Goal: Information Seeking & Learning: Learn about a topic

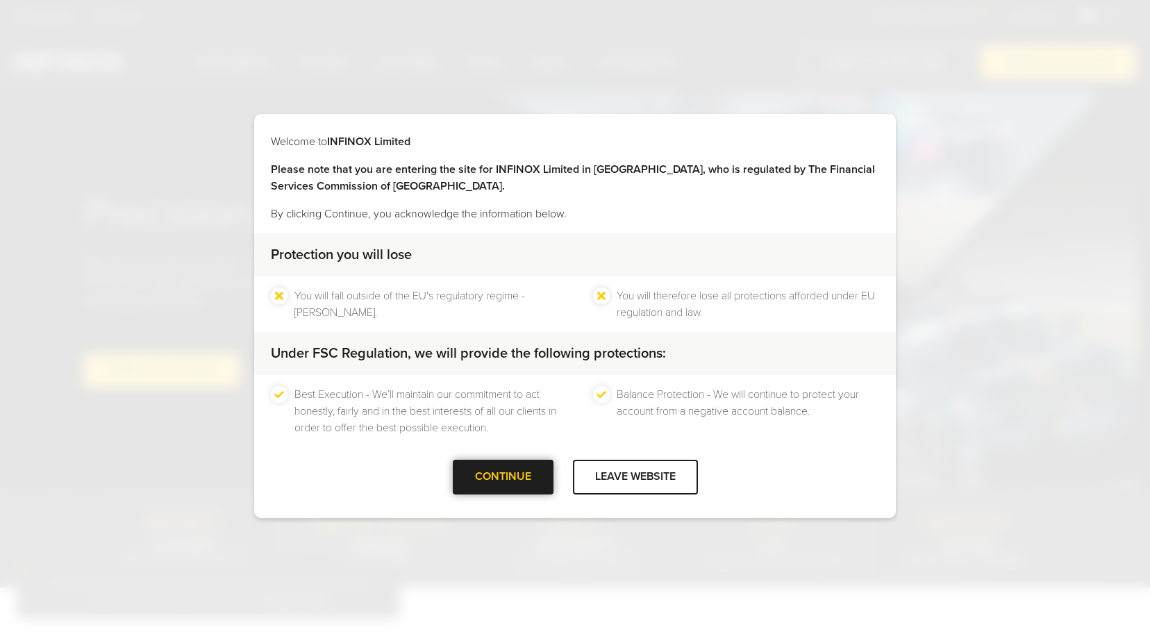
click at [503, 477] on div at bounding box center [503, 477] width 0 height 0
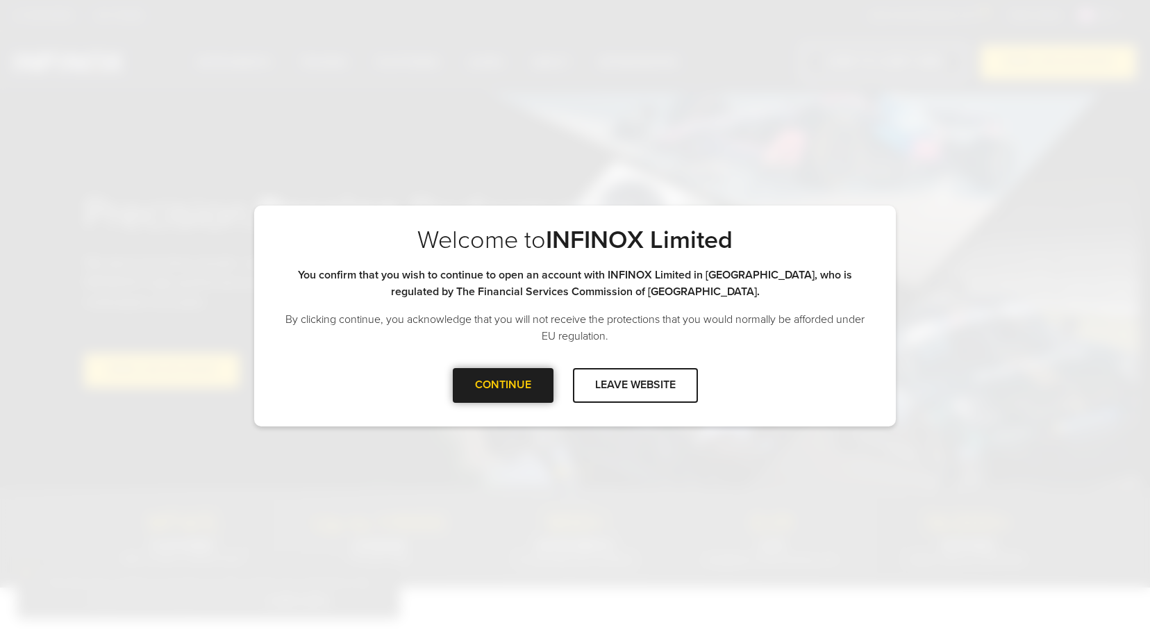
click at [503, 386] on div at bounding box center [503, 386] width 0 height 0
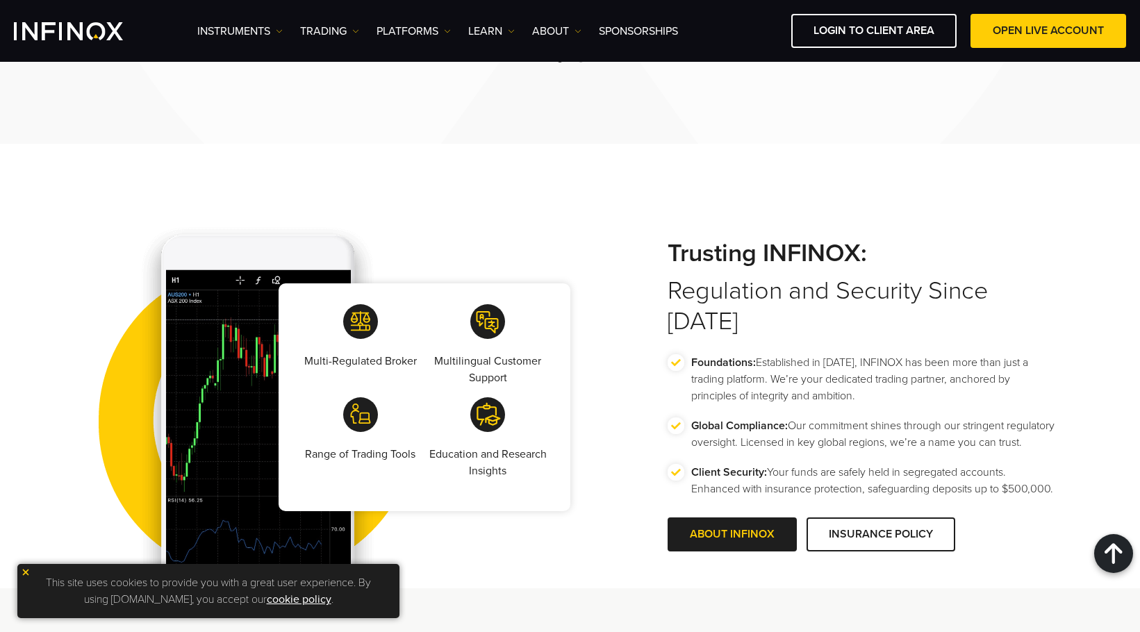
scroll to position [2362, 0]
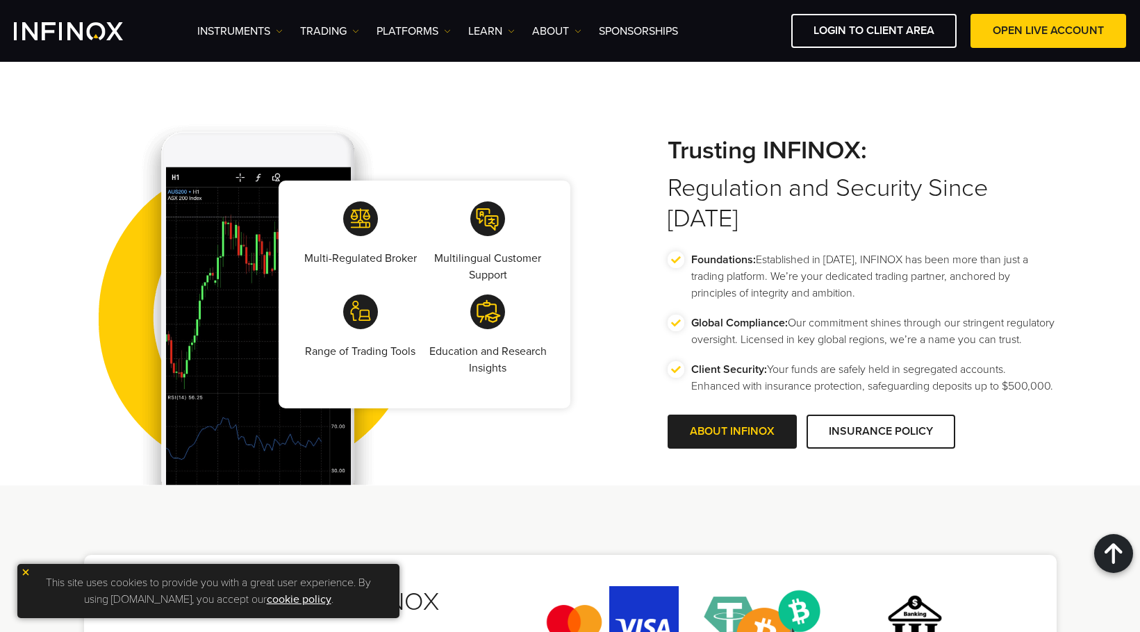
click at [26, 574] on img at bounding box center [26, 572] width 10 height 10
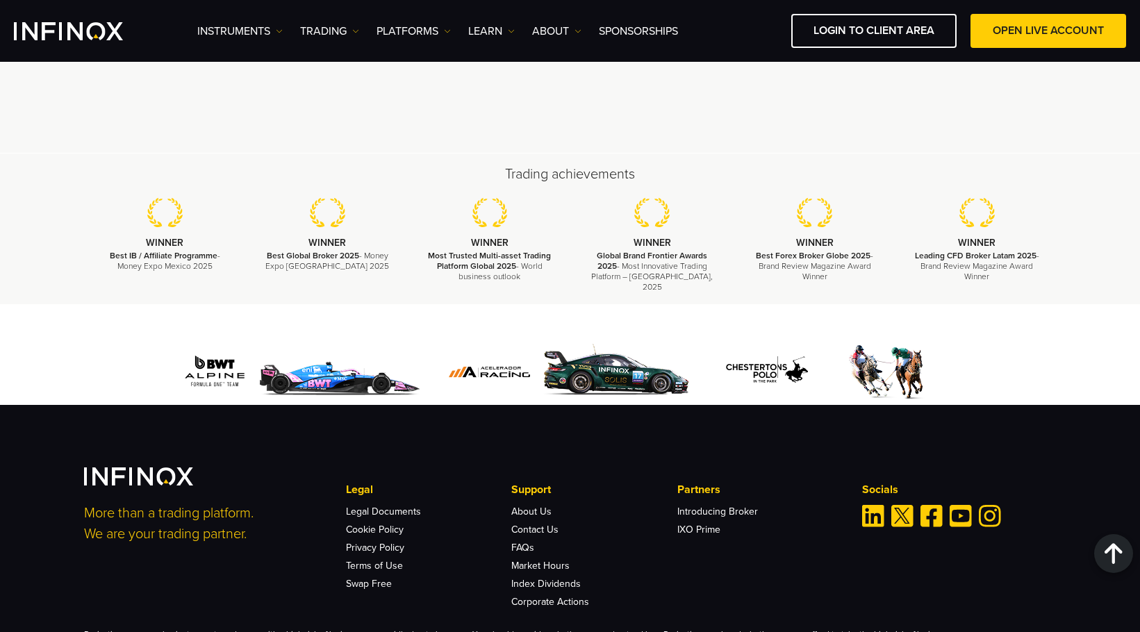
scroll to position [4168, 0]
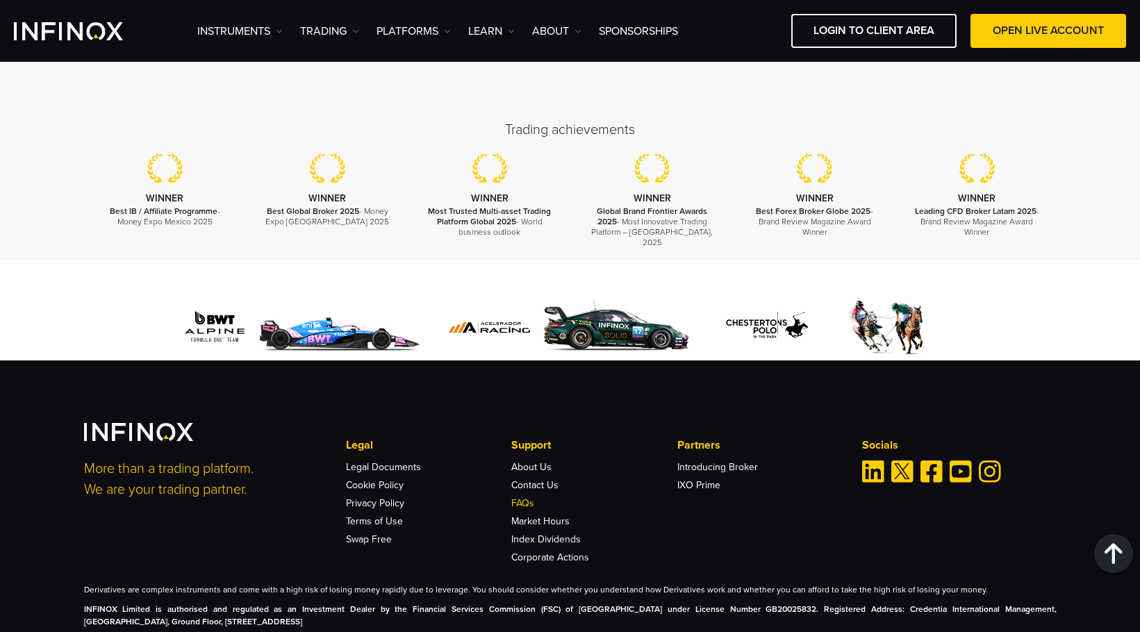
click at [525, 497] on link "FAQs" at bounding box center [522, 503] width 23 height 12
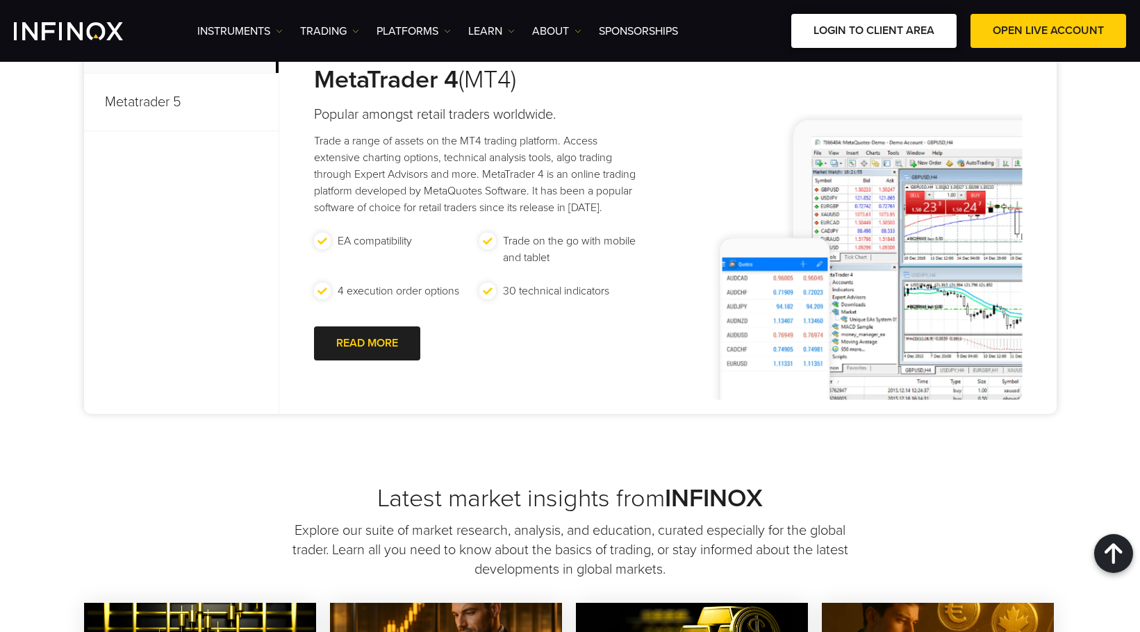
scroll to position [695, 0]
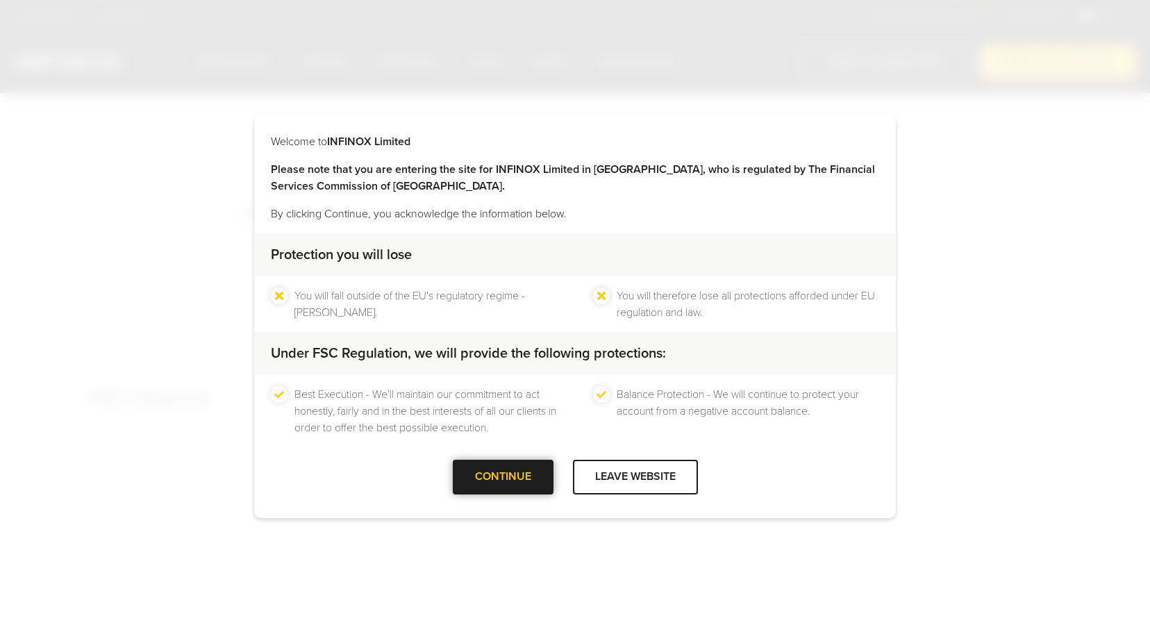
click at [503, 477] on div at bounding box center [503, 477] width 0 height 0
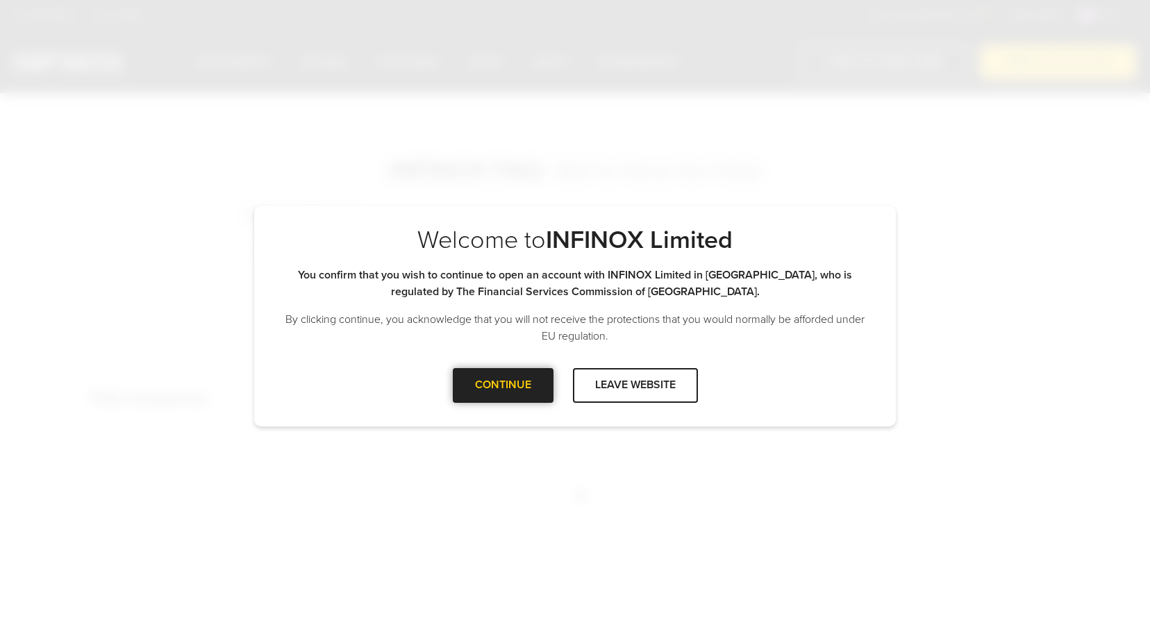
click at [503, 386] on div at bounding box center [503, 386] width 0 height 0
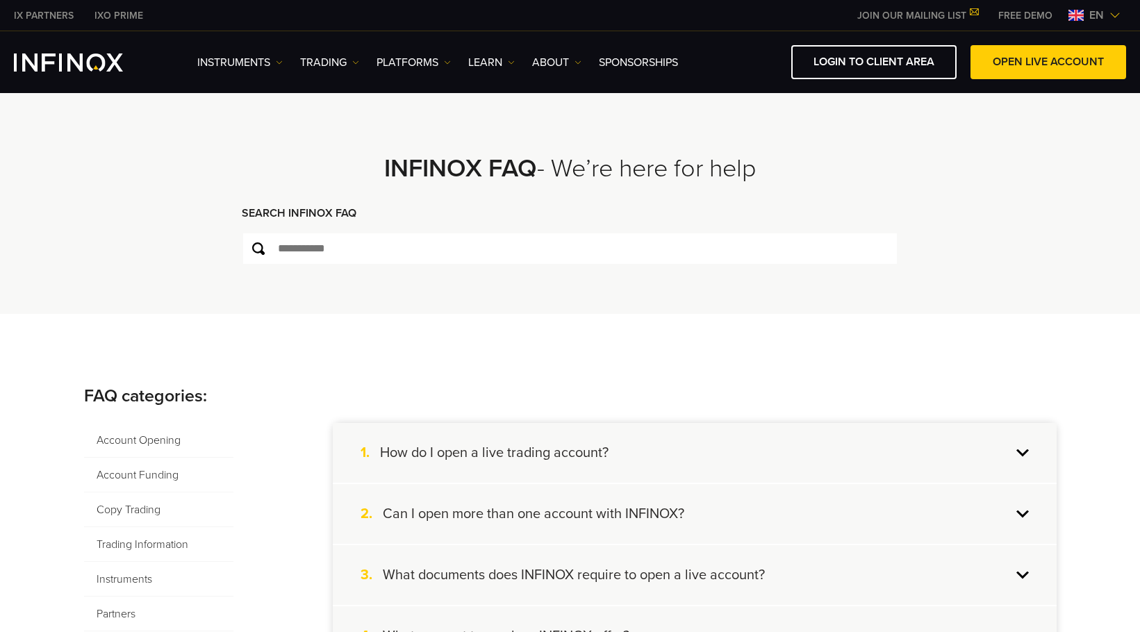
click at [150, 441] on span "Account Opening" at bounding box center [158, 440] width 149 height 35
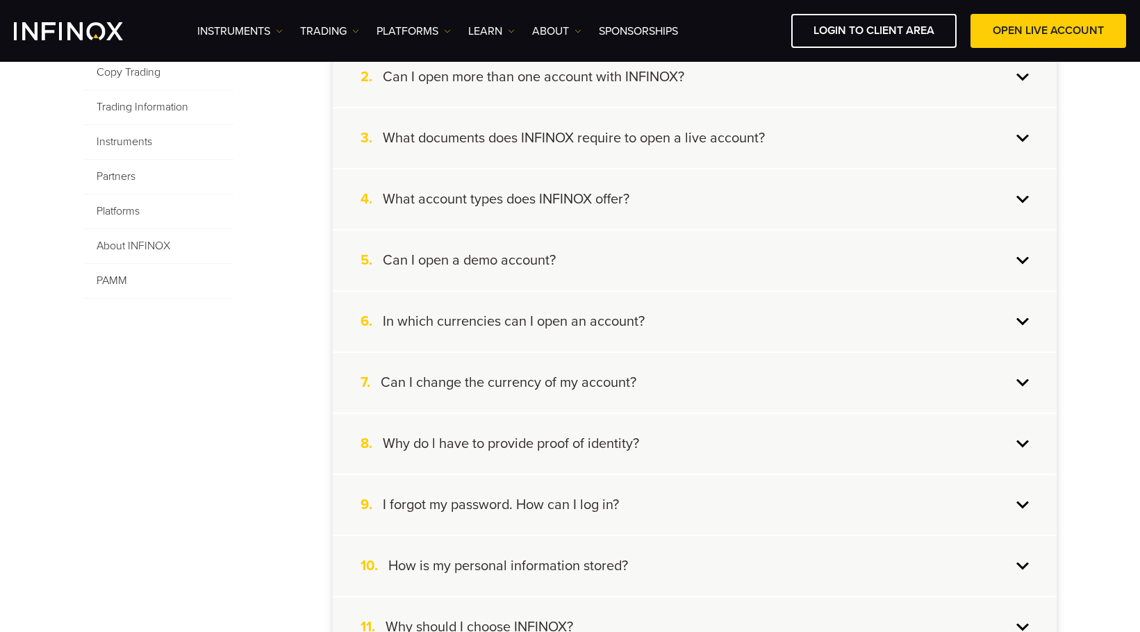
scroll to position [486, 0]
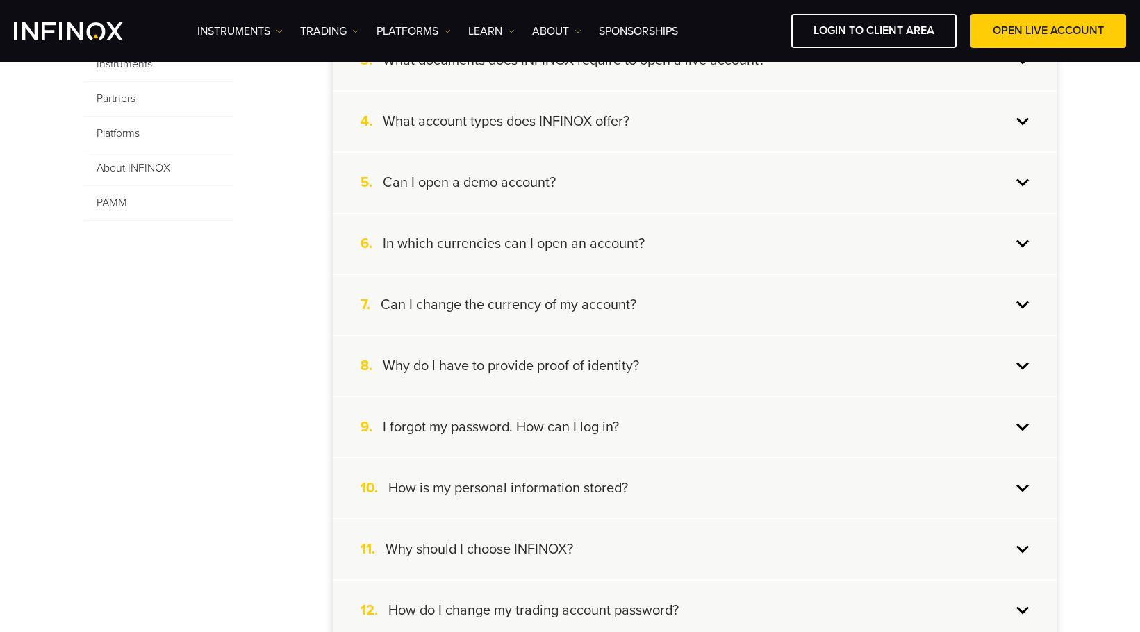
click at [462, 431] on h4 "I forgot my password. How can I log in?" at bounding box center [501, 427] width 236 height 18
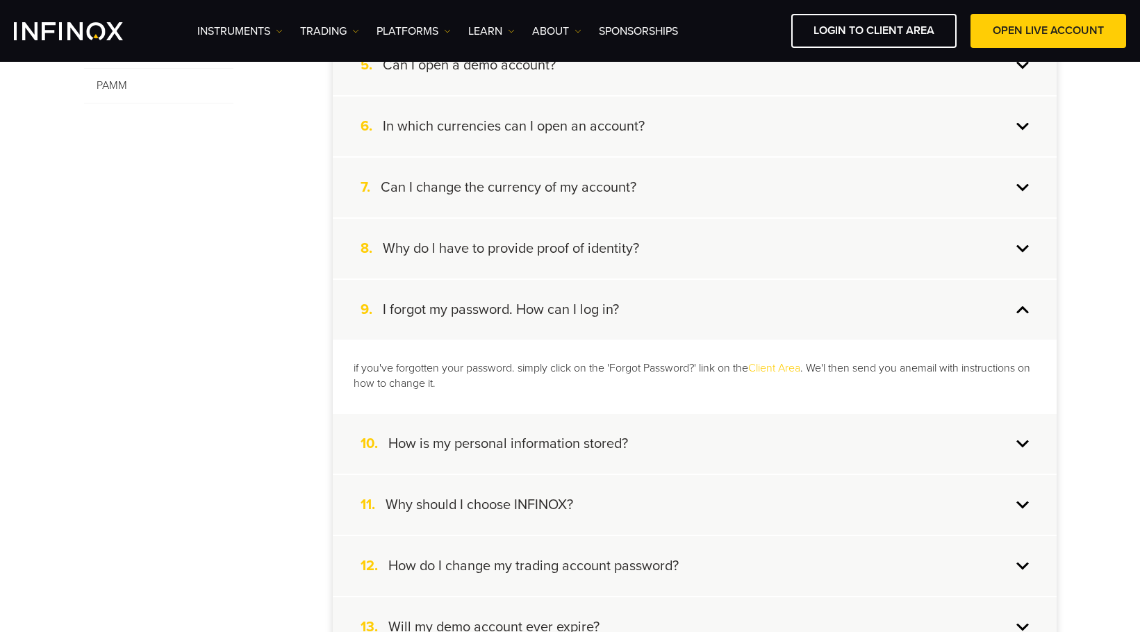
scroll to position [625, 0]
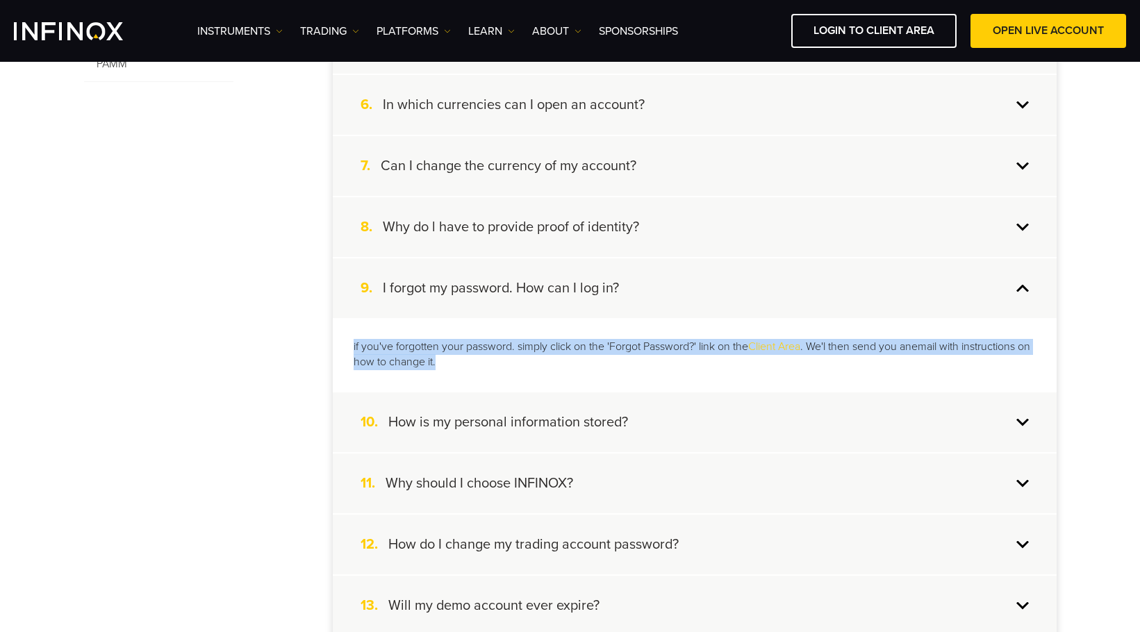
drag, startPoint x: 461, startPoint y: 365, endPoint x: 342, endPoint y: 342, distance: 120.8
click at [342, 344] on div "if you've forgotten your password. simply click on the 'Forgot Password?' link …" at bounding box center [695, 355] width 724 height 74
click at [715, 375] on div "if you've forgotten your password. simply click on the 'Forgot Password?' link …" at bounding box center [695, 355] width 724 height 74
drag, startPoint x: 440, startPoint y: 365, endPoint x: 343, endPoint y: 345, distance: 99.5
click at [343, 345] on div "if you've forgotten your password. simply click on the 'Forgot Password?' link …" at bounding box center [695, 355] width 724 height 74
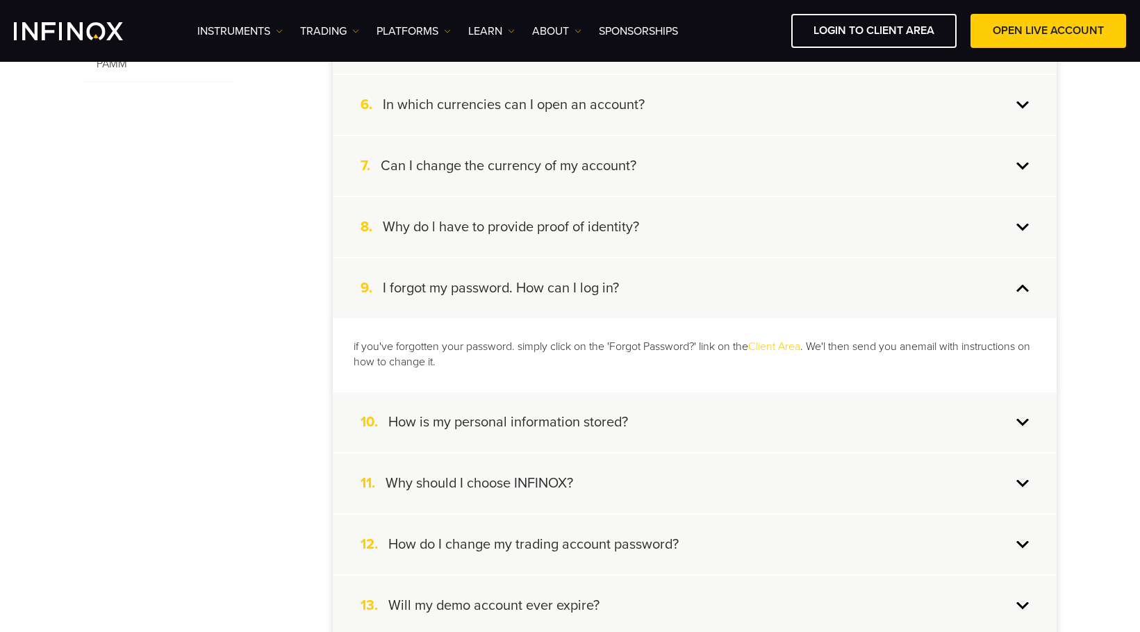
click at [614, 231] on h4 "Why do l have to provide proof of identity?" at bounding box center [511, 227] width 256 height 18
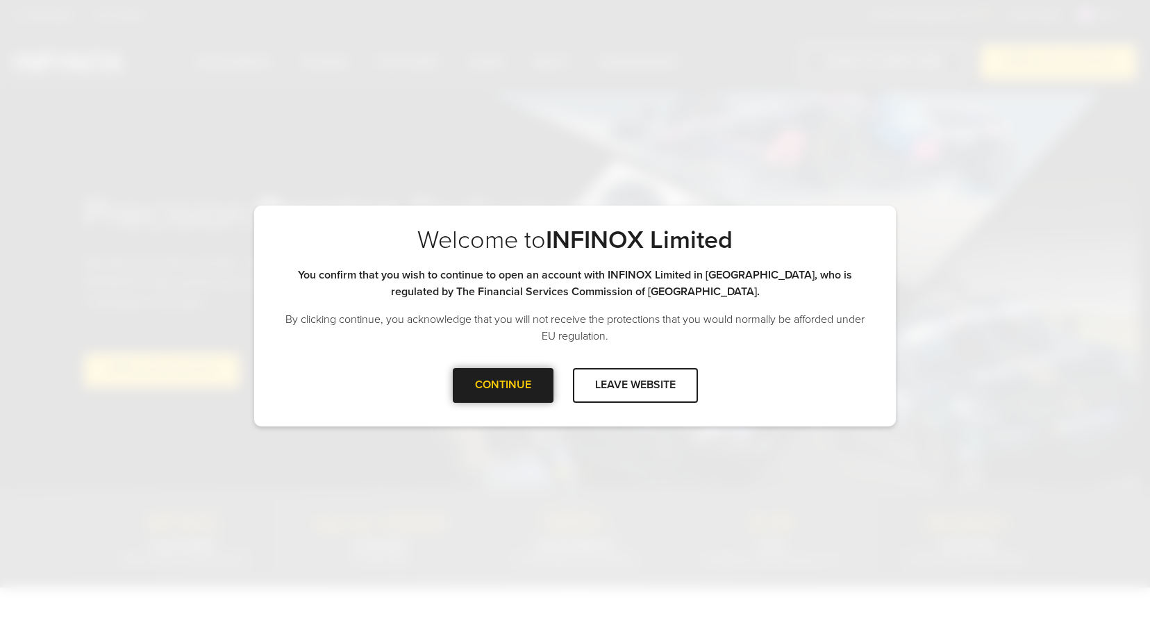
click at [503, 386] on div at bounding box center [503, 386] width 0 height 0
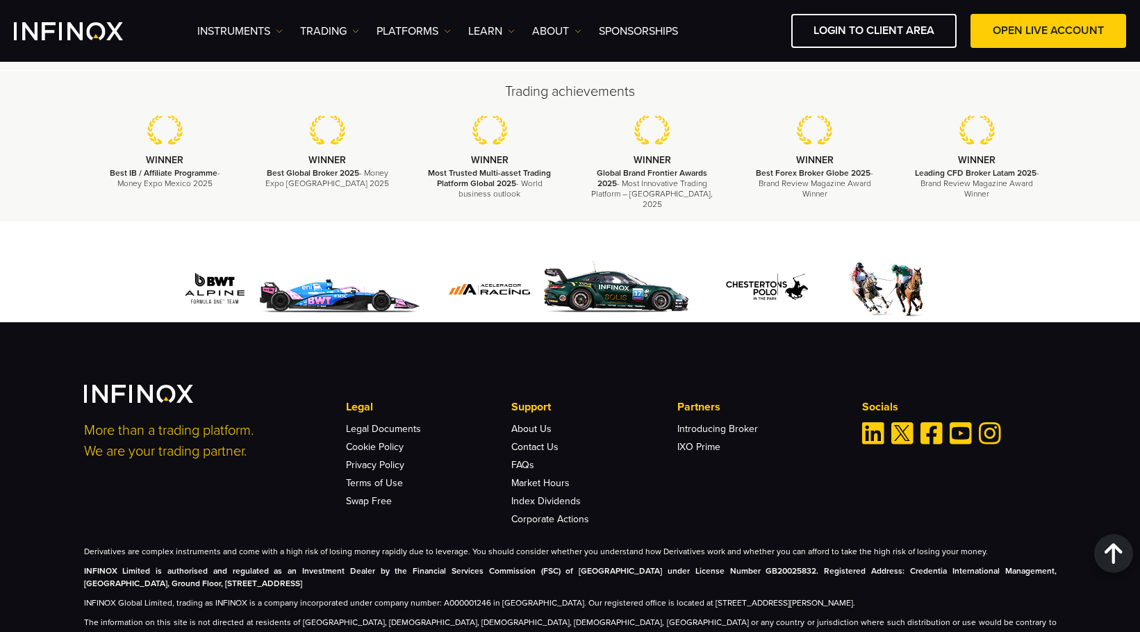
scroll to position [4243, 0]
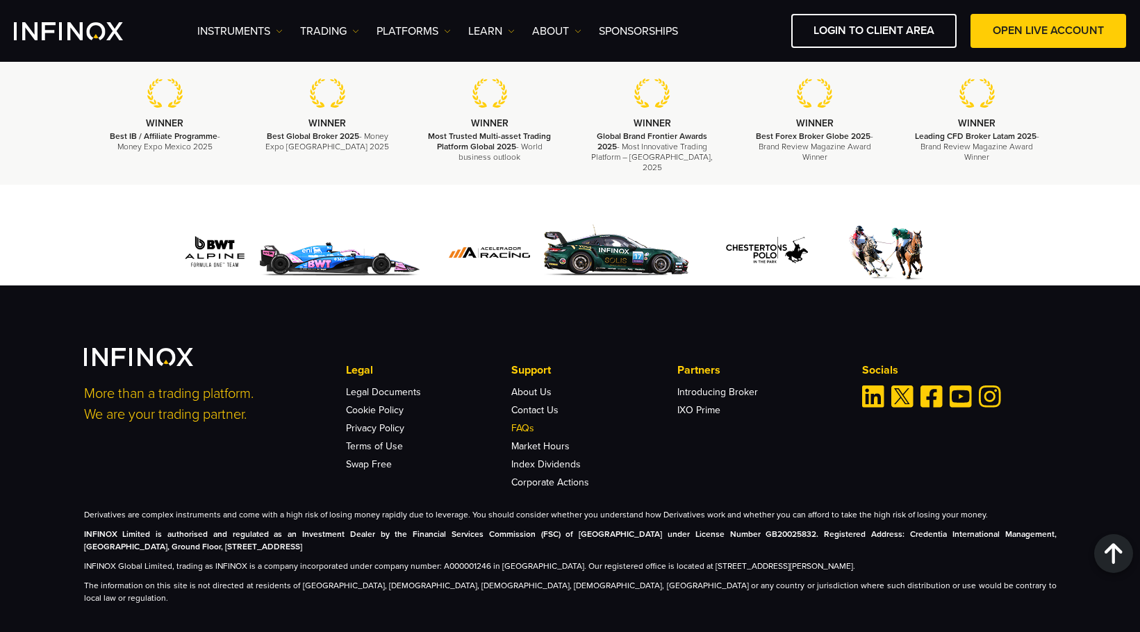
click at [518, 422] on link "FAQs" at bounding box center [522, 428] width 23 height 12
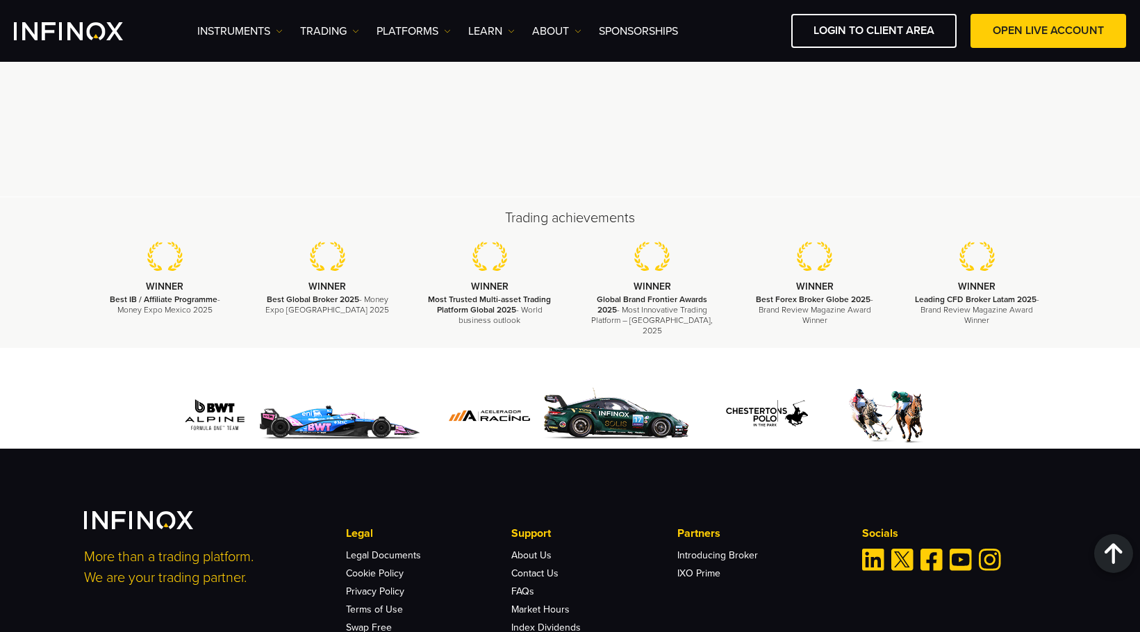
scroll to position [3756, 0]
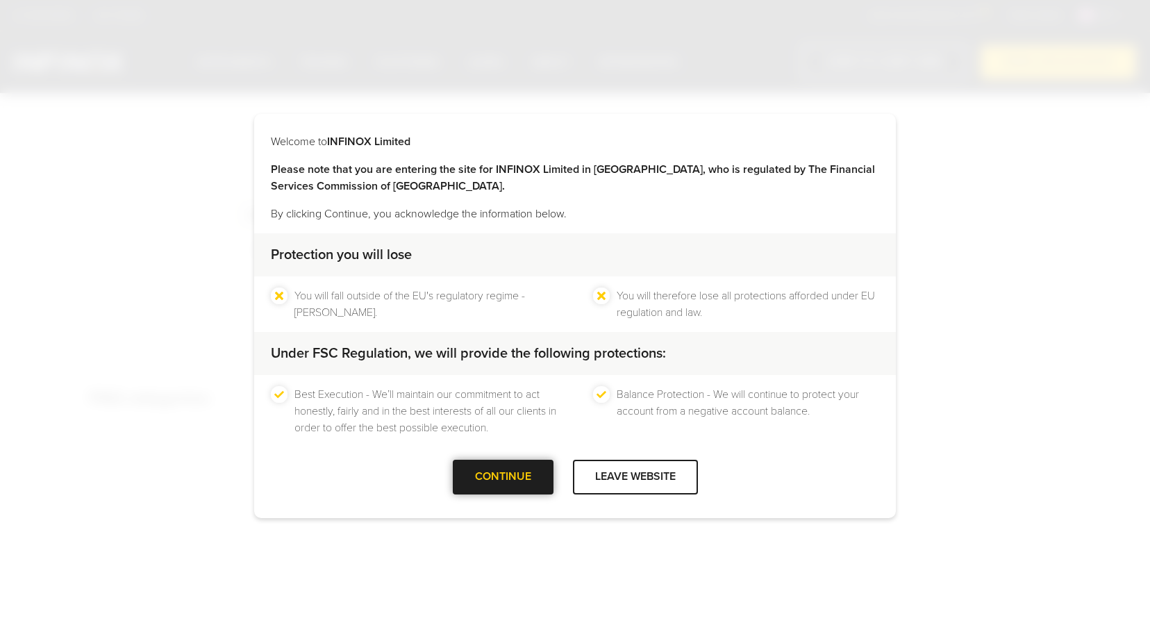
click at [503, 477] on div at bounding box center [503, 477] width 0 height 0
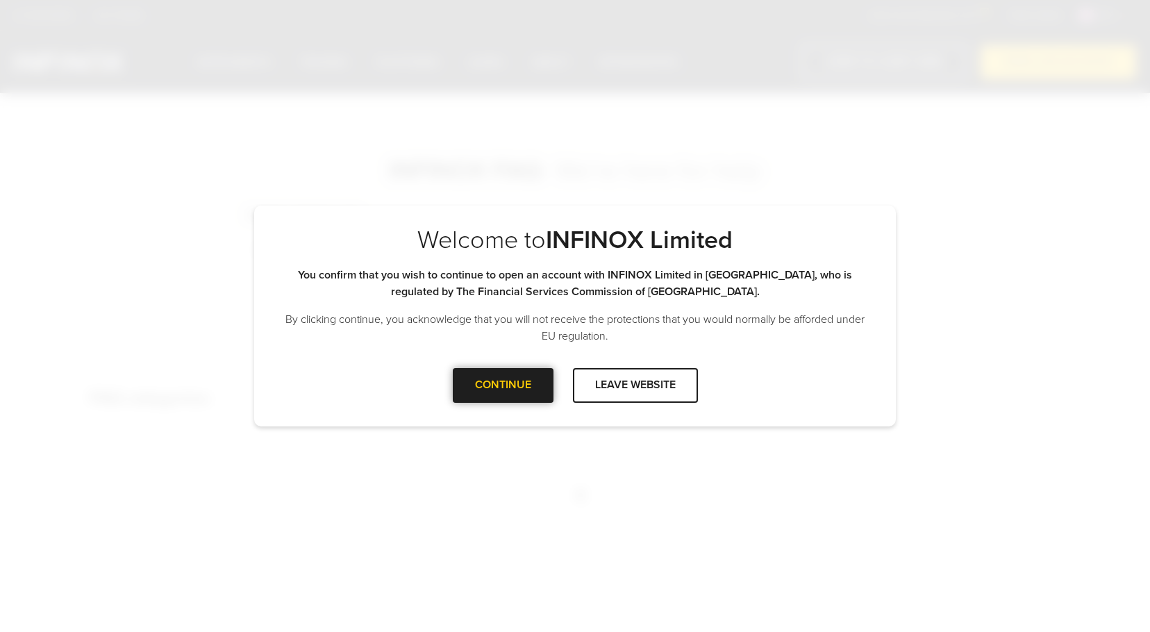
click at [513, 395] on div "CONTINUE" at bounding box center [503, 385] width 101 height 34
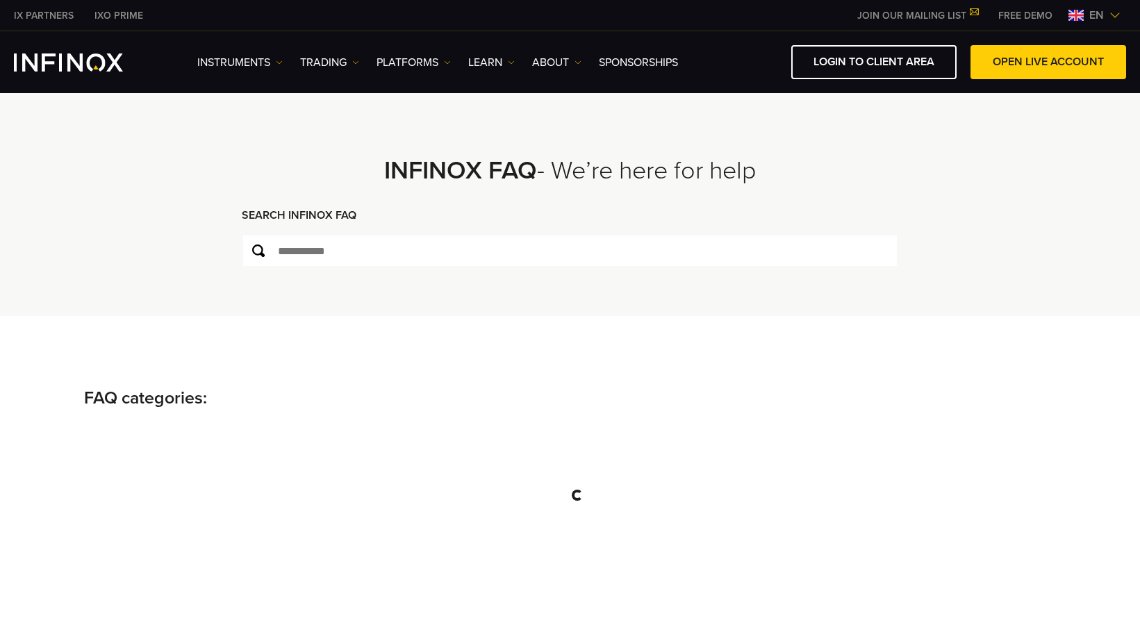
click at [1110, 14] on img at bounding box center [1114, 15] width 11 height 11
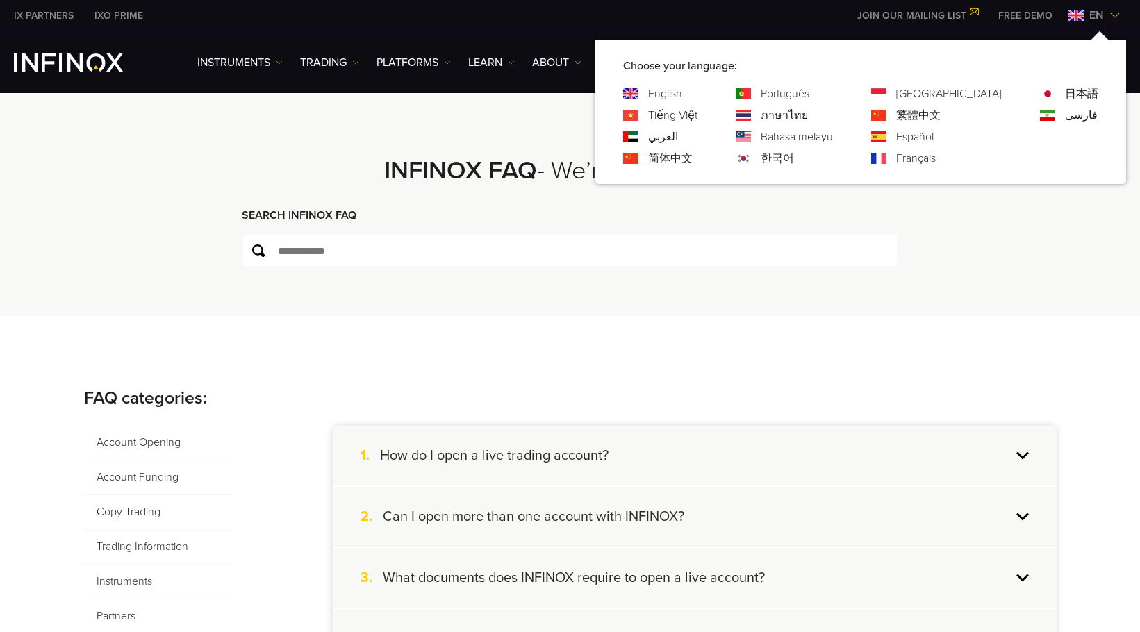
click at [809, 92] on link "Português" at bounding box center [785, 93] width 49 height 17
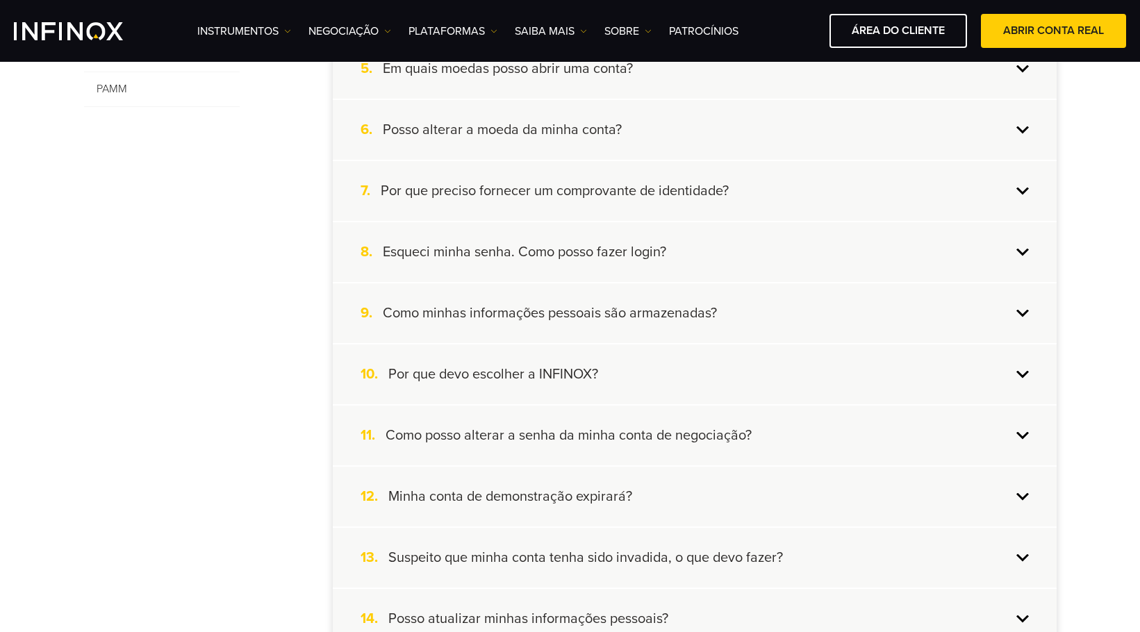
scroll to position [625, 0]
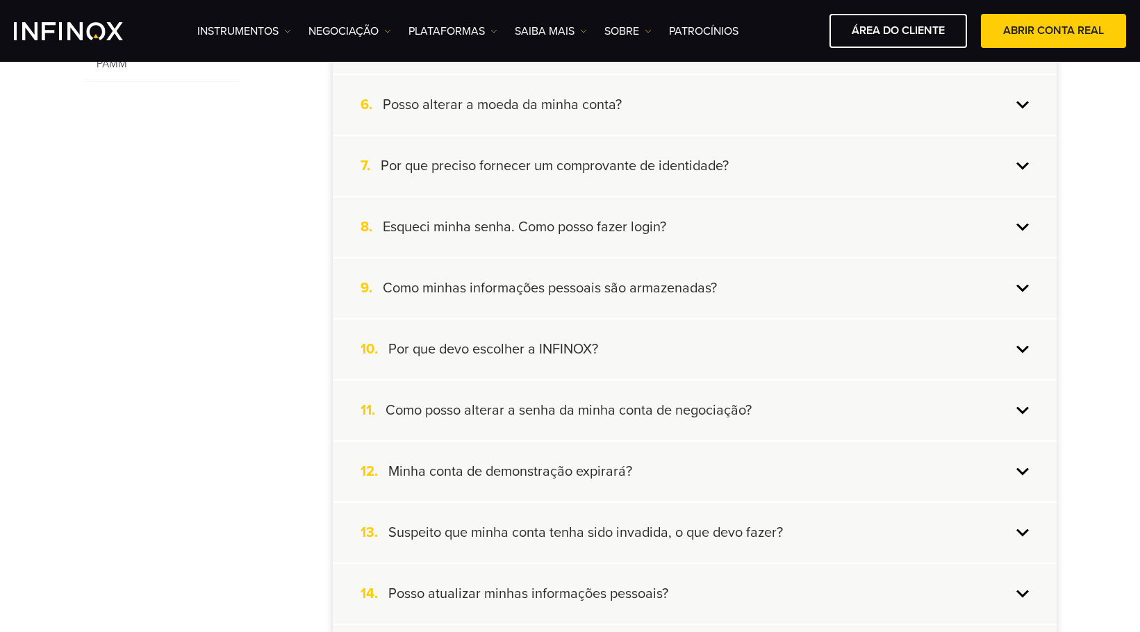
click at [794, 231] on div "8. Esqueci minha senha. Como posso fazer login?" at bounding box center [695, 227] width 724 height 60
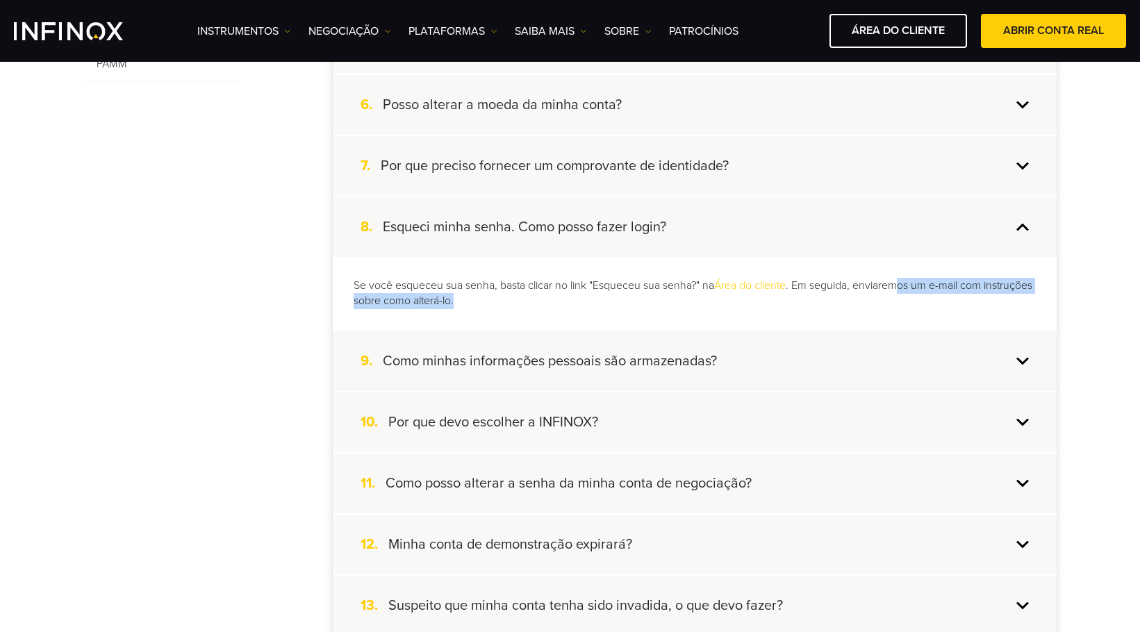
drag, startPoint x: 908, startPoint y: 288, endPoint x: 913, endPoint y: 304, distance: 16.3
click at [913, 304] on p "Se você esqueceu sua senha, basta clicar no link "Esqueceu sua senha?" na Área …" at bounding box center [695, 294] width 682 height 32
click at [829, 348] on div "9. Como minhas informações pessoais são armazenadas?" at bounding box center [695, 361] width 724 height 60
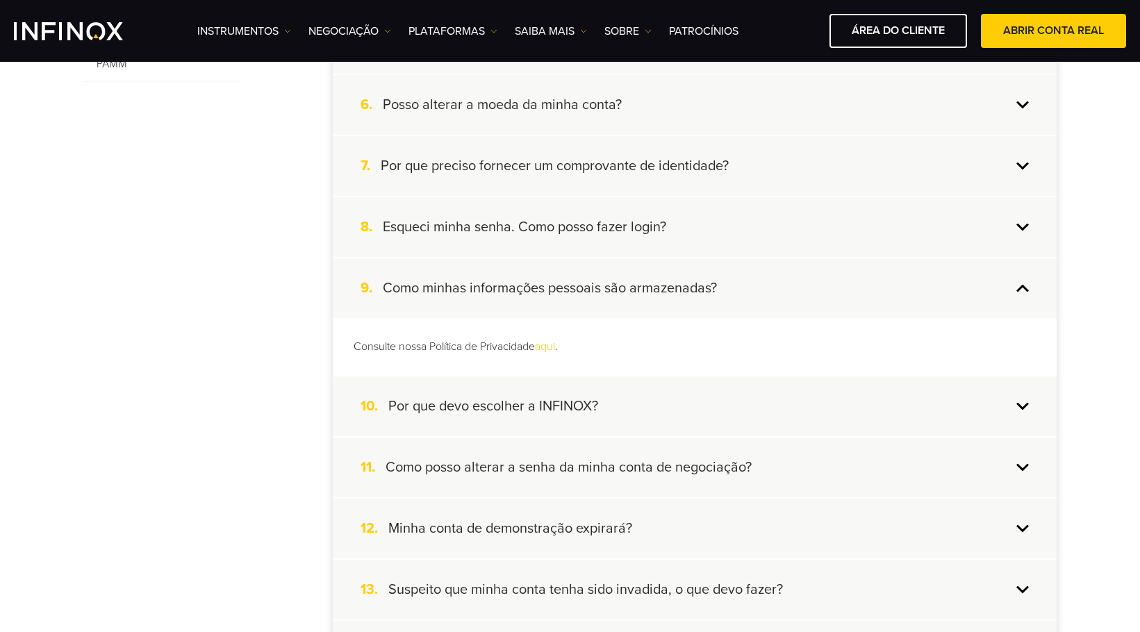
click at [568, 292] on h4 "Como minhas informações pessoais são armazenadas?" at bounding box center [550, 288] width 334 height 18
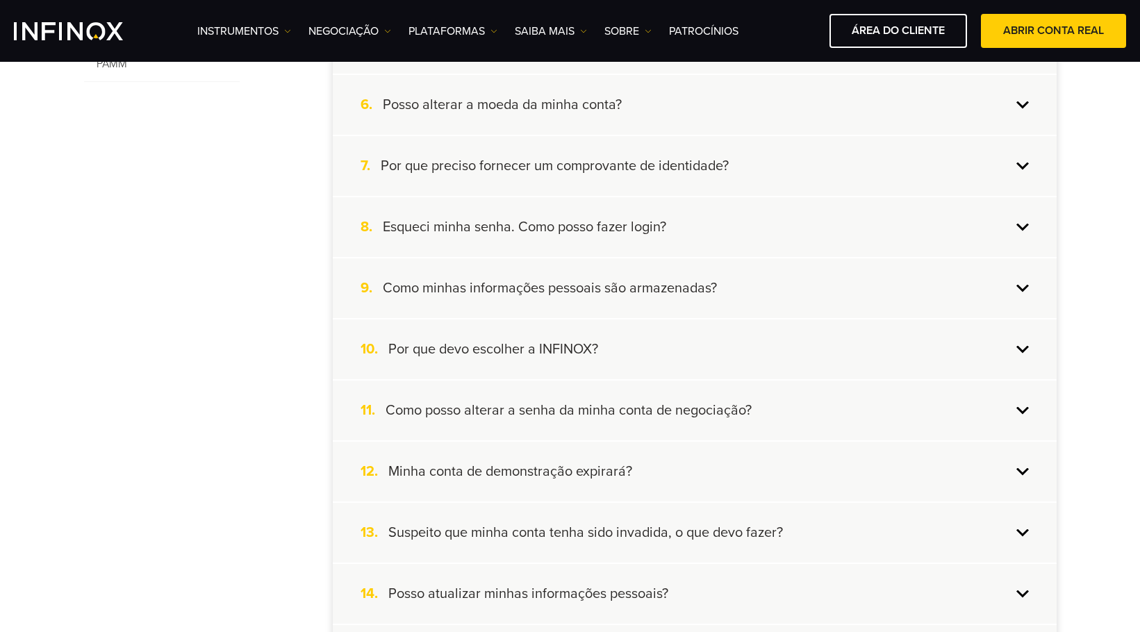
scroll to position [0, 0]
click at [555, 185] on div "7. Por que preciso fornecer um comprovante de identidade?" at bounding box center [695, 166] width 724 height 60
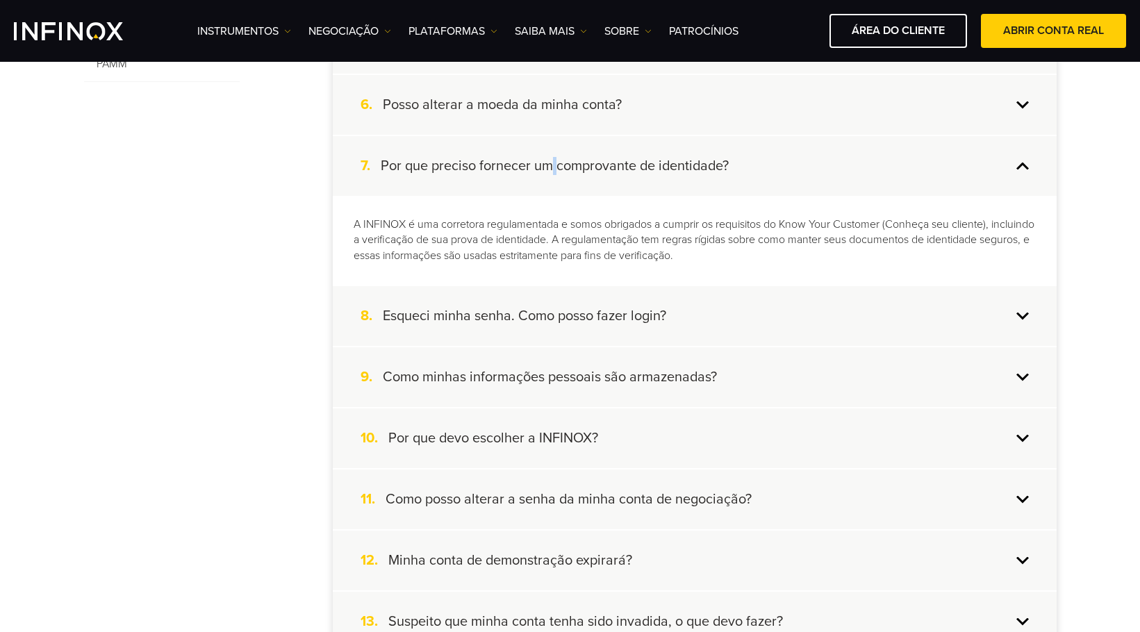
click at [555, 185] on div "7. Por que preciso fornecer um comprovante de identidade?" at bounding box center [695, 166] width 724 height 60
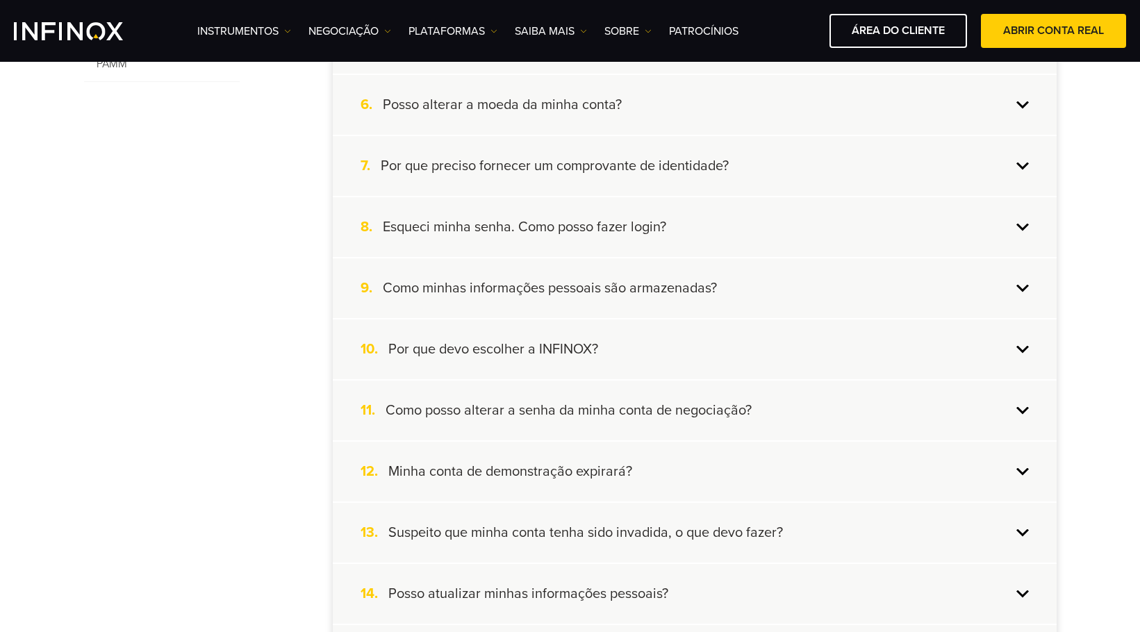
click at [539, 226] on h4 "Esqueci minha senha. Como posso fazer login?" at bounding box center [524, 227] width 283 height 18
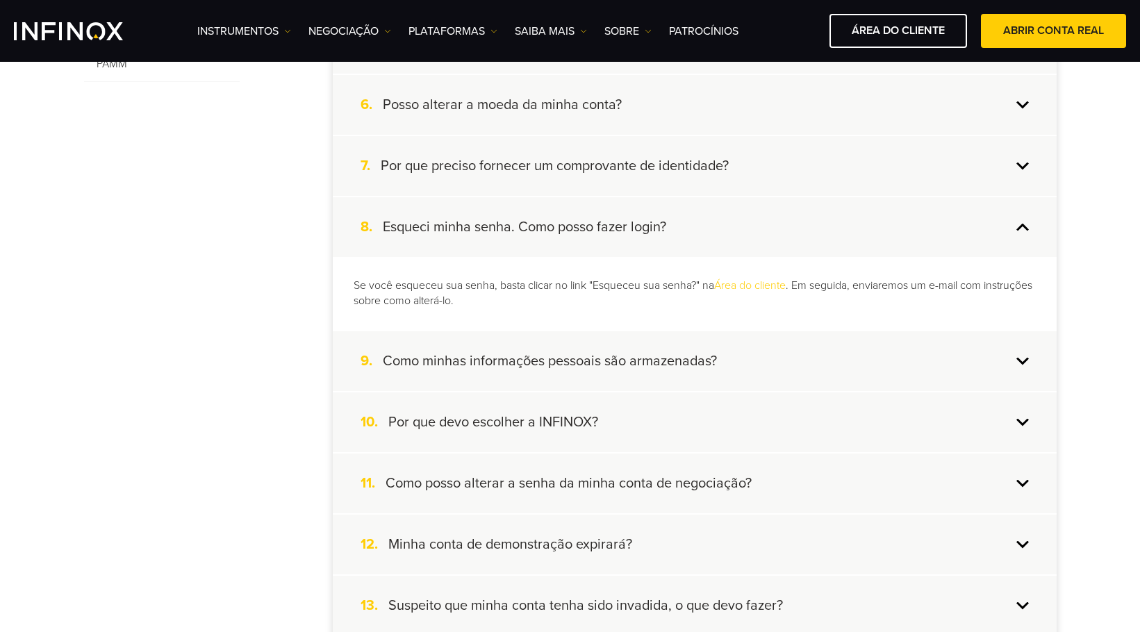
click at [539, 226] on h4 "Esqueci minha senha. Como posso fazer login?" at bounding box center [524, 227] width 283 height 18
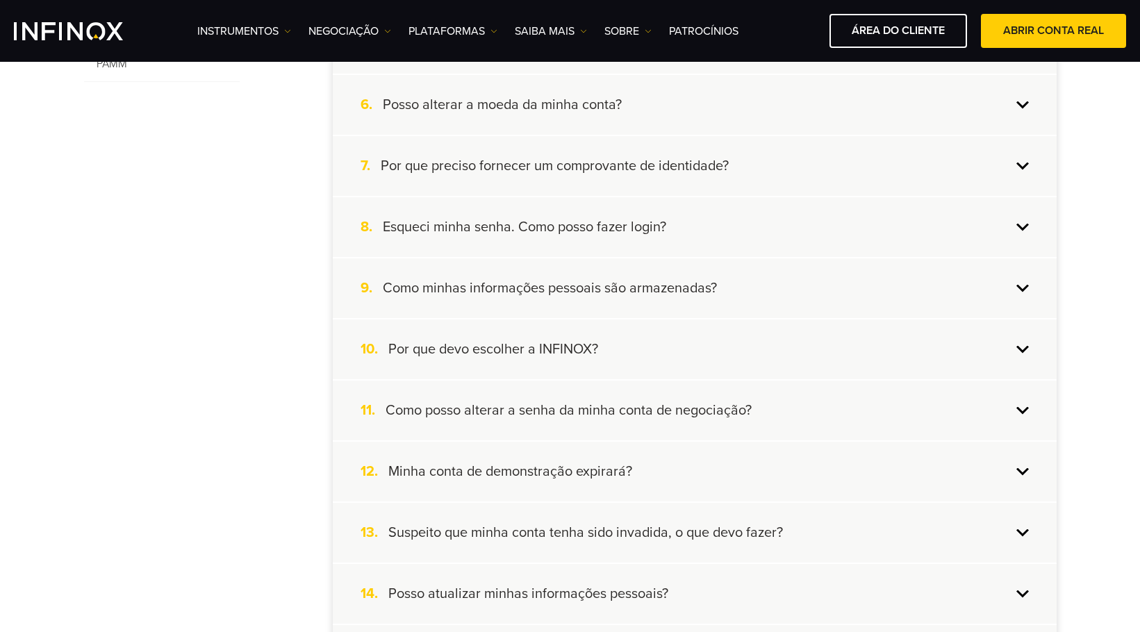
click at [554, 295] on h4 "Como minhas informações pessoais são armazenadas?" at bounding box center [550, 288] width 334 height 18
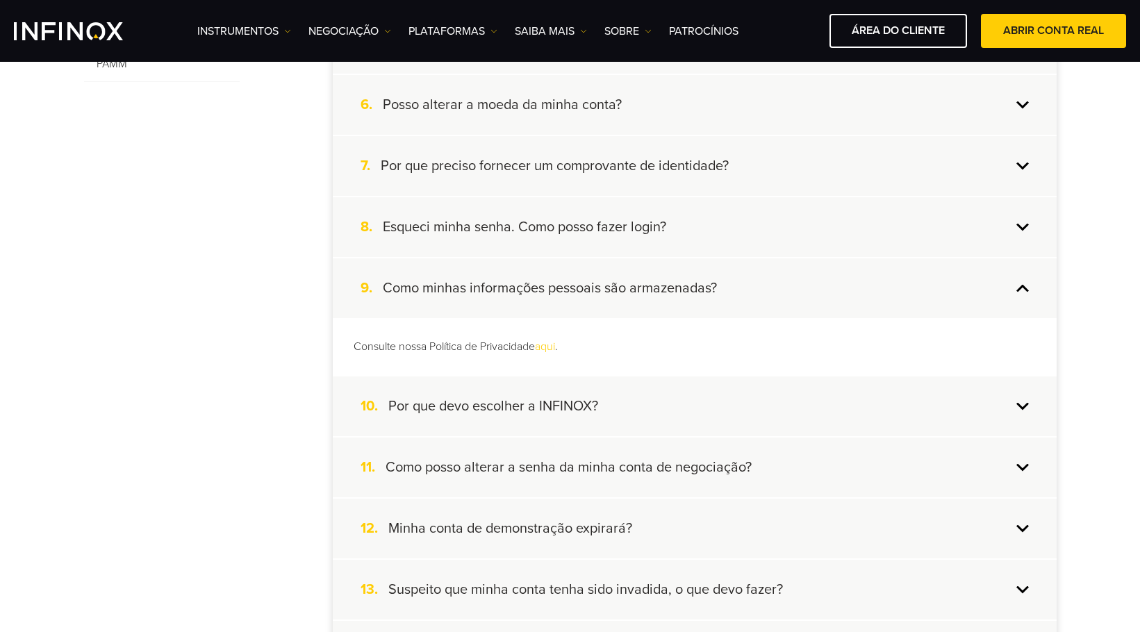
click at [556, 288] on h4 "Como minhas informações pessoais são armazenadas?" at bounding box center [550, 288] width 334 height 18
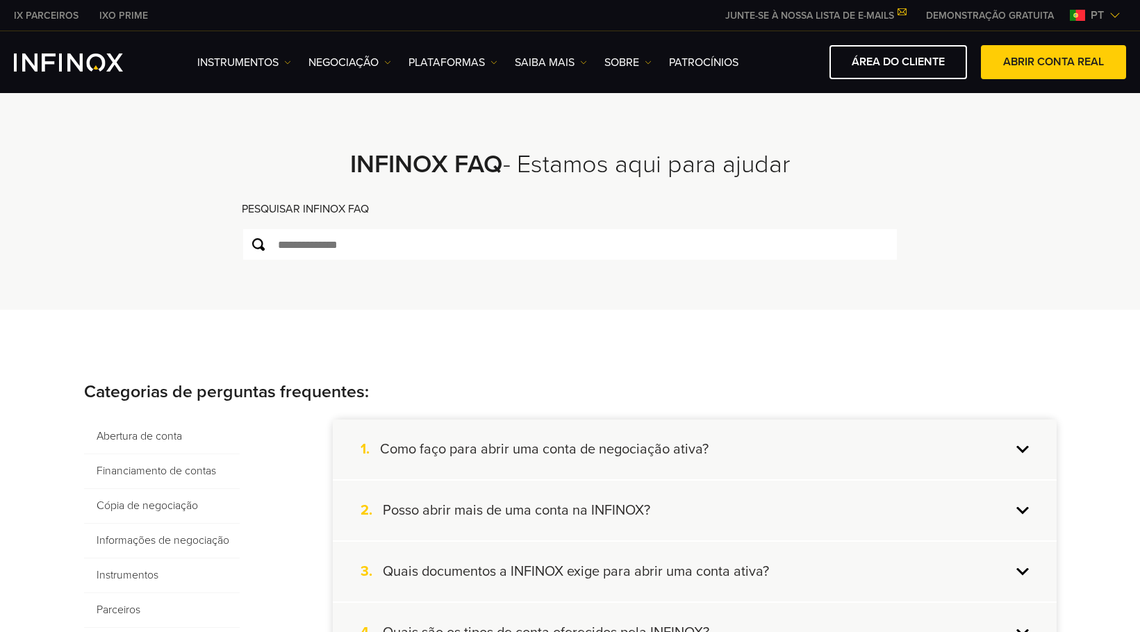
click at [1111, 15] on img at bounding box center [1114, 15] width 11 height 11
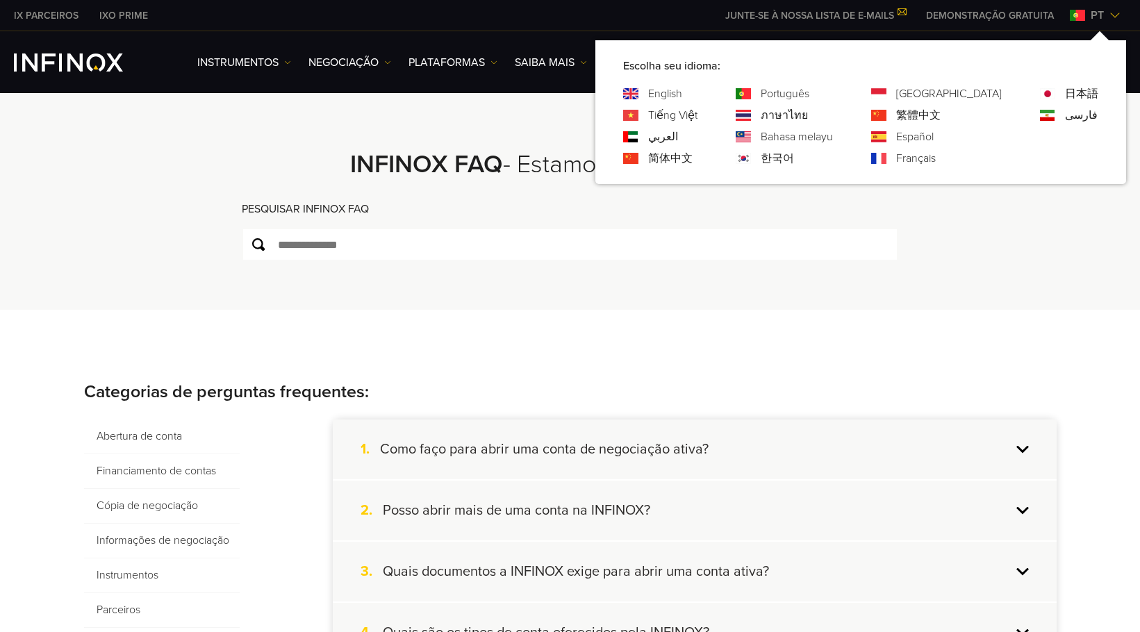
click at [934, 139] on link "Español" at bounding box center [915, 137] width 38 height 17
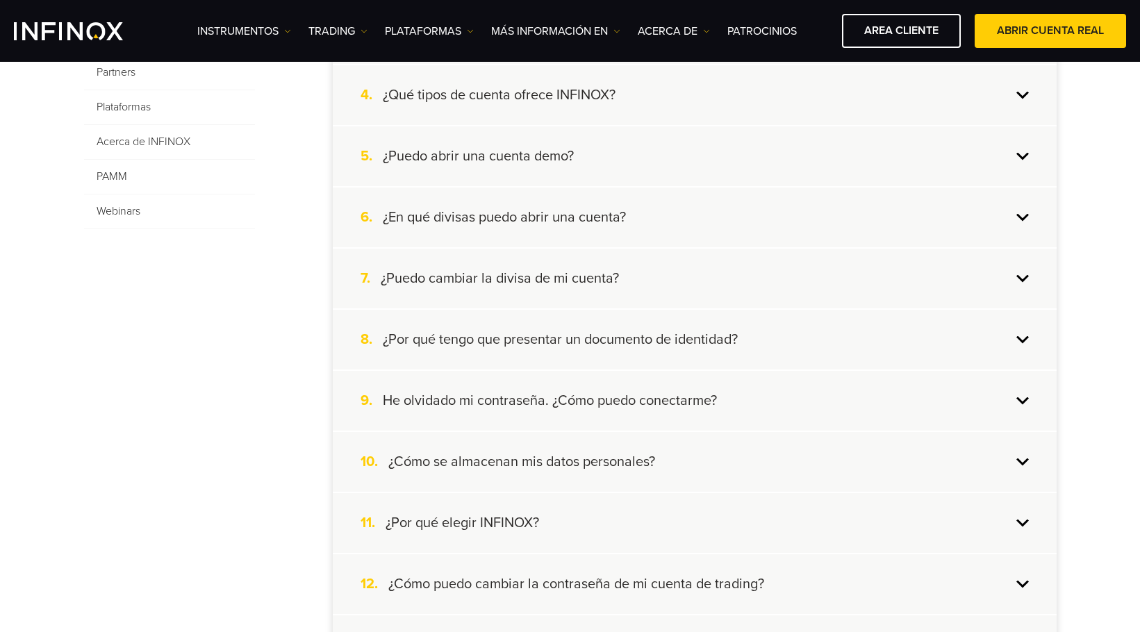
scroll to position [556, 0]
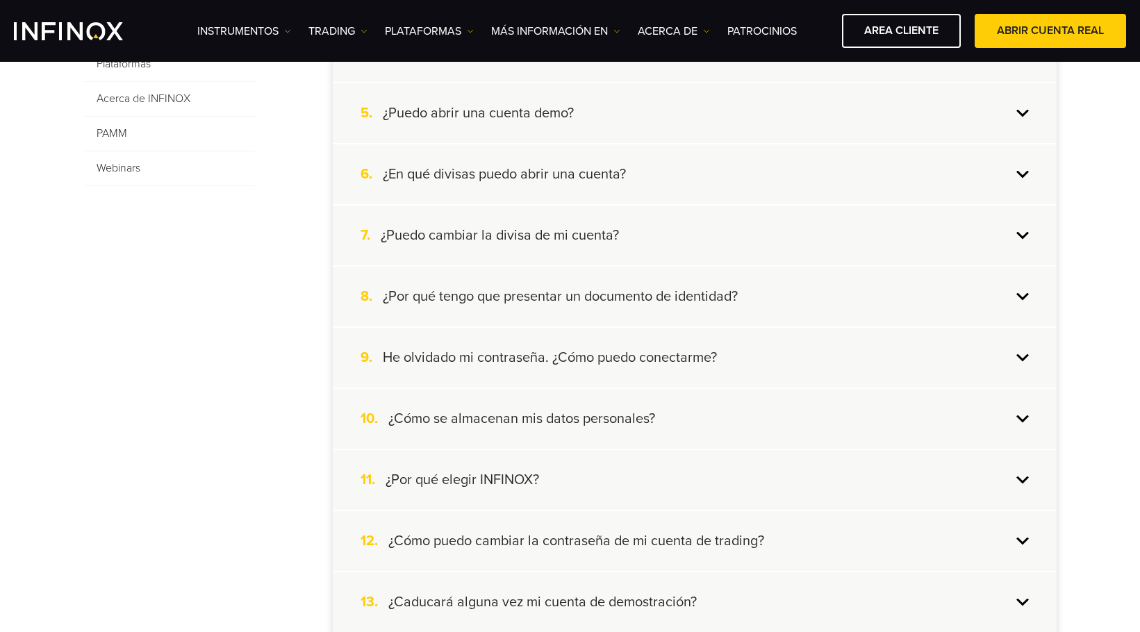
click at [579, 281] on div "8. ¿Por qué tengo que presentar un documento de identidad?" at bounding box center [695, 297] width 724 height 60
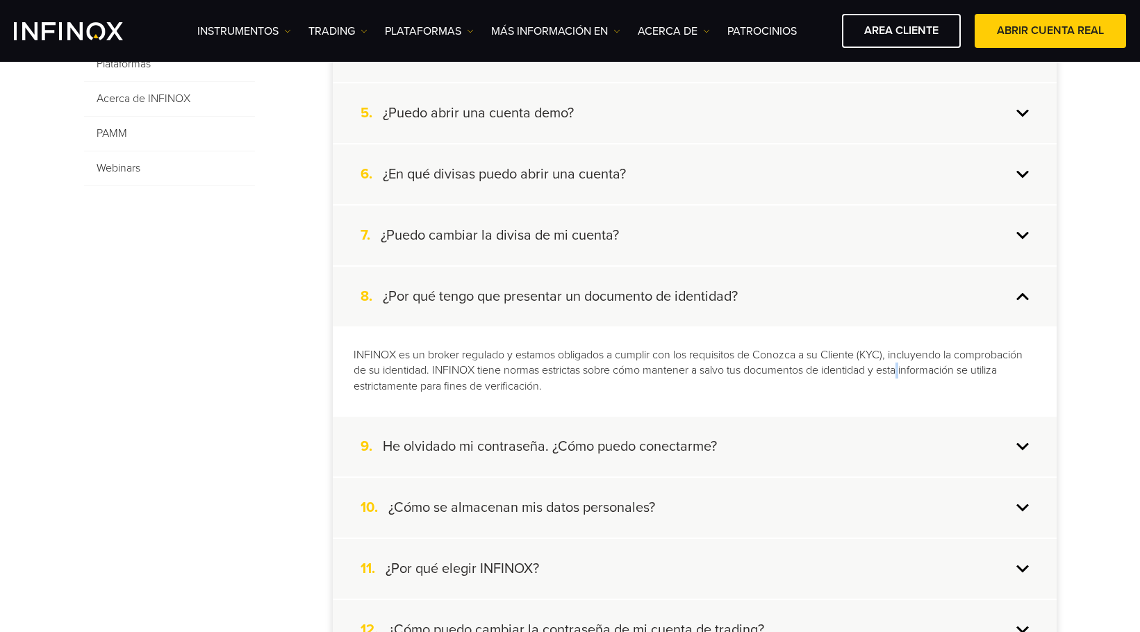
click at [906, 371] on p "INFINOX es un broker regulado y estamos obligados a cumplir con los requisitos …" at bounding box center [695, 371] width 682 height 48
click at [946, 360] on p "INFINOX es un broker regulado y estamos obligados a cumplir con los requisitos …" at bounding box center [695, 371] width 682 height 48
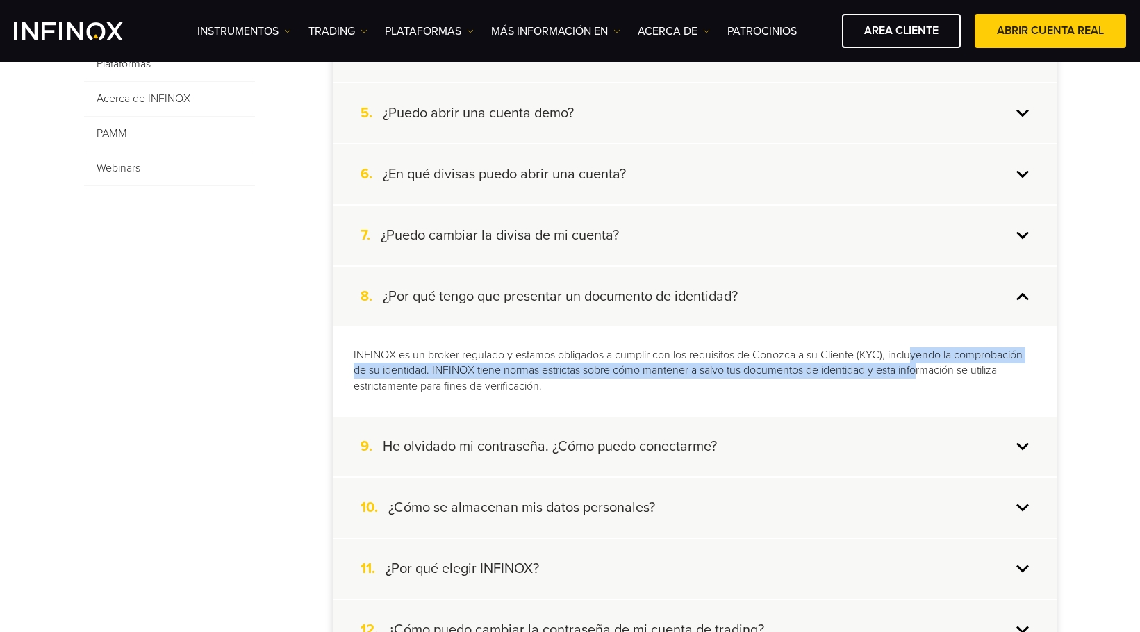
drag, startPoint x: 920, startPoint y: 357, endPoint x: 924, endPoint y: 370, distance: 13.8
click at [924, 370] on p "INFINOX es un broker regulado y estamos obligados a cumplir con los requisitos …" at bounding box center [695, 371] width 682 height 48
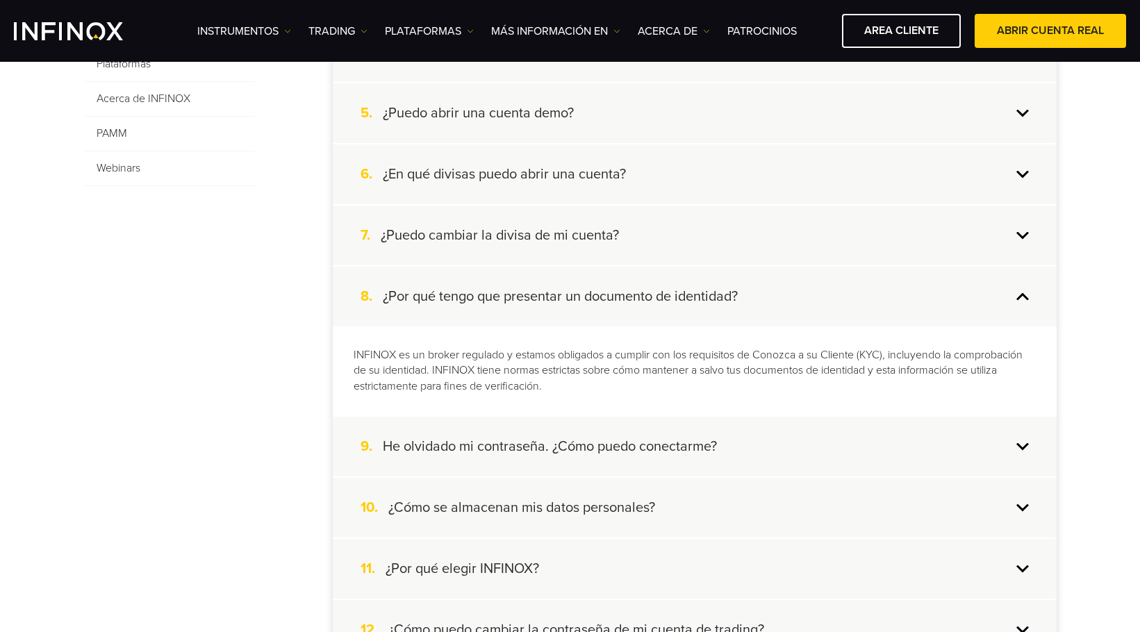
click at [652, 388] on p "INFINOX es un broker regulado y estamos obligados a cumplir con los requisitos …" at bounding box center [695, 371] width 682 height 48
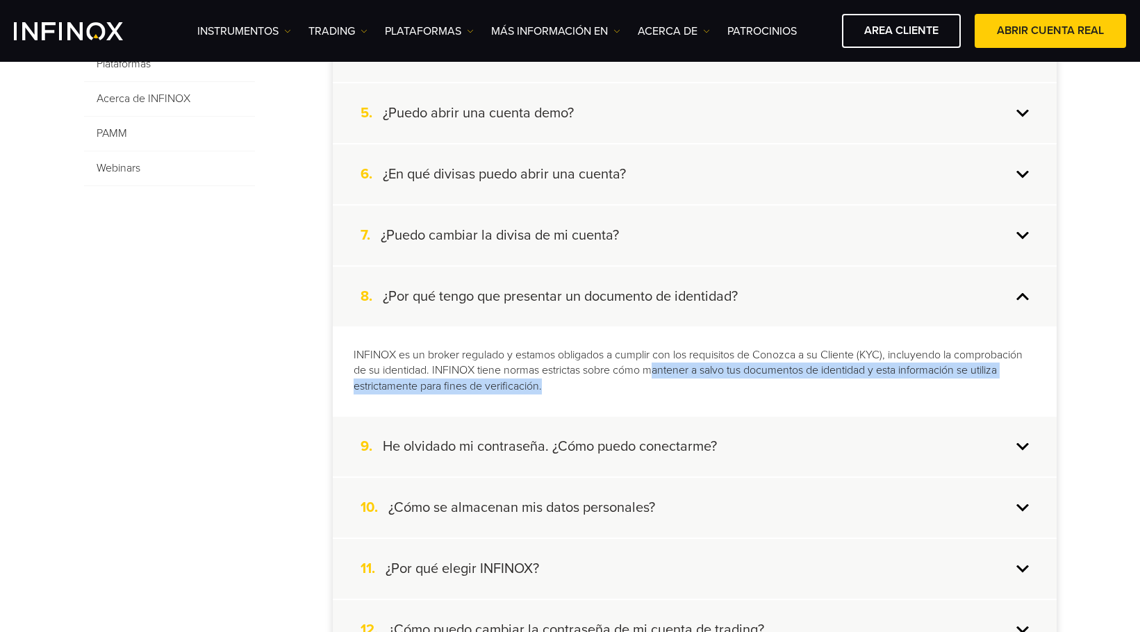
drag, startPoint x: 652, startPoint y: 372, endPoint x: 649, endPoint y: 383, distance: 11.3
click at [649, 383] on p "INFINOX es un broker regulado y estamos obligados a cumplir con los requisitos …" at bounding box center [695, 371] width 682 height 48
click at [683, 393] on p "INFINOX es un broker regulado y estamos obligados a cumplir con los requisitos …" at bounding box center [695, 371] width 682 height 48
drag, startPoint x: 911, startPoint y: 369, endPoint x: 911, endPoint y: 383, distance: 14.6
click at [911, 383] on p "INFINOX es un broker regulado y estamos obligados a cumplir con los requisitos …" at bounding box center [695, 371] width 682 height 48
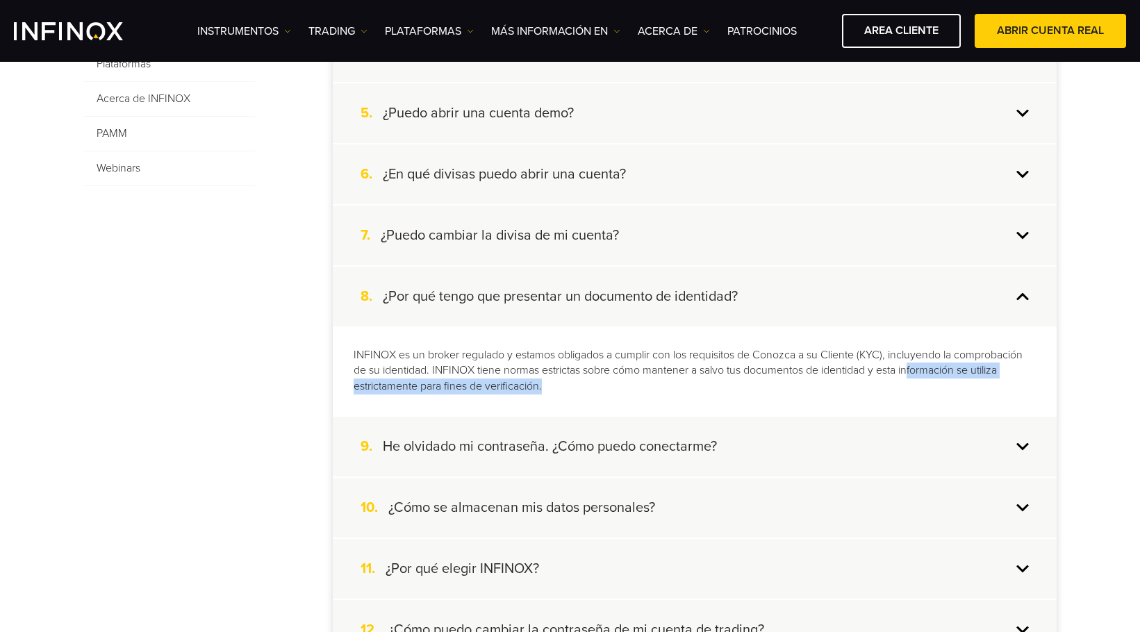
click at [911, 383] on p "INFINOX es un broker regulado y estamos obligados a cumplir con los requisitos …" at bounding box center [695, 371] width 682 height 48
click at [654, 460] on div "9. He olvidado mi contraseña. ¿Cómo puedo conectarme?" at bounding box center [695, 447] width 724 height 60
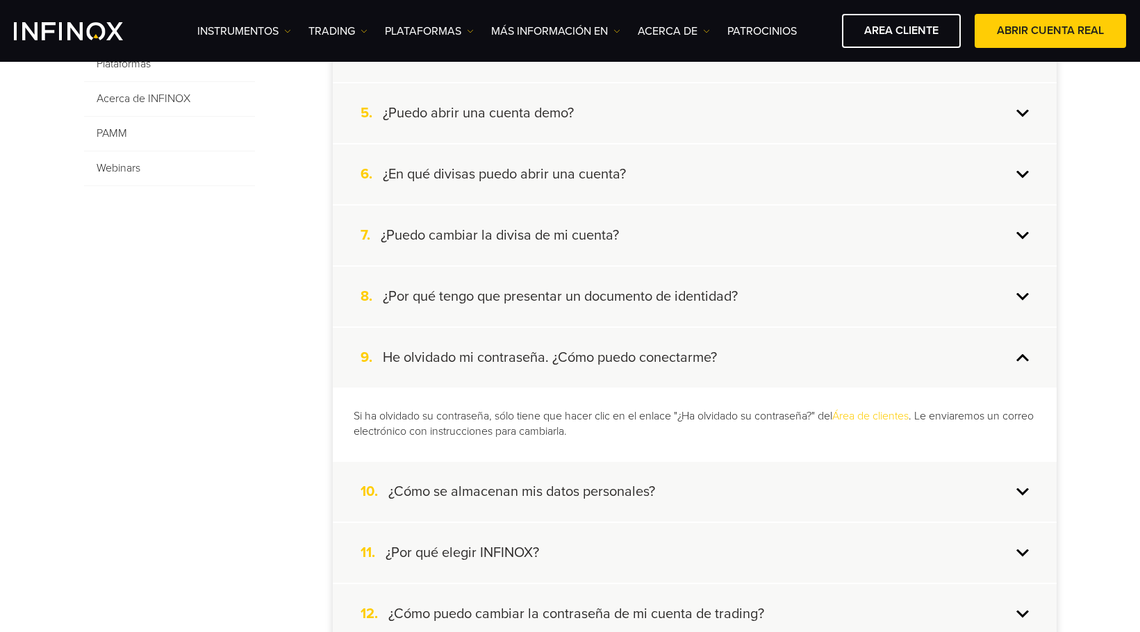
click at [591, 292] on h4 "¿Por qué tengo que presentar un documento de identidad?" at bounding box center [560, 297] width 355 height 18
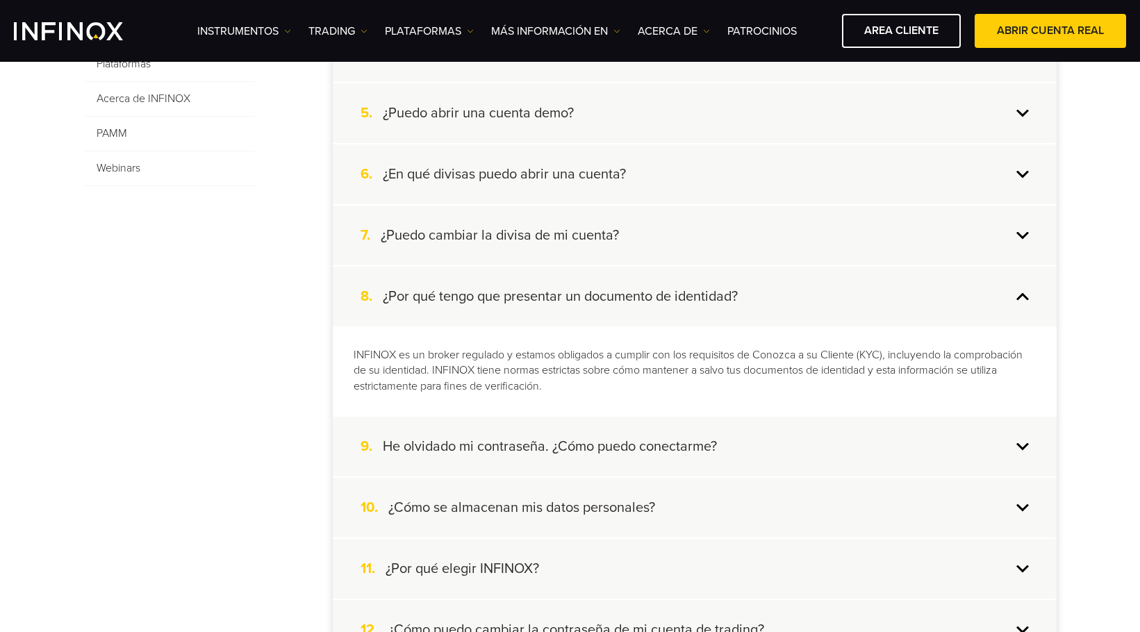
click at [684, 283] on div "8. ¿Por qué tengo que presentar un documento de identidad?" at bounding box center [695, 297] width 724 height 60
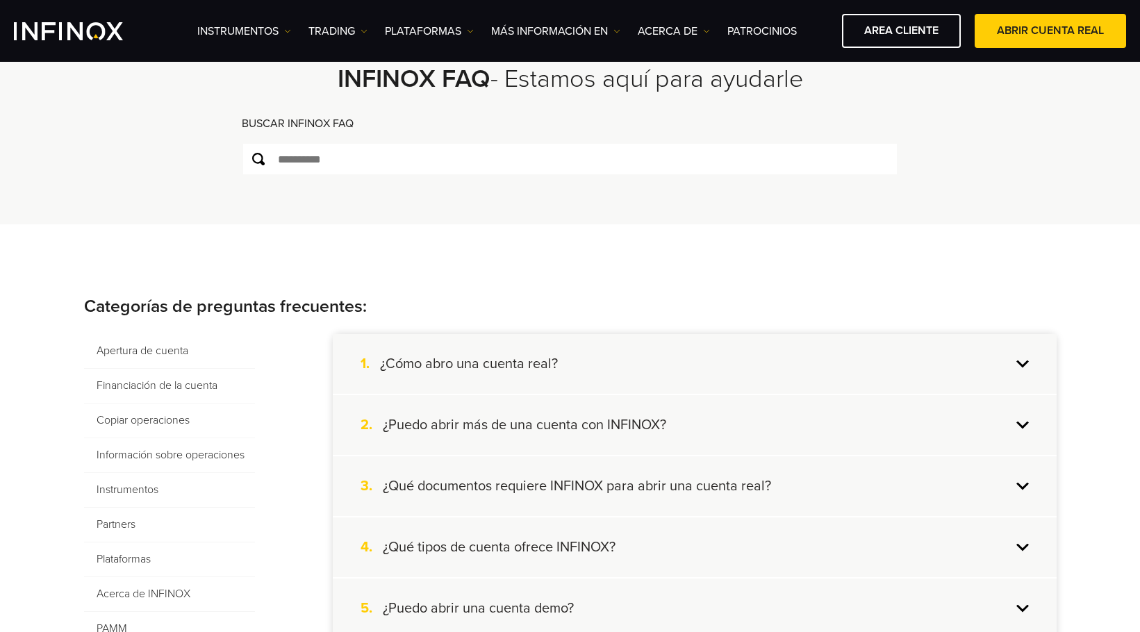
scroll to position [0, 0]
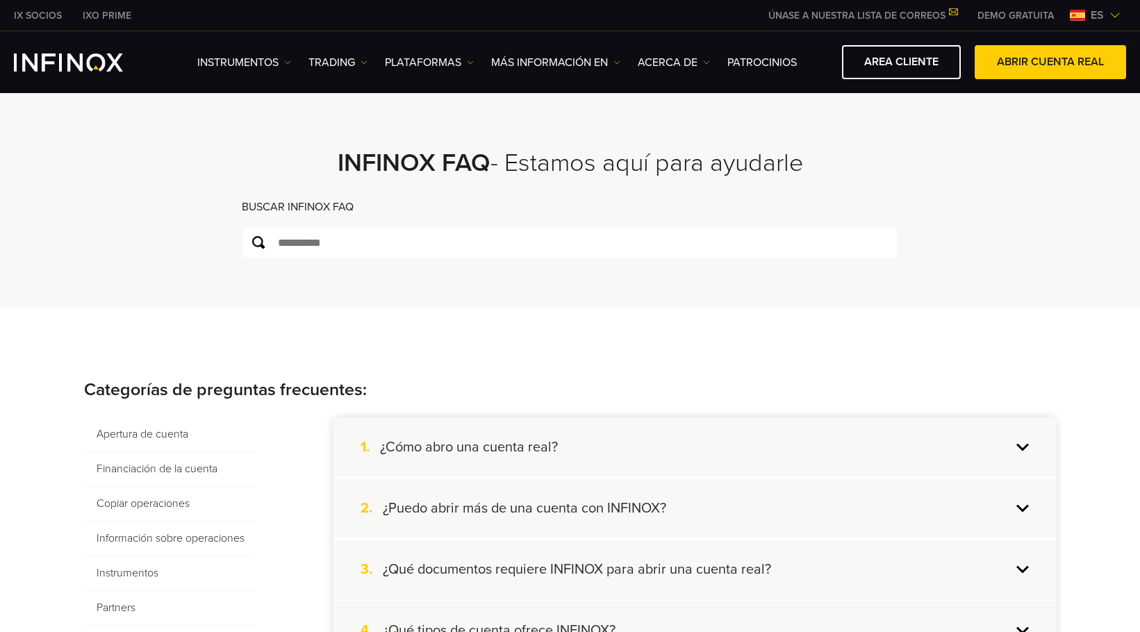
click at [1110, 16] on img at bounding box center [1114, 15] width 11 height 11
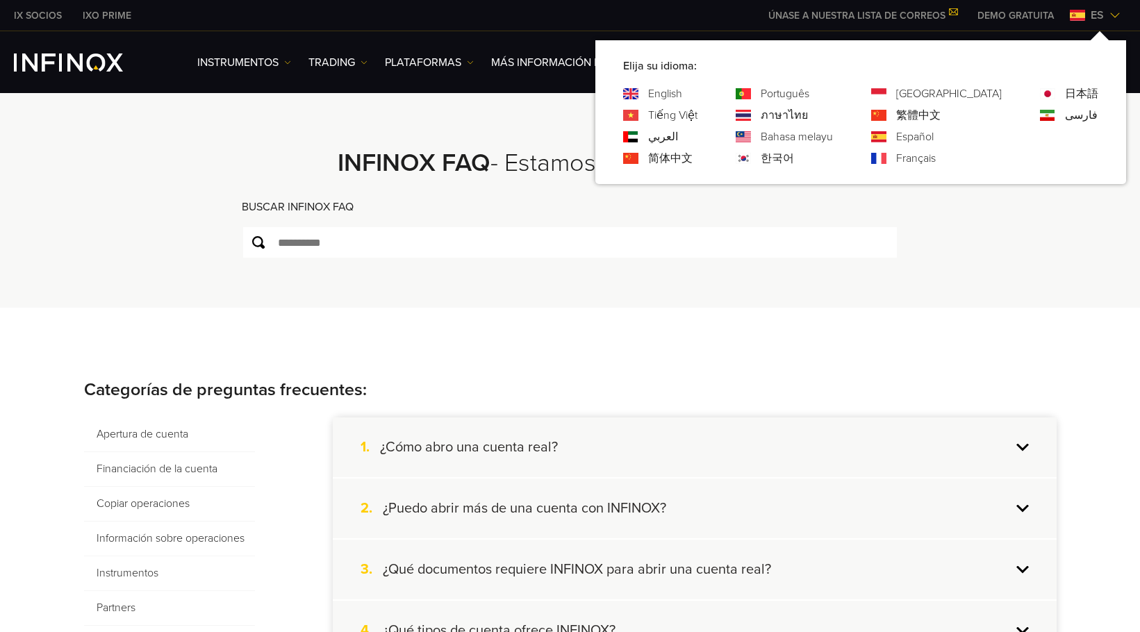
click at [809, 88] on link "Português" at bounding box center [785, 93] width 49 height 17
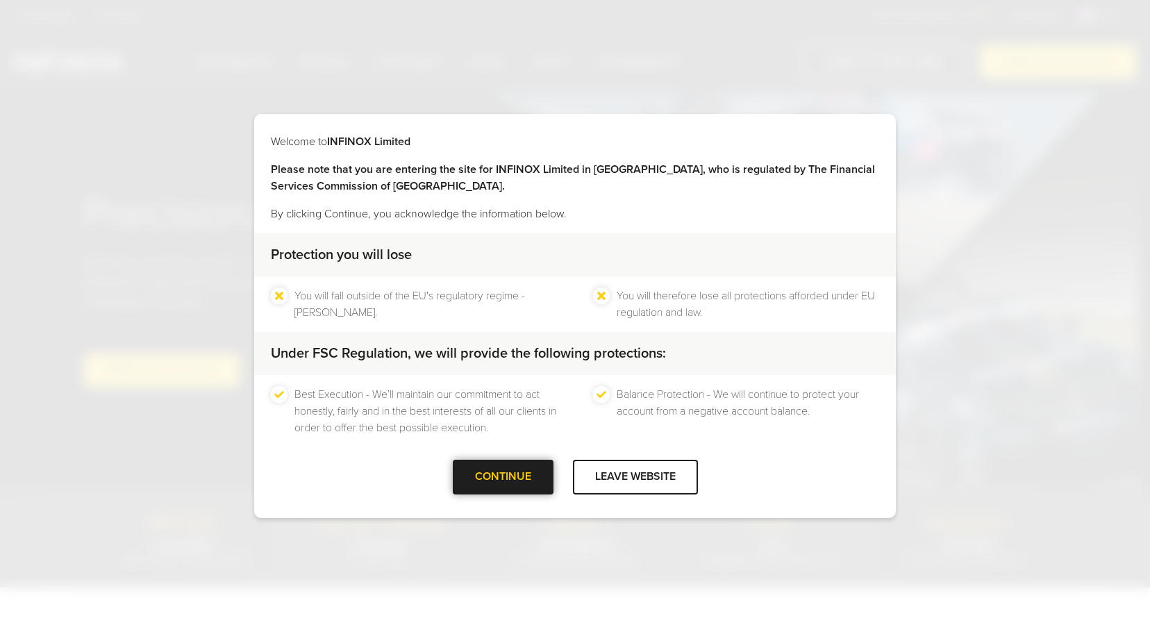
click at [503, 477] on div at bounding box center [503, 477] width 0 height 0
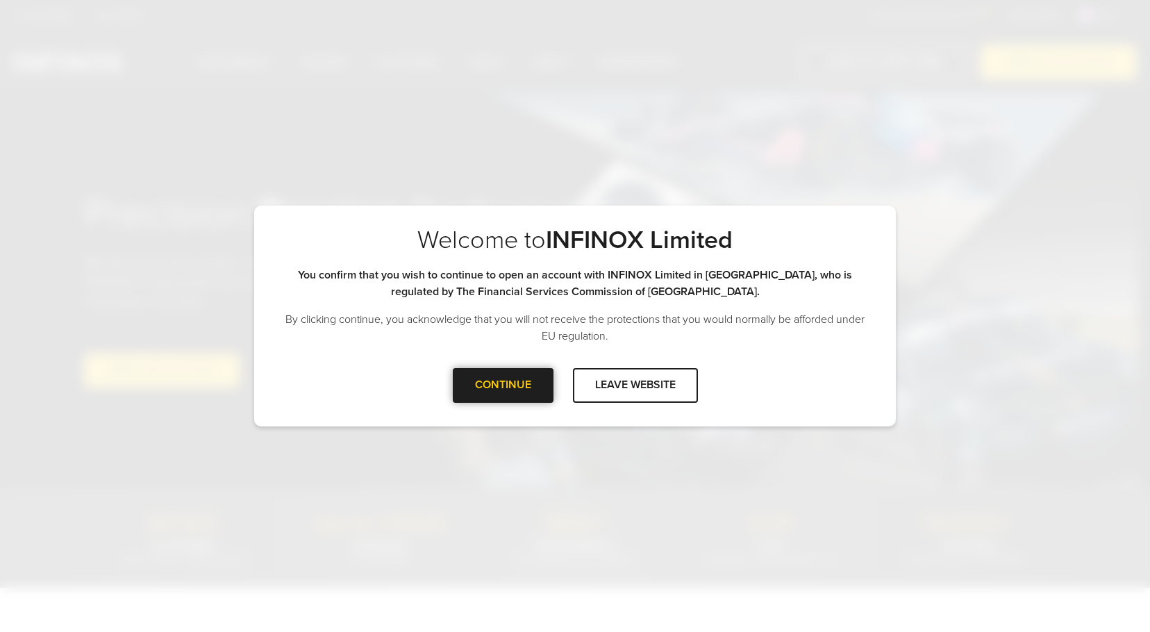
click at [518, 380] on div "CONTINUE" at bounding box center [503, 385] width 101 height 34
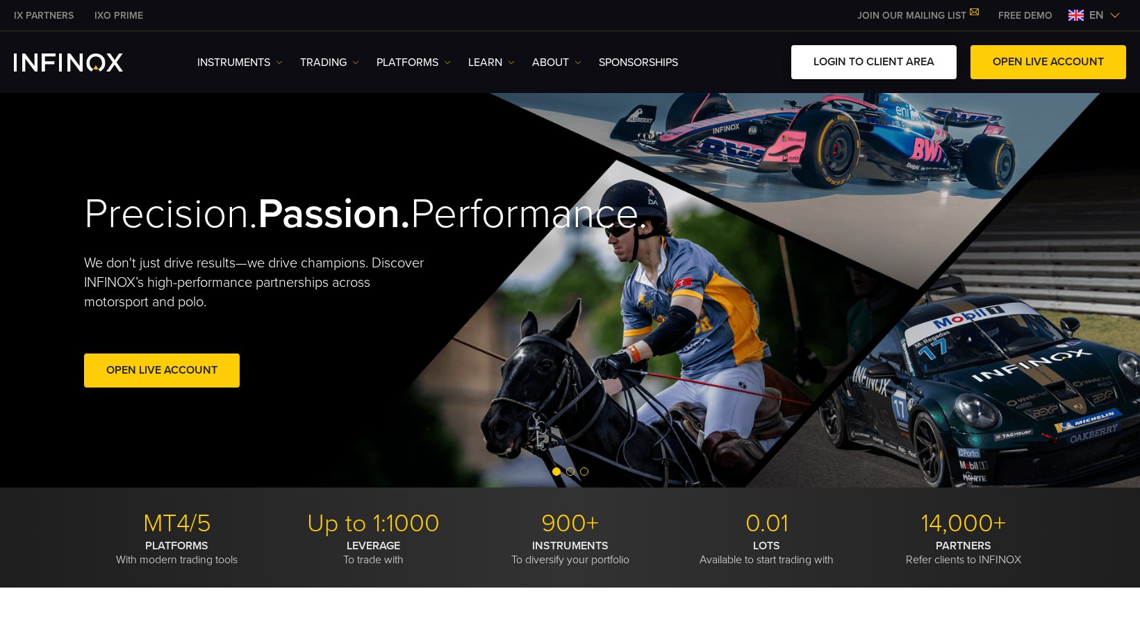
click at [910, 63] on link "LOGIN TO CLIENT AREA" at bounding box center [873, 62] width 165 height 34
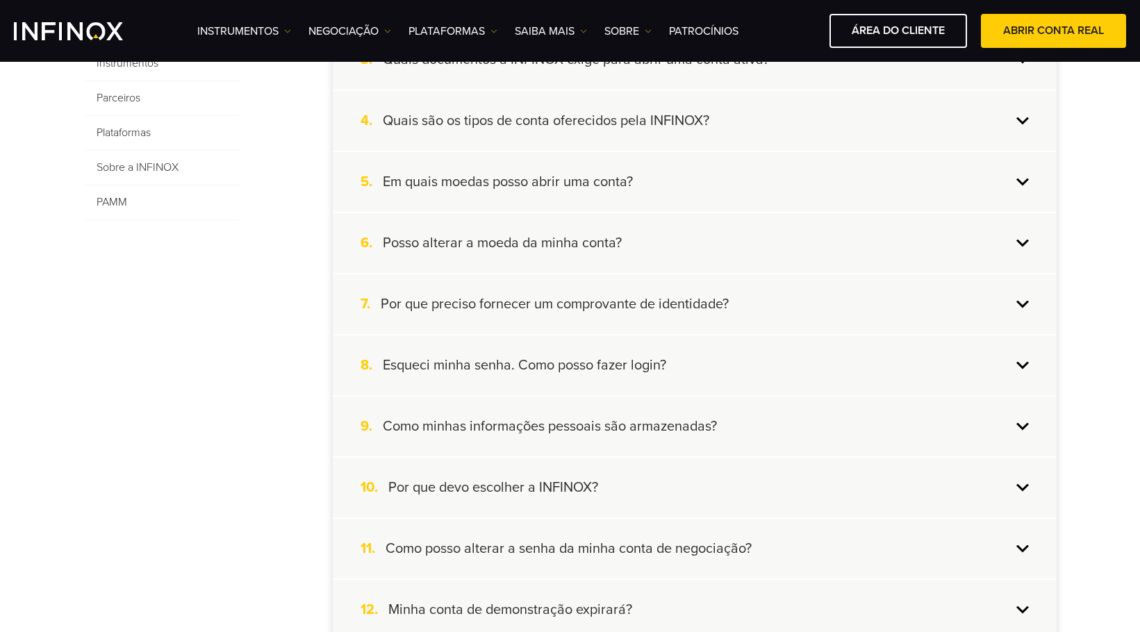
scroll to position [556, 0]
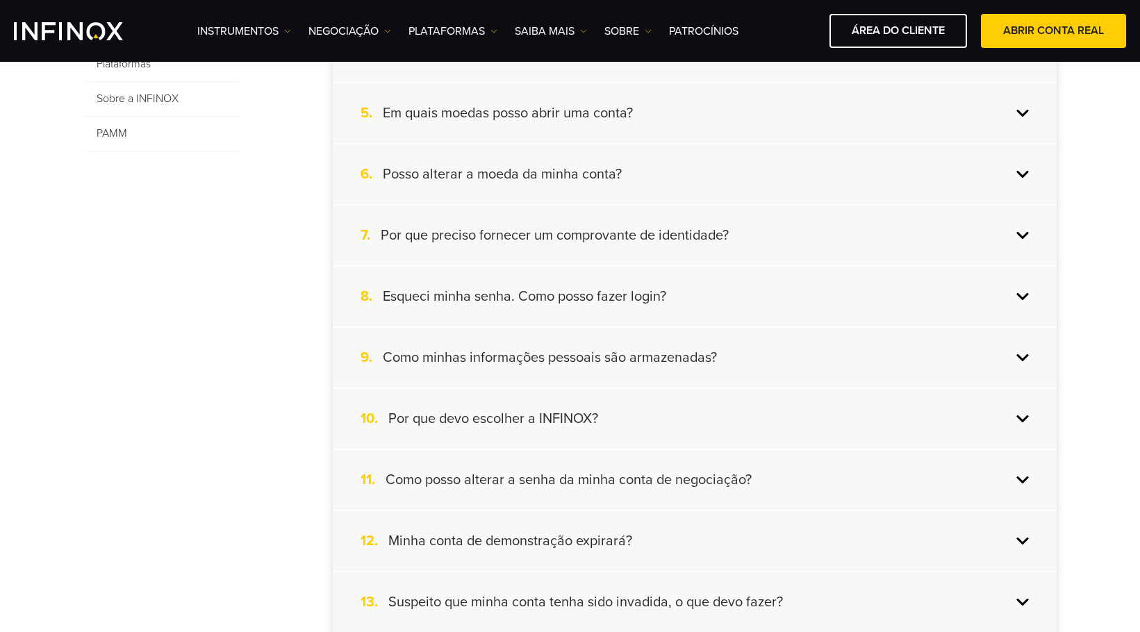
click at [518, 289] on h4 "Esqueci minha senha. Como posso fazer login?" at bounding box center [524, 297] width 283 height 18
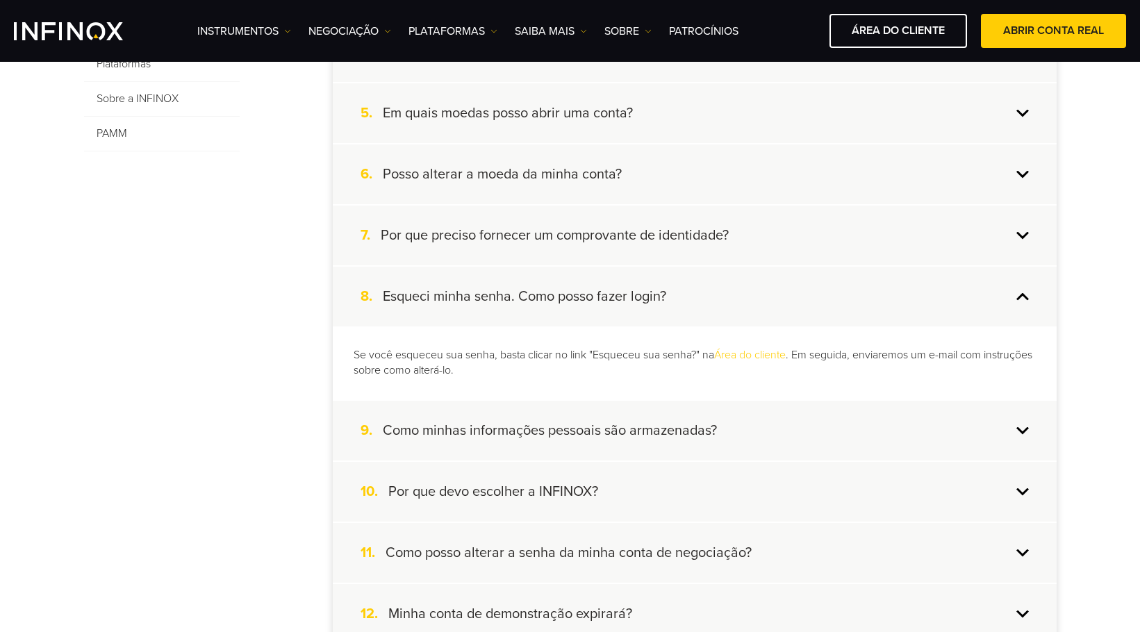
scroll to position [625, 0]
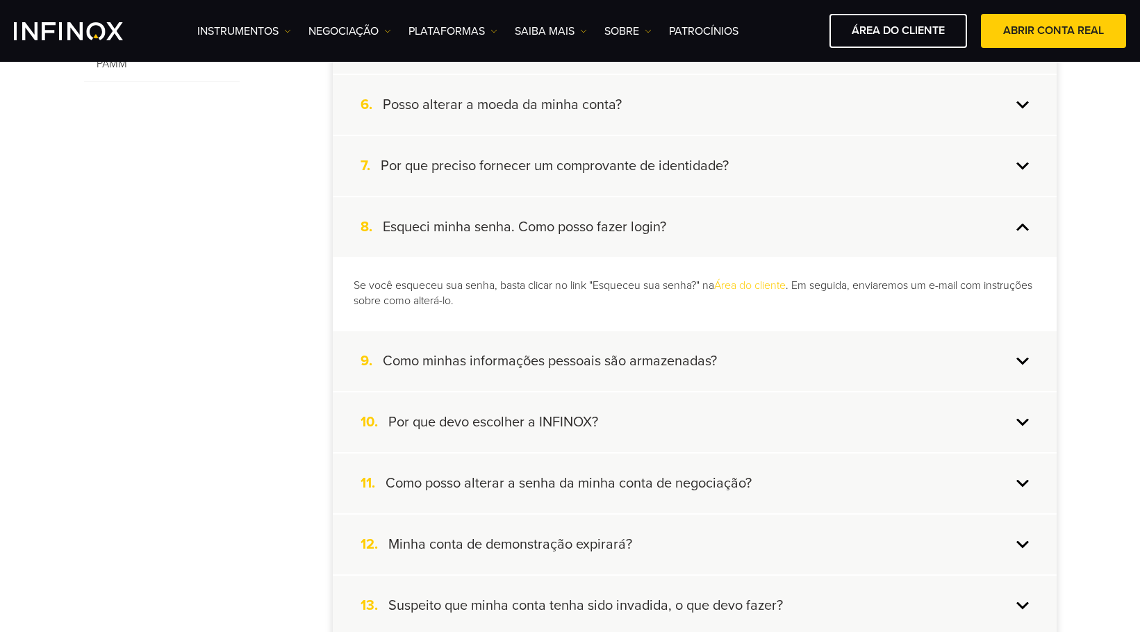
click at [520, 347] on div "9. Como minhas informações pessoais são armazenadas?" at bounding box center [695, 361] width 724 height 60
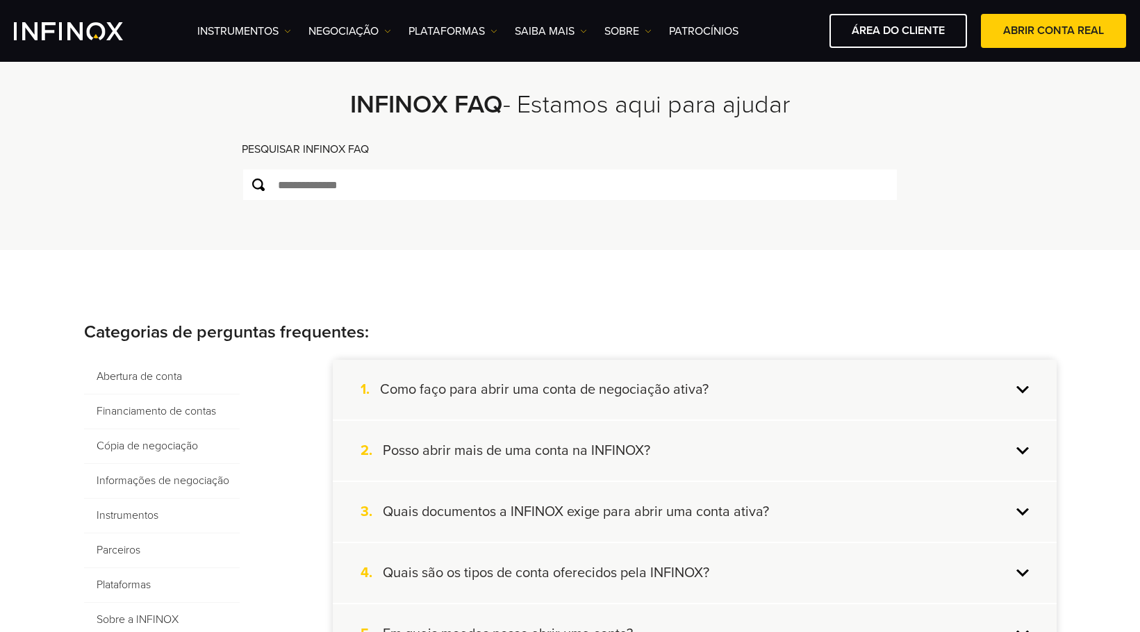
scroll to position [0, 0]
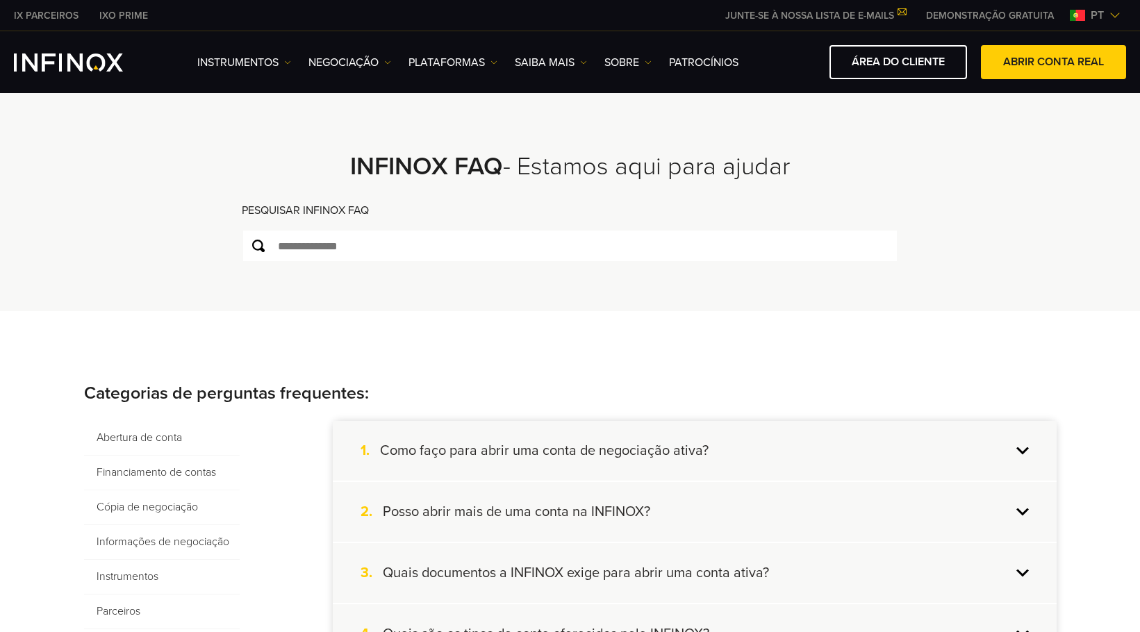
click at [1113, 10] on img at bounding box center [1114, 15] width 11 height 11
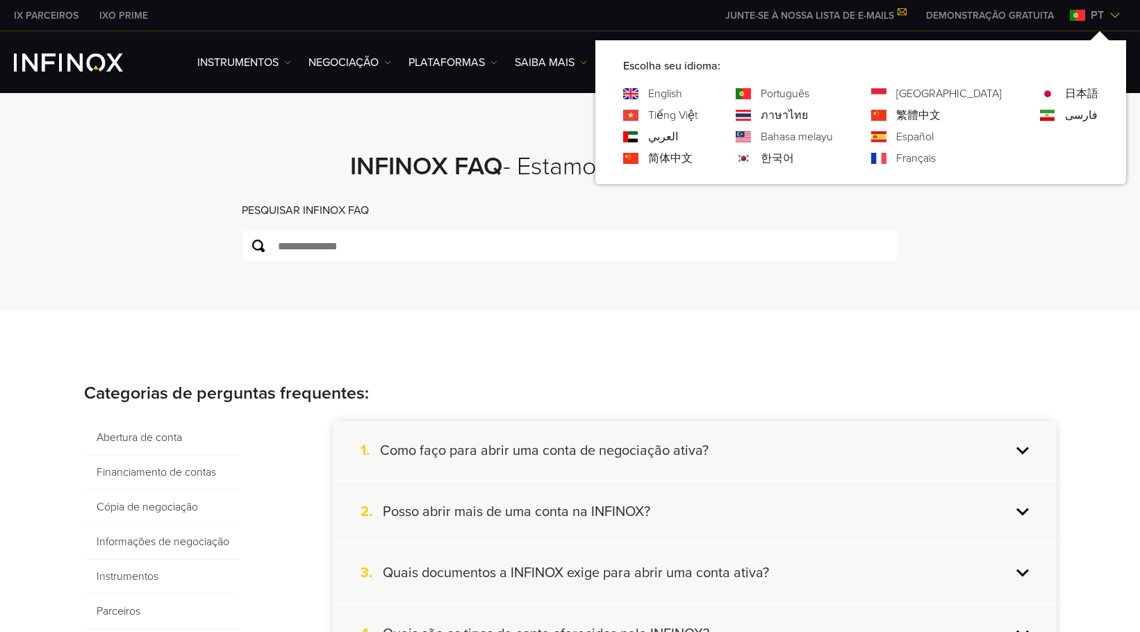
click at [936, 158] on link "Français" at bounding box center [916, 158] width 40 height 17
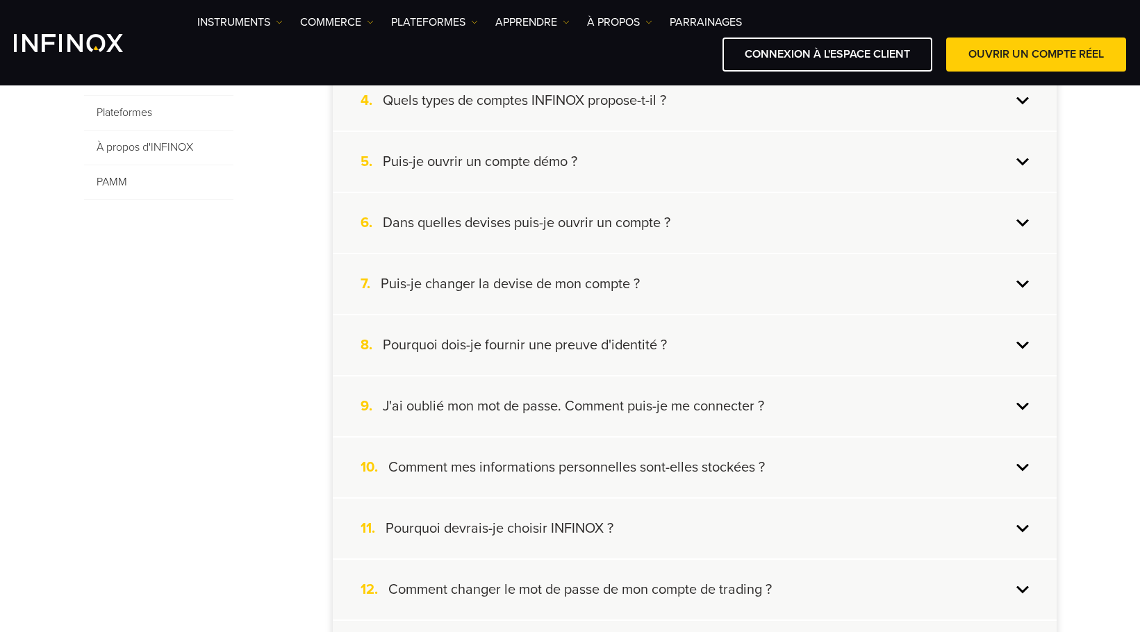
scroll to position [556, 0]
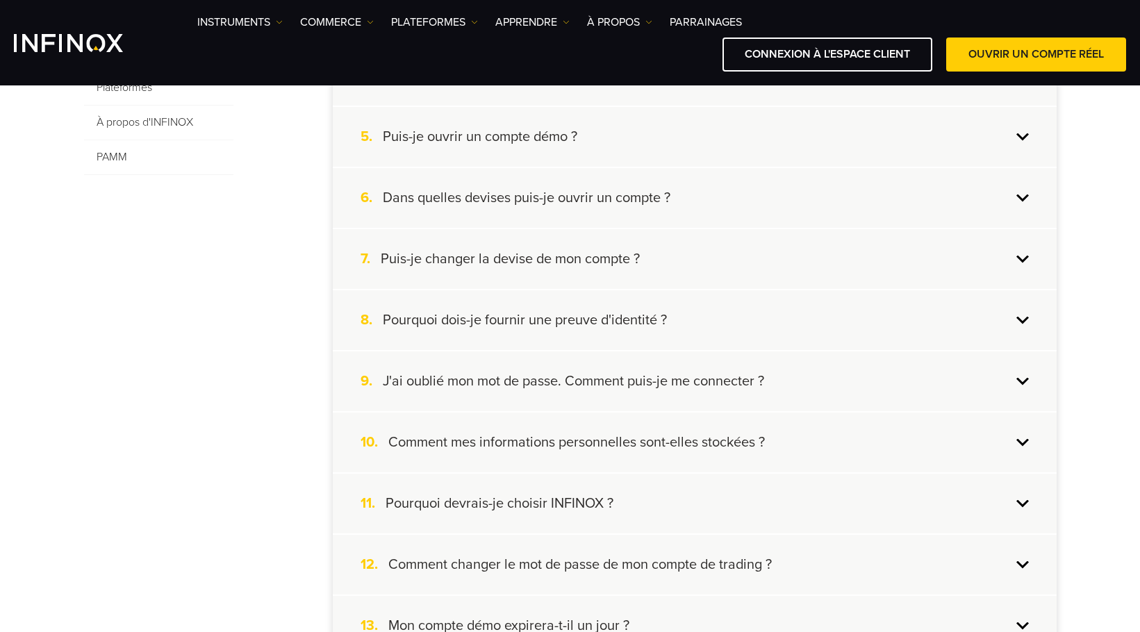
click at [658, 311] on h4 "Pourquoi dois-je fournir une preuve d'identité ?" at bounding box center [525, 320] width 284 height 18
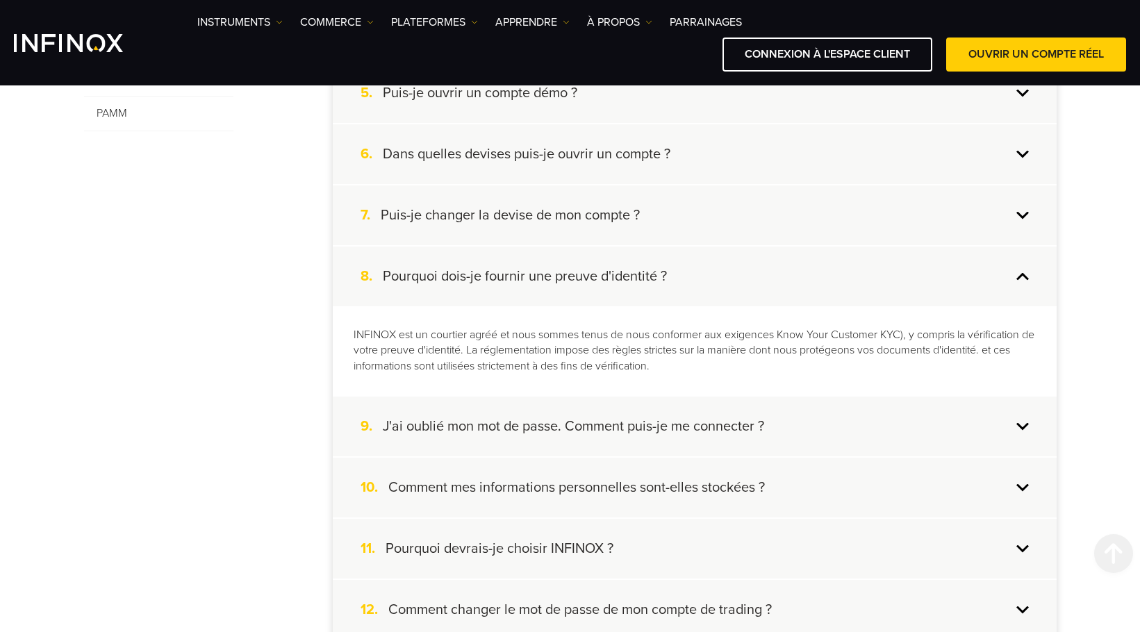
scroll to position [695, 0]
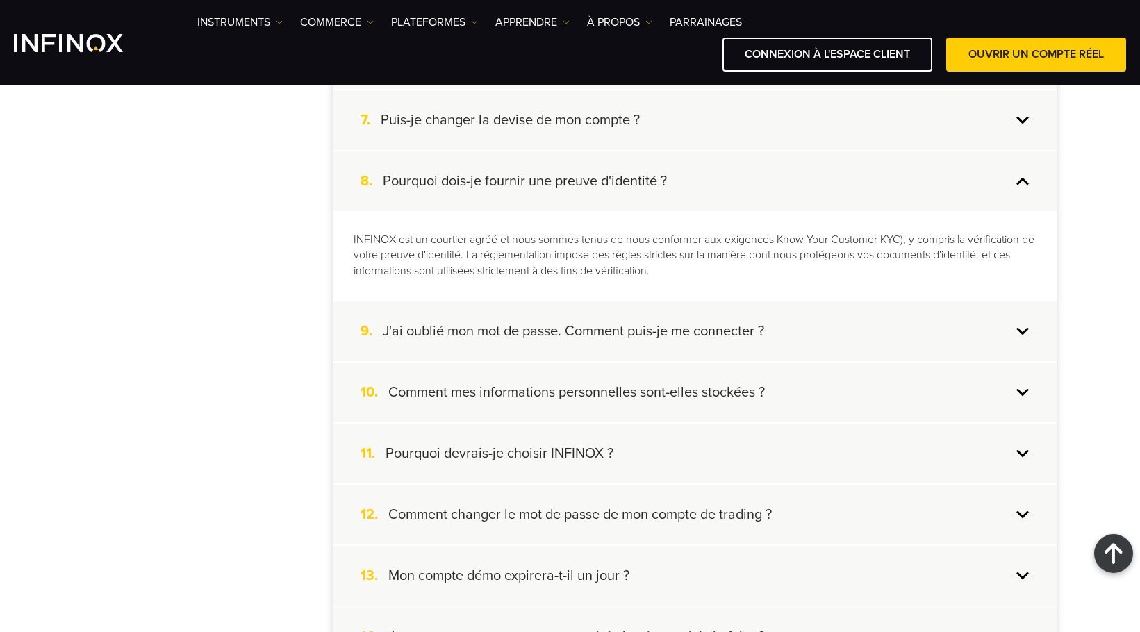
click at [656, 327] on h4 "J'ai oublié mon mot de passe. Comment puis-je me connecter ?" at bounding box center [573, 331] width 381 height 18
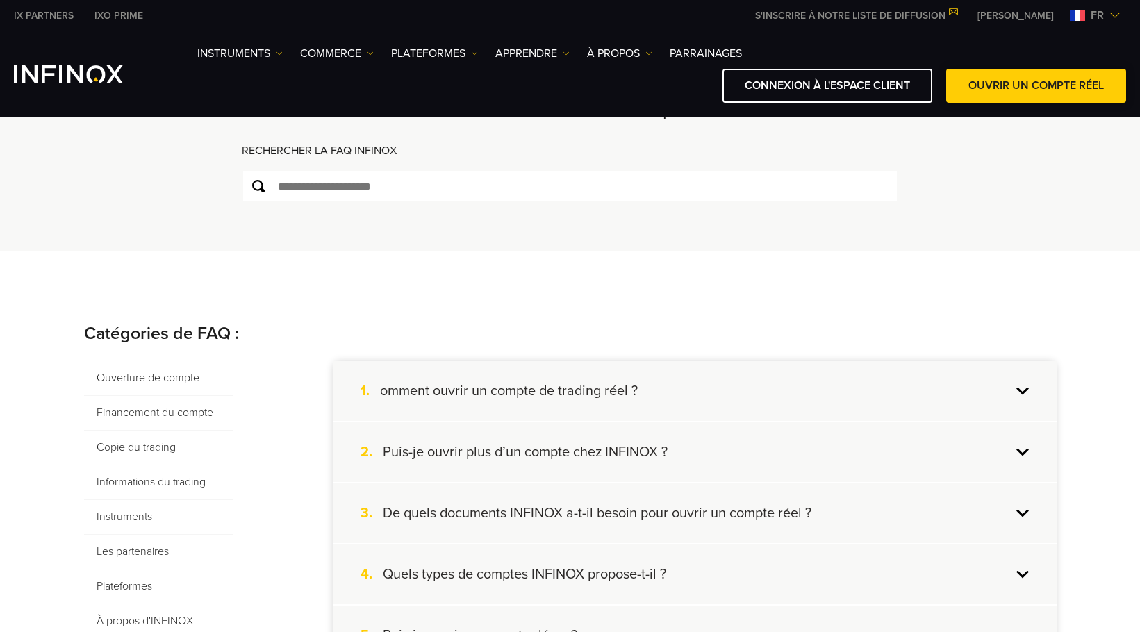
scroll to position [0, 0]
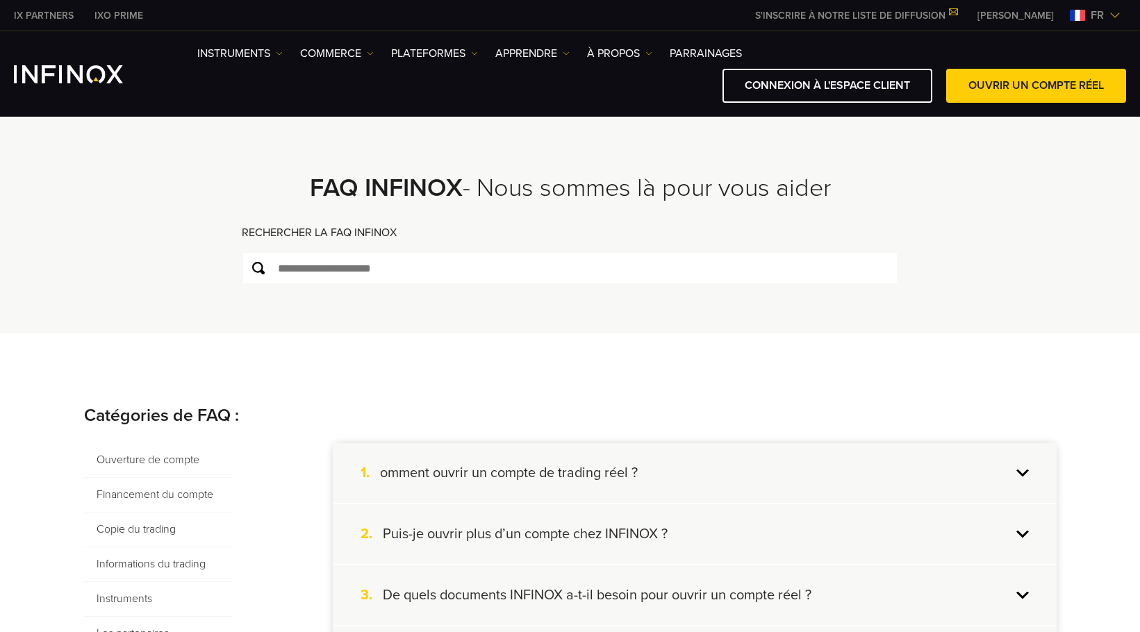
click at [1116, 15] on img at bounding box center [1114, 15] width 11 height 11
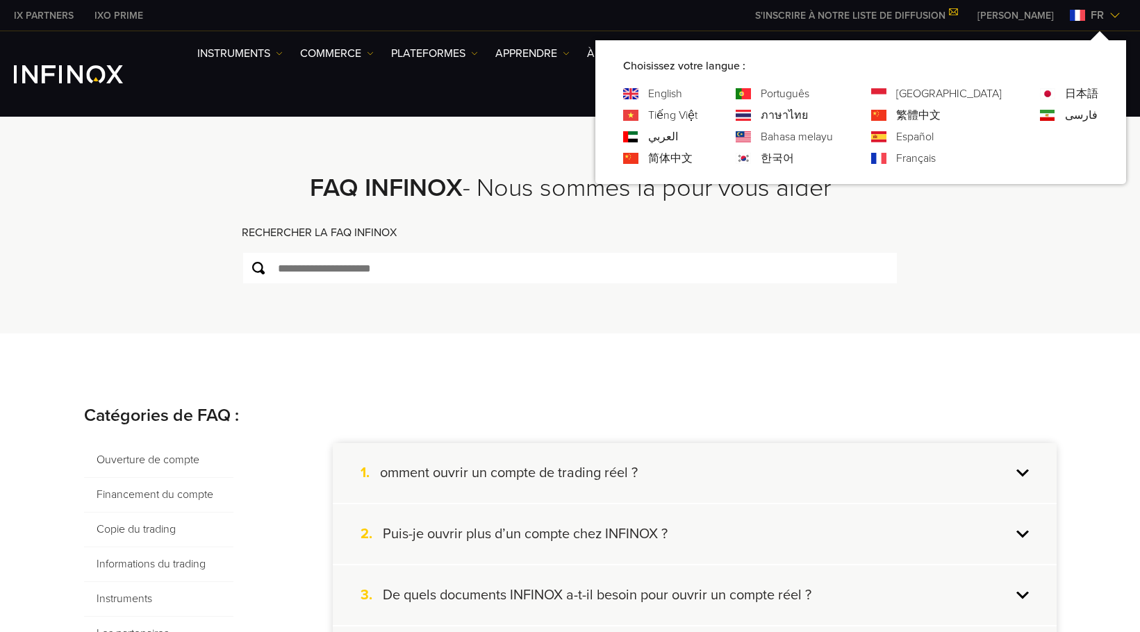
click at [682, 94] on link "English" at bounding box center [665, 93] width 34 height 17
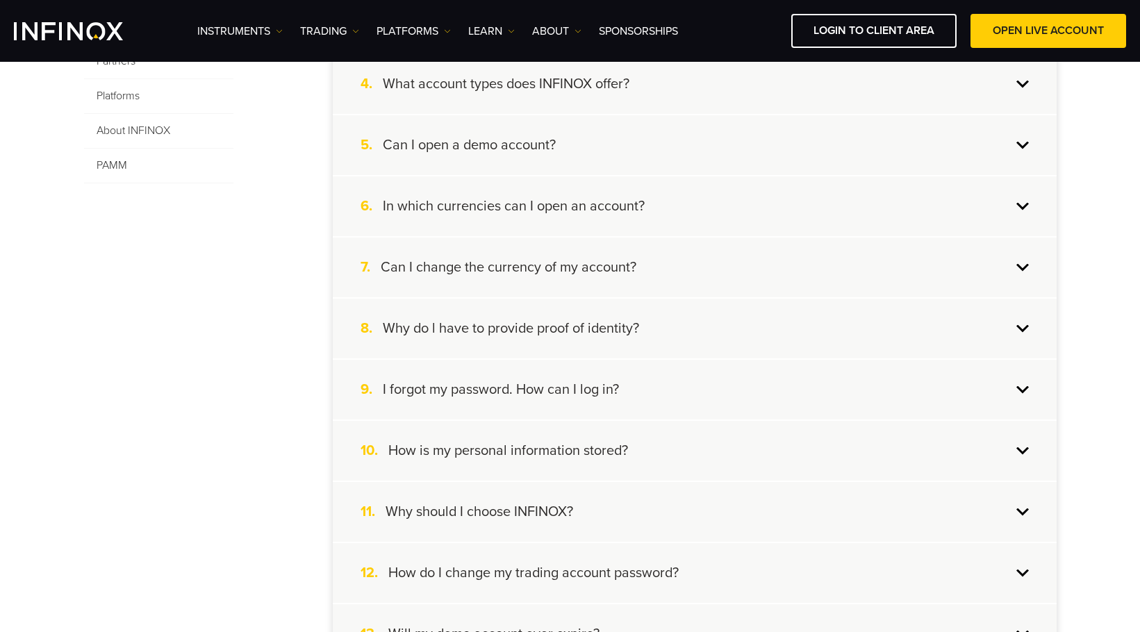
scroll to position [556, 0]
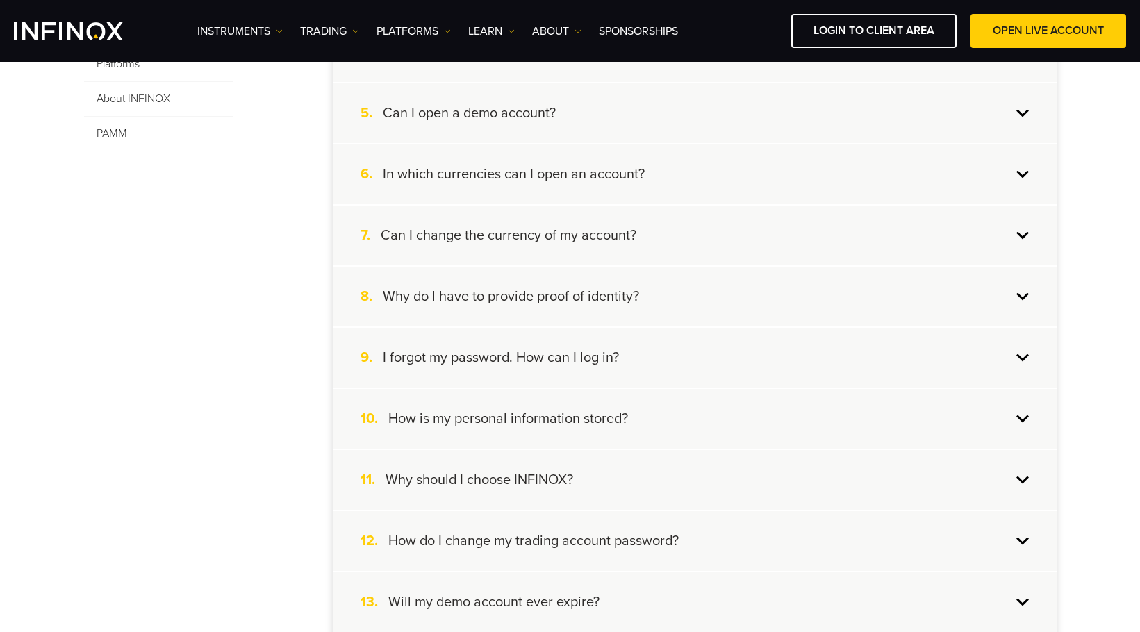
click at [628, 297] on h4 "Why do l have to provide proof of identity?" at bounding box center [511, 297] width 256 height 18
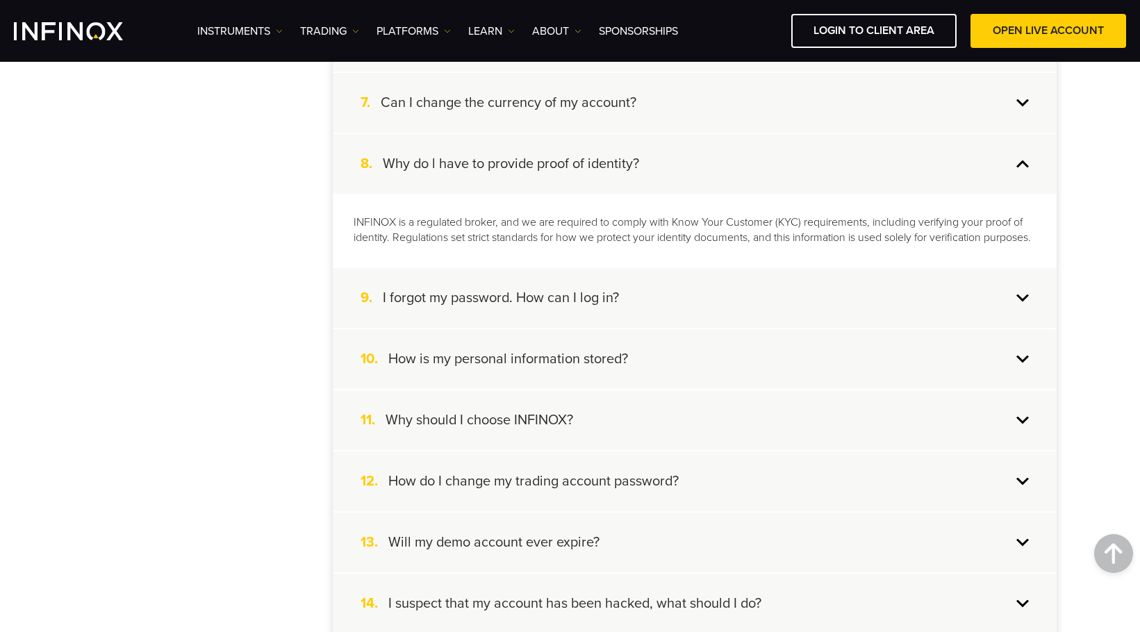
scroll to position [695, 0]
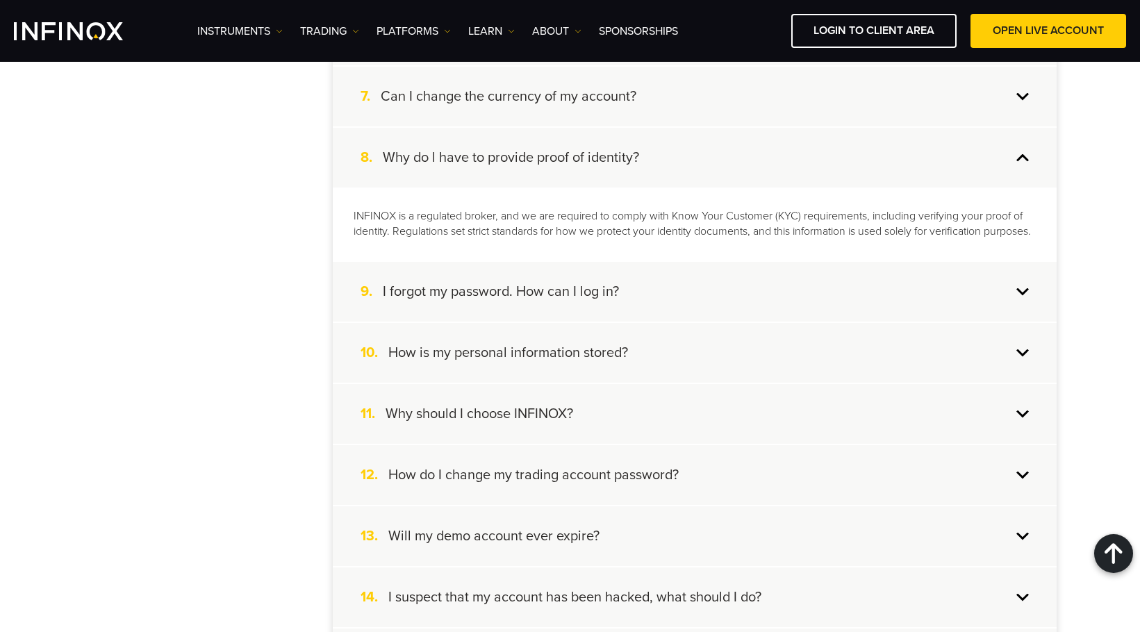
click at [583, 292] on div "9. I forgot my password. How can I log in?" at bounding box center [695, 292] width 724 height 60
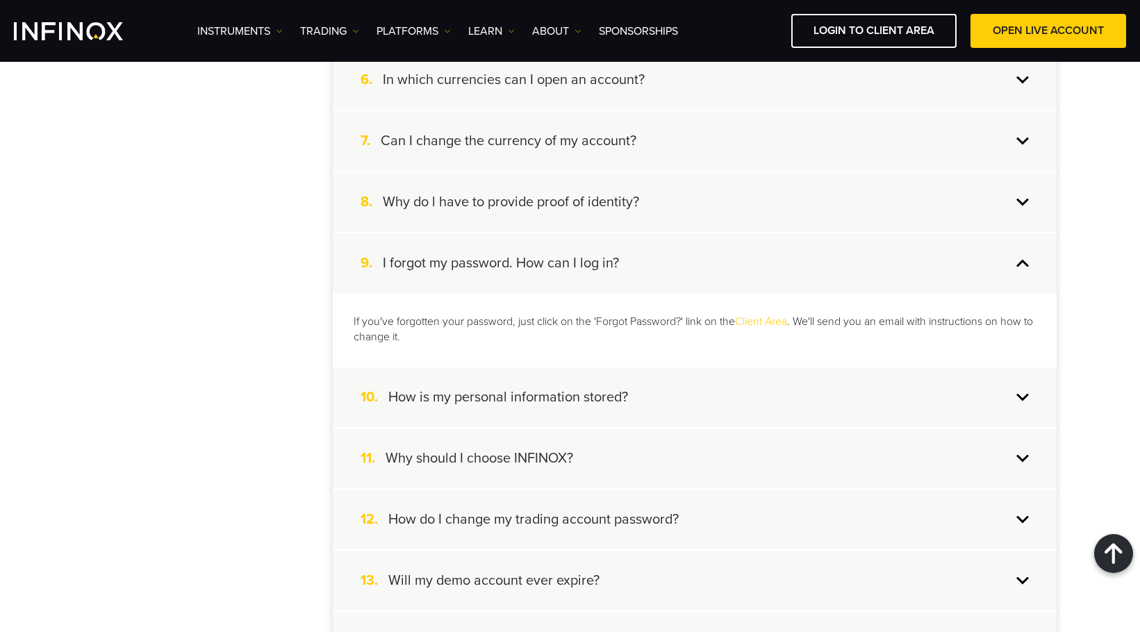
scroll to position [625, 0]
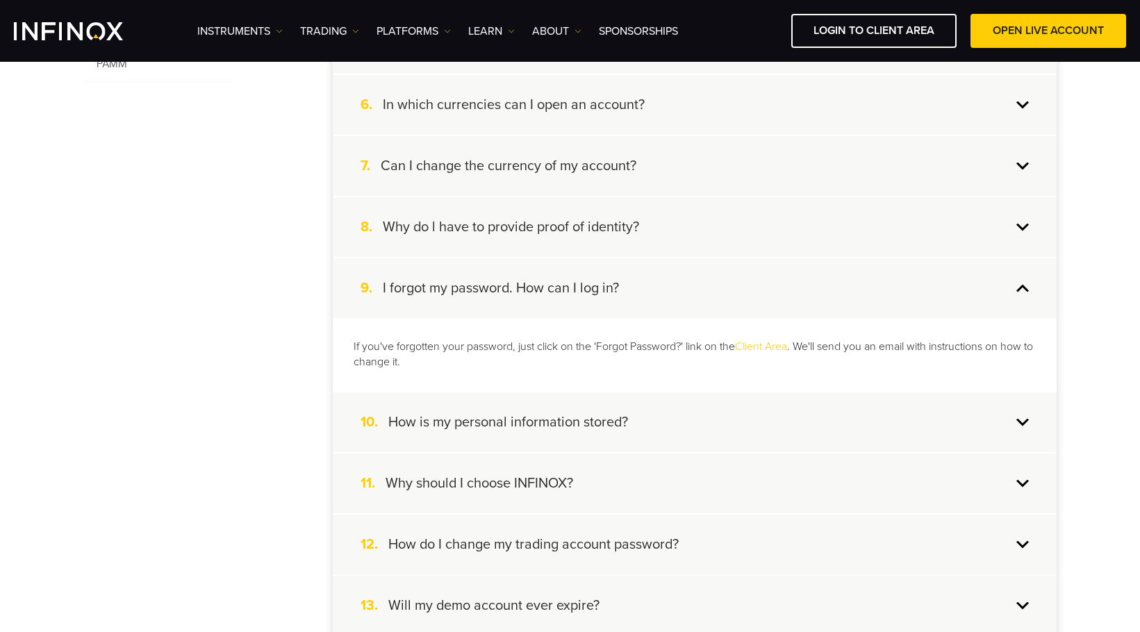
click at [661, 224] on div "8. Why do l have to provide proof of identity?" at bounding box center [695, 227] width 724 height 60
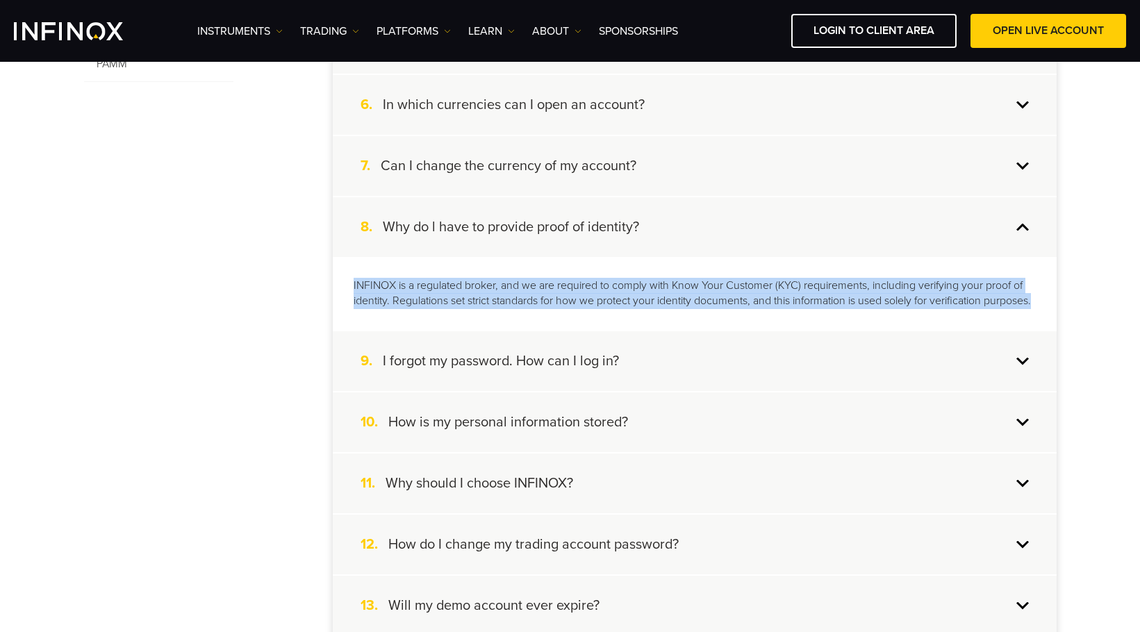
drag, startPoint x: 370, startPoint y: 309, endPoint x: 342, endPoint y: 287, distance: 35.6
click at [342, 287] on div "INFINOX is a regulated broker, and we are required to comply with Know Your Cus…" at bounding box center [695, 294] width 724 height 74
copy p "INFINOX is a regulated broker, and we are required to comply with Know Your Cus…"
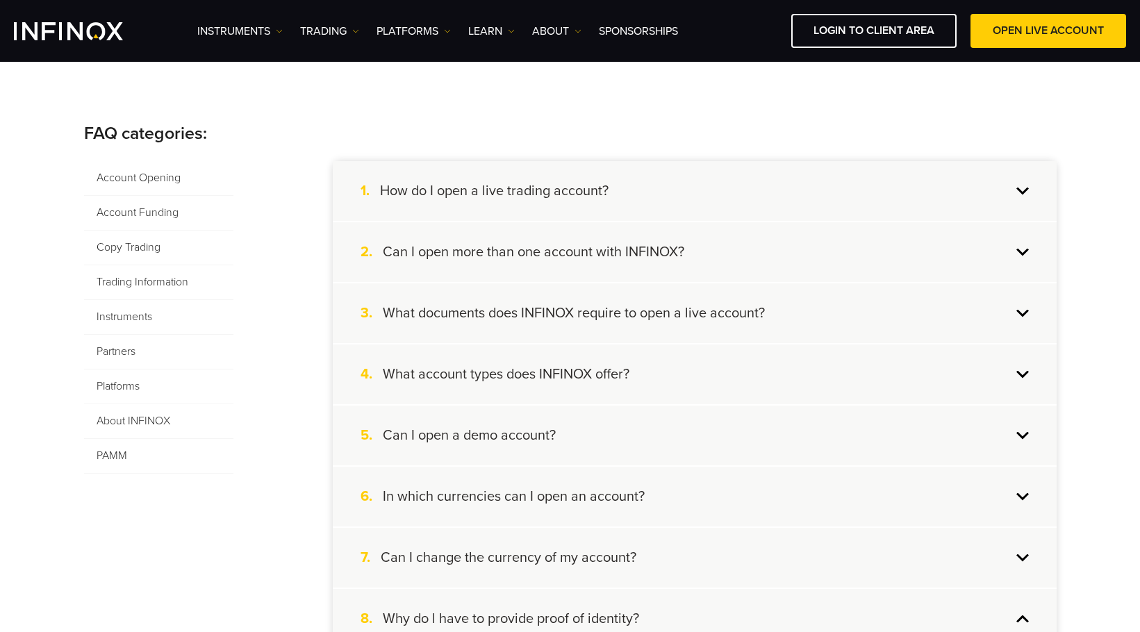
scroll to position [208, 0]
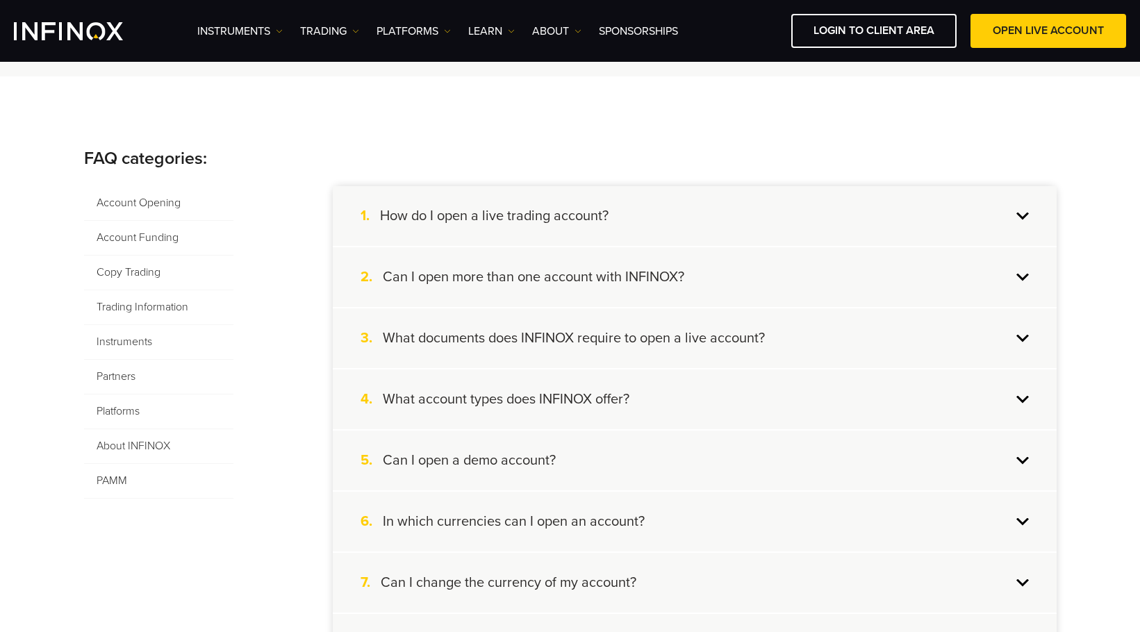
click at [654, 211] on div "1. How do I open a live trading account?" at bounding box center [695, 216] width 724 height 60
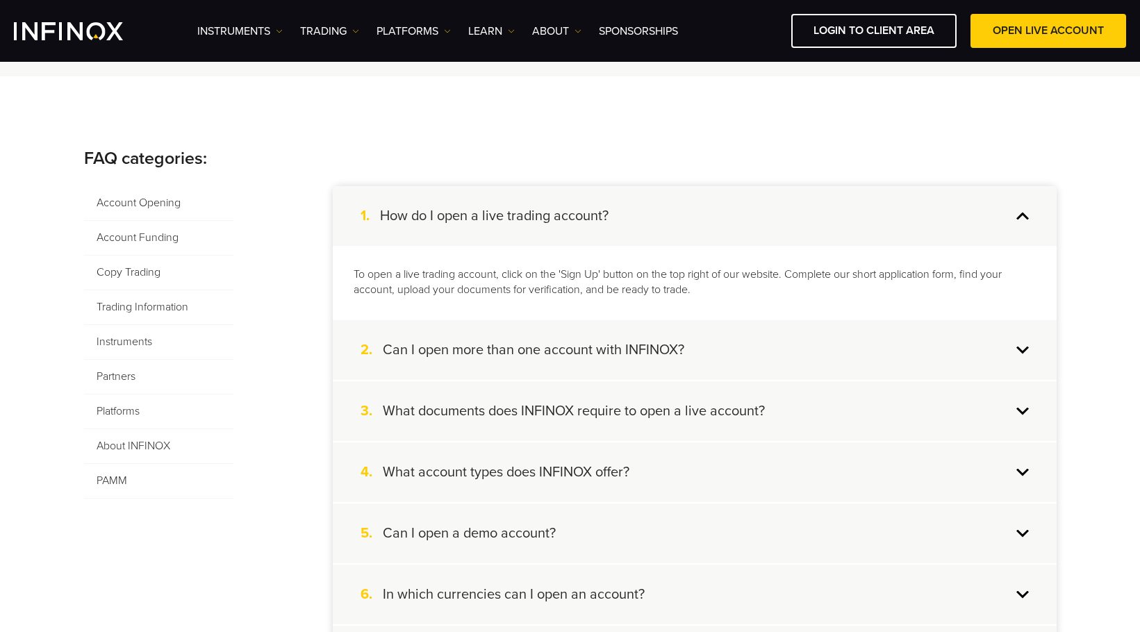
drag, startPoint x: 845, startPoint y: 276, endPoint x: 820, endPoint y: 233, distance: 49.8
click at [845, 258] on div "To open a live trading account, click on the 'Sign Up' button on the top right …" at bounding box center [695, 283] width 724 height 74
click at [791, 224] on div "1. How do I open a live trading account?" at bounding box center [695, 216] width 724 height 60
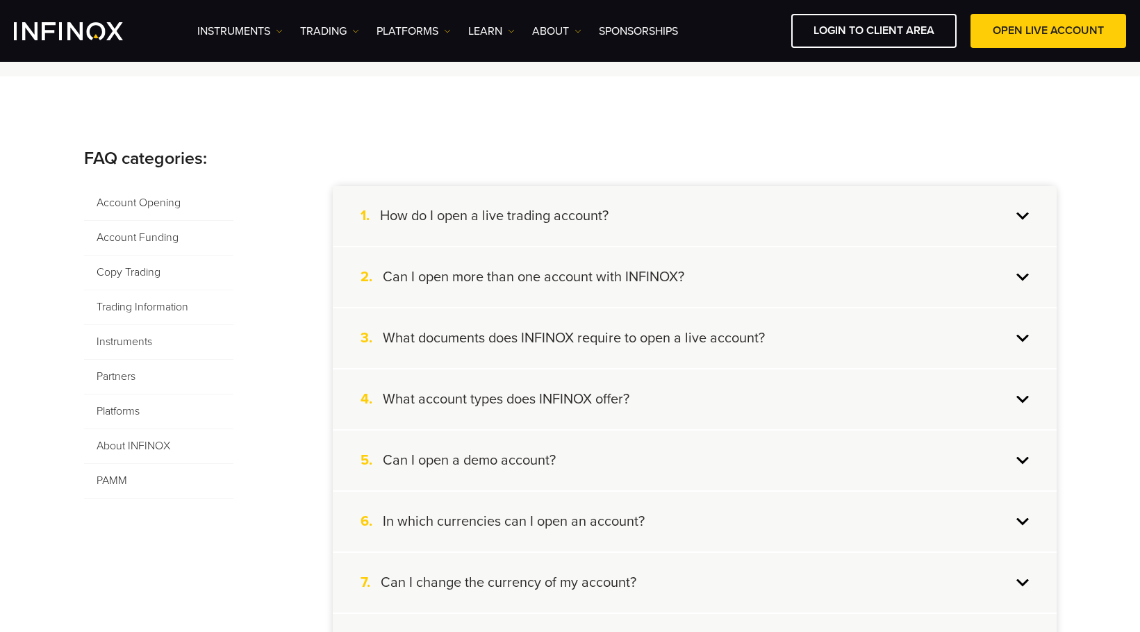
click at [759, 275] on div "2. Can I open more than one account with INFINOX?" at bounding box center [695, 277] width 724 height 60
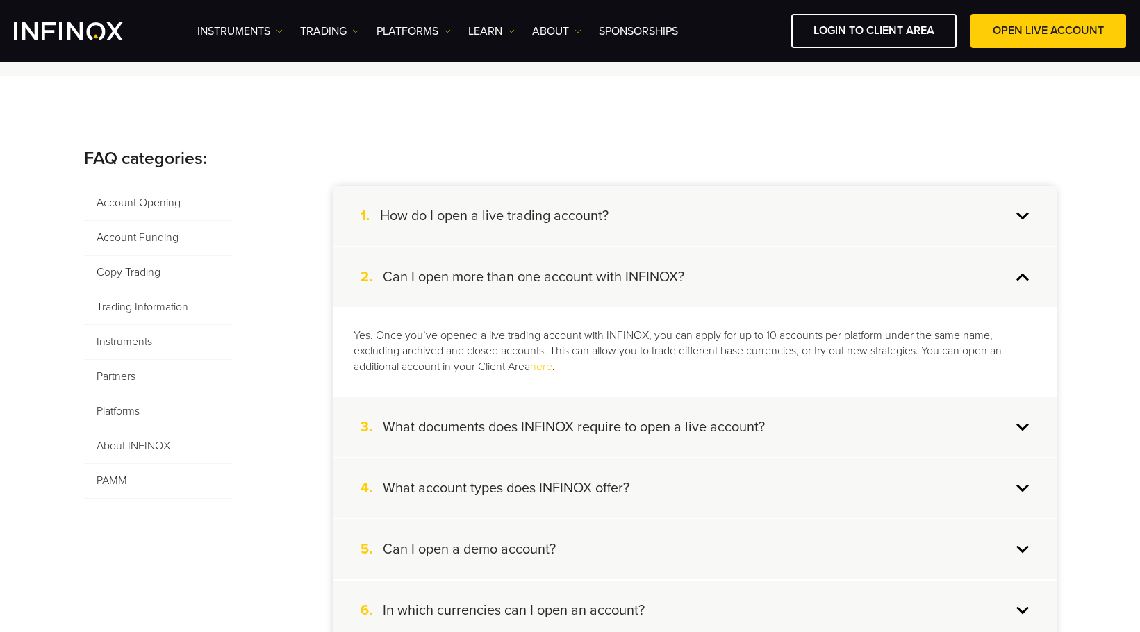
click at [729, 280] on div "2. Can I open more than one account with INFINOX?" at bounding box center [695, 277] width 724 height 60
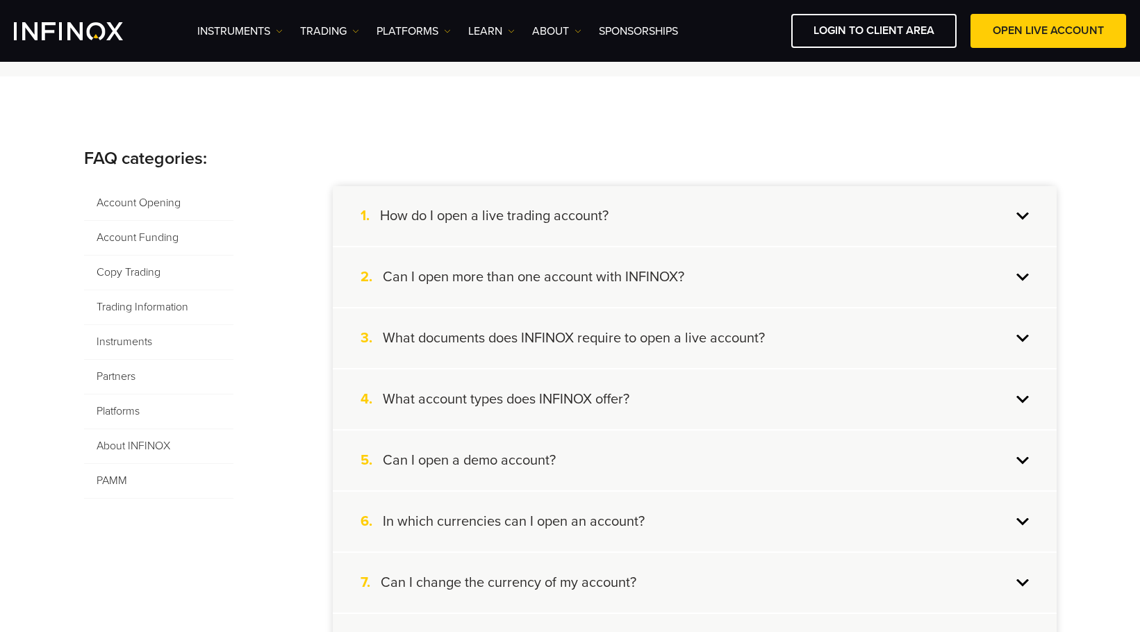
click at [747, 347] on h4 "What documents does INFINOX require to open a live account?" at bounding box center [574, 338] width 382 height 18
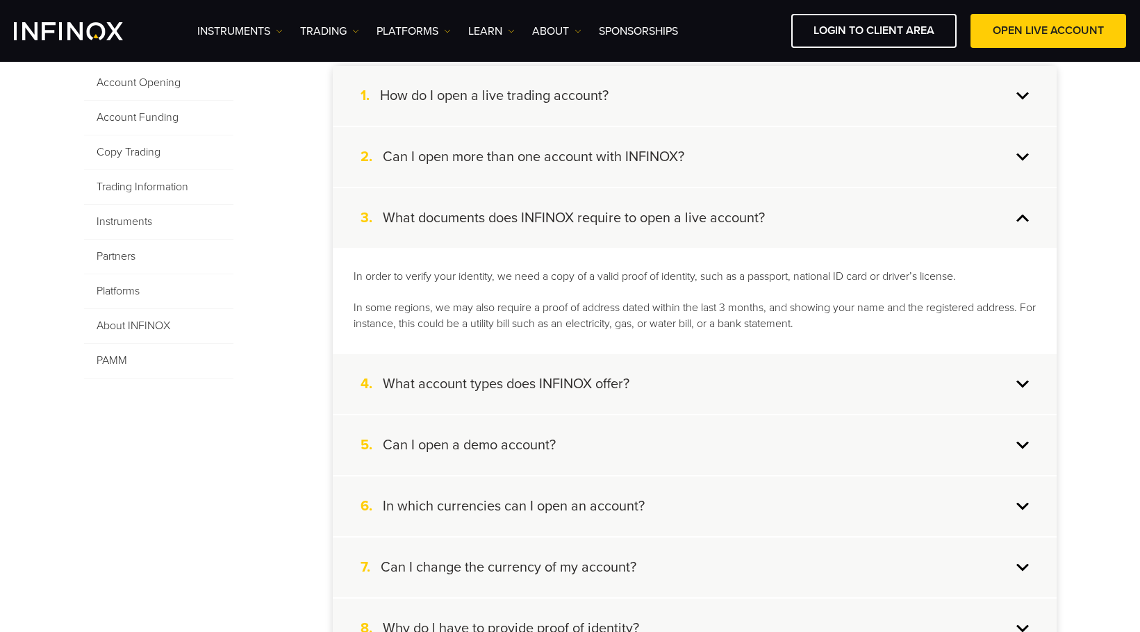
scroll to position [347, 0]
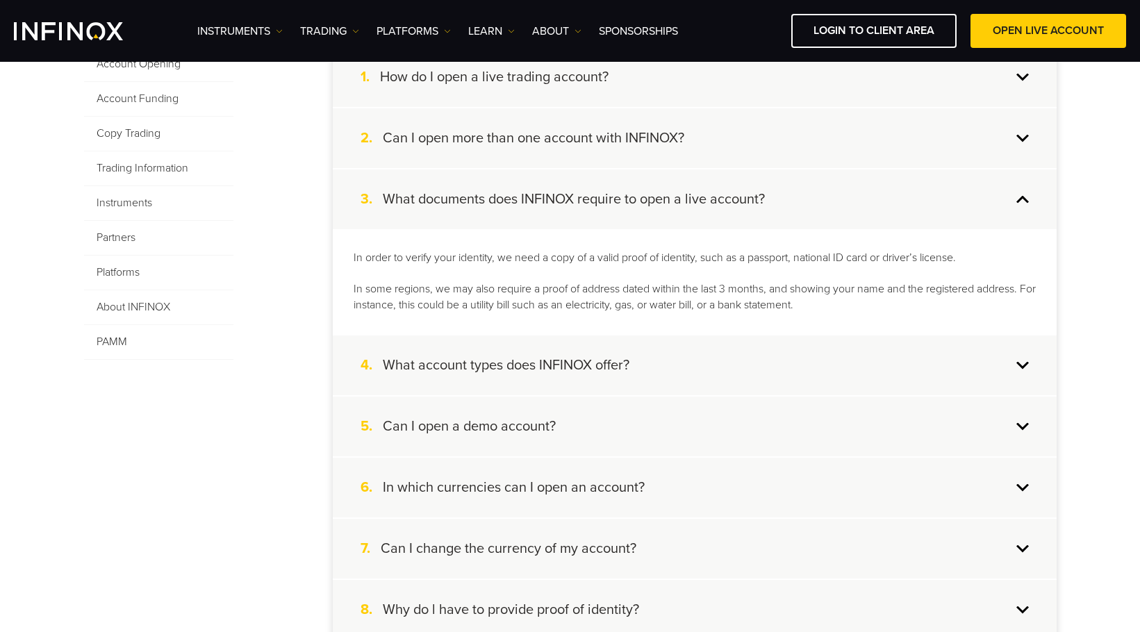
click at [808, 201] on div "3. What documents does INFINOX require to open a live account?" at bounding box center [695, 199] width 724 height 60
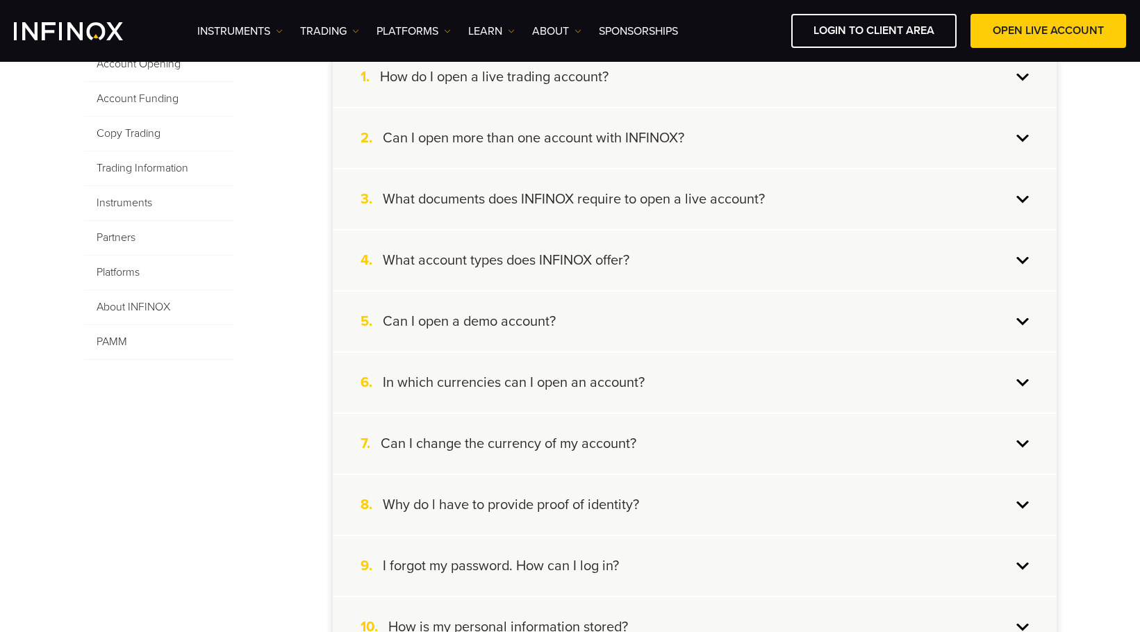
click at [787, 267] on div "4. What account types does INFINOX offer?" at bounding box center [695, 261] width 724 height 60
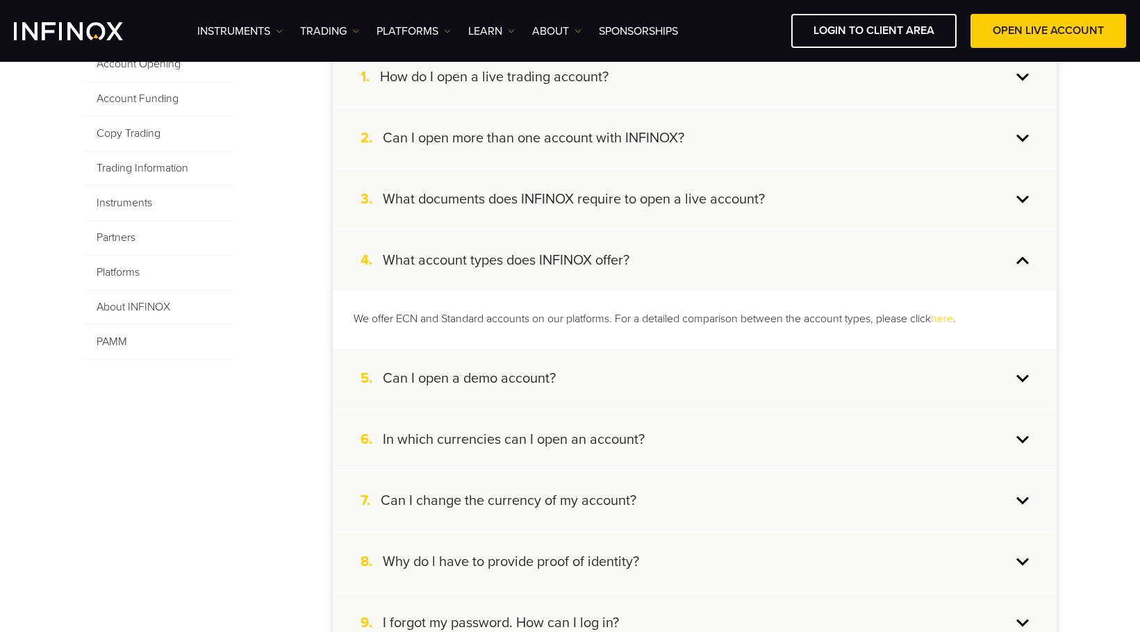
click at [749, 245] on div "4. What account types does INFINOX offer?" at bounding box center [695, 261] width 724 height 60
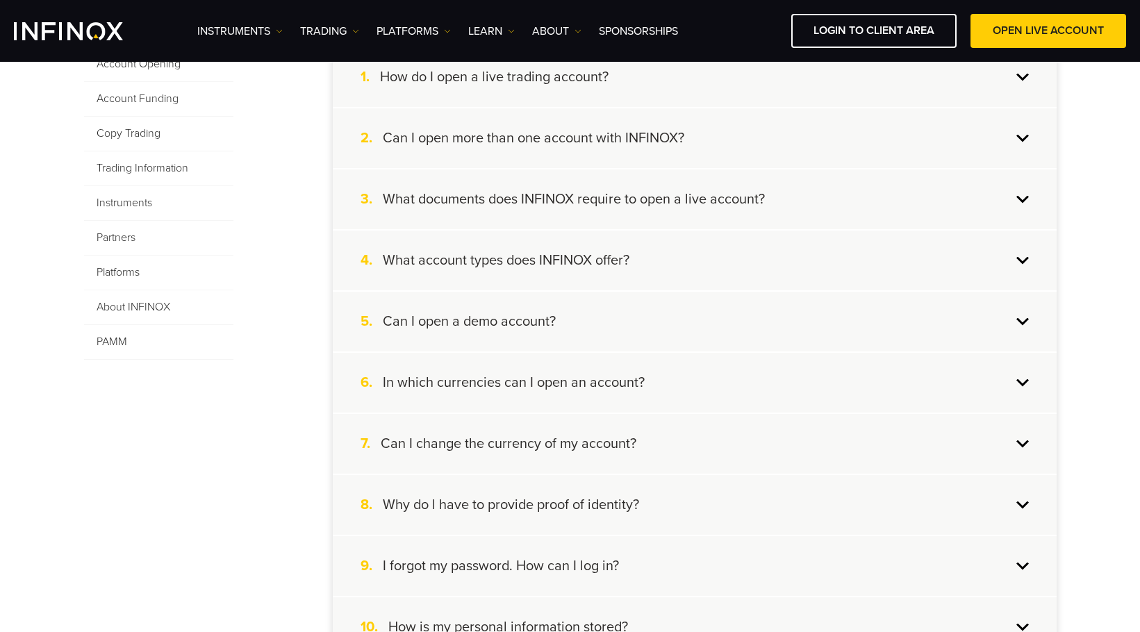
scroll to position [0, 0]
click at [726, 308] on div "5. Can I open a demo account?" at bounding box center [695, 322] width 724 height 60
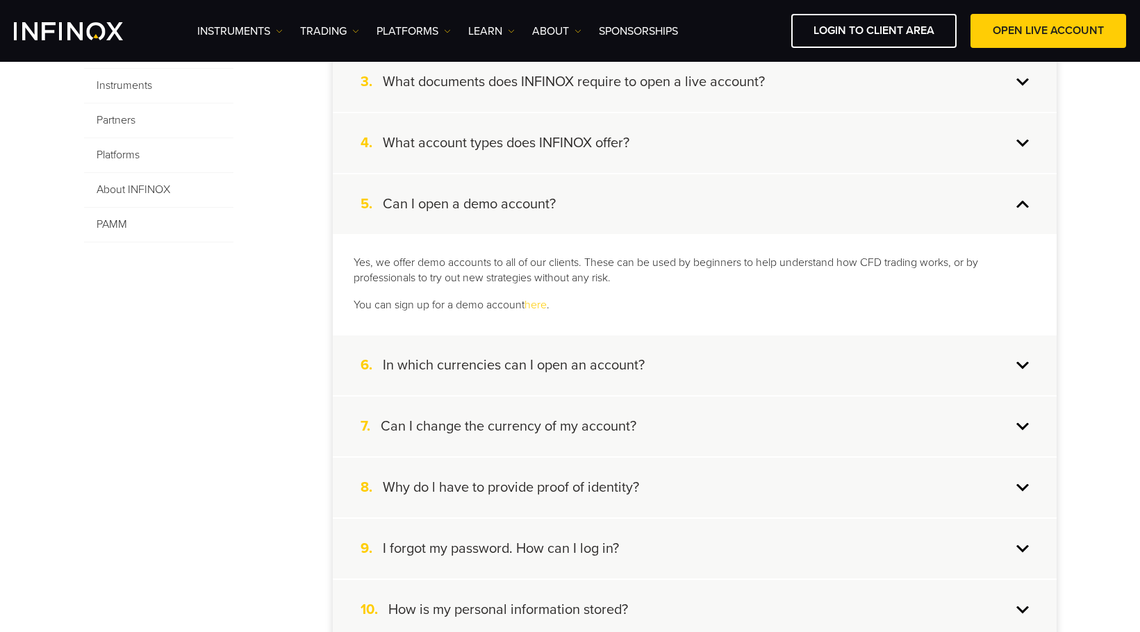
scroll to position [486, 0]
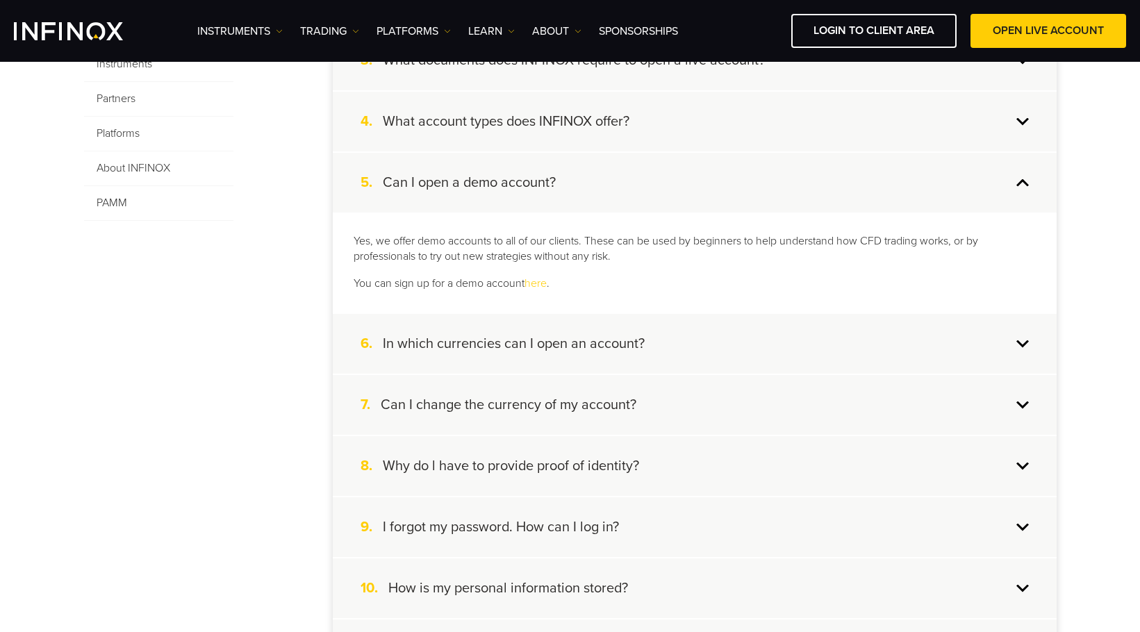
click at [697, 195] on div "5. Can I open a demo account?" at bounding box center [695, 183] width 724 height 60
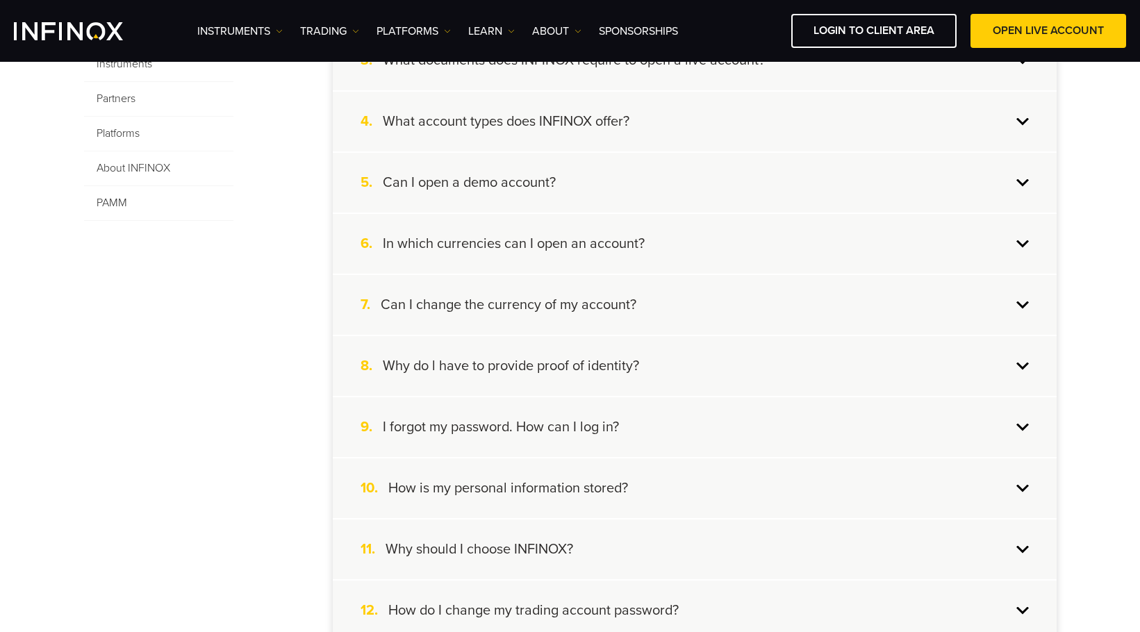
click at [688, 256] on div "6. In which currencies can I open an account?" at bounding box center [695, 244] width 724 height 60
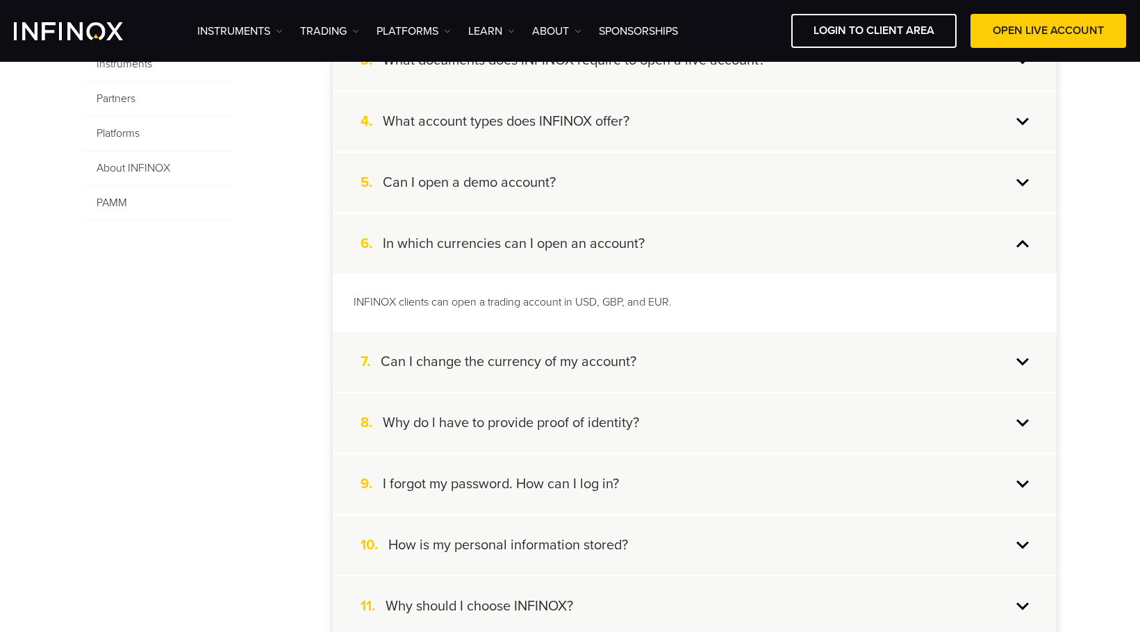
click at [701, 247] on div "6. In which currencies can I open an account?" at bounding box center [695, 244] width 724 height 60
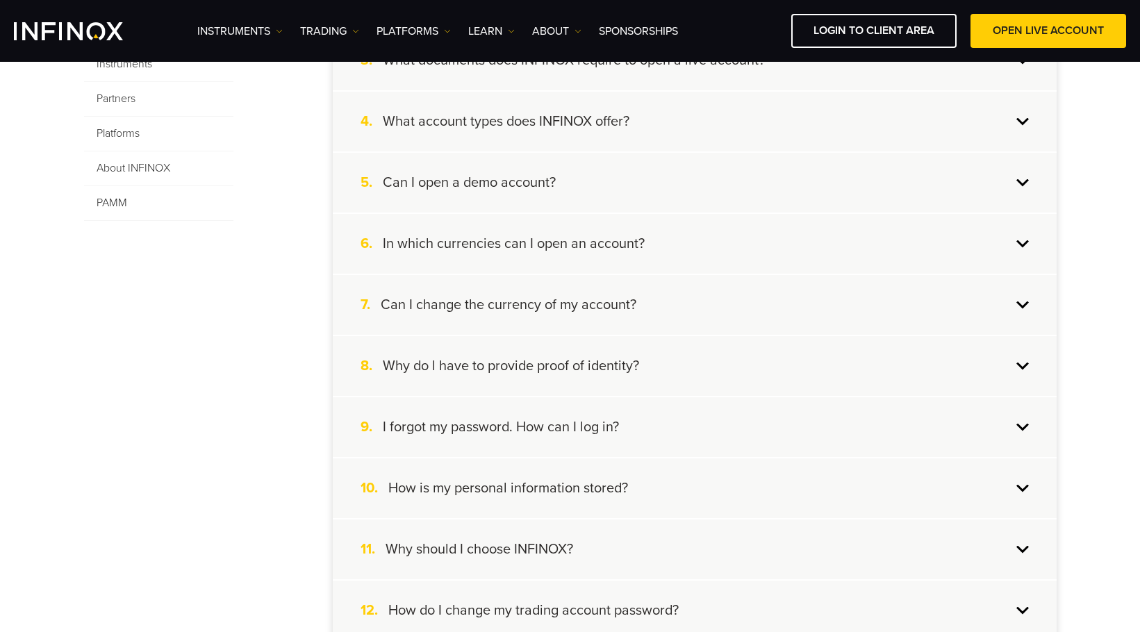
click at [703, 311] on div "7. Can I change the currency of my account?" at bounding box center [695, 305] width 724 height 60
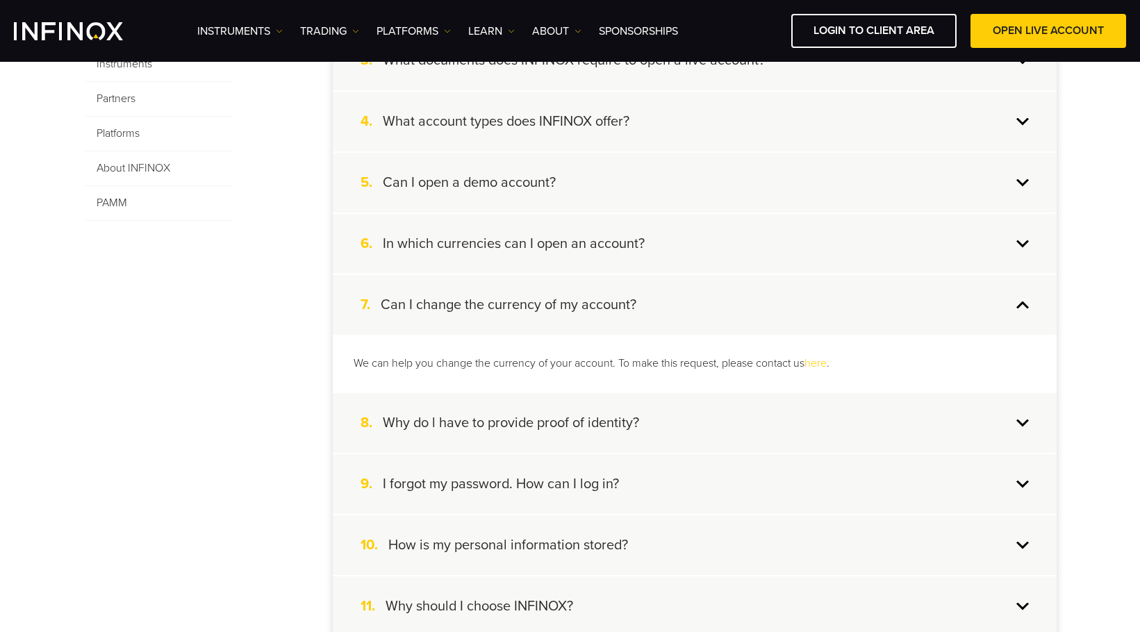
click at [702, 309] on div "7. Can I change the currency of my account?" at bounding box center [695, 305] width 724 height 60
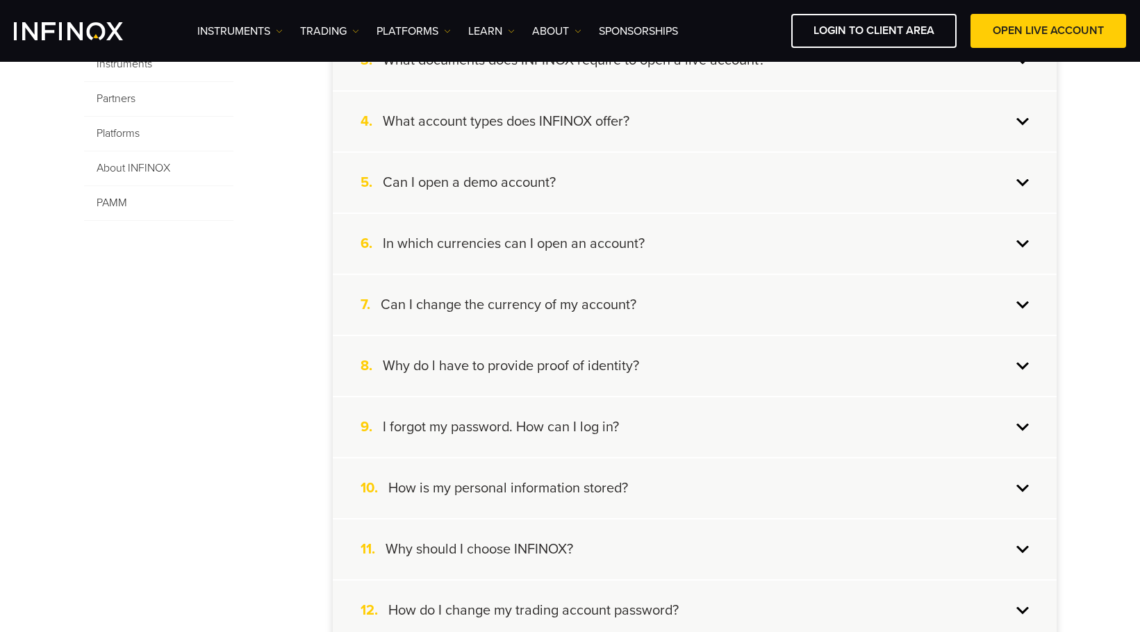
click at [713, 372] on div "8. Why do l have to provide proof of identity?" at bounding box center [695, 366] width 724 height 60
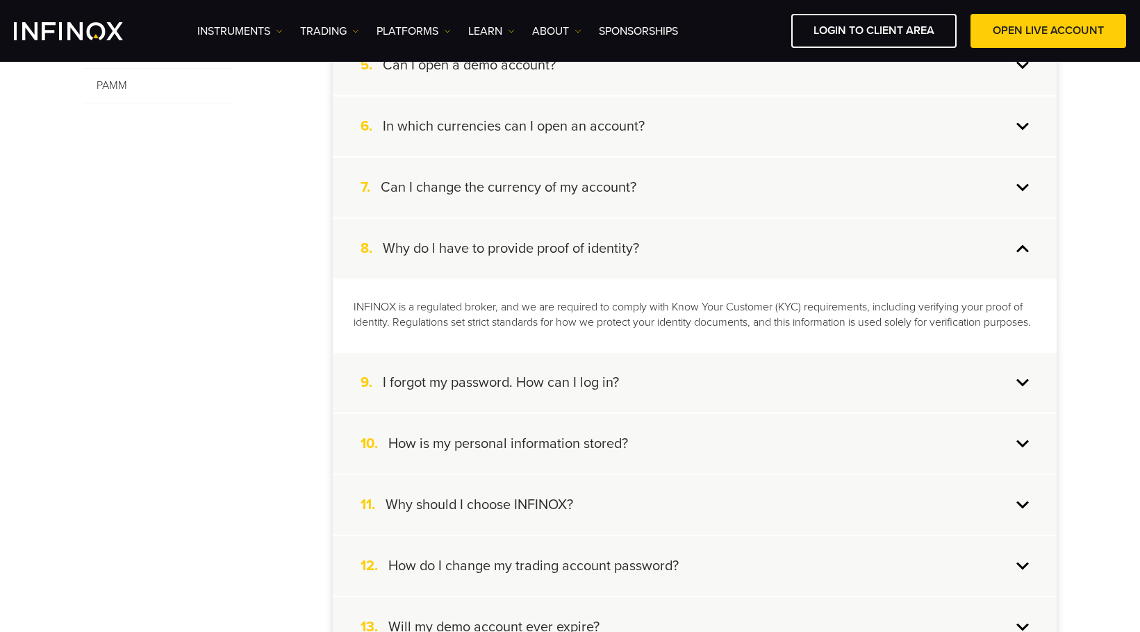
scroll to position [625, 0]
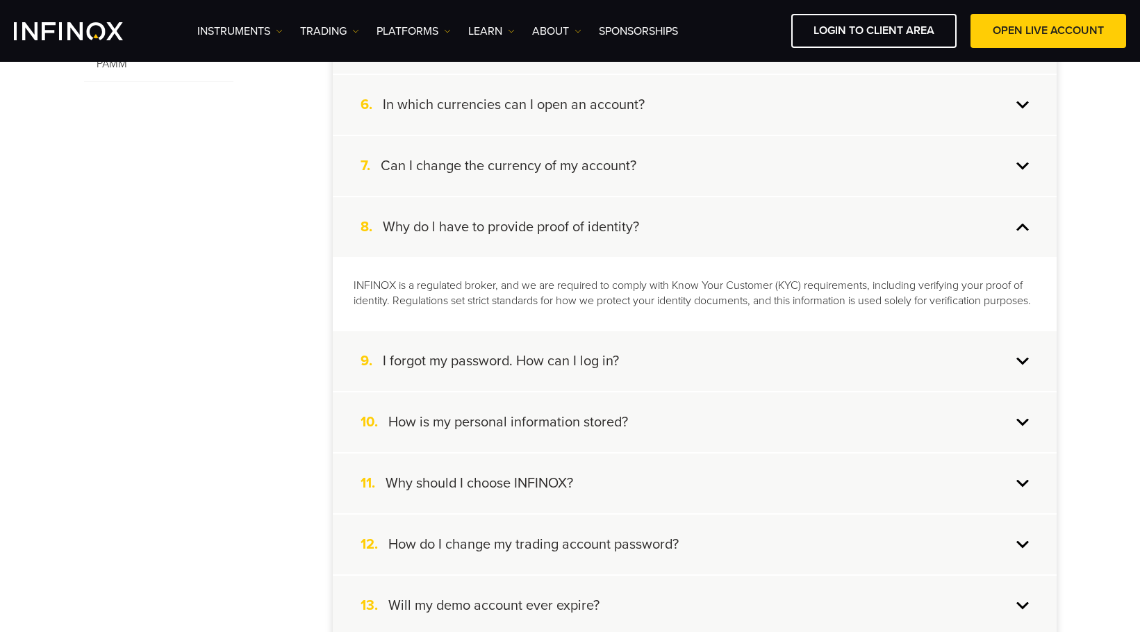
click at [670, 238] on div "8. Why do l have to provide proof of identity?" at bounding box center [695, 227] width 724 height 60
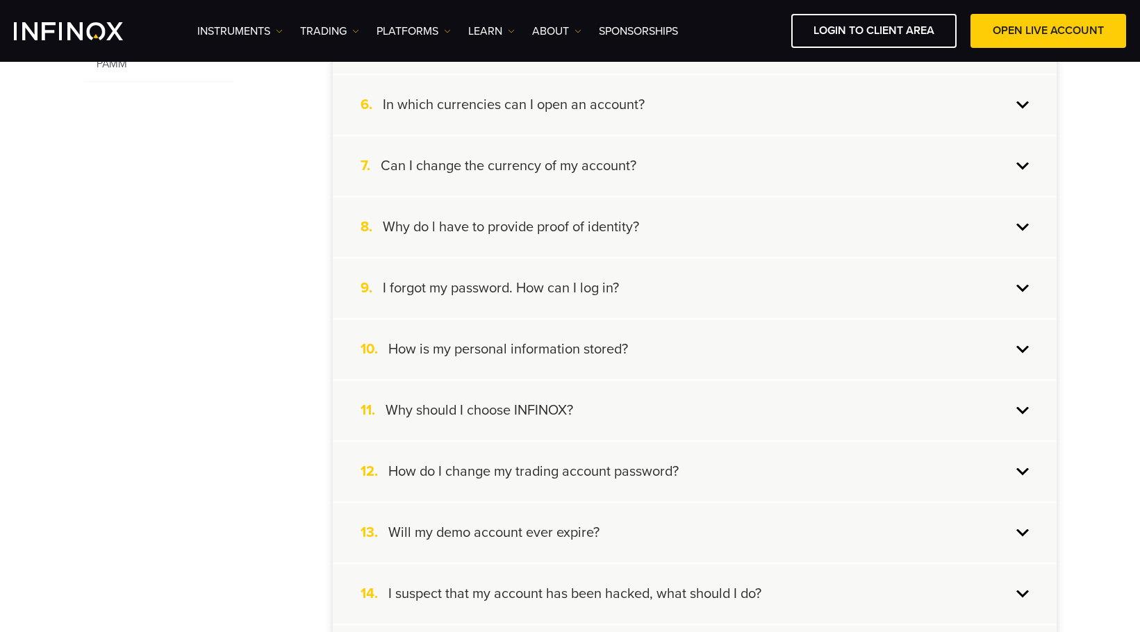
click at [682, 301] on div "9. I forgot my password. How can I log in?" at bounding box center [695, 288] width 724 height 60
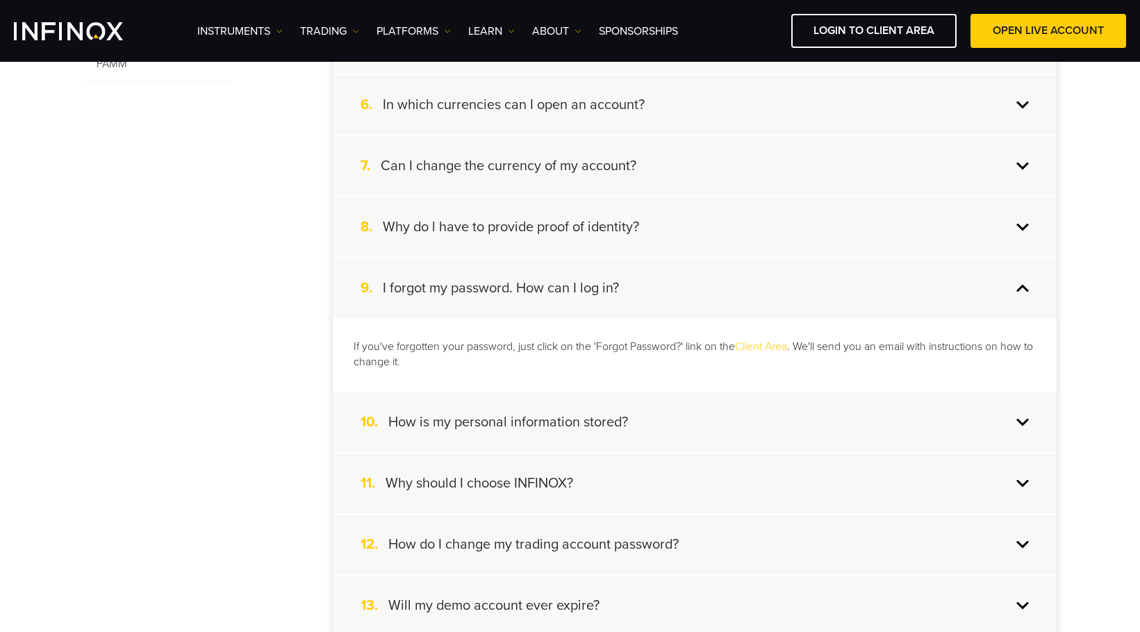
click at [685, 282] on div "9. I forgot my password. How can I log in?" at bounding box center [695, 288] width 724 height 60
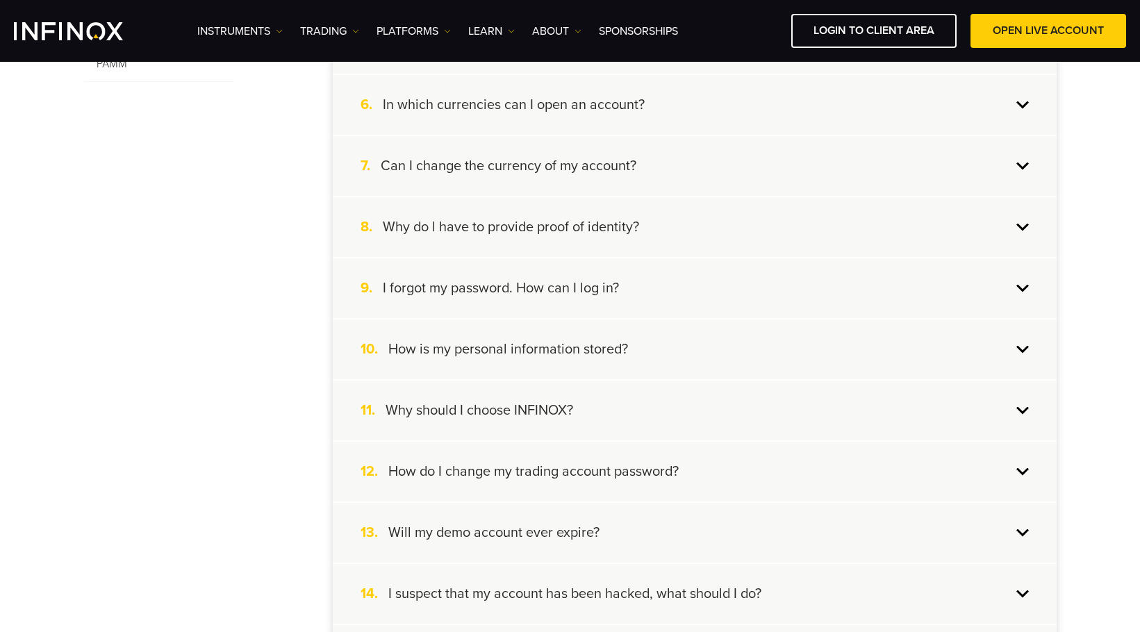
drag, startPoint x: 235, startPoint y: 308, endPoint x: 260, endPoint y: 304, distance: 24.7
click at [673, 233] on div "8. Why do l have to provide proof of identity?" at bounding box center [695, 227] width 724 height 60
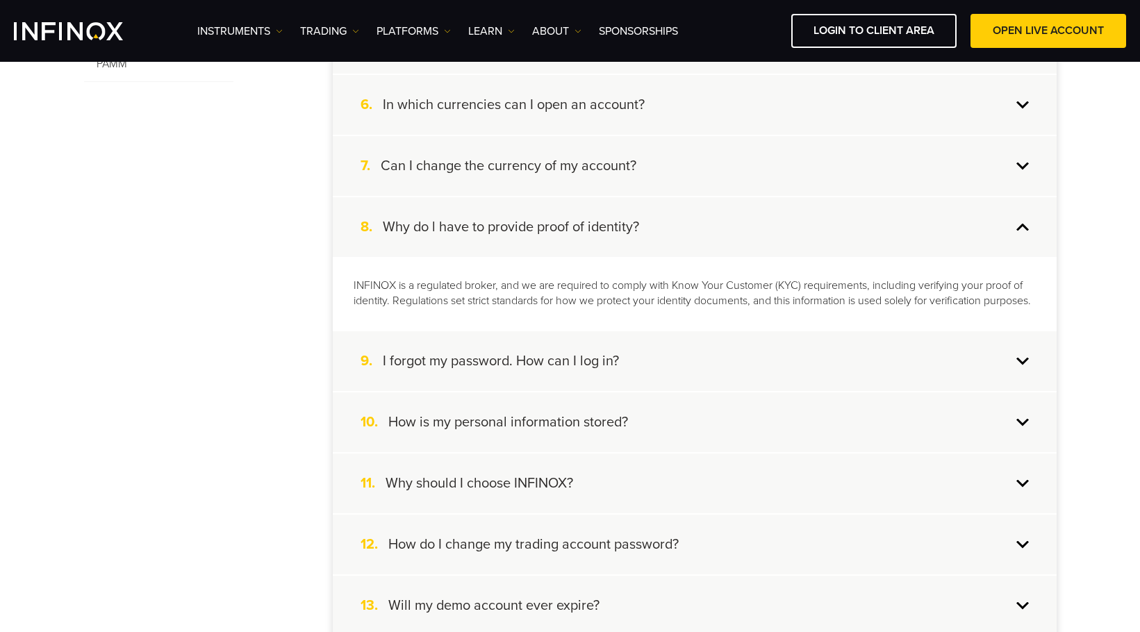
drag, startPoint x: 683, startPoint y: 223, endPoint x: 681, endPoint y: 239, distance: 16.1
click at [683, 223] on div "8. Why do l have to provide proof of identity?" at bounding box center [695, 227] width 724 height 60
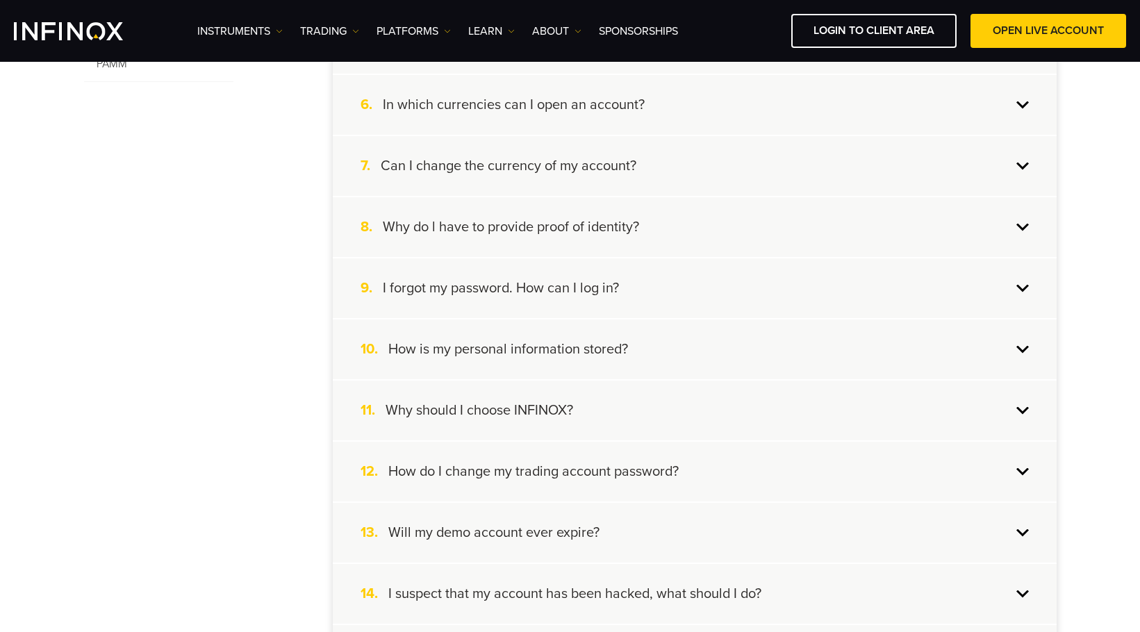
click at [662, 284] on div "9. I forgot my password. How can I log in?" at bounding box center [695, 288] width 724 height 60
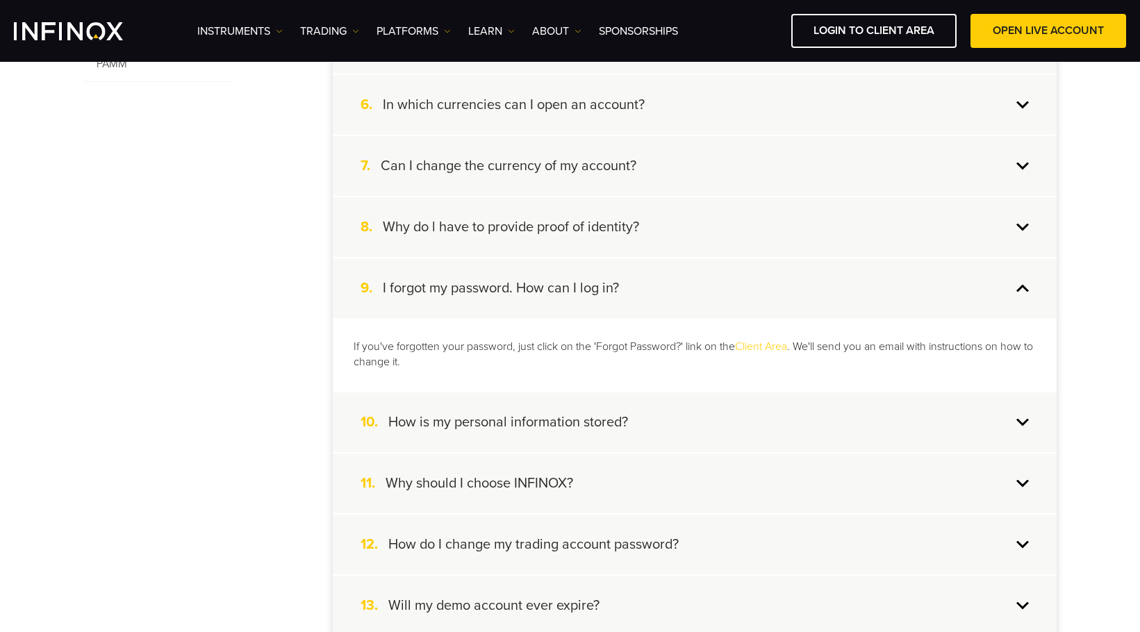
click at [666, 285] on div "9. I forgot my password. How can I log in?" at bounding box center [695, 288] width 724 height 60
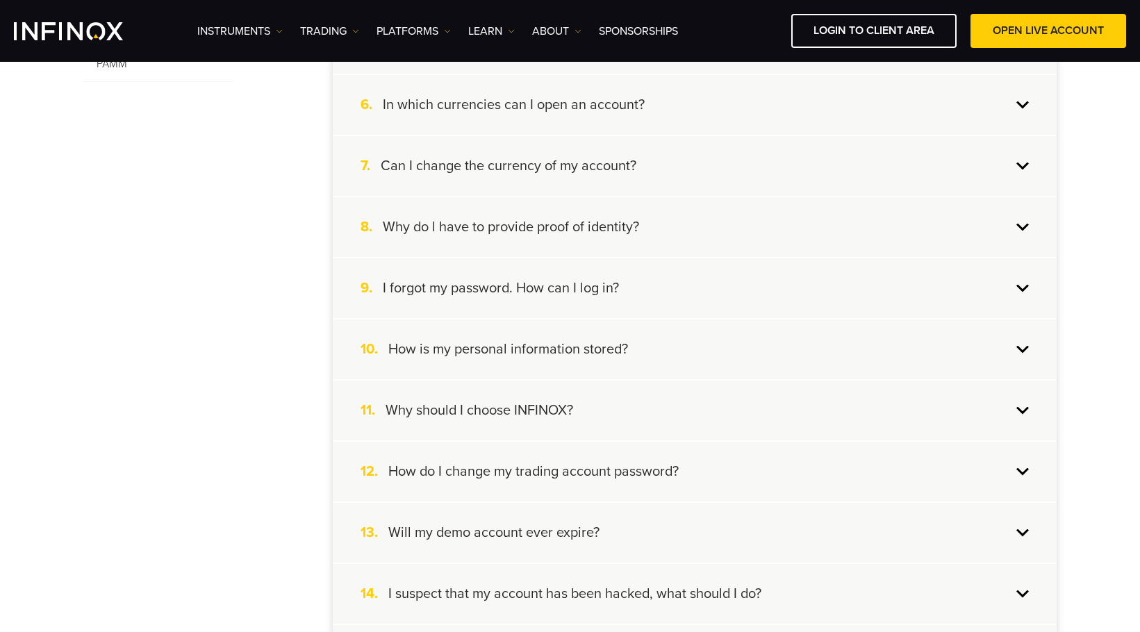
click at [648, 331] on div "10. How is my personal information stored?" at bounding box center [695, 350] width 724 height 60
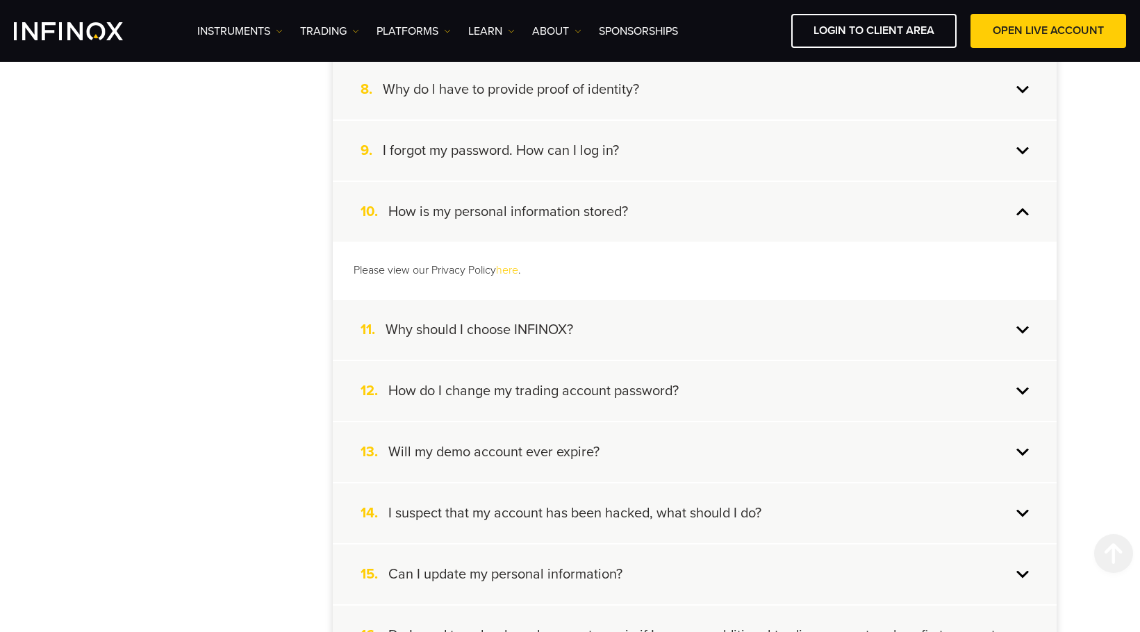
scroll to position [764, 0]
click at [636, 215] on div "10. How is my personal information stored?" at bounding box center [695, 211] width 724 height 60
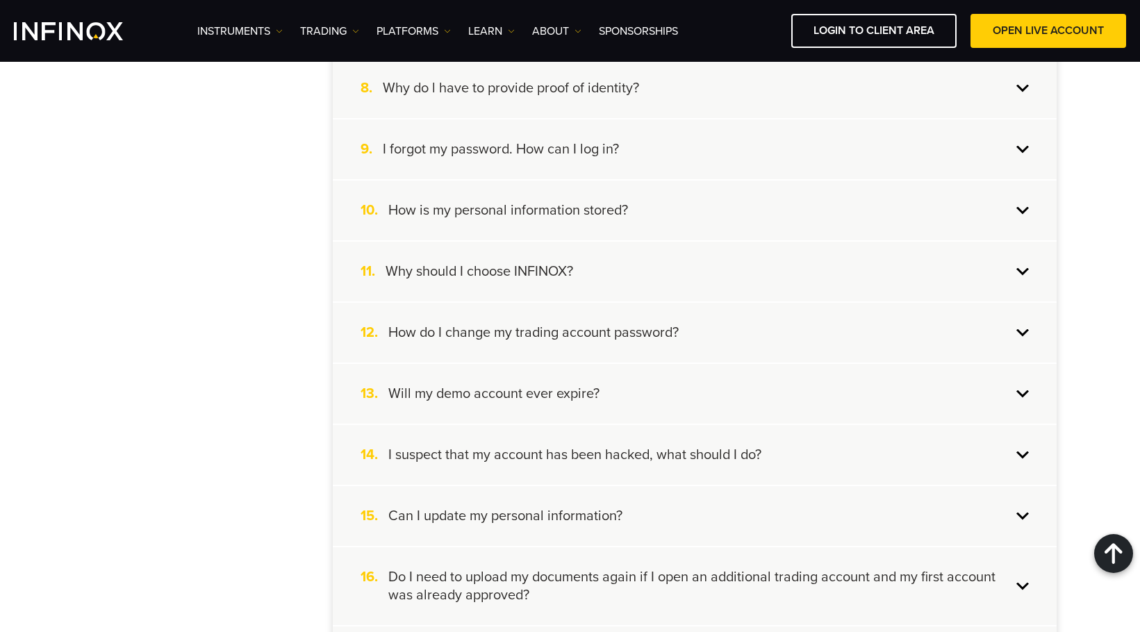
scroll to position [0, 0]
click at [642, 265] on div "11. Why should I choose INFINOX?" at bounding box center [695, 272] width 724 height 60
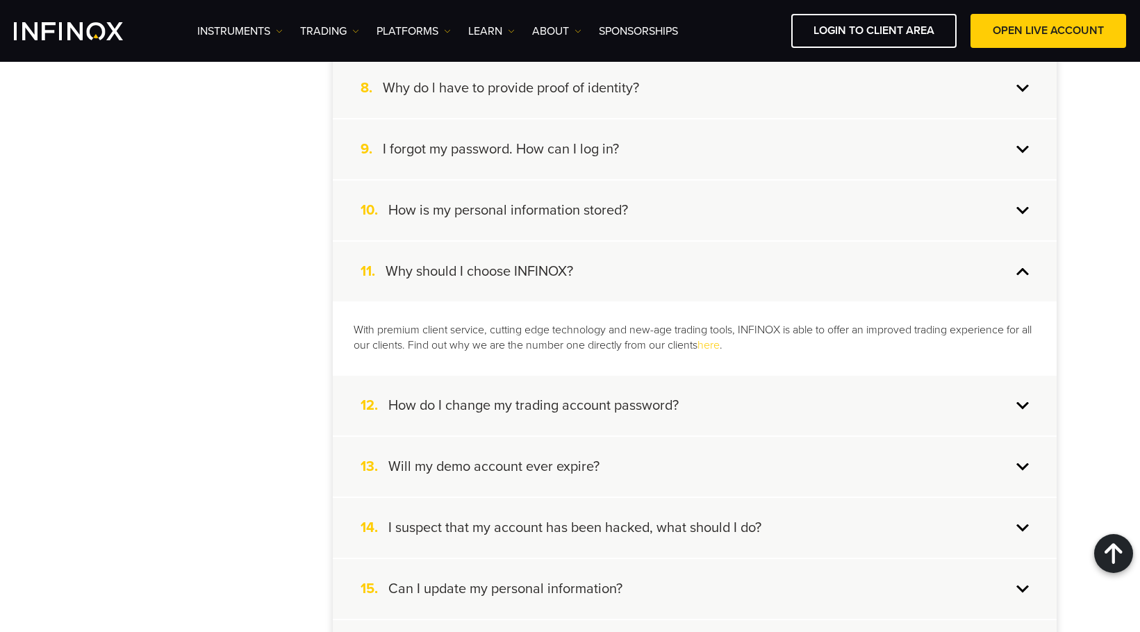
drag, startPoint x: 633, startPoint y: 265, endPoint x: 635, endPoint y: 256, distance: 9.1
click at [633, 265] on div "11. Why should I choose INFINOX?" at bounding box center [695, 272] width 724 height 60
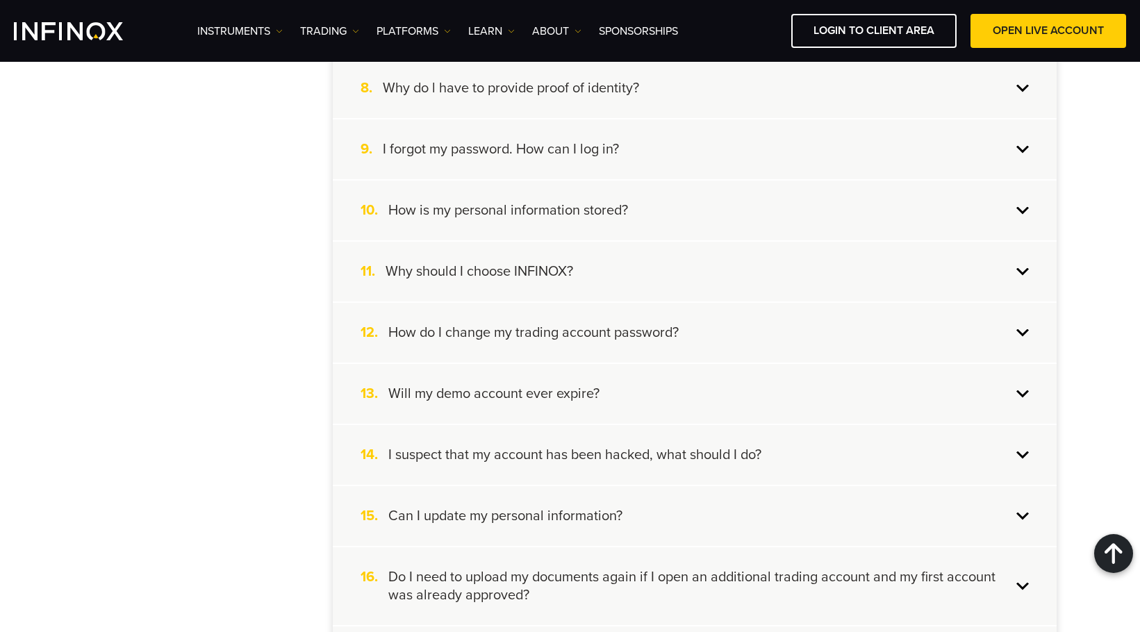
click at [636, 221] on div "10. How is my personal information stored?" at bounding box center [695, 211] width 724 height 60
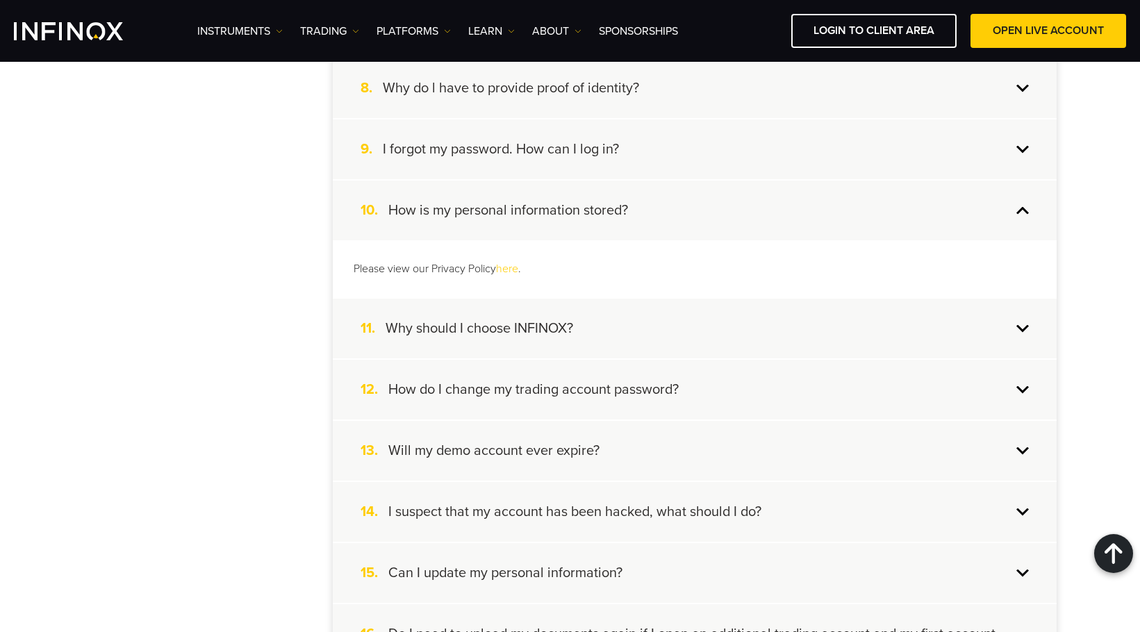
click at [634, 215] on div "10. How is my personal information stored?" at bounding box center [695, 211] width 724 height 60
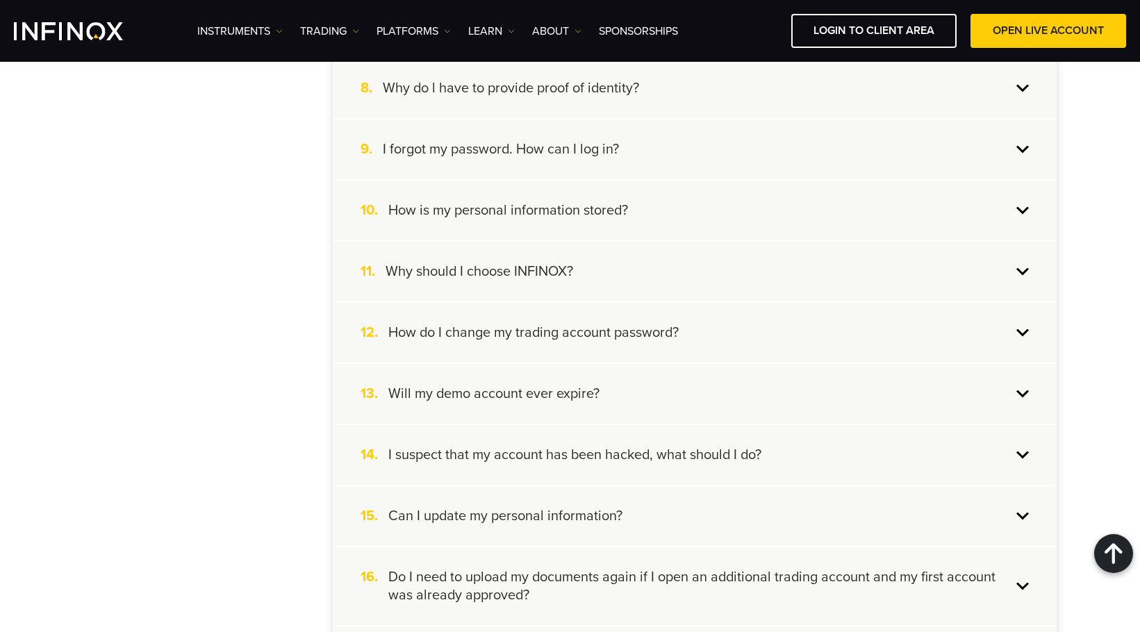
click at [628, 101] on div "8. Why do l have to provide proof of identity?" at bounding box center [695, 88] width 724 height 60
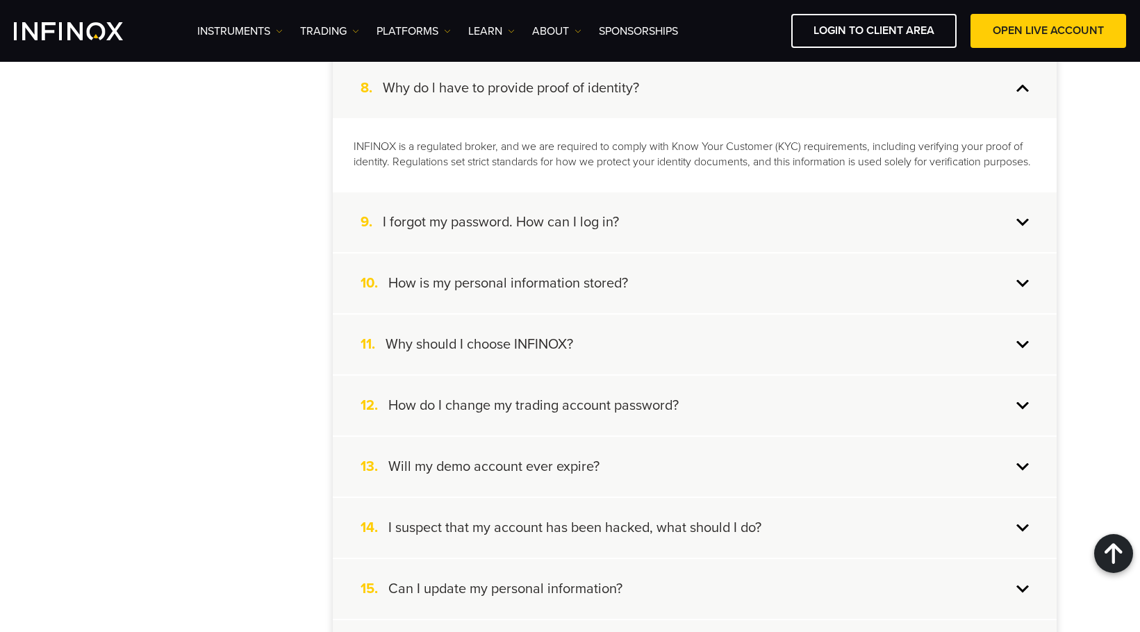
click at [630, 97] on div "8. Why do l have to provide proof of identity?" at bounding box center [695, 88] width 724 height 60
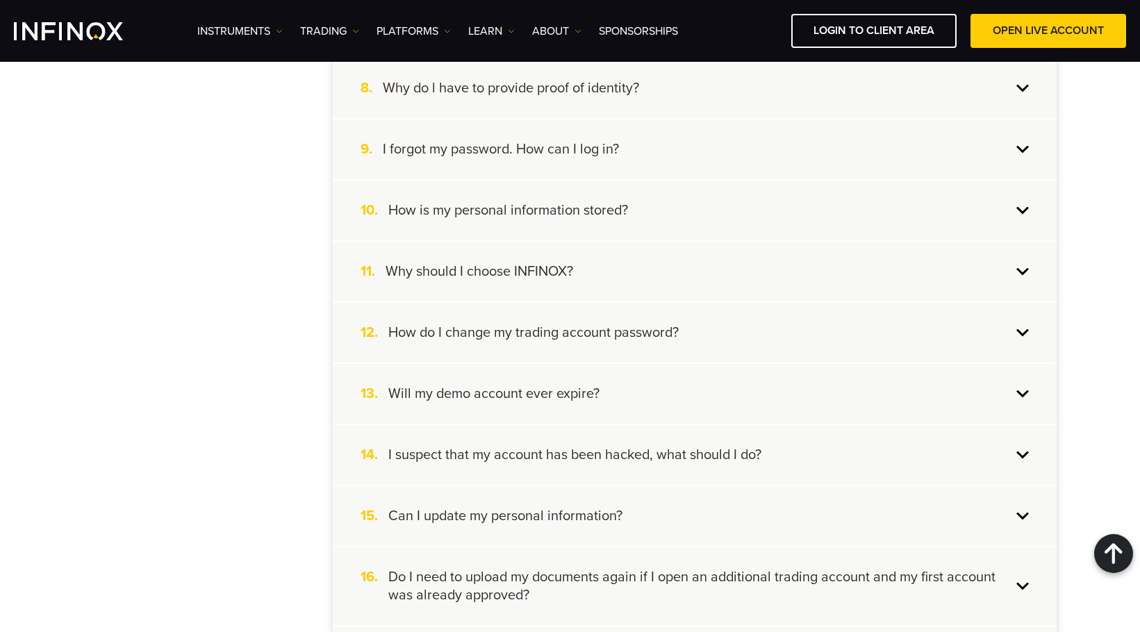
click at [631, 317] on div "12. How do I change my trading account password?" at bounding box center [695, 333] width 724 height 60
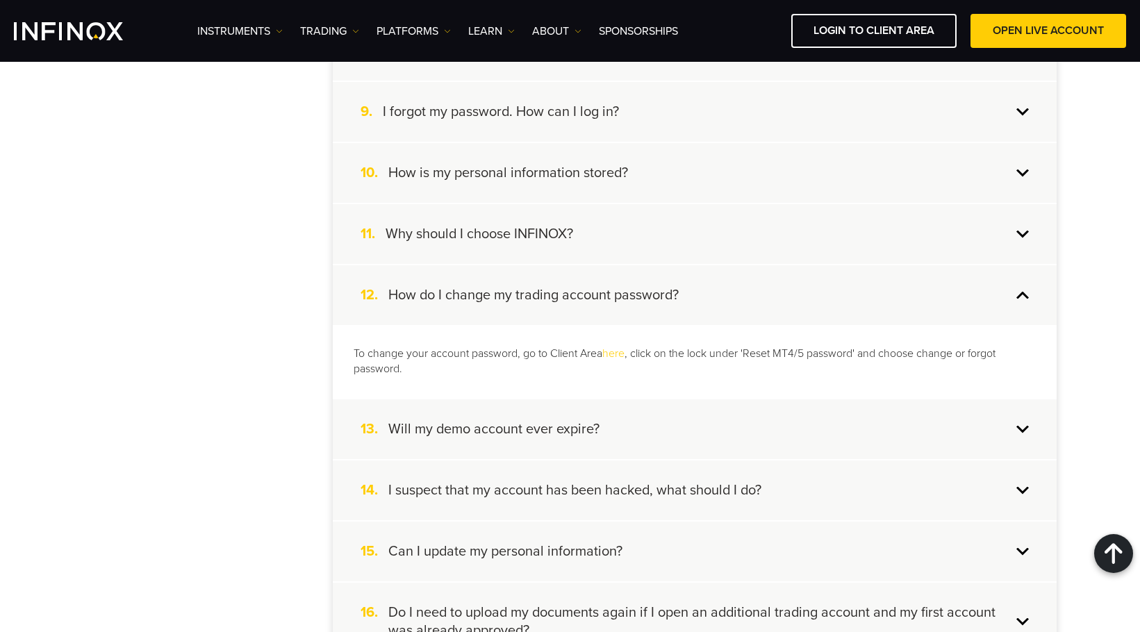
scroll to position [834, 0]
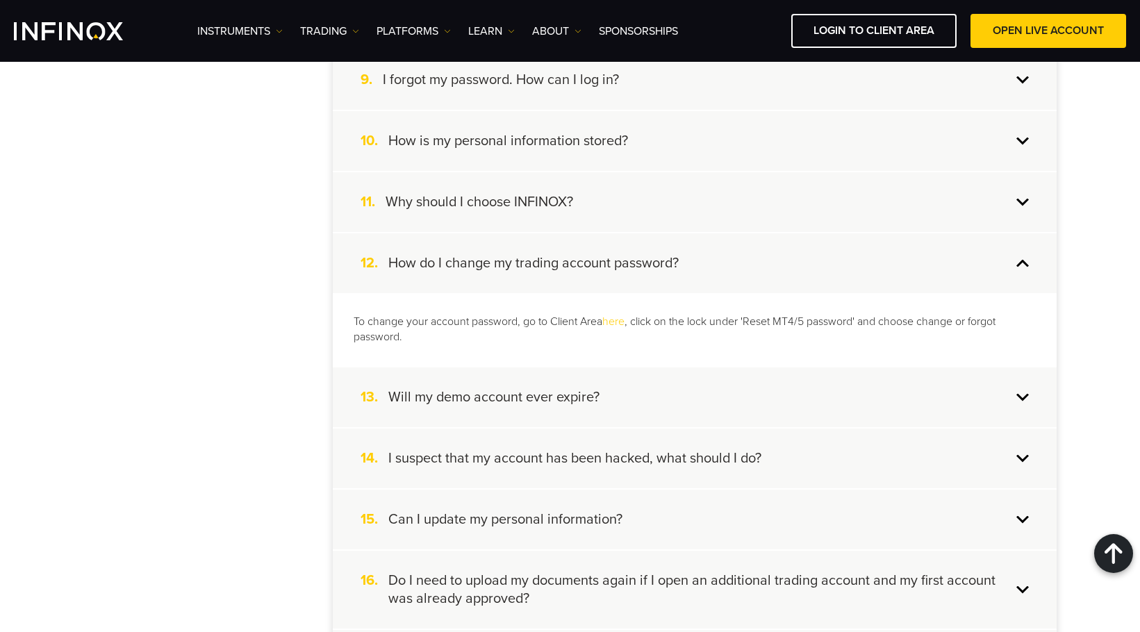
click at [618, 270] on h4 "How do I change my trading account password?" at bounding box center [533, 263] width 290 height 18
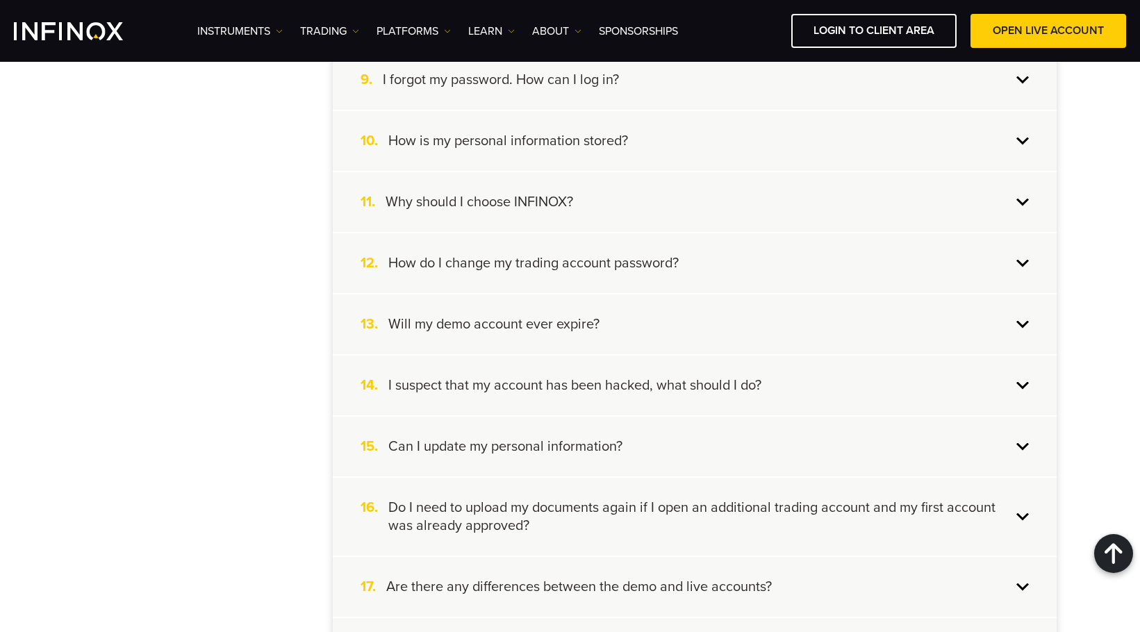
click at [603, 347] on div "13. Will my demo account ever expire?" at bounding box center [695, 325] width 724 height 60
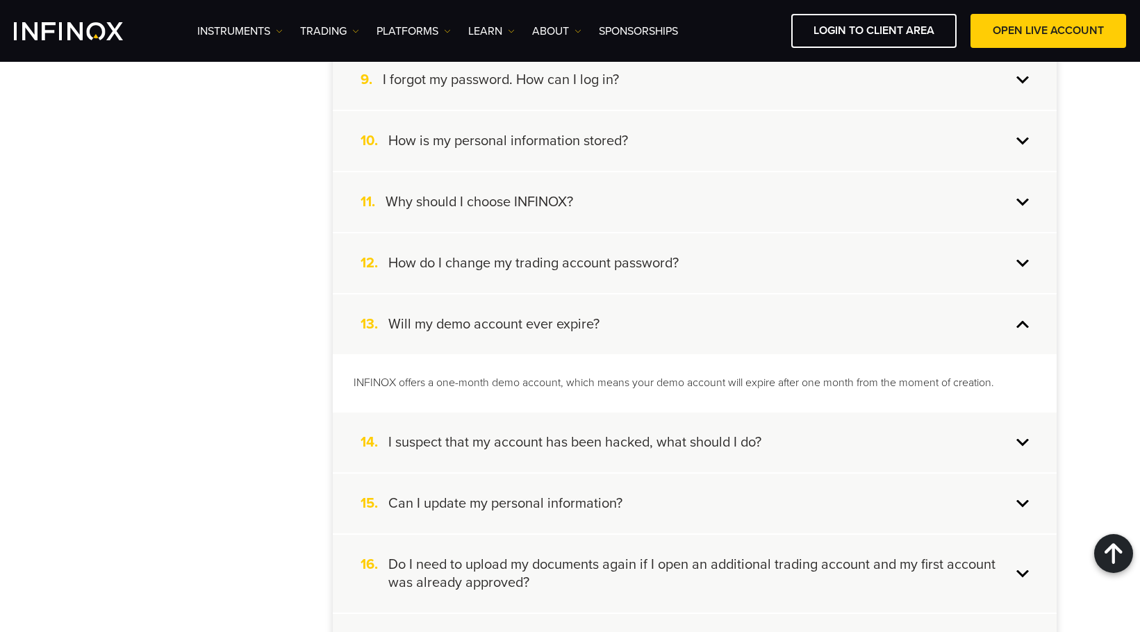
click at [603, 339] on div "13. Will my demo account ever expire?" at bounding box center [695, 325] width 724 height 60
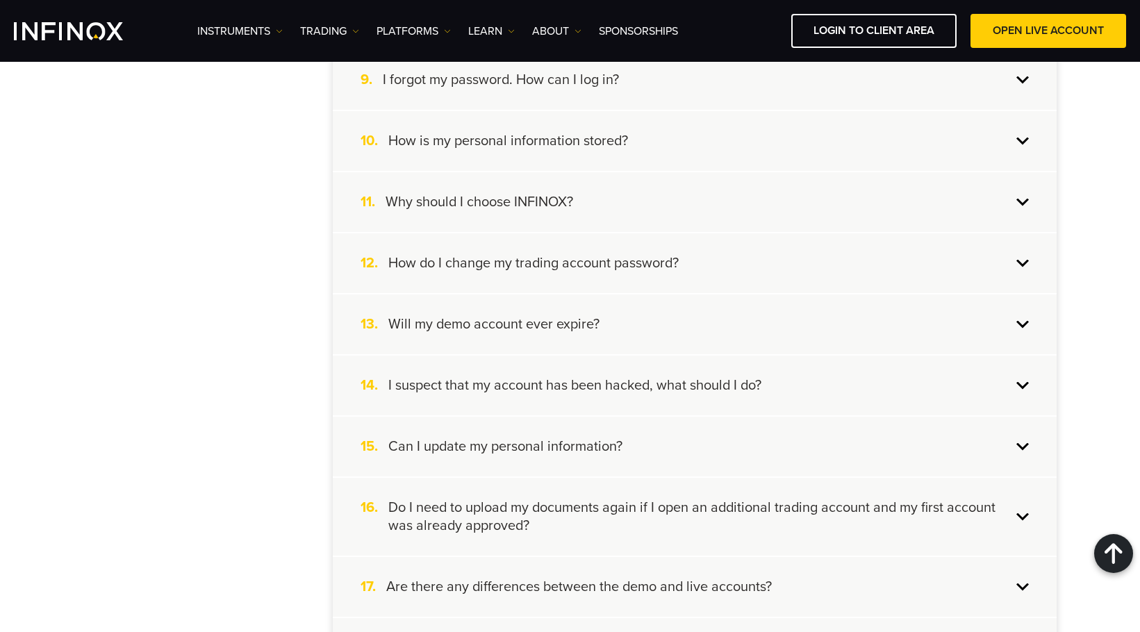
click at [606, 390] on h4 "I suspect that my account has been hacked, what should I do?" at bounding box center [574, 385] width 373 height 18
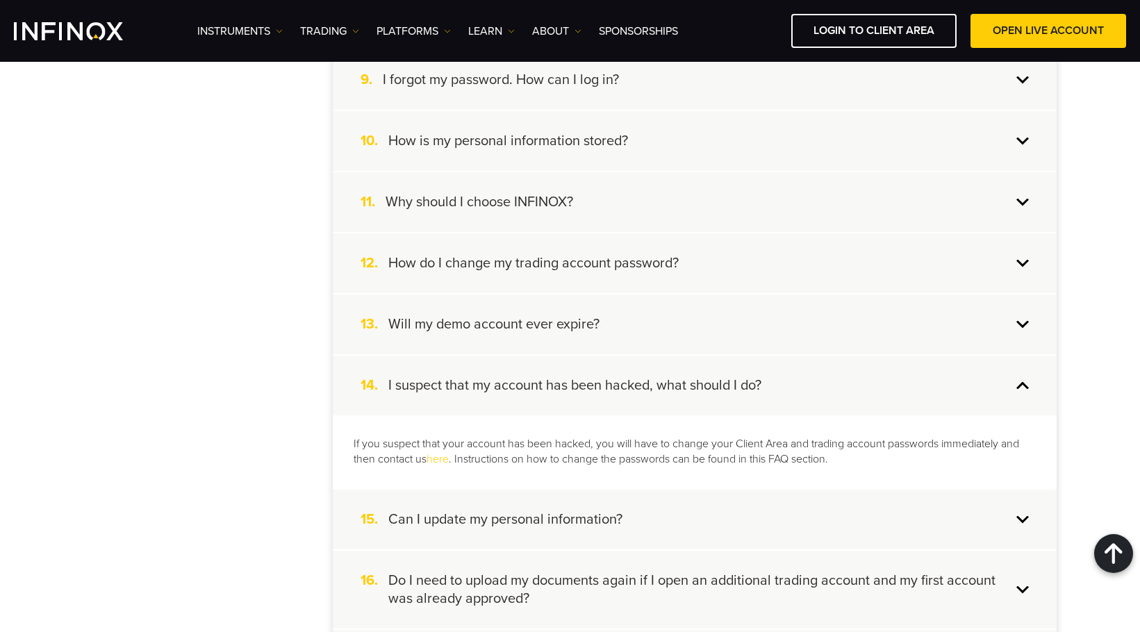
click at [624, 387] on h4 "I suspect that my account has been hacked, what should I do?" at bounding box center [574, 385] width 373 height 18
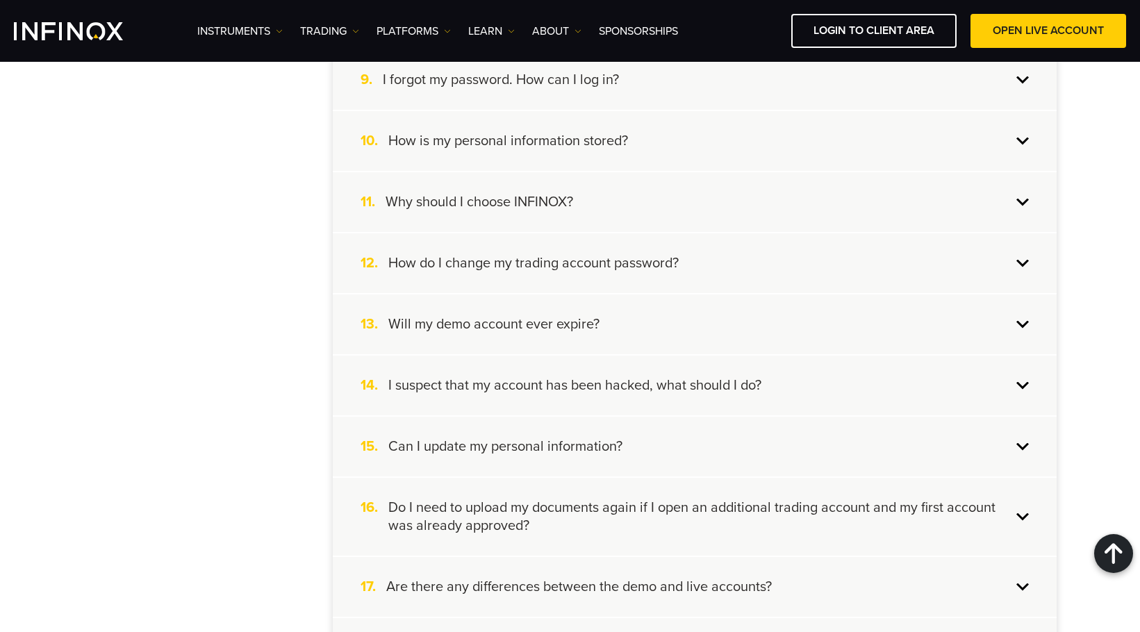
click at [622, 449] on h4 "Can I update my personal information?" at bounding box center [505, 447] width 234 height 18
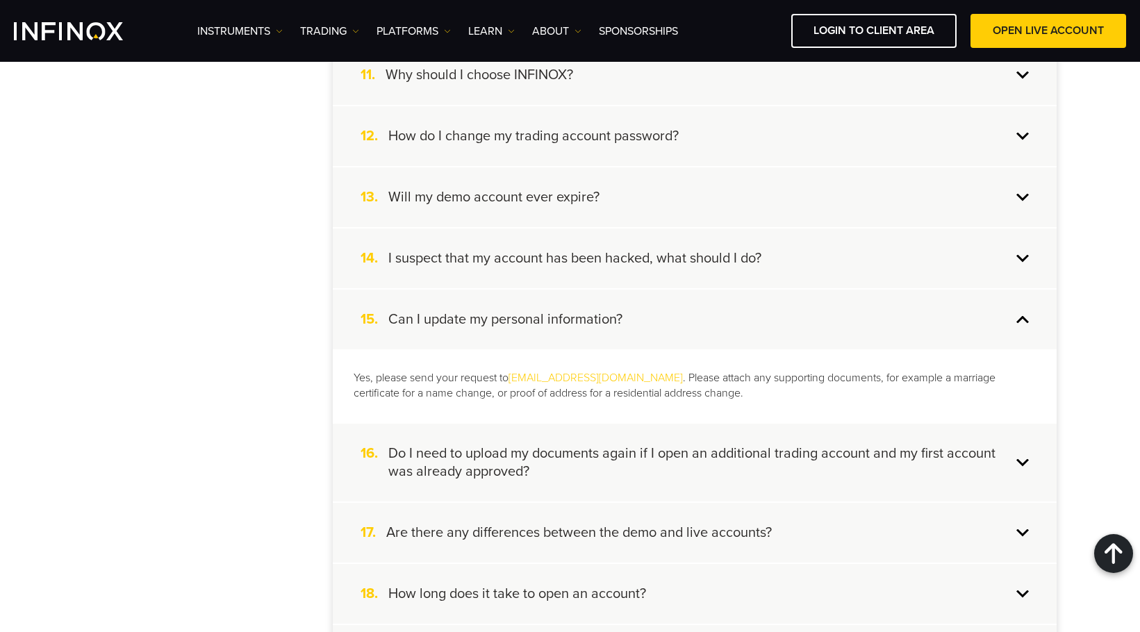
scroll to position [972, 0]
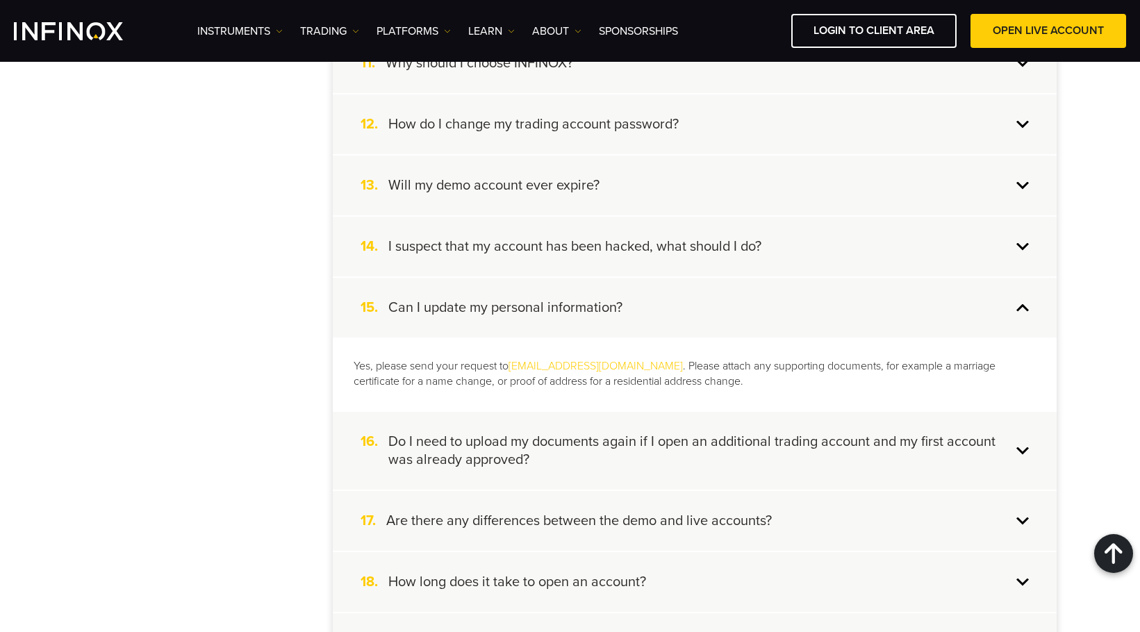
click at [642, 326] on div "15. Can I update my personal information?" at bounding box center [695, 308] width 724 height 60
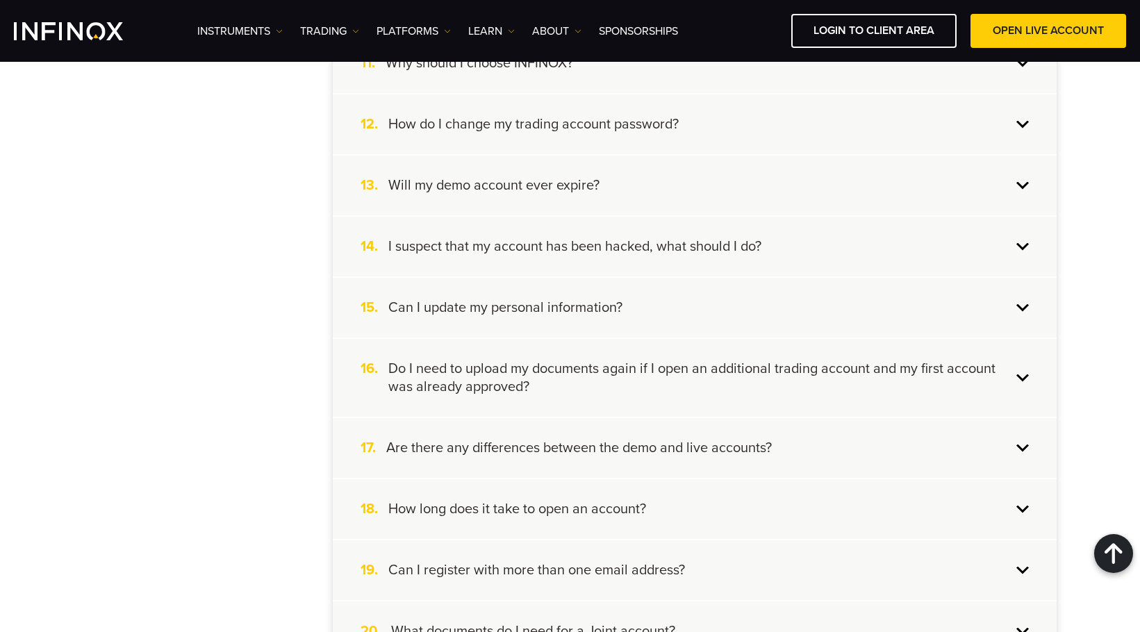
click at [636, 367] on h4 "Do I need to upload my documents again if I open an additional trading account …" at bounding box center [699, 378] width 623 height 36
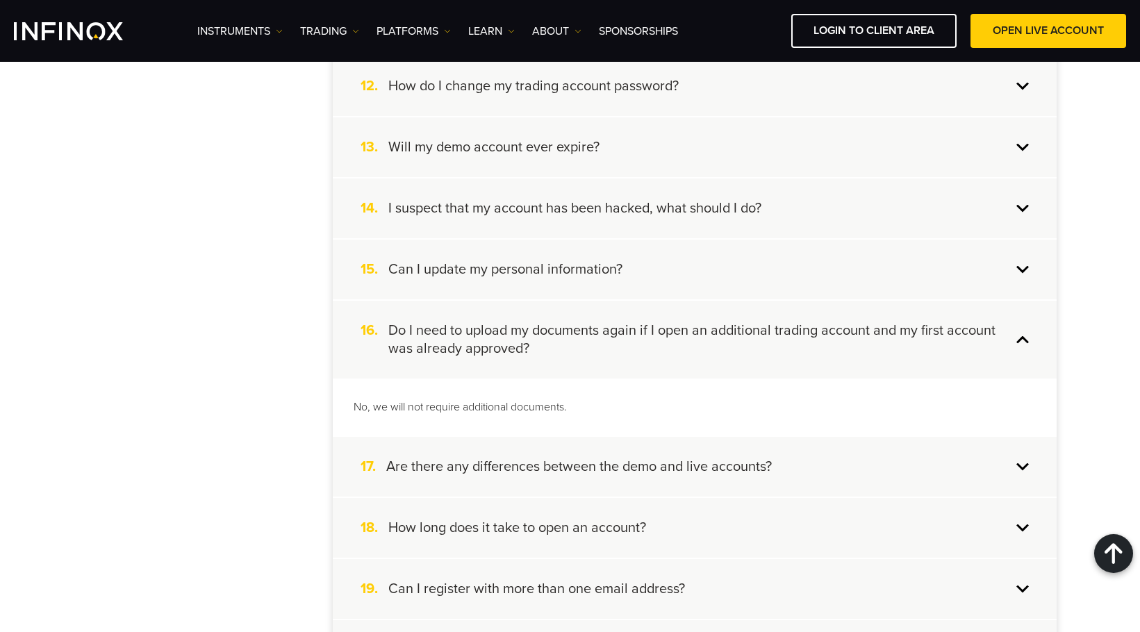
scroll to position [1111, 0]
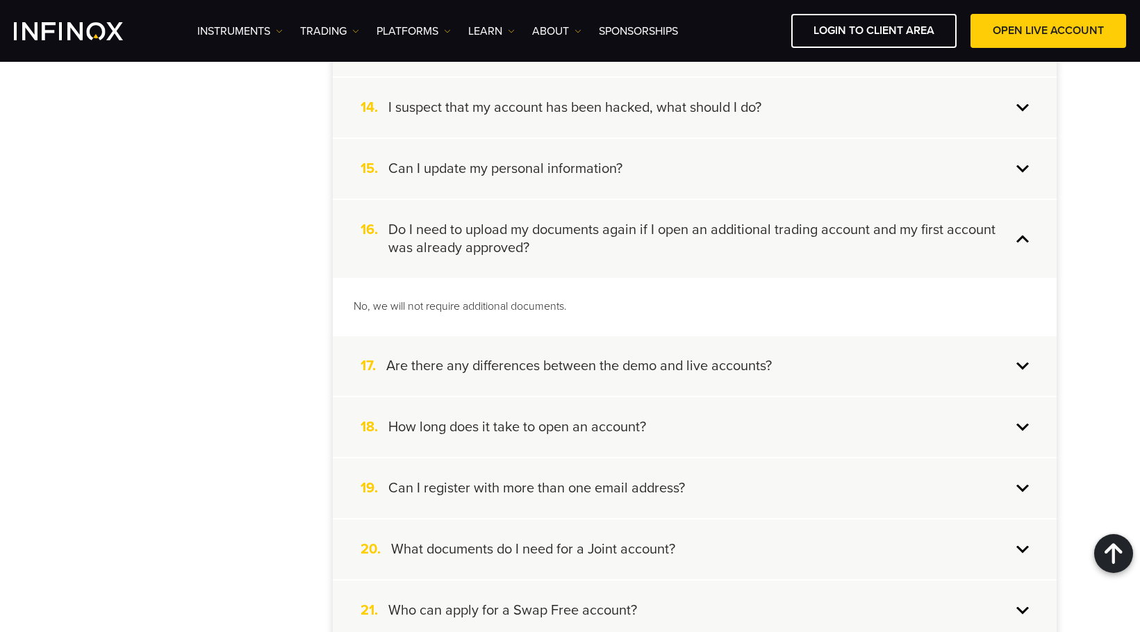
click at [615, 247] on h4 "Do I need to upload my documents again if I open an additional trading account …" at bounding box center [699, 239] width 623 height 36
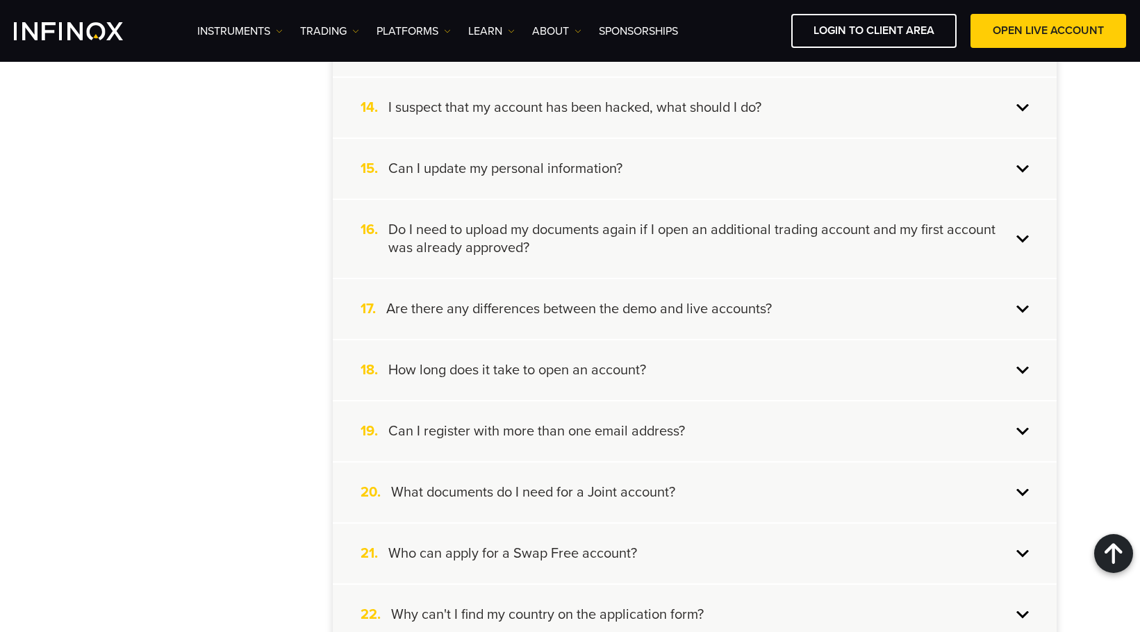
click at [608, 312] on h4 "Are there any differences between the demo and live accounts?" at bounding box center [579, 309] width 386 height 18
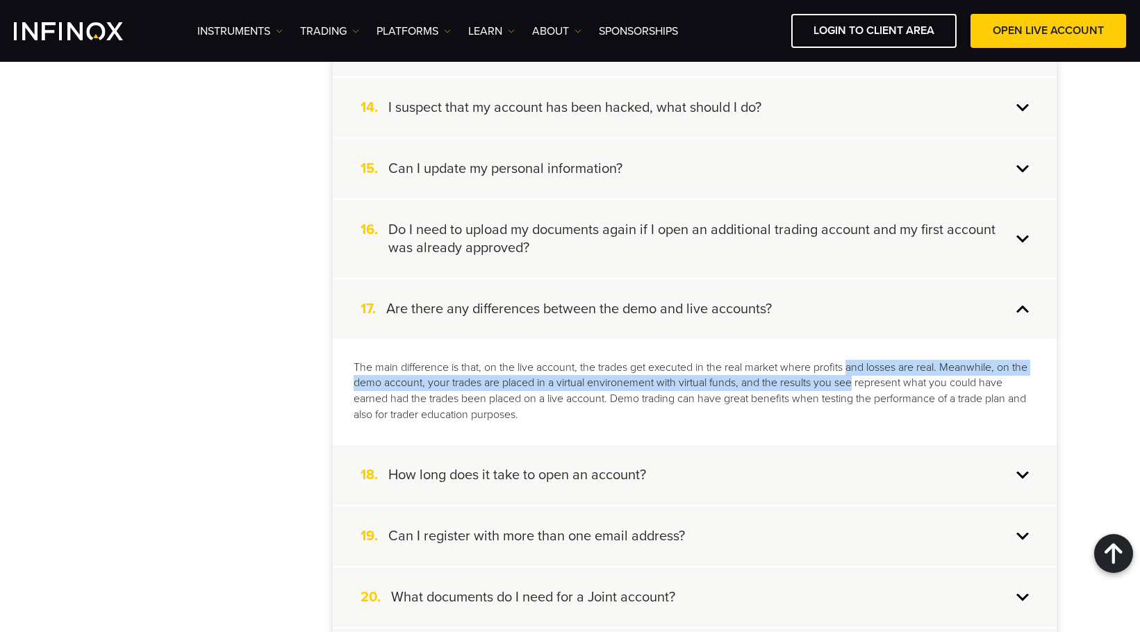
drag, startPoint x: 853, startPoint y: 366, endPoint x: 857, endPoint y: 379, distance: 13.2
click at [857, 379] on p "The main difference is that, on the live account, the trades get executed in th…" at bounding box center [695, 392] width 682 height 64
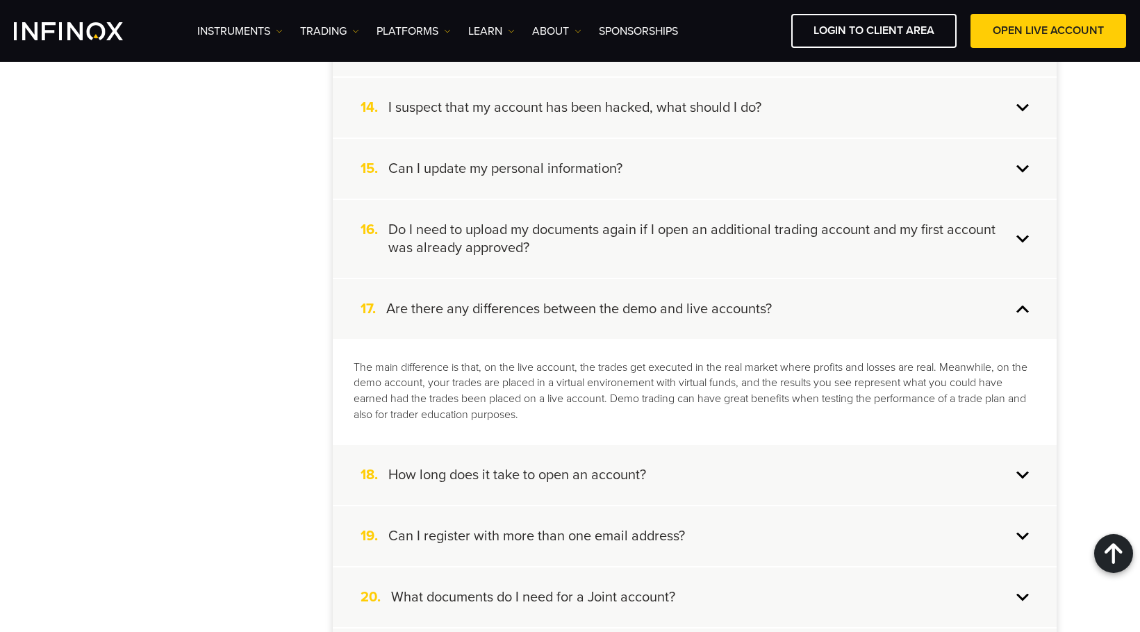
click at [857, 392] on p "The main difference is that, on the live account, the trades get executed in th…" at bounding box center [695, 392] width 682 height 64
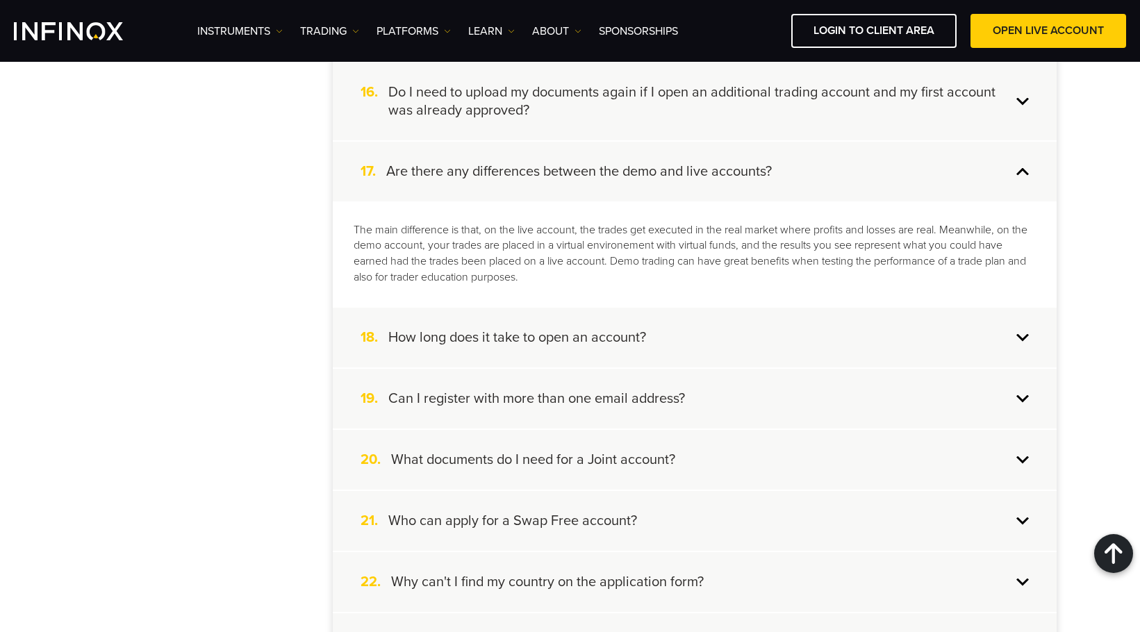
scroll to position [1250, 0]
click at [586, 330] on h4 "How long does it take to open an account?" at bounding box center [517, 336] width 258 height 18
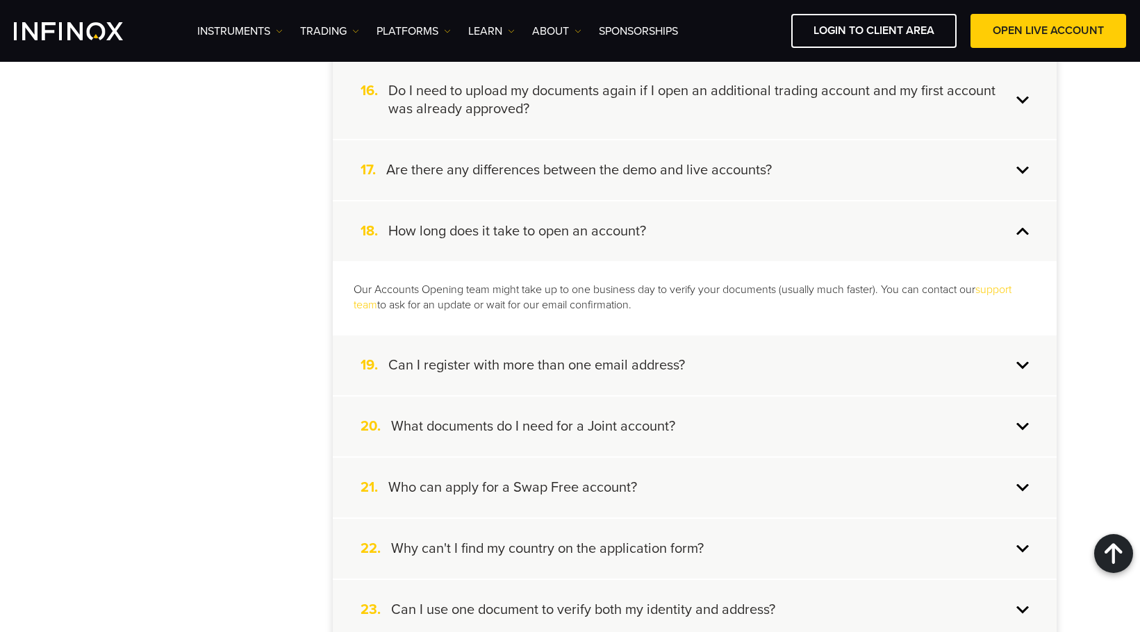
click at [712, 351] on div "19. Can I register with more than one email address?" at bounding box center [695, 365] width 724 height 60
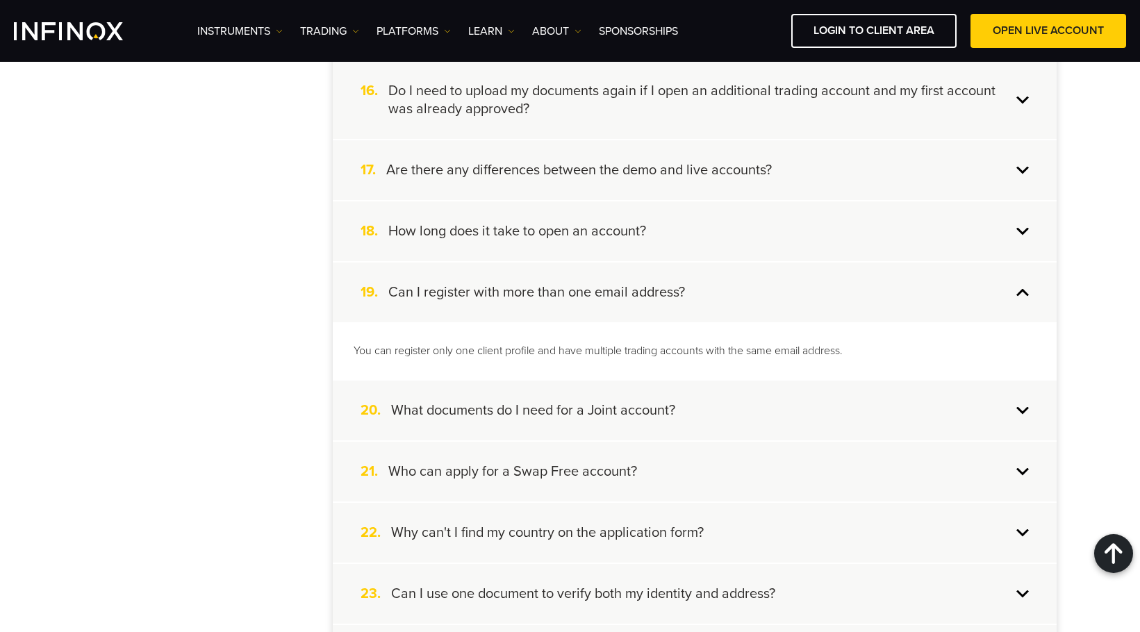
click at [739, 384] on div "20. What documents do I need for a Joint account?" at bounding box center [695, 411] width 724 height 60
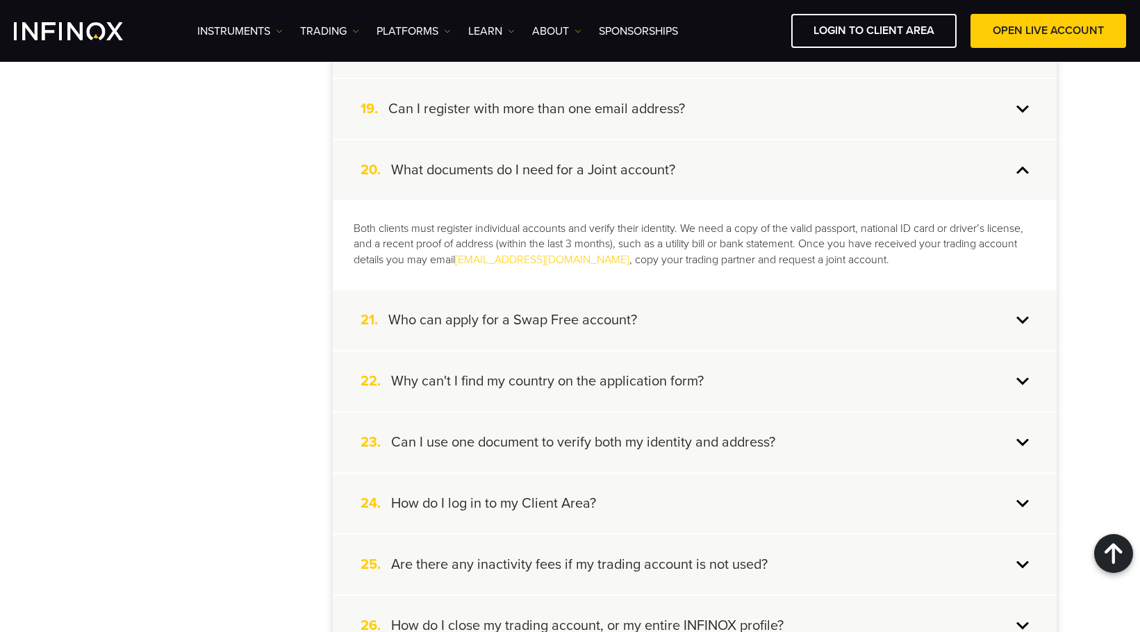
scroll to position [1459, 0]
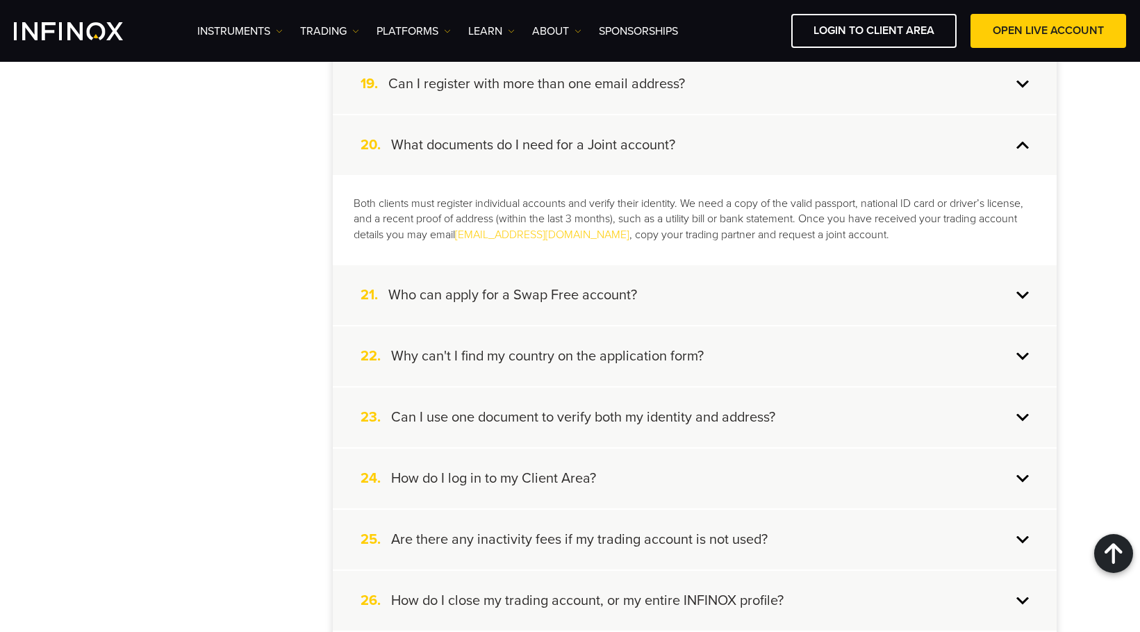
click at [668, 292] on div "21. Who can apply for a Swap Free account?" at bounding box center [695, 295] width 724 height 60
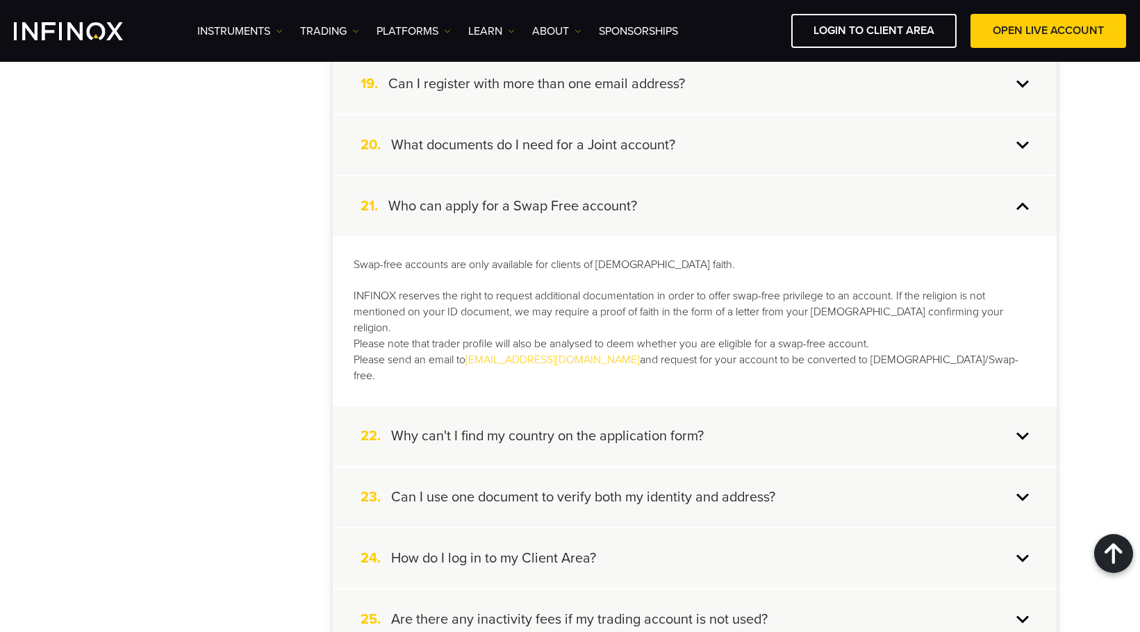
click at [719, 406] on div "22. Why can't I find my country on the application form?" at bounding box center [695, 436] width 724 height 60
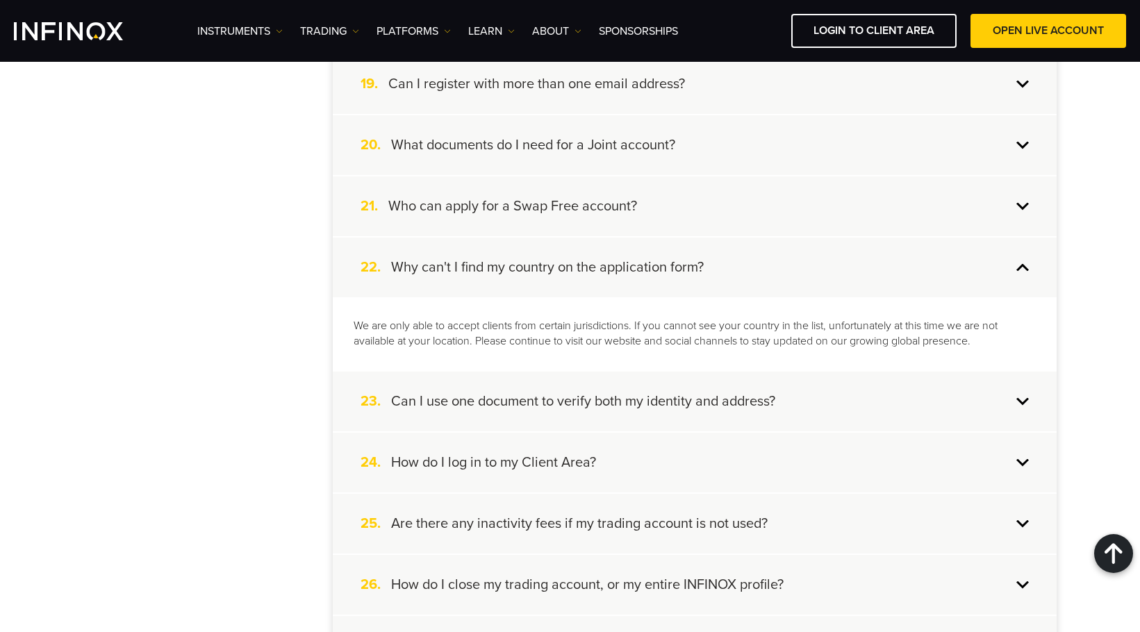
click at [758, 406] on h4 "Can I use one document to verify both my identity and address?" at bounding box center [583, 401] width 384 height 18
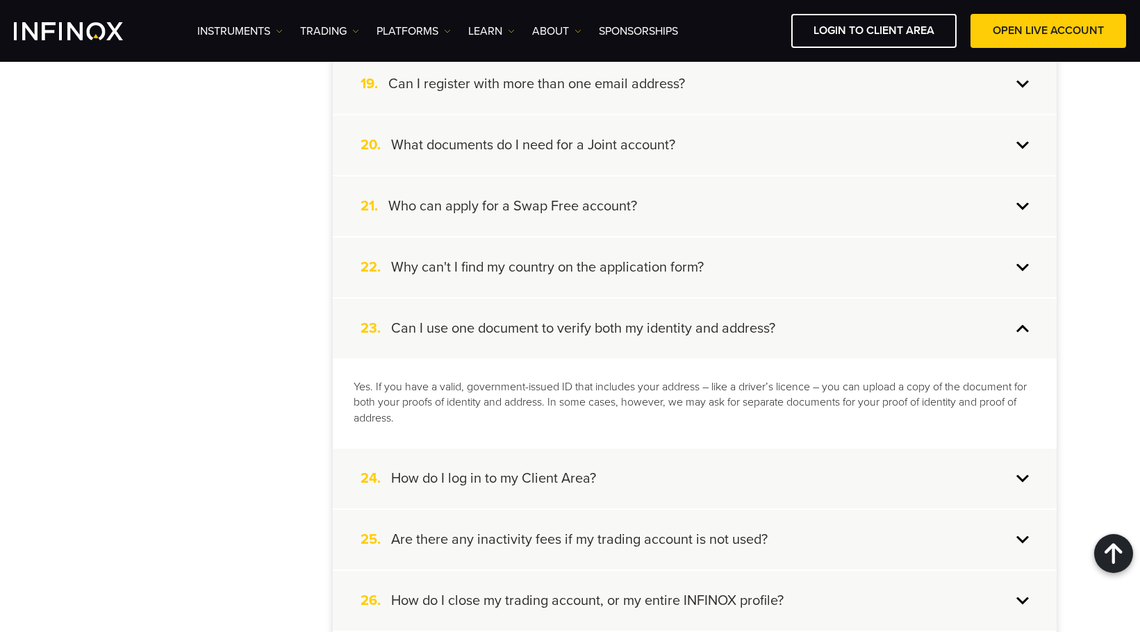
click at [689, 464] on div "24. How do I log in to my Client Area?" at bounding box center [695, 479] width 724 height 60
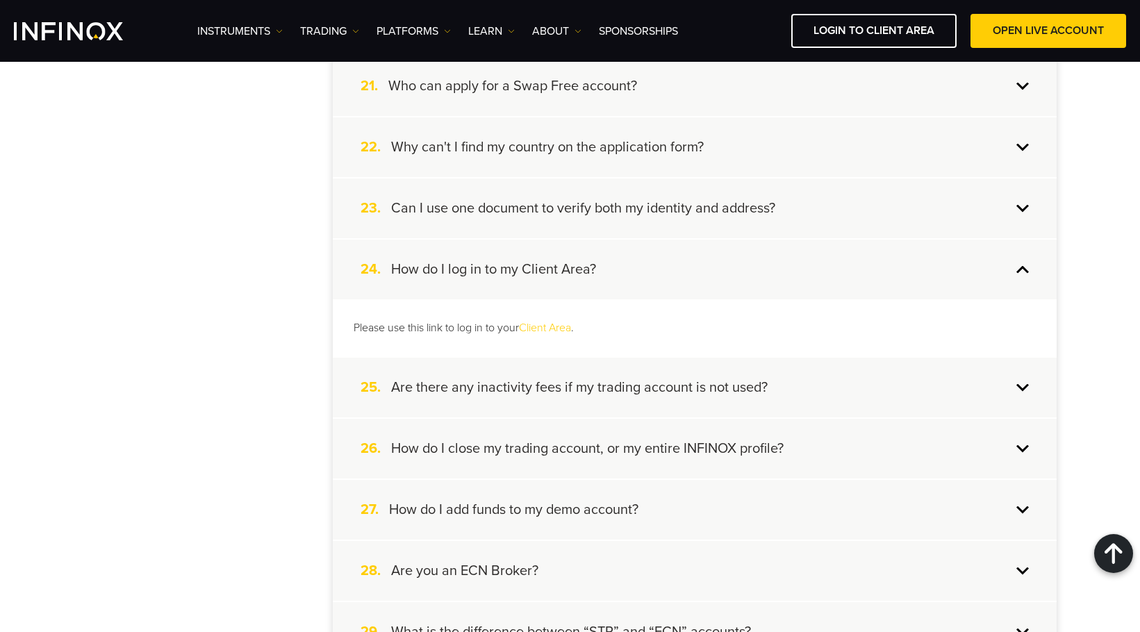
scroll to position [1598, 0]
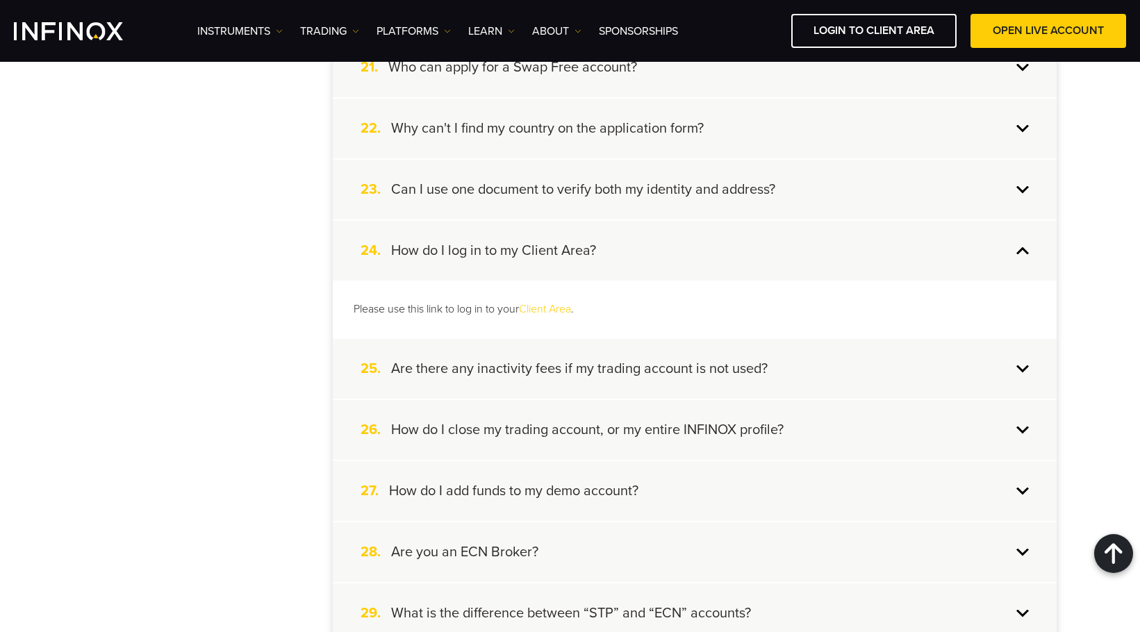
click at [730, 374] on h4 "Are there any inactivity fees if my trading account is not used?" at bounding box center [579, 369] width 376 height 18
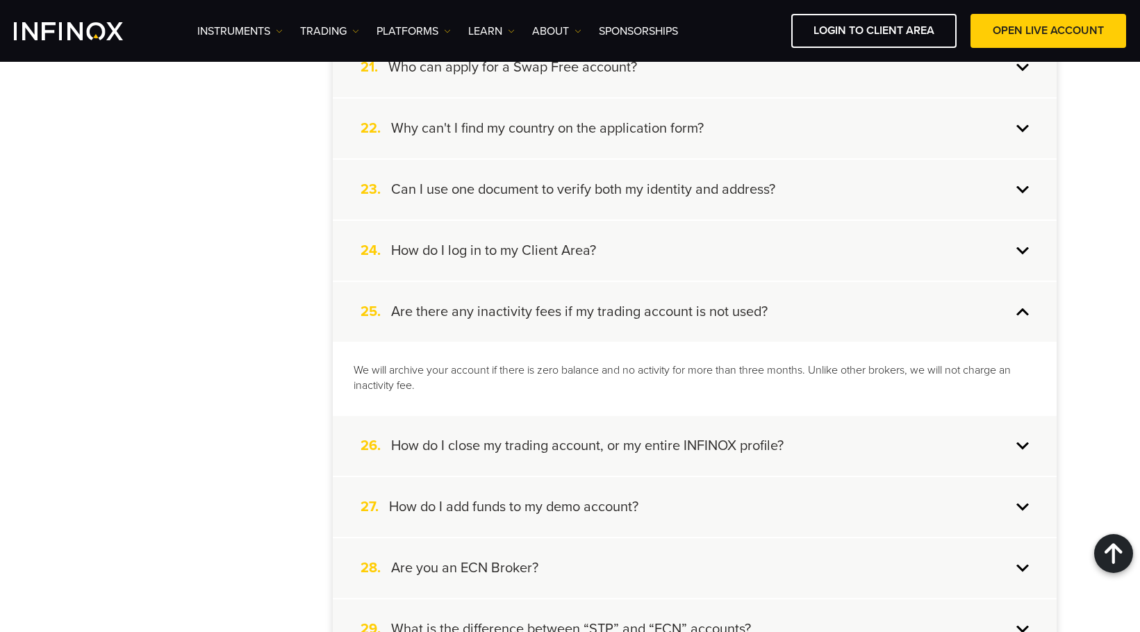
click at [829, 440] on div "26. How do I close my trading account, or my entire INFINOX profile?" at bounding box center [695, 446] width 724 height 60
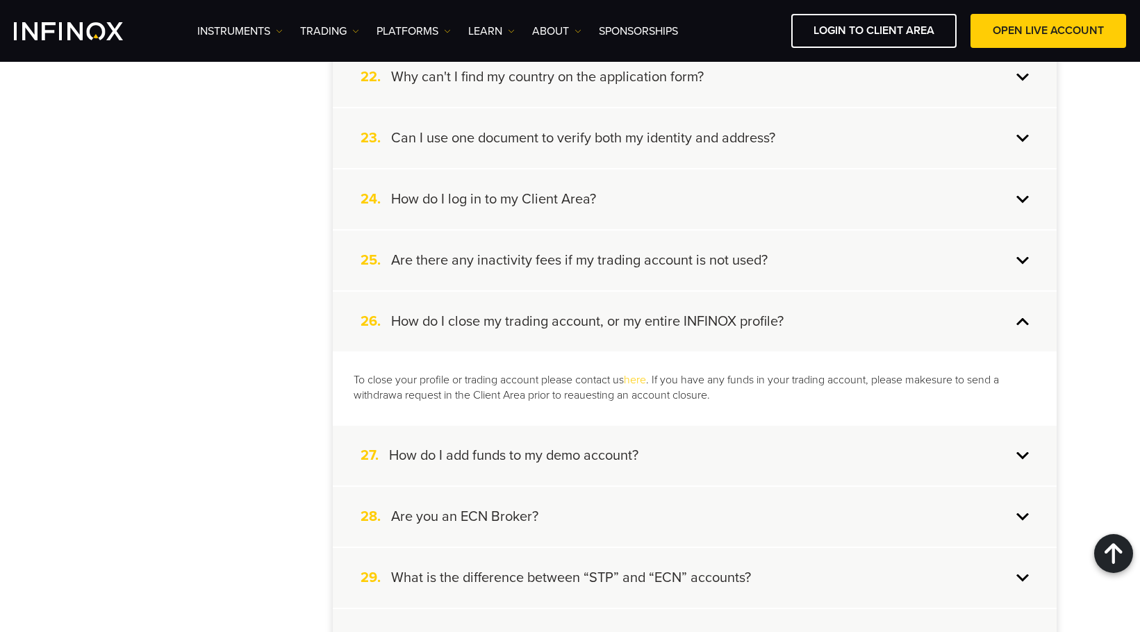
scroll to position [1737, 0]
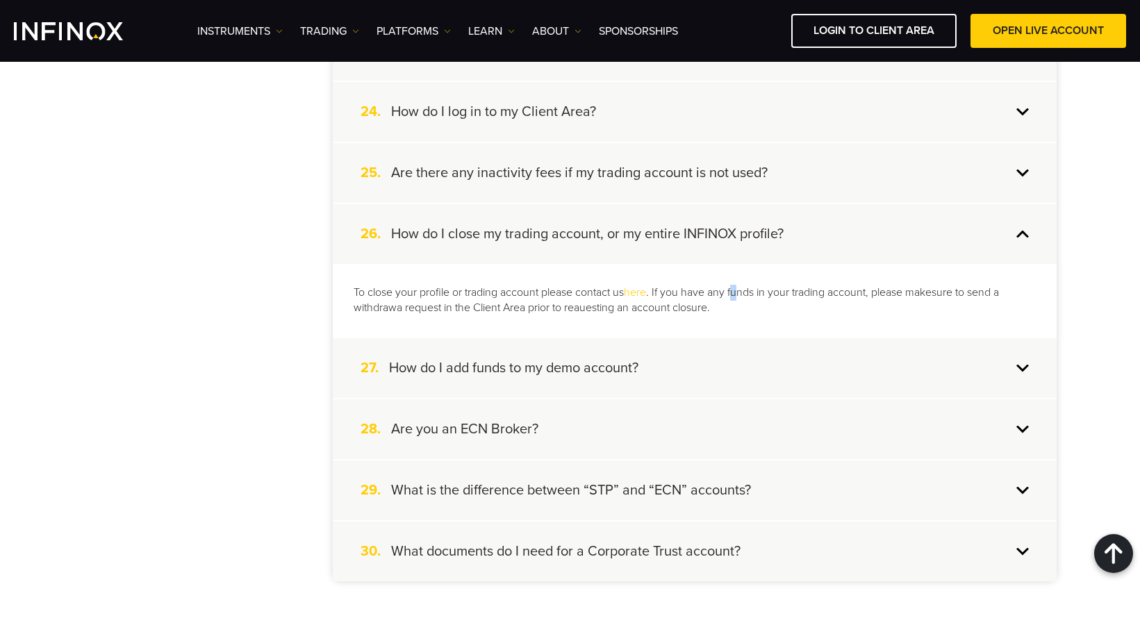
drag, startPoint x: 738, startPoint y: 292, endPoint x: 747, endPoint y: 290, distance: 8.5
click at [745, 290] on p "To close your profile or trading account please contact us here . If you have a…" at bounding box center [695, 301] width 682 height 32
click at [411, 308] on p "To close your profile or trading account please contact us here . If you have a…" at bounding box center [695, 301] width 682 height 32
drag, startPoint x: 401, startPoint y: 308, endPoint x: 381, endPoint y: 313, distance: 20.9
click at [409, 312] on p "To close your profile or trading account please contact us here . If you have a…" at bounding box center [695, 301] width 682 height 32
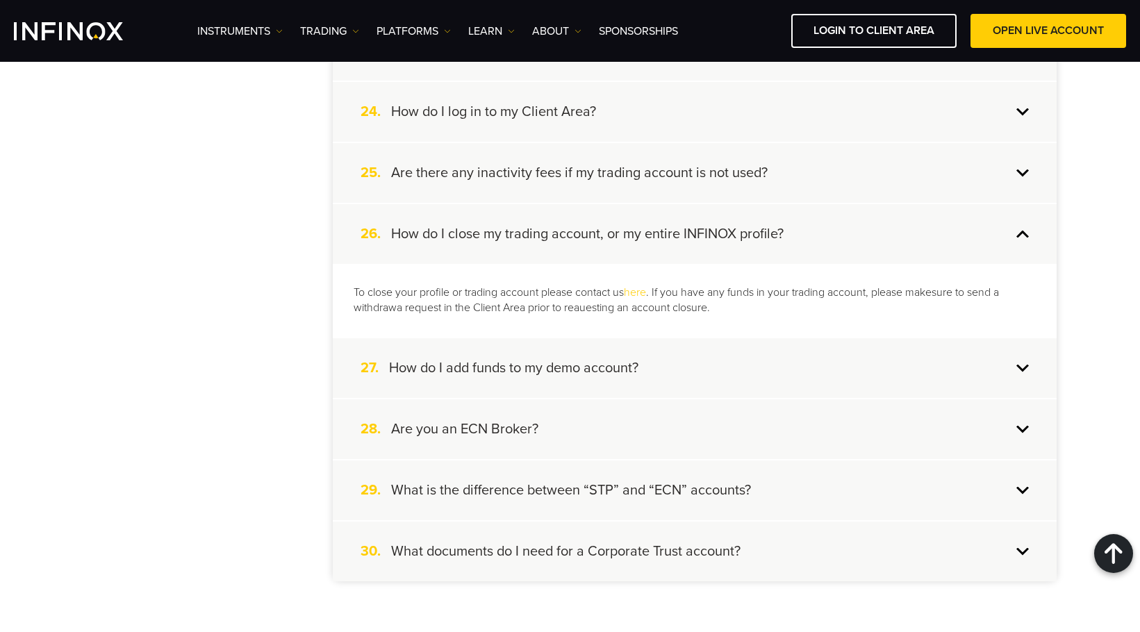
click at [381, 314] on p "To close your profile or trading account please contact us here . If you have a…" at bounding box center [695, 301] width 682 height 32
drag, startPoint x: 380, startPoint y: 310, endPoint x: 418, endPoint y: 317, distance: 38.7
click at [415, 312] on p "To close your profile or trading account please contact us here . If you have a…" at bounding box center [695, 301] width 682 height 32
click at [418, 317] on div "To close your profile or trading account please contact us here . If you have a…" at bounding box center [695, 301] width 724 height 74
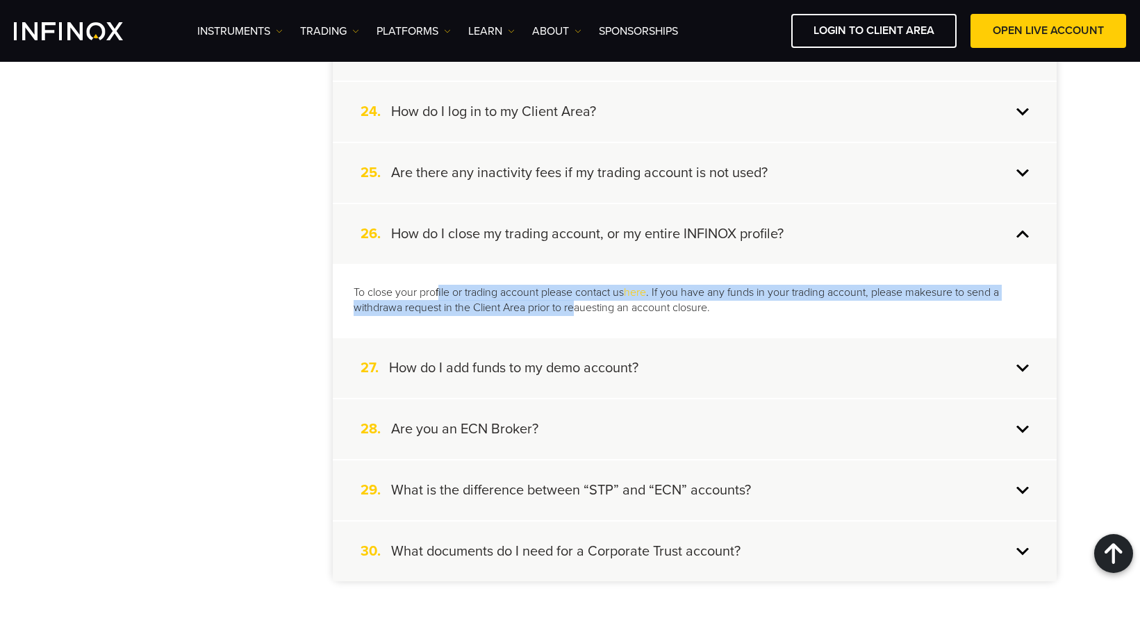
drag, startPoint x: 458, startPoint y: 298, endPoint x: 633, endPoint y: 304, distance: 175.8
click at [612, 304] on p "To close your profile or trading account please contact us here . If you have a…" at bounding box center [695, 301] width 682 height 32
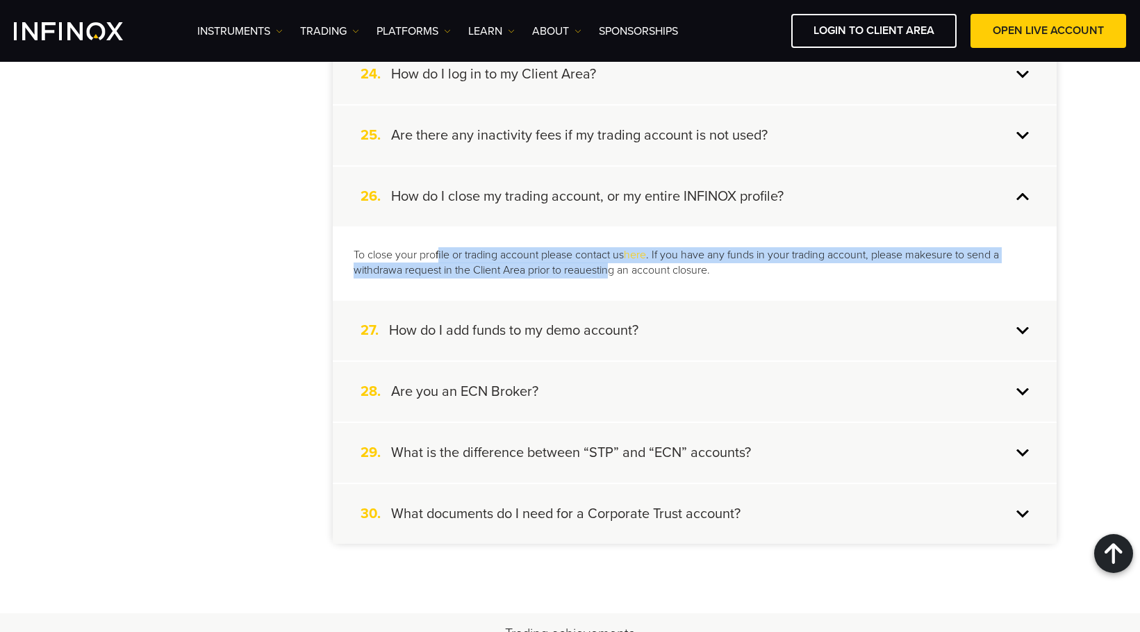
scroll to position [1875, 0]
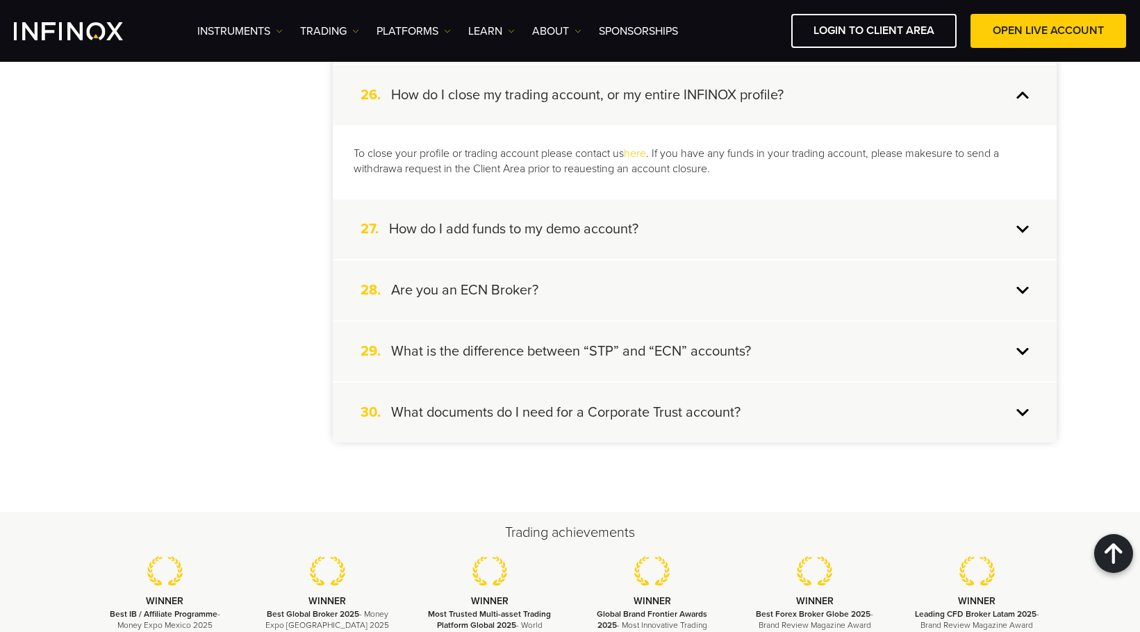
drag, startPoint x: 406, startPoint y: 144, endPoint x: 399, endPoint y: 145, distance: 7.1
click at [406, 144] on div "To close your profile or trading account please contact us here . If you have a…" at bounding box center [695, 162] width 724 height 74
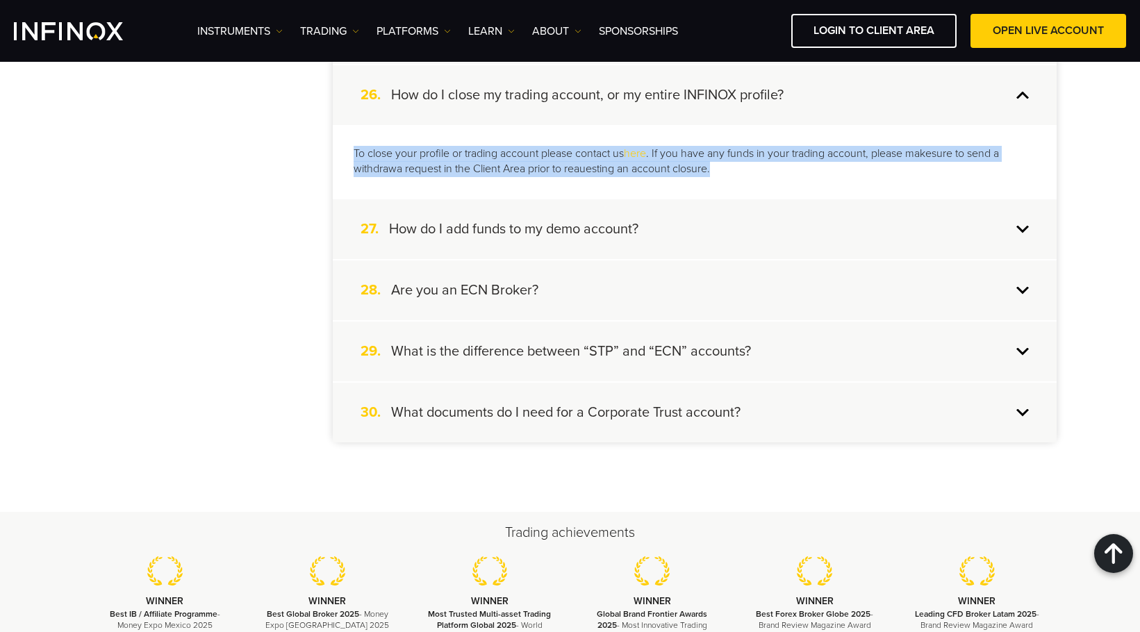
drag, startPoint x: 351, startPoint y: 150, endPoint x: 746, endPoint y: 173, distance: 395.2
click at [746, 173] on div "To close your profile or trading account please contact us here . If you have a…" at bounding box center [695, 162] width 724 height 74
copy p "To close your profile or trading account please contact us here . If you have a…"
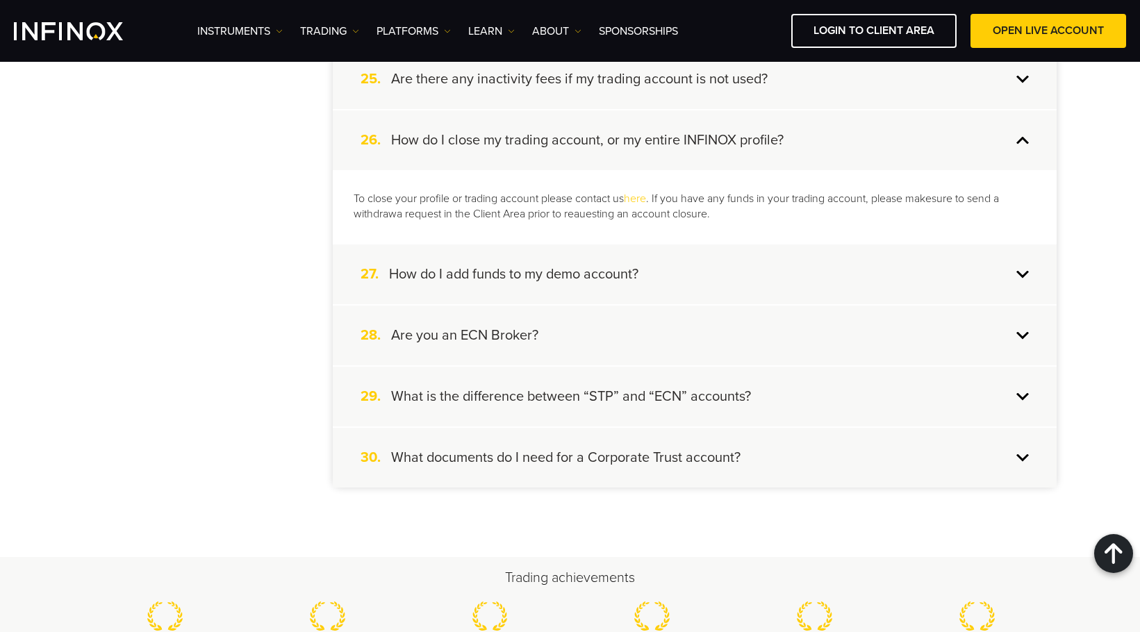
scroll to position [1806, 0]
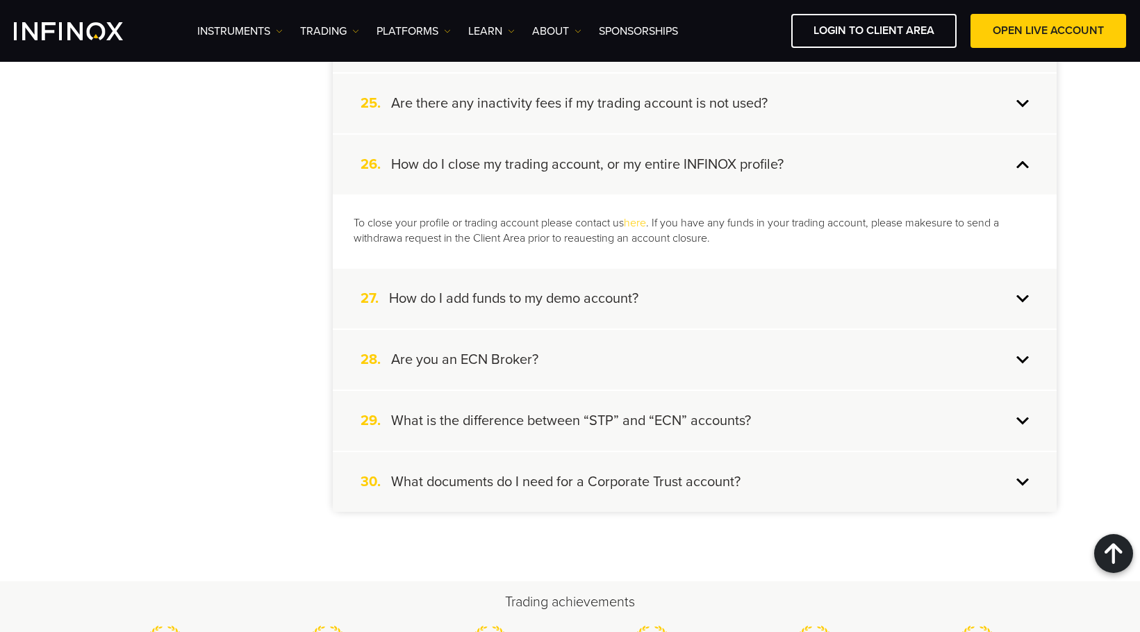
click at [734, 290] on div "27. How do I add funds to my demo account?" at bounding box center [695, 299] width 724 height 60
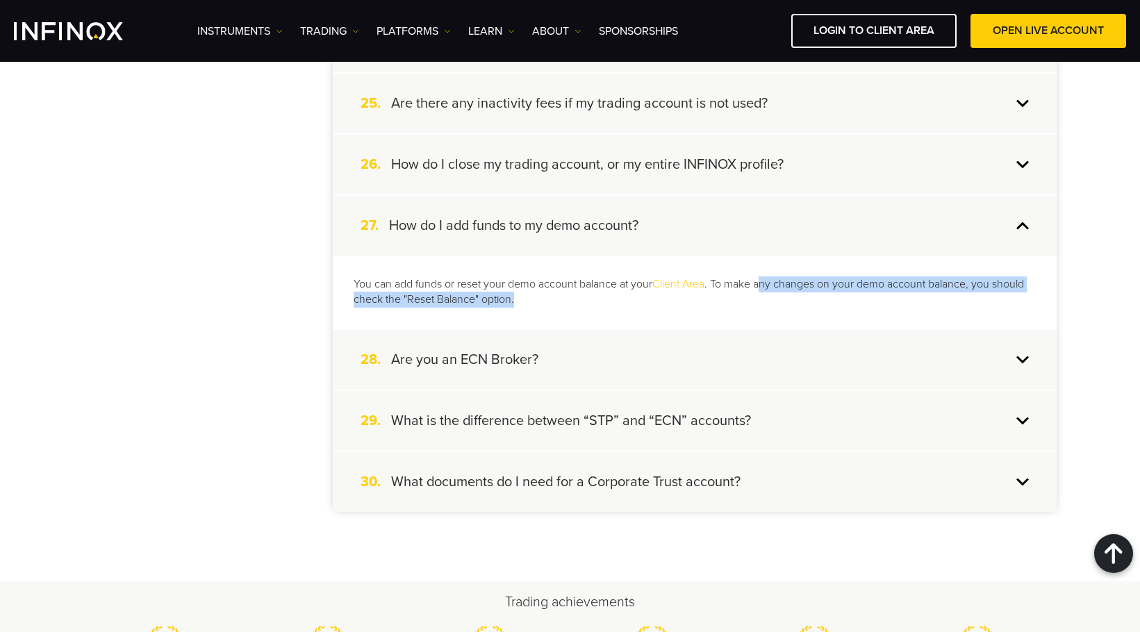
drag, startPoint x: 763, startPoint y: 283, endPoint x: 966, endPoint y: 304, distance: 203.9
click at [966, 304] on p "You can add funds or reset your demo account balance at your Client Area . To m…" at bounding box center [695, 292] width 682 height 32
drag, startPoint x: 966, startPoint y: 304, endPoint x: 718, endPoint y: 309, distance: 247.3
click at [965, 304] on p "You can add funds or reset your demo account balance at your Client Area . To m…" at bounding box center [695, 292] width 682 height 32
click at [455, 312] on div "You can add funds or reset your demo account balance at your Client Area . To m…" at bounding box center [695, 293] width 724 height 74
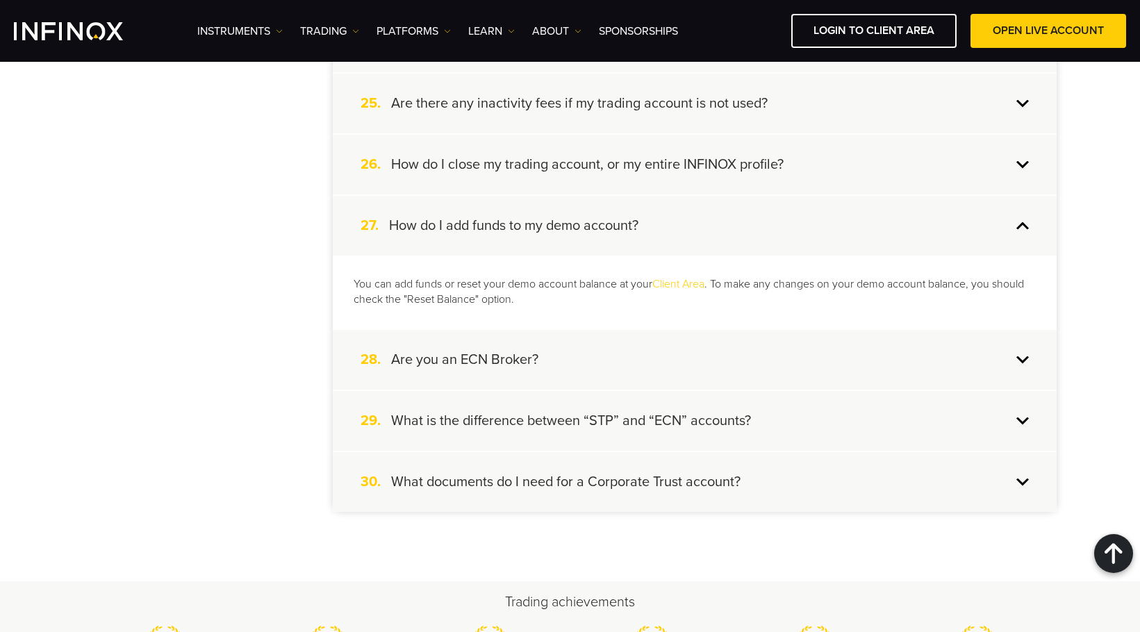
scroll to position [0, 0]
click at [379, 299] on p "You can add funds or reset your demo account balance at your Client Area . To m…" at bounding box center [695, 292] width 682 height 32
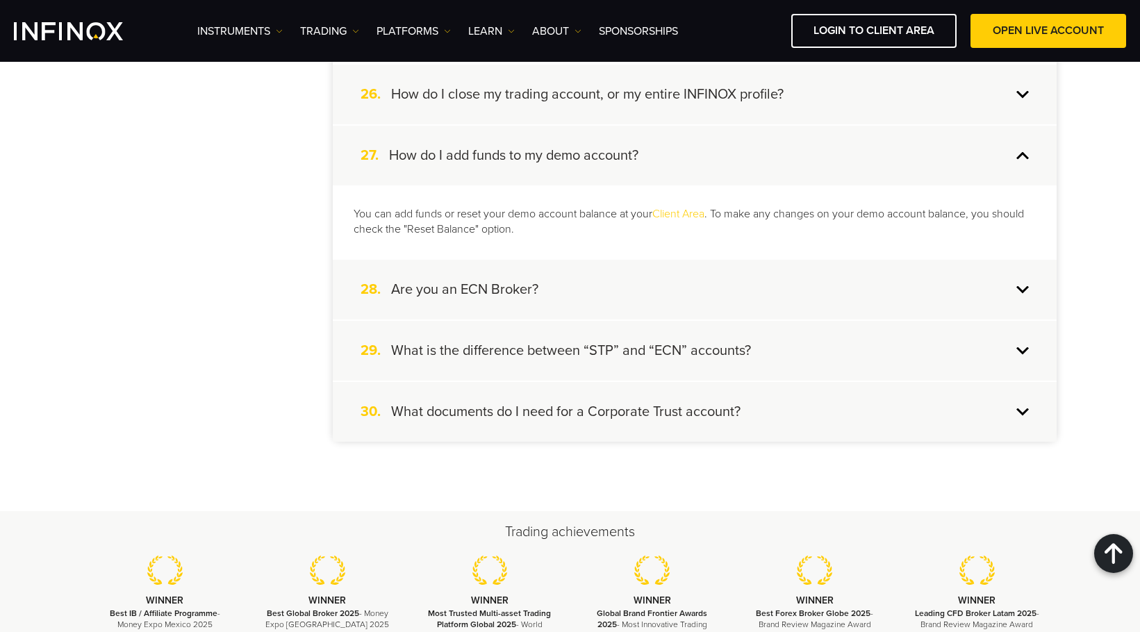
scroll to position [1875, 0]
click at [1020, 288] on div "28. Are you an ECN Broker?" at bounding box center [695, 290] width 724 height 60
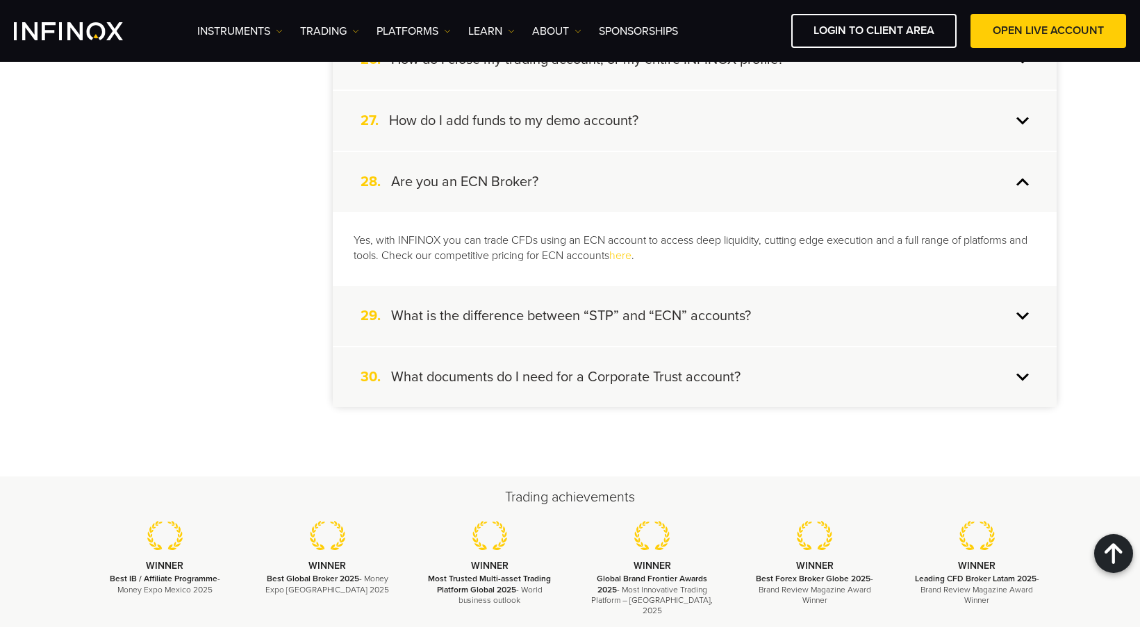
scroll to position [1945, 0]
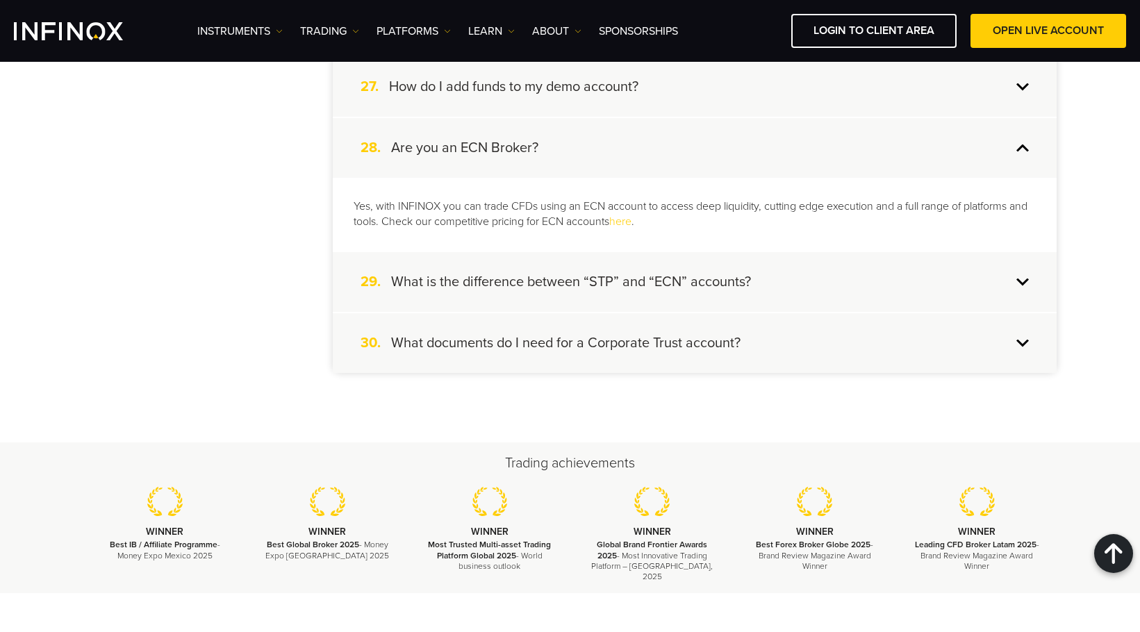
click at [571, 284] on h4 "What is the difference between “STP” and “ECN” accounts?" at bounding box center [571, 282] width 360 height 18
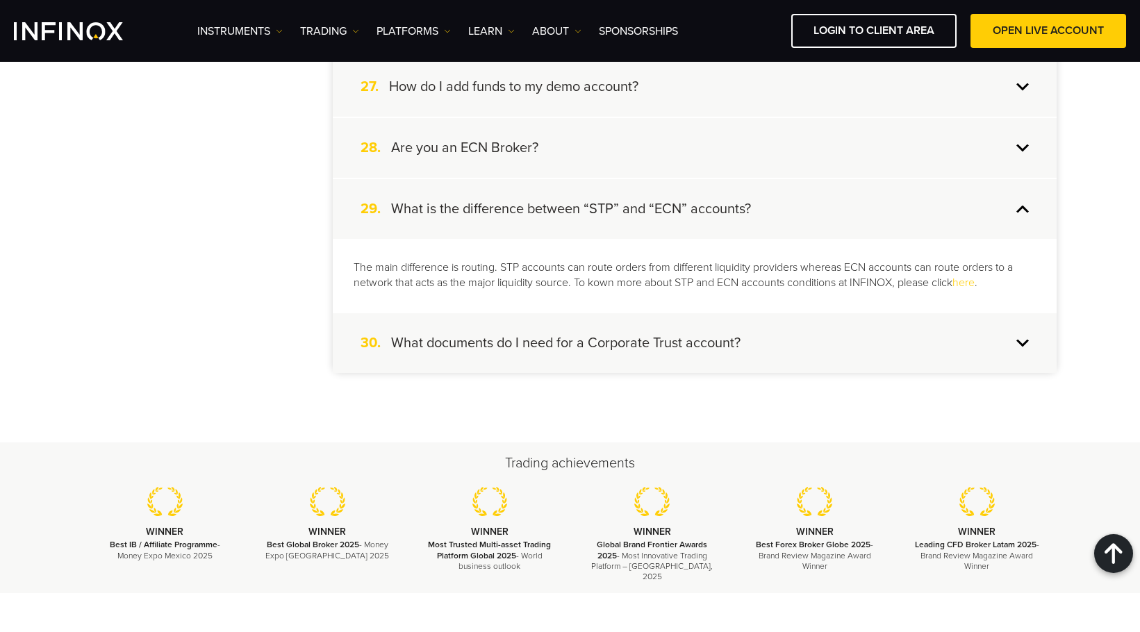
click at [734, 348] on h4 "What documents do I need for a Corporate Trust account?" at bounding box center [565, 343] width 349 height 18
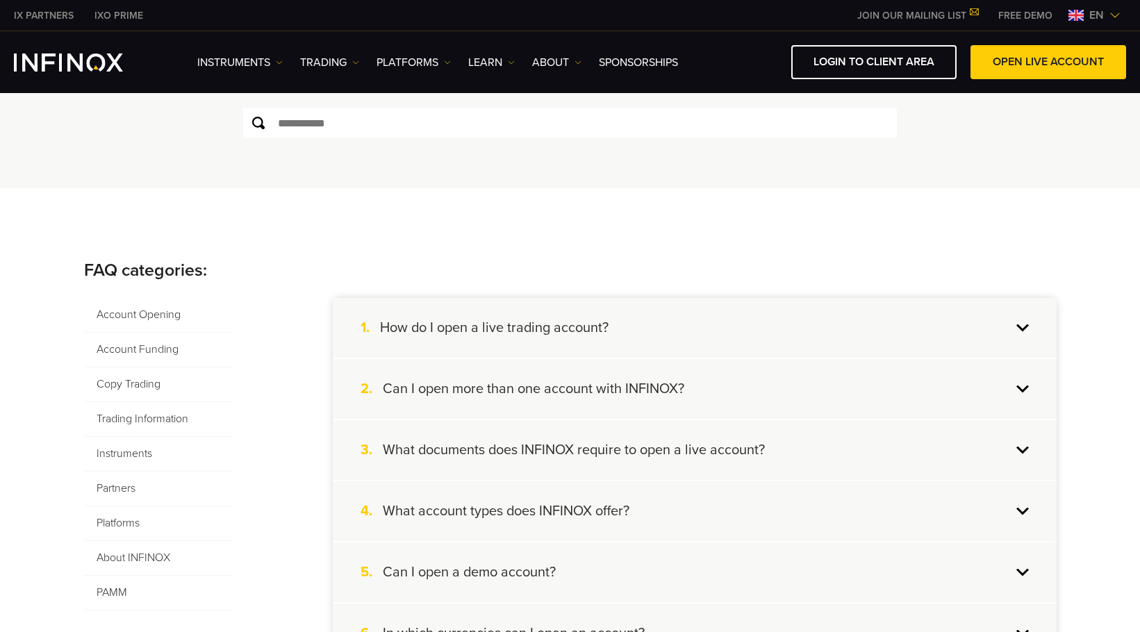
scroll to position [208, 0]
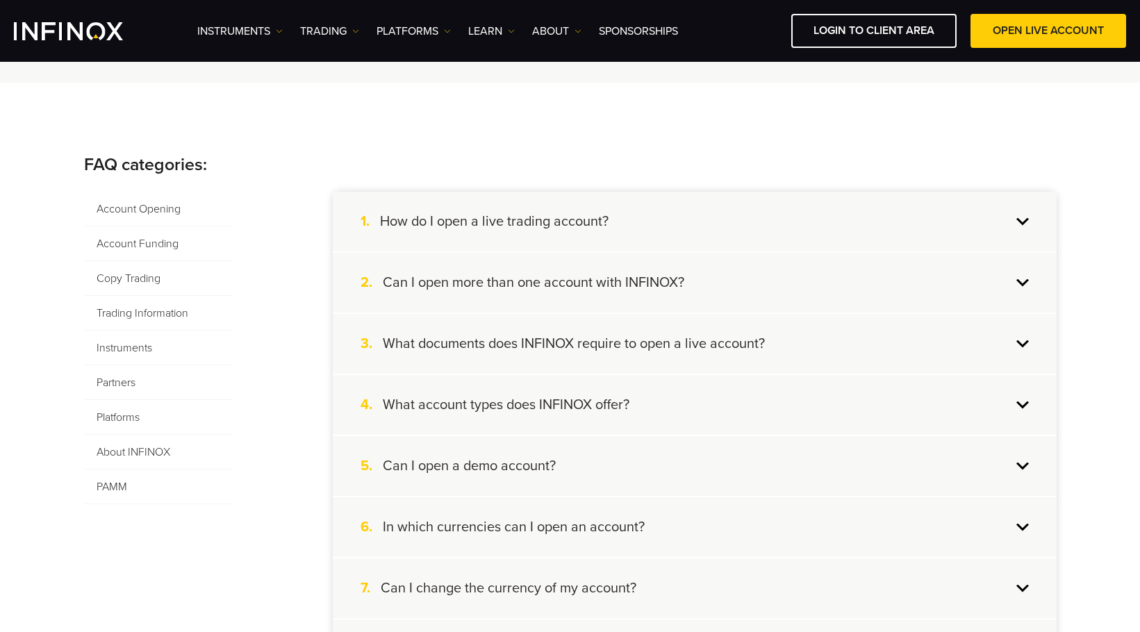
click at [136, 241] on span "Account Funding" at bounding box center [158, 243] width 149 height 35
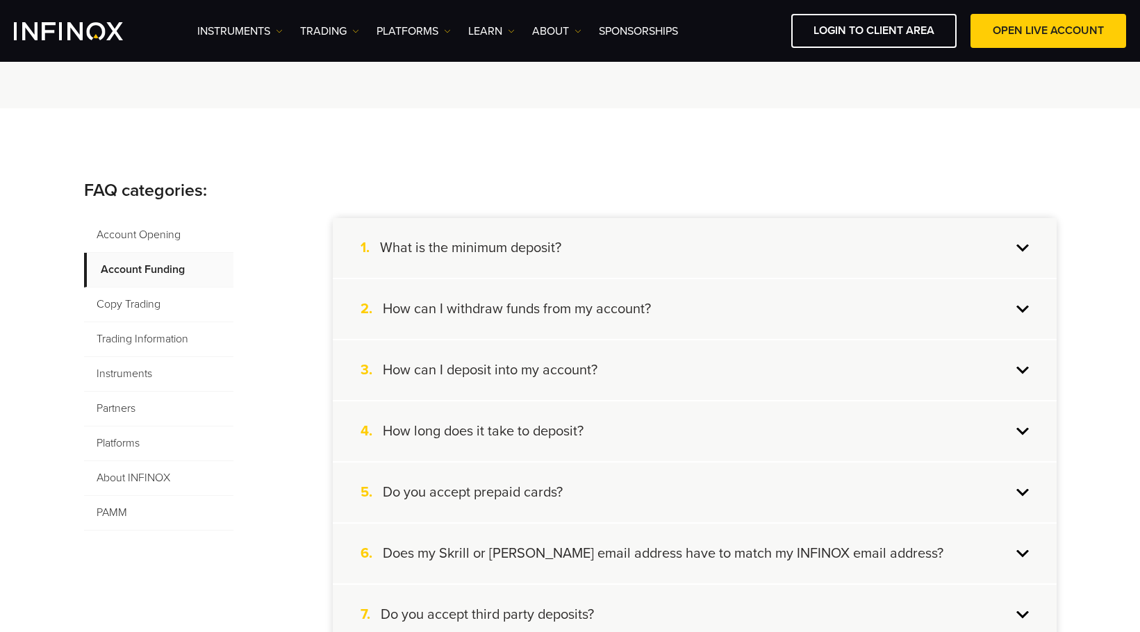
scroll to position [278, 0]
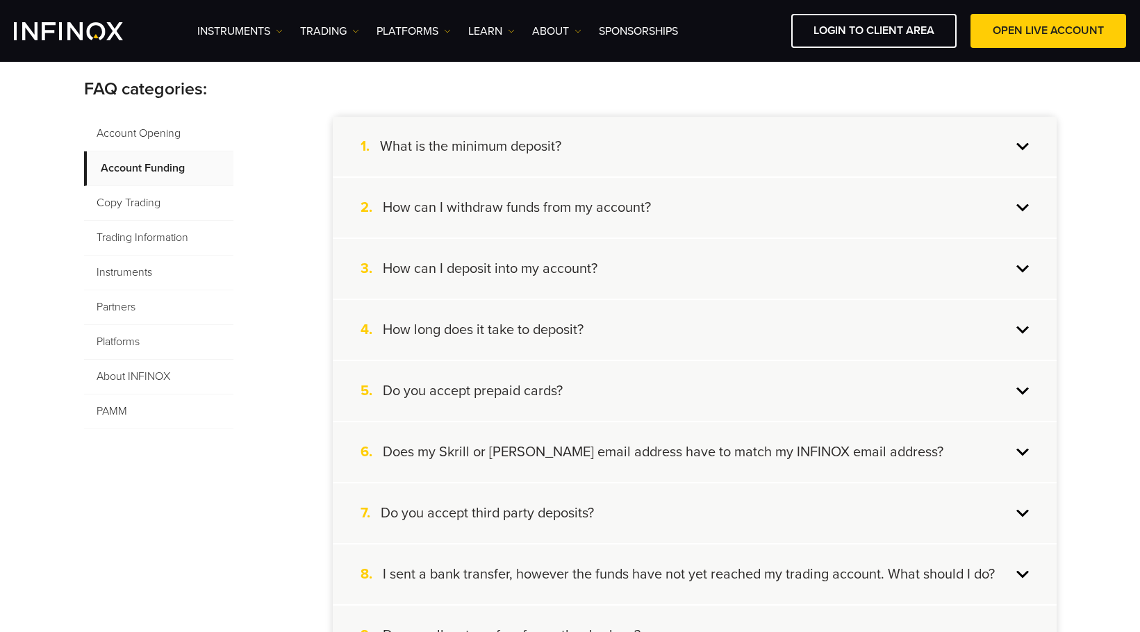
click at [573, 150] on div "1. What is the minimum deposit?" at bounding box center [695, 147] width 724 height 60
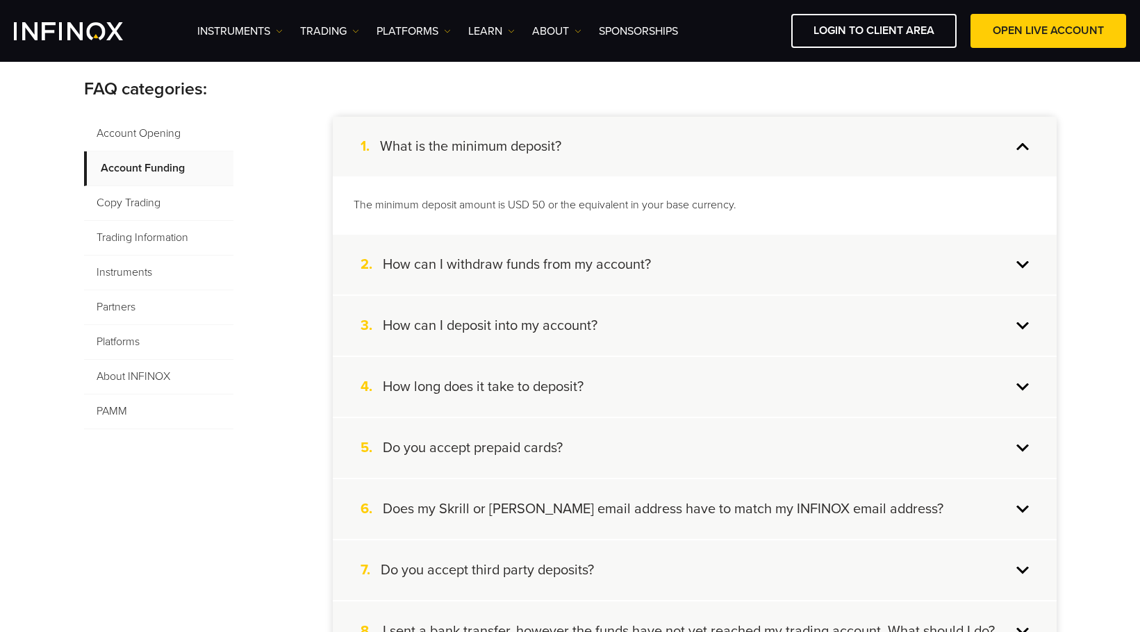
click at [683, 260] on div "2. How can I withdraw funds from my account?" at bounding box center [695, 265] width 724 height 60
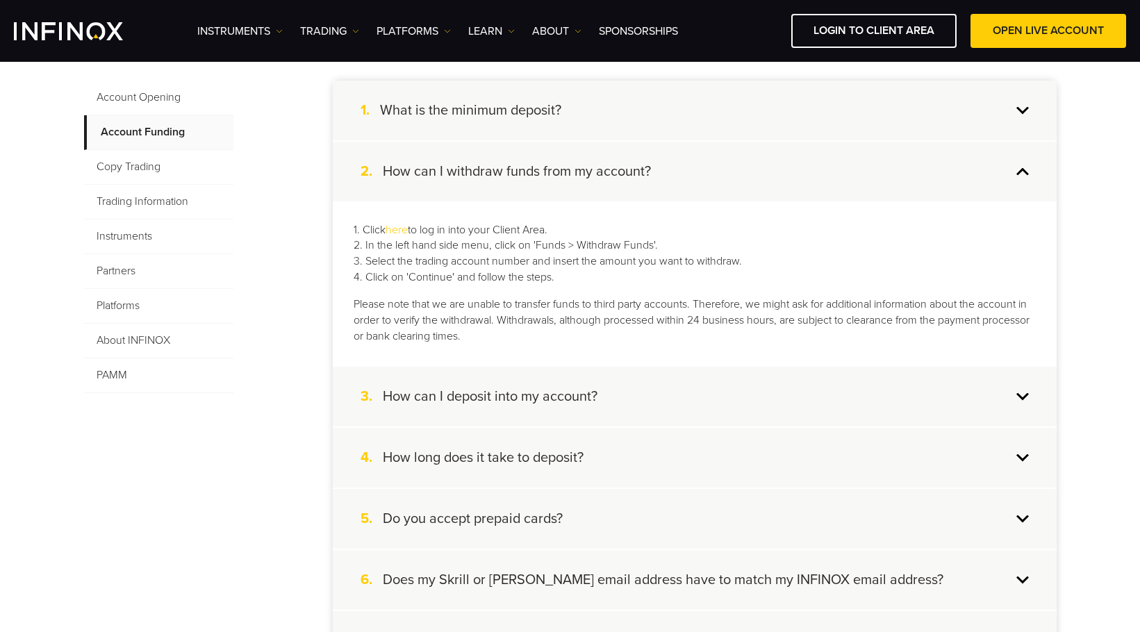
scroll to position [347, 0]
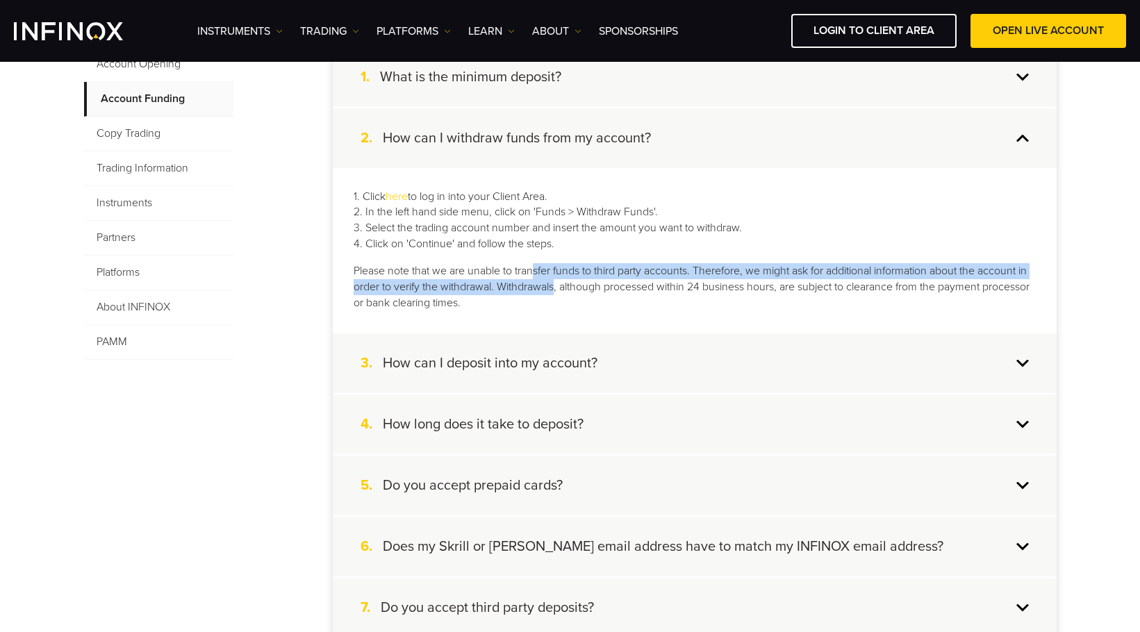
drag, startPoint x: 535, startPoint y: 267, endPoint x: 620, endPoint y: 309, distance: 94.7
click at [567, 291] on p "Please note that we are unable to transfer funds to third party accounts. There…" at bounding box center [695, 287] width 682 height 48
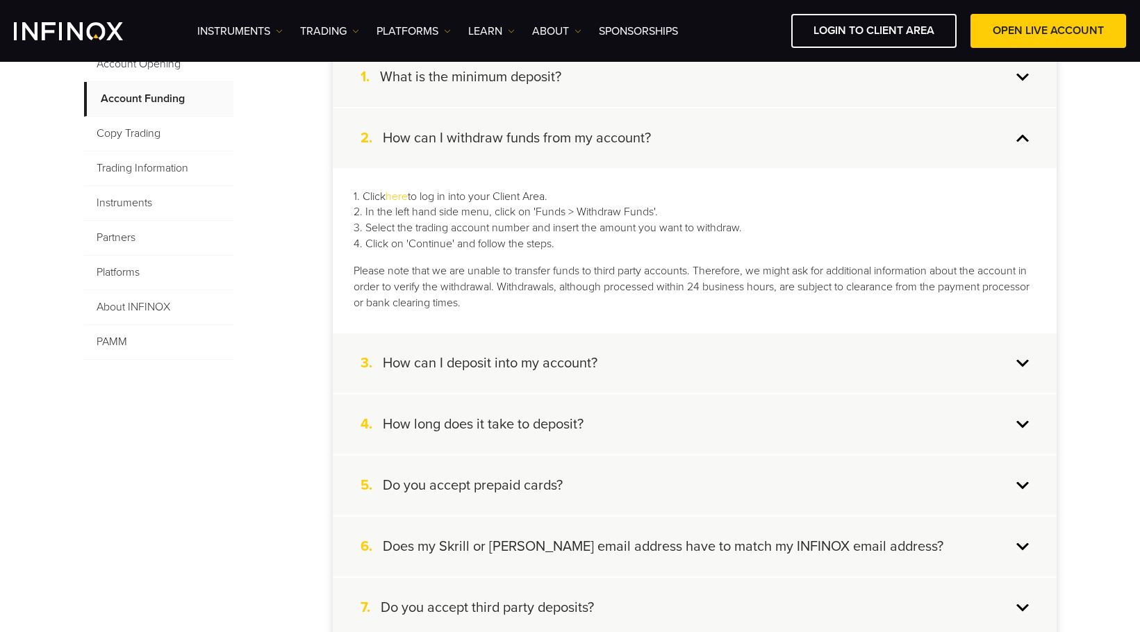
click at [631, 313] on div "1. Click here to log in into your Client Area. 2. In the left hand side menu, c…" at bounding box center [695, 250] width 724 height 164
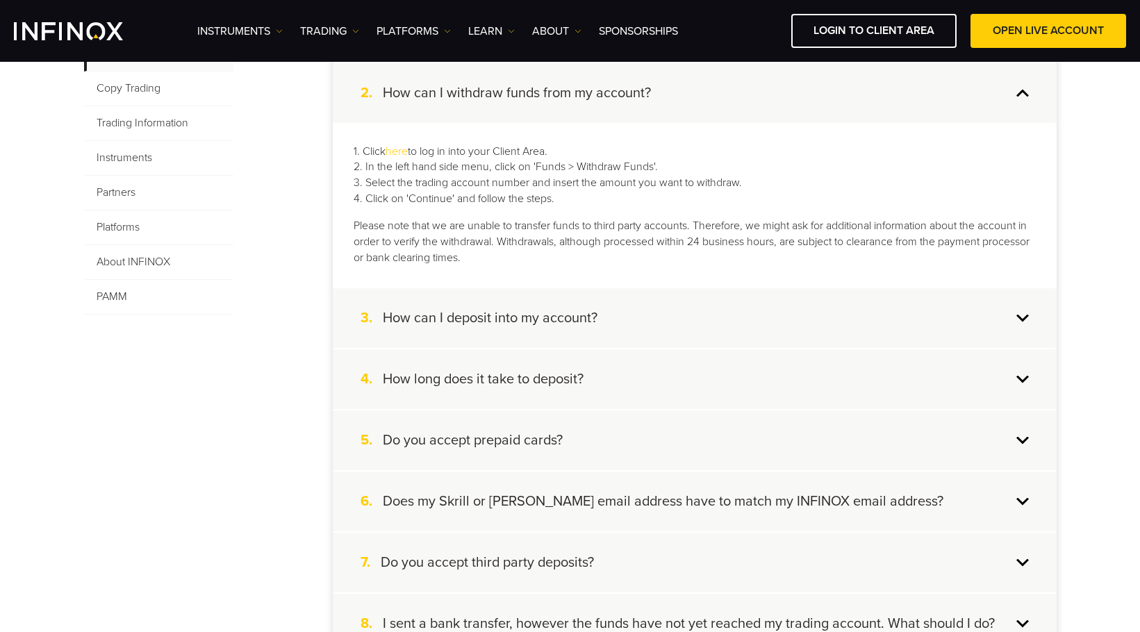
scroll to position [417, 0]
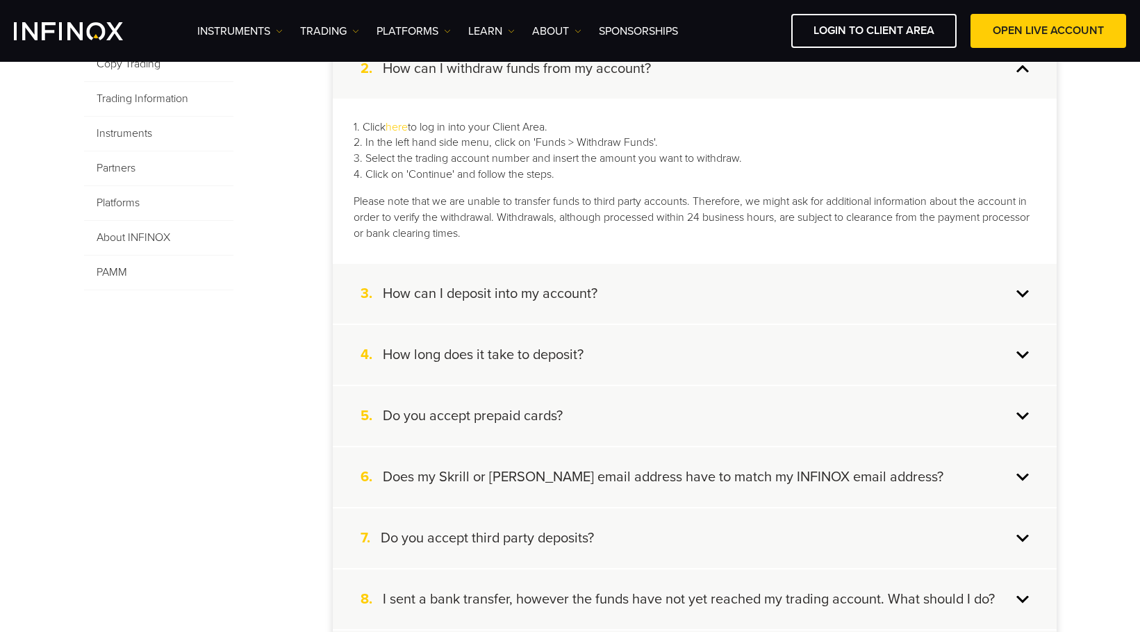
click at [693, 274] on div "3. How can I deposit into my account?" at bounding box center [695, 294] width 724 height 60
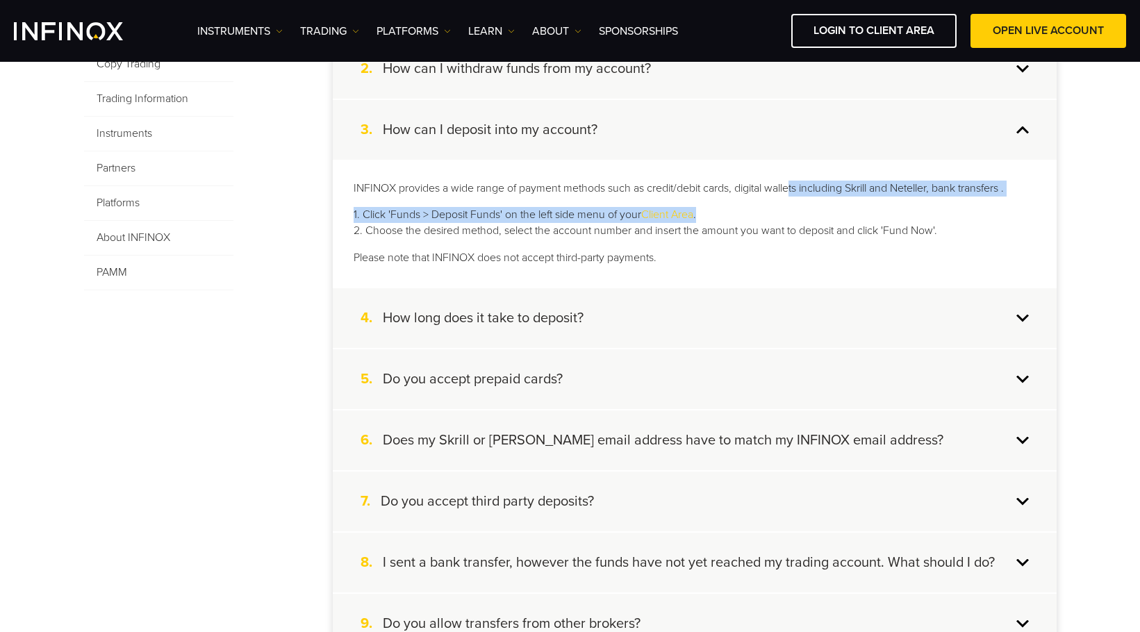
drag, startPoint x: 791, startPoint y: 188, endPoint x: 881, endPoint y: 210, distance: 92.8
click at [791, 206] on div "INFINOX provides a wide range of payment methods such as credit/debit cards, di…" at bounding box center [695, 224] width 724 height 128
click at [881, 210] on p "1. Click 'Funds > Deposit Funds' on the left side menu of your Client Area . 2.…" at bounding box center [695, 223] width 682 height 32
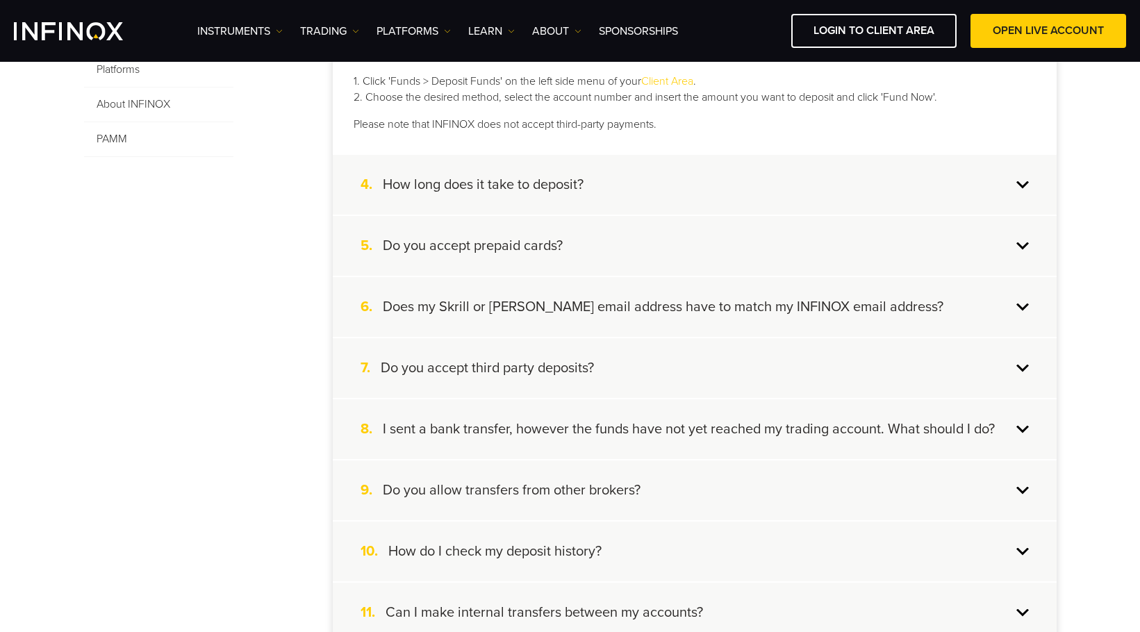
scroll to position [556, 0]
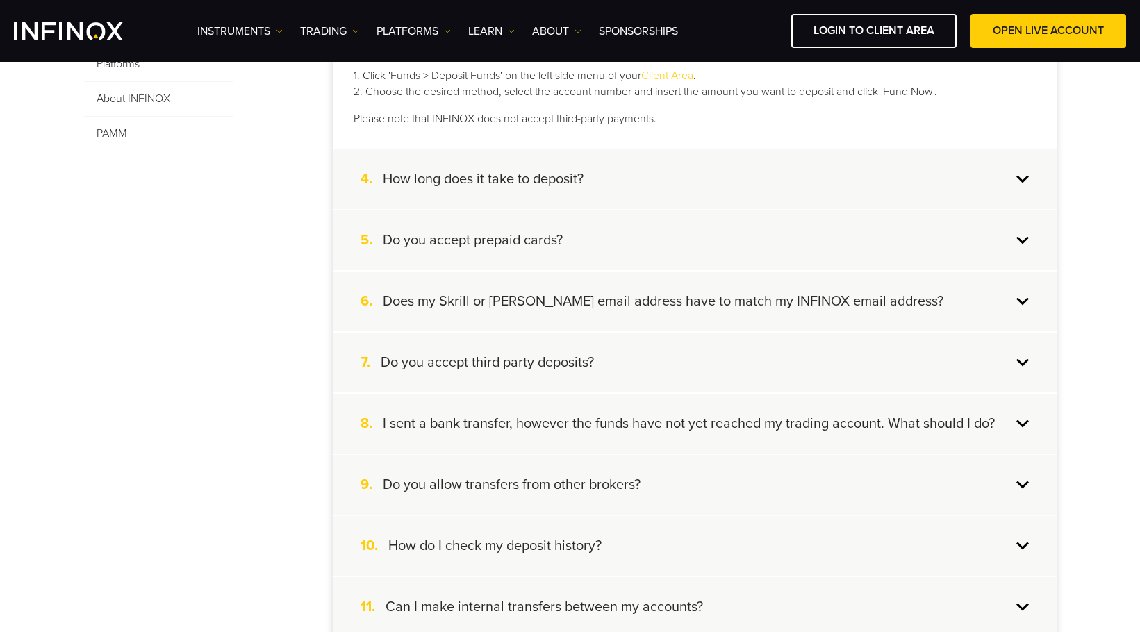
click at [626, 185] on div "4. How long does it take to deposit?" at bounding box center [695, 179] width 724 height 60
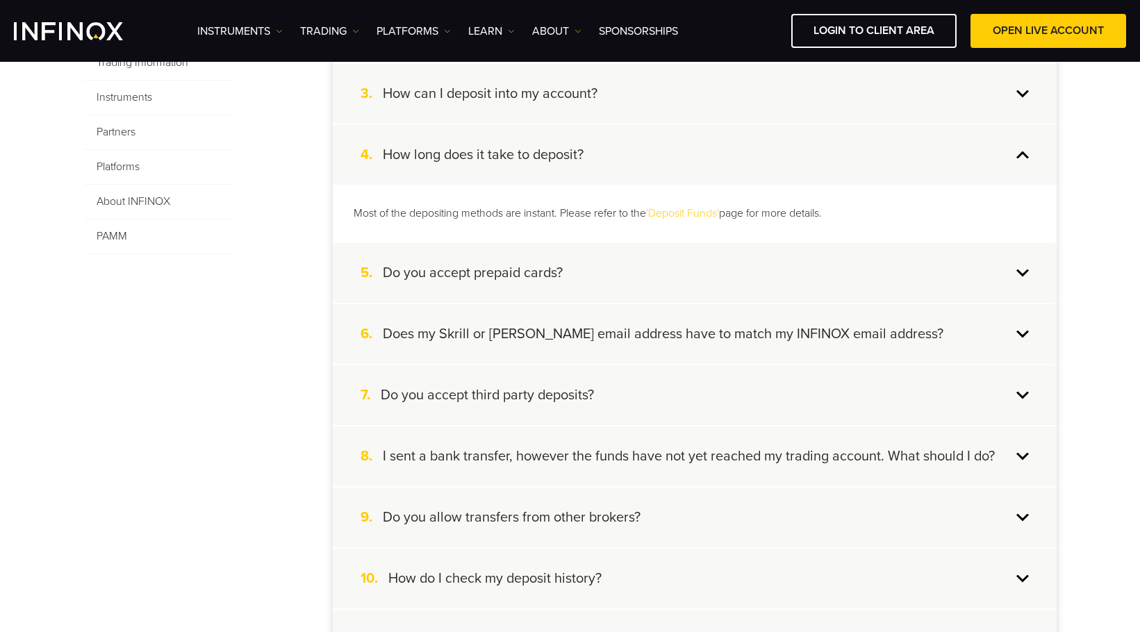
scroll to position [486, 0]
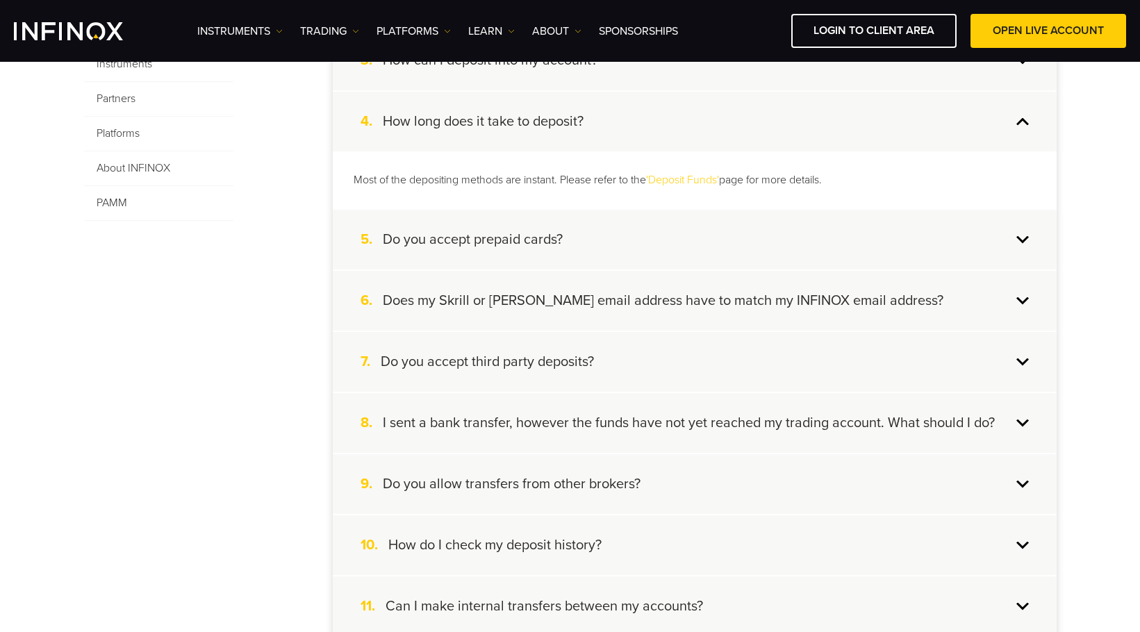
click at [656, 223] on div "5. Do you accept prepaid cards?" at bounding box center [695, 240] width 724 height 60
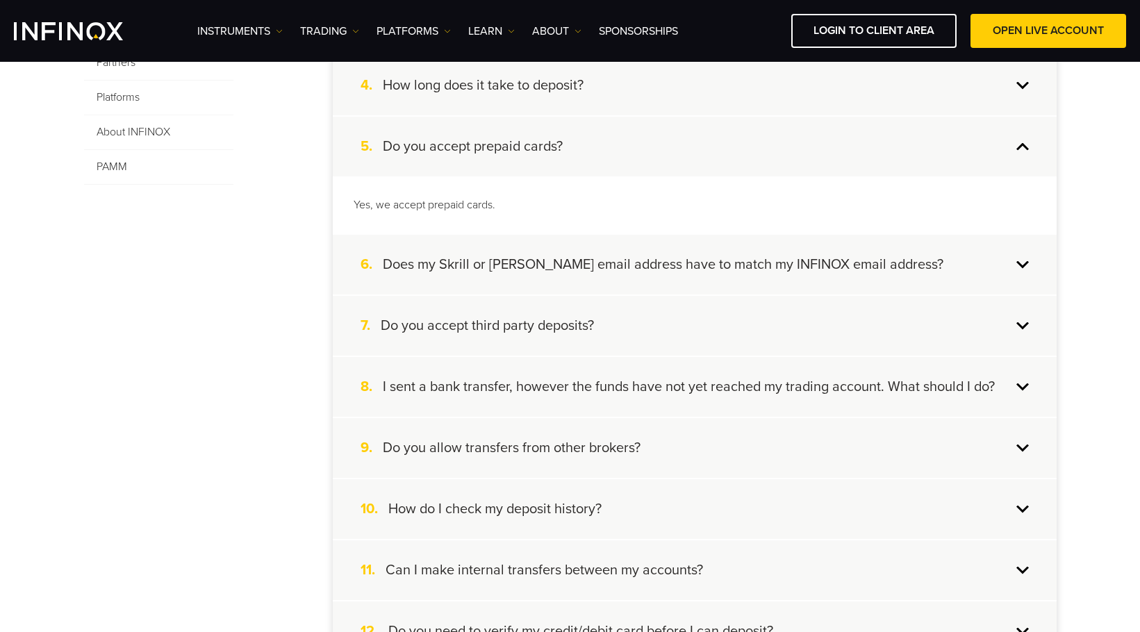
scroll to position [556, 0]
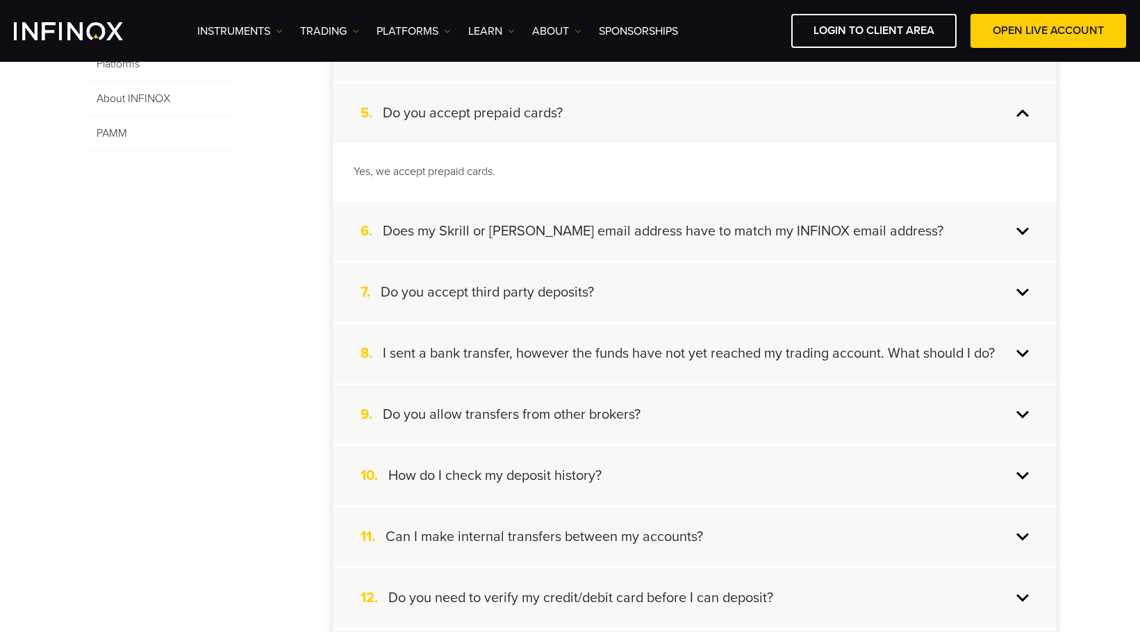
click at [566, 217] on div "6. Does my Skrill or Neteller email address have to match my INFINOX email addr…" at bounding box center [695, 231] width 724 height 60
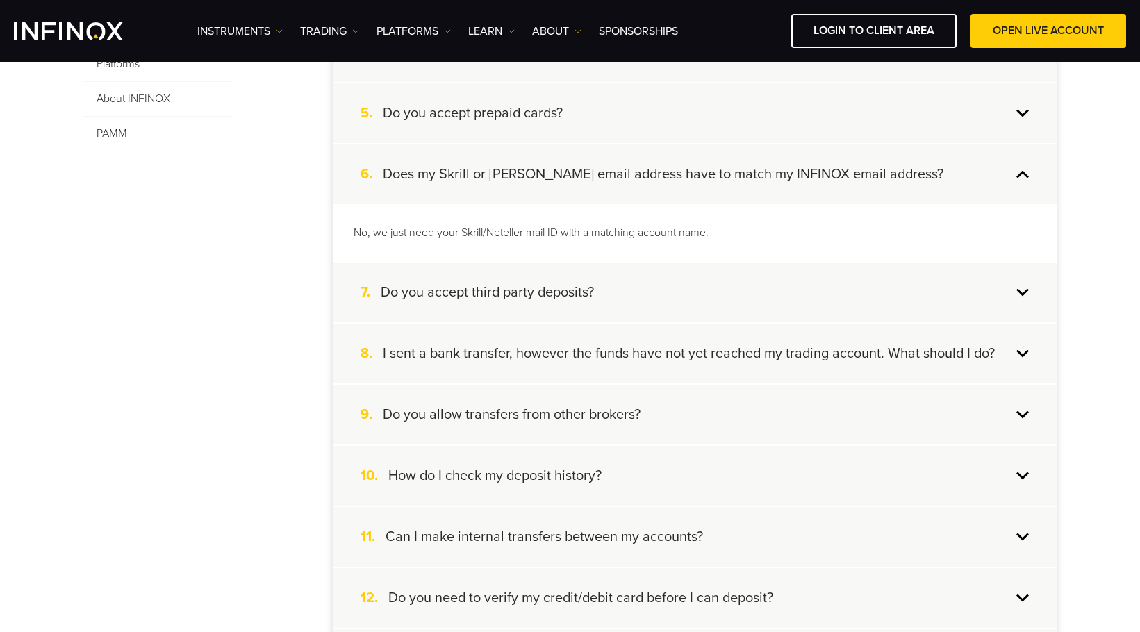
click at [642, 290] on div "7. Do you accept third party deposits?" at bounding box center [695, 293] width 724 height 60
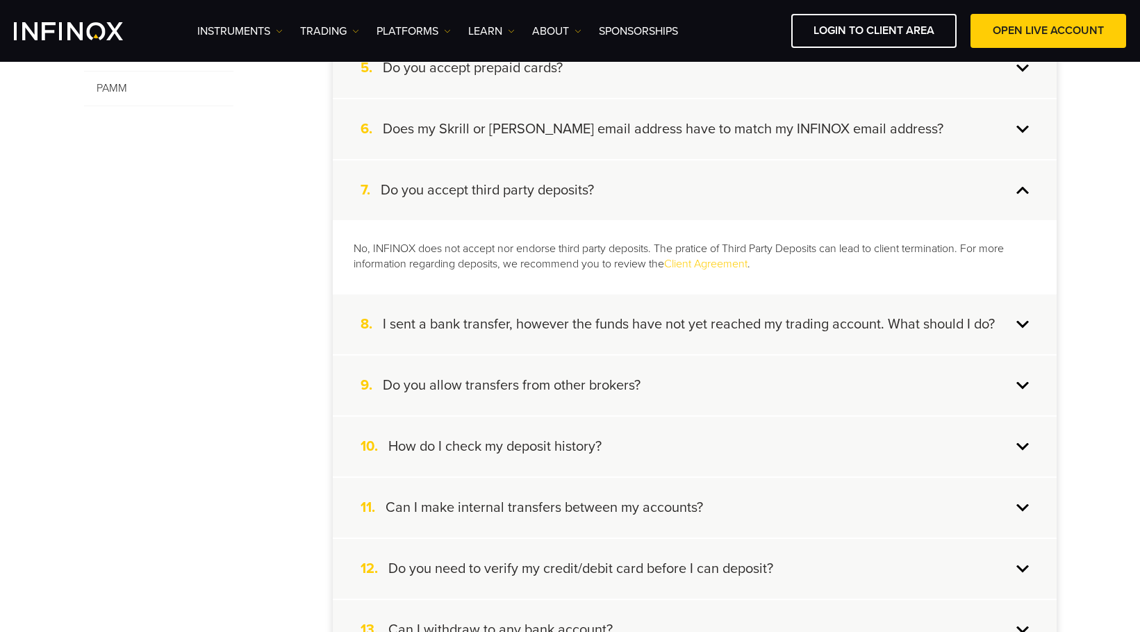
scroll to position [625, 0]
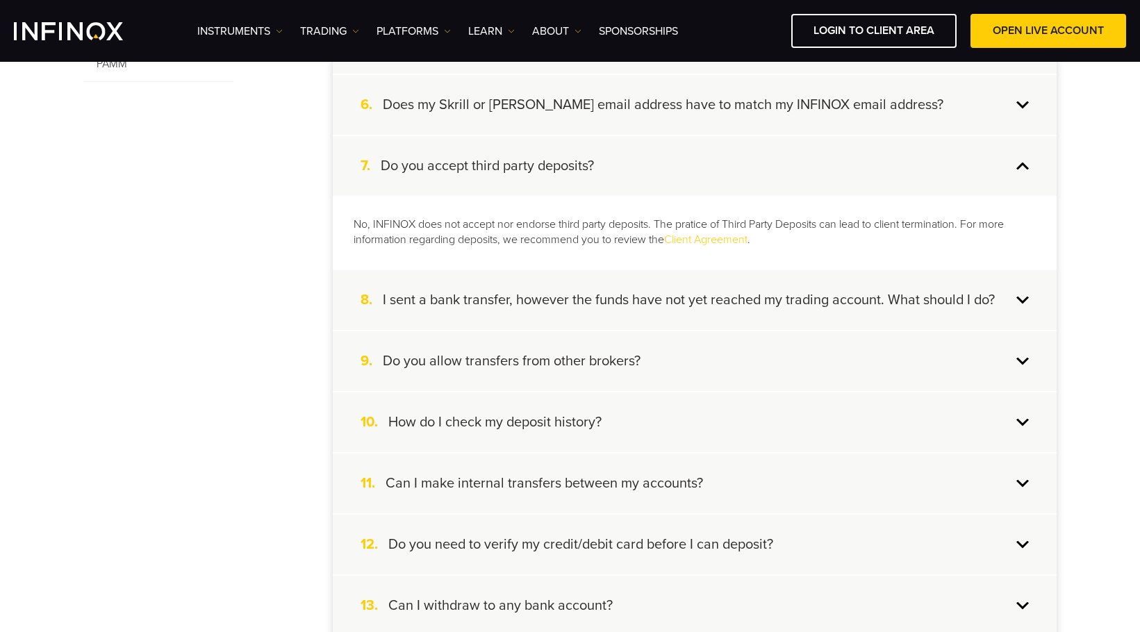
click at [700, 308] on h4 "I sent a bank transfer, however the funds have not yet reached my trading accou…" at bounding box center [689, 300] width 612 height 18
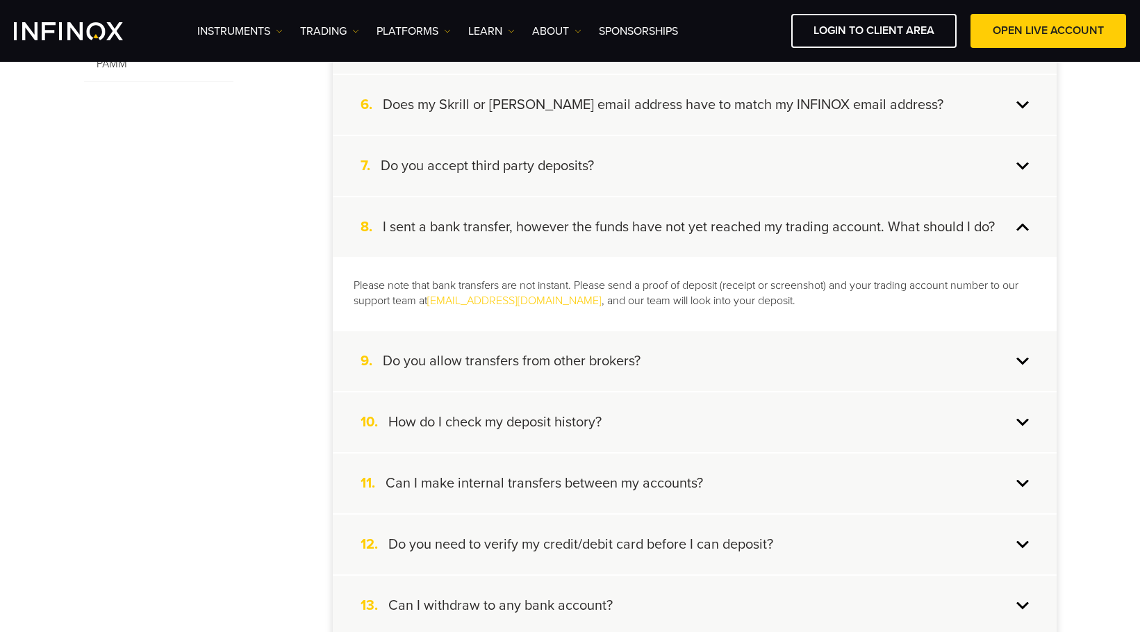
click at [578, 357] on h4 "Do you allow transfers from other brokers?" at bounding box center [512, 361] width 258 height 18
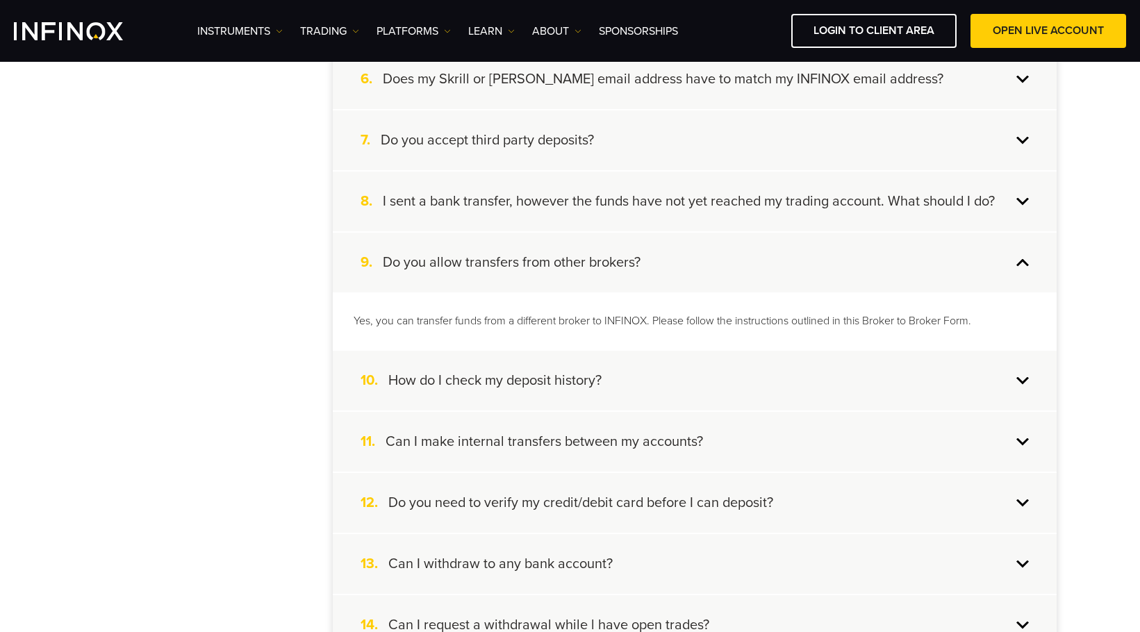
scroll to position [695, 0]
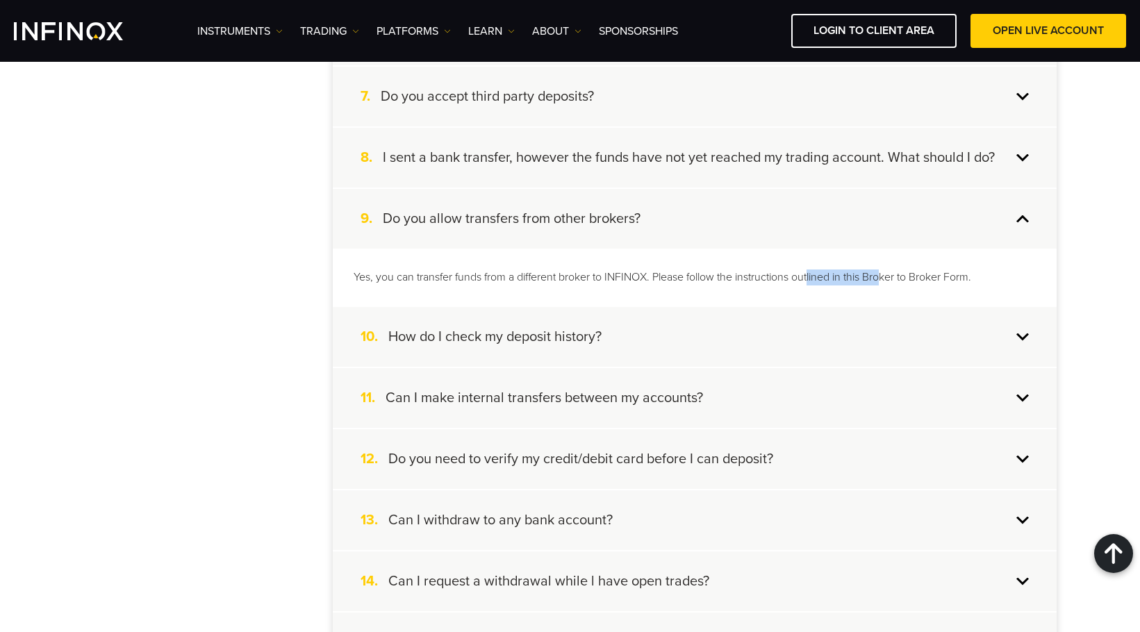
drag, startPoint x: 813, startPoint y: 274, endPoint x: 875, endPoint y: 284, distance: 63.3
click at [884, 281] on p "Yes, you can transfer funds from a different broker to INFINOX. Please follow t…" at bounding box center [695, 278] width 682 height 16
drag, startPoint x: 529, startPoint y: 301, endPoint x: 522, endPoint y: 299, distance: 7.1
click at [529, 301] on div "Yes, you can transfer funds from a different broker to INFINOX. Please follow t…" at bounding box center [695, 278] width 724 height 58
click at [490, 336] on h4 "How do I check my deposit history?" at bounding box center [494, 337] width 213 height 18
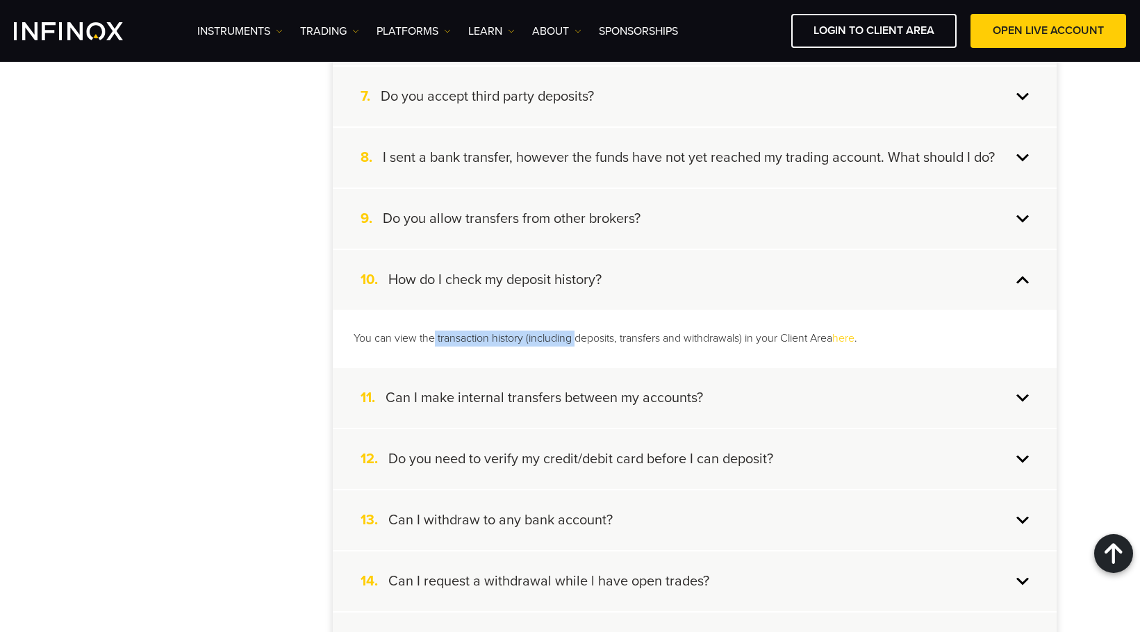
drag, startPoint x: 440, startPoint y: 340, endPoint x: 577, endPoint y: 345, distance: 136.9
click at [577, 345] on p "You can view the transaction history (including deposits, transfers and withdra…" at bounding box center [695, 339] width 682 height 16
click at [659, 355] on div "You can view the transaction history (including deposits, transfers and withdra…" at bounding box center [695, 339] width 724 height 58
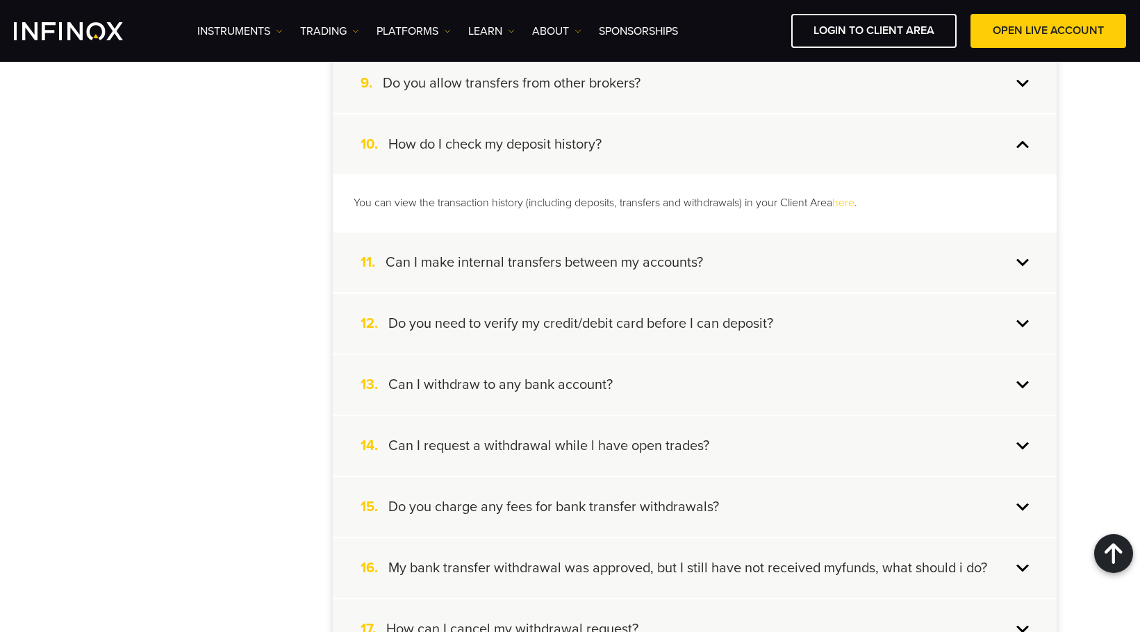
scroll to position [834, 0]
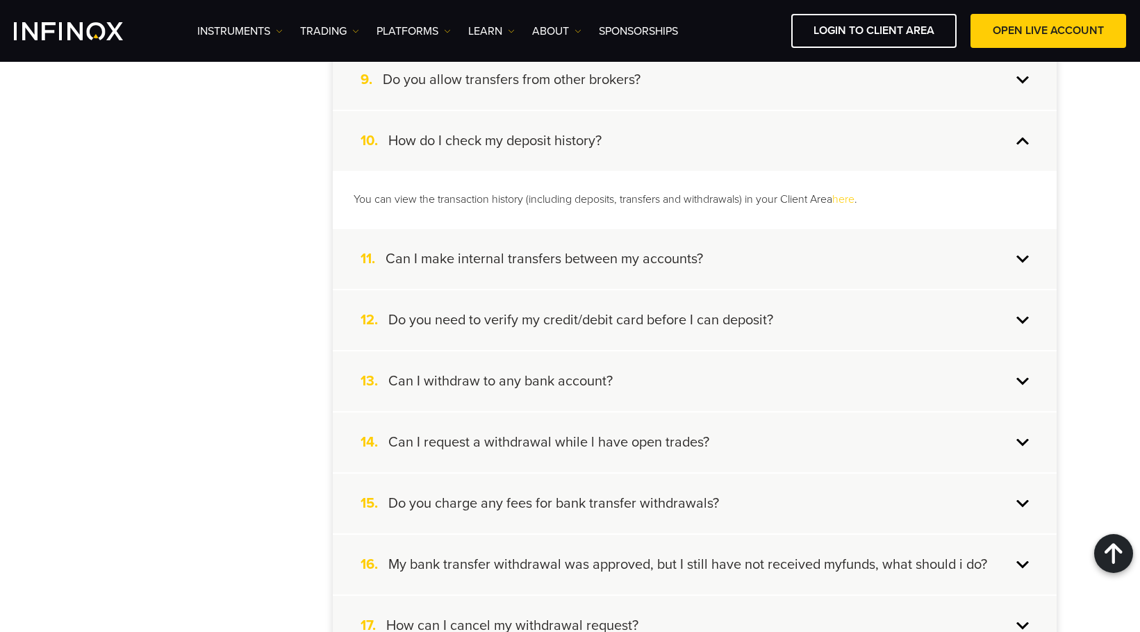
click at [618, 252] on h4 "Can I make internal transfers between my accounts?" at bounding box center [544, 259] width 317 height 18
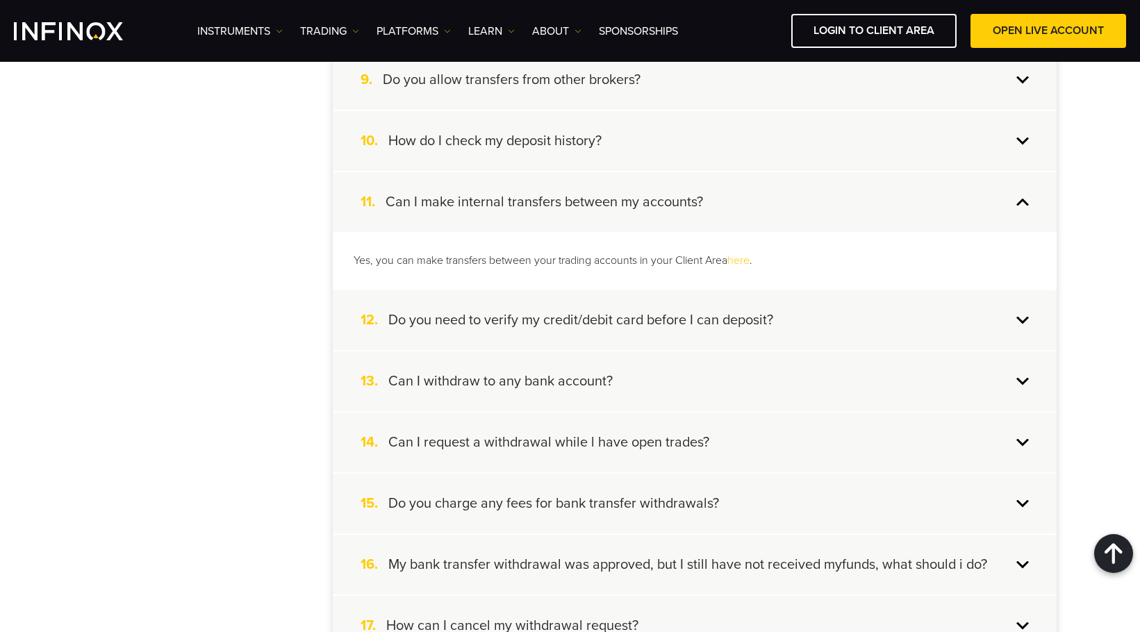
click at [578, 320] on h4 "Do you need to verify my credit/debit card before I can deposit?" at bounding box center [580, 320] width 385 height 18
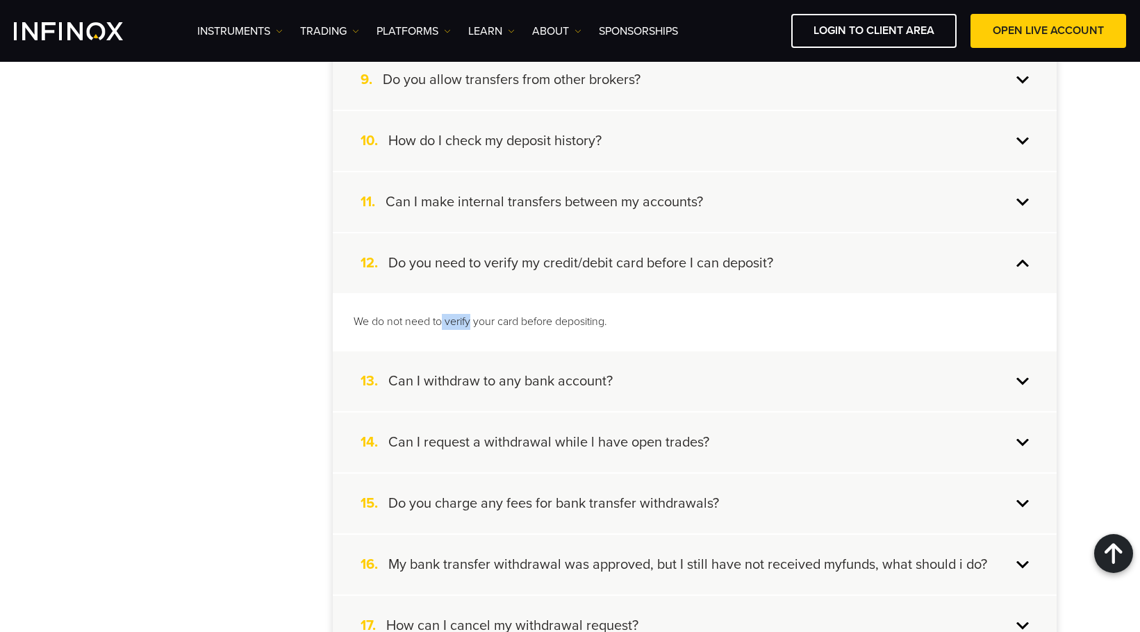
drag, startPoint x: 442, startPoint y: 322, endPoint x: 487, endPoint y: 331, distance: 45.4
click at [472, 325] on p "We do not need to verify your card before depositing." at bounding box center [695, 322] width 682 height 16
click at [500, 335] on div "We do not need to verify your card before depositing." at bounding box center [695, 322] width 724 height 58
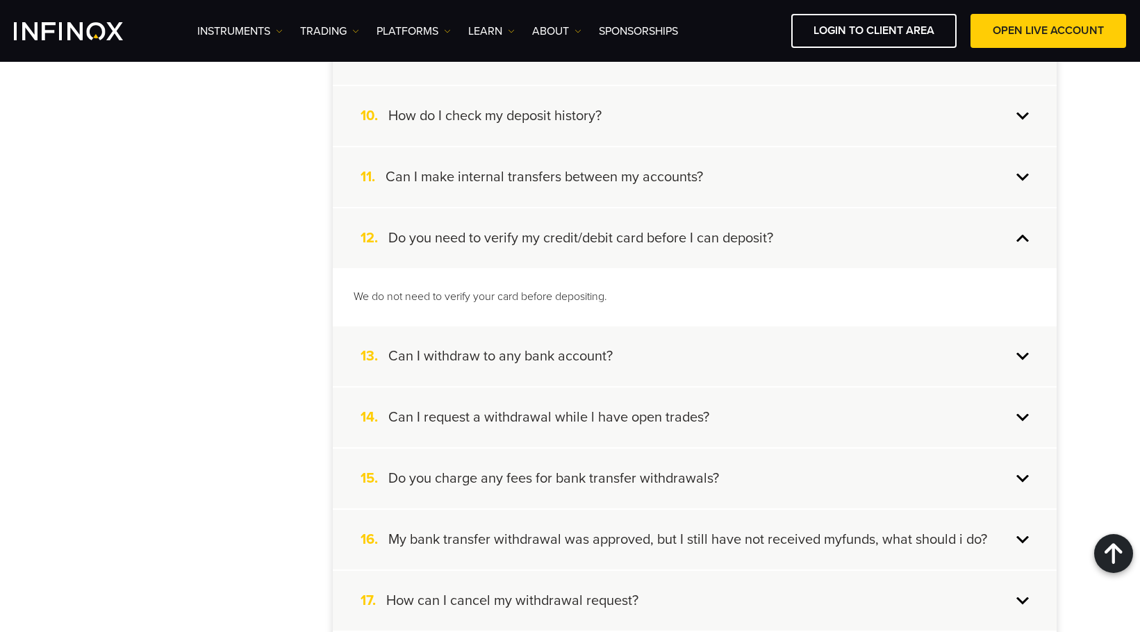
scroll to position [903, 0]
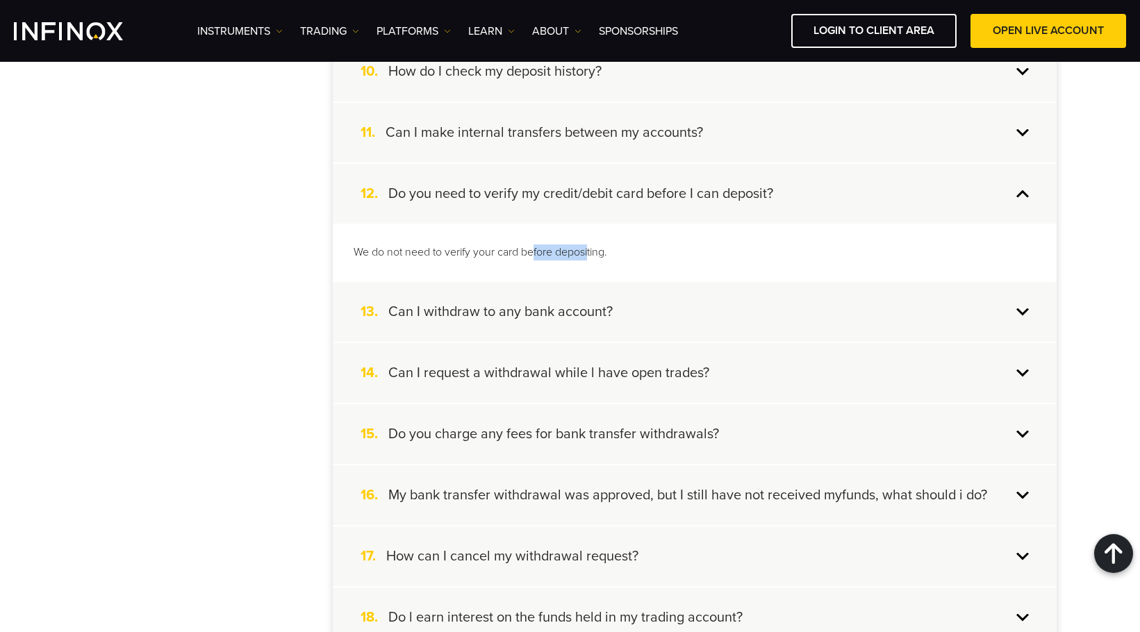
drag, startPoint x: 534, startPoint y: 248, endPoint x: 627, endPoint y: 254, distance: 93.2
click at [625, 254] on p "We do not need to verify your card before depositing." at bounding box center [695, 253] width 682 height 16
click at [685, 272] on div "We do not need to verify your card before depositing." at bounding box center [695, 253] width 724 height 58
click at [474, 324] on div "13. Can I withdraw to any bank account?" at bounding box center [695, 312] width 724 height 60
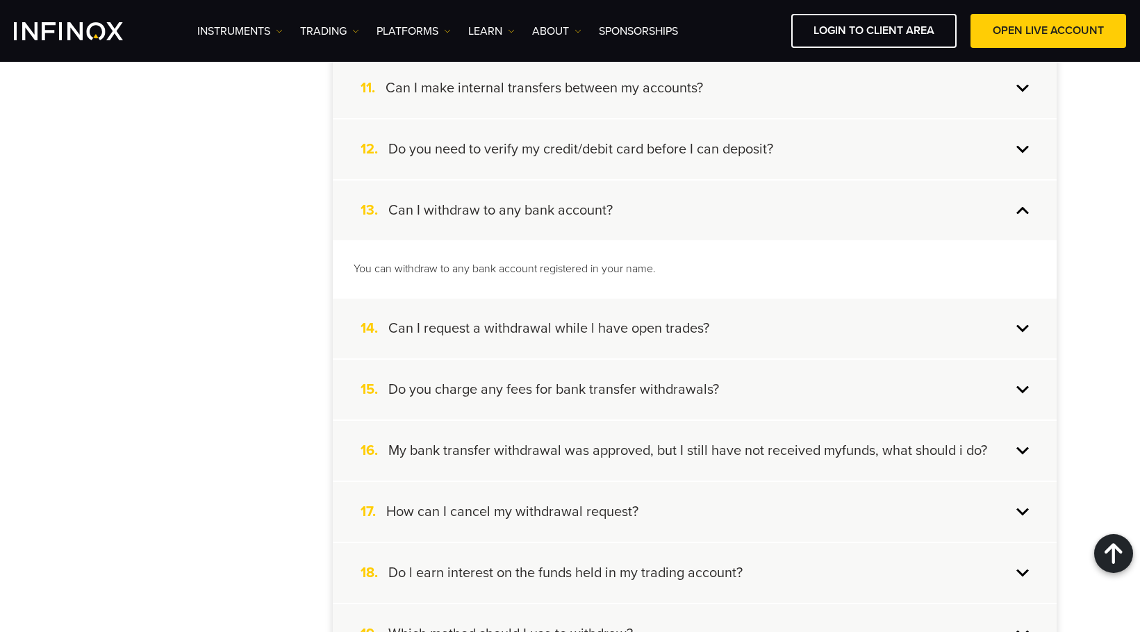
scroll to position [972, 0]
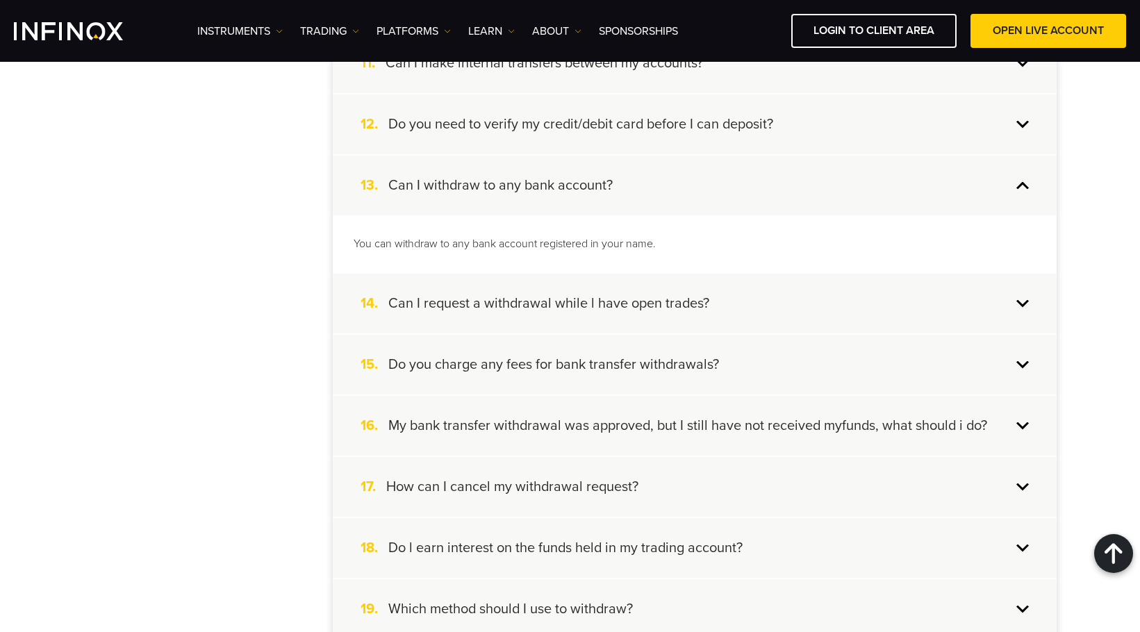
click at [730, 297] on div "14. Can I request a withdrawal while l have open trades?" at bounding box center [695, 304] width 724 height 60
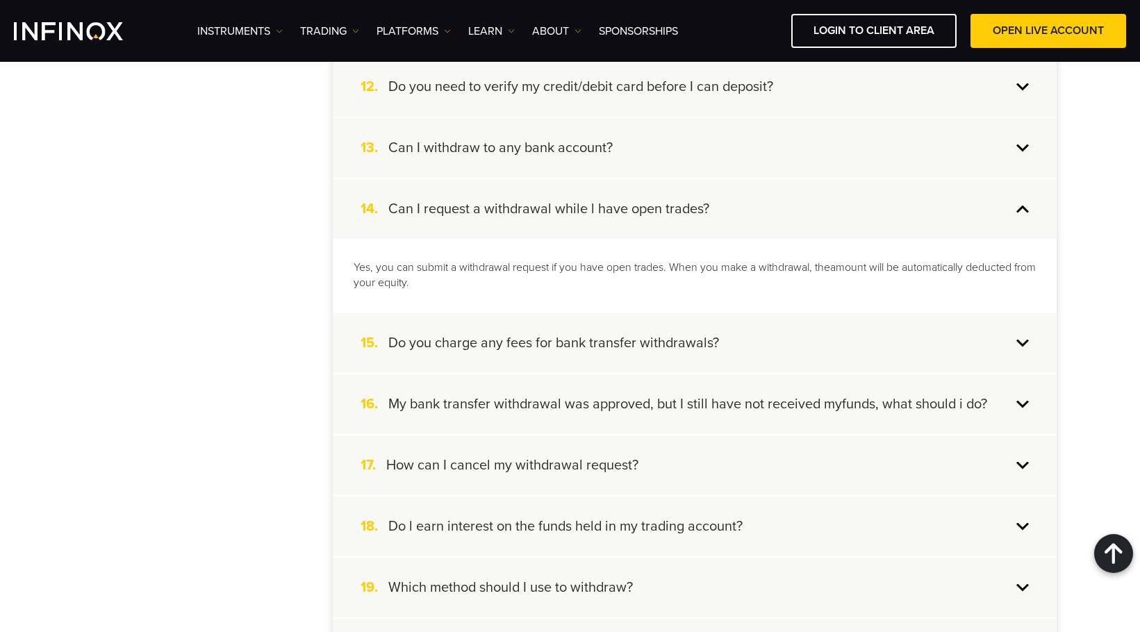
scroll to position [1042, 0]
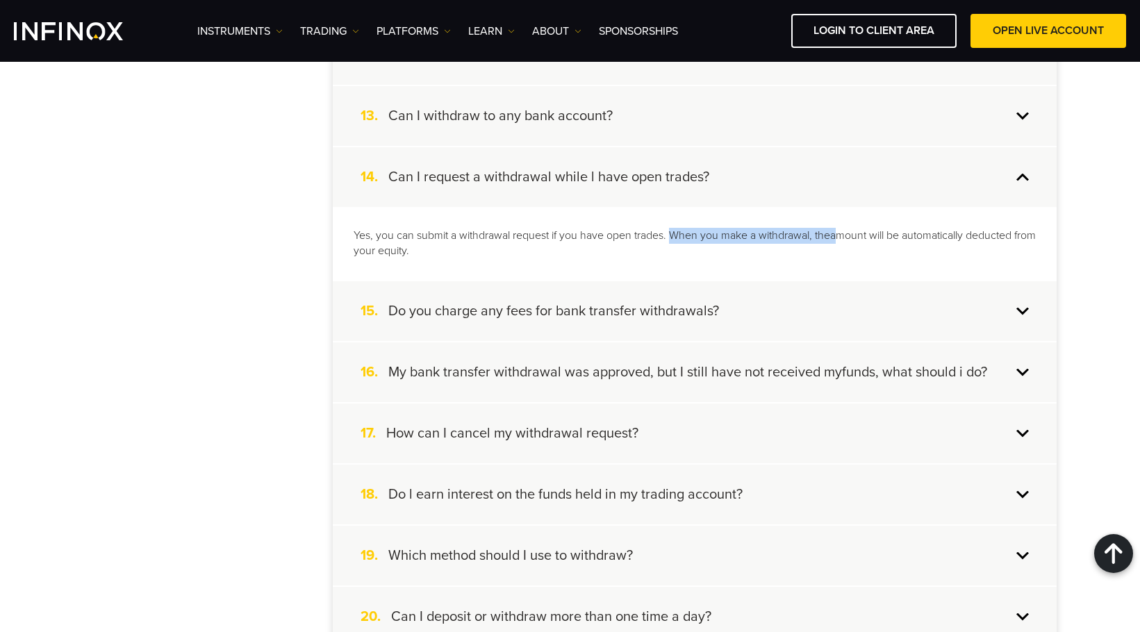
drag, startPoint x: 675, startPoint y: 235, endPoint x: 837, endPoint y: 235, distance: 161.8
click at [837, 235] on p "Yes, you can submit a withdrawal request if you have open trades. When you make…" at bounding box center [695, 244] width 682 height 32
click at [843, 251] on p "Yes, you can submit a withdrawal request if you have open trades. When you make…" at bounding box center [695, 244] width 682 height 32
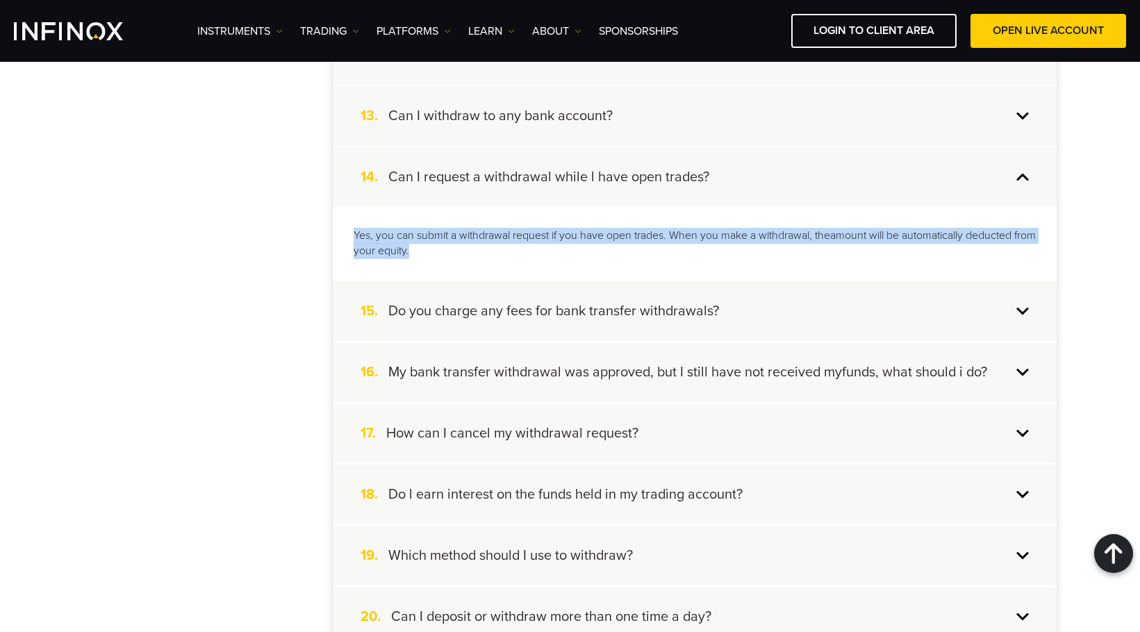
drag, startPoint x: 447, startPoint y: 254, endPoint x: 322, endPoint y: 217, distance: 131.0
click at [322, 217] on div "Account Opening Account Funding Copy Trading Trading Information Instruments Pa…" at bounding box center [570, 162] width 972 height 1618
copy p "Yes, you can submit a withdrawal request if you have open trades. When you make…"
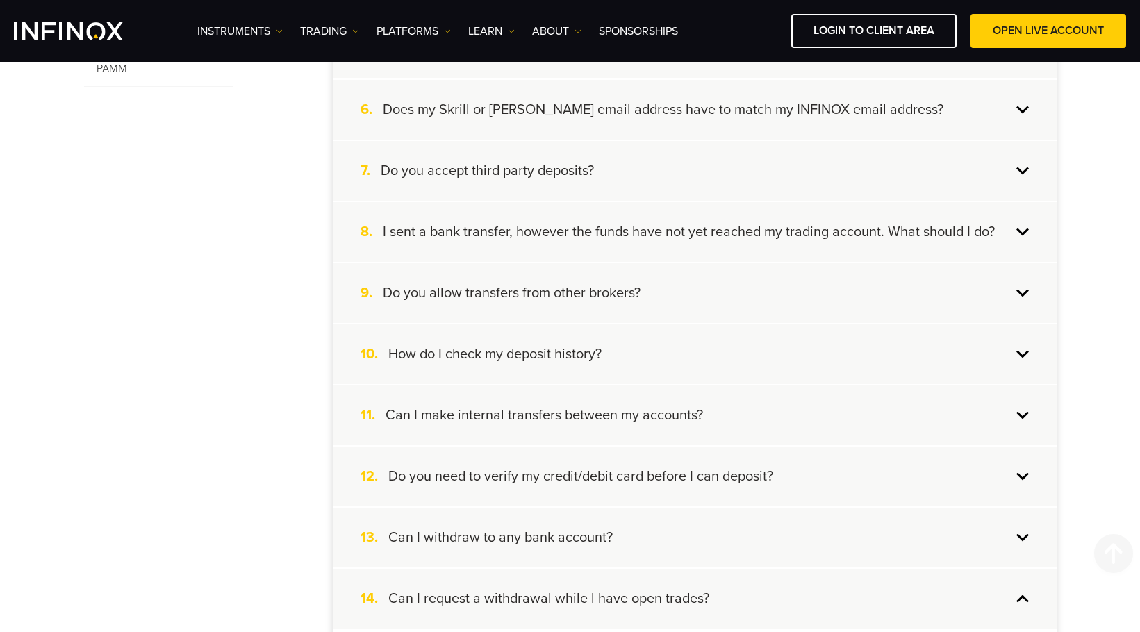
scroll to position [834, 0]
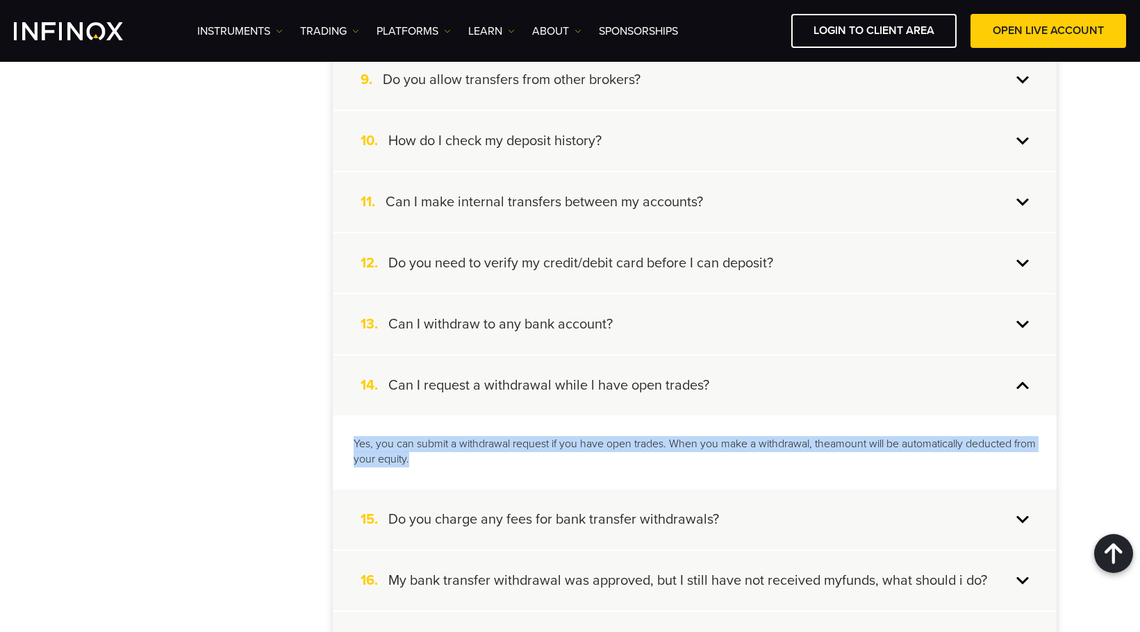
click at [183, 374] on div "Account Opening Account Funding Copy Trading Trading Information Instruments Pa…" at bounding box center [570, 370] width 972 height 1618
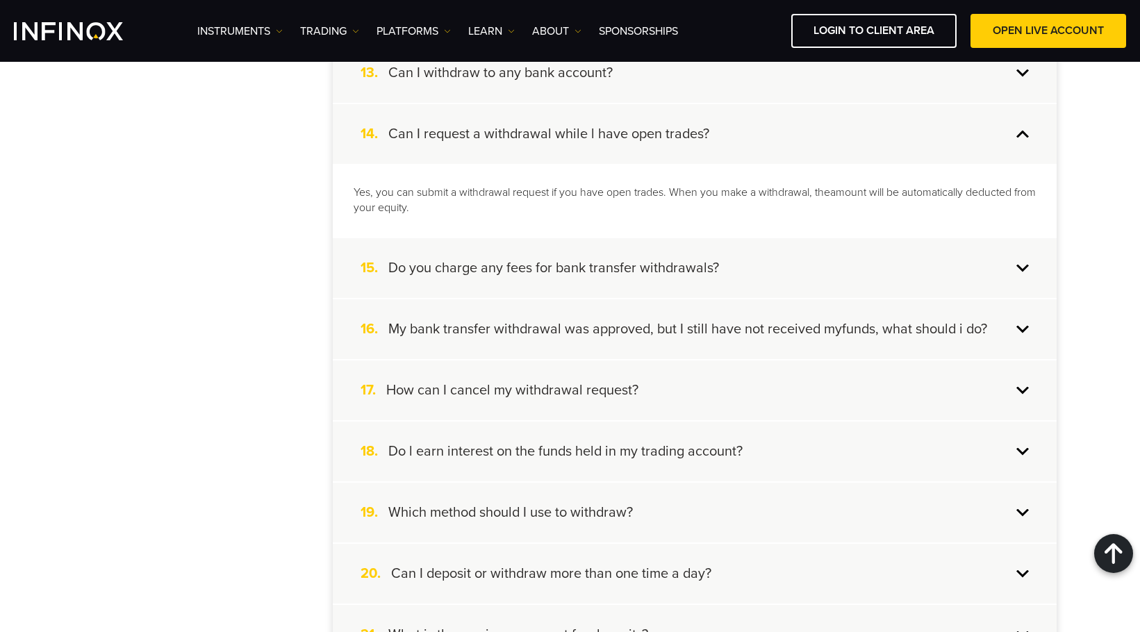
scroll to position [1111, 0]
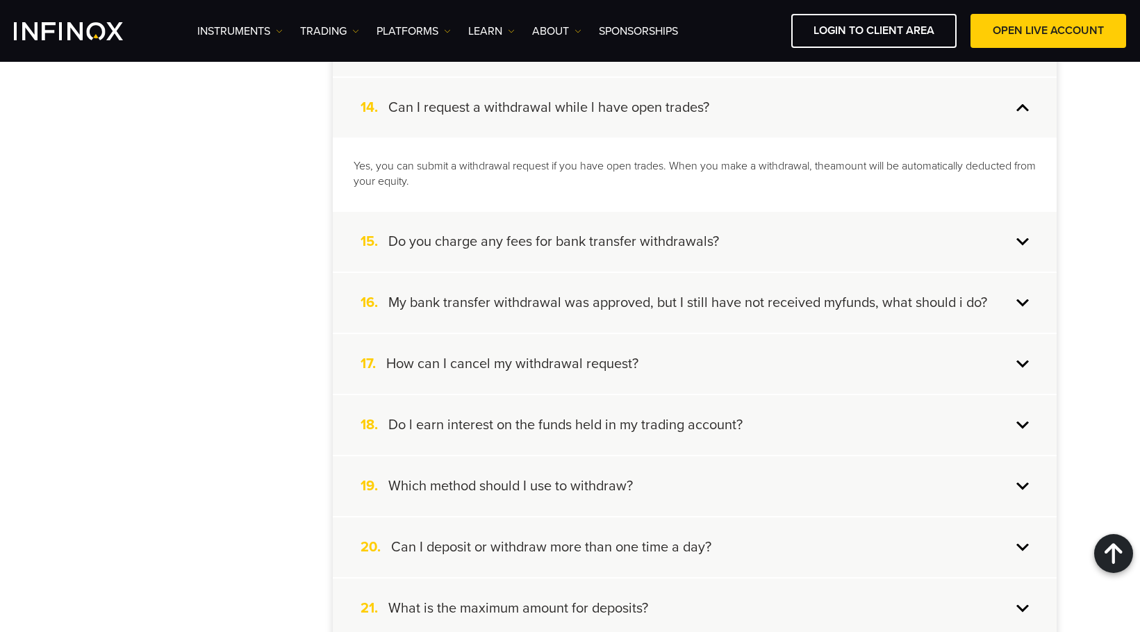
click at [546, 222] on div "15. Do you charge any fees for bank transfer withdrawals?" at bounding box center [695, 242] width 724 height 60
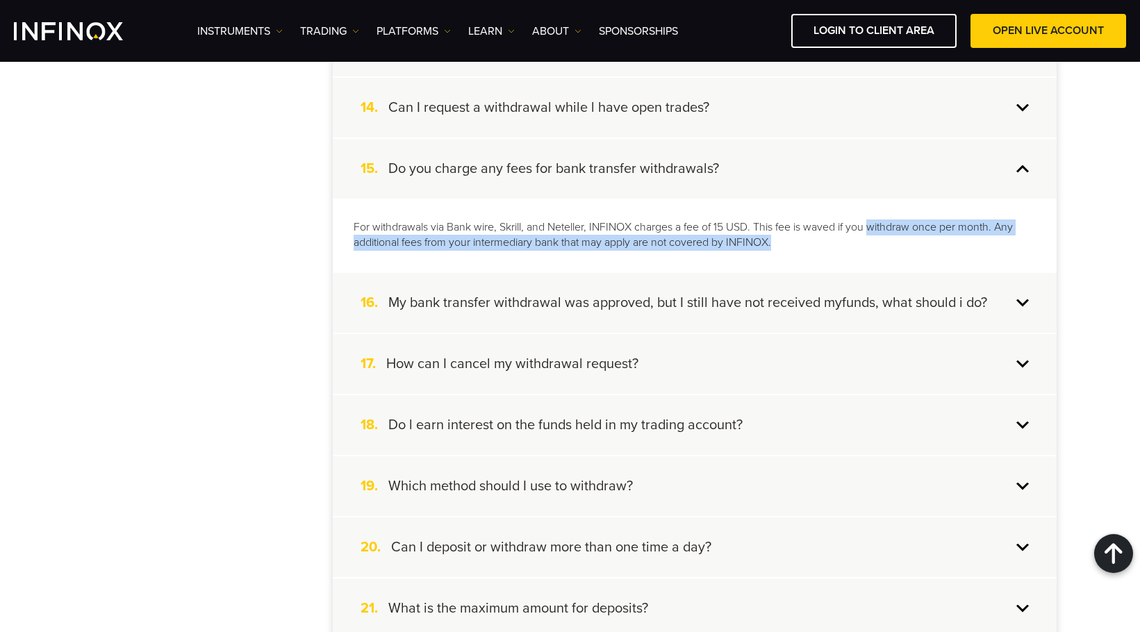
drag, startPoint x: 871, startPoint y: 226, endPoint x: 871, endPoint y: 241, distance: 14.6
click at [871, 241] on p "For withdrawals via Bank wire, Skrill, and Neteller, INFINOX charges a fee of 1…" at bounding box center [695, 235] width 682 height 32
click at [414, 247] on p "For withdrawals via Bank wire, Skrill, and Neteller, INFINOX charges a fee of 1…" at bounding box center [695, 235] width 682 height 32
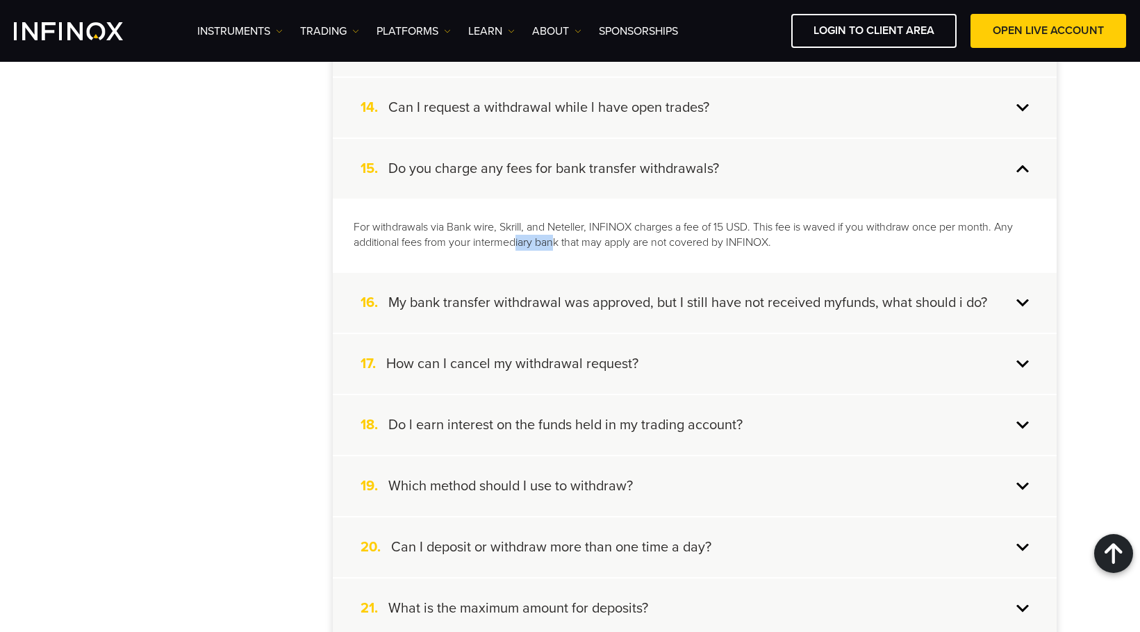
drag, startPoint x: 517, startPoint y: 243, endPoint x: 558, endPoint y: 251, distance: 41.7
click at [557, 250] on p "For withdrawals via Bank wire, Skrill, and Neteller, INFINOX charges a fee of 1…" at bounding box center [695, 235] width 682 height 32
click at [569, 260] on div "For withdrawals via Bank wire, Skrill, and Neteller, INFINOX charges a fee of 1…" at bounding box center [695, 236] width 724 height 74
drag, startPoint x: 416, startPoint y: 244, endPoint x: 643, endPoint y: 256, distance: 226.8
click at [643, 256] on div "For withdrawals via Bank wire, Skrill, and Neteller, INFINOX charges a fee of 1…" at bounding box center [695, 236] width 724 height 74
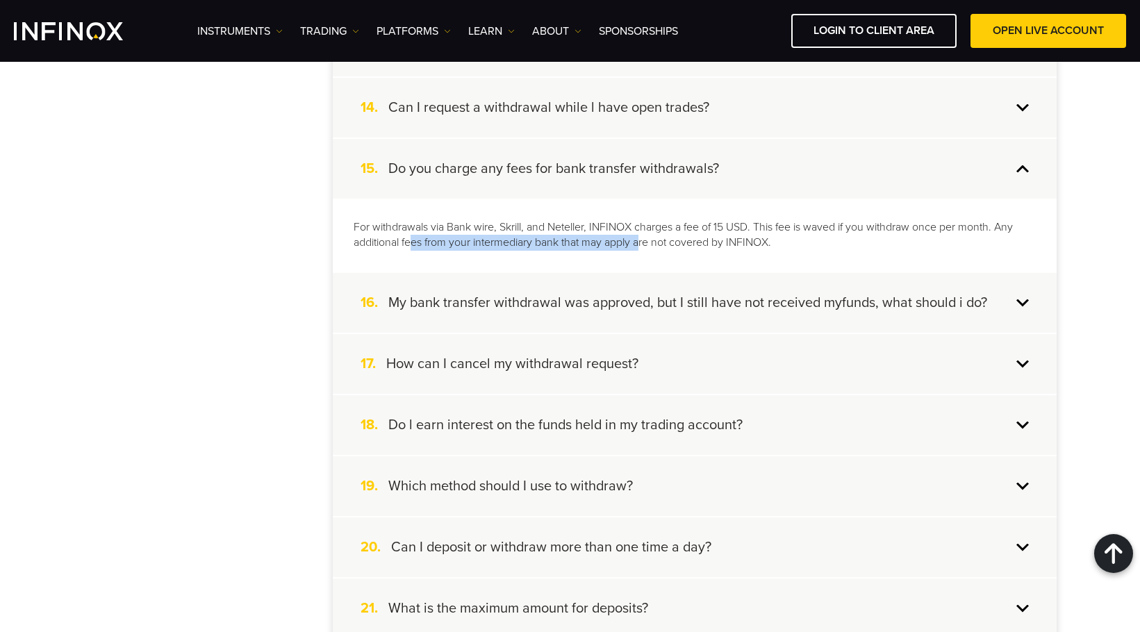
scroll to position [1181, 0]
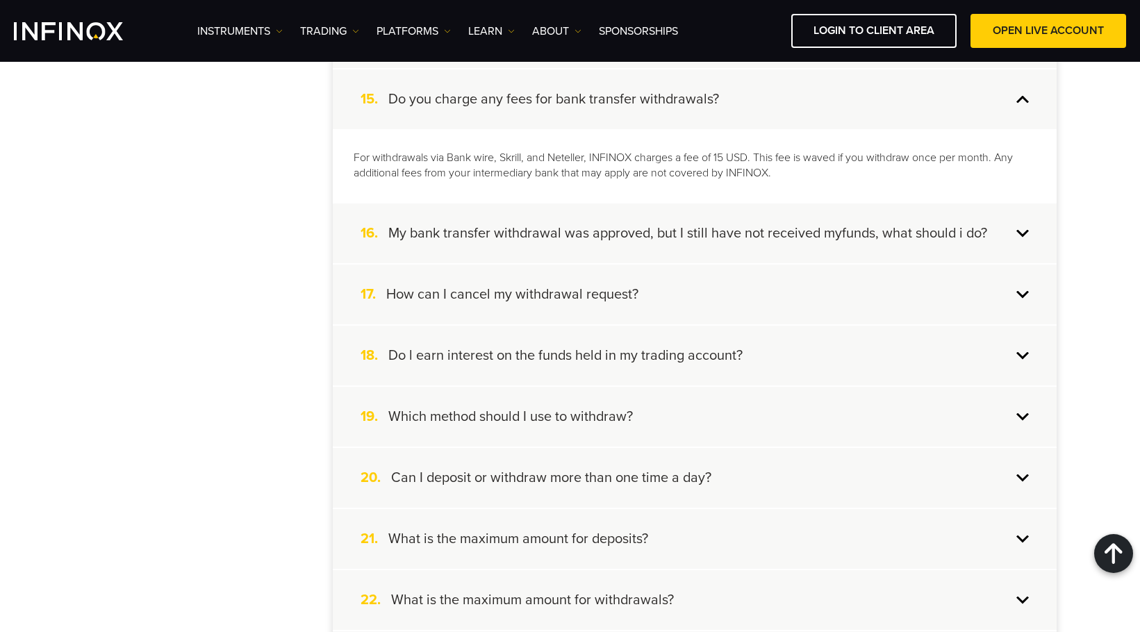
click at [609, 237] on h4 "My bank transfer withdrawal was approved, but I still have not received myfunds…" at bounding box center [687, 233] width 599 height 18
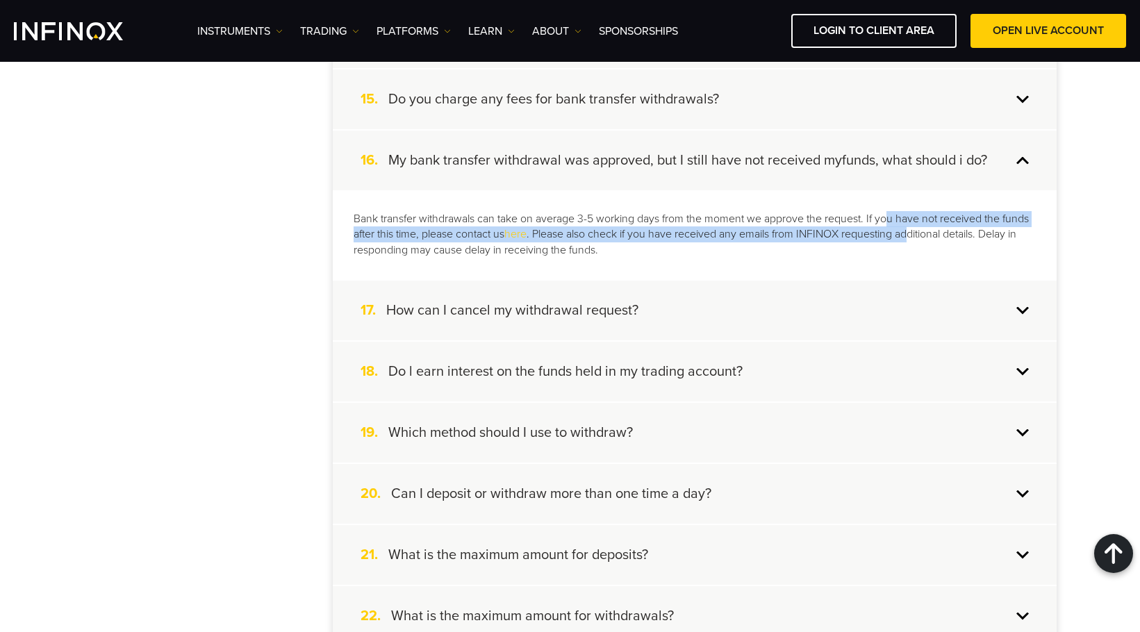
drag, startPoint x: 890, startPoint y: 219, endPoint x: 916, endPoint y: 234, distance: 30.5
click at [916, 234] on p "Bank transfer withdrawals can take on average 3-5 working days from the moment …" at bounding box center [695, 235] width 682 height 48
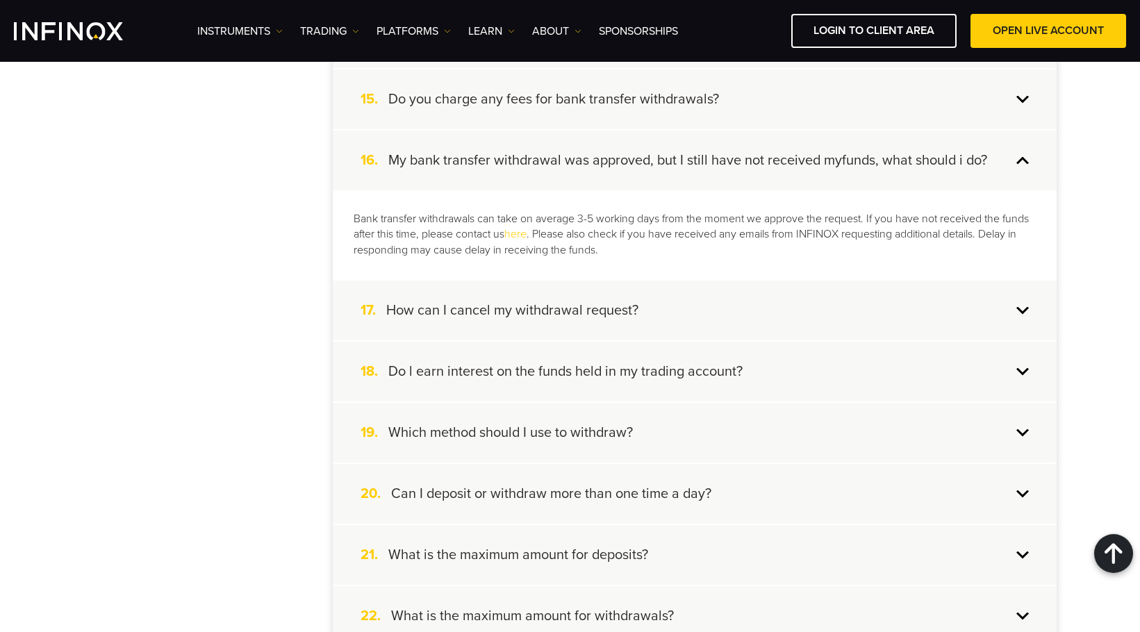
drag, startPoint x: 734, startPoint y: 244, endPoint x: 714, endPoint y: 244, distance: 19.4
click at [734, 244] on p "Bank transfer withdrawals can take on average 3-5 working days from the moment …" at bounding box center [695, 235] width 682 height 48
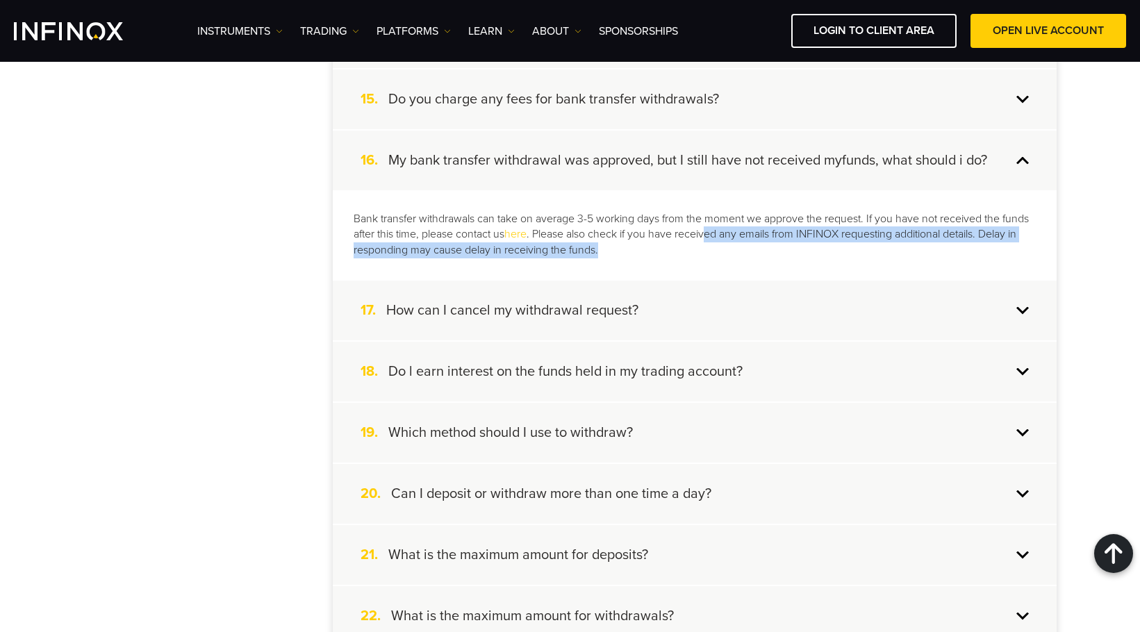
drag, startPoint x: 709, startPoint y: 233, endPoint x: 677, endPoint y: 256, distance: 38.9
click at [710, 248] on p "Bank transfer withdrawals can take on average 3-5 working days from the moment …" at bounding box center [695, 235] width 682 height 48
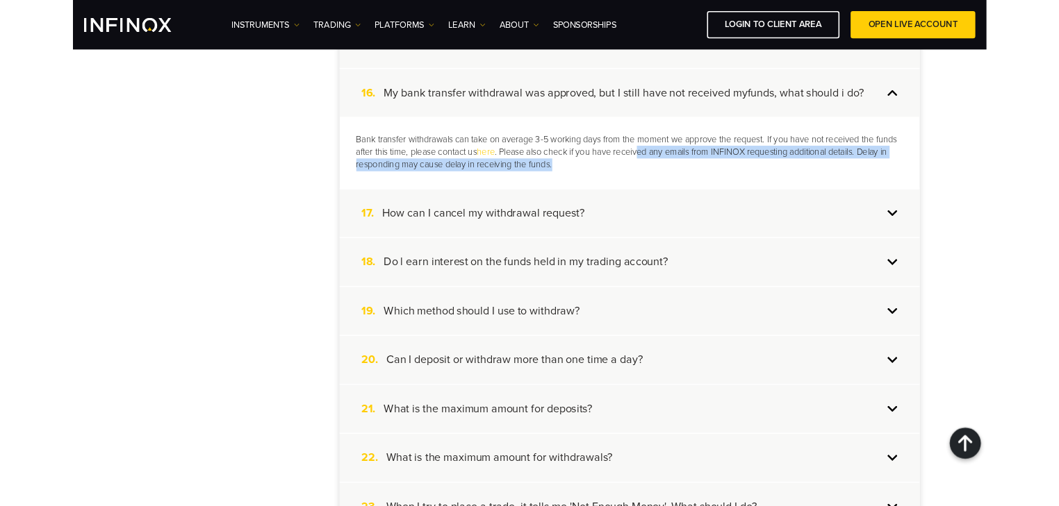
scroll to position [1250, 0]
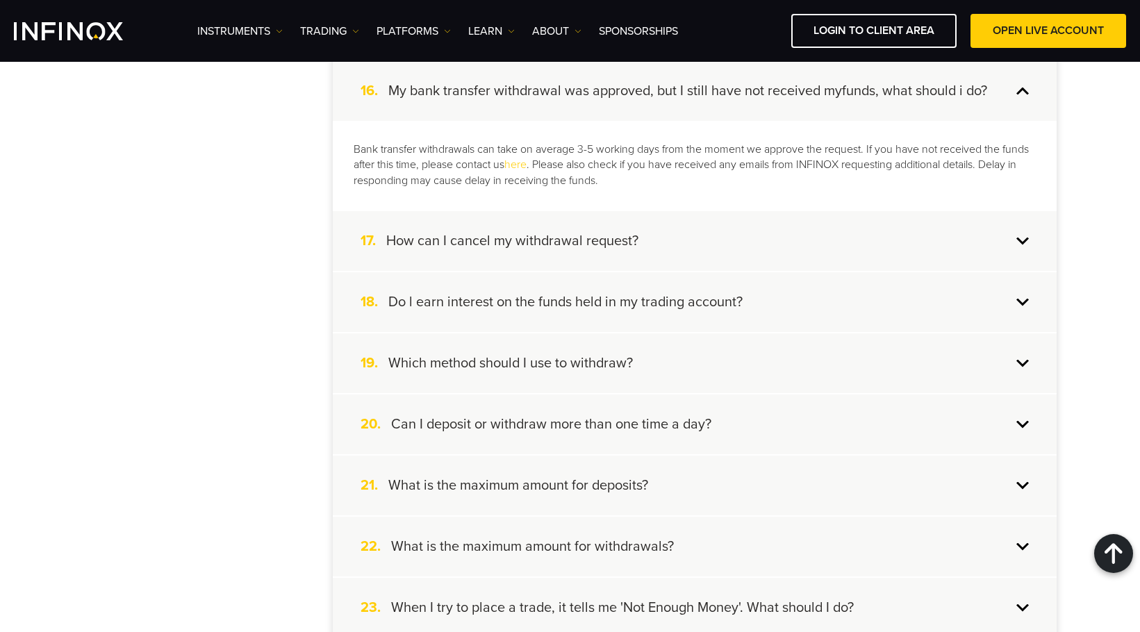
click at [563, 238] on h4 "How can I cancel my withdrawal request?" at bounding box center [512, 241] width 252 height 18
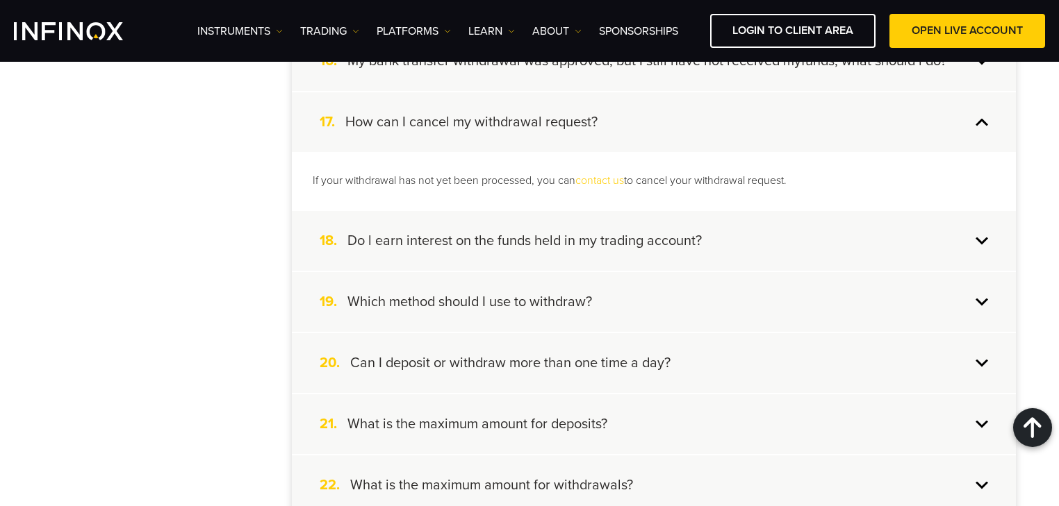
scroll to position [1306, 0]
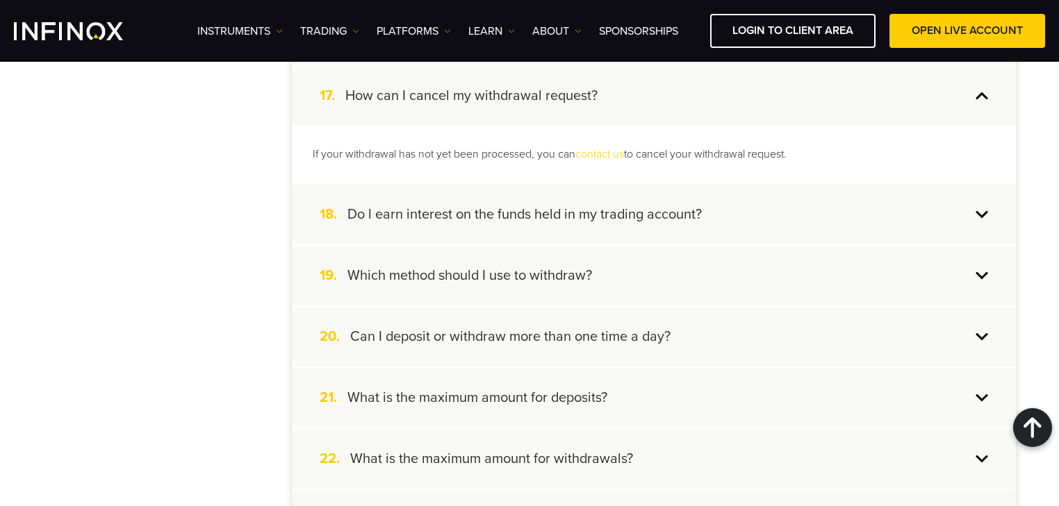
click at [751, 213] on div "18. Do l earn interest on the funds held in my trading account?" at bounding box center [654, 215] width 724 height 60
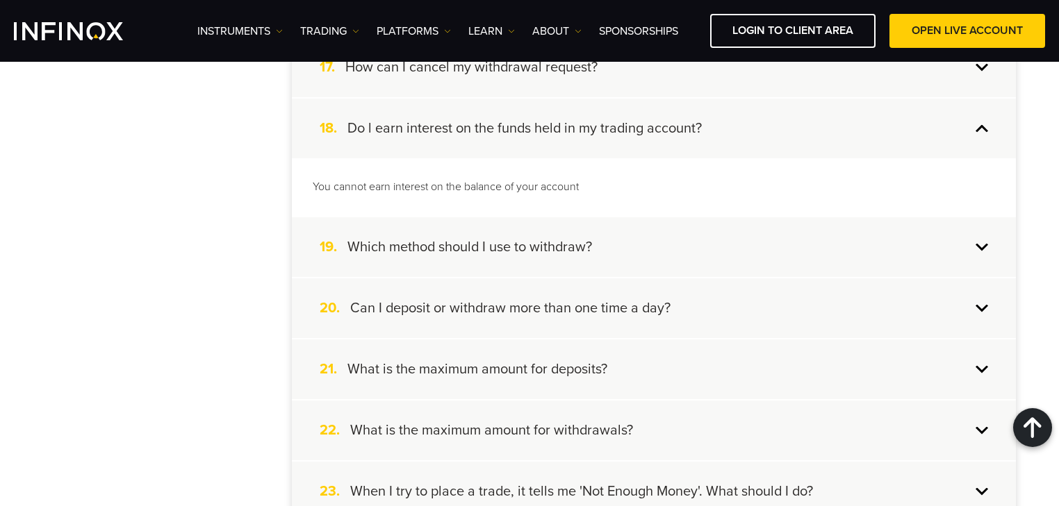
scroll to position [1361, 0]
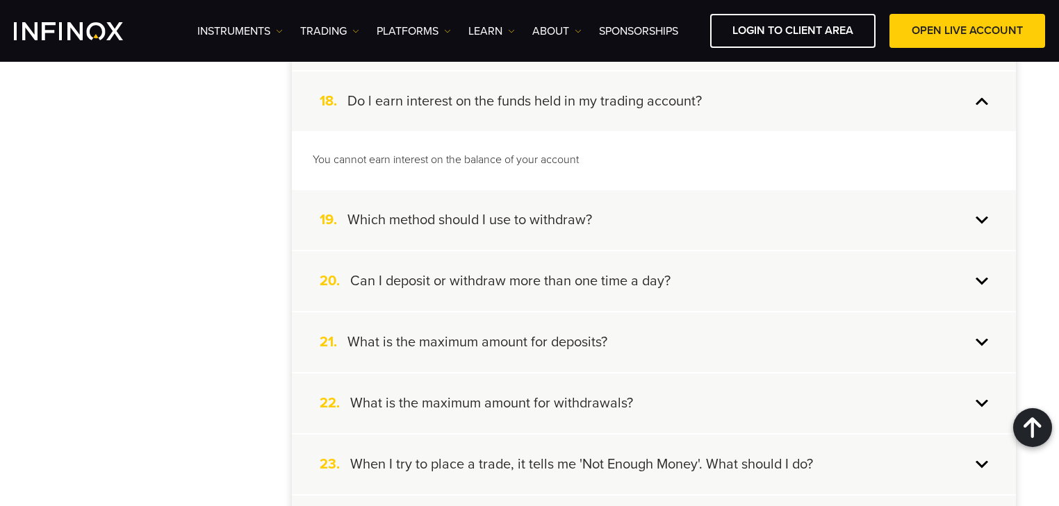
click at [600, 202] on div "19. Which method should I use to withdraw?" at bounding box center [654, 220] width 724 height 60
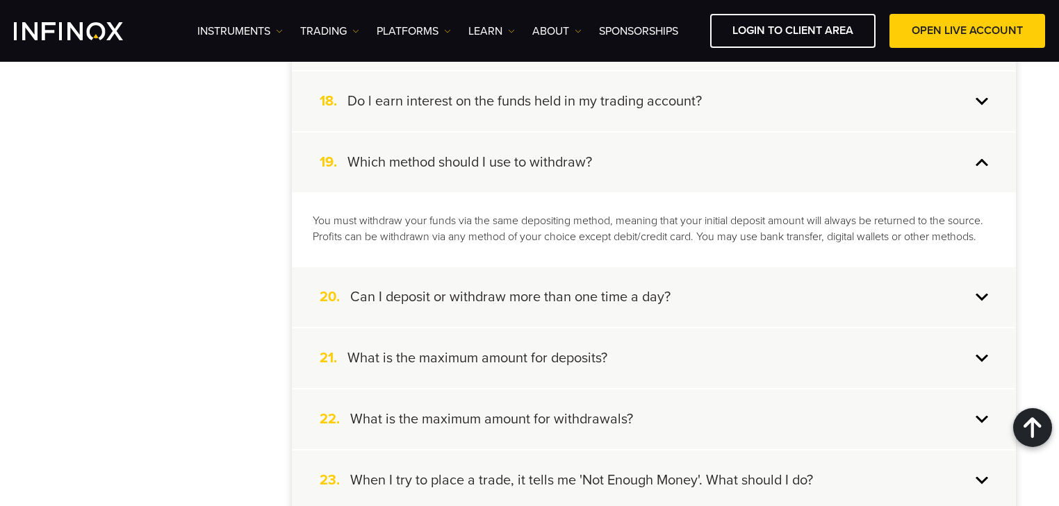
click at [624, 167] on div "19. Which method should I use to withdraw?" at bounding box center [654, 163] width 724 height 60
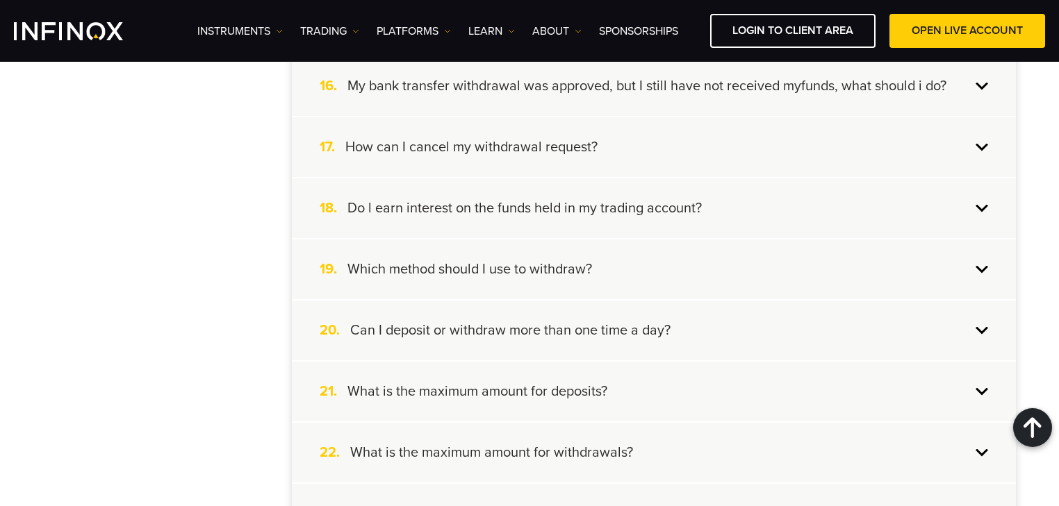
scroll to position [1250, 0]
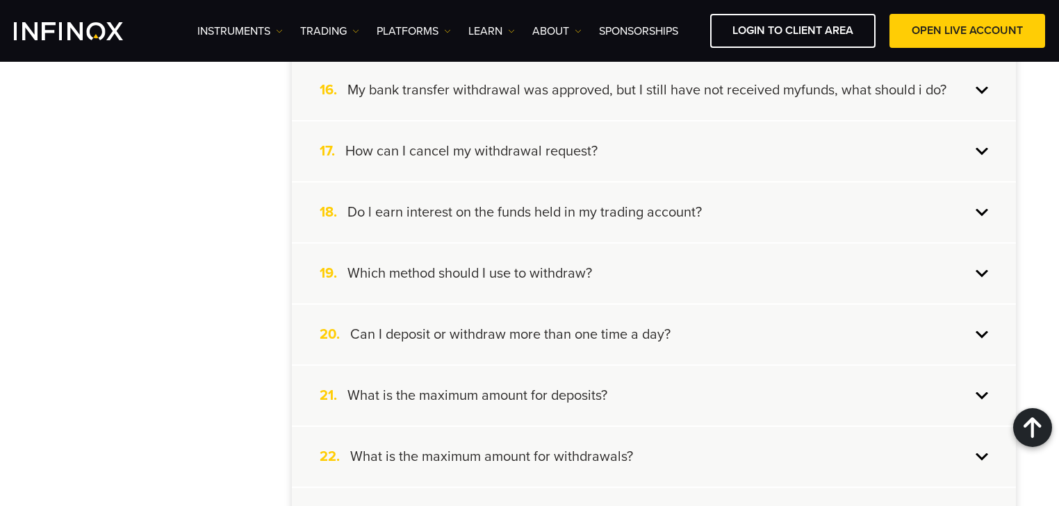
click at [687, 218] on div "18. Do l earn interest on the funds held in my trading account?" at bounding box center [654, 213] width 724 height 60
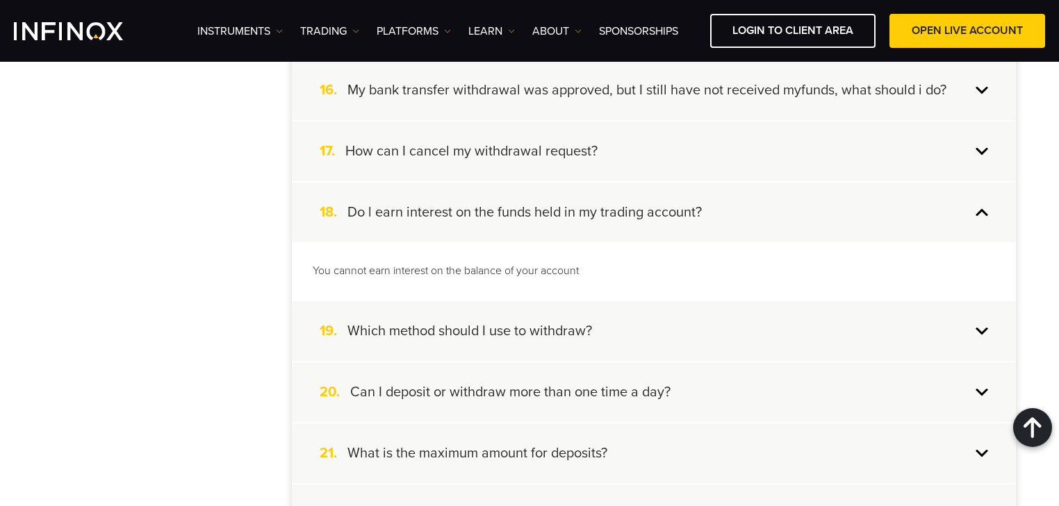
click at [595, 268] on p "You cannot earn interest on the balance of your account" at bounding box center [654, 271] width 682 height 16
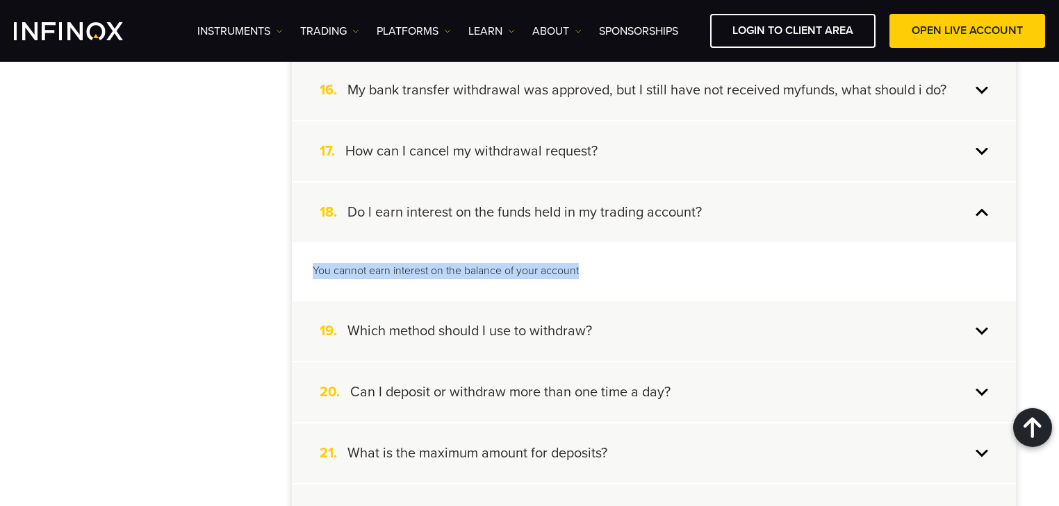
drag, startPoint x: 596, startPoint y: 264, endPoint x: 429, endPoint y: 282, distance: 168.4
click at [299, 265] on div "You cannot earn interest on the balance of your account" at bounding box center [654, 271] width 724 height 58
copy p "You cannot earn interest on the balance of your account"
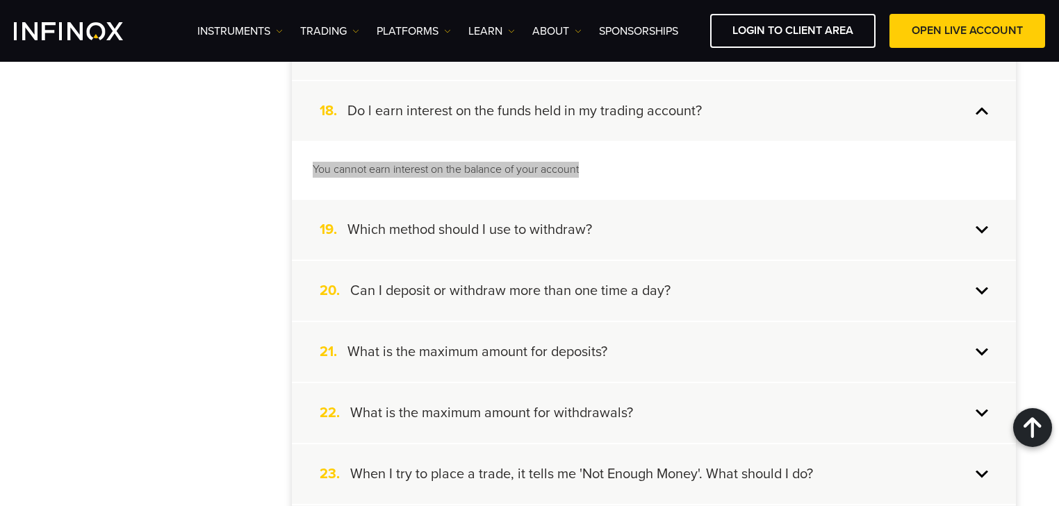
scroll to position [1361, 0]
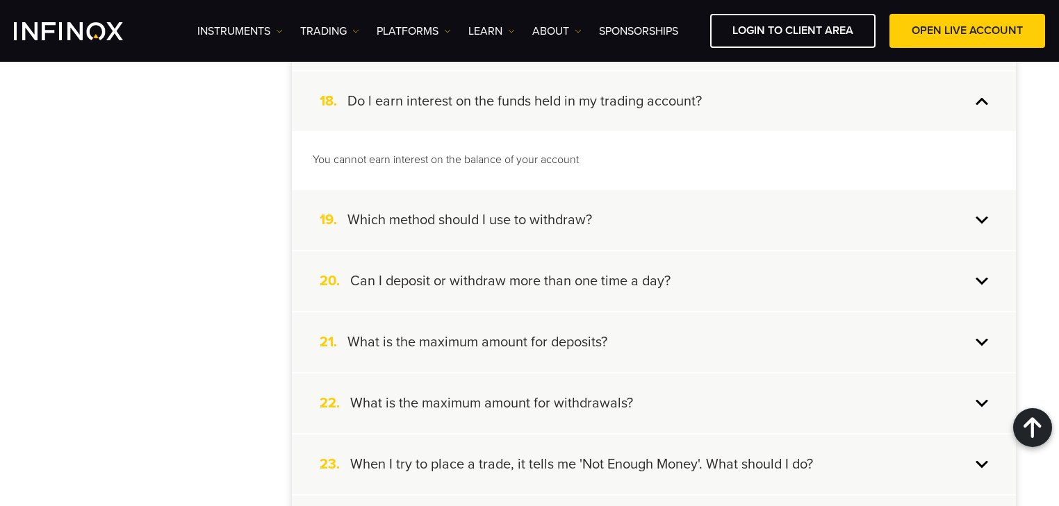
click at [622, 204] on div "19. Which method should I use to withdraw?" at bounding box center [654, 220] width 724 height 60
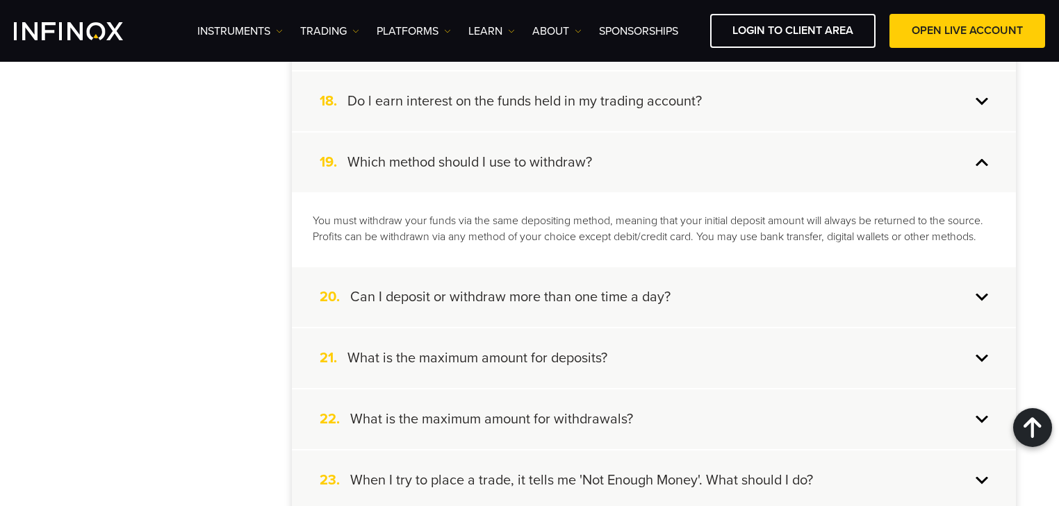
drag, startPoint x: 909, startPoint y: 217, endPoint x: 767, endPoint y: 222, distance: 141.8
click at [910, 221] on p "You must withdraw your funds via the same depositing method, meaning that your …" at bounding box center [654, 229] width 682 height 32
click at [415, 236] on p "You must withdraw your funds via the same depositing method, meaning that your …" at bounding box center [654, 229] width 682 height 32
drag, startPoint x: 730, startPoint y: 228, endPoint x: 901, endPoint y: 236, distance: 171.1
click at [901, 236] on p "You must withdraw your funds via the same depositing method, meaning that your …" at bounding box center [654, 229] width 682 height 32
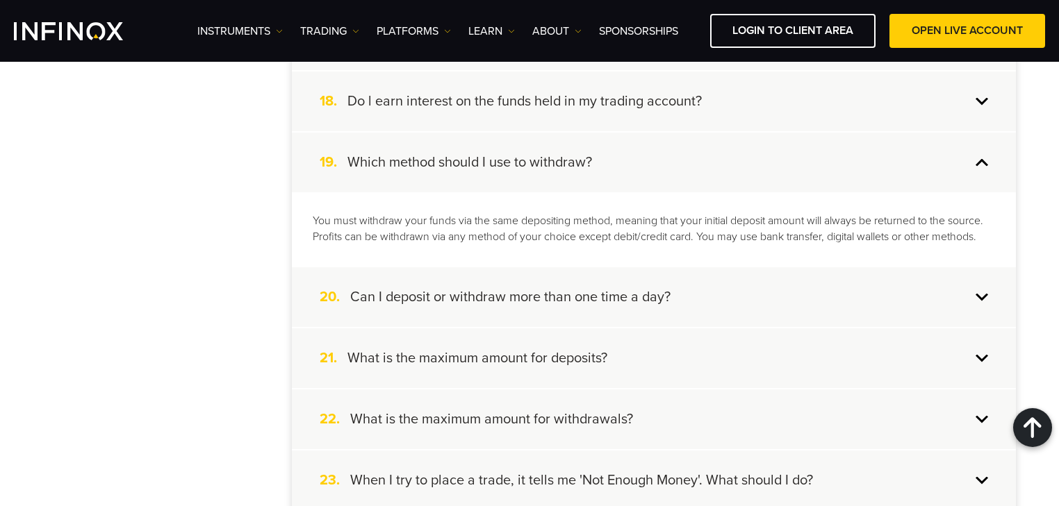
click at [539, 297] on h4 "Can I deposit or withdraw more than one time a day?" at bounding box center [510, 297] width 320 height 18
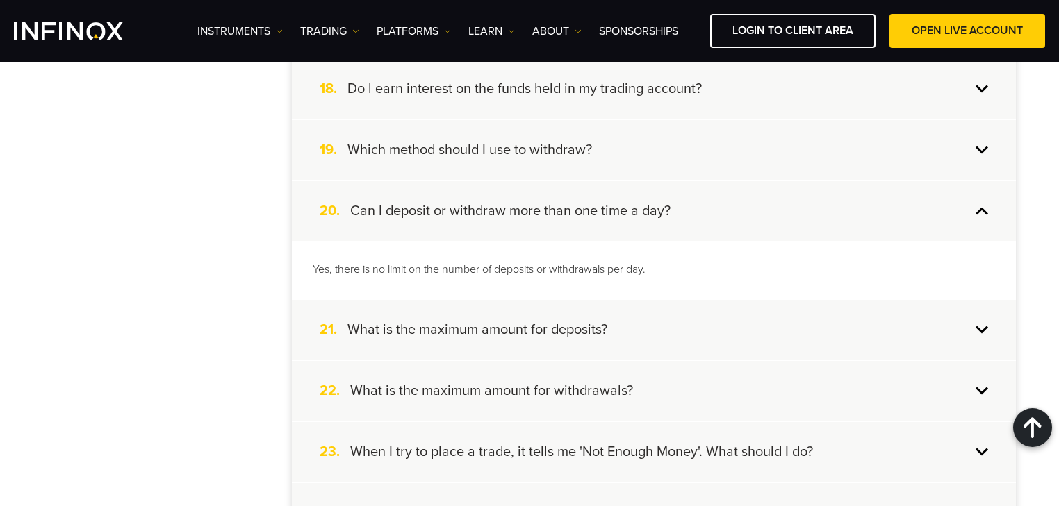
scroll to position [1417, 0]
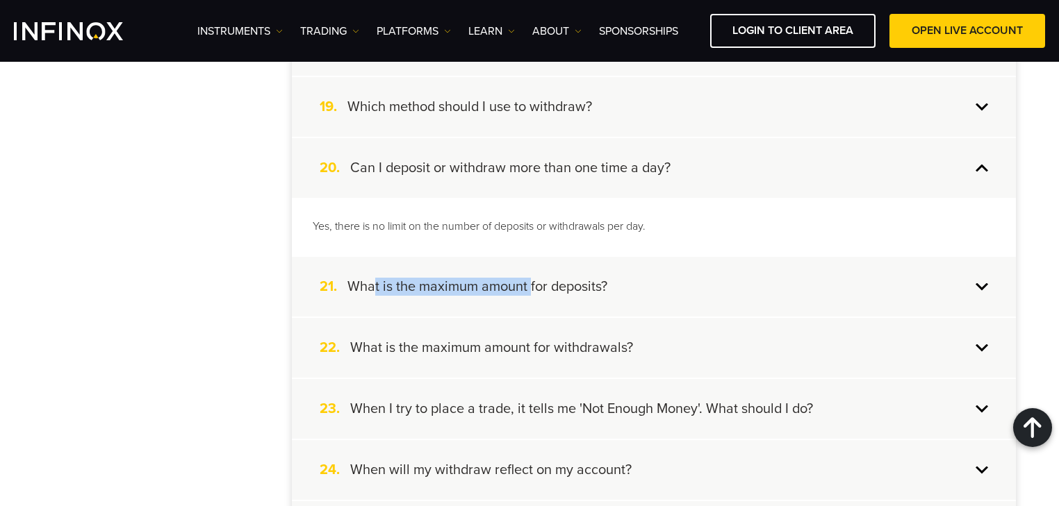
drag, startPoint x: 375, startPoint y: 285, endPoint x: 531, endPoint y: 279, distance: 155.7
click at [529, 279] on h4 "What is the maximum amount for deposits?" at bounding box center [477, 287] width 260 height 18
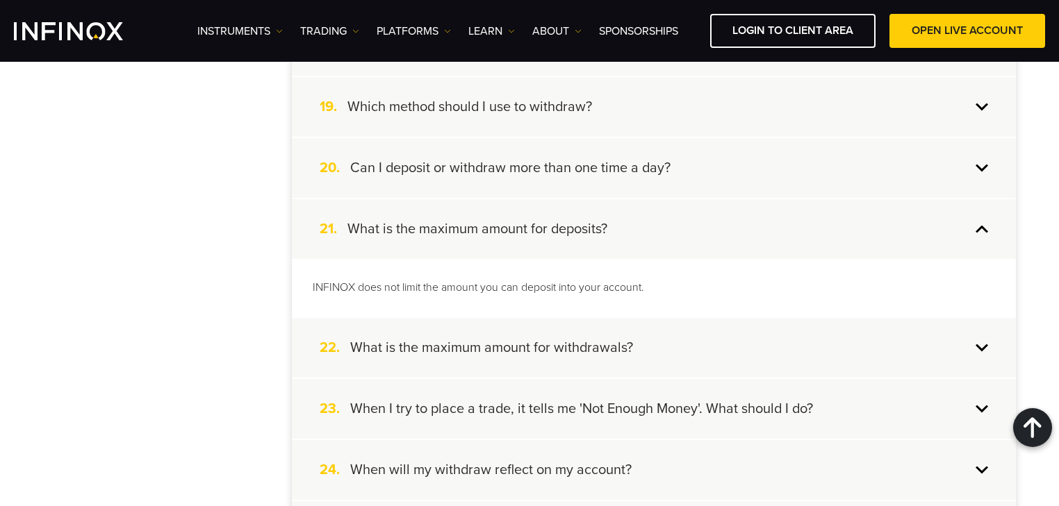
click at [411, 297] on div "INFINOX does not limit the amount you can deposit into your account." at bounding box center [654, 288] width 724 height 58
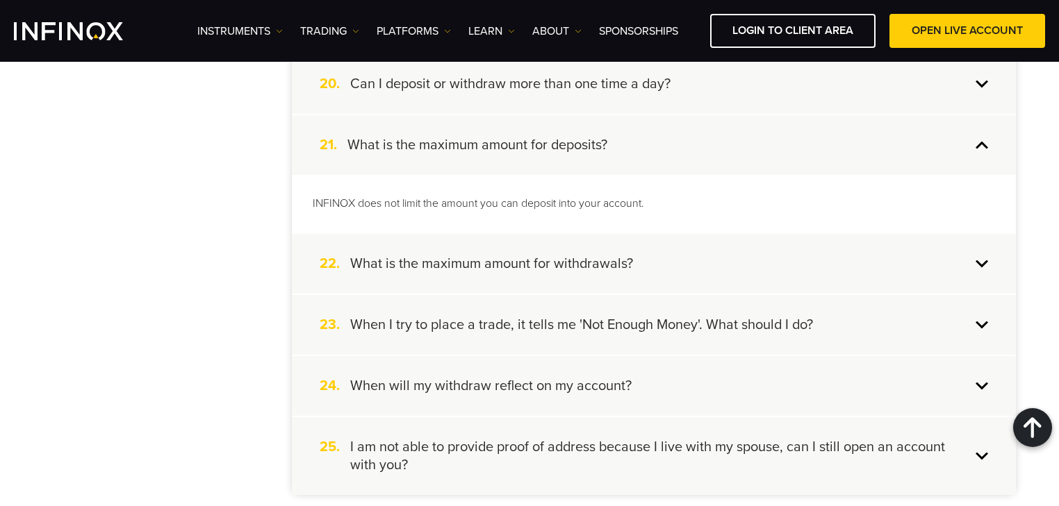
scroll to position [1528, 0]
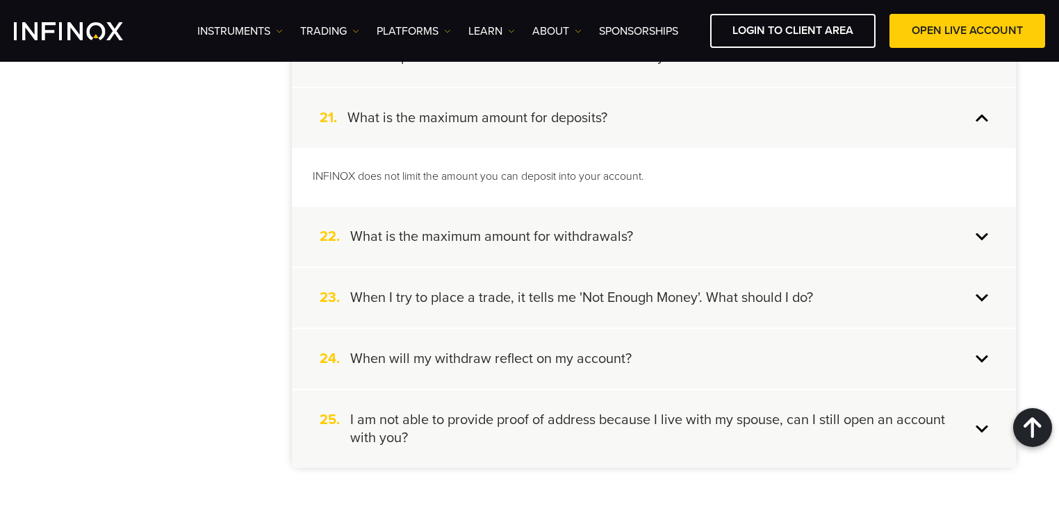
click at [524, 233] on h4 "What is the maximum amount for withdrawals?" at bounding box center [491, 237] width 283 height 18
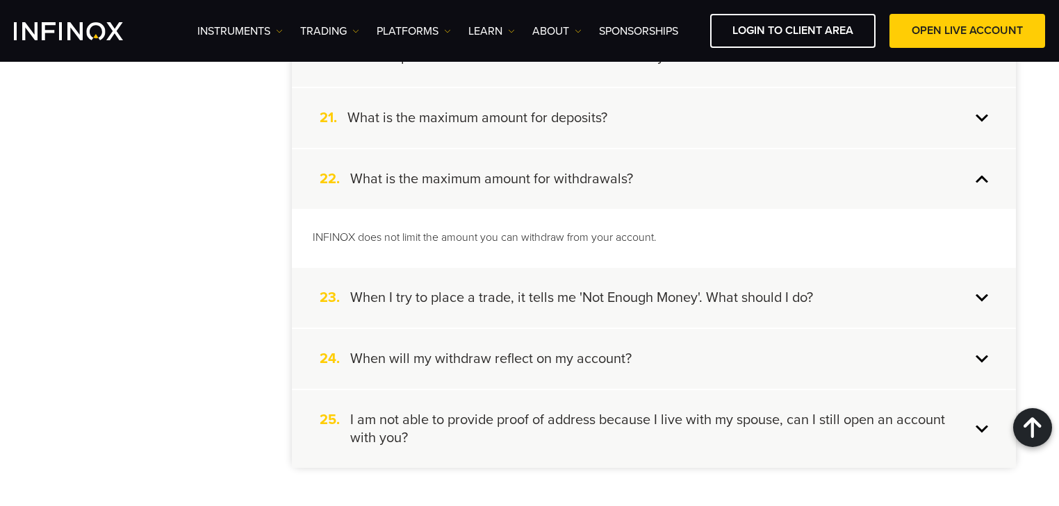
click at [546, 289] on h4 "When I try to place a trade, it tells me 'Not Enough Money'. What should I do?" at bounding box center [581, 298] width 463 height 18
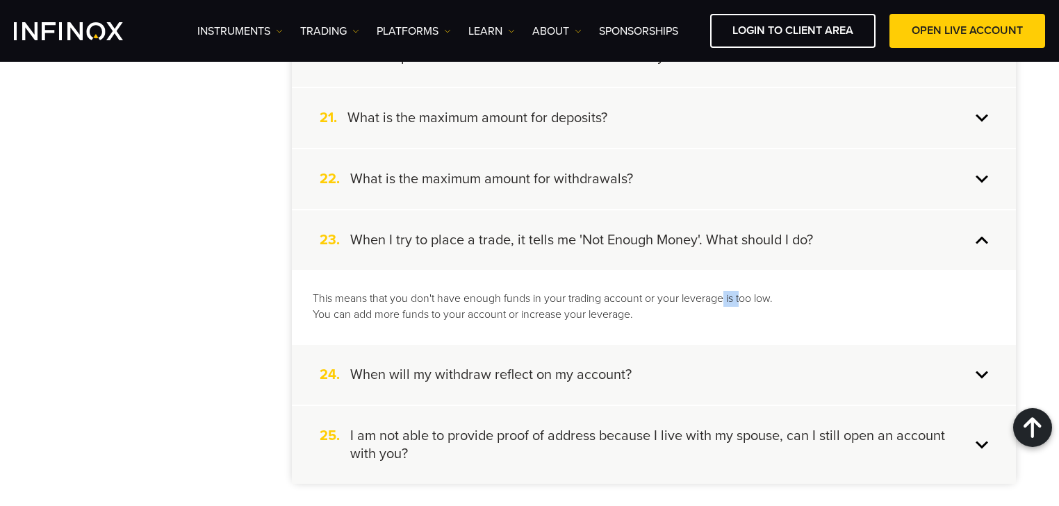
click at [754, 293] on p "This means that you don't have enough funds in your trading account or your lev…" at bounding box center [654, 307] width 682 height 32
drag, startPoint x: 372, startPoint y: 307, endPoint x: 500, endPoint y: 303, distance: 127.9
click at [496, 304] on p "This means that you don't have enough funds in your trading account or your lev…" at bounding box center [654, 307] width 682 height 32
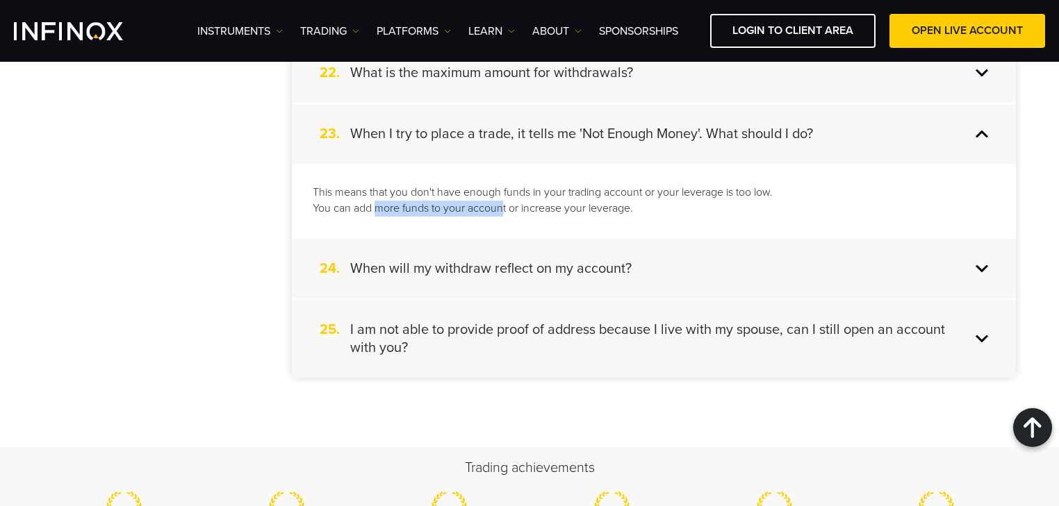
scroll to position [1639, 0]
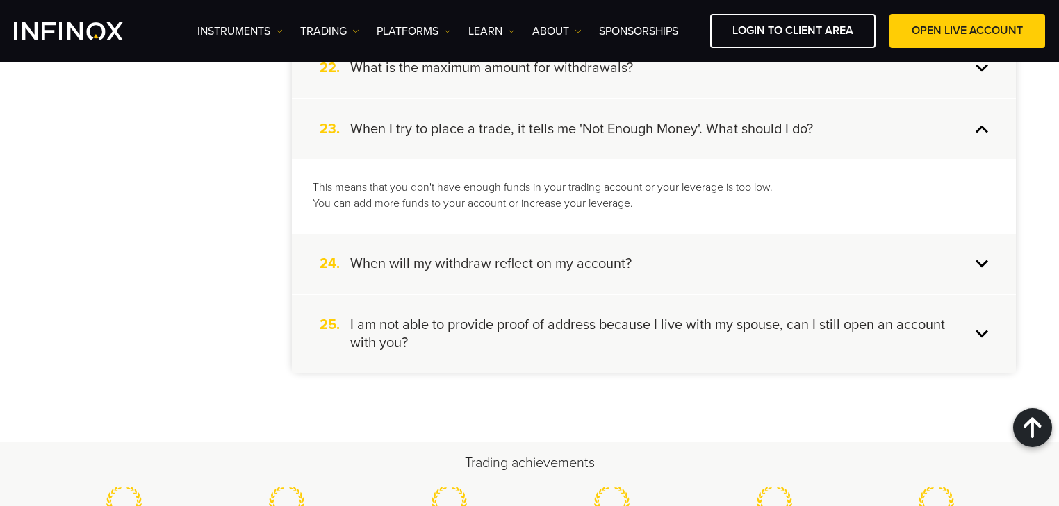
click at [558, 264] on h4 "When will my withdraw reflect on my account?" at bounding box center [490, 264] width 281 height 18
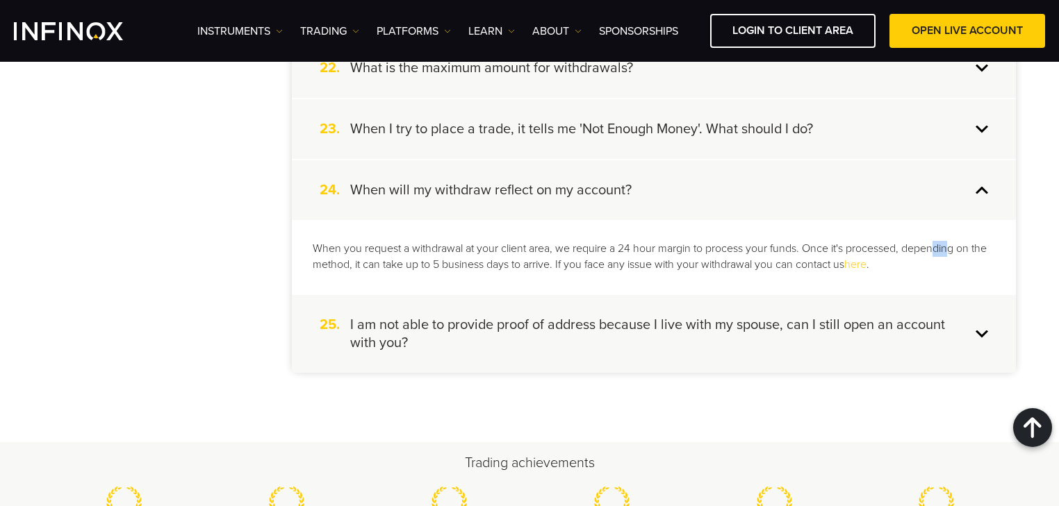
drag, startPoint x: 949, startPoint y: 243, endPoint x: 538, endPoint y: 250, distance: 411.3
click at [922, 241] on p "When you request a withdrawal at your client area, we require a 24 hour margin …" at bounding box center [654, 257] width 682 height 32
click at [431, 316] on h4 "I am not able to provide proof of address because I live with my spouse, can I …" at bounding box center [660, 334] width 620 height 36
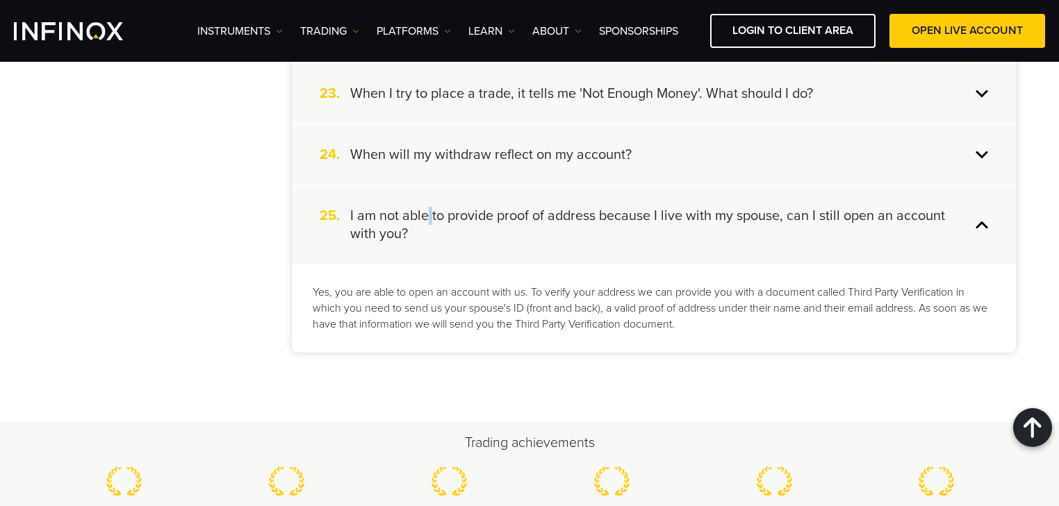
scroll to position [1695, 0]
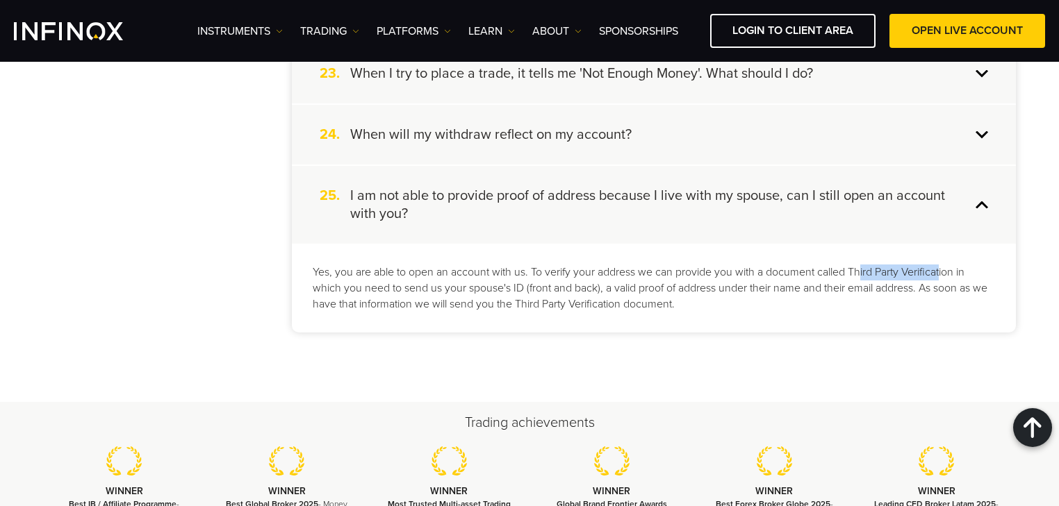
drag, startPoint x: 890, startPoint y: 263, endPoint x: 929, endPoint y: 270, distance: 40.3
click at [936, 271] on p "Yes, you are able to open an account with us. To verify your address we can pro…" at bounding box center [654, 289] width 682 height 48
click at [403, 283] on p "Yes, you are able to open an account with us. To verify your address we can pro…" at bounding box center [654, 289] width 682 height 48
drag, startPoint x: 627, startPoint y: 283, endPoint x: 920, endPoint y: 278, distance: 293.2
click at [920, 278] on p "Yes, you are able to open an account with us. To verify your address we can pro…" at bounding box center [654, 289] width 682 height 48
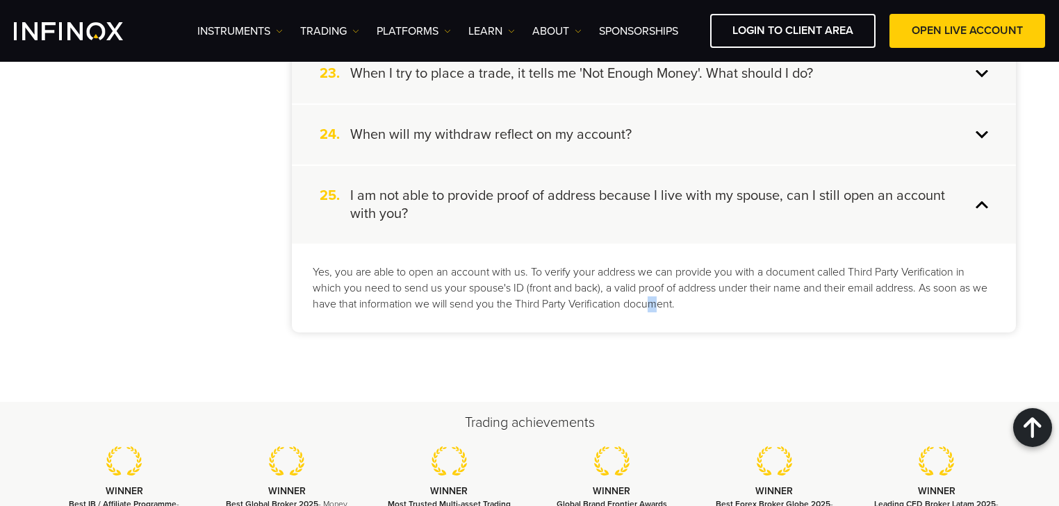
drag, startPoint x: 654, startPoint y: 340, endPoint x: 674, endPoint y: 327, distance: 24.1
click at [706, 304] on p "Yes, you are able to open an account with us. To verify your address we can pro…" at bounding box center [654, 289] width 682 height 48
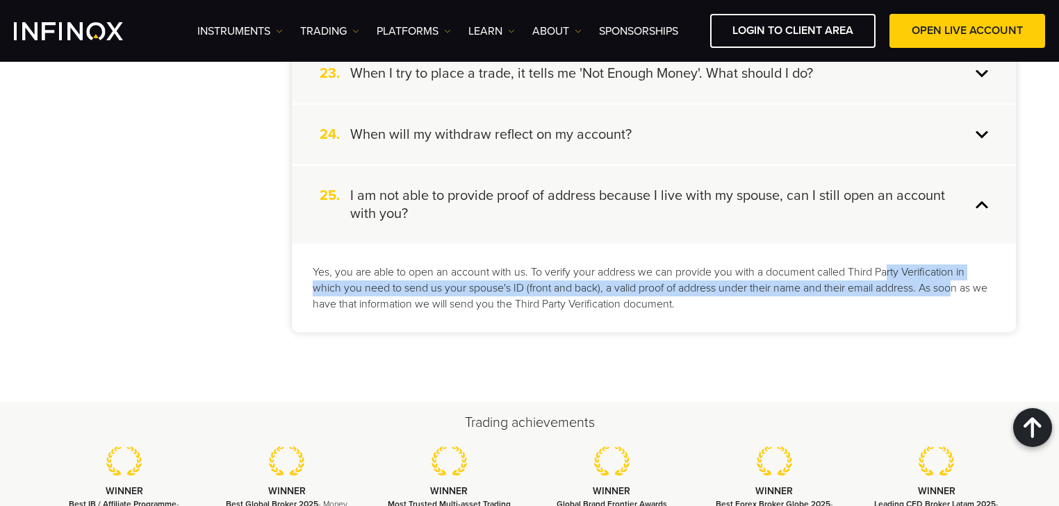
drag, startPoint x: 892, startPoint y: 263, endPoint x: 686, endPoint y: 300, distance: 209.7
click at [956, 277] on p "Yes, you are able to open an account with us. To verify your address we can pro…" at bounding box center [654, 289] width 682 height 48
click at [586, 286] on p "Yes, you are able to open an account with us. To verify your address we can pro…" at bounding box center [654, 289] width 682 height 48
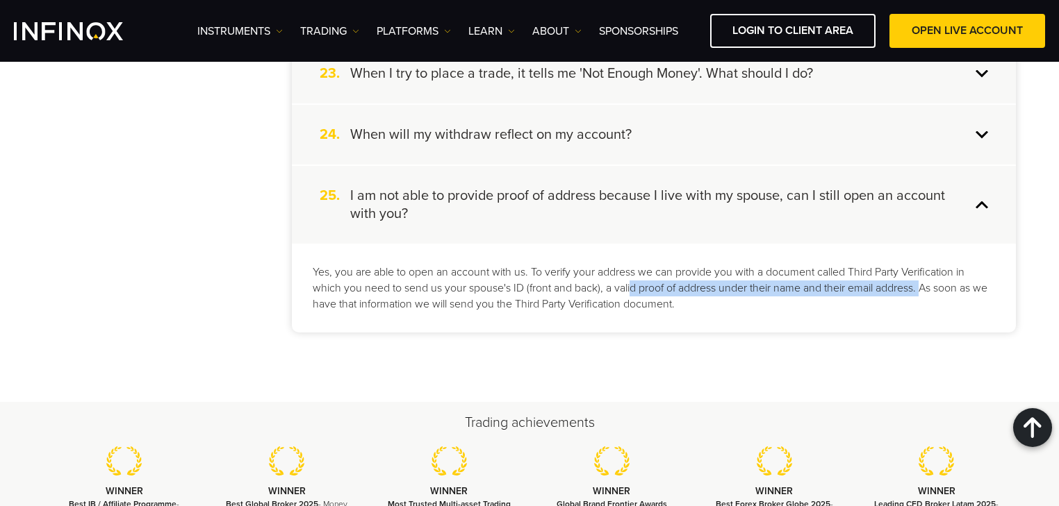
drag, startPoint x: 629, startPoint y: 281, endPoint x: 772, endPoint y: 307, distance: 144.7
click at [924, 288] on p "Yes, you are able to open an account with us. To verify your address we can pro…" at bounding box center [654, 289] width 682 height 48
click at [770, 307] on div "Yes, you are able to open an account with us. To verify your address we can pro…" at bounding box center [654, 289] width 724 height 90
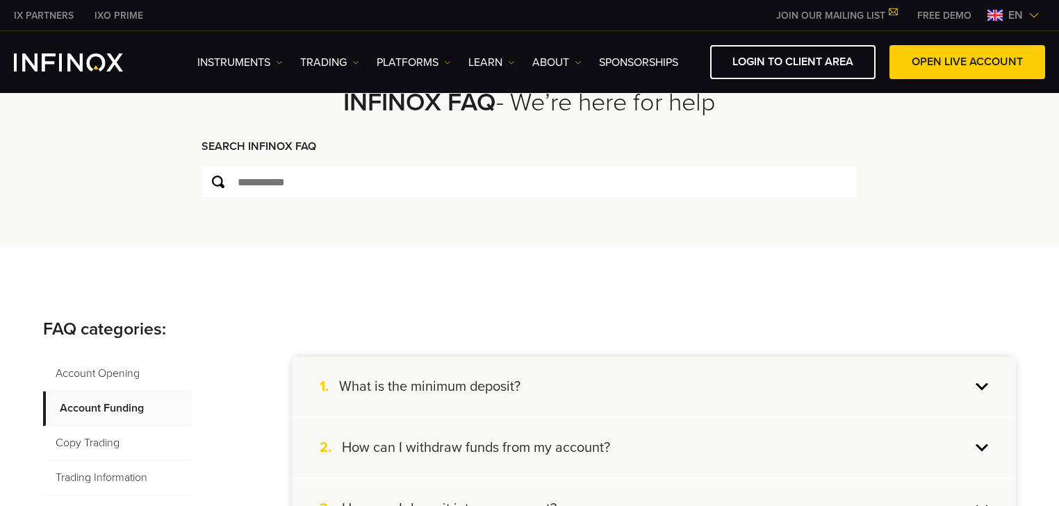
scroll to position [278, 0]
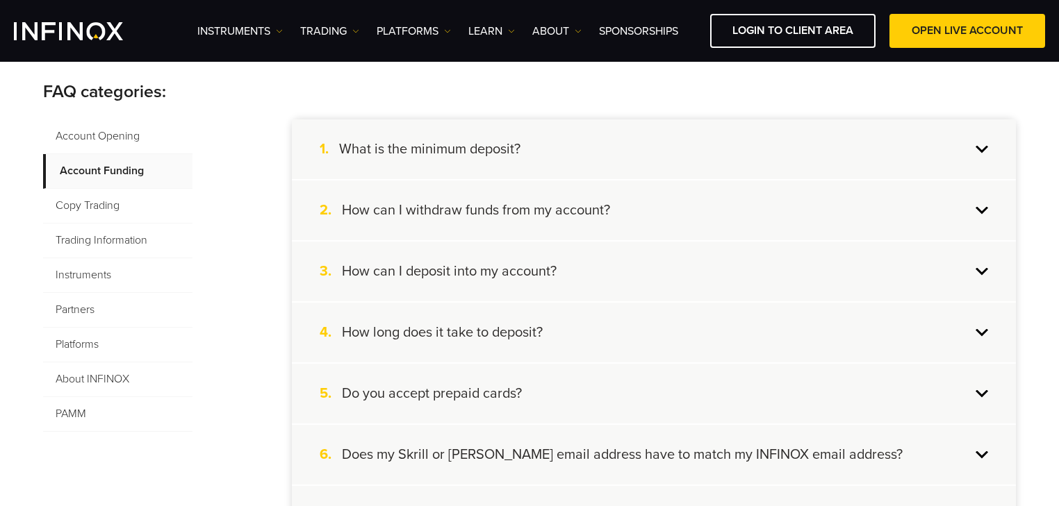
click at [115, 204] on span "Copy Trading" at bounding box center [117, 206] width 149 height 35
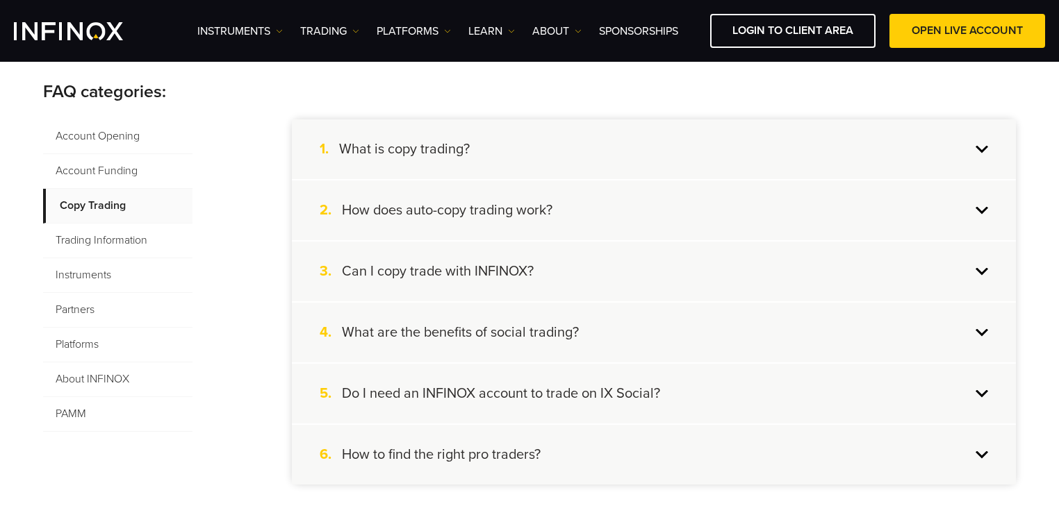
click at [515, 164] on div "1. What is copy trading?" at bounding box center [654, 149] width 724 height 60
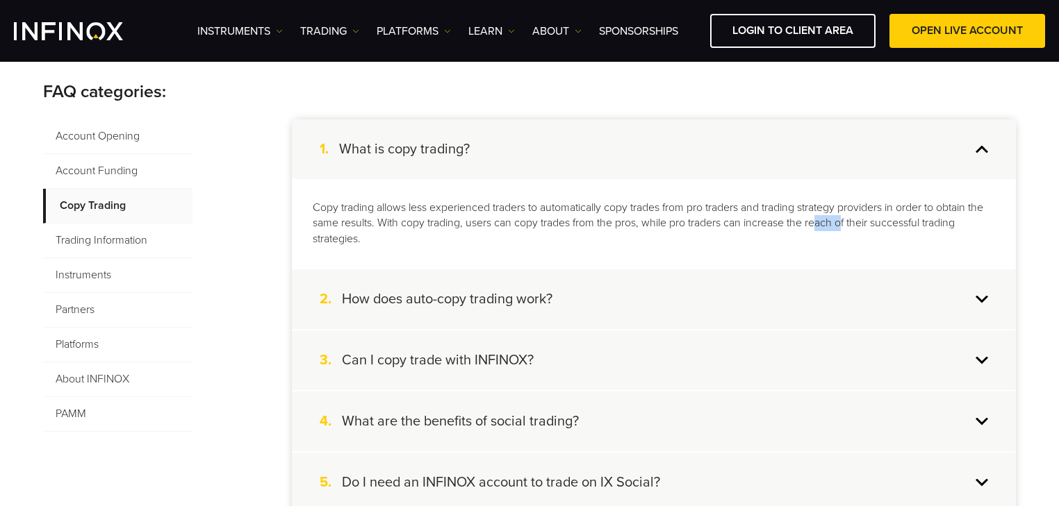
drag, startPoint x: 845, startPoint y: 218, endPoint x: 864, endPoint y: 231, distance: 22.9
click at [864, 231] on p "Copy trading allows less experienced traders to automatically copy trades from …" at bounding box center [654, 224] width 682 height 48
drag, startPoint x: 825, startPoint y: 242, endPoint x: 456, endPoint y: 258, distance: 369.2
click at [824, 242] on p "Copy trading allows less experienced traders to automatically copy trades from …" at bounding box center [654, 224] width 682 height 48
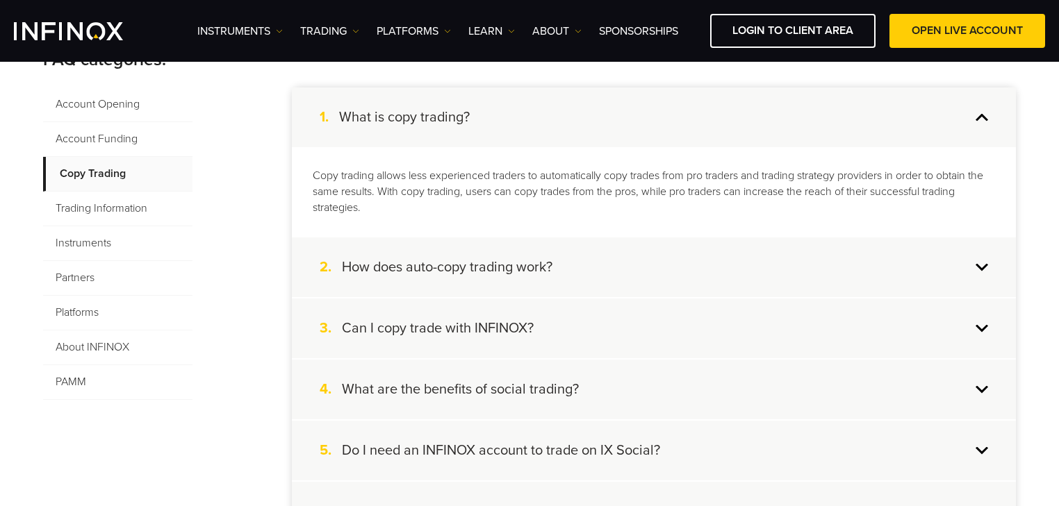
scroll to position [333, 0]
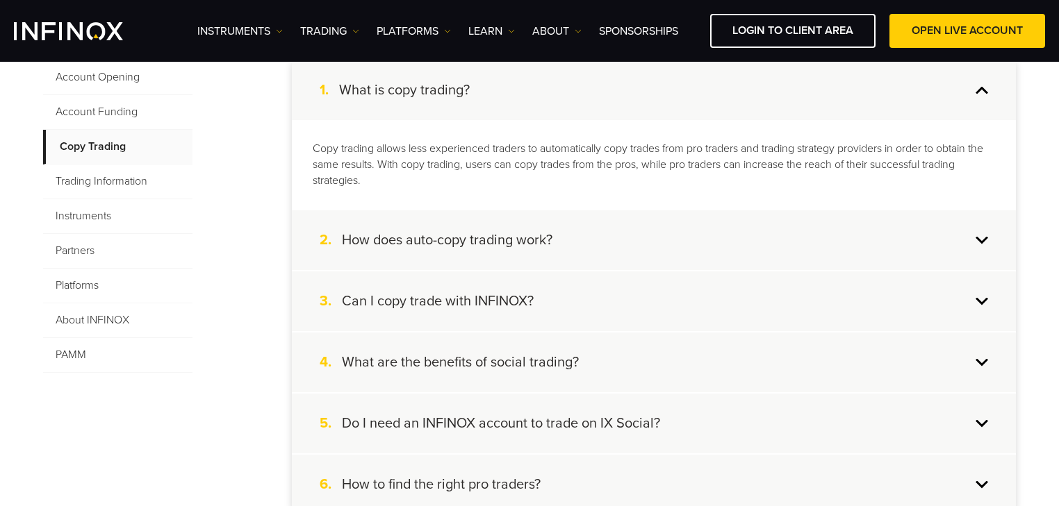
click at [547, 227] on div "2. How does auto-copy trading work?" at bounding box center [654, 240] width 724 height 60
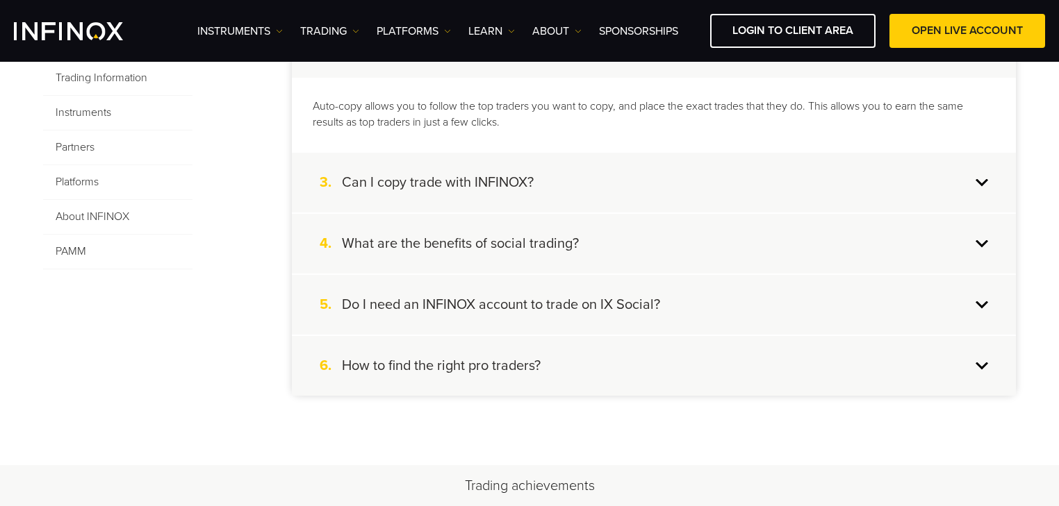
scroll to position [445, 0]
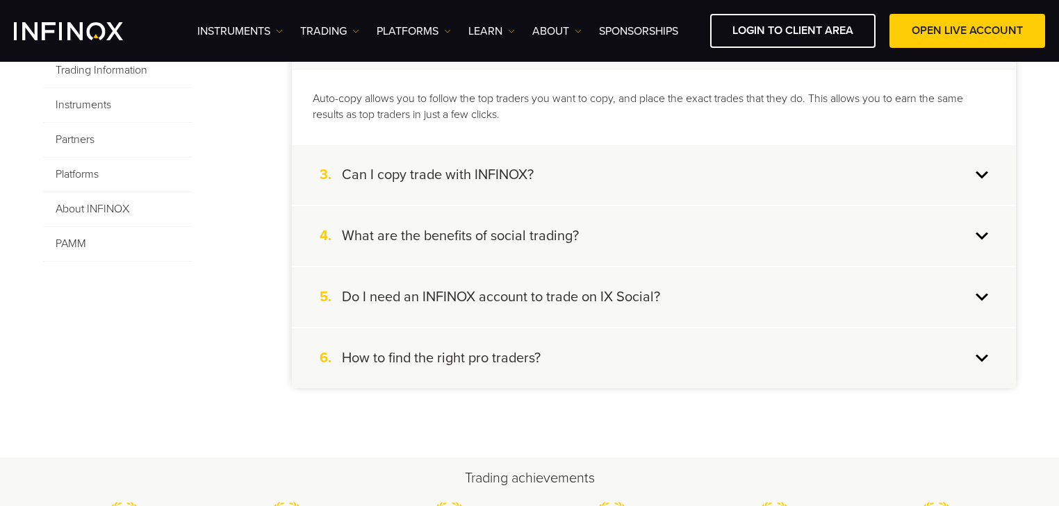
click at [567, 172] on div "3. Can I copy trade with INFINOX?" at bounding box center [654, 175] width 724 height 60
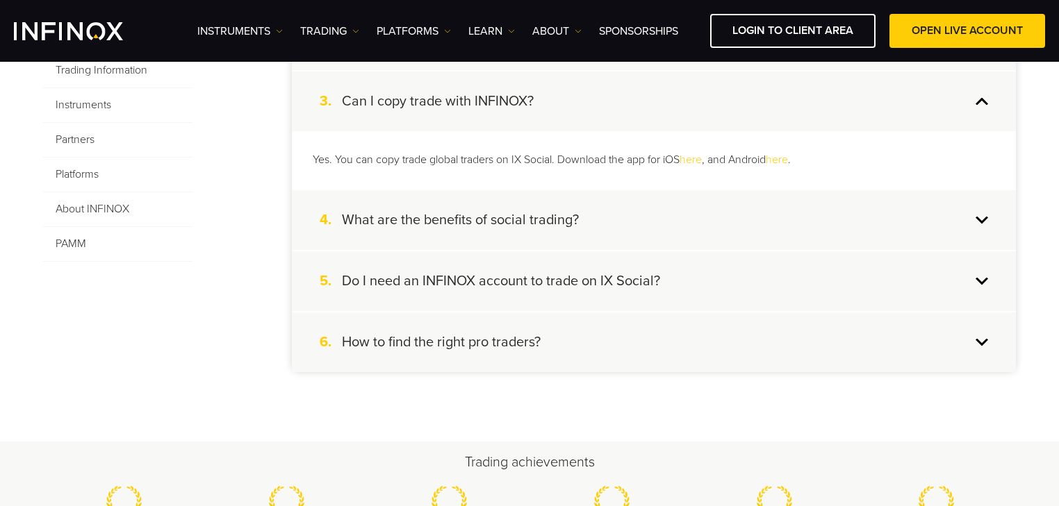
click at [613, 208] on div "4. What are the benefits of social trading?" at bounding box center [654, 220] width 724 height 60
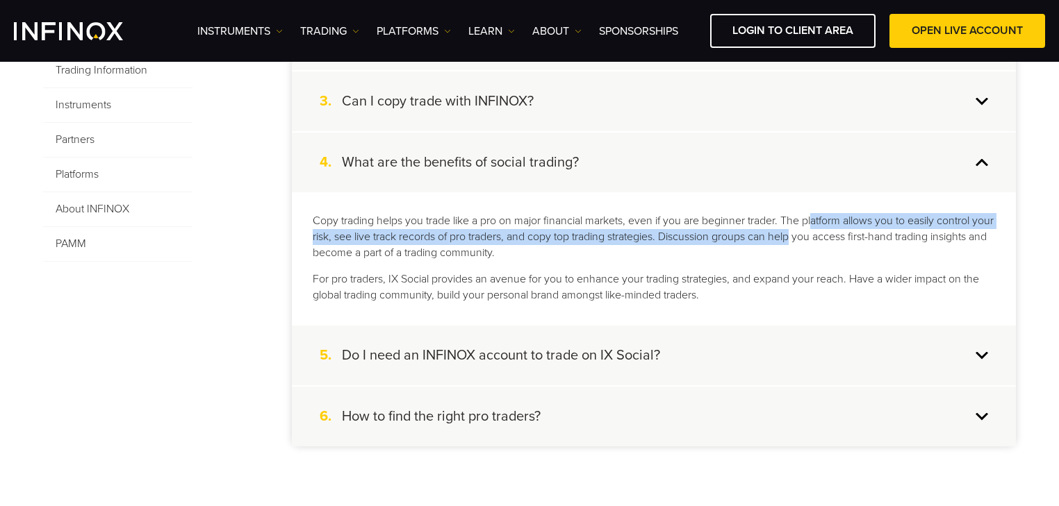
drag, startPoint x: 816, startPoint y: 217, endPoint x: 820, endPoint y: 231, distance: 15.0
click at [822, 231] on p "Copy trading helps you trade like a pro on major financial markets, even if you…" at bounding box center [654, 237] width 682 height 48
click at [451, 233] on p "Copy trading helps you trade like a pro on major financial markets, even if you…" at bounding box center [654, 237] width 682 height 48
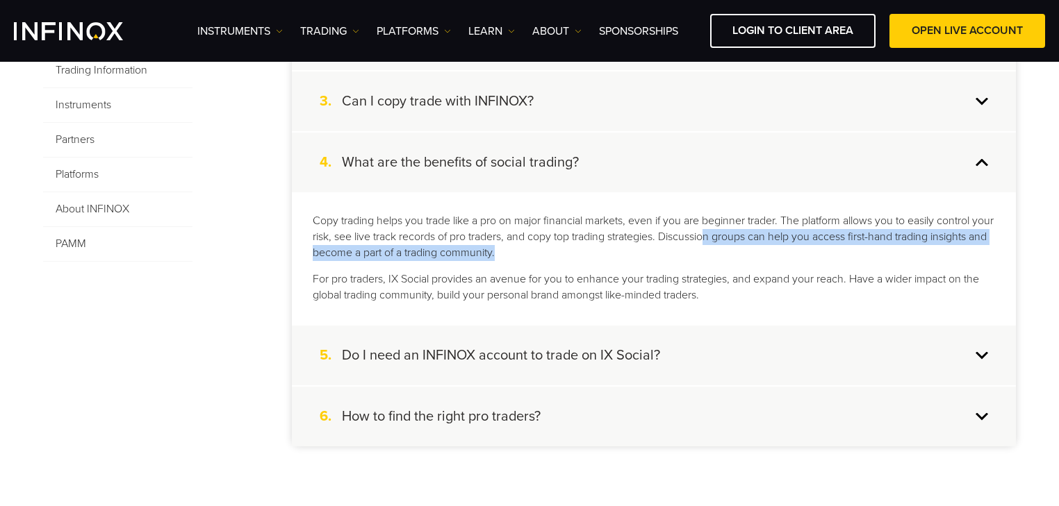
drag, startPoint x: 734, startPoint y: 237, endPoint x: 732, endPoint y: 253, distance: 16.0
click at [733, 251] on p "Copy trading helps you trade like a pro on major financial markets, even if you…" at bounding box center [654, 237] width 682 height 48
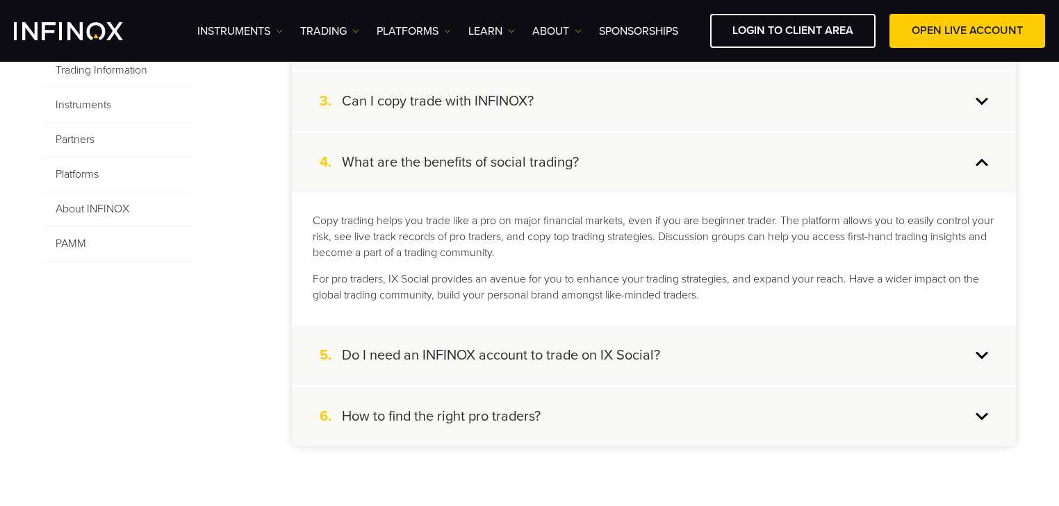
click at [464, 270] on div "Copy trading helps you trade like a pro on major financial markets, even if you…" at bounding box center [654, 258] width 724 height 132
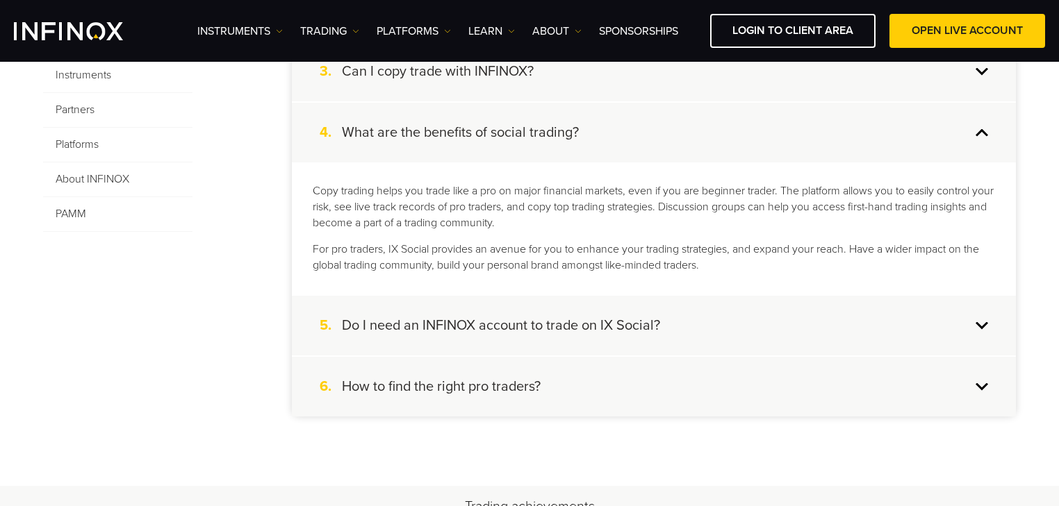
scroll to position [500, 0]
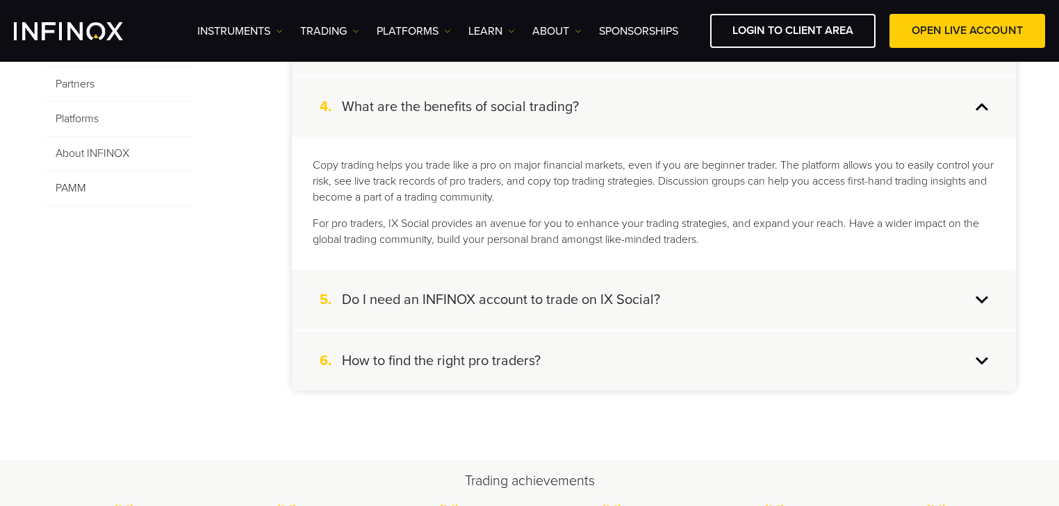
click at [536, 320] on div "5. Do I need an INFINOX account to trade on IX Social?" at bounding box center [654, 300] width 724 height 60
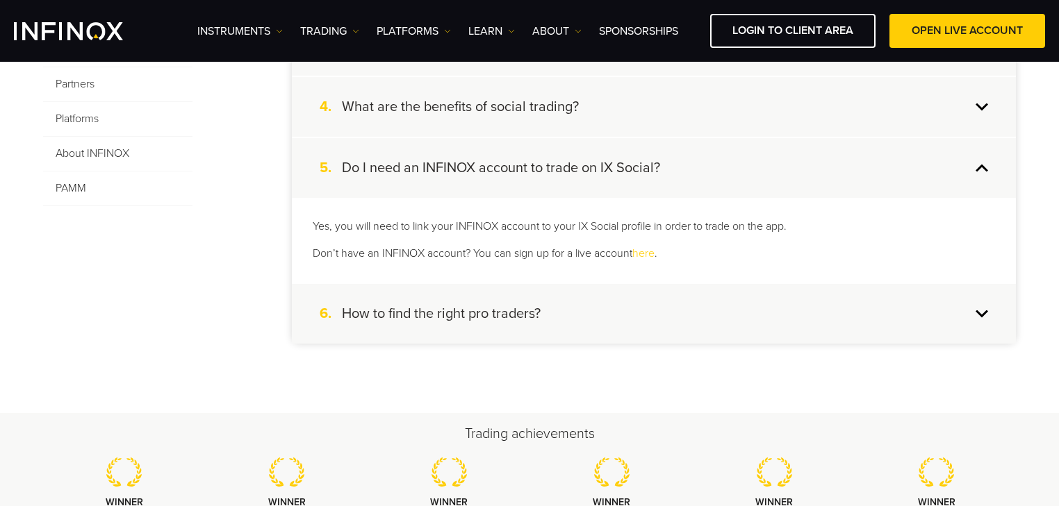
click at [615, 311] on div "6. How to find the right pro traders?" at bounding box center [654, 314] width 724 height 60
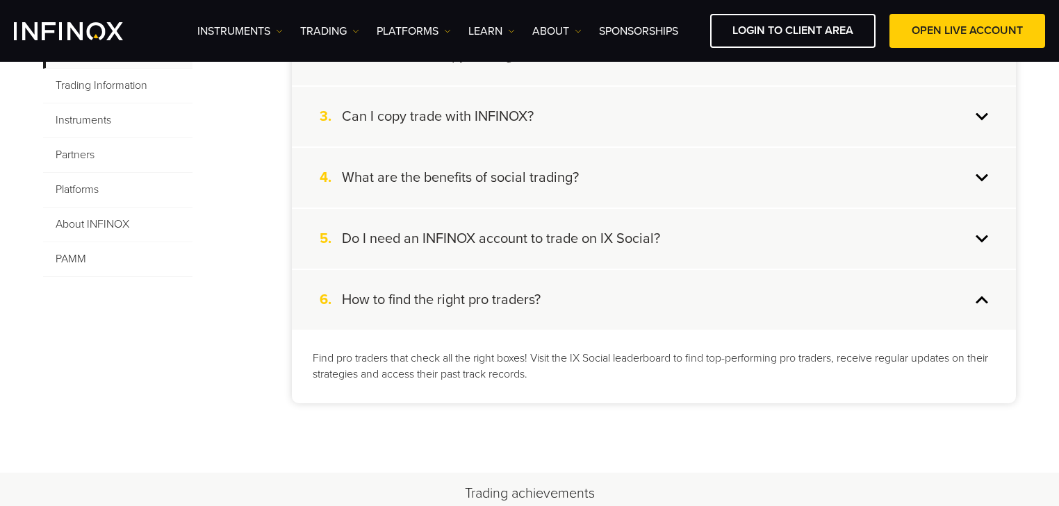
scroll to position [389, 0]
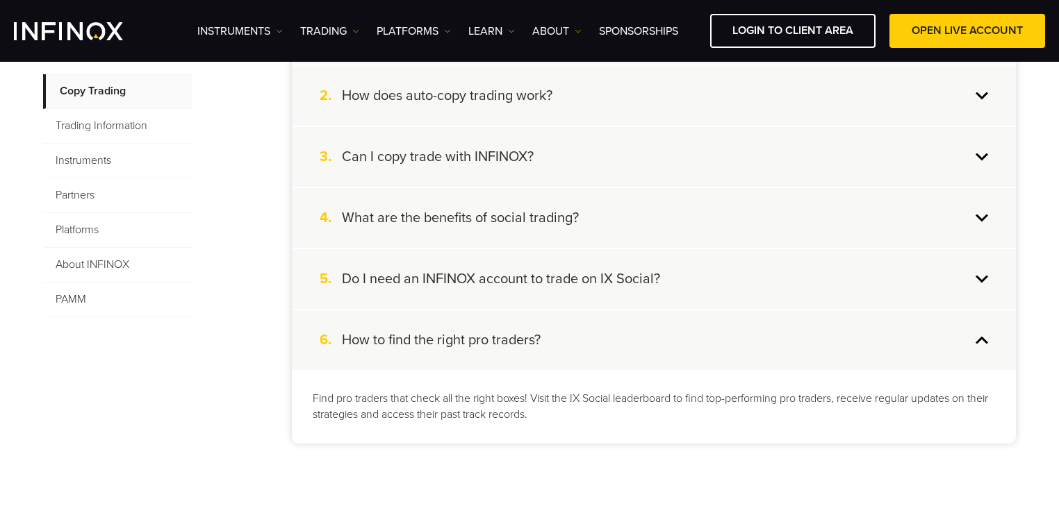
click at [122, 131] on span "Trading Information" at bounding box center [117, 126] width 149 height 35
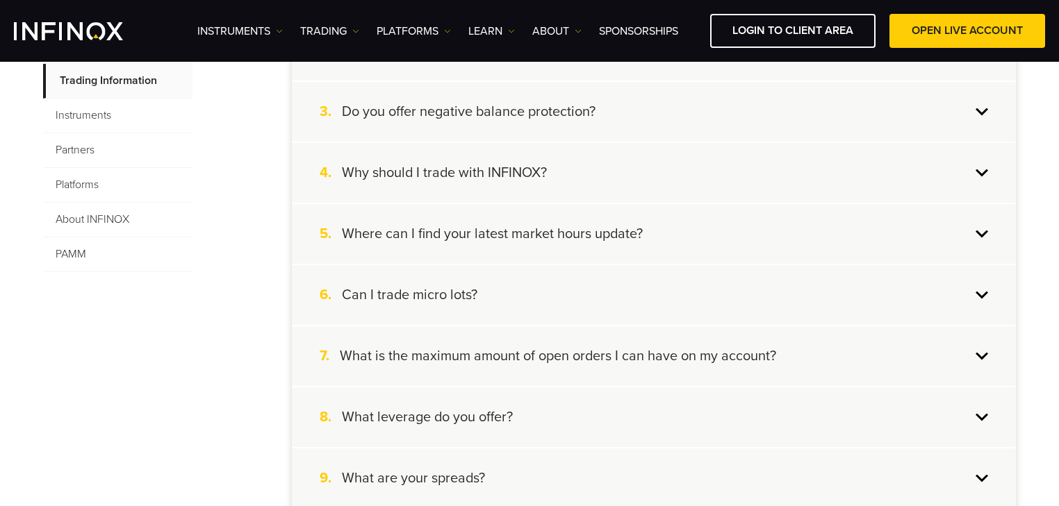
scroll to position [167, 0]
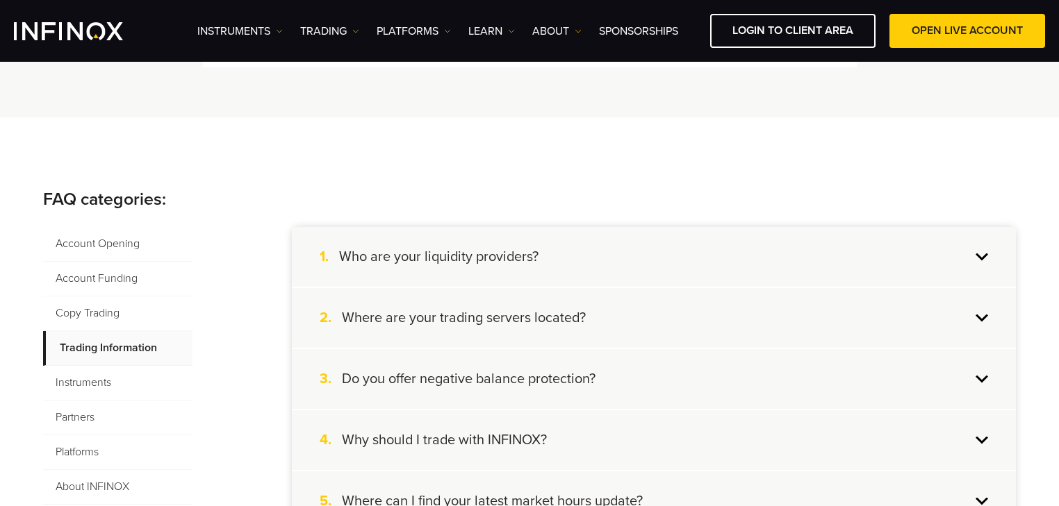
click at [517, 267] on div "1. Who are your liquidity providers?" at bounding box center [654, 257] width 724 height 60
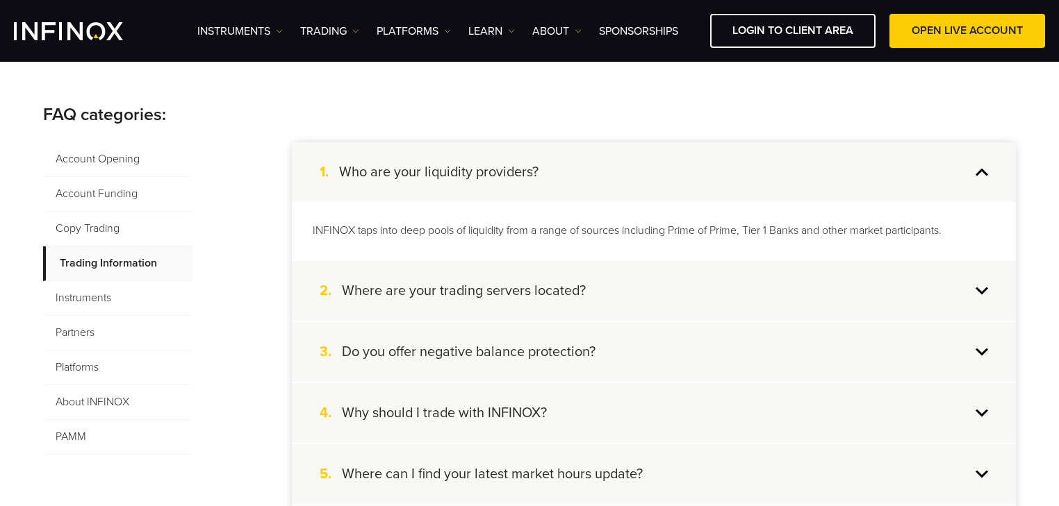
scroll to position [278, 0]
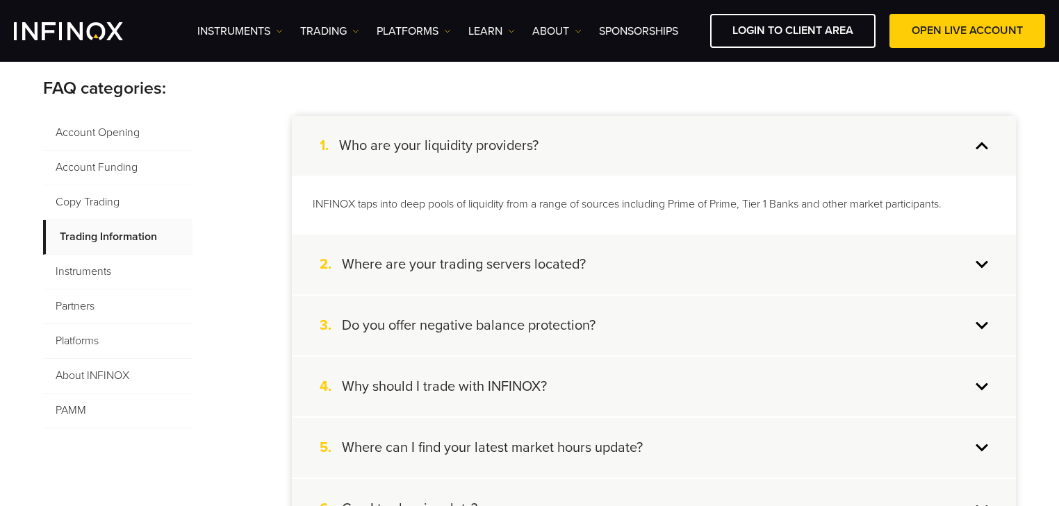
click at [533, 250] on div "2. Where are your trading servers located?" at bounding box center [654, 265] width 724 height 60
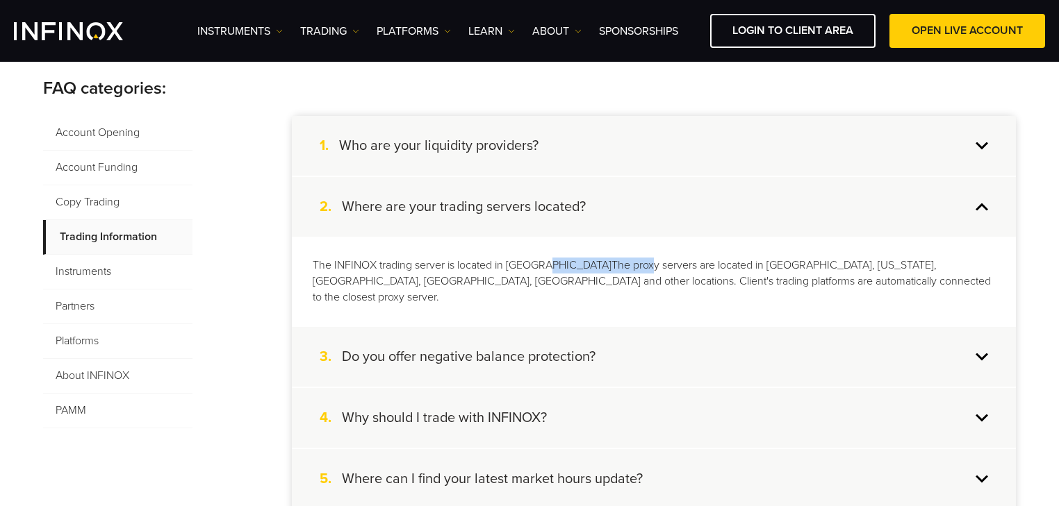
drag, startPoint x: 547, startPoint y: 263, endPoint x: 633, endPoint y: 260, distance: 86.2
click at [633, 260] on p "The INFINOX trading server is located in London.The proxy servers are located i…" at bounding box center [654, 282] width 682 height 48
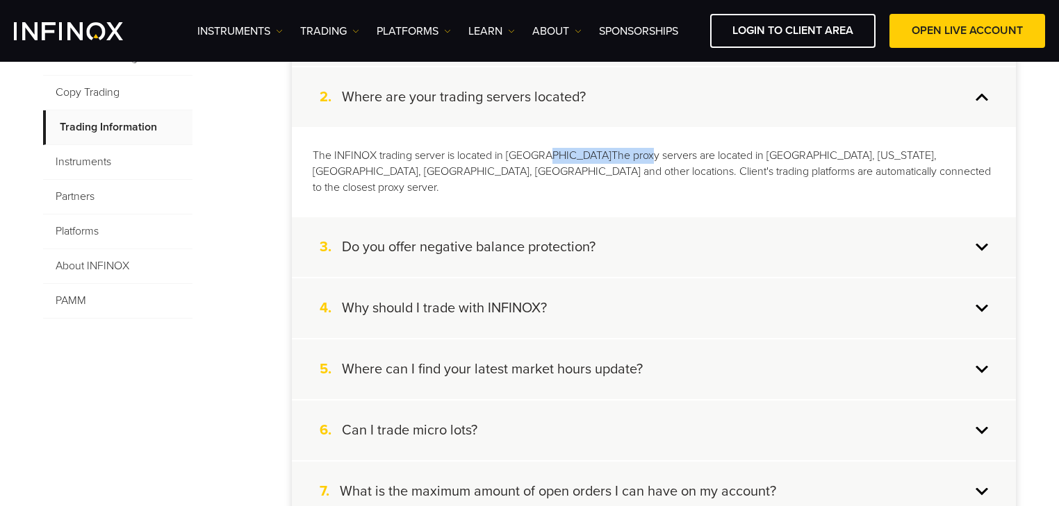
scroll to position [389, 0]
click at [686, 229] on div "3. Do you offer negative balance protection?" at bounding box center [654, 246] width 724 height 60
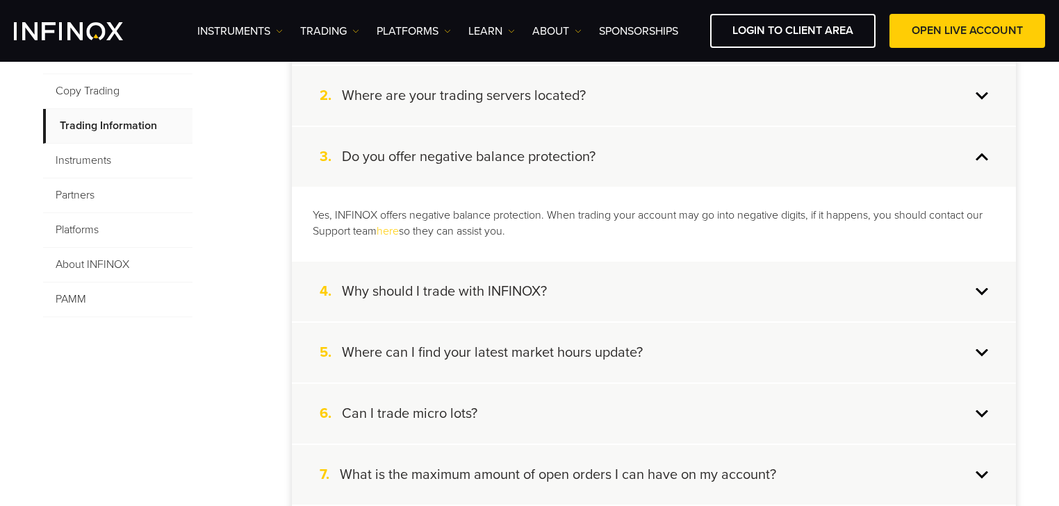
drag, startPoint x: 577, startPoint y: 213, endPoint x: 579, endPoint y: 229, distance: 16.2
click at [579, 229] on p "Yes, INFINOX offers negative balance protection. When trading your account may …" at bounding box center [654, 224] width 682 height 32
click at [667, 228] on p "Yes, INFINOX offers negative balance protection. When trading your account may …" at bounding box center [654, 224] width 682 height 32
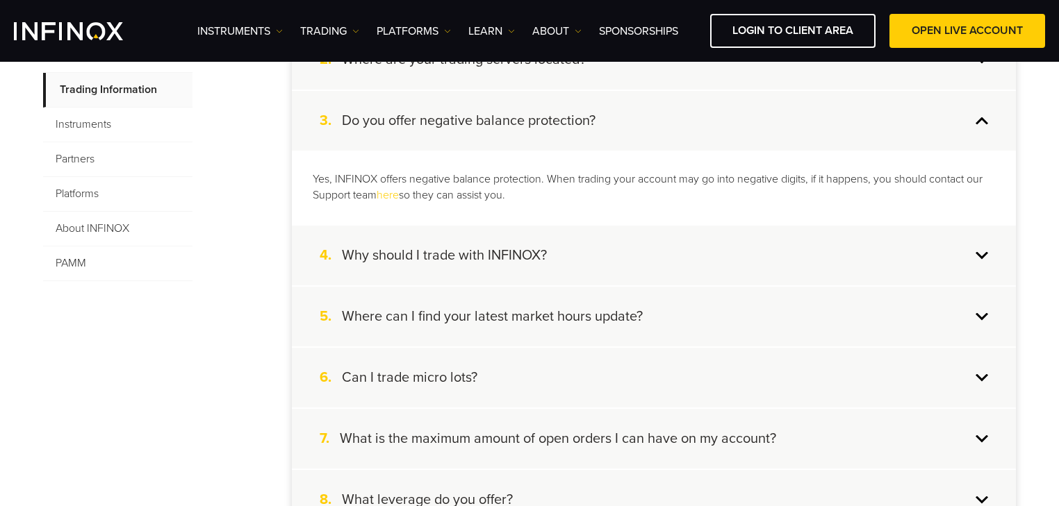
scroll to position [445, 0]
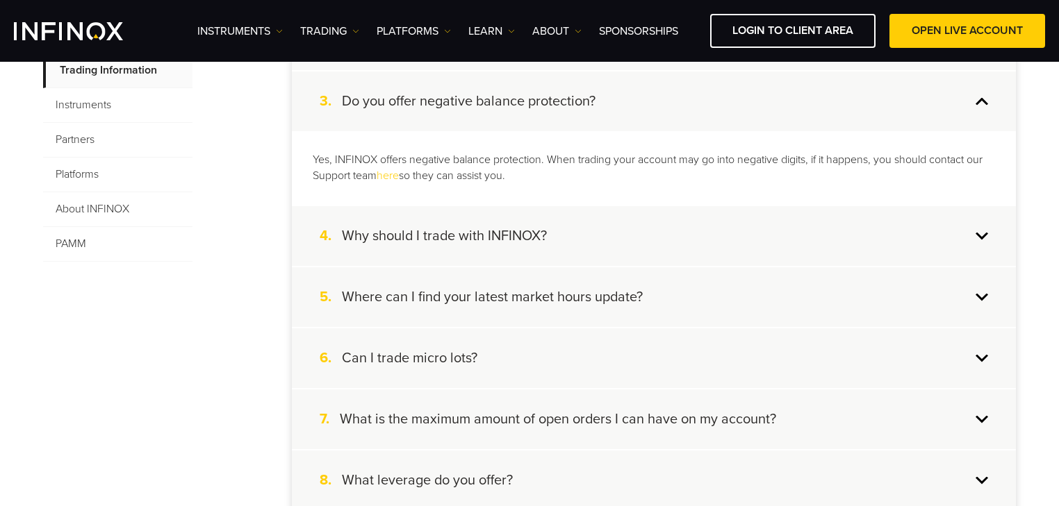
click at [583, 225] on div "4. Why should I trade with INFINOX?" at bounding box center [654, 236] width 724 height 60
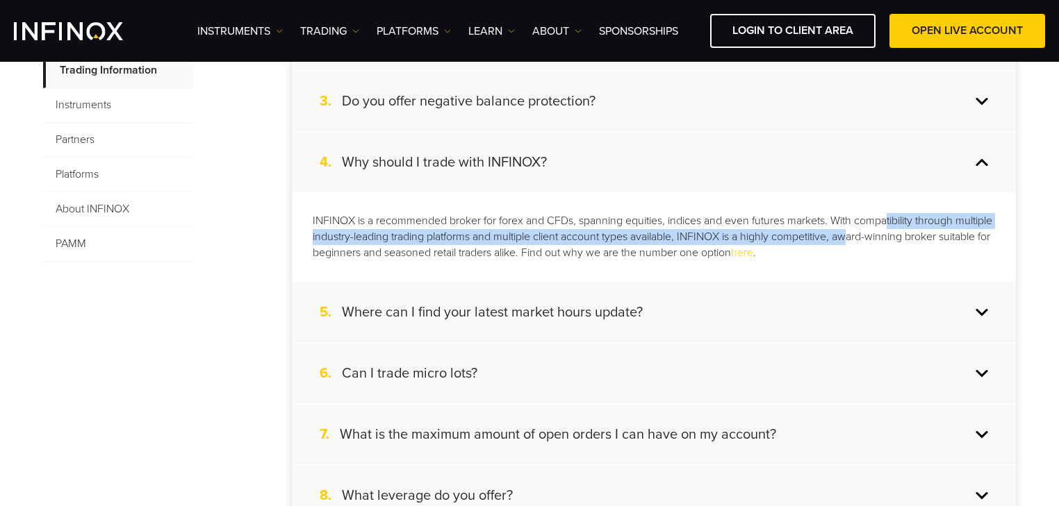
drag, startPoint x: 890, startPoint y: 219, endPoint x: 884, endPoint y: 235, distance: 17.2
click at [891, 231] on p "INFINOX is a recommended broker for forex and CFDs, spanning equities, indices …" at bounding box center [654, 237] width 682 height 48
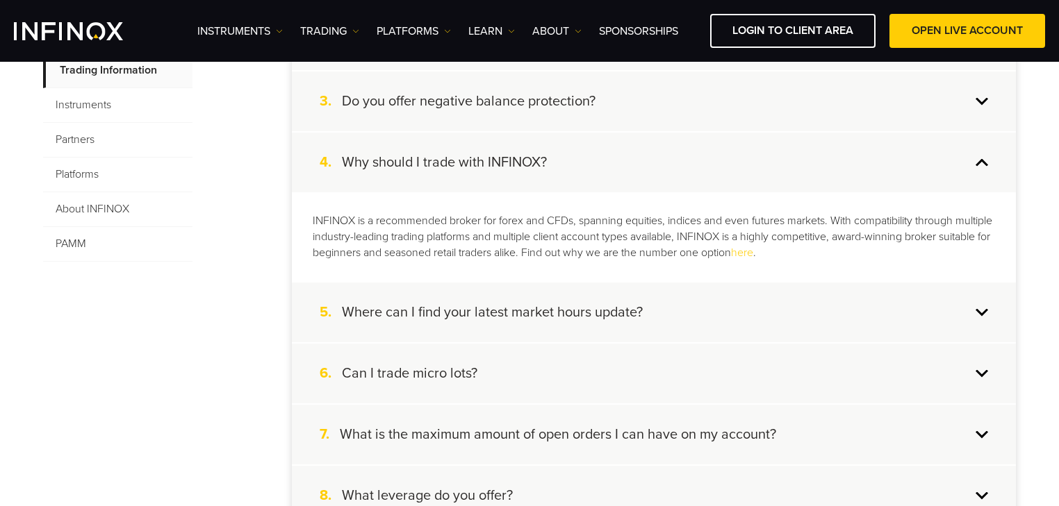
click at [520, 253] on p "INFINOX is a recommended broker for forex and CFDs, spanning equities, indices …" at bounding box center [654, 237] width 682 height 48
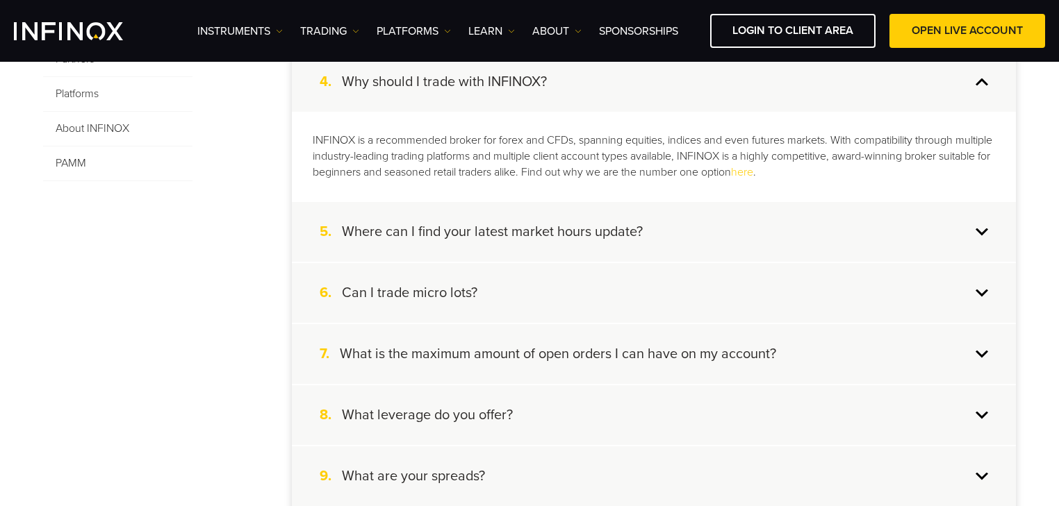
scroll to position [556, 0]
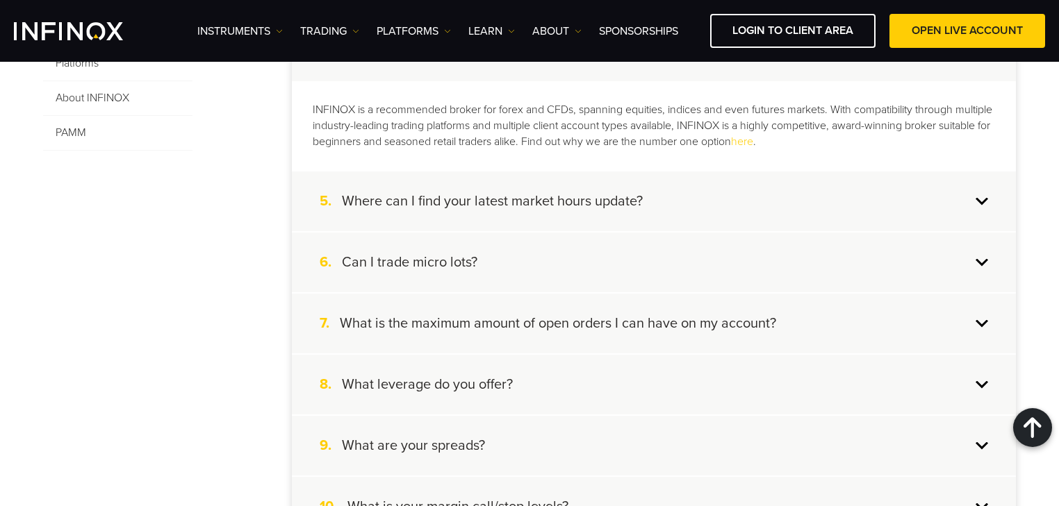
click at [536, 196] on h4 "Where can I find your latest market hours update?" at bounding box center [492, 201] width 301 height 18
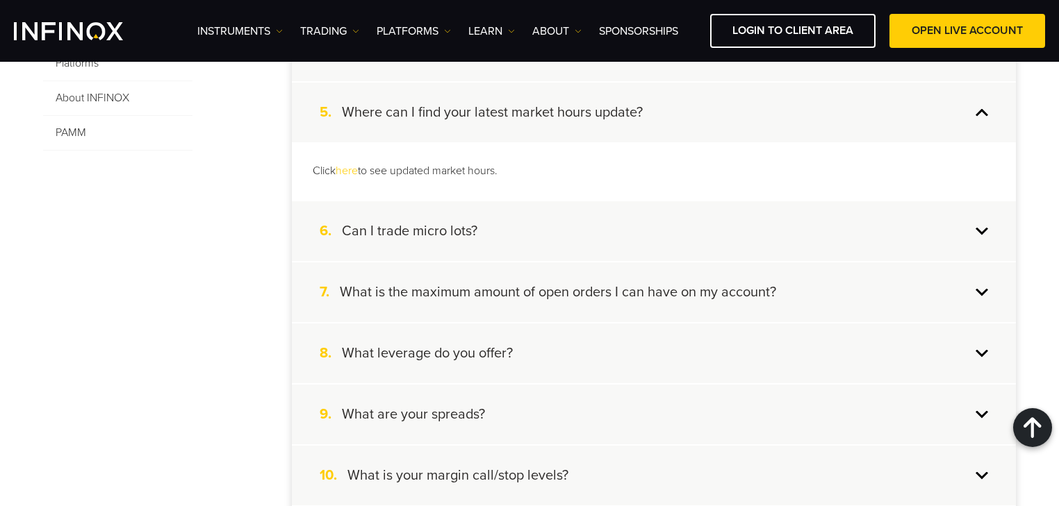
click at [467, 225] on h4 "Can I trade micro lots?" at bounding box center [409, 231] width 135 height 18
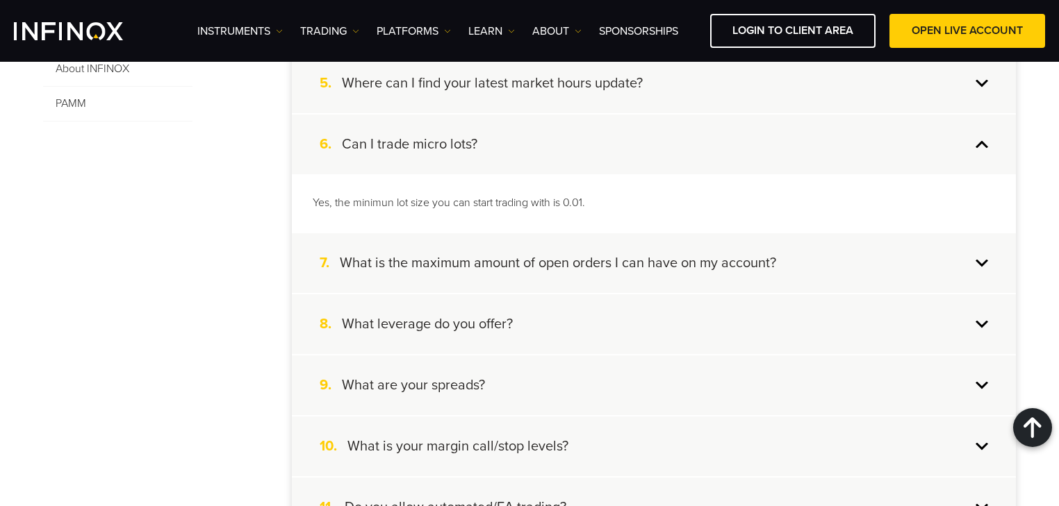
scroll to position [611, 0]
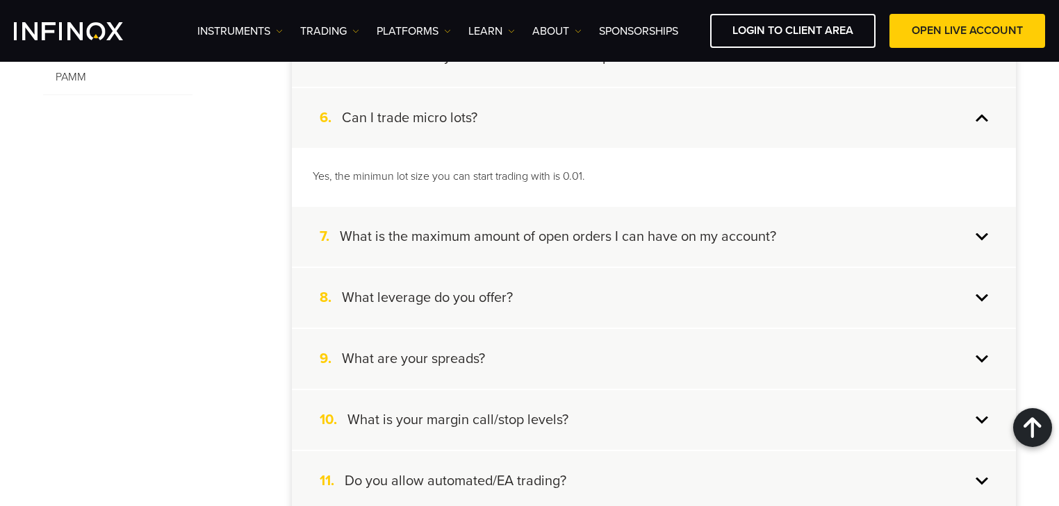
click at [589, 236] on h4 "What is the maximum amount of open orders I can have on my account?" at bounding box center [558, 237] width 436 height 18
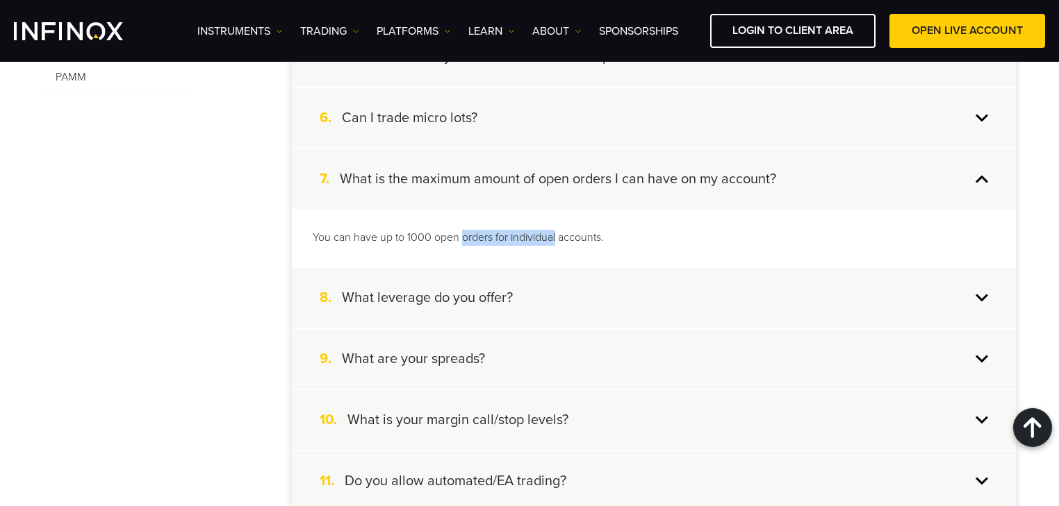
drag, startPoint x: 530, startPoint y: 242, endPoint x: 648, endPoint y: 245, distance: 118.1
click at [627, 245] on div "You can have up to 1000 open orders for individual accounts." at bounding box center [654, 238] width 724 height 58
click at [579, 235] on p "You can have up to 1000 open orders for individual accounts." at bounding box center [654, 238] width 682 height 16
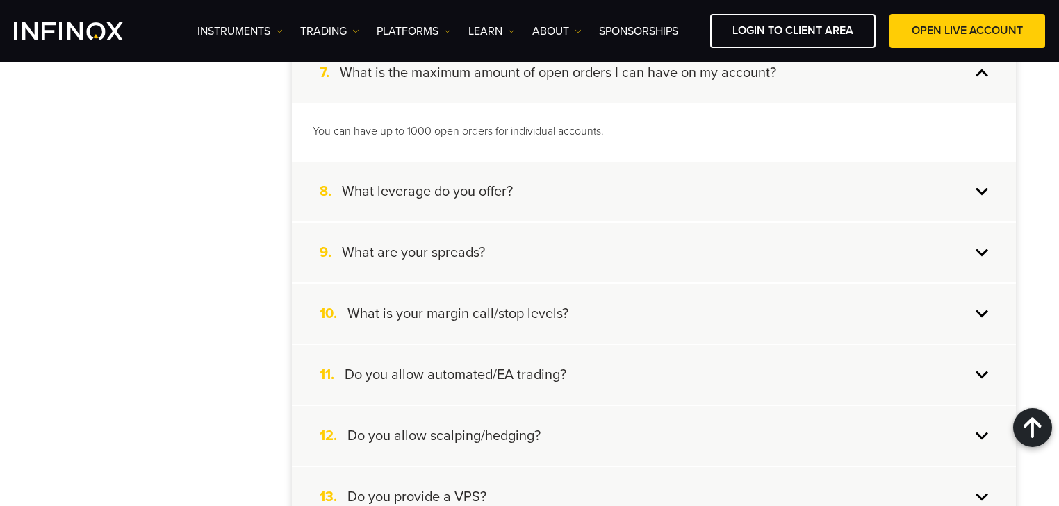
scroll to position [722, 0]
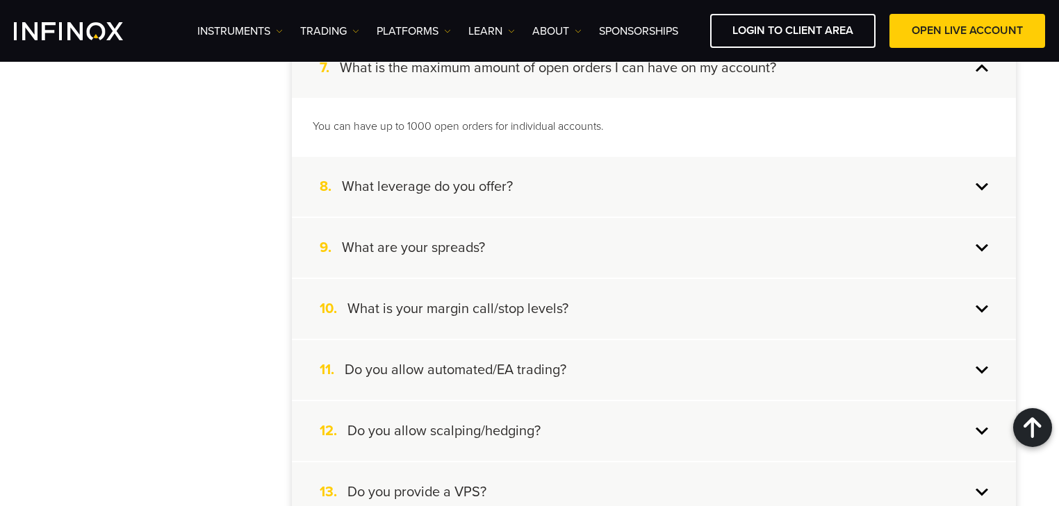
click at [555, 180] on div "8. What leverage do you offer?" at bounding box center [654, 187] width 724 height 60
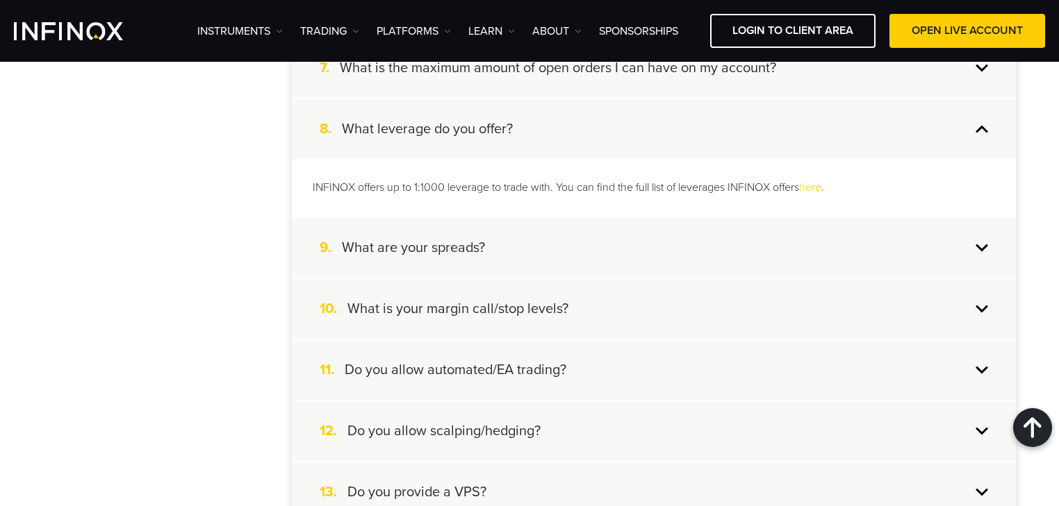
click at [591, 237] on div "9. What are your spreads?" at bounding box center [654, 248] width 724 height 60
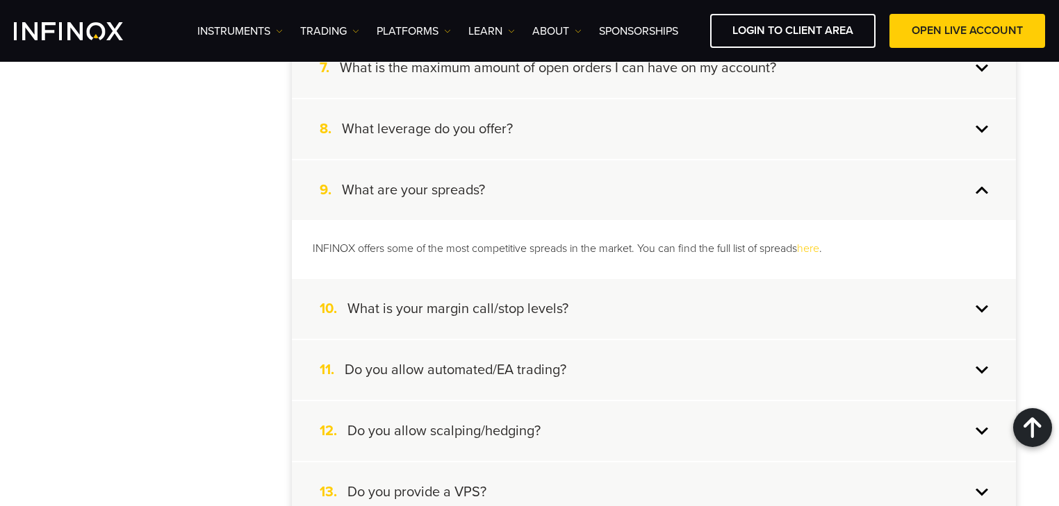
click at [581, 167] on div "9. What are your spreads?" at bounding box center [654, 190] width 724 height 60
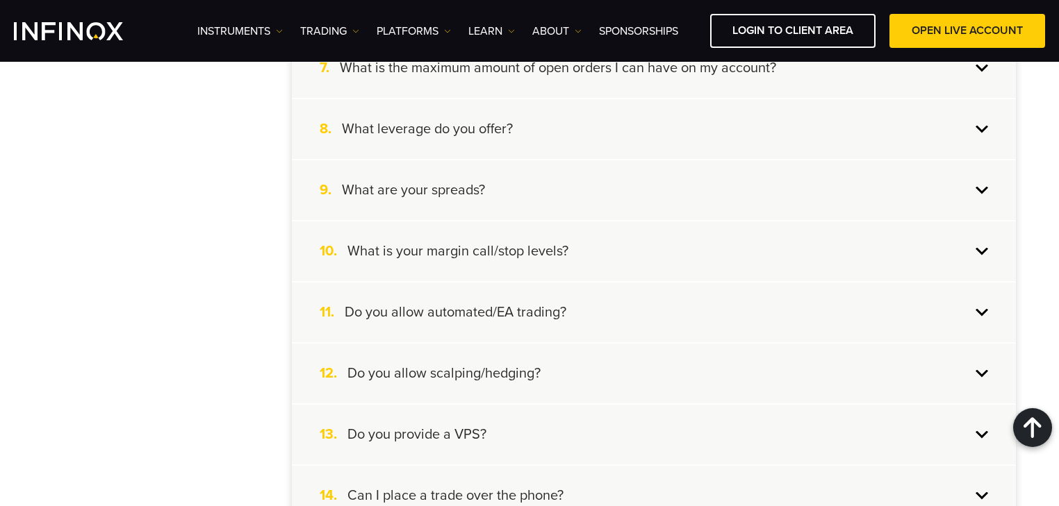
click at [586, 136] on div "8. What leverage do you offer?" at bounding box center [654, 129] width 724 height 60
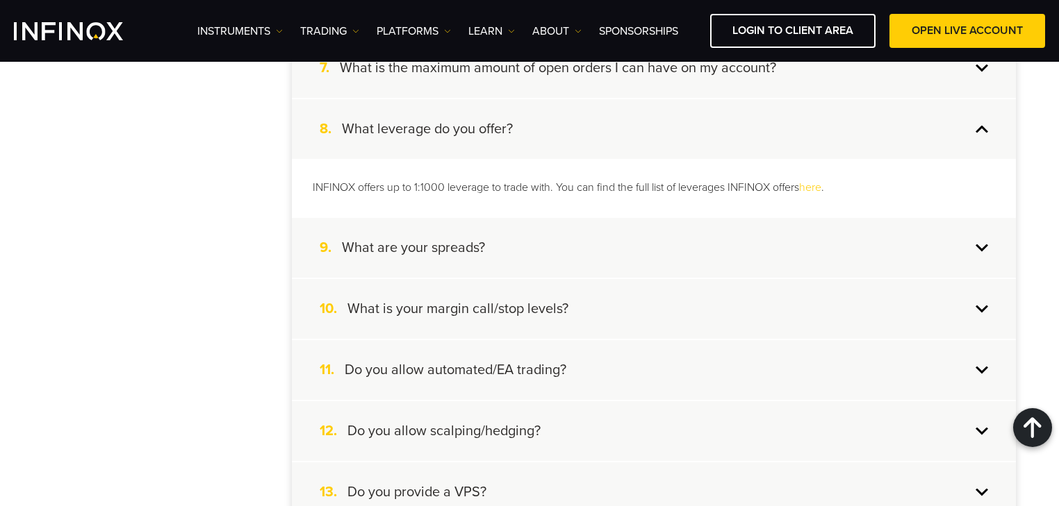
click at [506, 249] on div "9. What are your spreads?" at bounding box center [654, 248] width 724 height 60
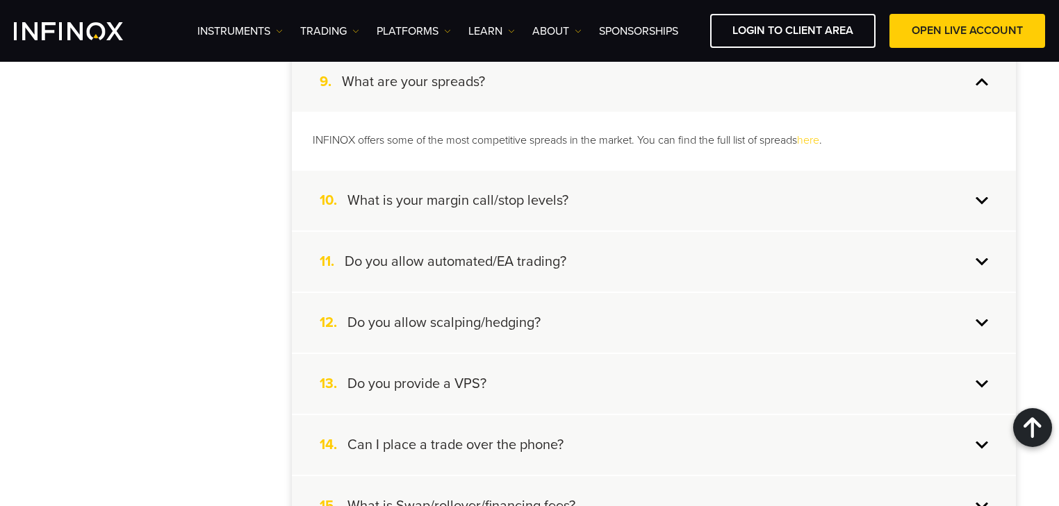
scroll to position [834, 0]
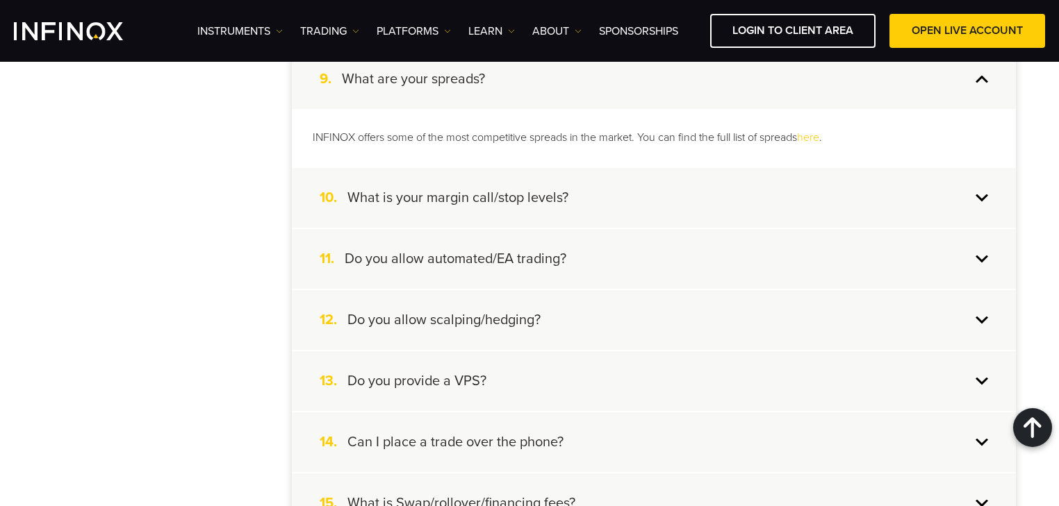
click at [601, 193] on div "10. What is your margin call/stop levels?" at bounding box center [654, 198] width 724 height 60
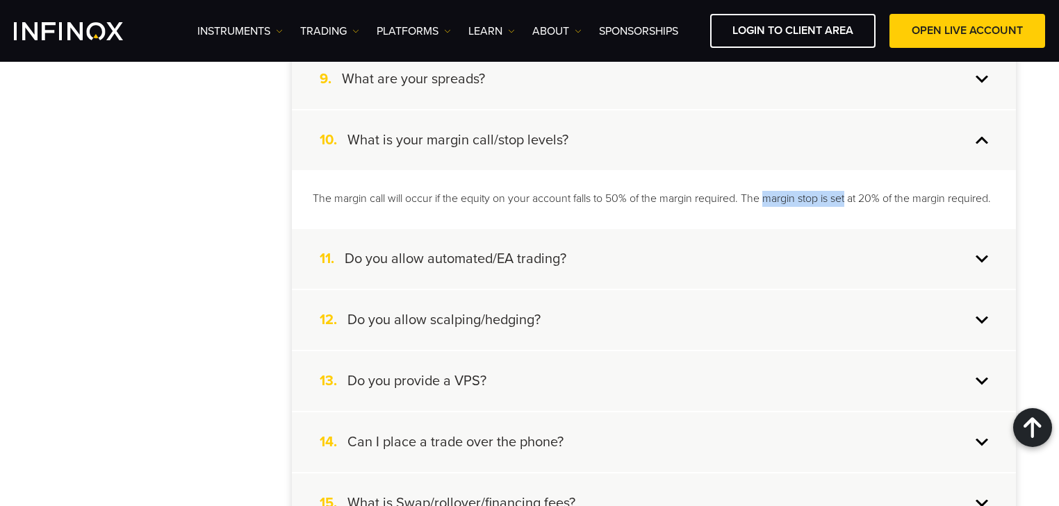
drag, startPoint x: 783, startPoint y: 194, endPoint x: 868, endPoint y: 199, distance: 85.5
click at [859, 195] on p "The margin call will occur if the equity on your account falls to 50% of the ma…" at bounding box center [654, 199] width 682 height 16
click at [886, 201] on p "The margin call will occur if the equity on your account falls to 50% of the ma…" at bounding box center [654, 199] width 682 height 16
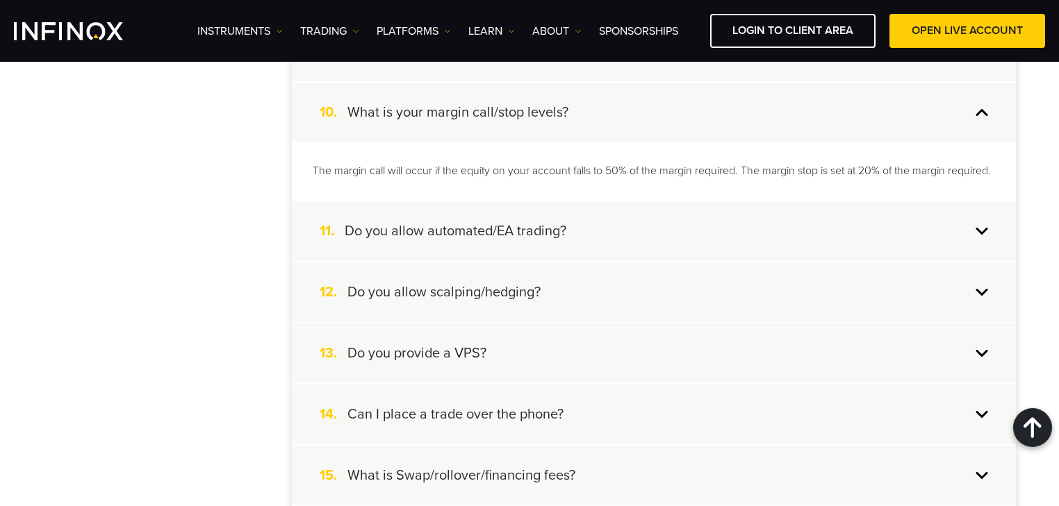
scroll to position [889, 0]
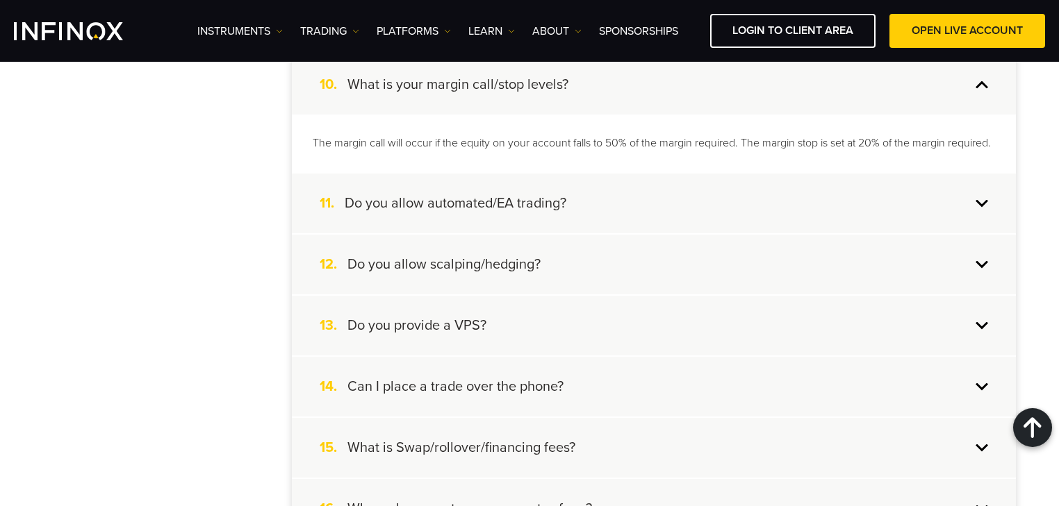
click at [610, 212] on div "11. Do you allow automated/EA trading?" at bounding box center [654, 204] width 724 height 60
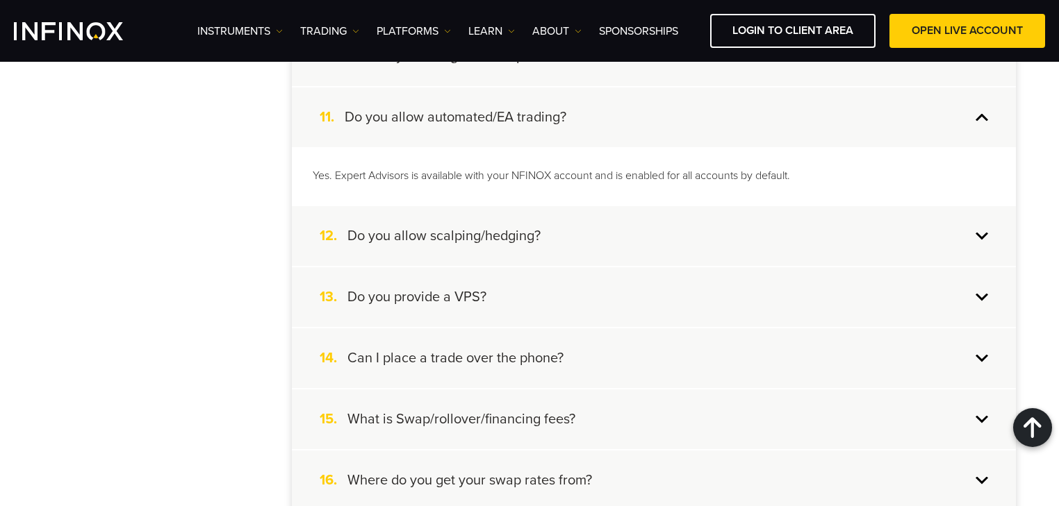
scroll to position [945, 0]
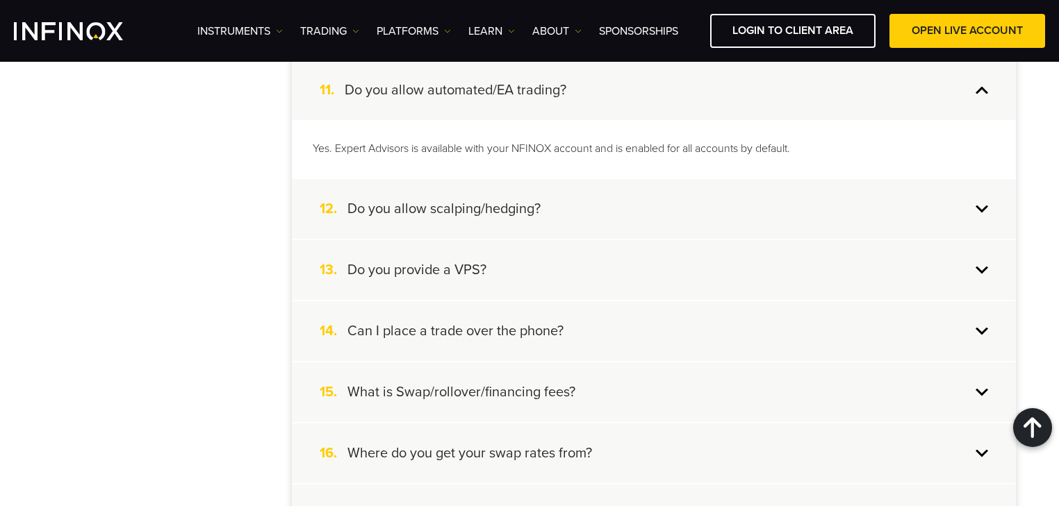
click at [597, 206] on div "12. Do you allow scalping/hedging?" at bounding box center [654, 209] width 724 height 60
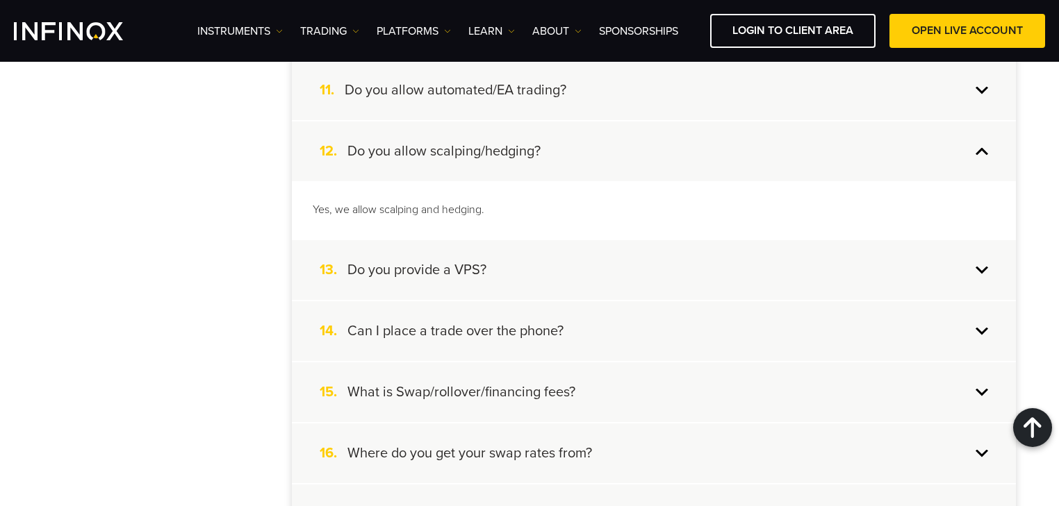
click at [553, 254] on div "13. Do you provide a VPS?" at bounding box center [654, 270] width 724 height 60
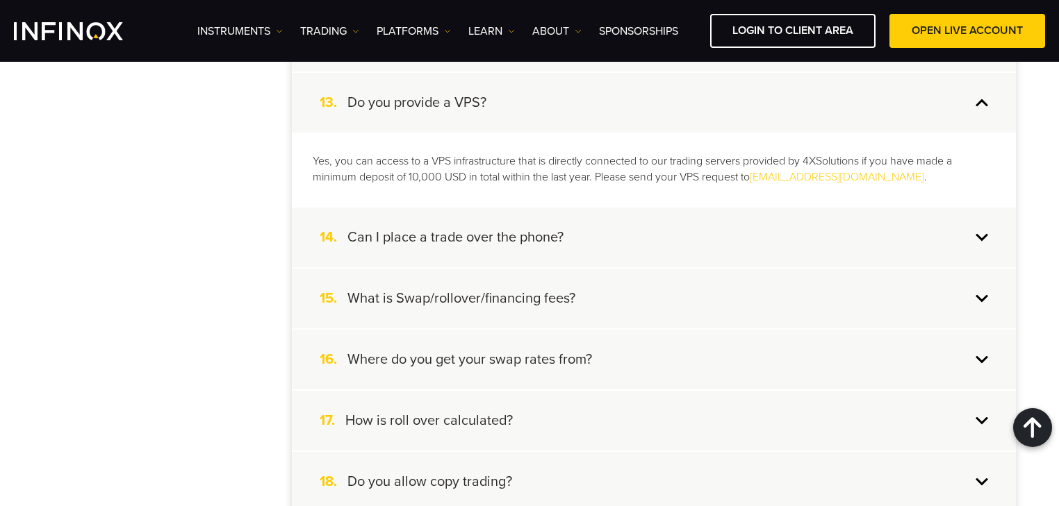
scroll to position [1056, 0]
click at [682, 232] on div "14. Can I place a trade over the phone?" at bounding box center [654, 236] width 724 height 60
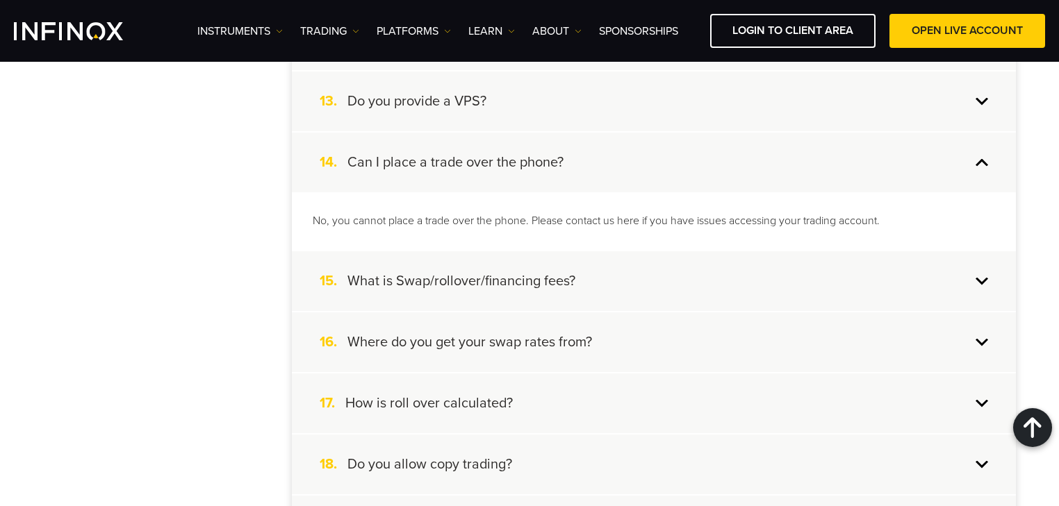
click at [658, 263] on div "15. What is Swap/rollover/financing fees?" at bounding box center [654, 281] width 724 height 60
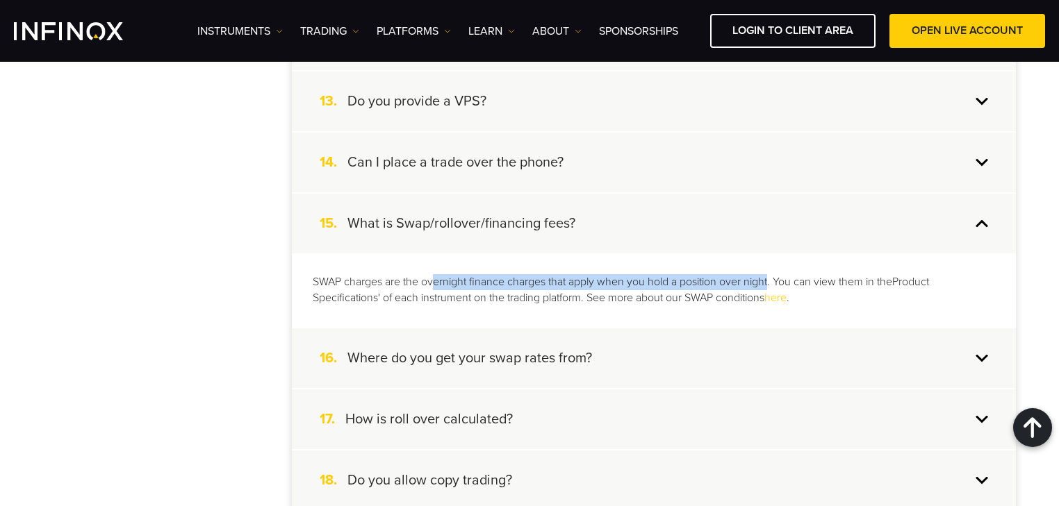
drag, startPoint x: 492, startPoint y: 283, endPoint x: 793, endPoint y: 278, distance: 301.5
click at [775, 278] on p "SWAP charges are the overnight finance charges that apply when you hold a posit…" at bounding box center [654, 290] width 682 height 32
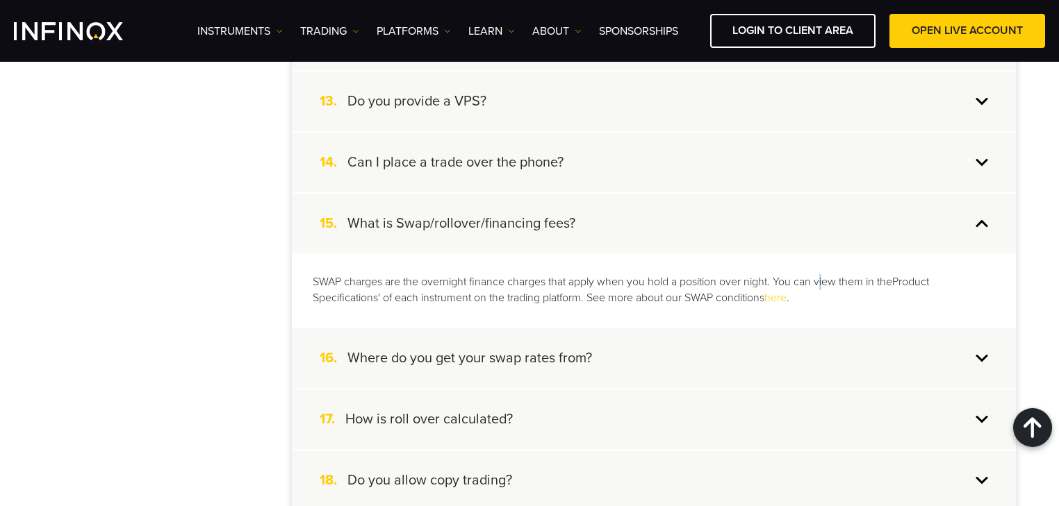
drag, startPoint x: 827, startPoint y: 278, endPoint x: 850, endPoint y: 278, distance: 22.9
click at [834, 278] on p "SWAP charges are the overnight finance charges that apply when you hold a posit…" at bounding box center [654, 290] width 682 height 32
drag, startPoint x: 859, startPoint y: 278, endPoint x: 892, endPoint y: 289, distance: 35.1
click at [863, 281] on p "SWAP charges are the overnight finance charges that apply when you hold a posit…" at bounding box center [654, 290] width 682 height 32
click at [922, 300] on p "SWAP charges are the overnight finance charges that apply when you hold a posit…" at bounding box center [654, 290] width 682 height 32
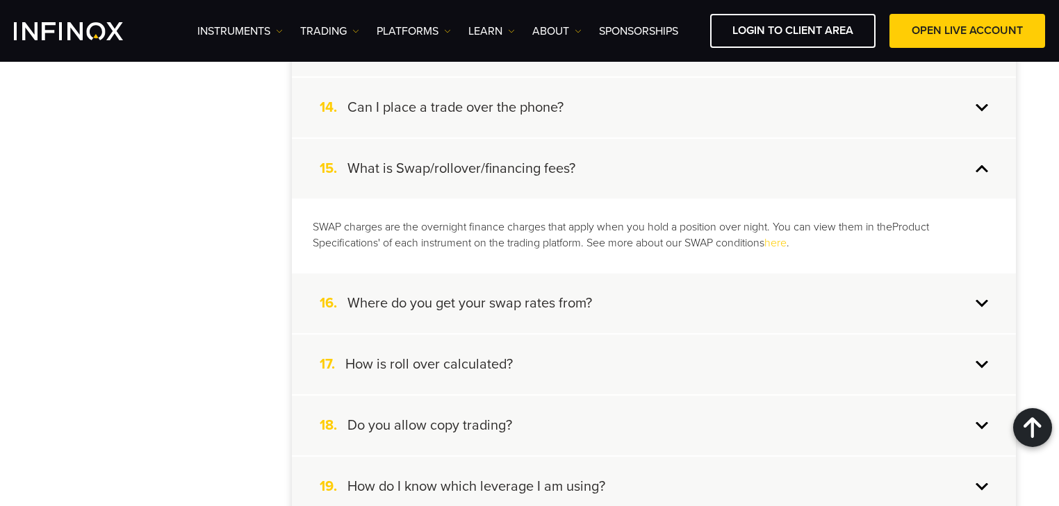
scroll to position [1111, 0]
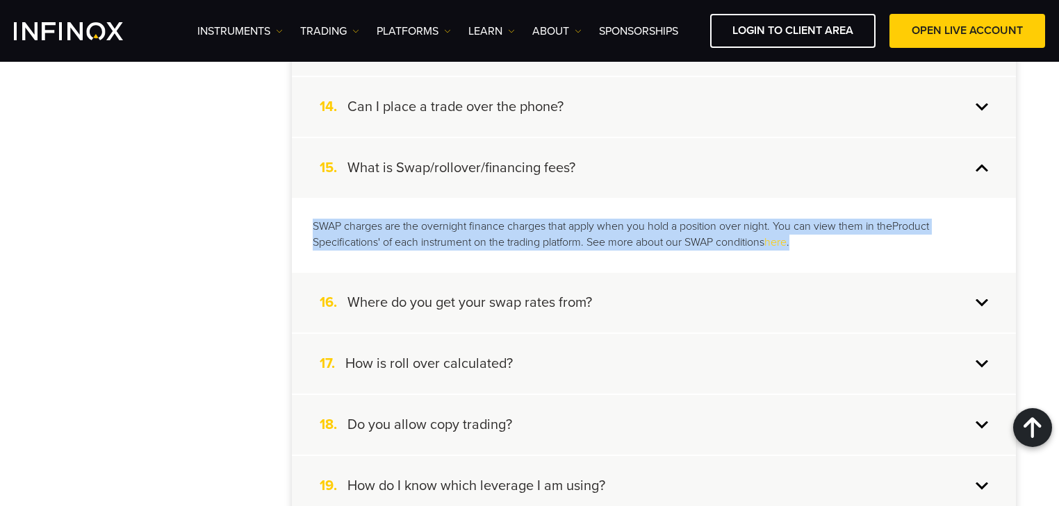
drag, startPoint x: 312, startPoint y: 219, endPoint x: 877, endPoint y: 247, distance: 566.1
click at [877, 247] on div "SWAP charges are the overnight finance charges that apply when you hold a posit…" at bounding box center [654, 235] width 724 height 74
copy p "SWAP charges are the overnight finance charges that apply when you hold a posit…"
click at [872, 233] on p "SWAP charges are the overnight finance charges that apply when you hold a posit…" at bounding box center [654, 235] width 682 height 32
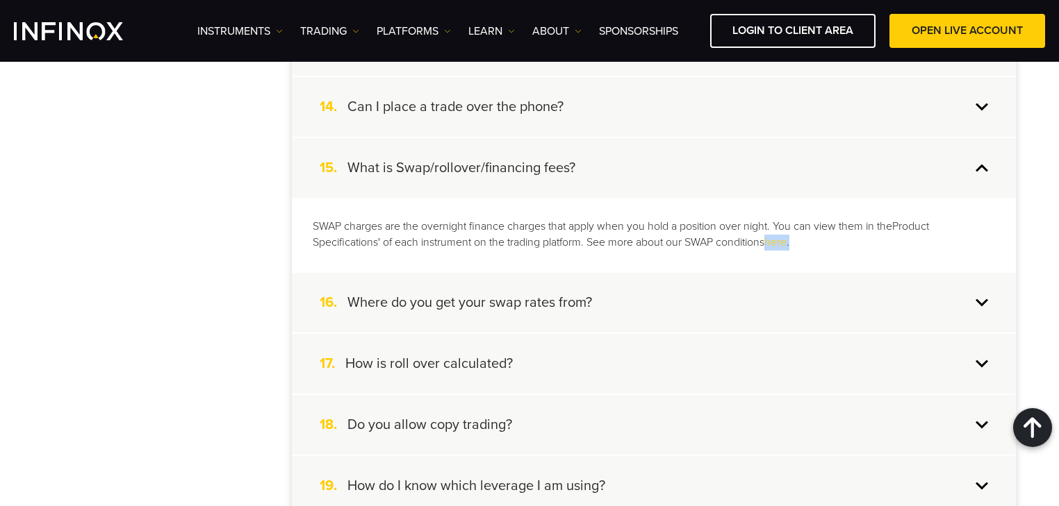
drag, startPoint x: 802, startPoint y: 241, endPoint x: 774, endPoint y: 242, distance: 27.8
click at [774, 242] on p "SWAP charges are the overnight finance charges that apply when you hold a posit…" at bounding box center [654, 235] width 682 height 32
copy p "here ."
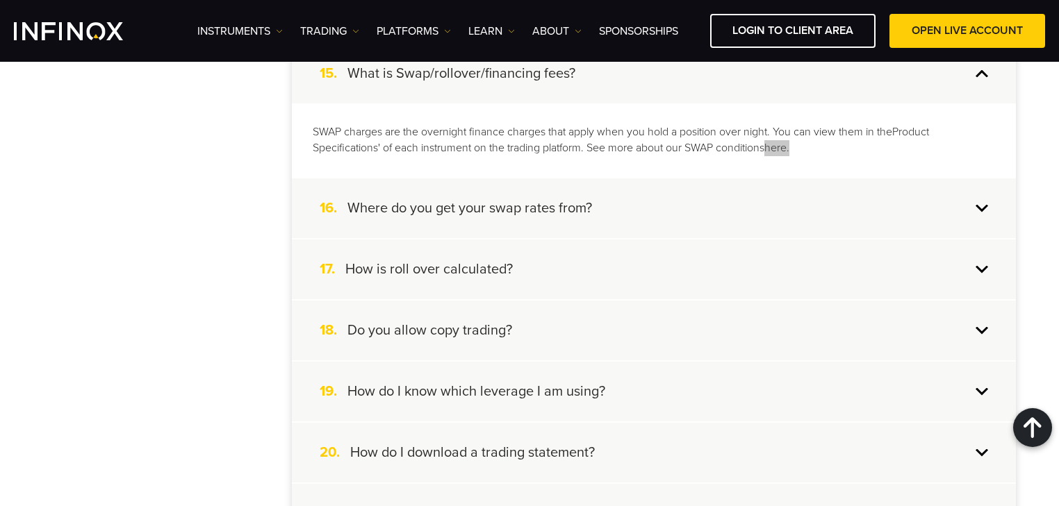
scroll to position [1223, 0]
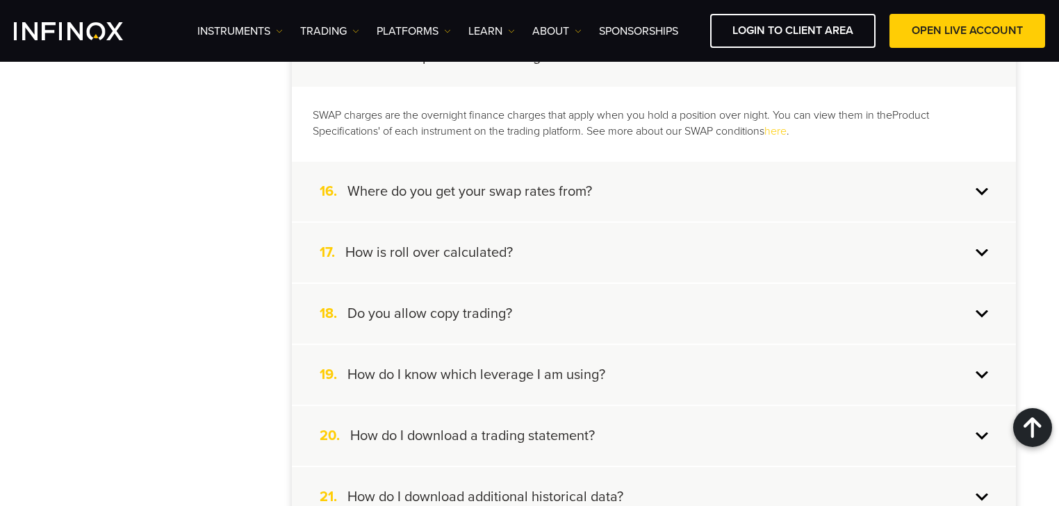
click at [638, 191] on div "16. Where do you get your swap rates from?" at bounding box center [654, 192] width 724 height 60
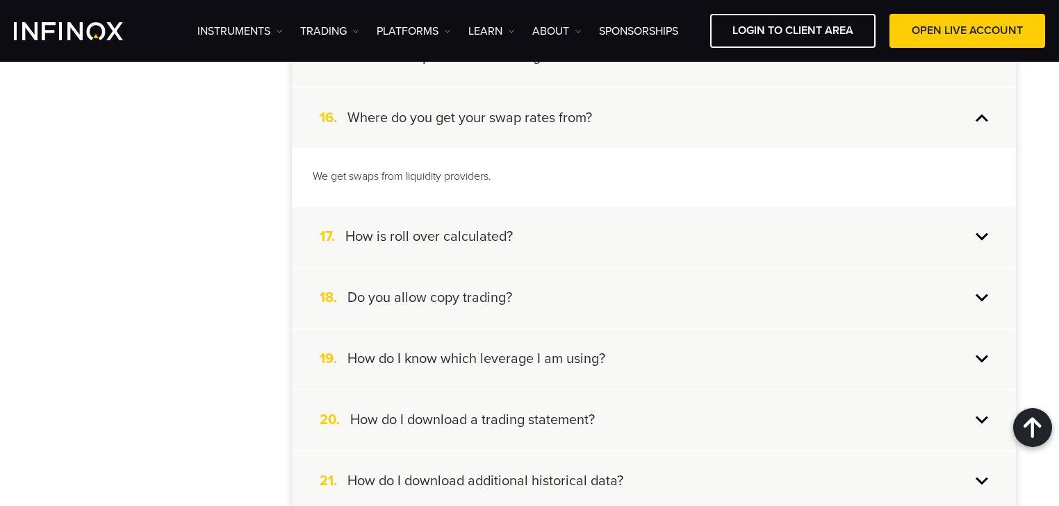
click at [567, 219] on div "17. How is roll over calculated?" at bounding box center [654, 237] width 724 height 60
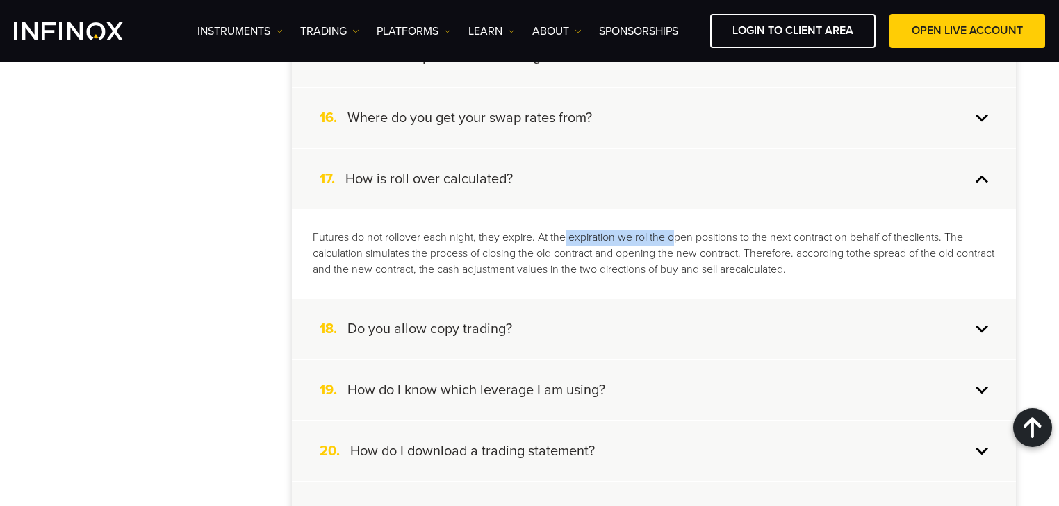
drag, startPoint x: 583, startPoint y: 231, endPoint x: 674, endPoint y: 238, distance: 92.0
click at [674, 238] on p "Futures do not rollover each night, they expire. At the expiration we rol the o…" at bounding box center [654, 254] width 682 height 48
click at [694, 247] on p "Futures do not rollover each night, they expire. At the expiration we rol the o…" at bounding box center [654, 254] width 682 height 48
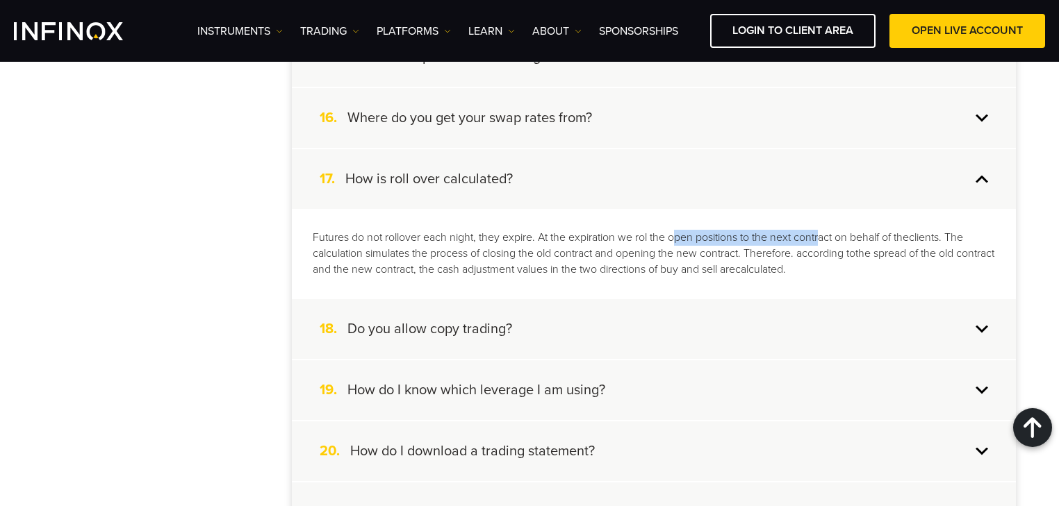
drag, startPoint x: 692, startPoint y: 233, endPoint x: 878, endPoint y: 245, distance: 186.5
click at [821, 239] on p "Futures do not rollover each night, they expire. At the expiration we rol the o…" at bounding box center [654, 254] width 682 height 48
click at [878, 245] on p "Futures do not rollover each night, they expire. At the expiration we rol the o…" at bounding box center [654, 254] width 682 height 48
drag, startPoint x: 914, startPoint y: 236, endPoint x: 823, endPoint y: 280, distance: 101.0
click at [914, 236] on p "Futures do not rollover each night, they expire. At the expiration we rol the o…" at bounding box center [654, 254] width 682 height 48
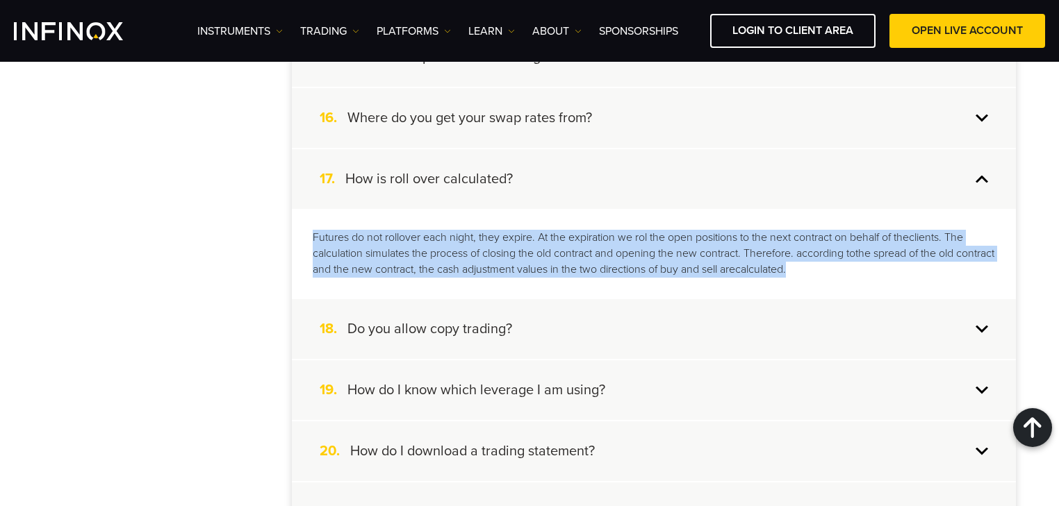
drag, startPoint x: 839, startPoint y: 264, endPoint x: 303, endPoint y: 235, distance: 537.0
click at [303, 237] on div "Futures do not rollover each night, they expire. At the expiration we rol the o…" at bounding box center [654, 254] width 724 height 90
copy p "Futures do not rollover each night, they expire. At the expiration we rol the o…"
click at [432, 258] on p "Futures do not rollover each night, they expire. At the expiration we rol the o…" at bounding box center [654, 254] width 682 height 48
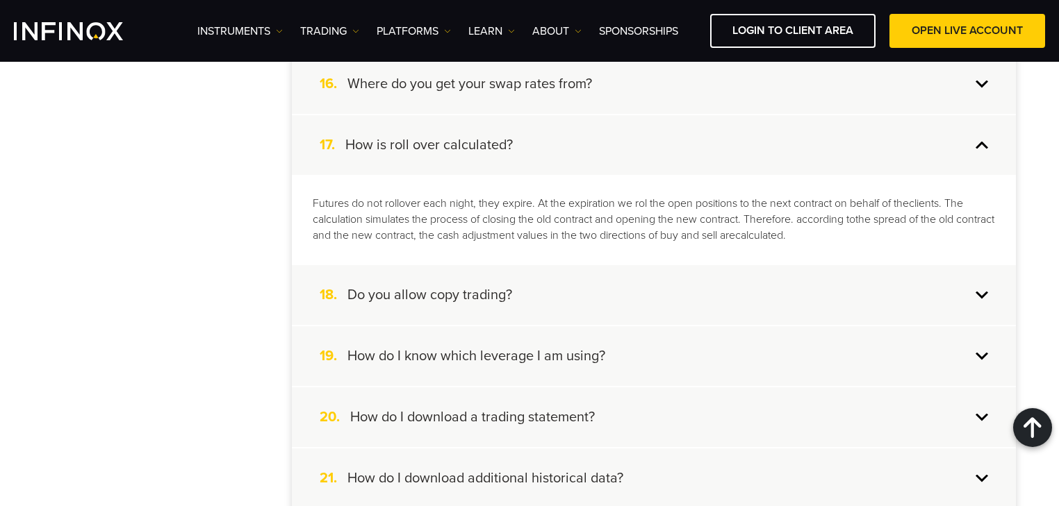
scroll to position [1334, 0]
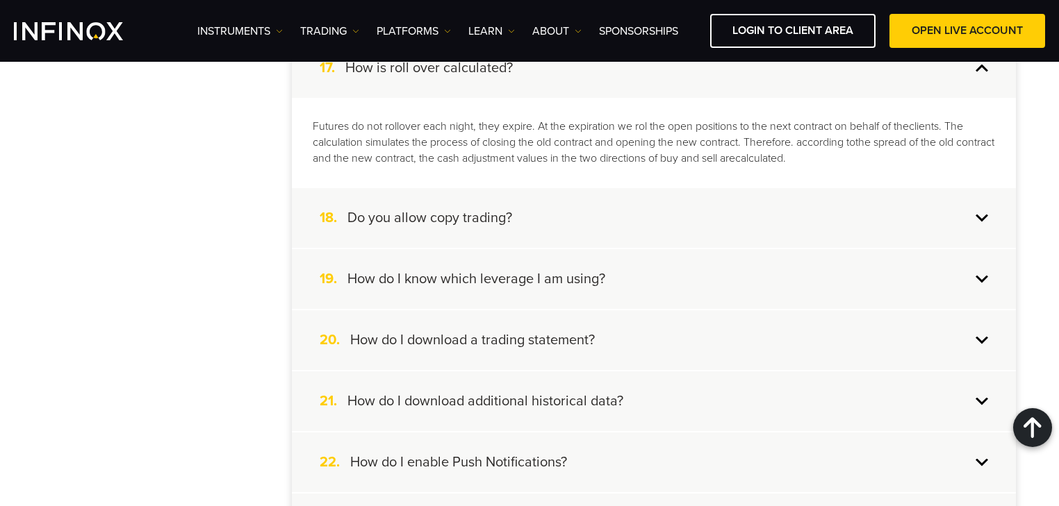
click at [520, 217] on div "18. Do you allow copy trading?" at bounding box center [654, 218] width 724 height 60
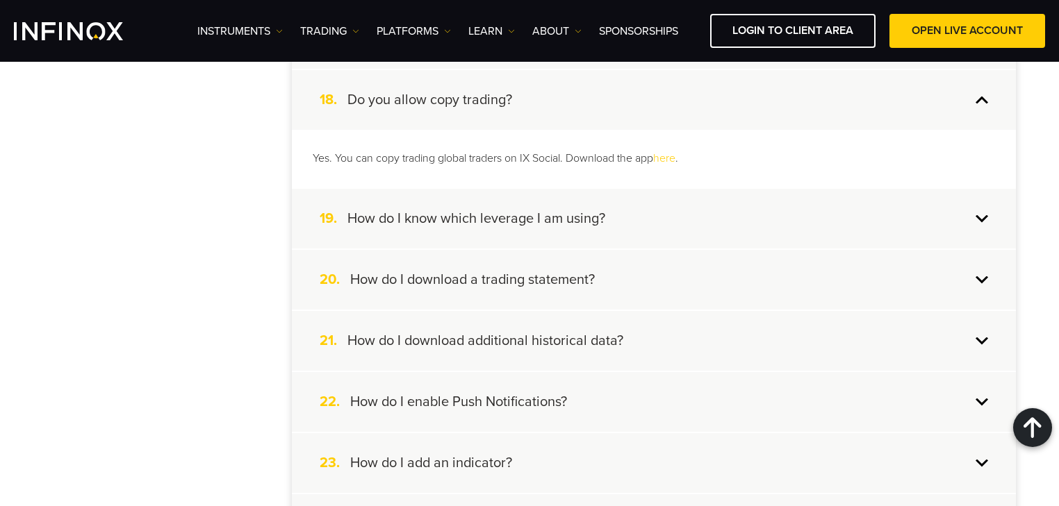
scroll to position [1389, 0]
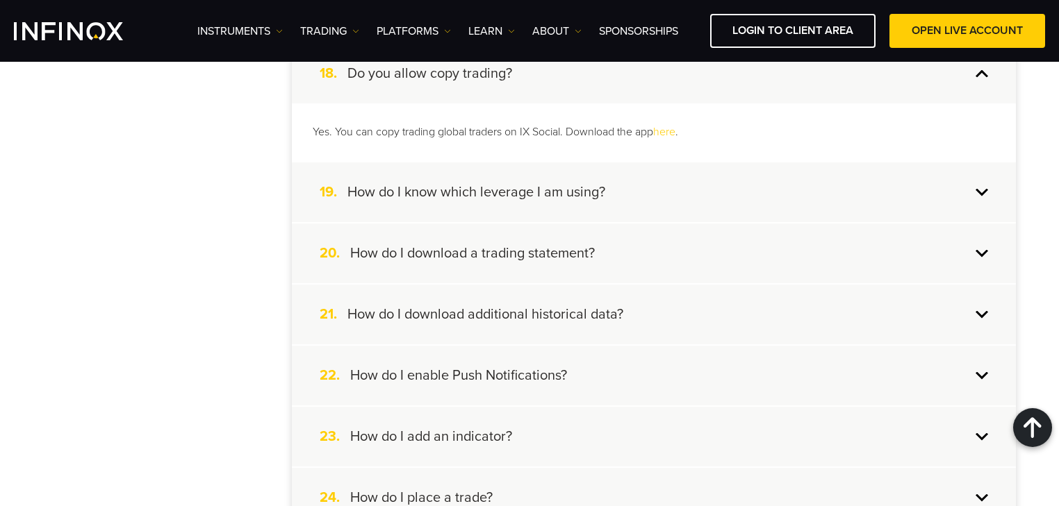
click at [628, 204] on div "19. How do I know which leverage I am using?" at bounding box center [654, 193] width 724 height 60
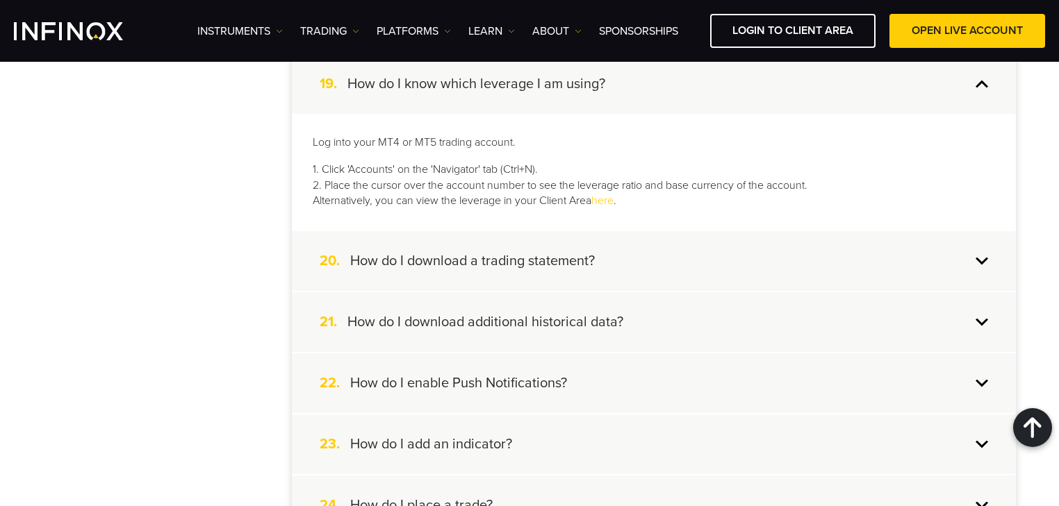
scroll to position [1445, 0]
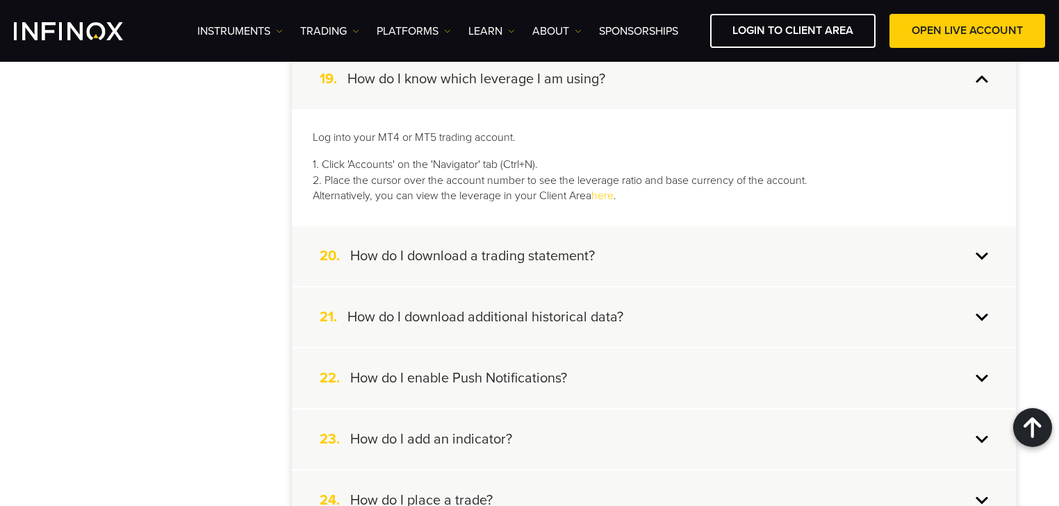
click at [656, 254] on div "20. How do I download a trading statement?" at bounding box center [654, 256] width 724 height 60
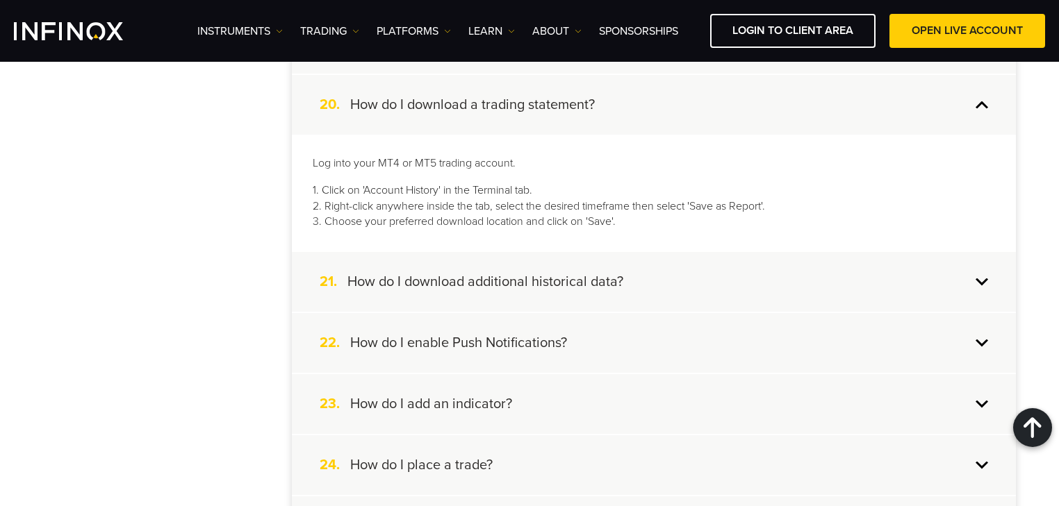
scroll to position [1500, 0]
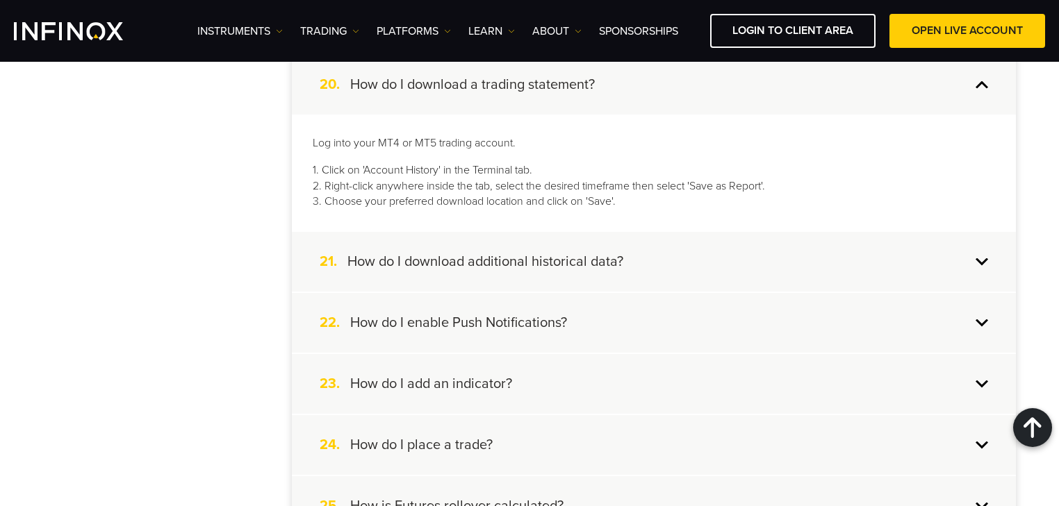
click at [686, 242] on div "21. How do I download additional historical data?" at bounding box center [654, 262] width 724 height 60
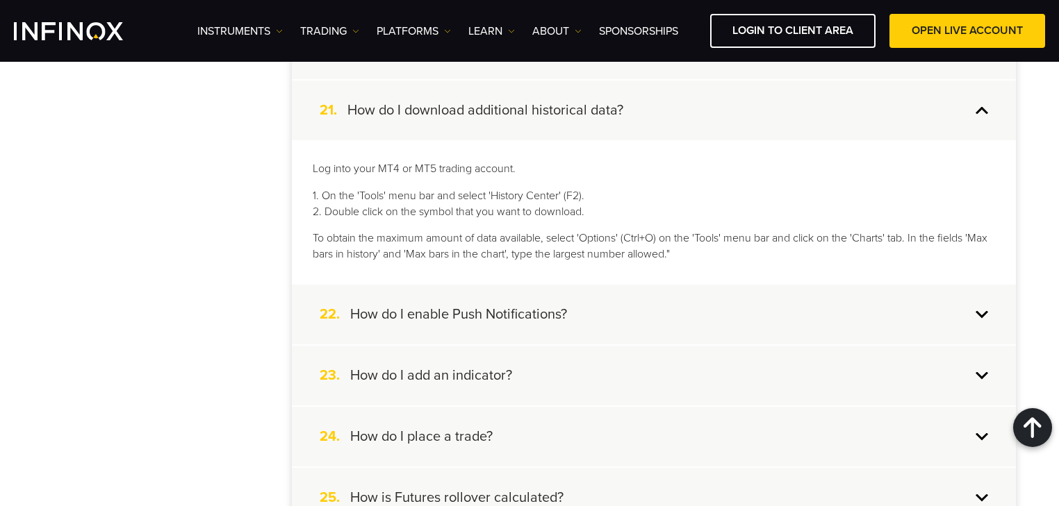
scroll to position [1556, 0]
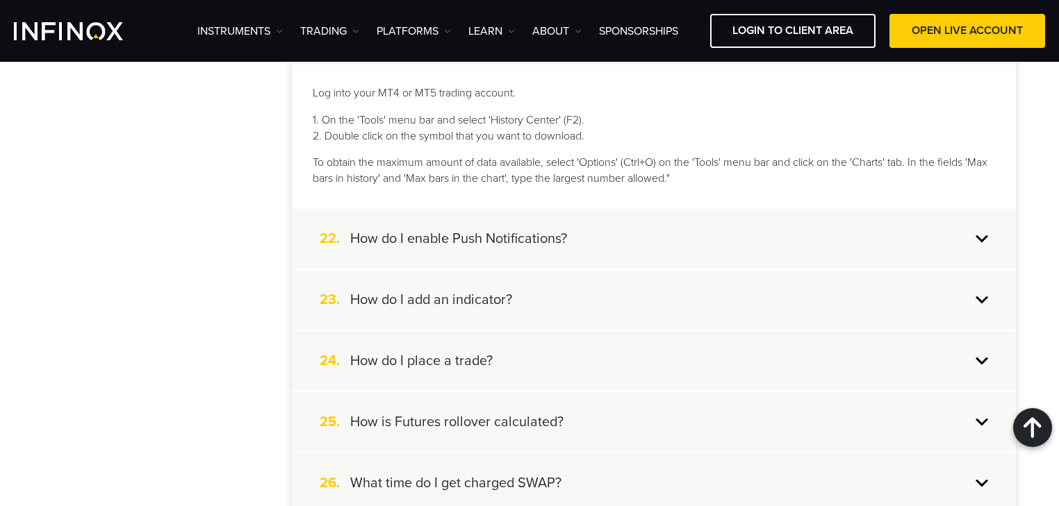
click at [627, 219] on div "22. How do I enable Push Notifications?" at bounding box center [654, 239] width 724 height 60
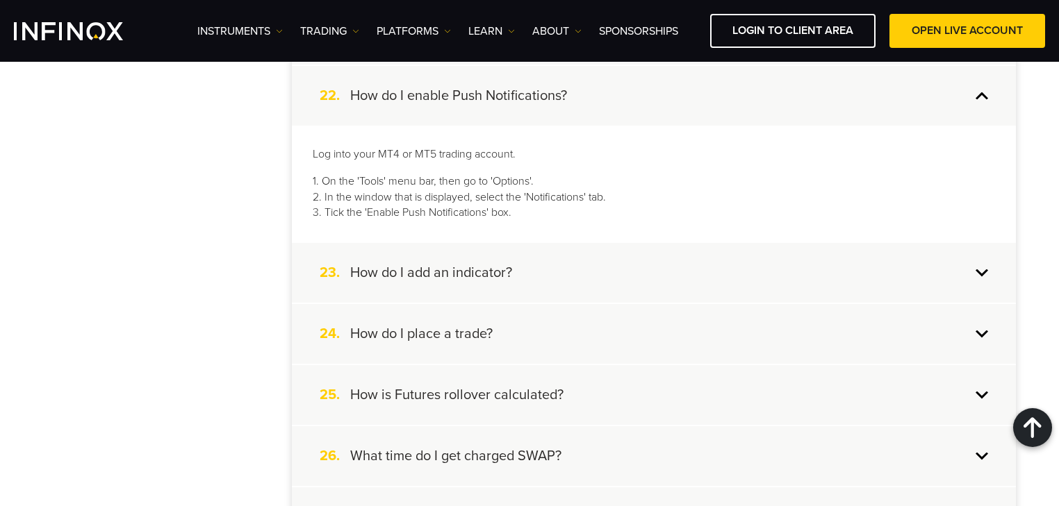
click at [561, 266] on div "23. How do I add an indicator?" at bounding box center [654, 273] width 724 height 60
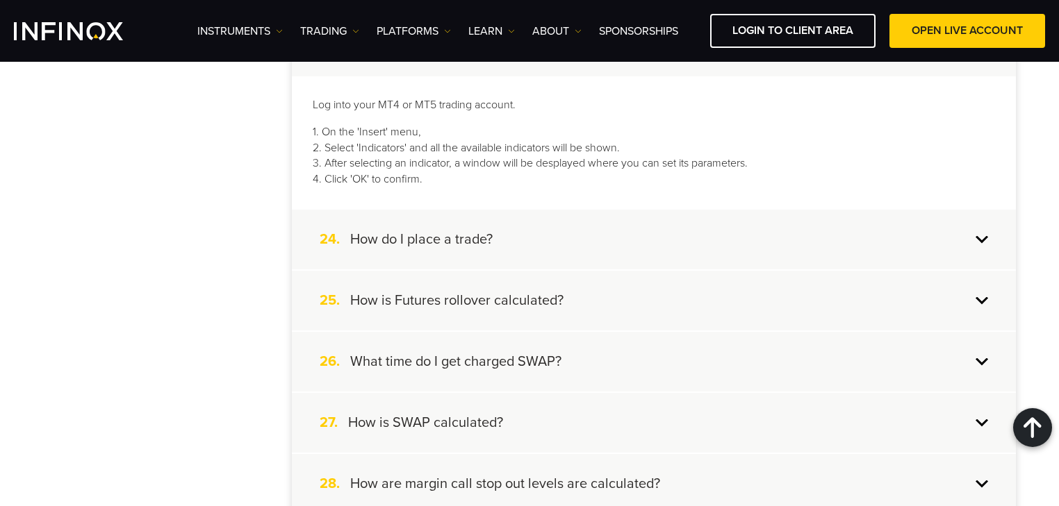
scroll to position [1723, 0]
click at [554, 225] on div "24. How do I place a trade?" at bounding box center [654, 239] width 724 height 60
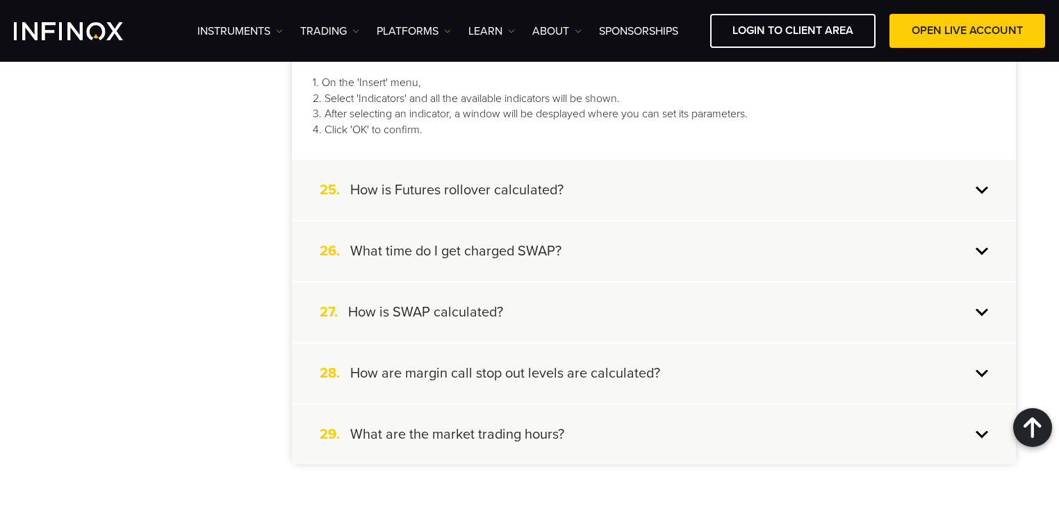
scroll to position [1834, 0]
click at [497, 190] on h4 "How is Futures rollover calculated?" at bounding box center [456, 189] width 213 height 18
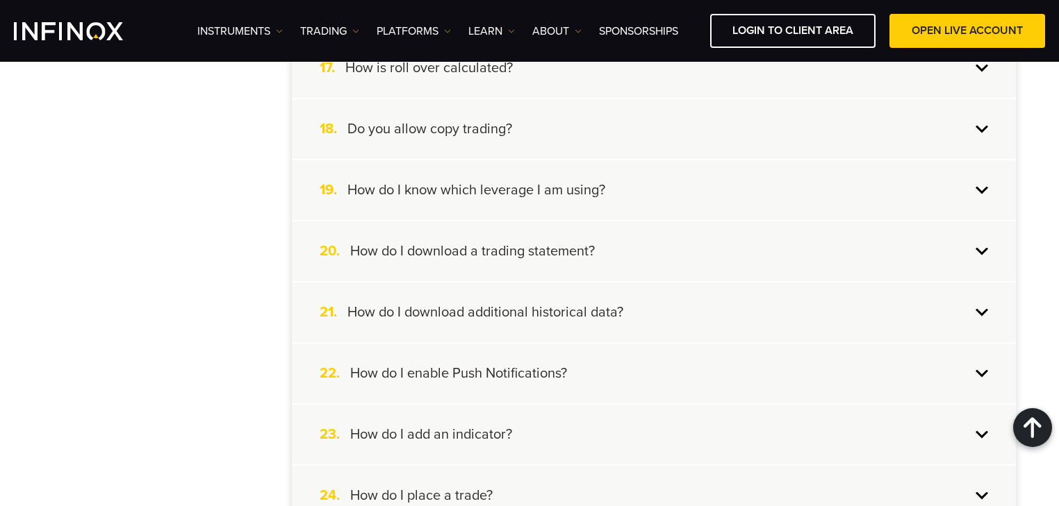
scroll to position [1278, 0]
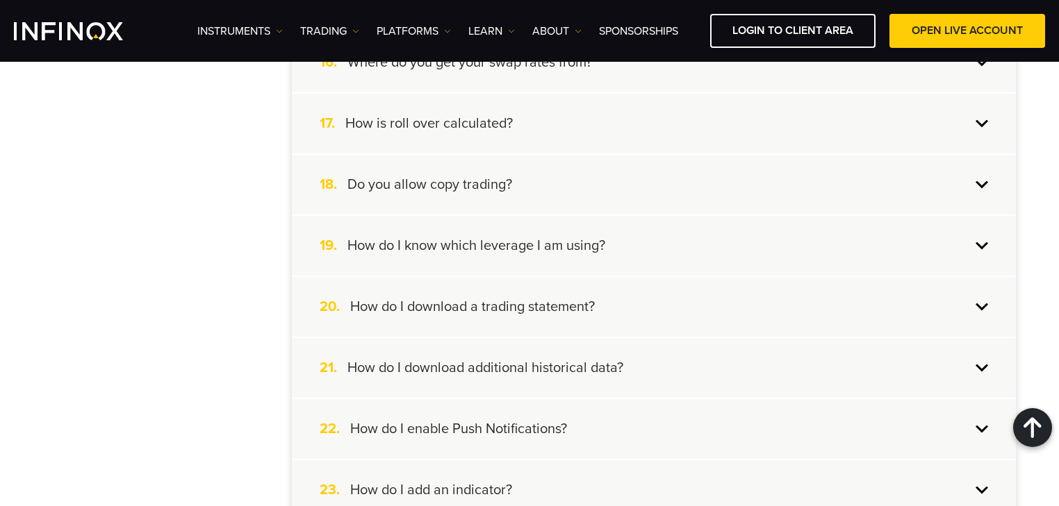
click at [512, 122] on div "17. How is roll over calculated?" at bounding box center [654, 124] width 724 height 60
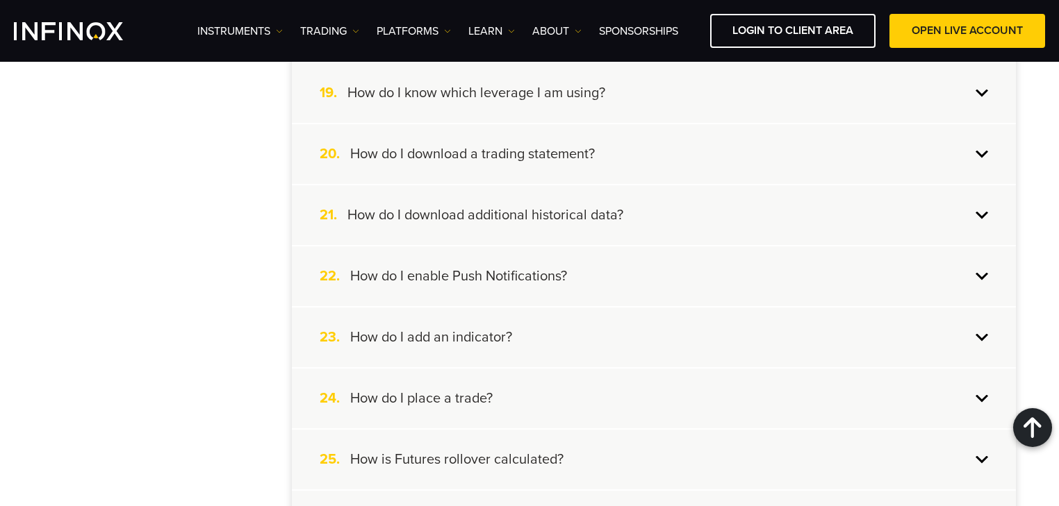
scroll to position [1500, 0]
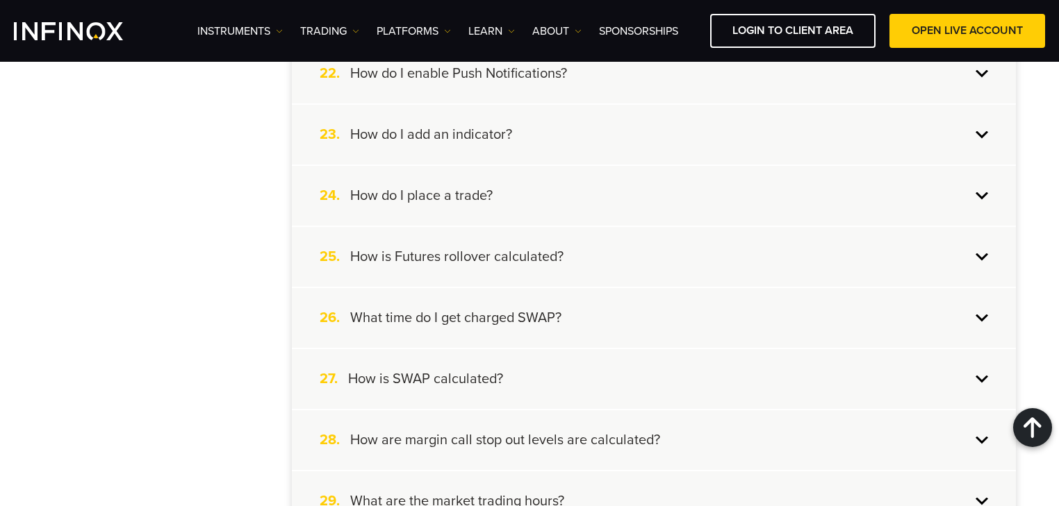
click at [564, 254] on div "25. How is Futures rollover calculated?" at bounding box center [654, 257] width 724 height 60
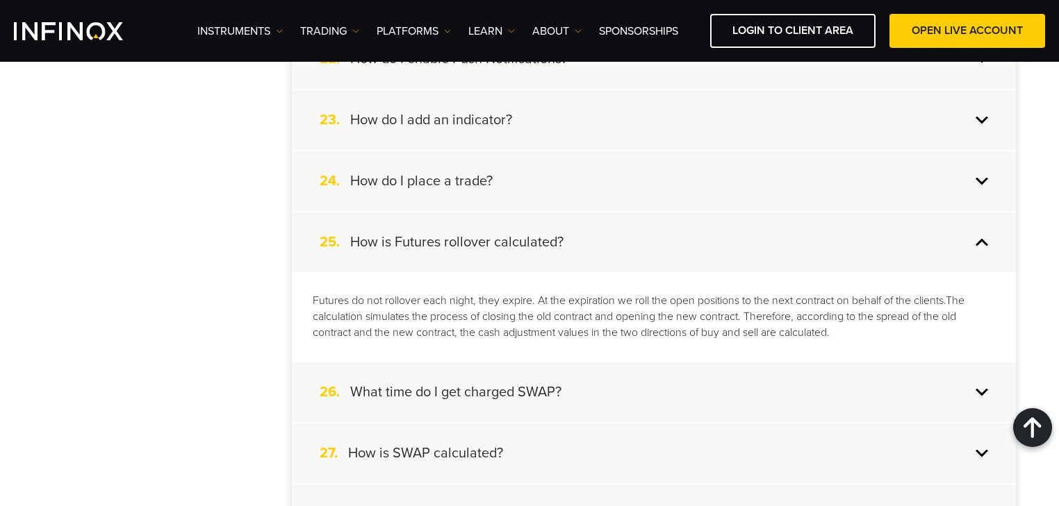
scroll to position [1648, 0]
drag, startPoint x: 558, startPoint y: 297, endPoint x: 607, endPoint y: 300, distance: 48.7
click at [603, 301] on p "Futures do not rollover each night, they expire. At the expiration we roll the …" at bounding box center [654, 318] width 682 height 48
click at [640, 296] on p "Futures do not rollover each night, they expire. At the expiration we roll the …" at bounding box center [654, 318] width 682 height 48
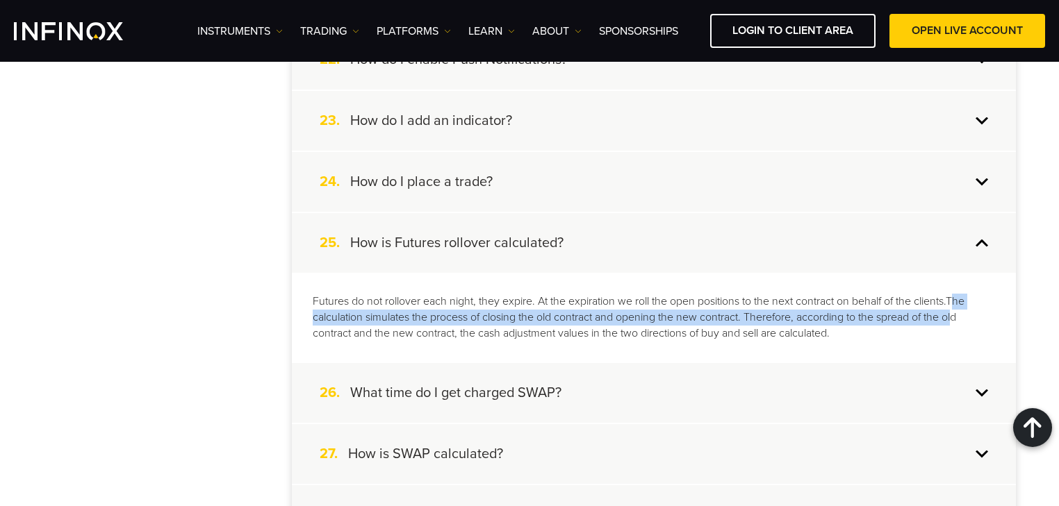
drag, startPoint x: 956, startPoint y: 294, endPoint x: 959, endPoint y: 308, distance: 14.7
click at [959, 308] on p "Futures do not rollover each night, they expire. At the expiration we roll the …" at bounding box center [654, 318] width 682 height 48
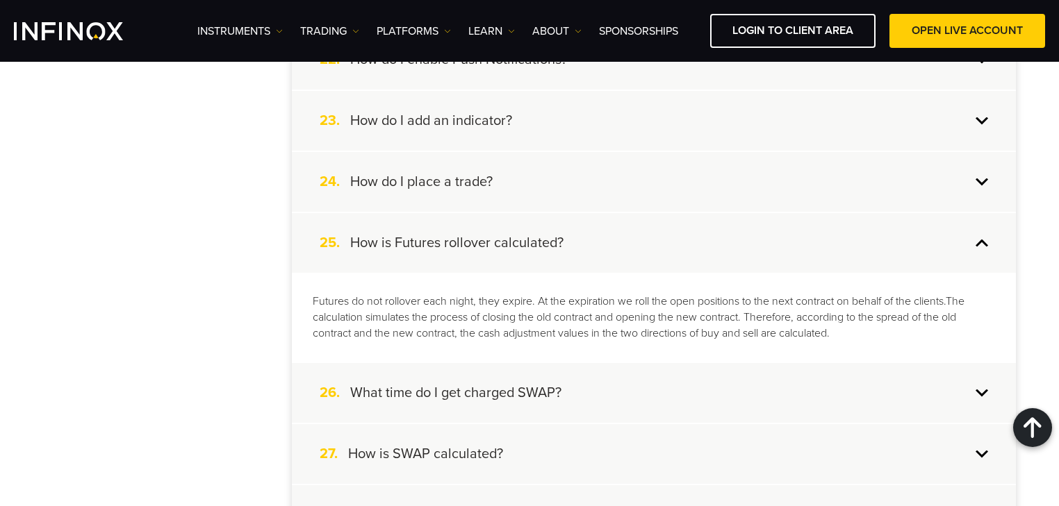
drag, startPoint x: 512, startPoint y: 320, endPoint x: 516, endPoint y: 313, distance: 8.7
click at [512, 320] on p "Futures do not rollover each night, they expire. At the expiration we roll the …" at bounding box center [654, 318] width 682 height 48
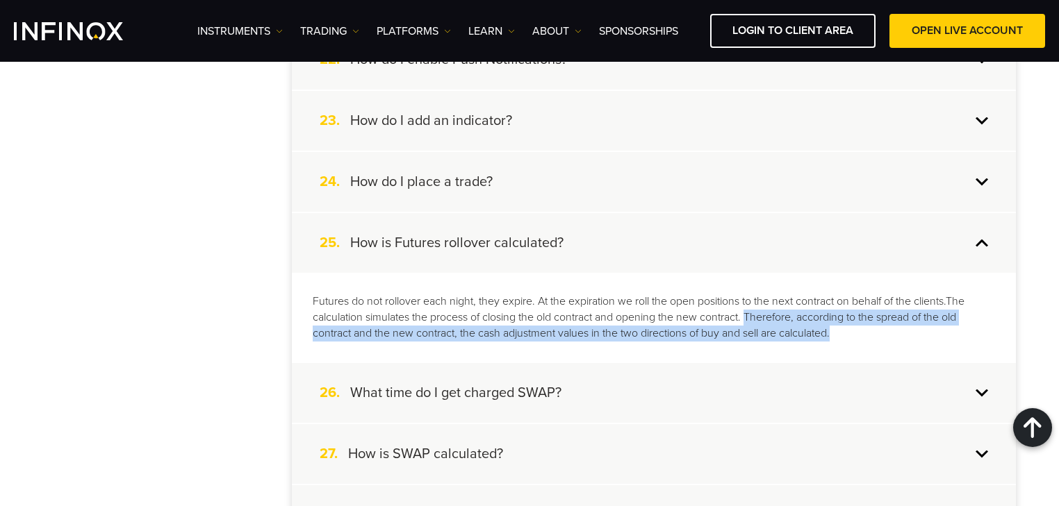
drag, startPoint x: 750, startPoint y: 308, endPoint x: 836, endPoint y: 319, distance: 86.8
click at [836, 319] on p "Futures do not rollover each night, they expire. At the expiration we roll the …" at bounding box center [654, 318] width 682 height 48
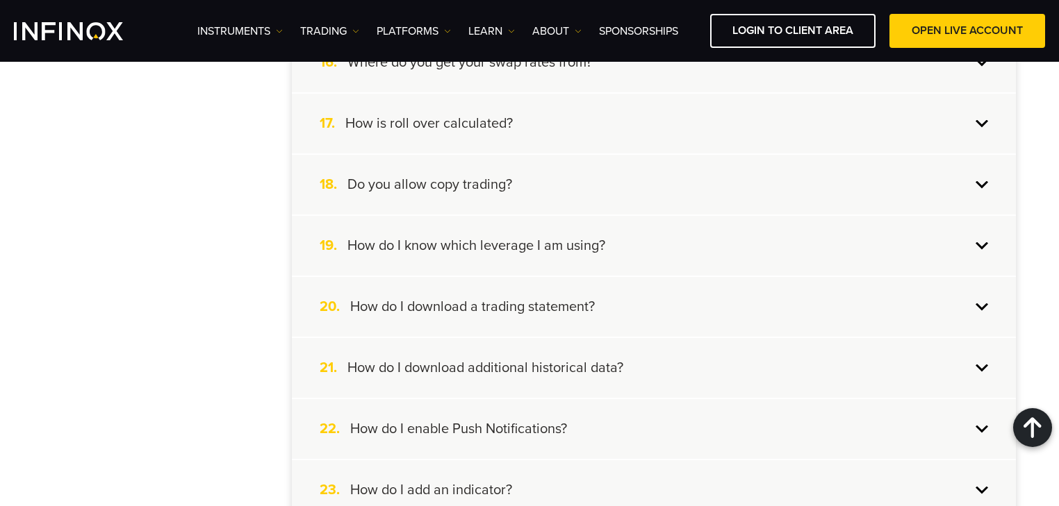
scroll to position [1259, 0]
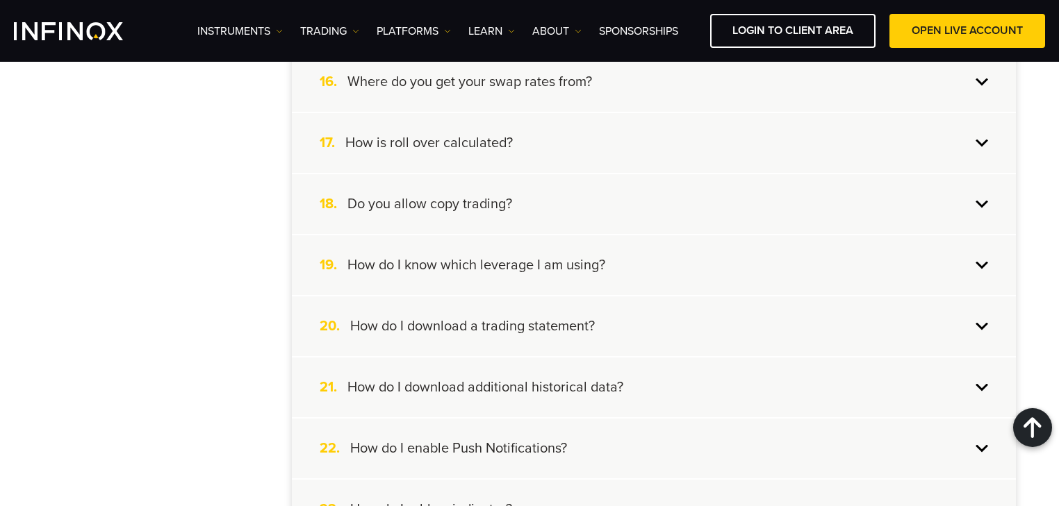
click at [529, 144] on div "17. How is roll over calculated?" at bounding box center [654, 143] width 724 height 60
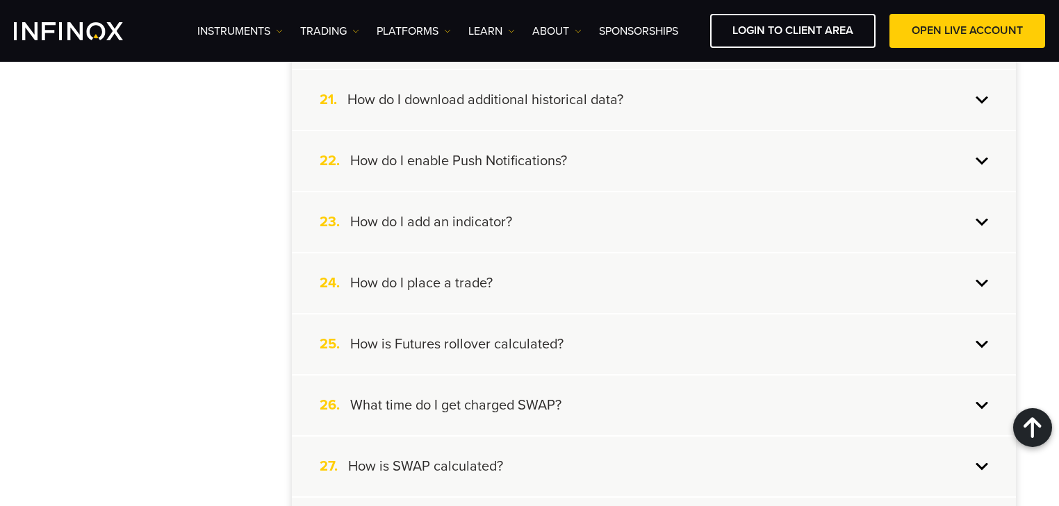
scroll to position [1648, 0]
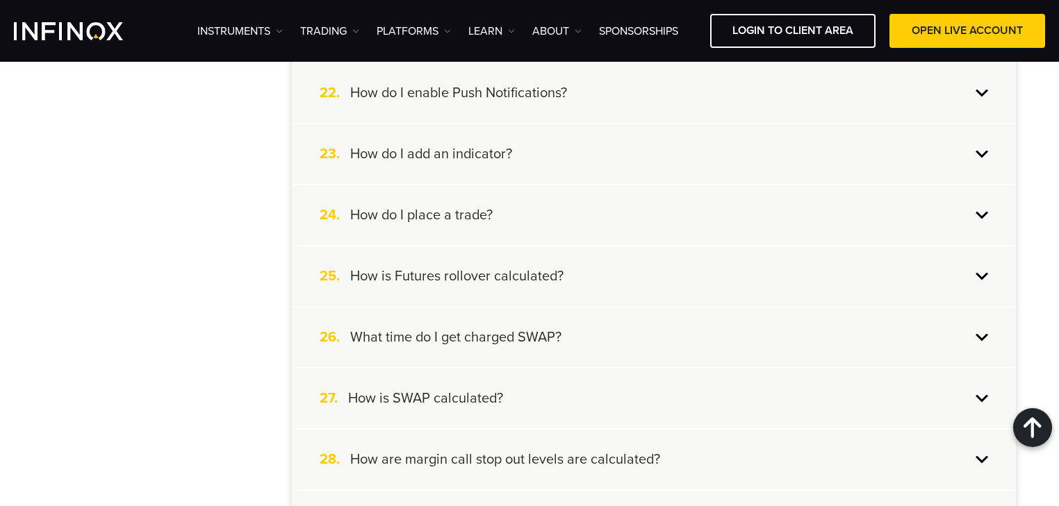
click at [579, 273] on div "25. How is Futures rollover calculated?" at bounding box center [654, 277] width 724 height 60
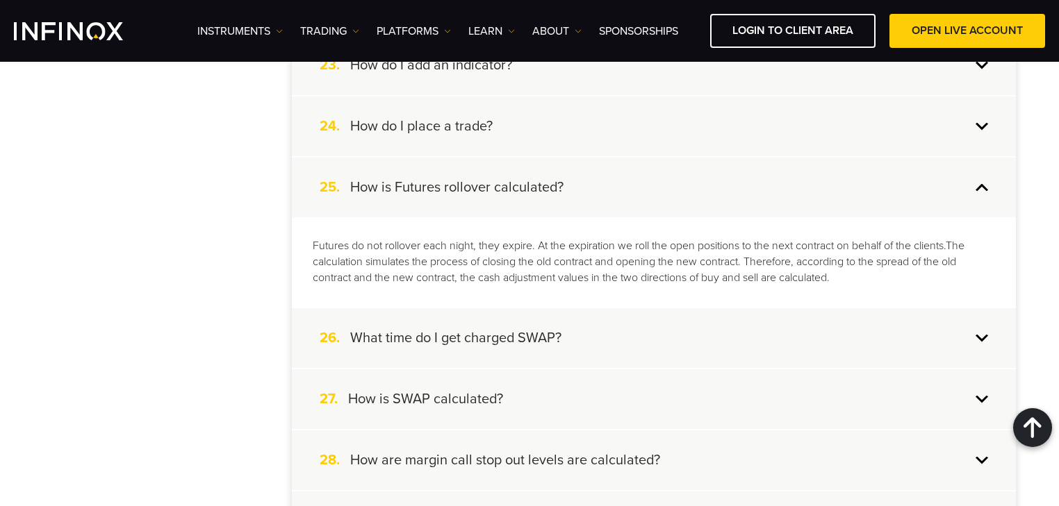
scroll to position [1653, 0]
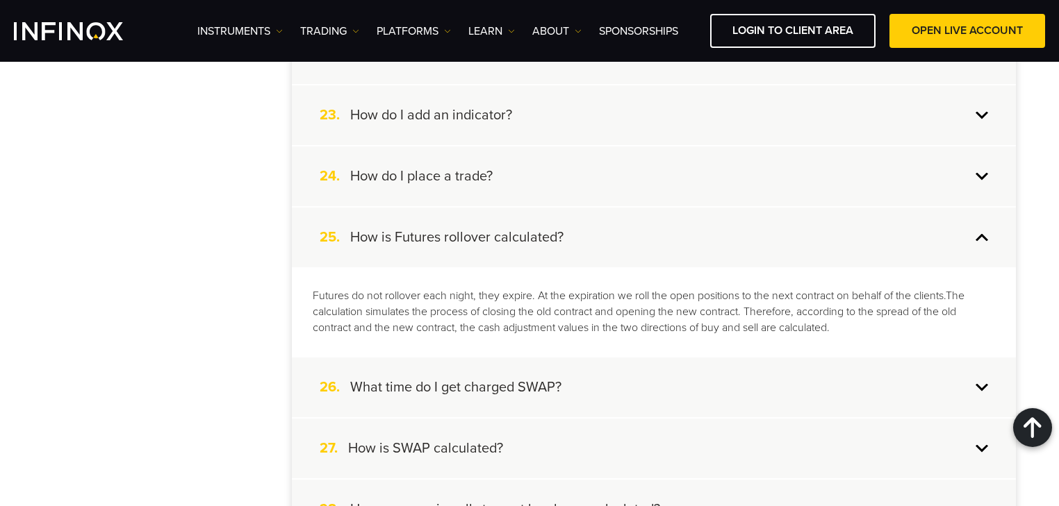
click at [517, 190] on div "24. How do I place a trade?" at bounding box center [654, 177] width 724 height 60
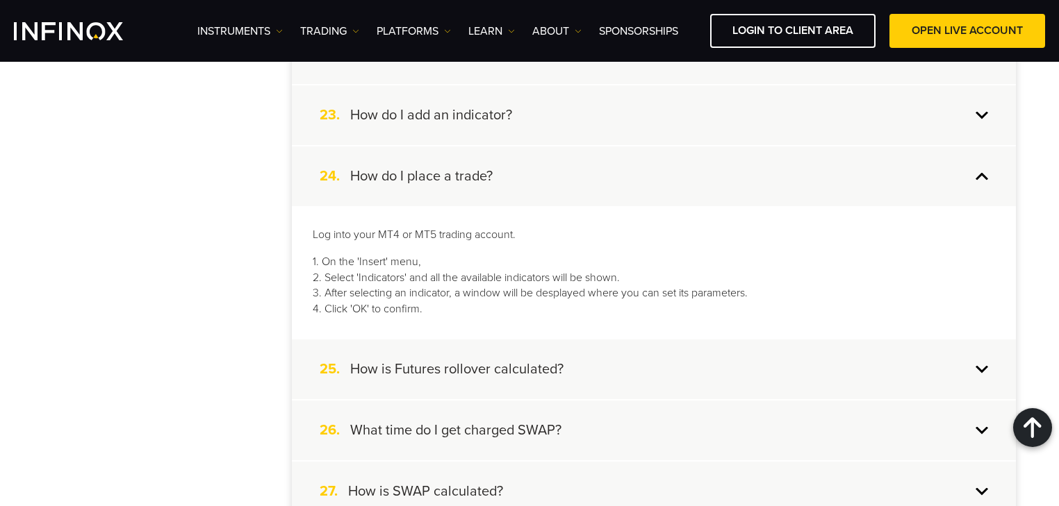
click at [523, 173] on div "24. How do I place a trade?" at bounding box center [654, 177] width 724 height 60
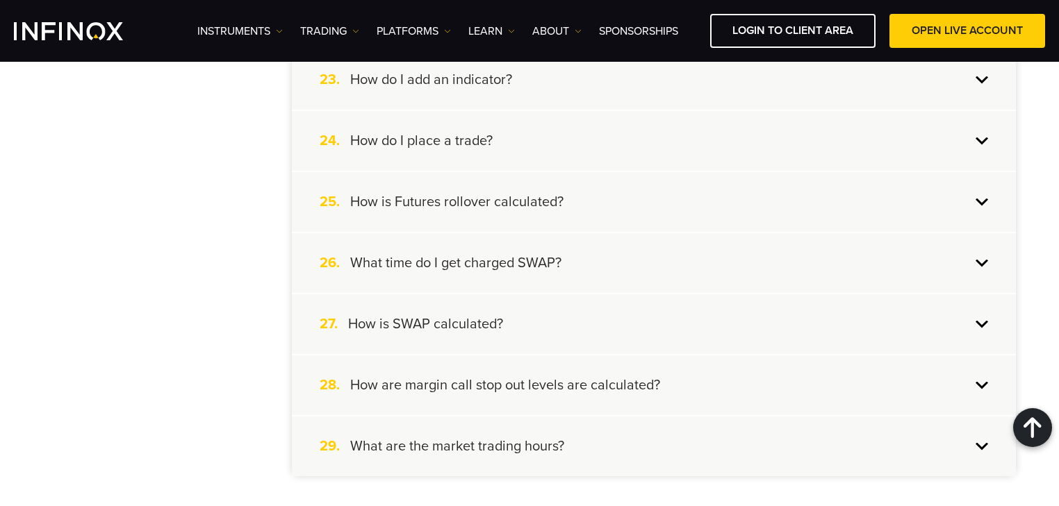
scroll to position [1709, 0]
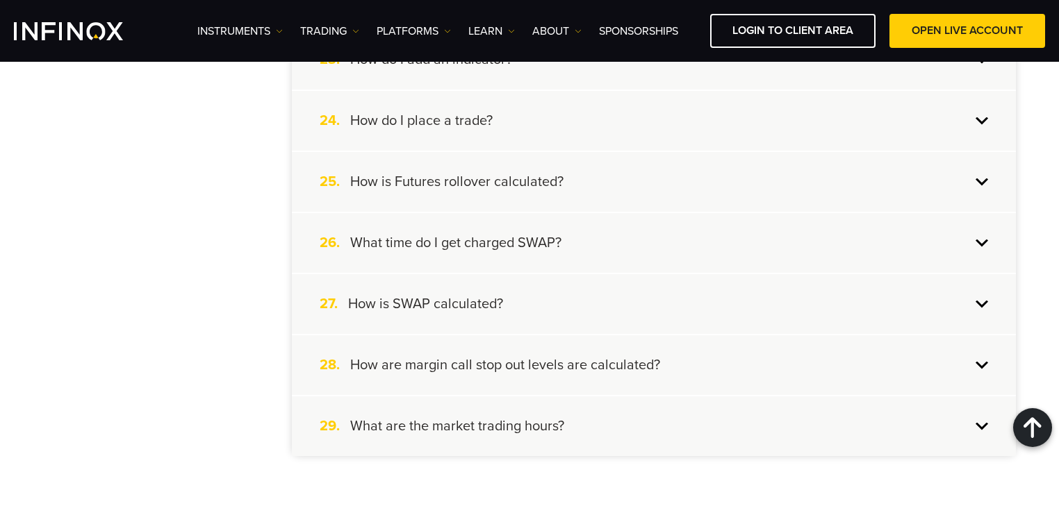
drag, startPoint x: 502, startPoint y: 184, endPoint x: 511, endPoint y: 177, distance: 12.0
click at [502, 184] on div "25. How is Futures rollover calculated?" at bounding box center [654, 182] width 724 height 60
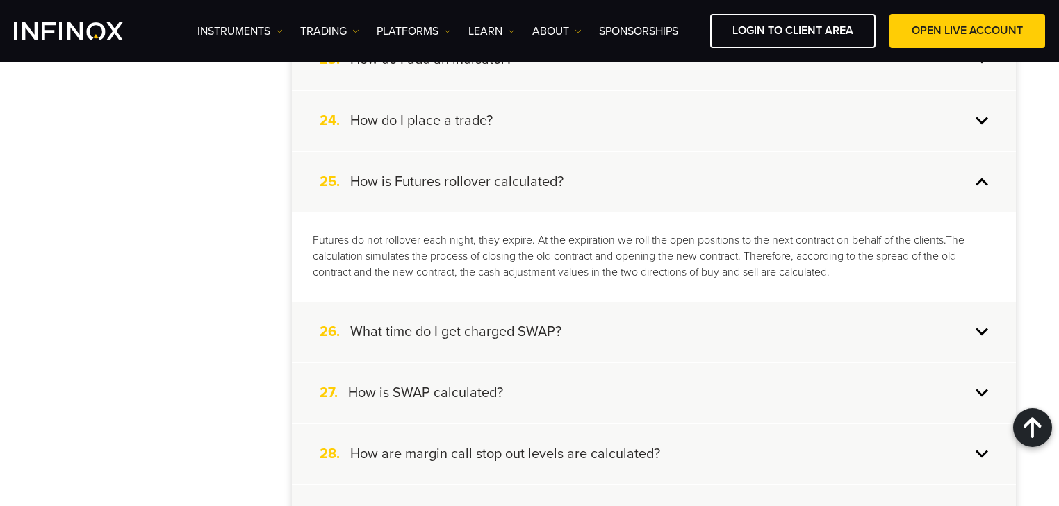
click at [522, 173] on h4 "How is Futures rollover calculated?" at bounding box center [456, 182] width 213 height 18
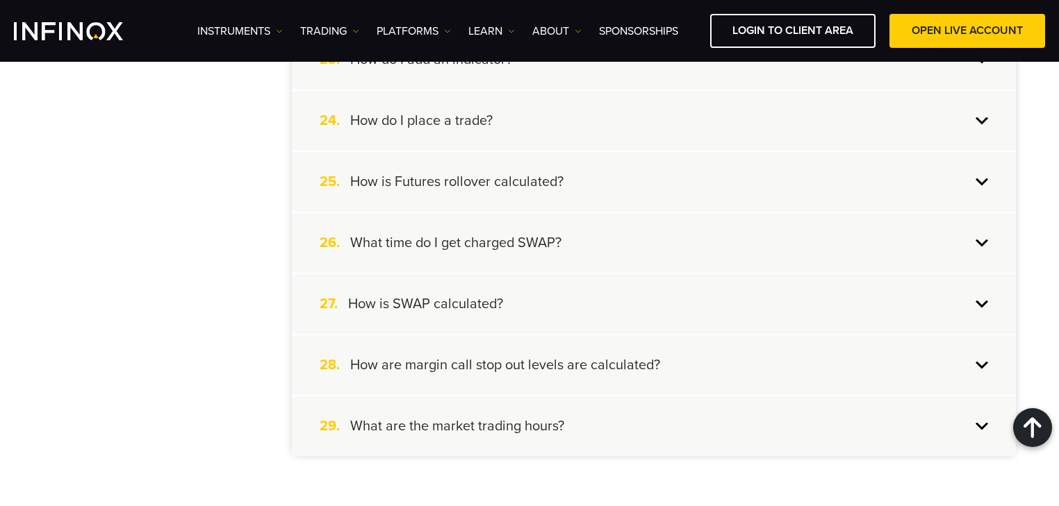
click at [541, 234] on h4 "What time do I get charged SWAP?" at bounding box center [455, 243] width 211 height 18
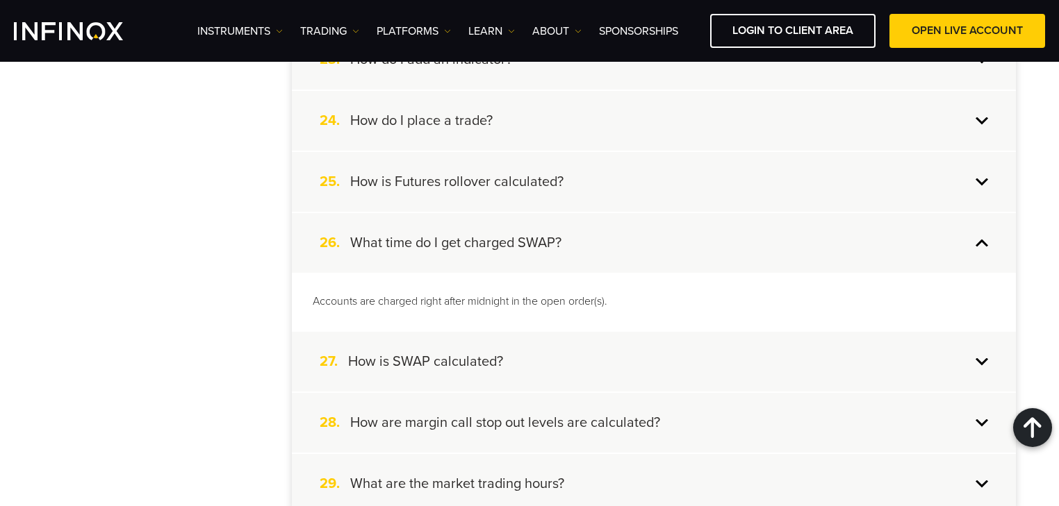
click at [588, 236] on div "26. What time do I get charged SWAP?" at bounding box center [654, 243] width 724 height 60
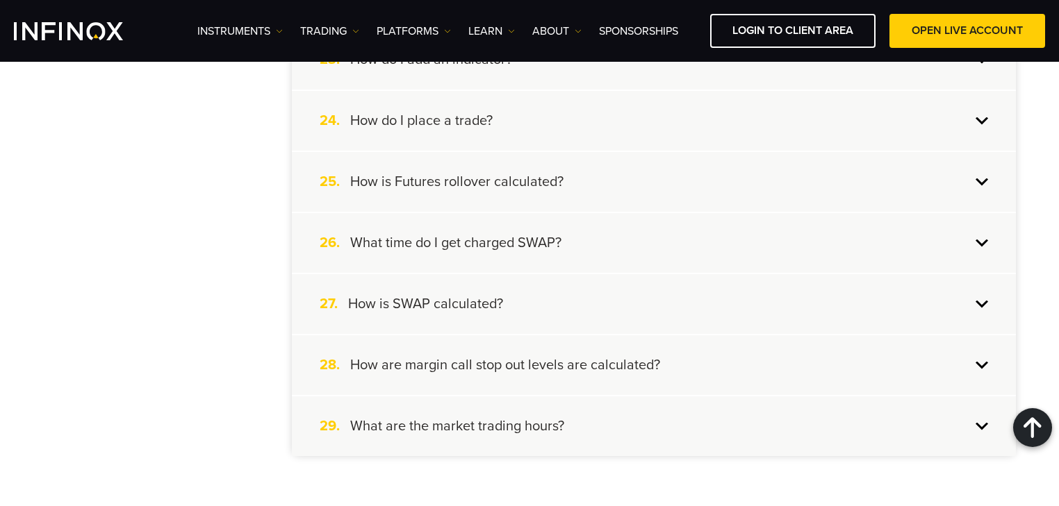
click at [582, 299] on div "27. How is SWAP calculated?" at bounding box center [654, 304] width 724 height 60
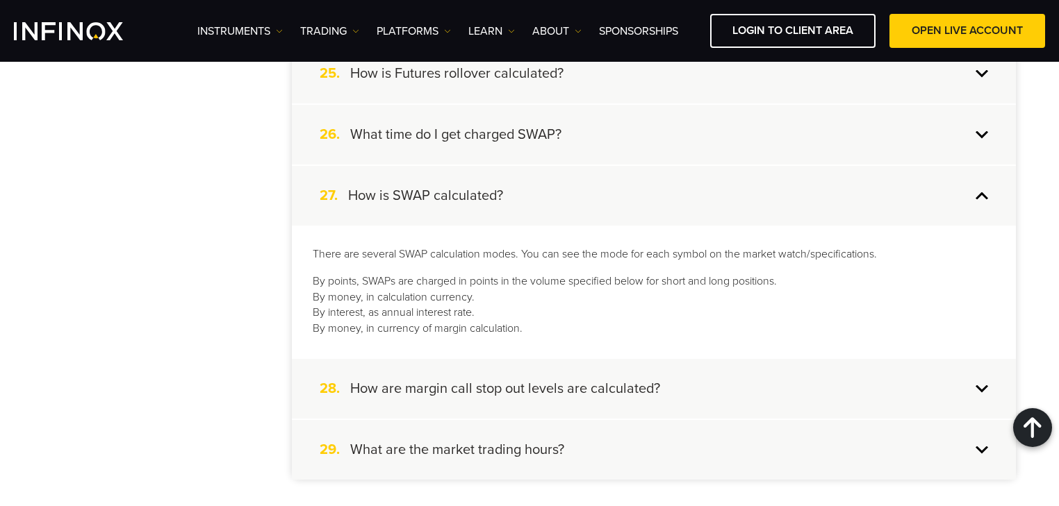
scroll to position [1820, 0]
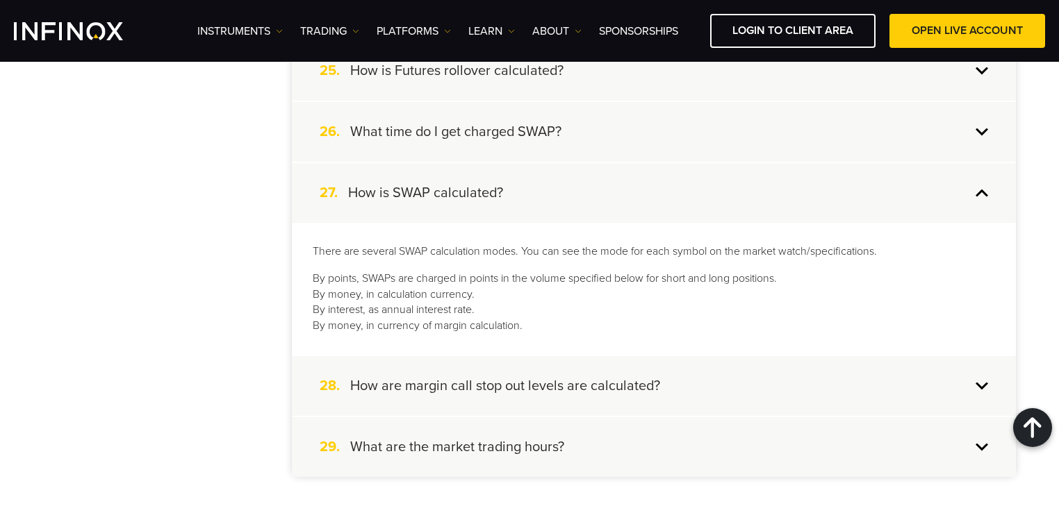
click at [541, 177] on div "27. How is SWAP calculated?" at bounding box center [654, 193] width 724 height 60
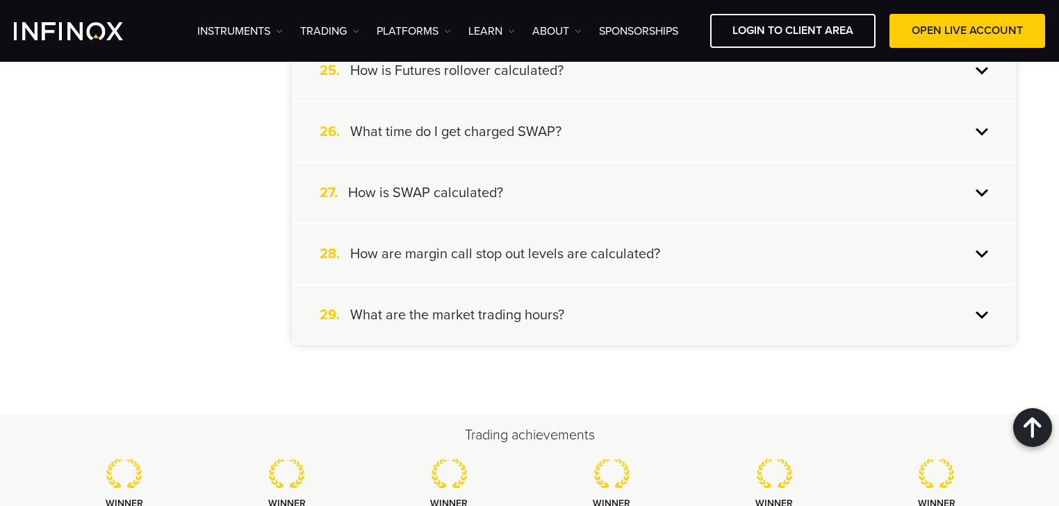
click at [564, 253] on h4 "How are margin call stop out levels are calculated?" at bounding box center [505, 254] width 310 height 18
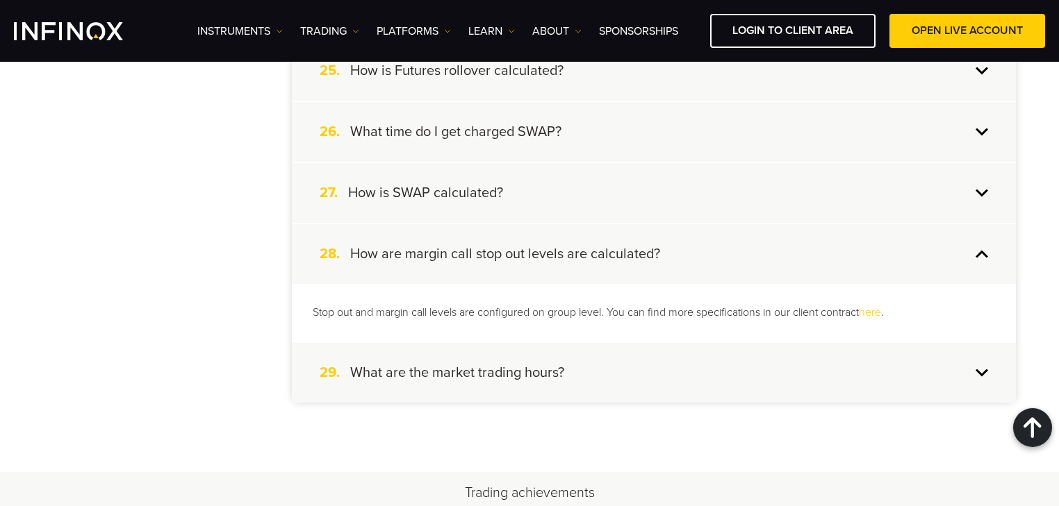
click at [654, 245] on h4 "How are margin call stop out levels are calculated?" at bounding box center [505, 254] width 310 height 18
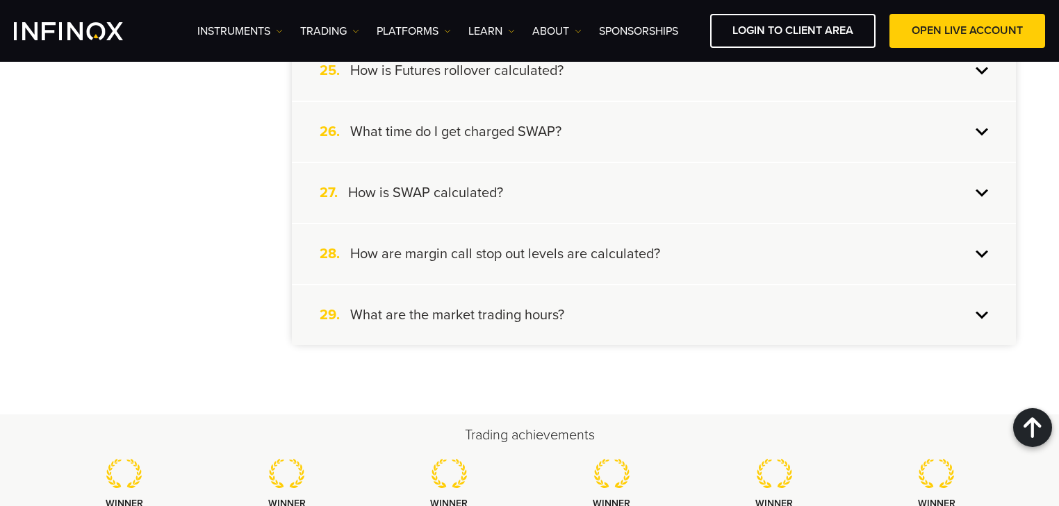
click at [626, 313] on div "29. What are the market trading hours?" at bounding box center [654, 315] width 724 height 60
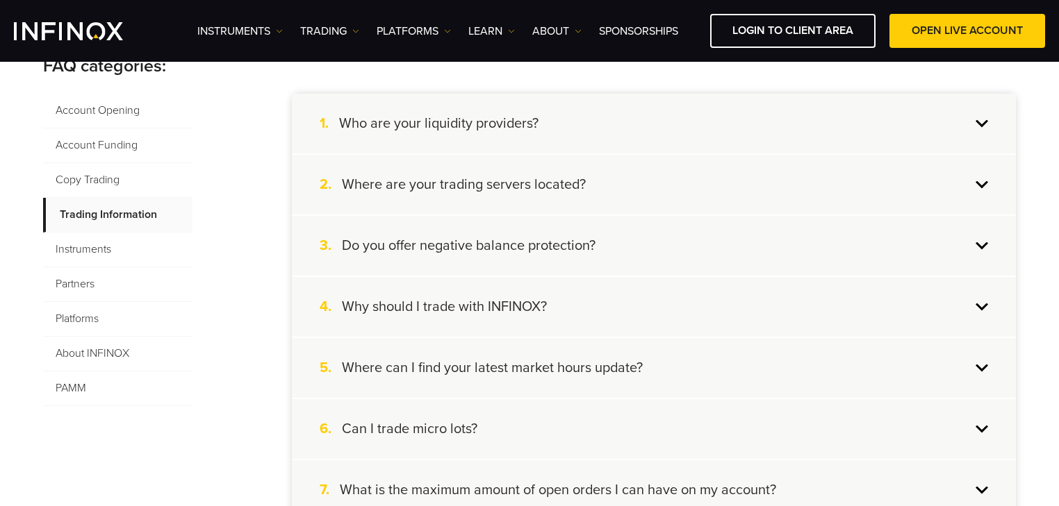
scroll to position [320, 0]
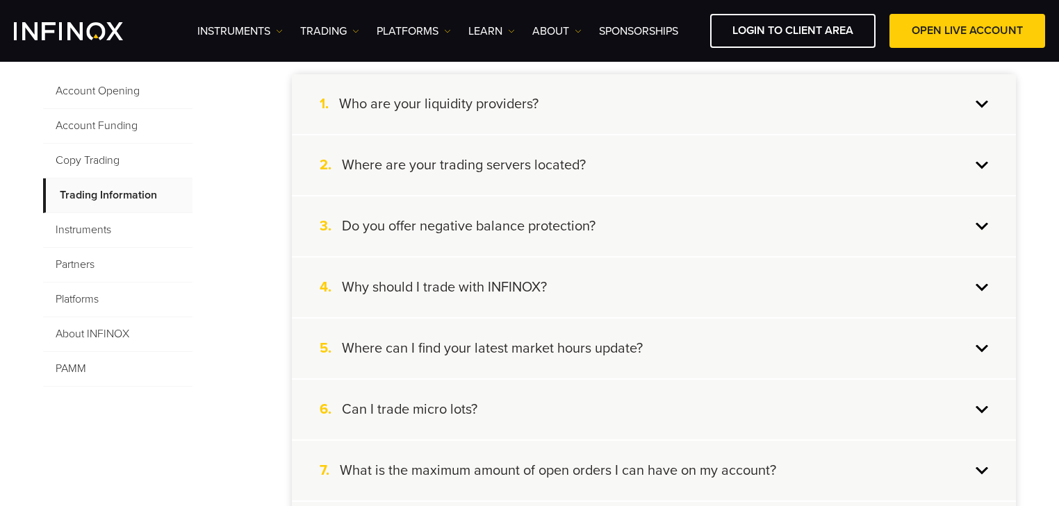
click at [94, 226] on span "Instruments" at bounding box center [117, 230] width 149 height 35
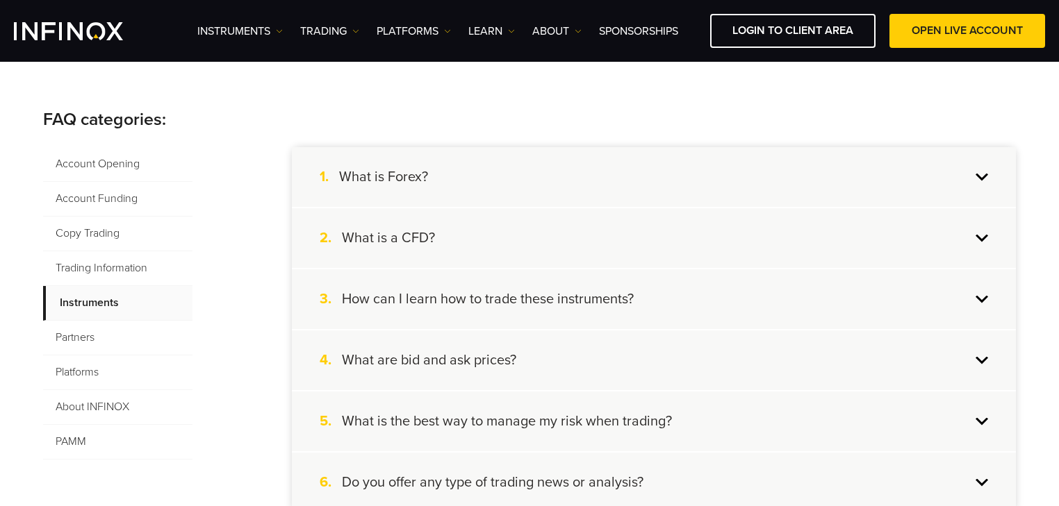
scroll to position [0, 0]
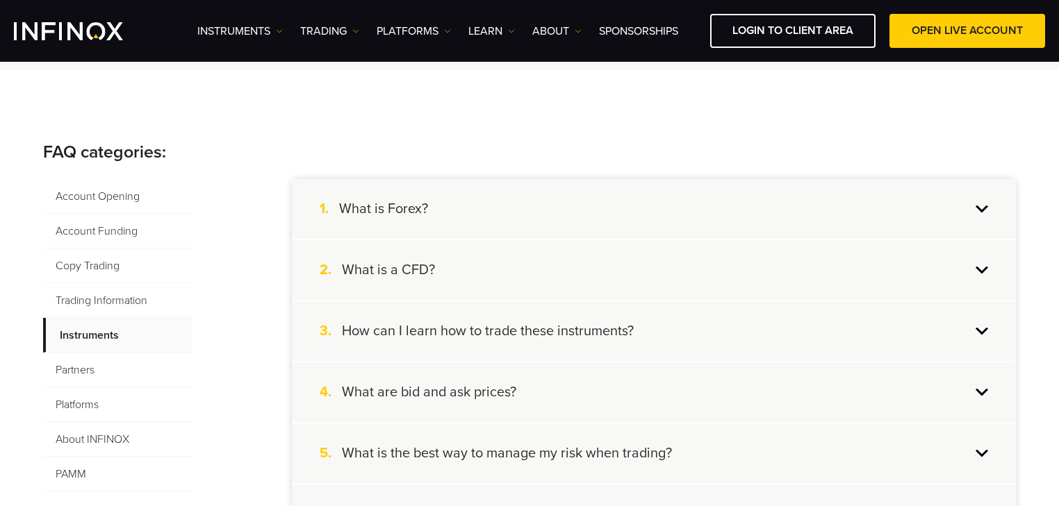
click at [489, 222] on div "1. What is Forex?" at bounding box center [654, 209] width 724 height 60
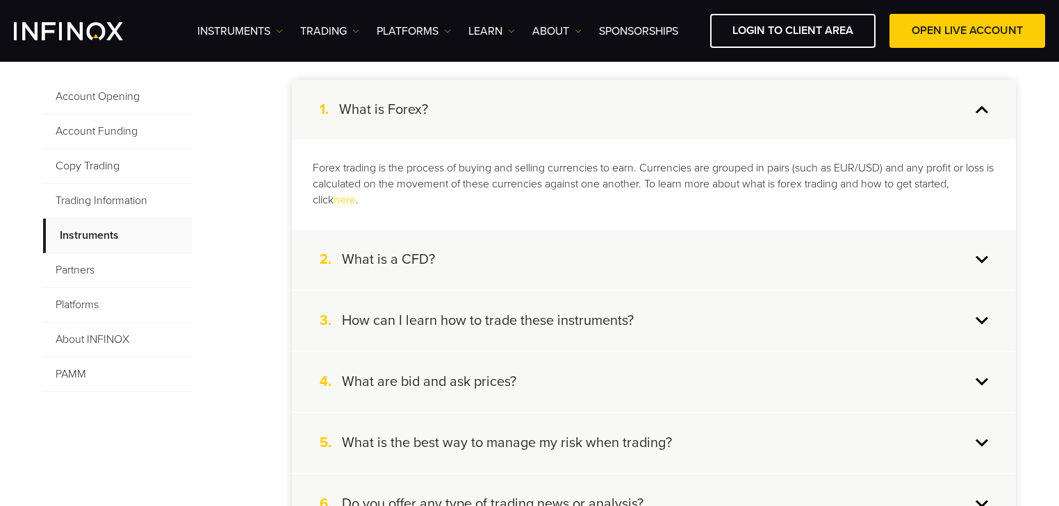
scroll to position [333, 0]
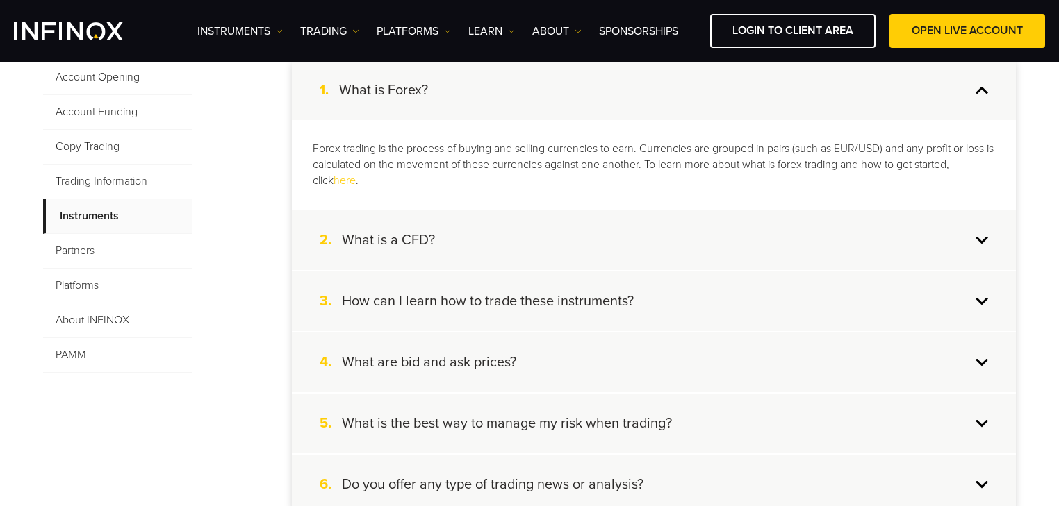
click at [547, 245] on div "2. What is a CFD?" at bounding box center [654, 240] width 724 height 60
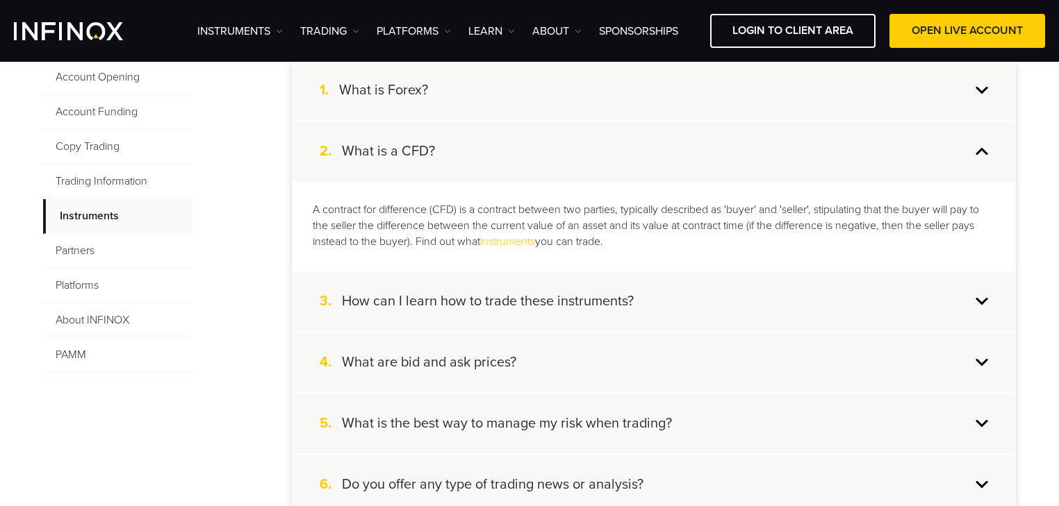
click at [690, 297] on div "3. How can I learn how to trade these instruments?" at bounding box center [654, 302] width 724 height 60
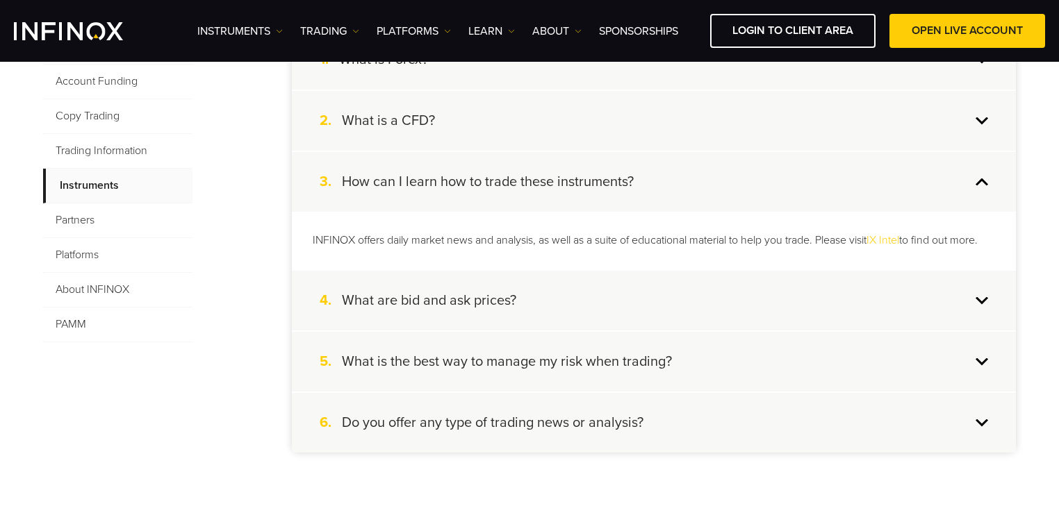
scroll to position [389, 0]
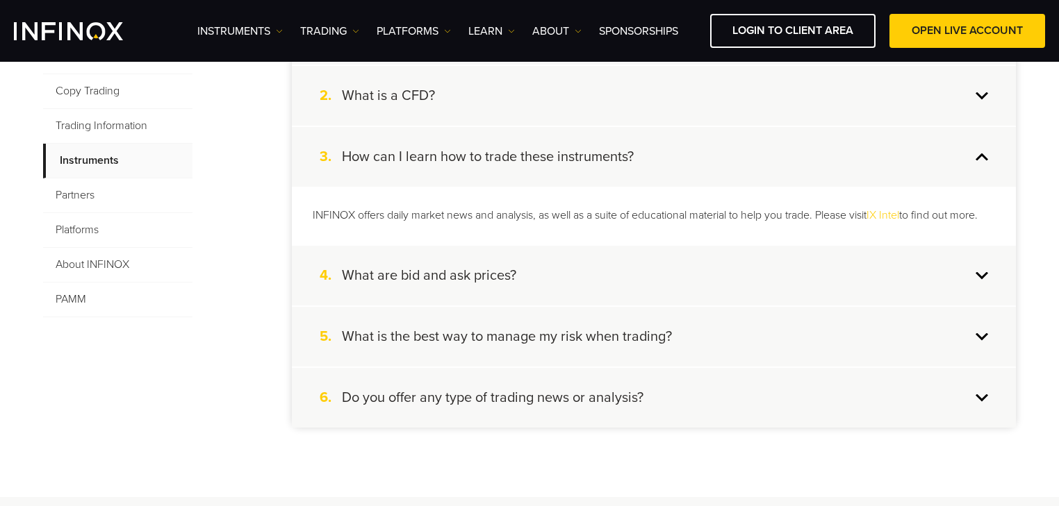
click at [671, 282] on div "4. What are bid and ask prices?" at bounding box center [654, 276] width 724 height 60
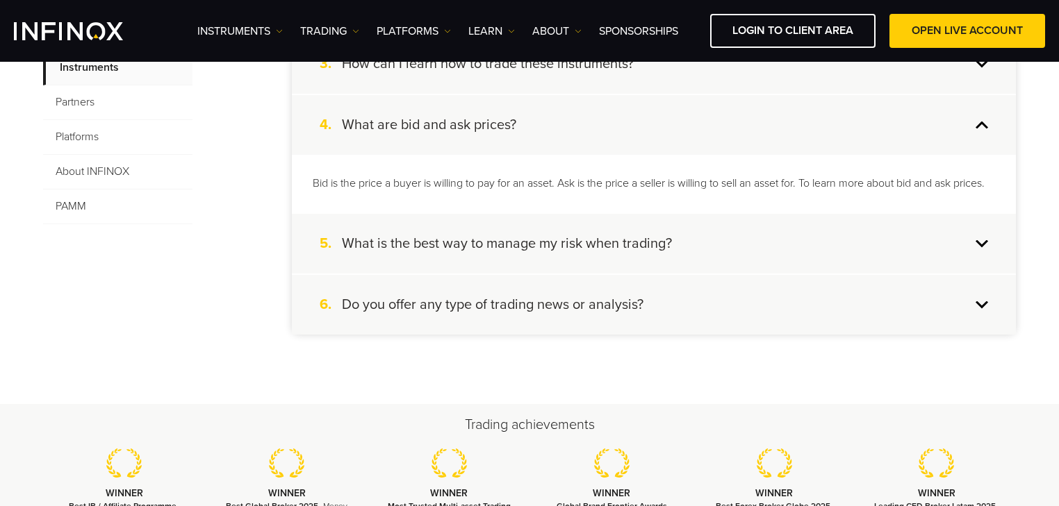
scroll to position [500, 0]
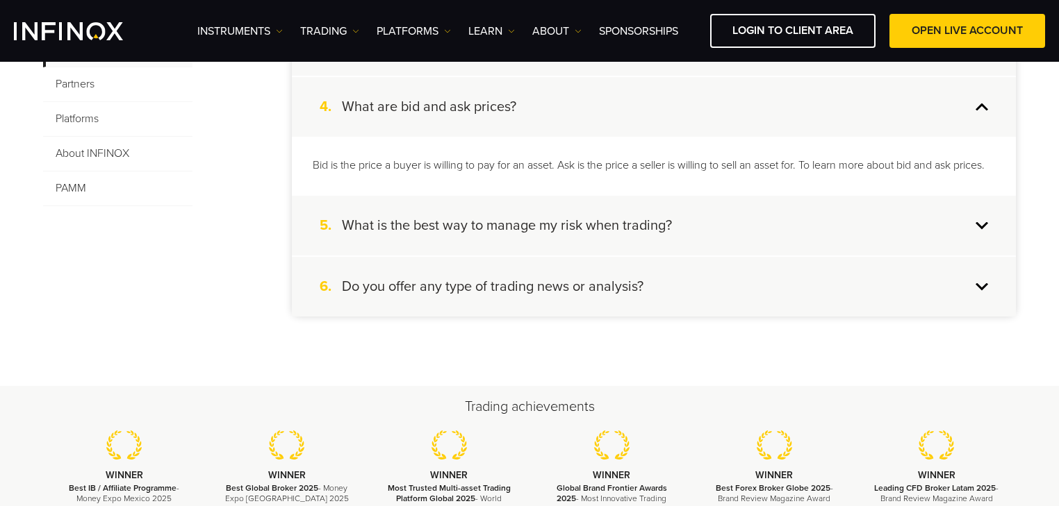
drag, startPoint x: 671, startPoint y: 260, endPoint x: 665, endPoint y: 251, distance: 10.6
click at [671, 256] on div "5. What is the best way to manage my risk when trading?" at bounding box center [654, 226] width 724 height 60
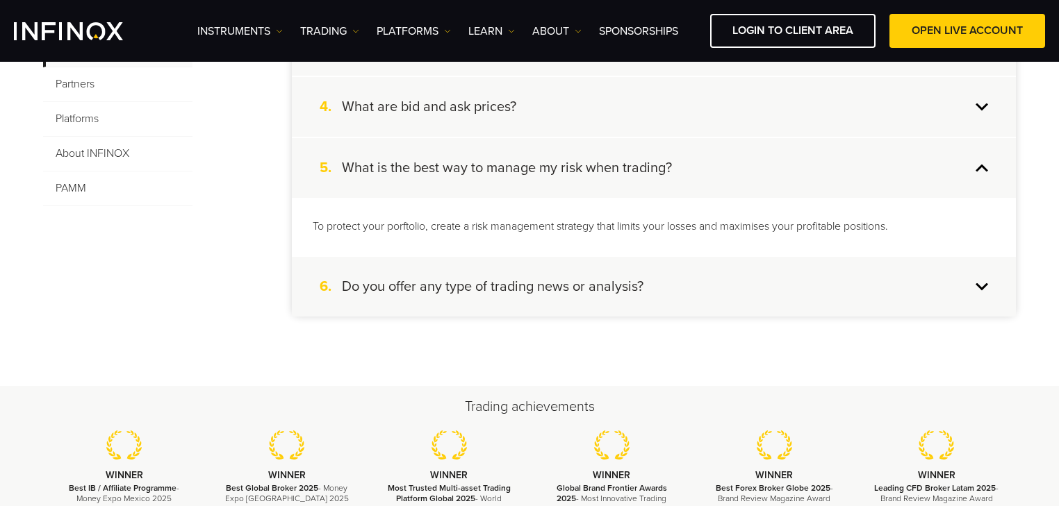
click at [673, 283] on div "6. Do you offer any type of trading news or analysis?" at bounding box center [654, 287] width 724 height 60
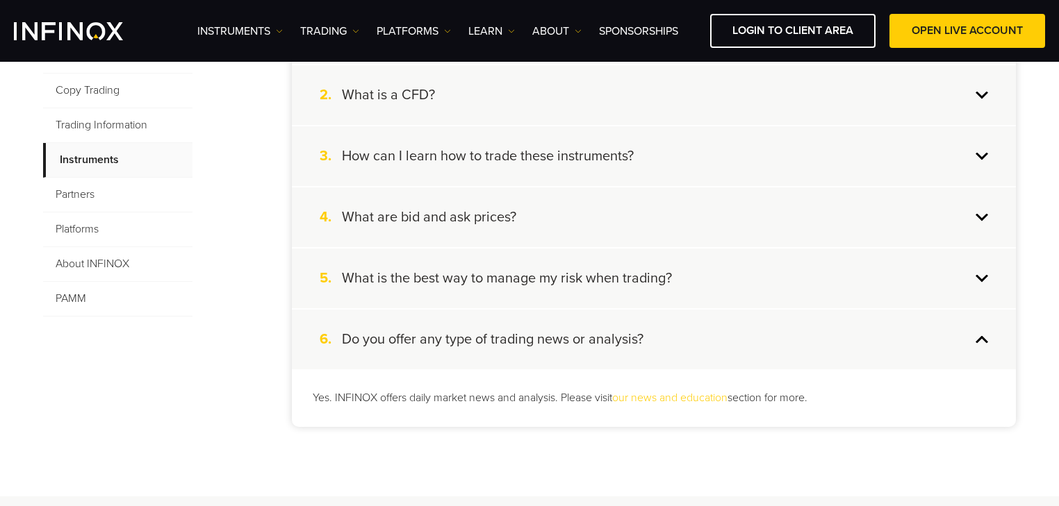
scroll to position [389, 0]
click at [84, 197] on span "Partners" at bounding box center [117, 196] width 149 height 35
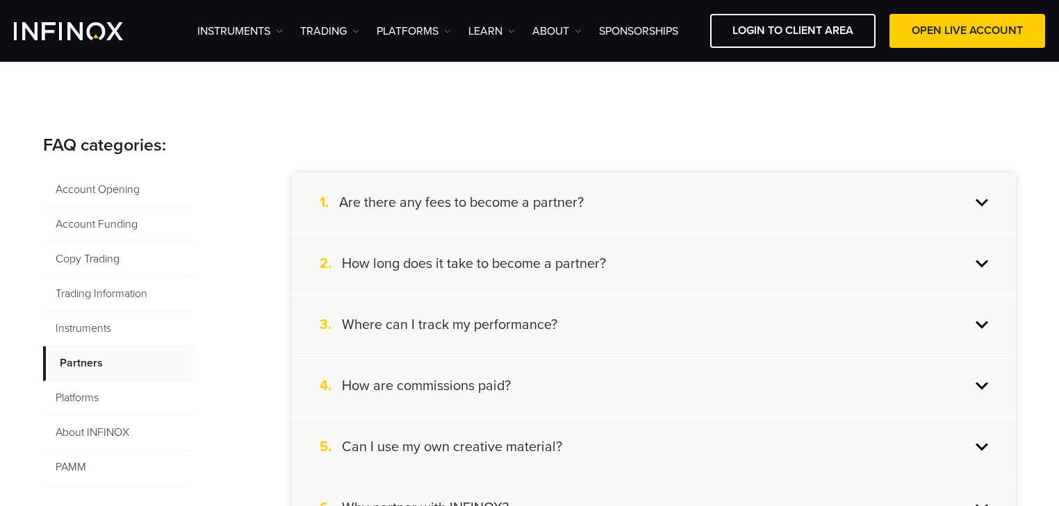
scroll to position [222, 0]
click at [608, 194] on div "1. Are there any fees to become a partner?" at bounding box center [654, 202] width 724 height 60
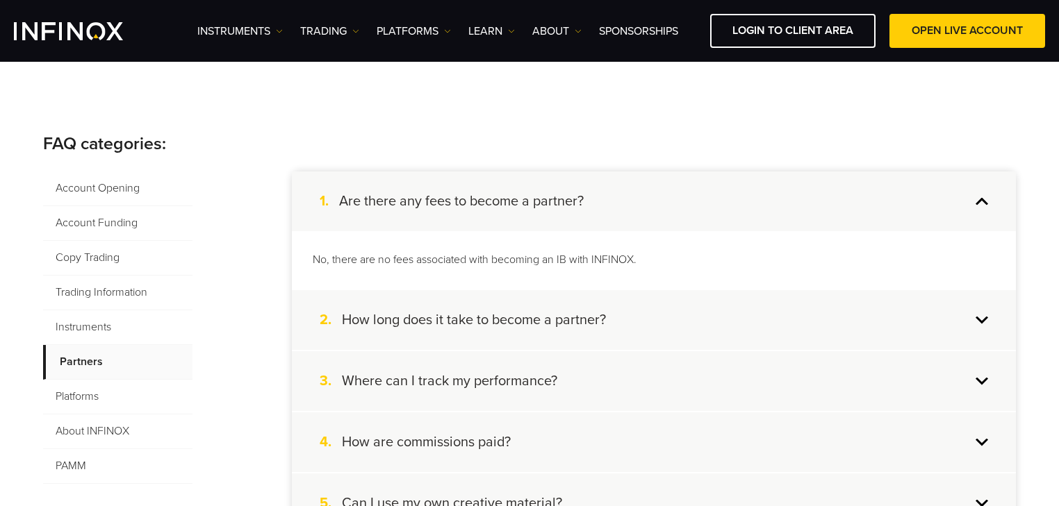
click at [620, 200] on div "1. Are there any fees to become a partner?" at bounding box center [654, 202] width 724 height 60
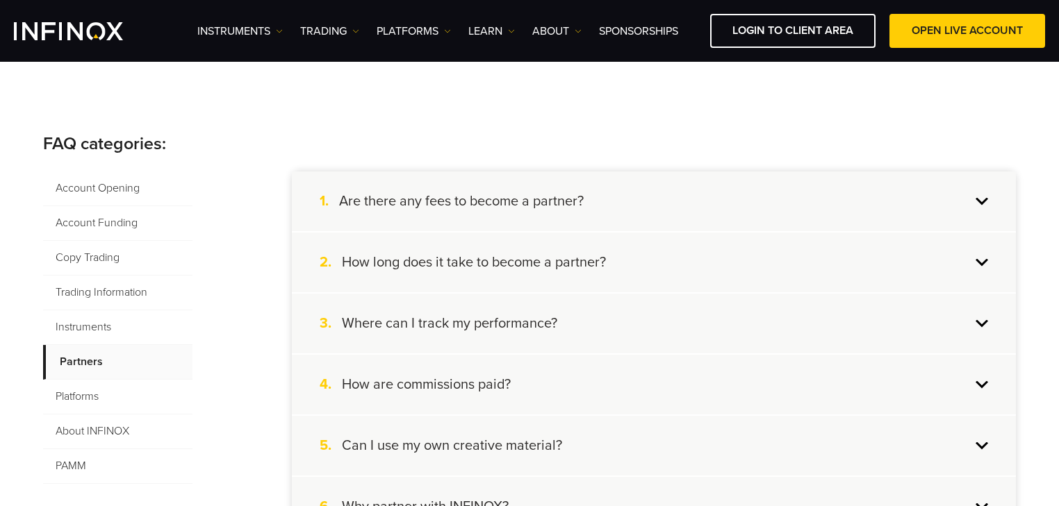
drag, startPoint x: 626, startPoint y: 264, endPoint x: 617, endPoint y: 259, distance: 10.3
click at [626, 265] on div "2. How long does it take to become a partner?" at bounding box center [654, 263] width 724 height 60
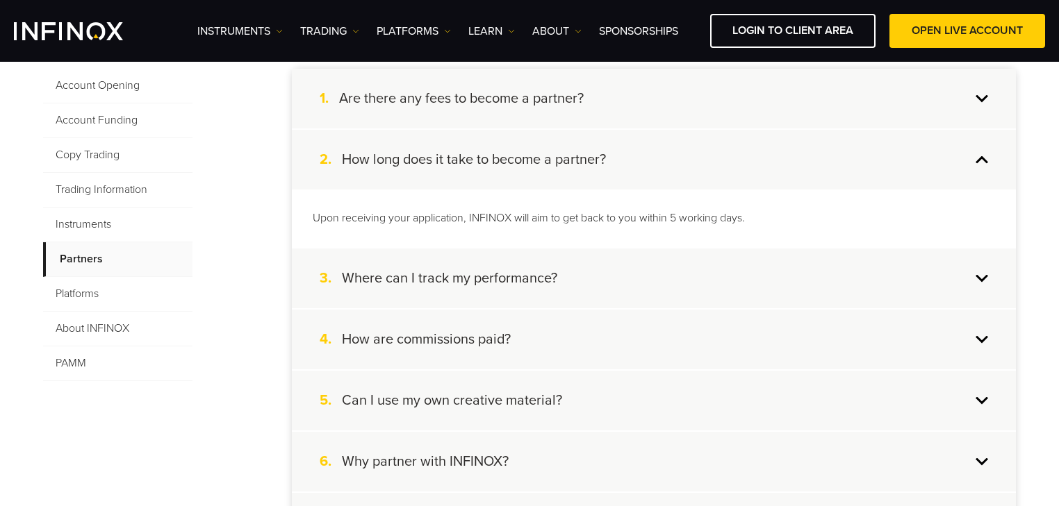
scroll to position [333, 0]
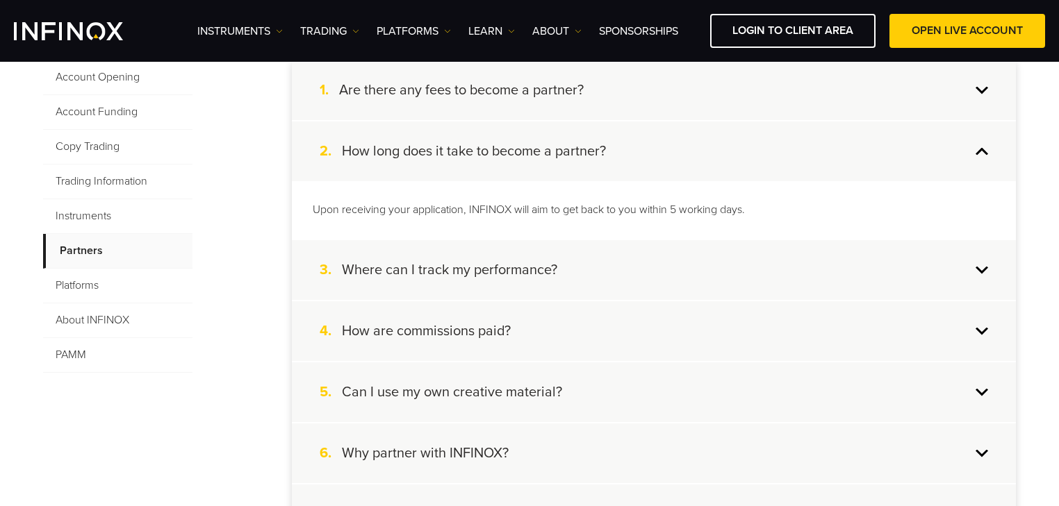
click at [610, 151] on div "2. How long does it take to become a partner?" at bounding box center [654, 152] width 724 height 60
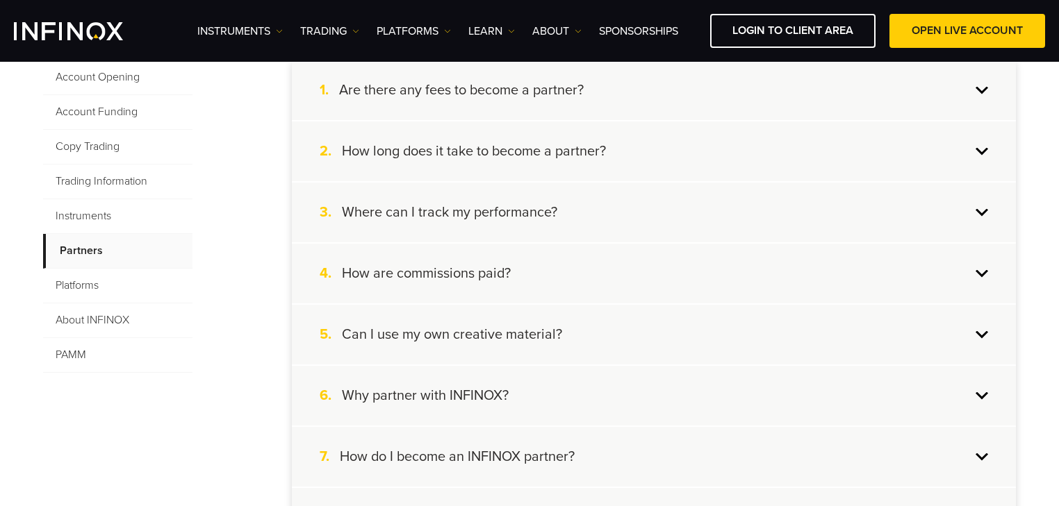
click at [587, 206] on div "3. Where can I track my performance?" at bounding box center [654, 213] width 724 height 60
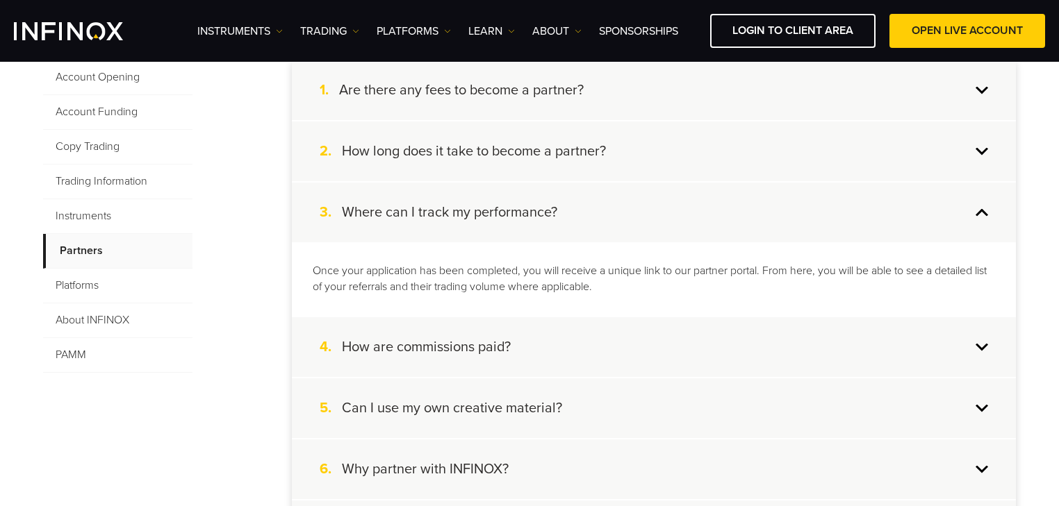
click at [584, 209] on div "3. Where can I track my performance?" at bounding box center [654, 213] width 724 height 60
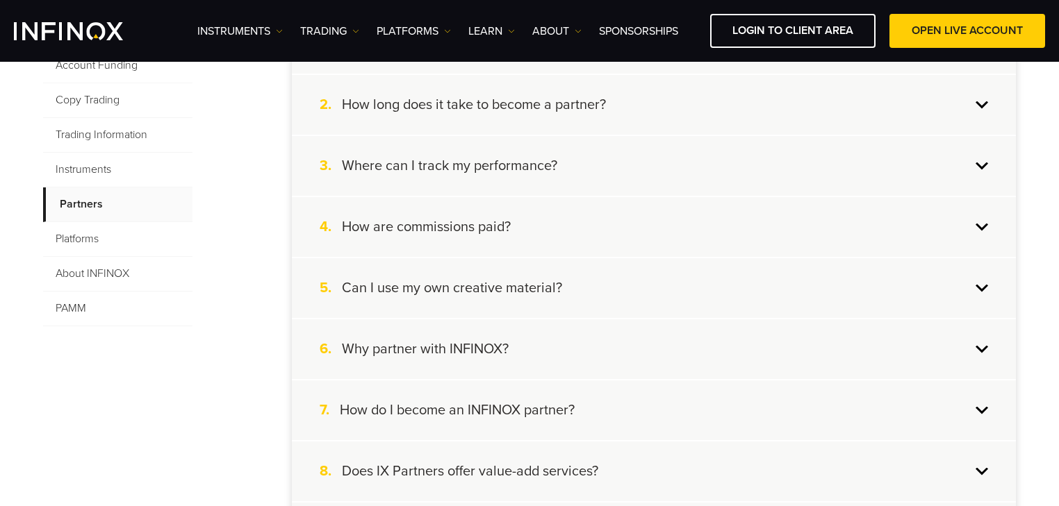
scroll to position [445, 0]
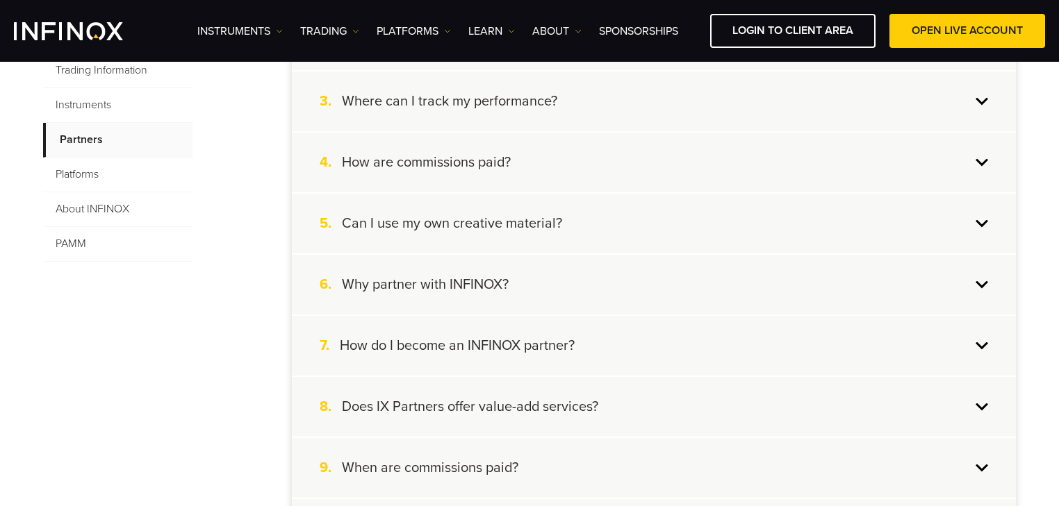
click at [570, 166] on div "4. How are commissions paid?" at bounding box center [654, 163] width 724 height 60
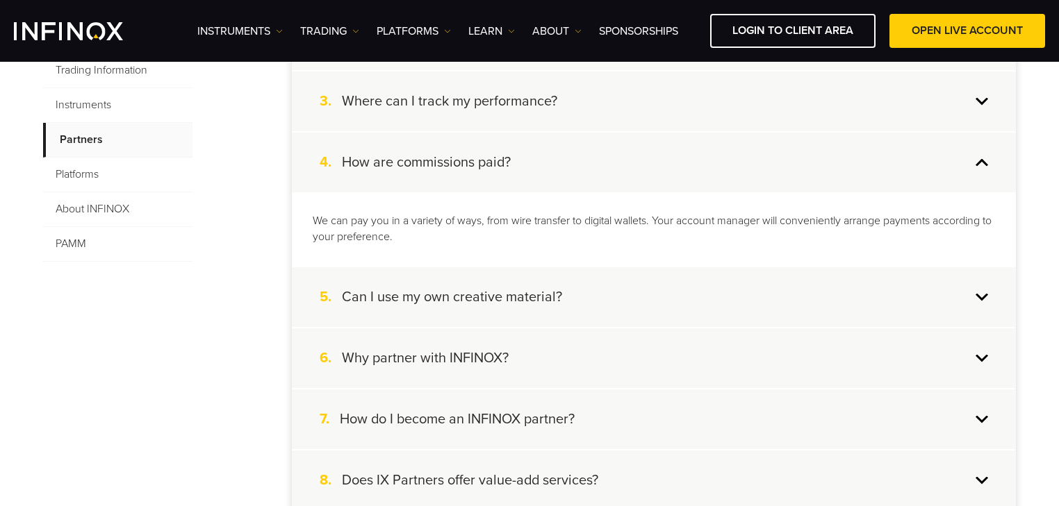
click at [570, 166] on div "4. How are commissions paid?" at bounding box center [654, 163] width 724 height 60
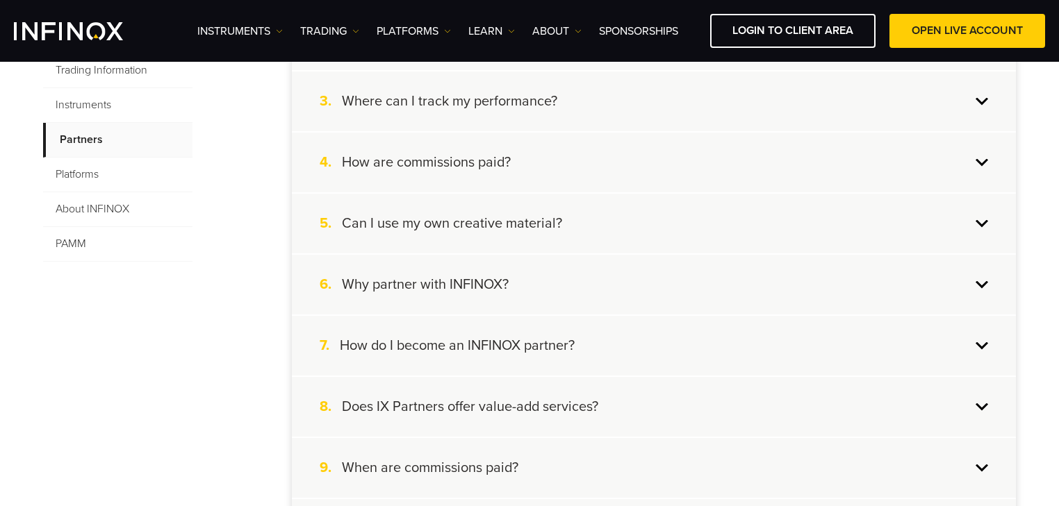
click at [557, 247] on div "5. Can I use my own creative material?" at bounding box center [654, 224] width 724 height 60
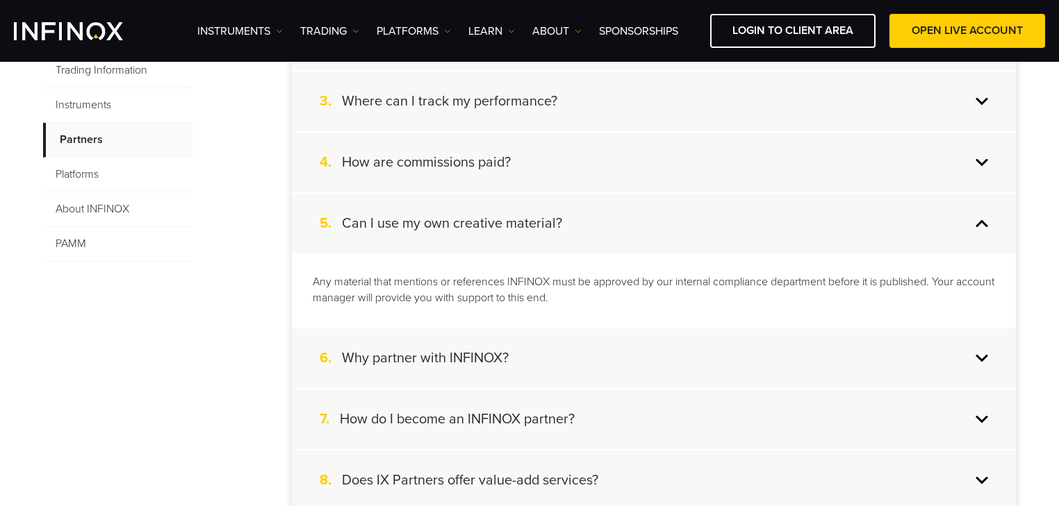
click at [575, 231] on div "5. Can I use my own creative material?" at bounding box center [654, 224] width 724 height 60
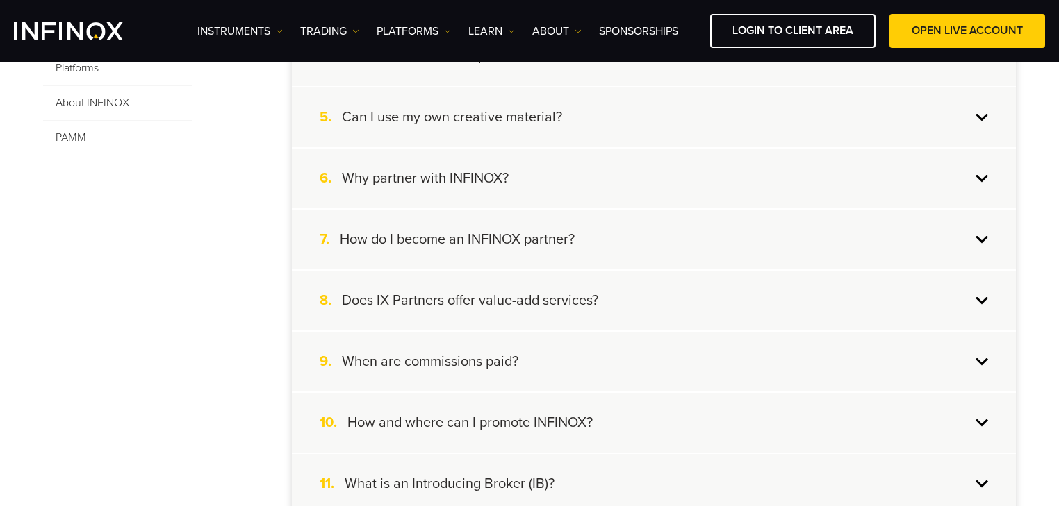
scroll to position [556, 0]
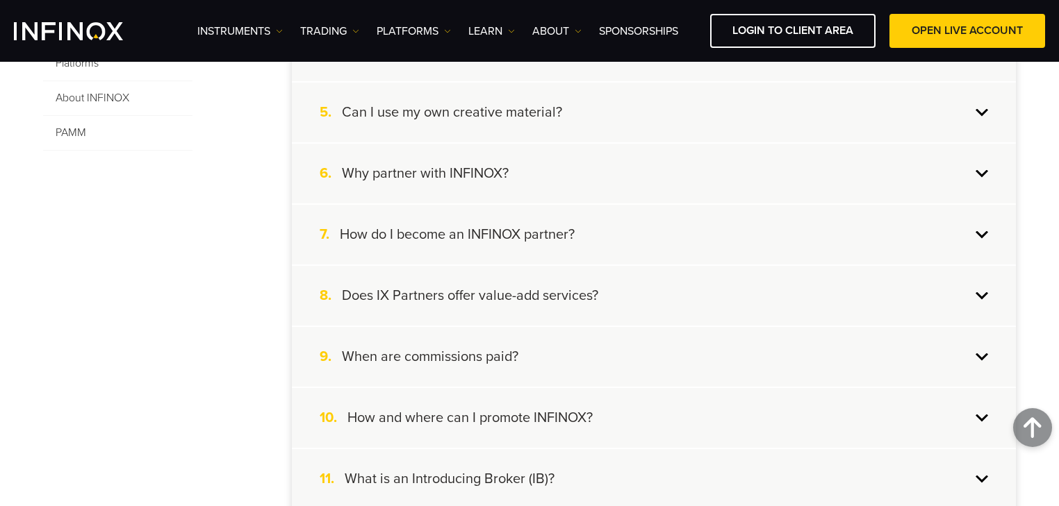
click at [549, 173] on div "6. Why partner with INFINOX?" at bounding box center [654, 174] width 724 height 60
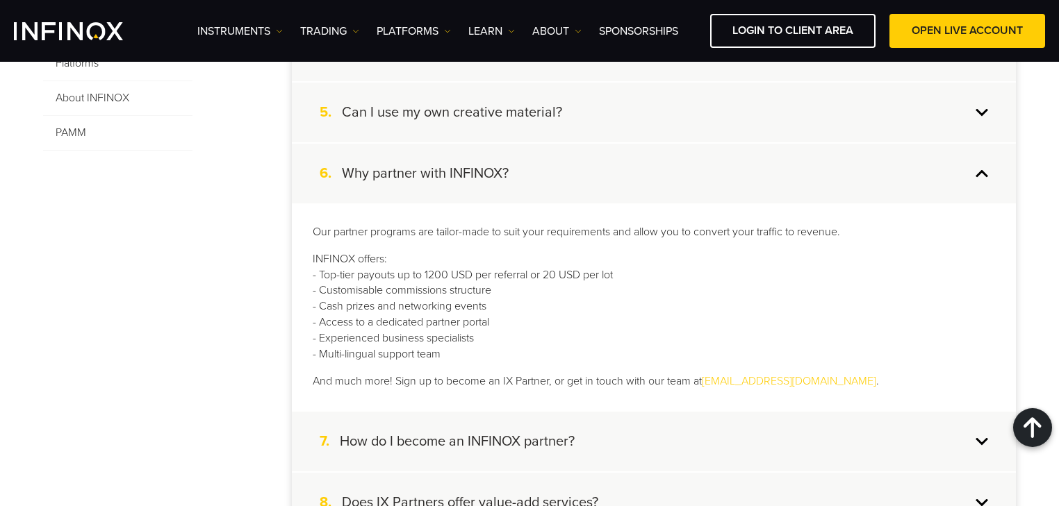
click at [552, 179] on div "6. Why partner with INFINOX?" at bounding box center [654, 174] width 724 height 60
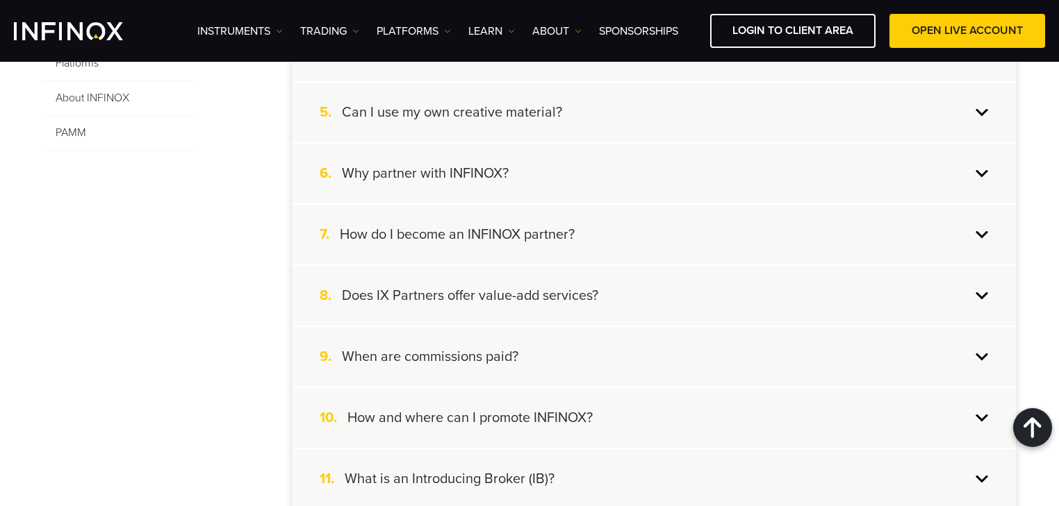
click at [552, 254] on div "7. How do I become an INFINOX partner?" at bounding box center [654, 235] width 724 height 60
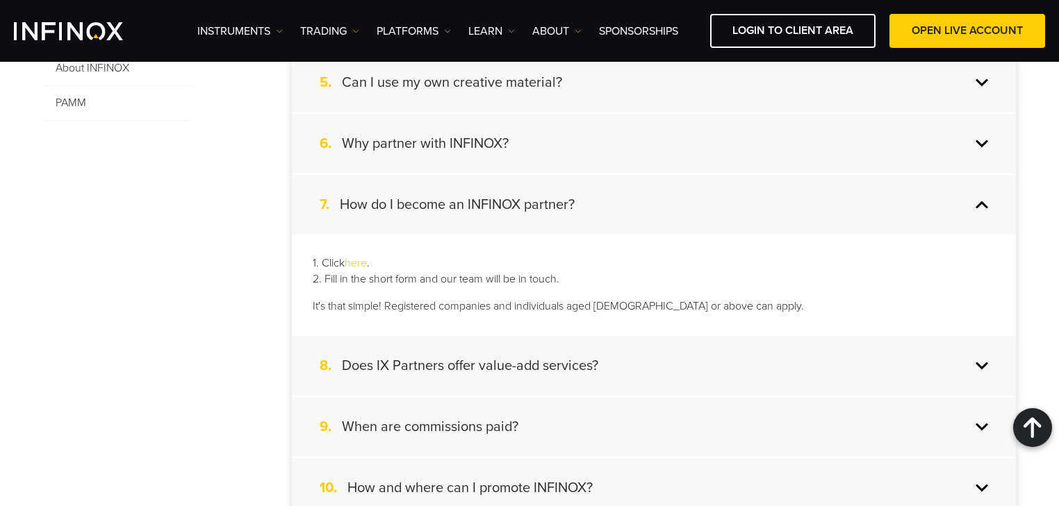
scroll to position [611, 0]
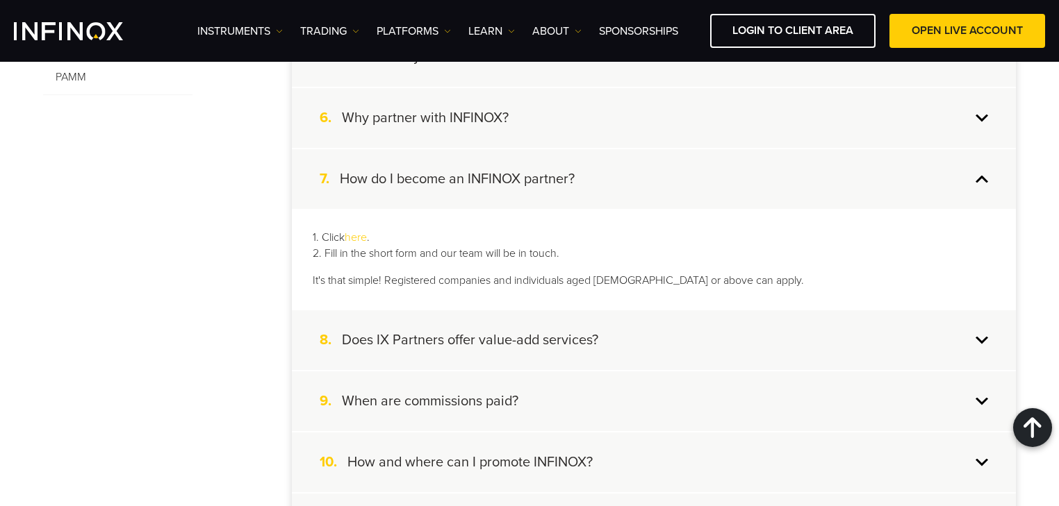
click at [541, 188] on div "7. How do I become an INFINOX partner?" at bounding box center [654, 179] width 724 height 60
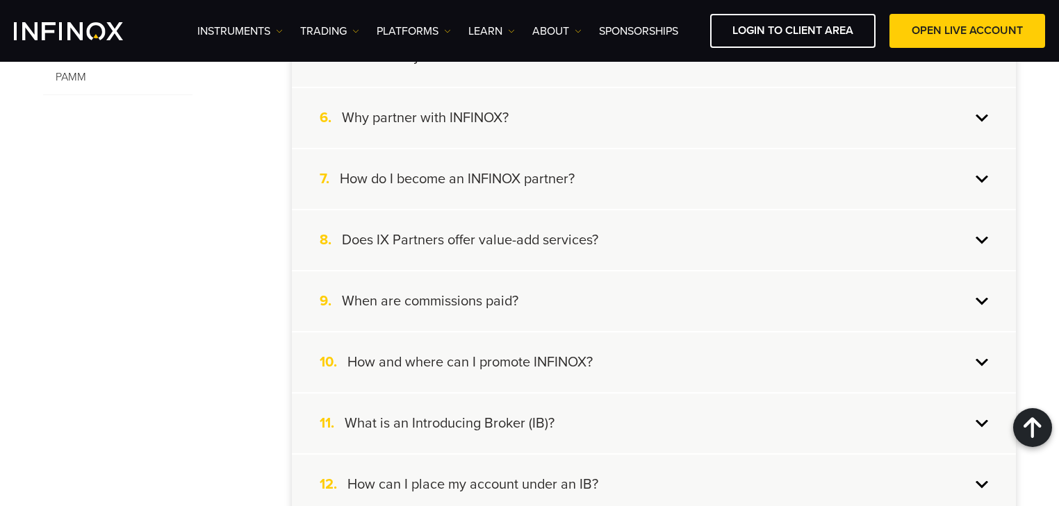
drag, startPoint x: 544, startPoint y: 247, endPoint x: 547, endPoint y: 240, distance: 7.8
click at [545, 247] on div "8. Does IX Partners offer value-add services?" at bounding box center [654, 240] width 724 height 60
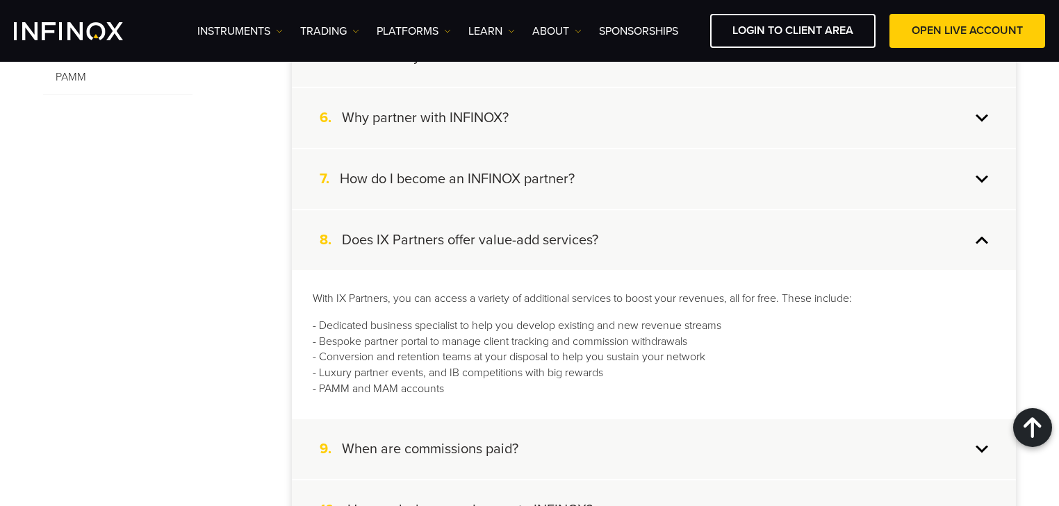
click at [547, 240] on h4 "Does IX Partners offer value-add services?" at bounding box center [470, 240] width 256 height 18
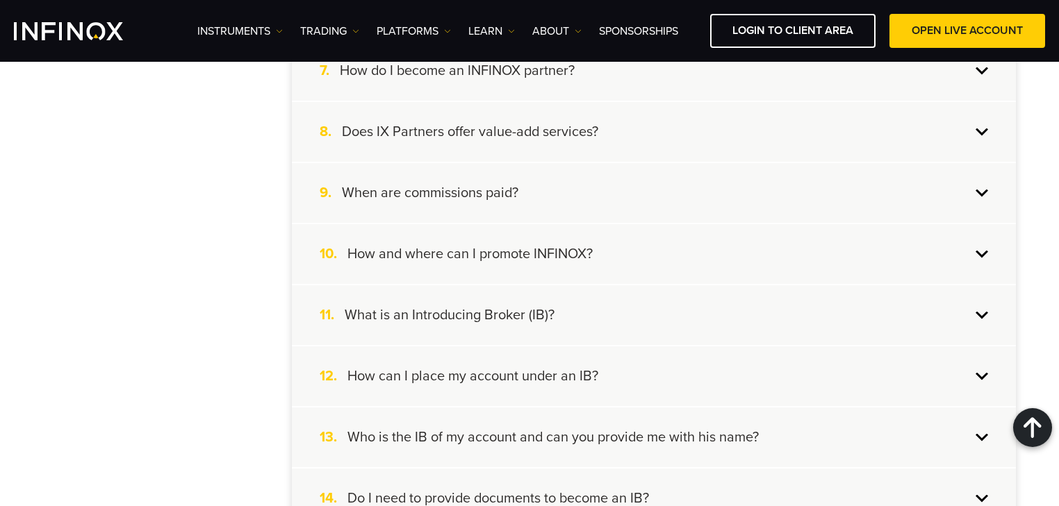
scroll to position [722, 0]
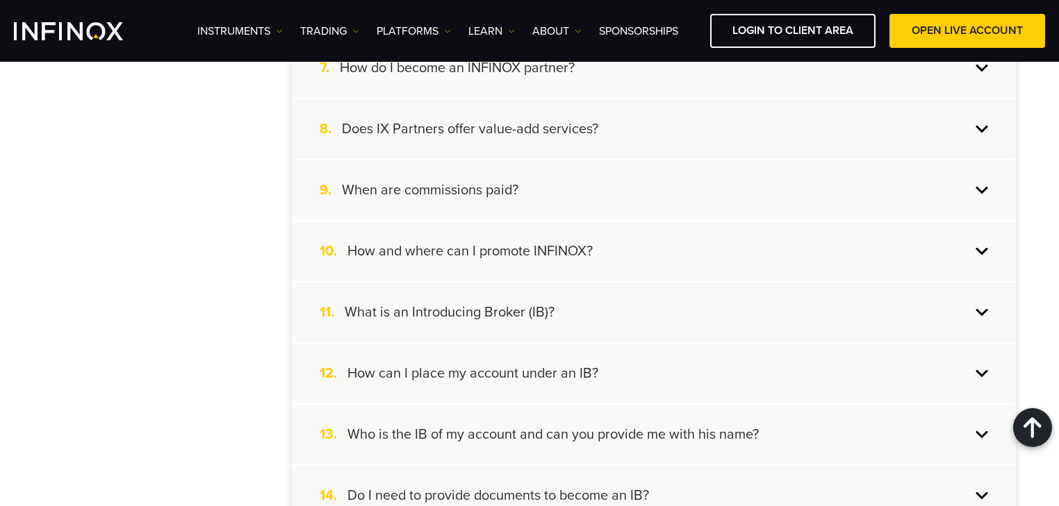
click at [522, 188] on div "9. When are commissions paid?" at bounding box center [654, 190] width 724 height 60
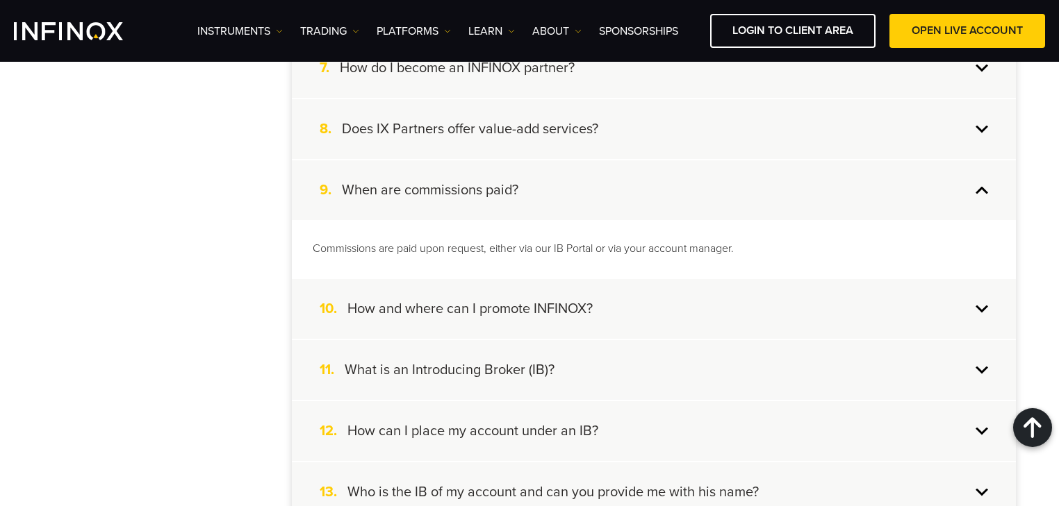
click at [548, 187] on div "9. When are commissions paid?" at bounding box center [654, 190] width 724 height 60
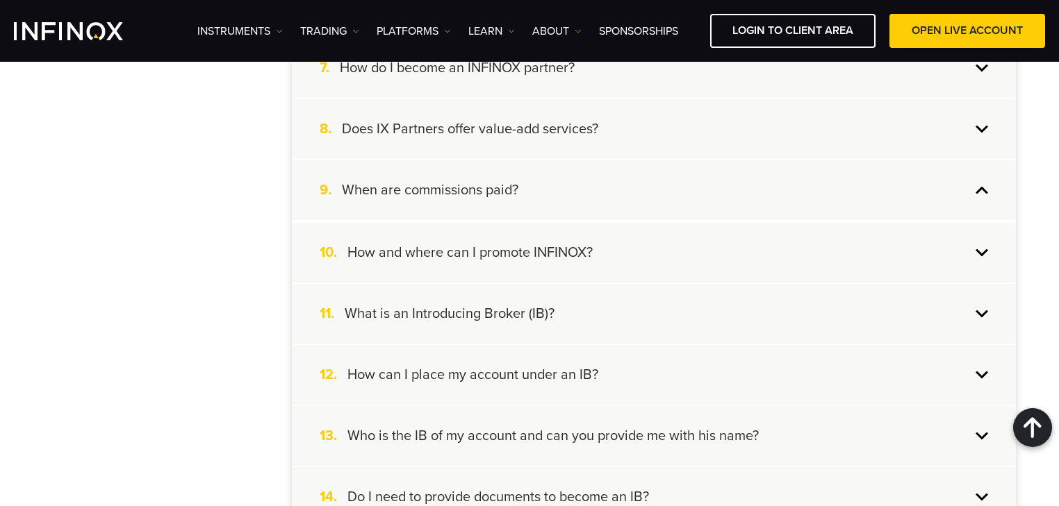
click at [580, 246] on h4 "How and where can I promote INFINOX?" at bounding box center [469, 253] width 245 height 18
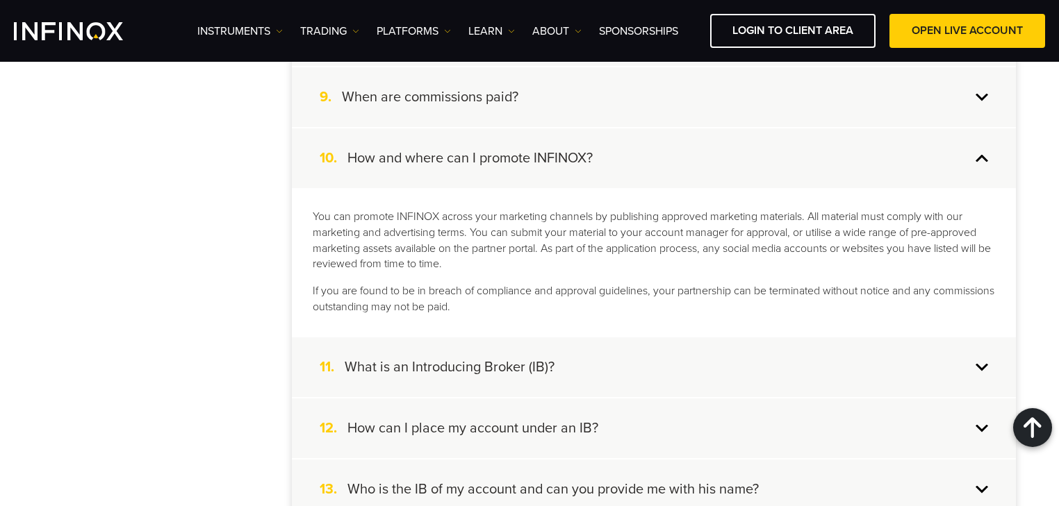
scroll to position [834, 0]
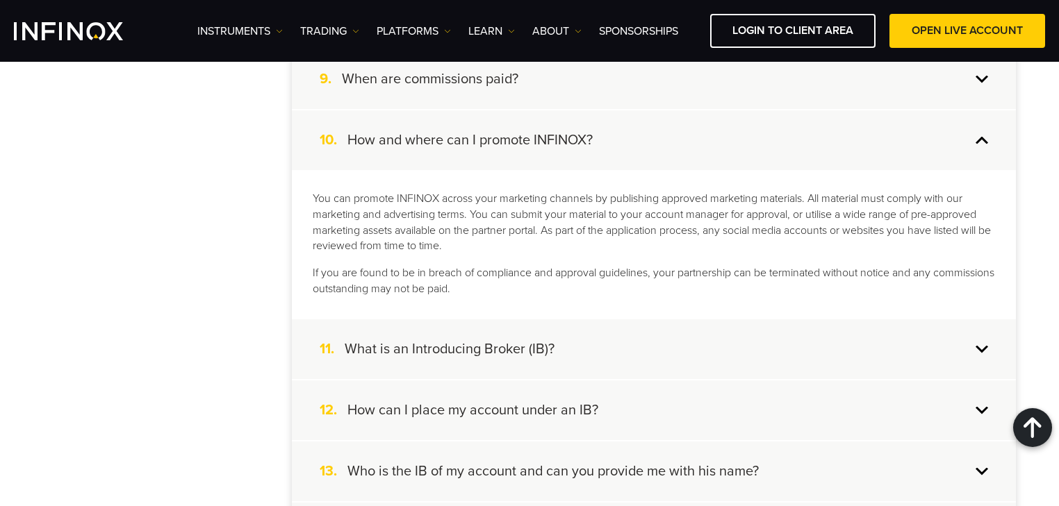
click at [598, 141] on div "10. How and where can I promote INFINOX?" at bounding box center [654, 140] width 724 height 60
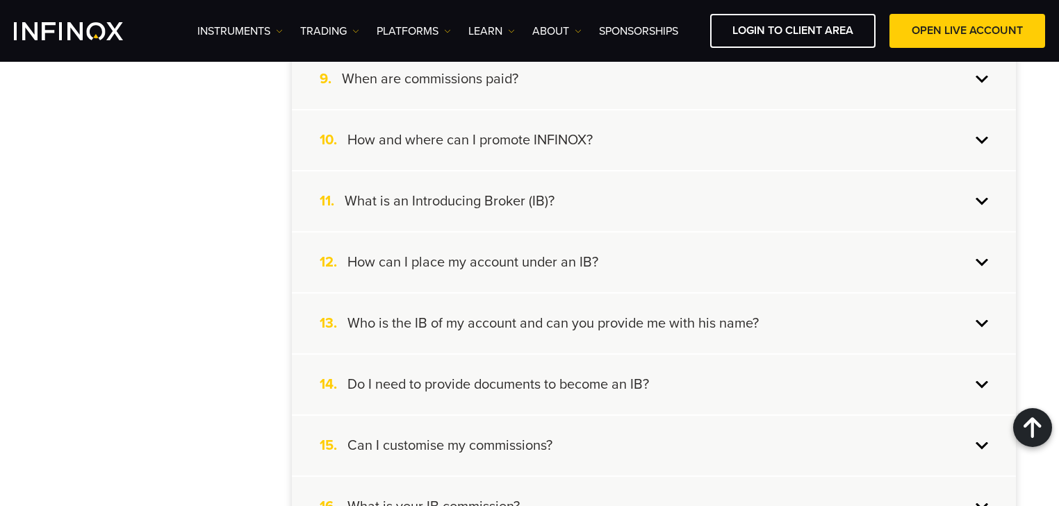
click at [597, 211] on div "11. What is an Introducing Broker (IB)?" at bounding box center [654, 202] width 724 height 60
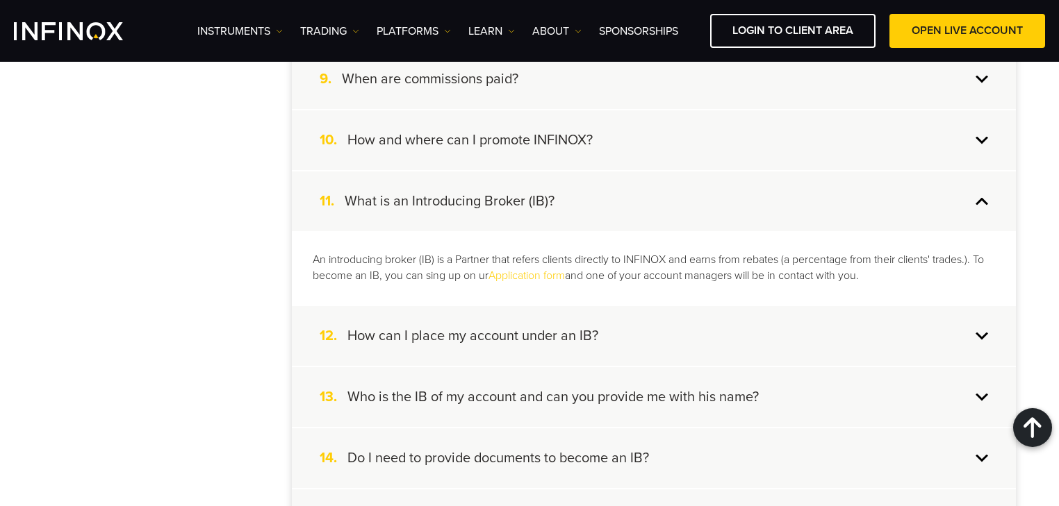
click at [599, 198] on div "11. What is an Introducing Broker (IB)?" at bounding box center [654, 202] width 724 height 60
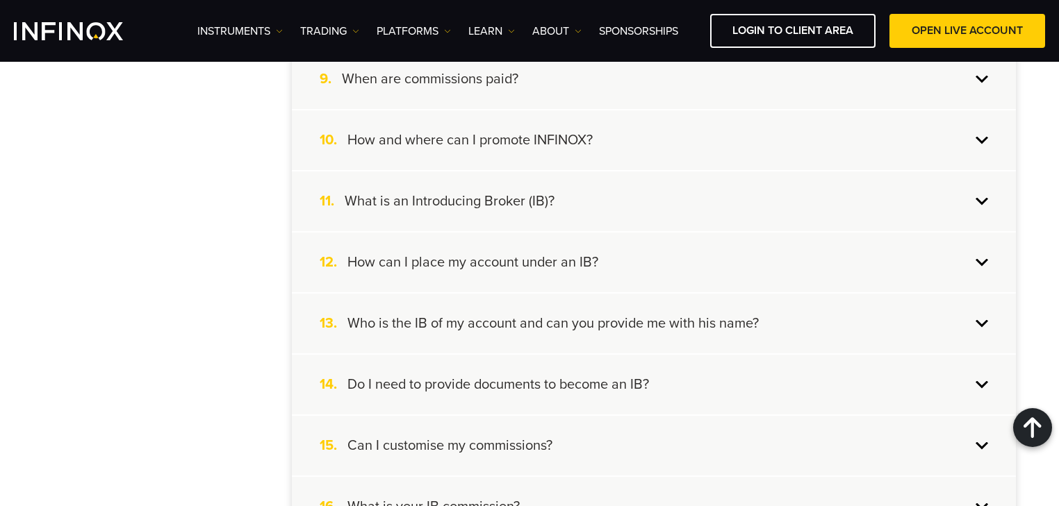
click at [620, 261] on div "12. How can I place my account under an IB?" at bounding box center [654, 263] width 724 height 60
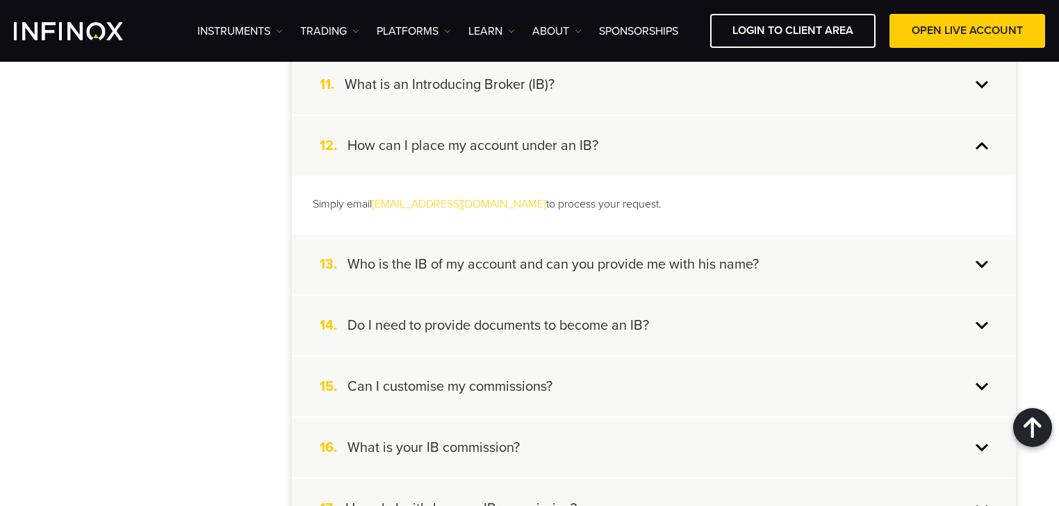
scroll to position [945, 0]
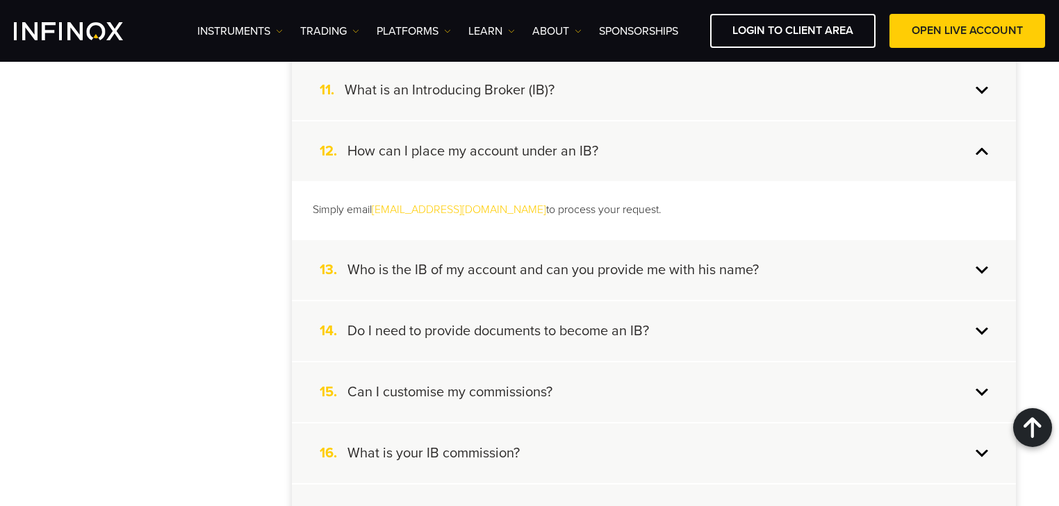
click at [613, 167] on div "12. How can I place my account under an IB?" at bounding box center [654, 152] width 724 height 60
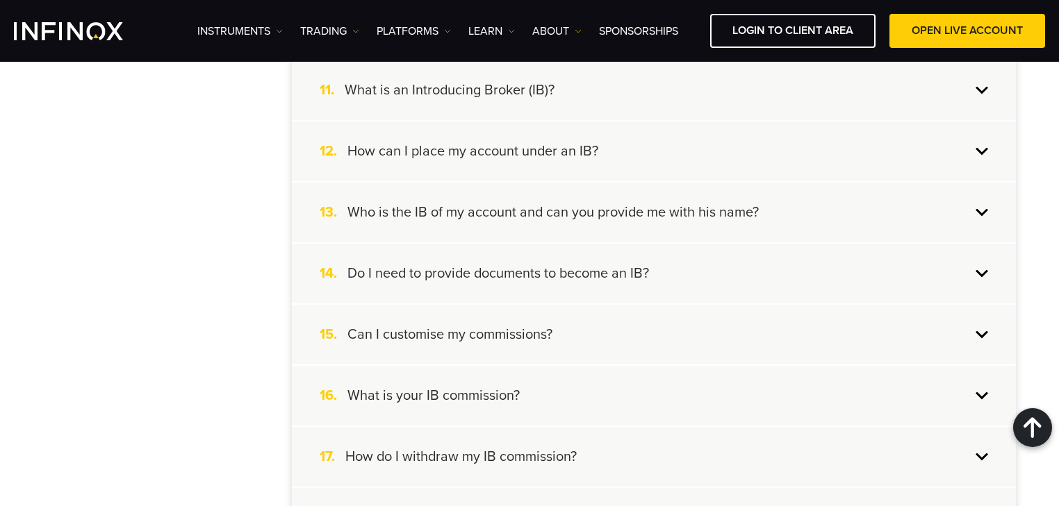
click at [618, 206] on h4 "Who is the IB of my account and can you provide me with his name?" at bounding box center [552, 213] width 411 height 18
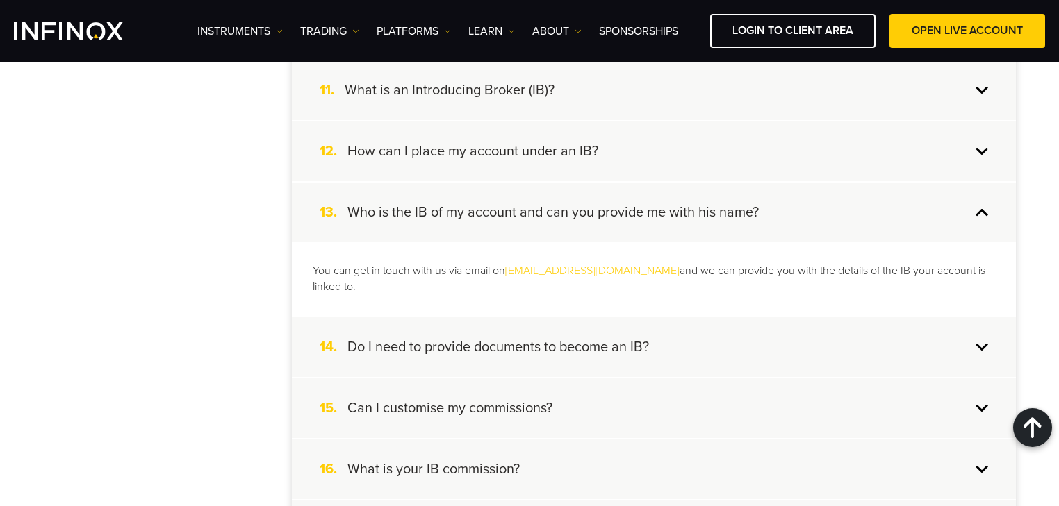
click at [640, 214] on h4 "Who is the IB of my account and can you provide me with his name?" at bounding box center [552, 213] width 411 height 18
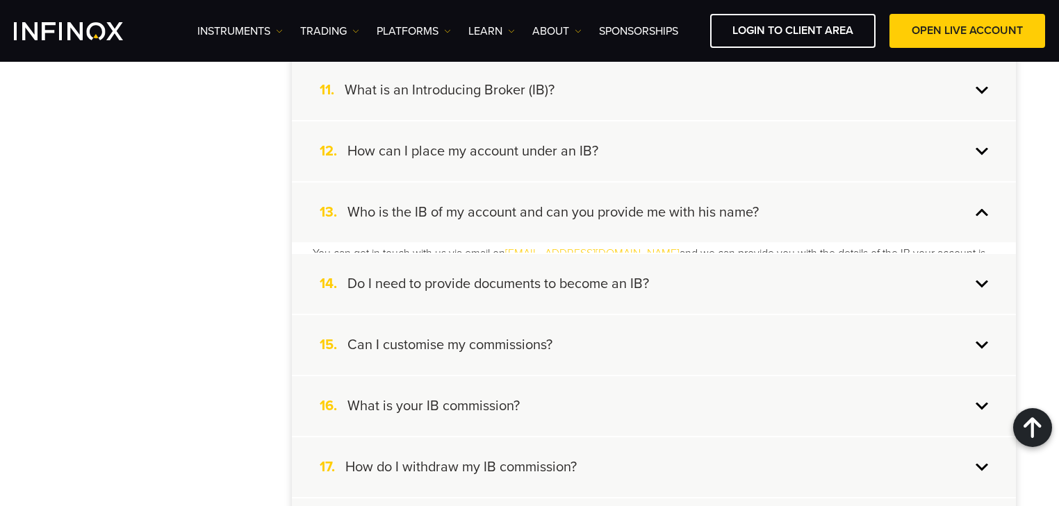
click at [652, 256] on div "14. Do I need to provide documents to become an IB?" at bounding box center [654, 284] width 724 height 60
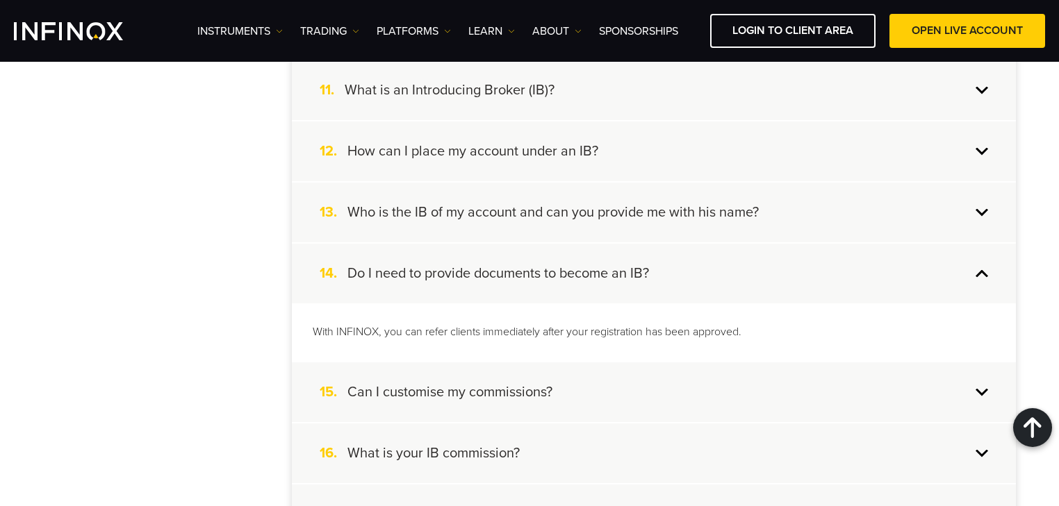
drag, startPoint x: 693, startPoint y: 272, endPoint x: 689, endPoint y: 283, distance: 11.9
click at [693, 272] on div "14. Do I need to provide documents to become an IB?" at bounding box center [654, 274] width 724 height 60
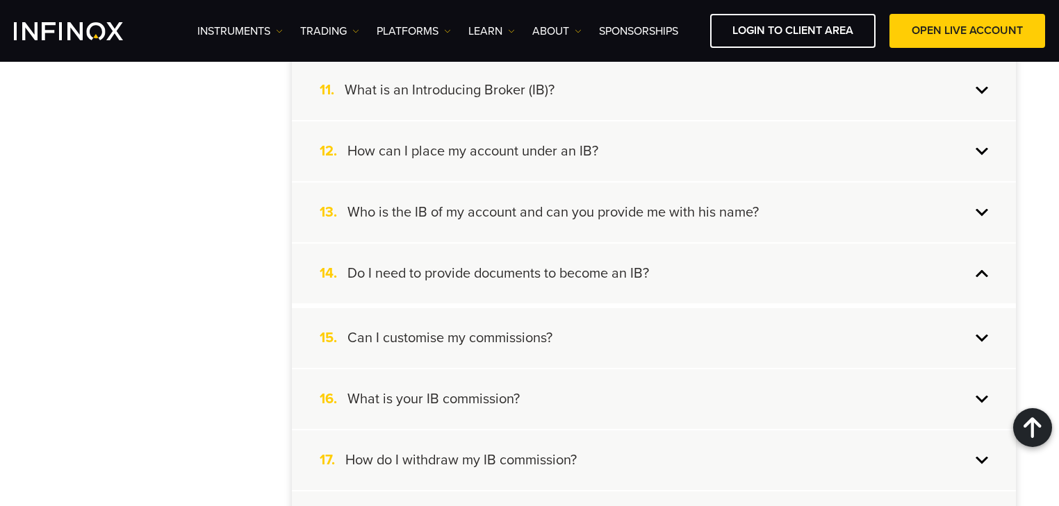
click at [674, 320] on div "15. Can I customise my commissions?" at bounding box center [654, 338] width 724 height 60
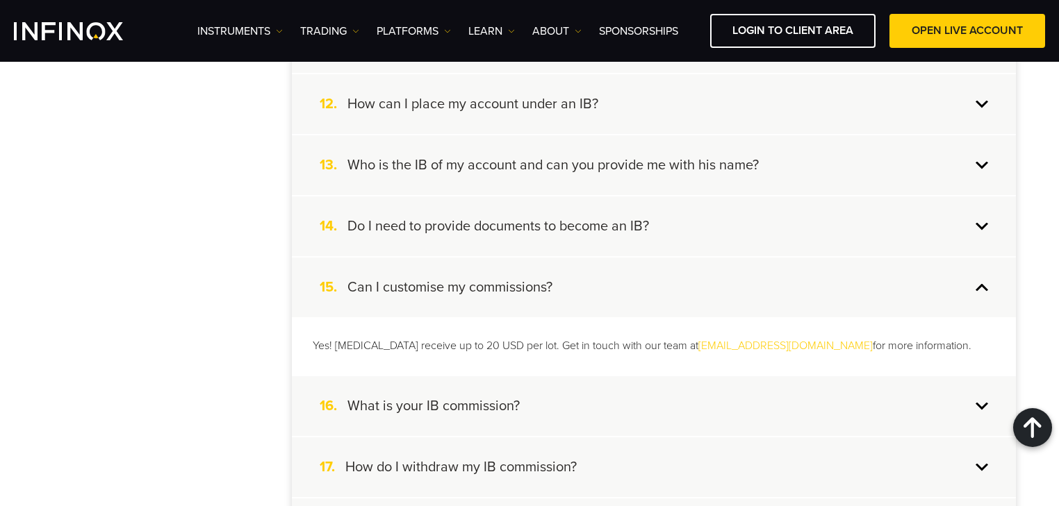
scroll to position [1056, 0]
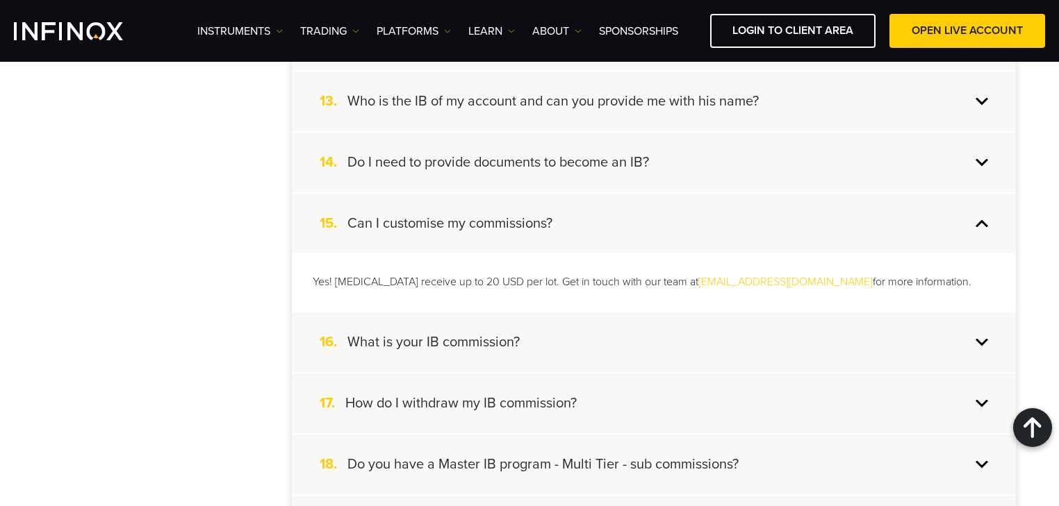
click at [628, 217] on div "15. Can I customise my commissions?" at bounding box center [654, 224] width 724 height 60
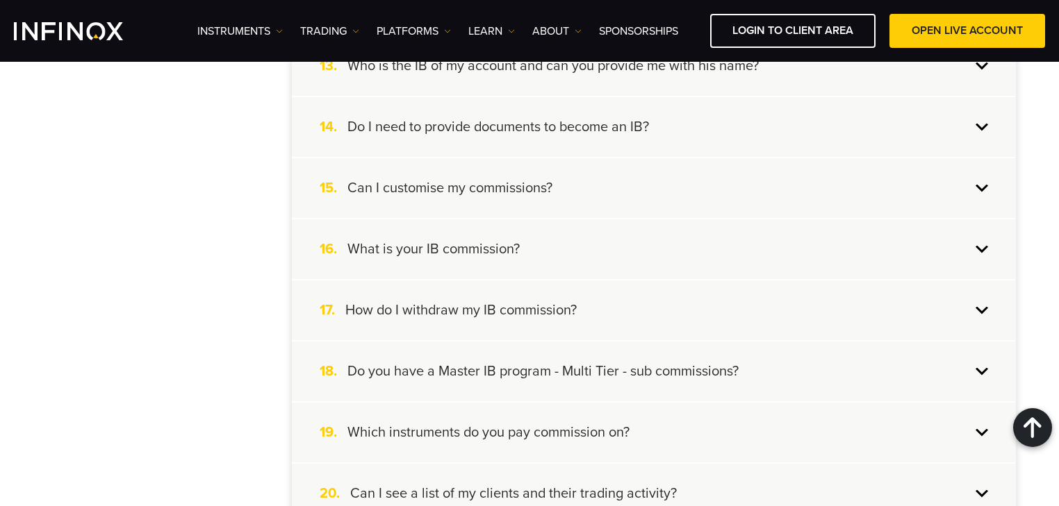
scroll to position [1111, 0]
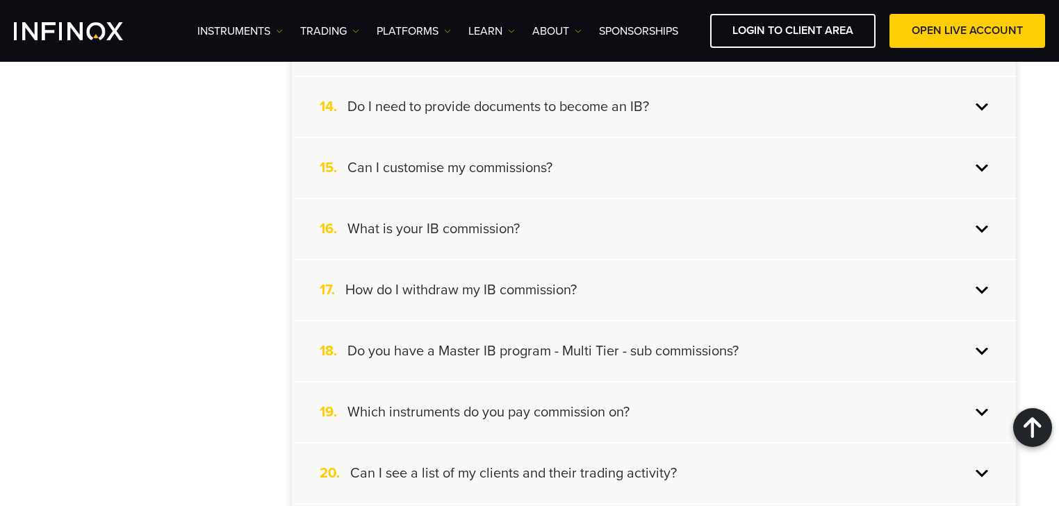
click at [571, 222] on div "16. What is your IB commission?" at bounding box center [654, 229] width 724 height 60
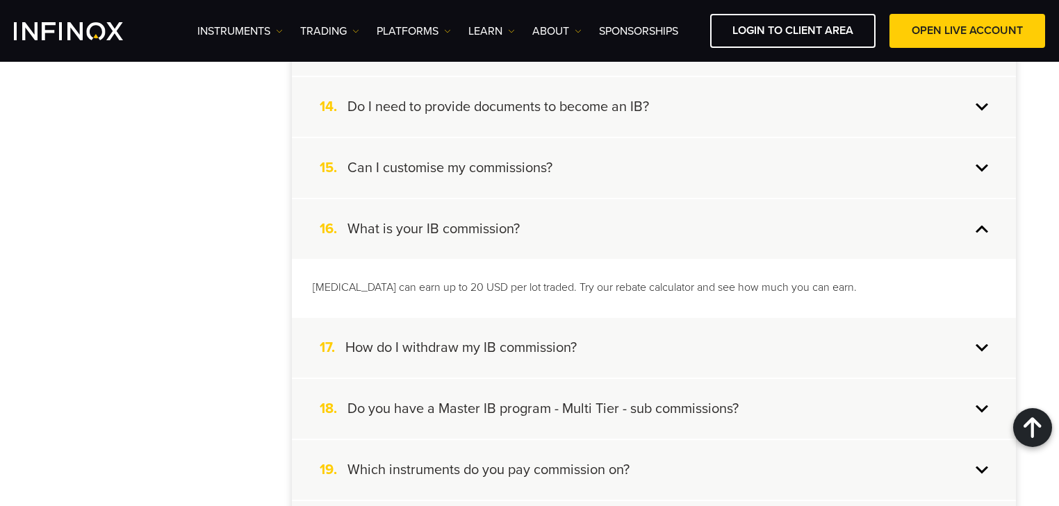
click at [567, 220] on div "16. What is your IB commission?" at bounding box center [654, 229] width 724 height 60
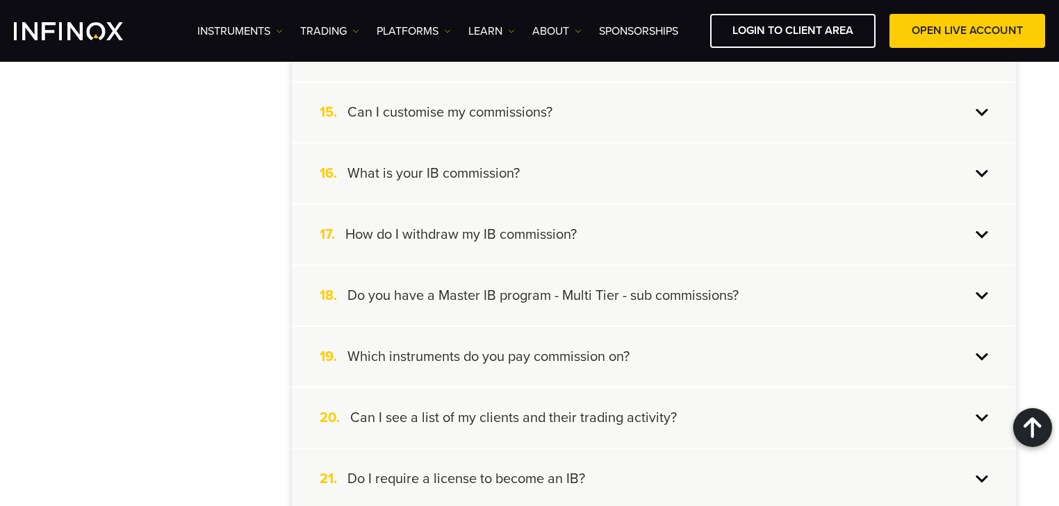
click at [588, 225] on div "17. How do I withdraw my IB commission?" at bounding box center [654, 235] width 724 height 60
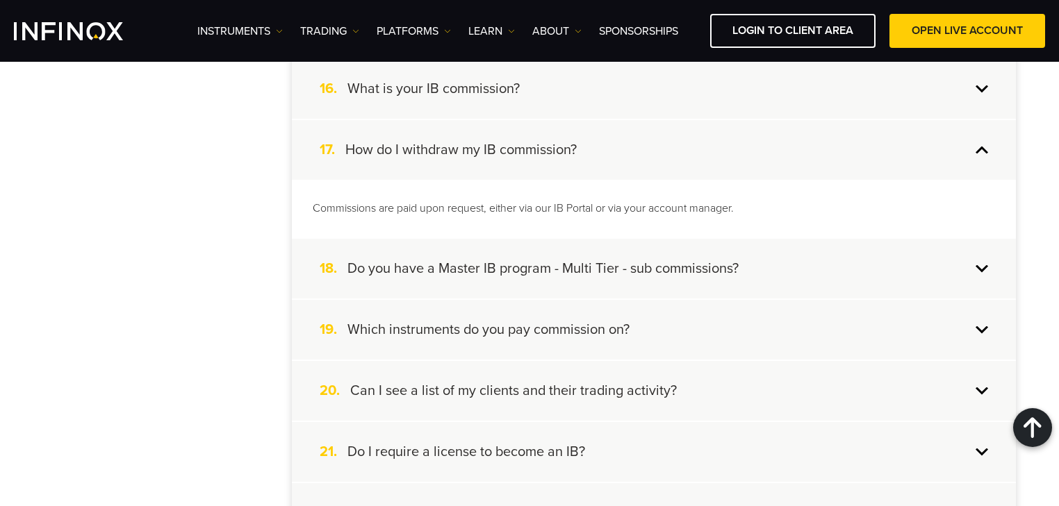
scroll to position [1278, 0]
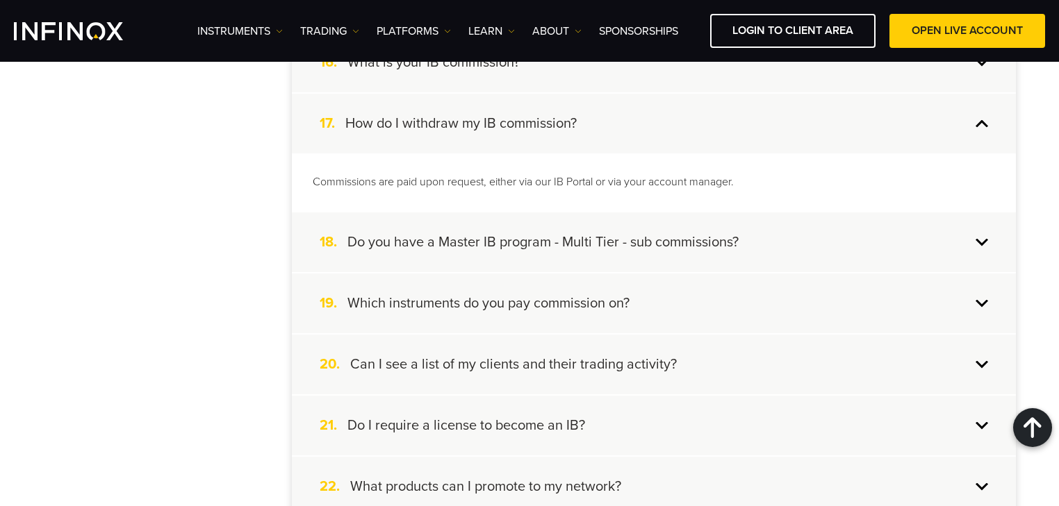
click at [590, 126] on div "17. How do I withdraw my IB commission?" at bounding box center [654, 124] width 724 height 60
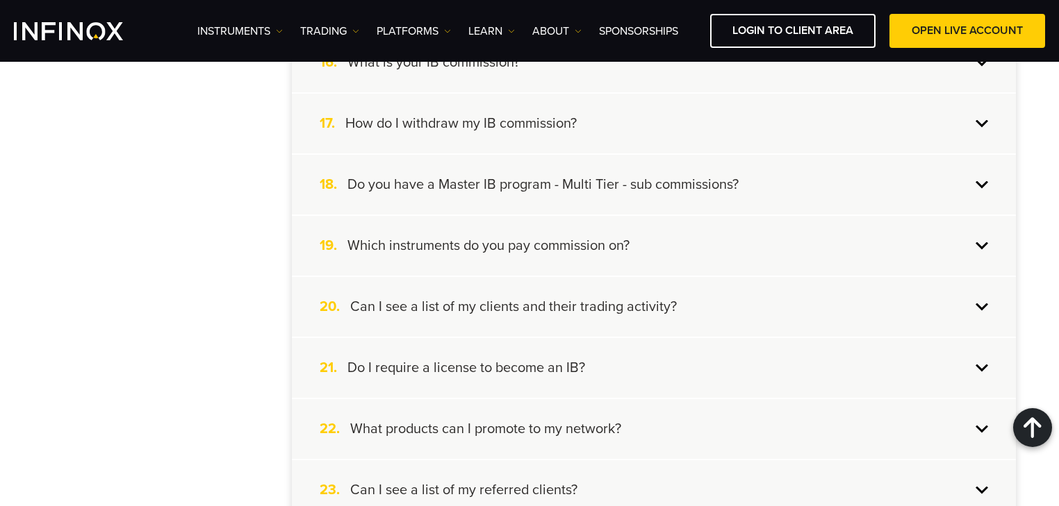
click at [603, 204] on div "18. Do you have a Master IB program - Multi Tier - sub commissions?" at bounding box center [654, 185] width 724 height 60
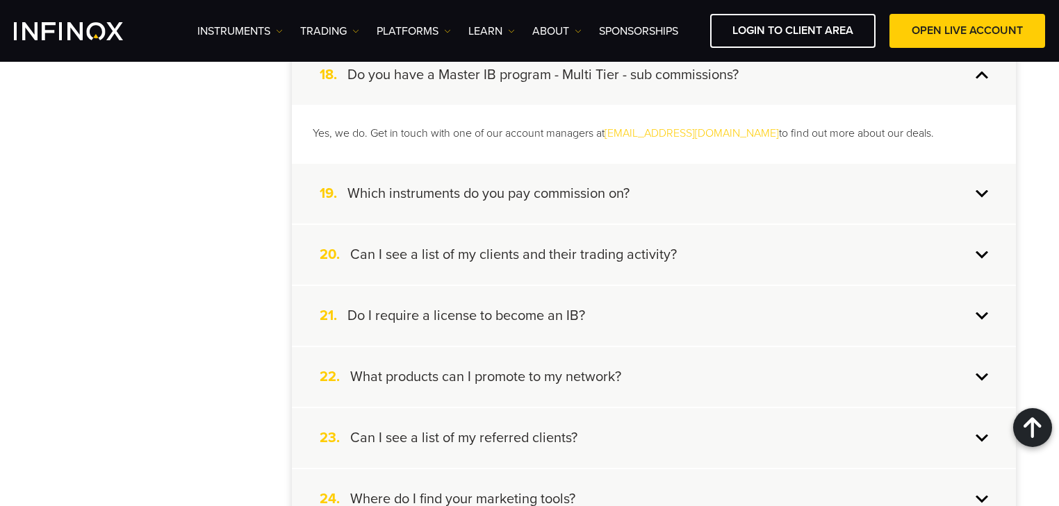
scroll to position [1389, 0]
click at [595, 200] on div "19. Which instruments do you pay commission on?" at bounding box center [654, 193] width 724 height 60
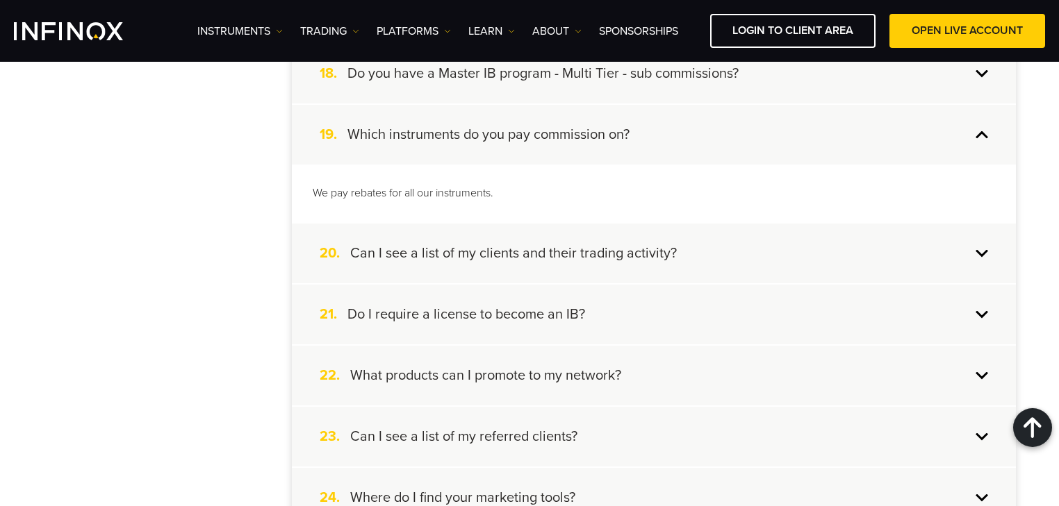
click at [596, 228] on div "20. Can I see a list of my clients and their trading activity?" at bounding box center [654, 254] width 724 height 60
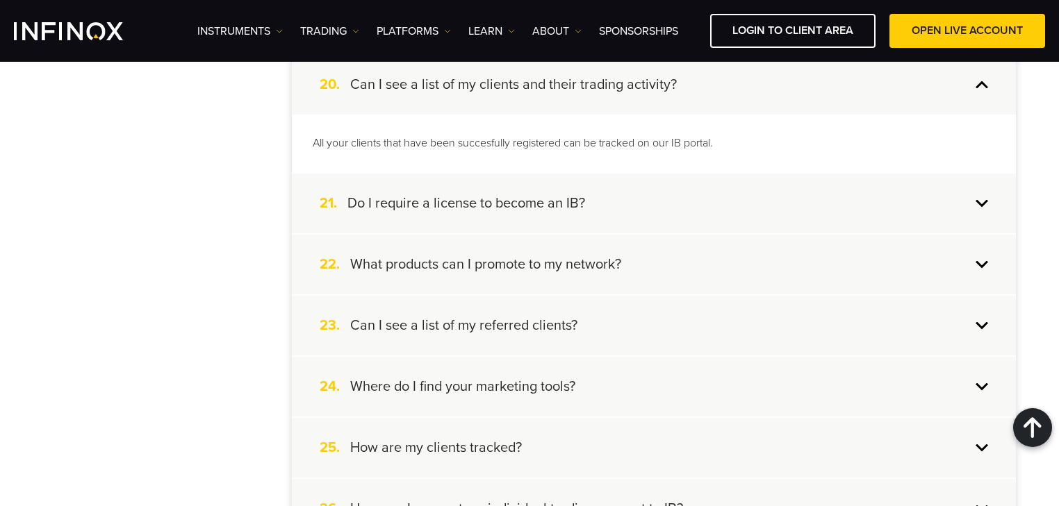
click at [600, 199] on div "21. Do I require a license to become an IB?" at bounding box center [654, 204] width 724 height 60
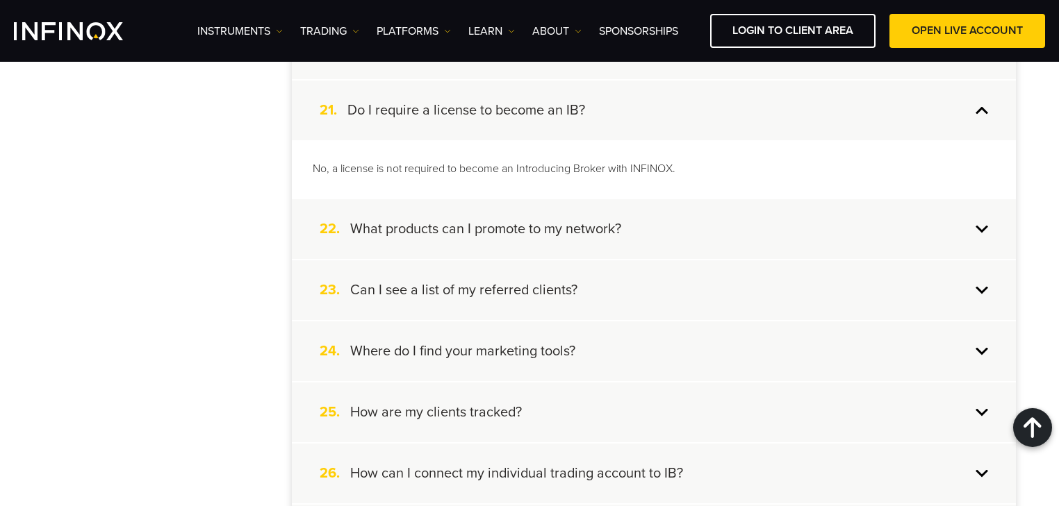
scroll to position [1556, 0]
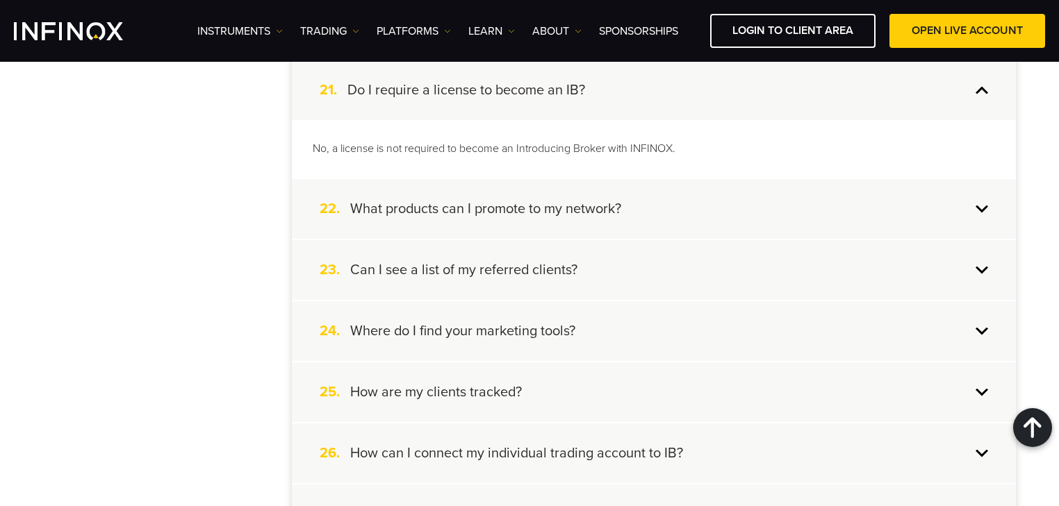
click at [610, 200] on h4 "What products can I promote to my network?" at bounding box center [485, 209] width 271 height 18
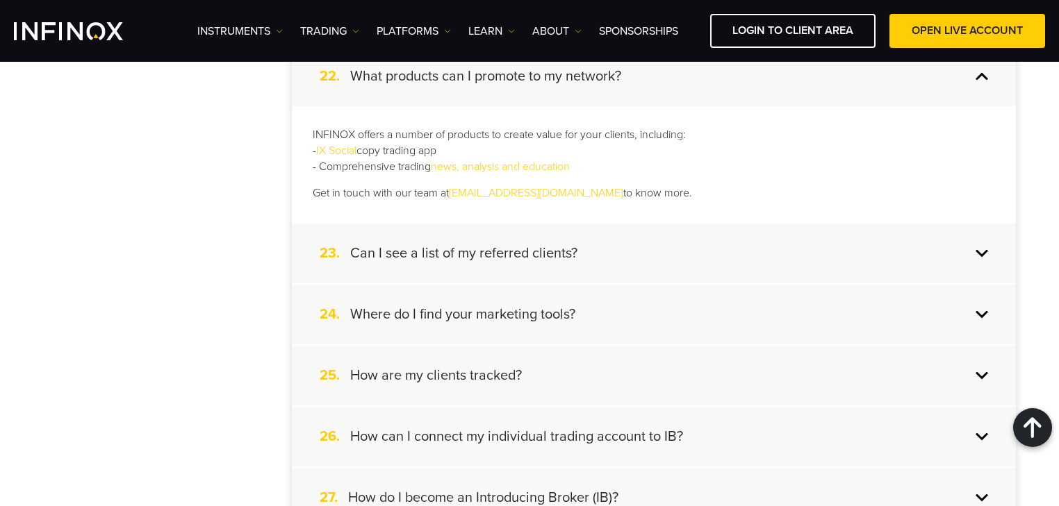
scroll to position [1611, 0]
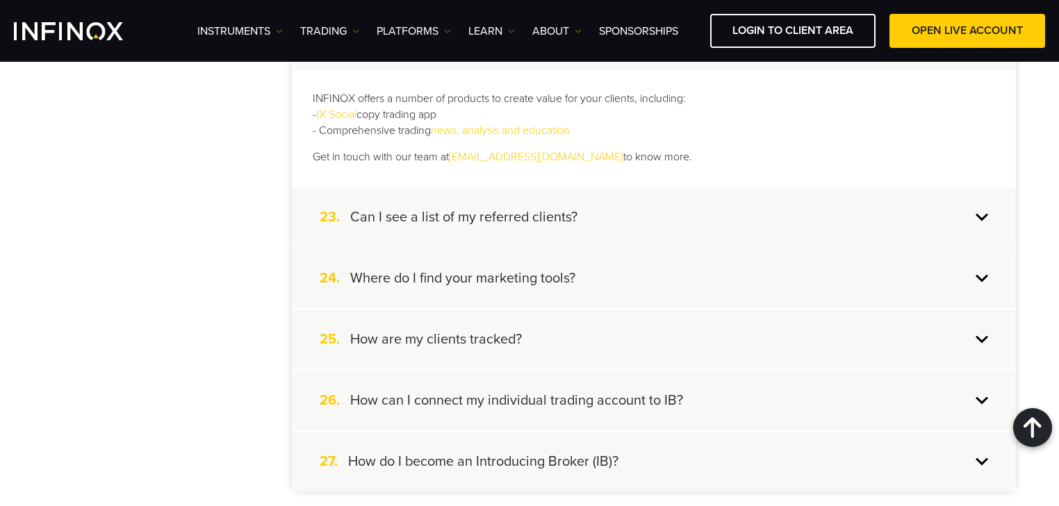
click at [570, 208] on h4 "Can I see a list of my referred clients?" at bounding box center [463, 217] width 227 height 18
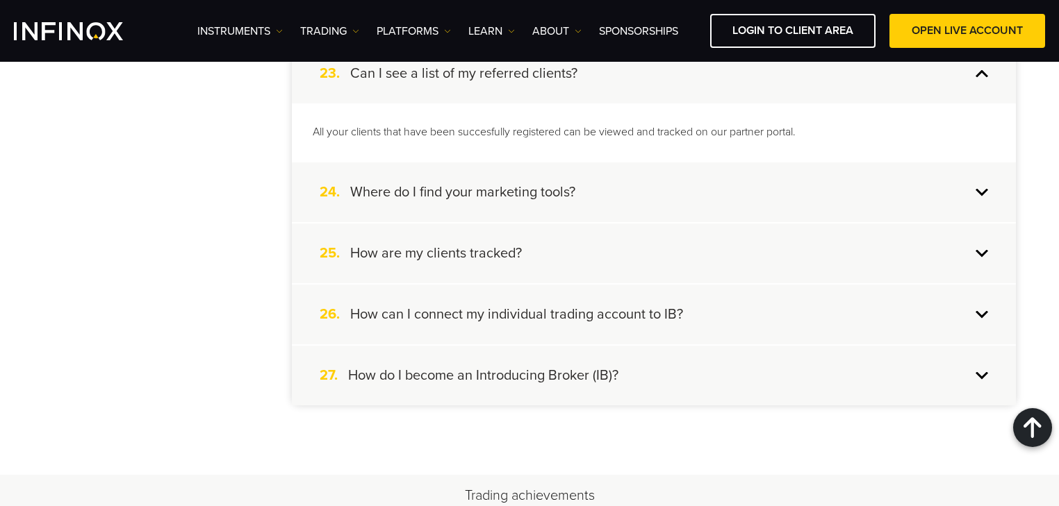
scroll to position [1667, 0]
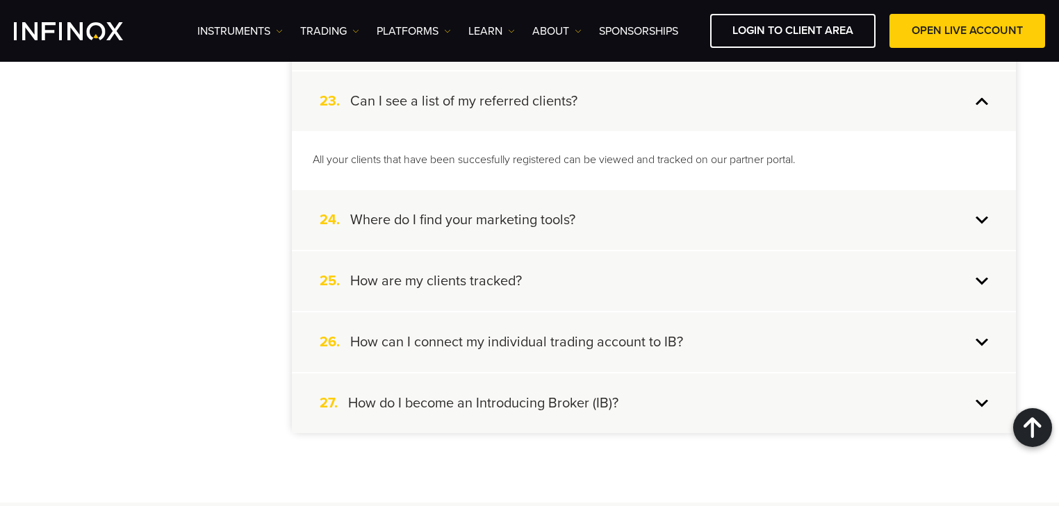
click at [602, 213] on div "24. Where do I find your marketing tools?" at bounding box center [654, 220] width 724 height 60
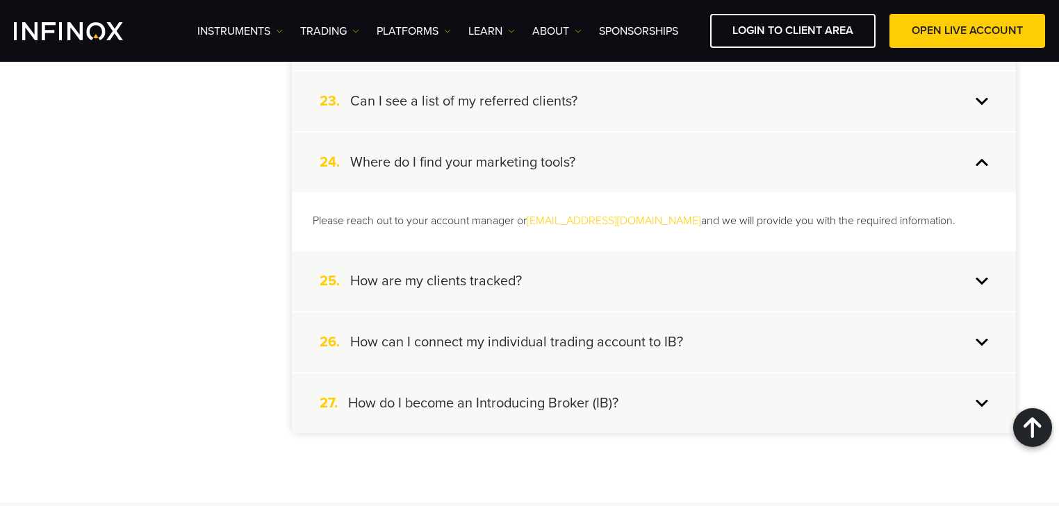
click at [611, 268] on div "25. How are my clients tracked?" at bounding box center [654, 281] width 724 height 60
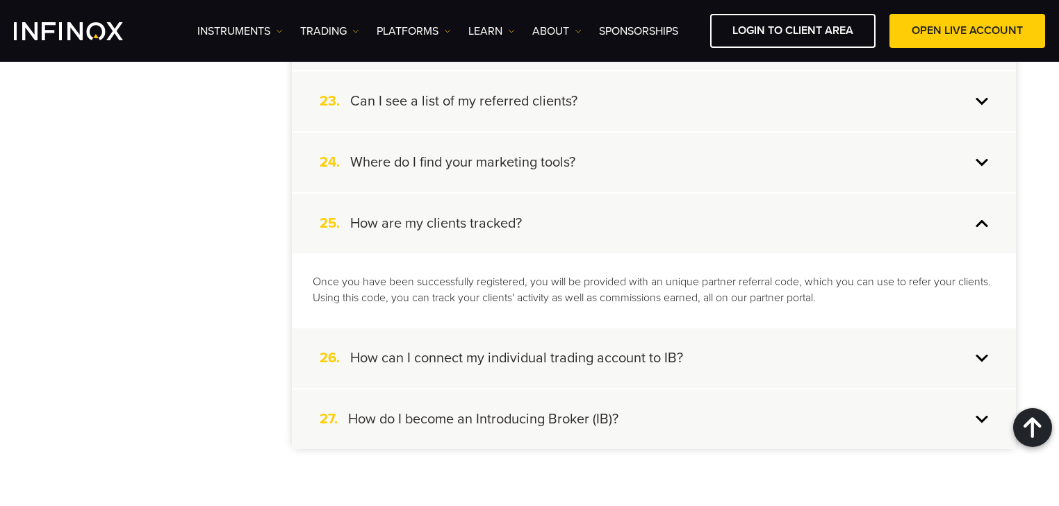
click at [718, 351] on div "26. How can I connect my individual trading account to IB?" at bounding box center [654, 359] width 724 height 60
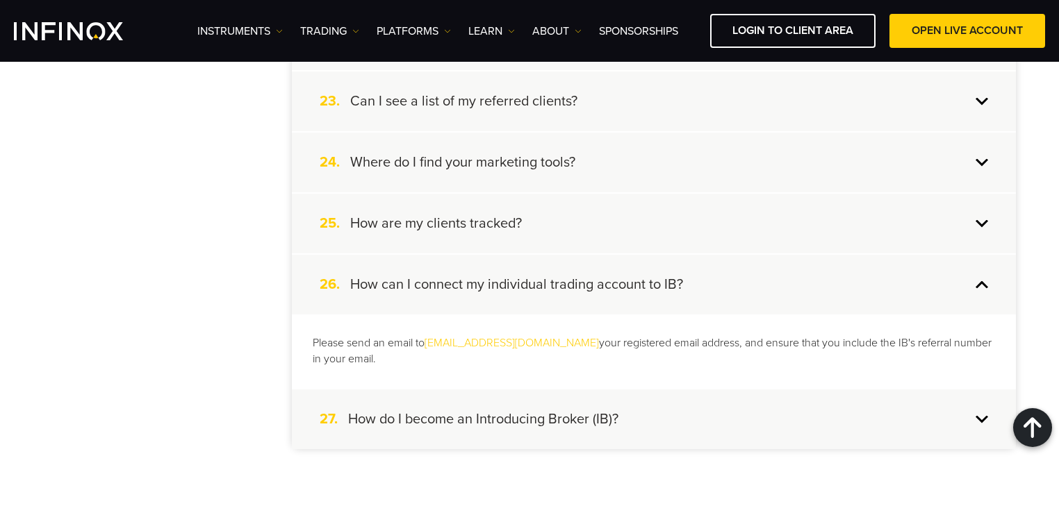
click at [688, 415] on div "27. How do I become an Introducing Broker (IB)?" at bounding box center [654, 420] width 724 height 60
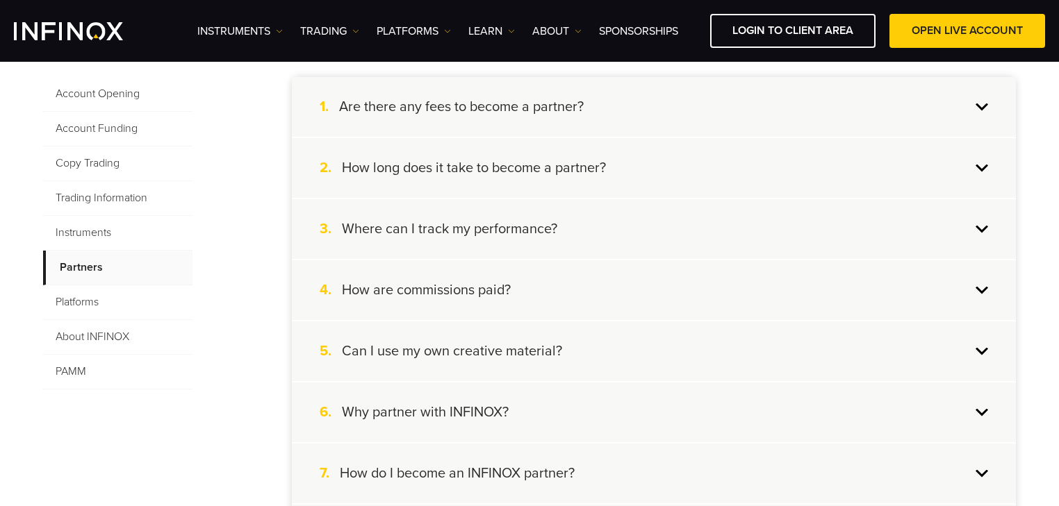
scroll to position [333, 0]
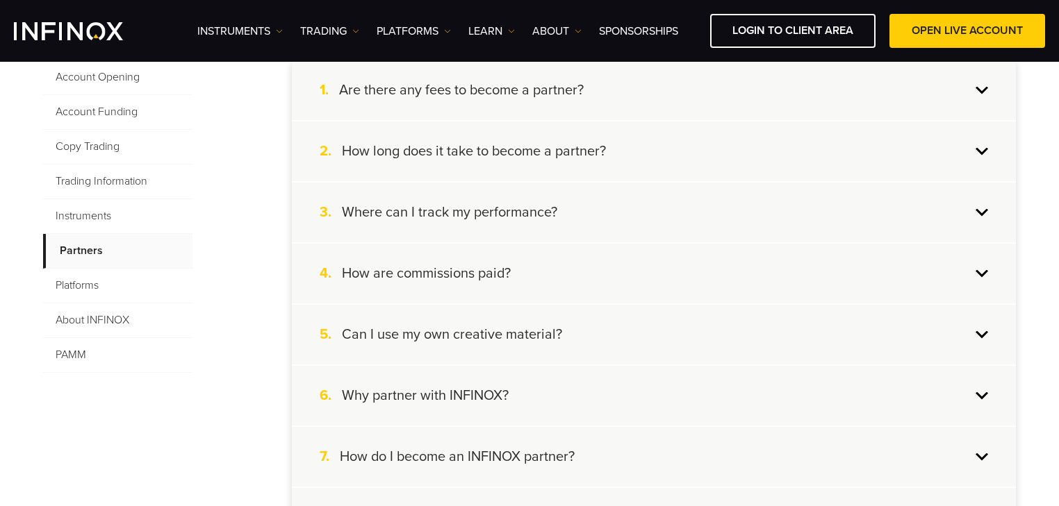
click at [90, 290] on span "Platforms" at bounding box center [117, 286] width 149 height 35
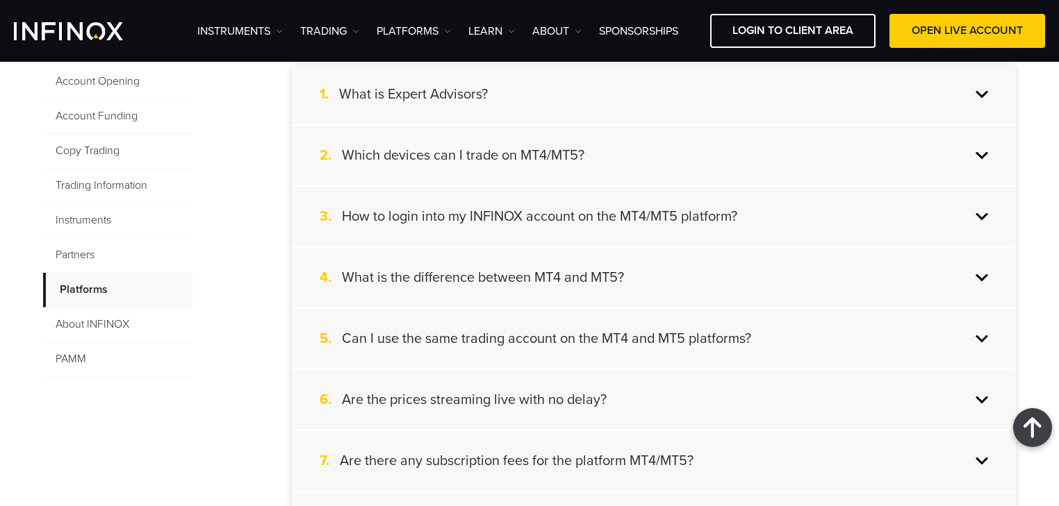
scroll to position [167, 0]
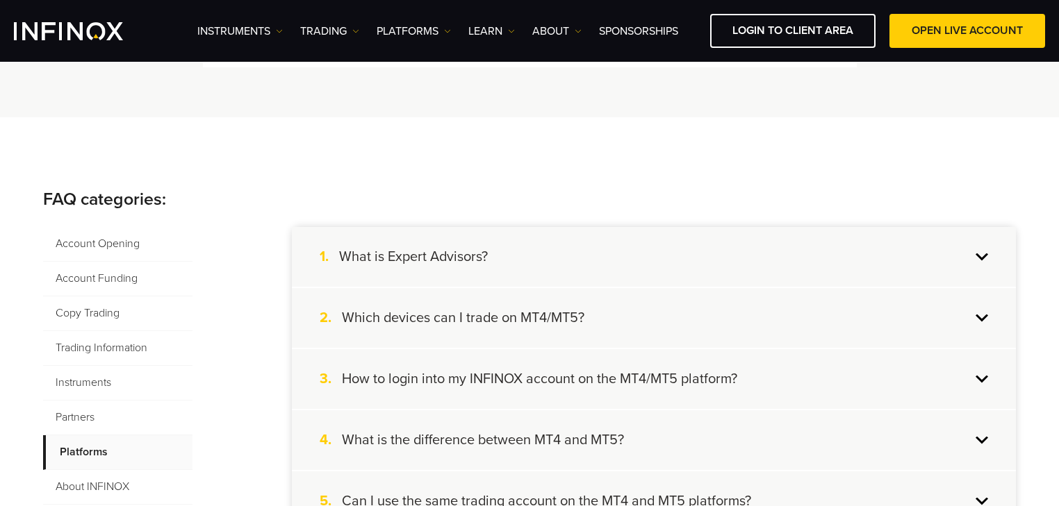
click at [511, 263] on div "1. What is Expert Advisors?" at bounding box center [654, 257] width 724 height 60
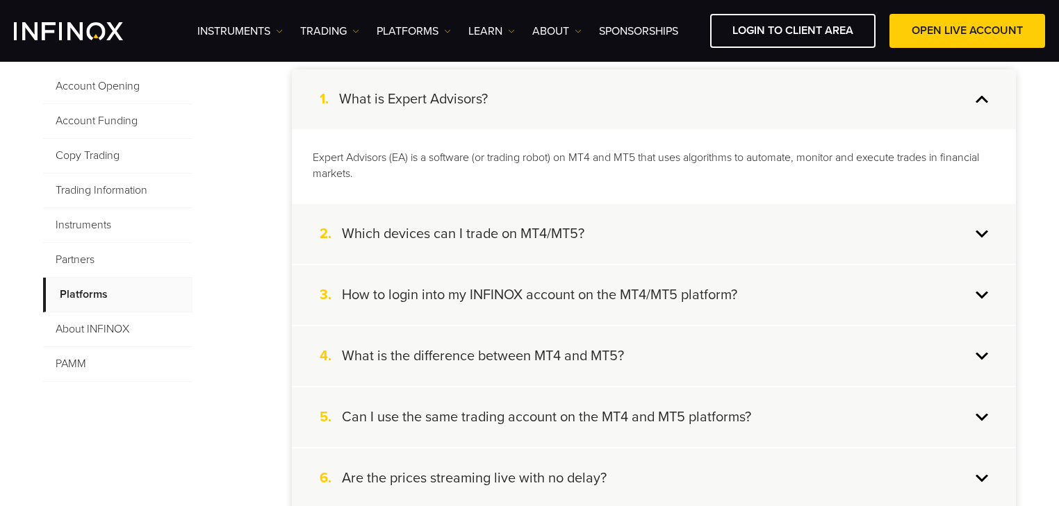
scroll to position [389, 0]
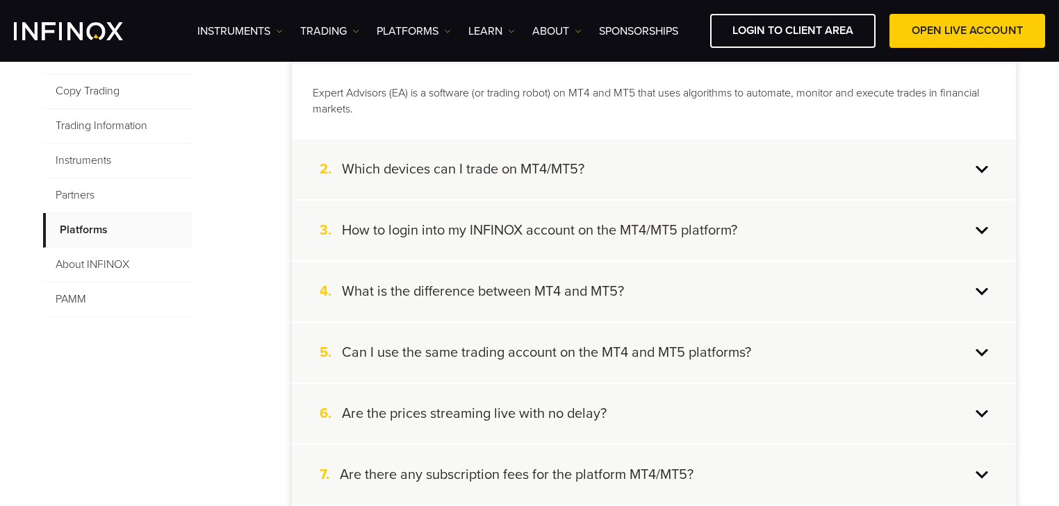
click at [658, 165] on div "2. Which devices can I trade on MT4/MT5?" at bounding box center [654, 170] width 724 height 60
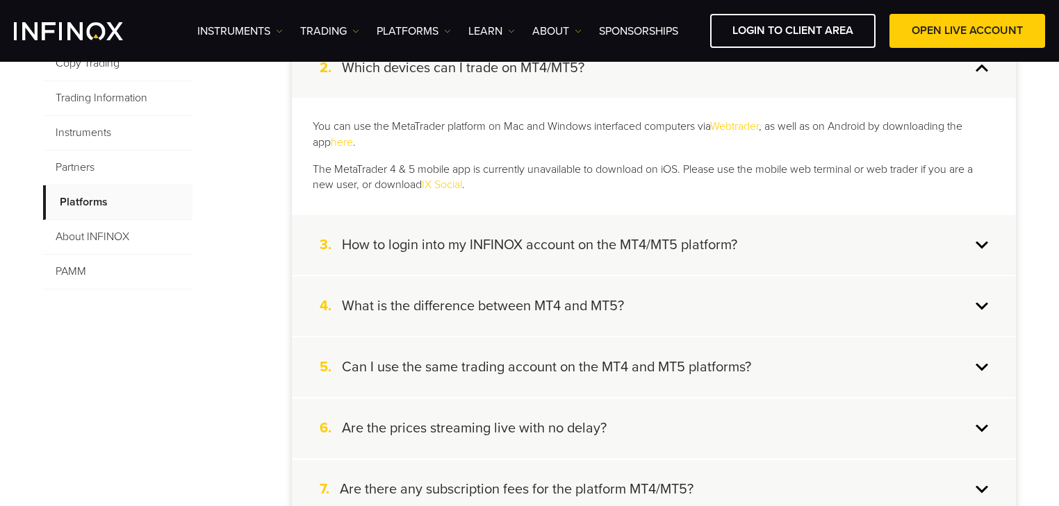
scroll to position [445, 0]
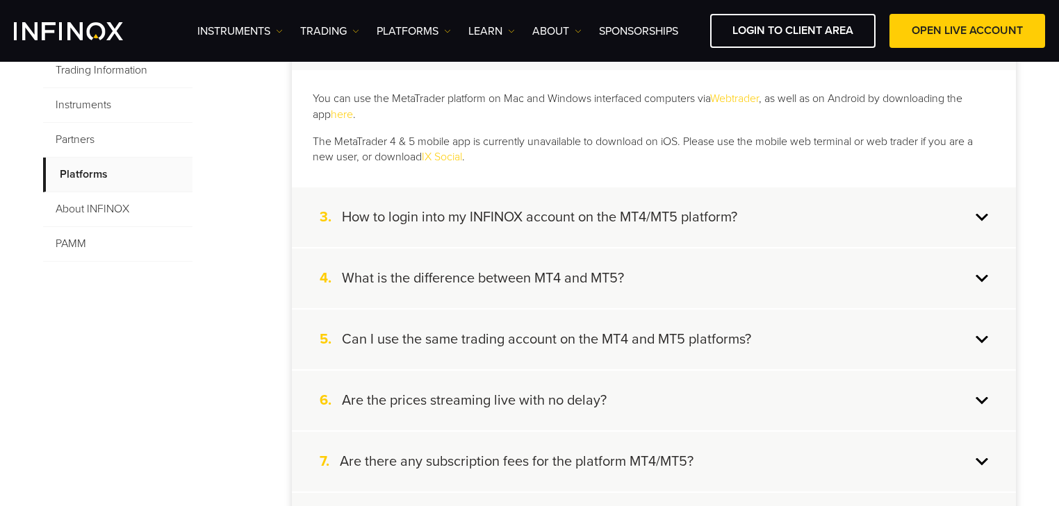
click at [620, 207] on div "3. How to login into my INFINOX account on the MT4/MT5 platform?" at bounding box center [654, 218] width 724 height 60
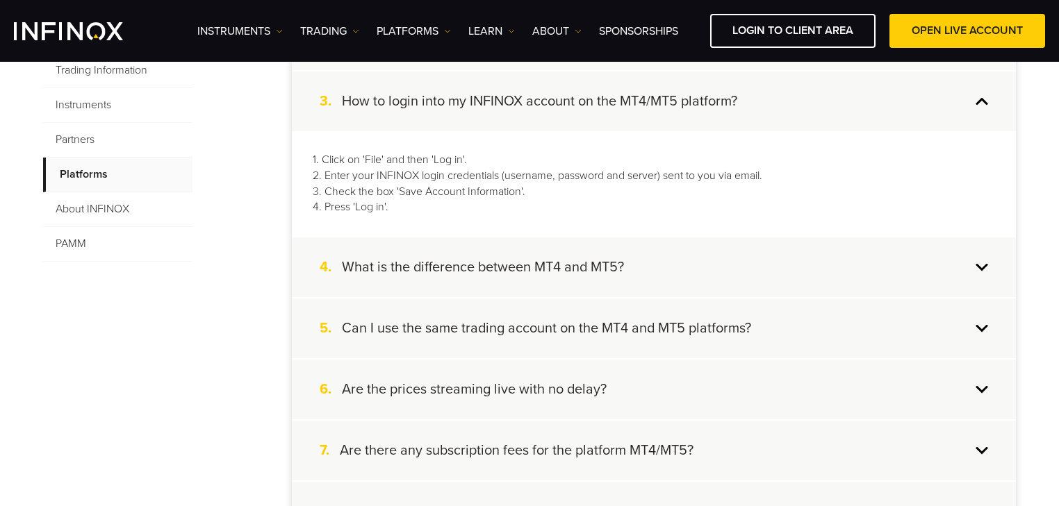
click at [625, 253] on div "4. What is the difference between MT4 and MT5?" at bounding box center [654, 268] width 724 height 60
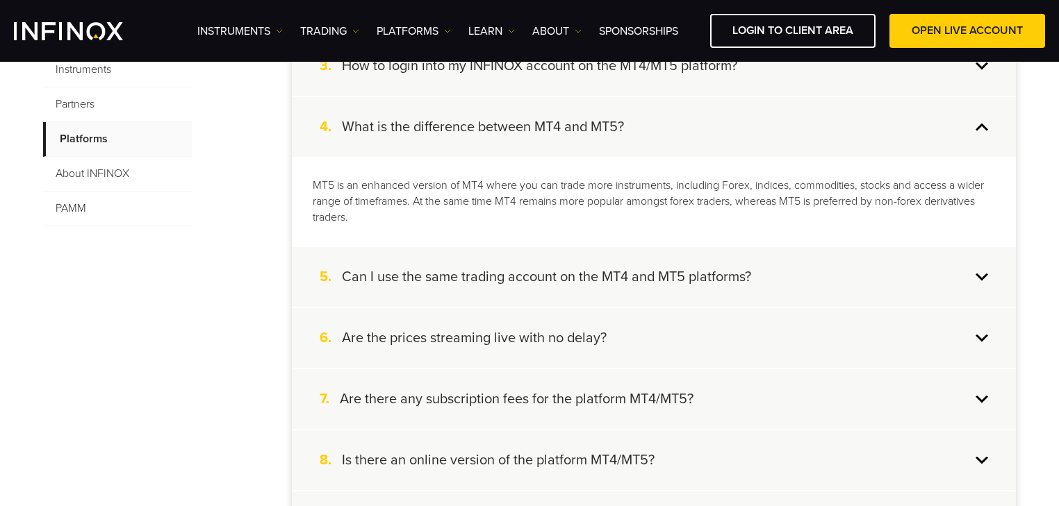
scroll to position [500, 0]
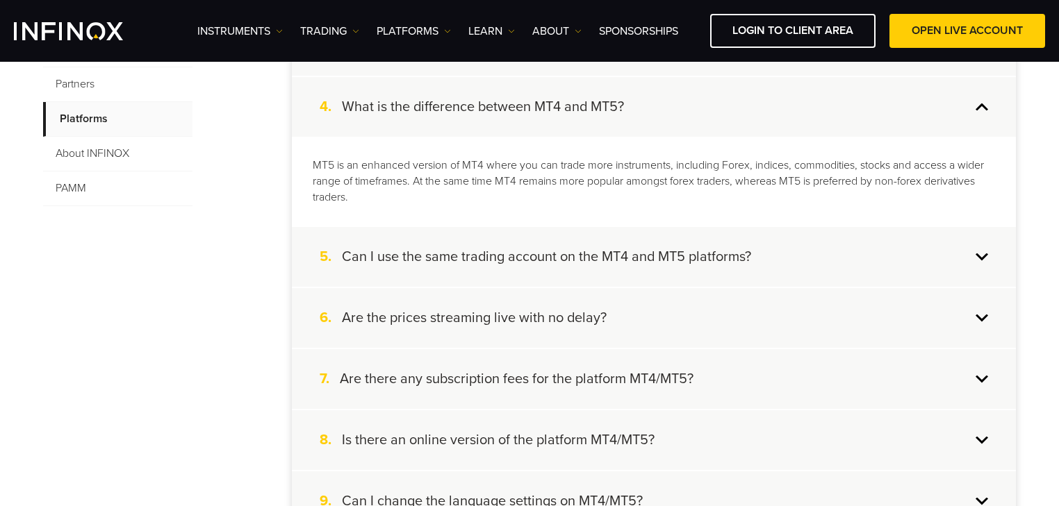
click at [649, 244] on div "5. Can I use the same trading account on the MT4 and MT5 platforms?" at bounding box center [654, 257] width 724 height 60
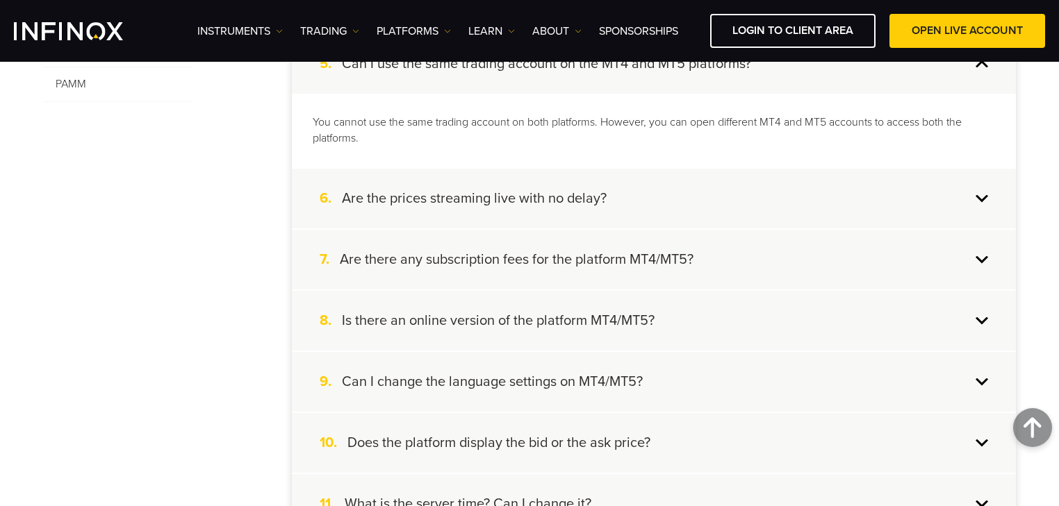
scroll to position [611, 0]
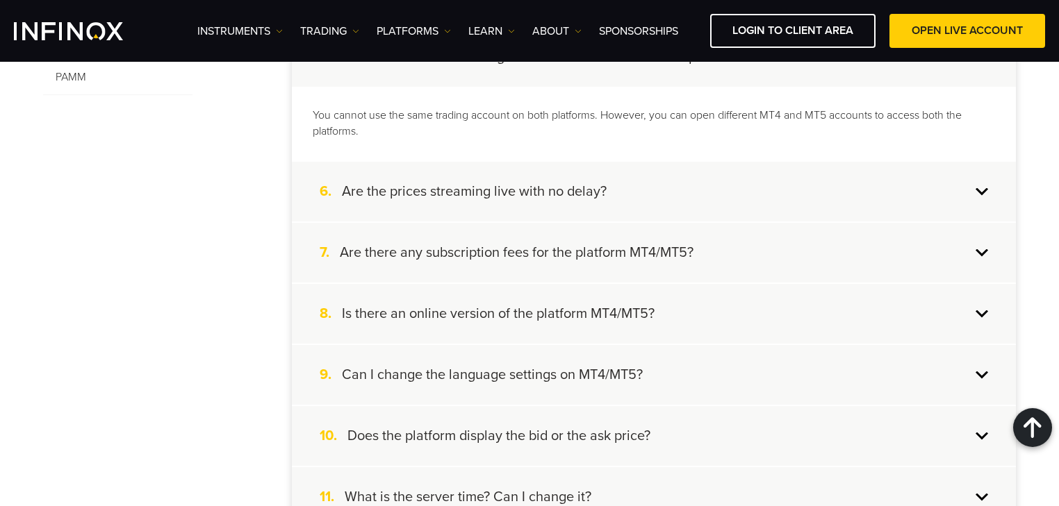
click at [622, 185] on div "6. Are the prices streaming live with no delay?" at bounding box center [654, 192] width 724 height 60
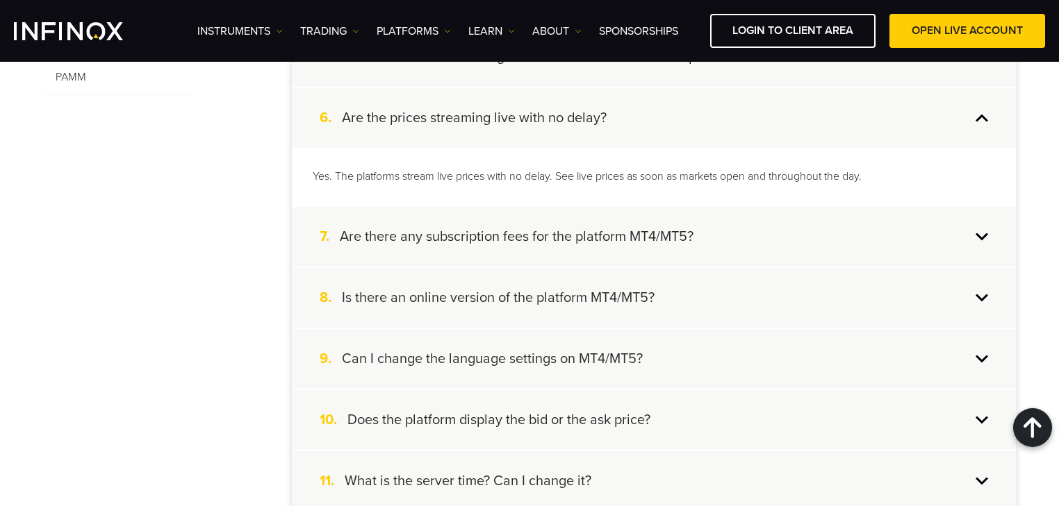
click at [648, 235] on h4 "Are there any subscription fees for the platform MT4/MT5?" at bounding box center [517, 237] width 354 height 18
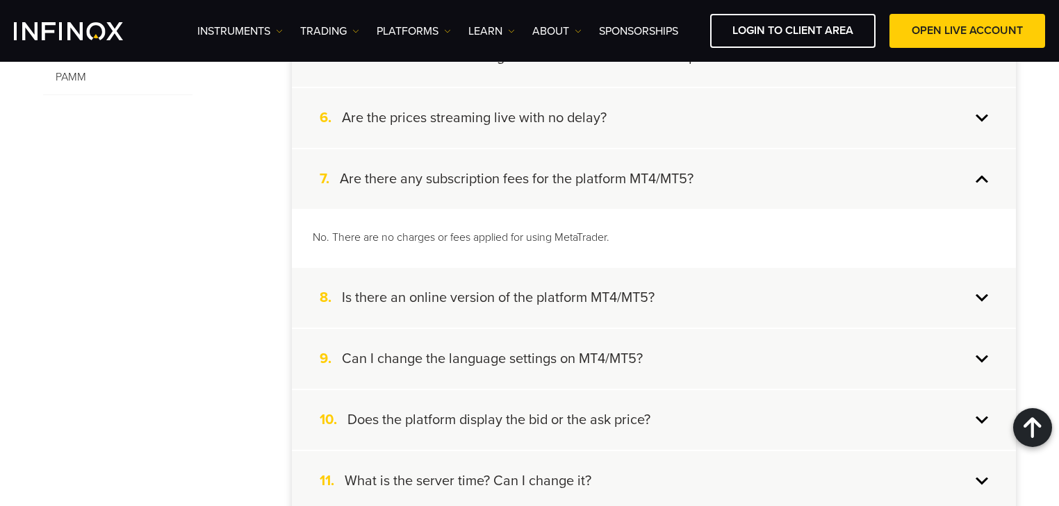
click at [680, 285] on div "8. Is there an online version of the platform MT4/MT5?" at bounding box center [654, 298] width 724 height 60
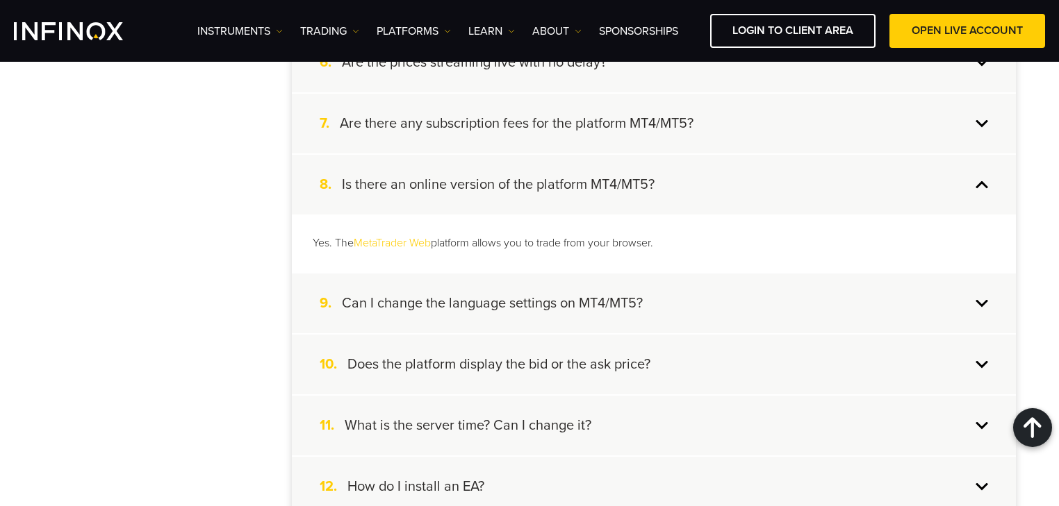
click at [652, 266] on div "Yes. The MetaTrader Web platform allows you to trade from your browser." at bounding box center [654, 244] width 724 height 58
click at [658, 295] on div "9. Can I change the language settings on MT4/MT5?" at bounding box center [654, 304] width 724 height 60
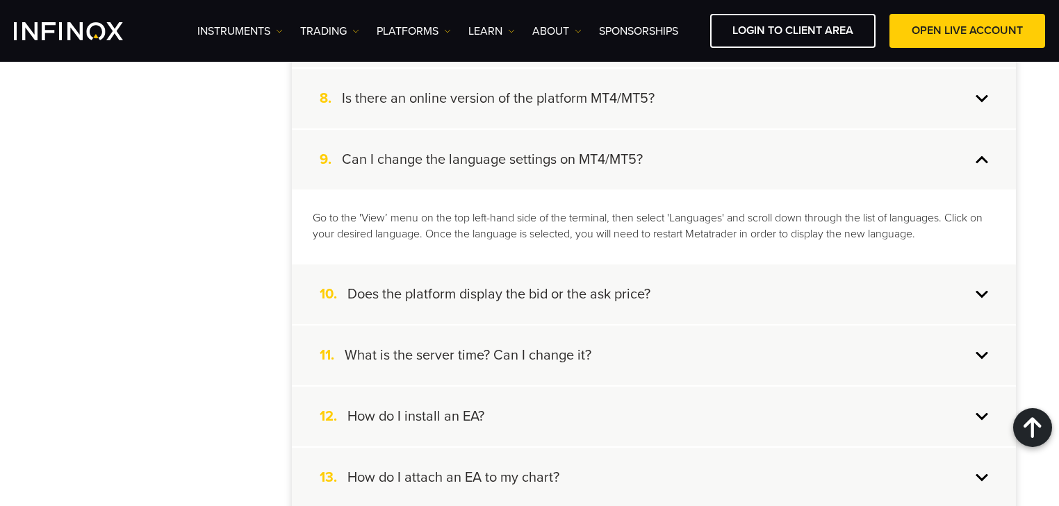
scroll to position [778, 0]
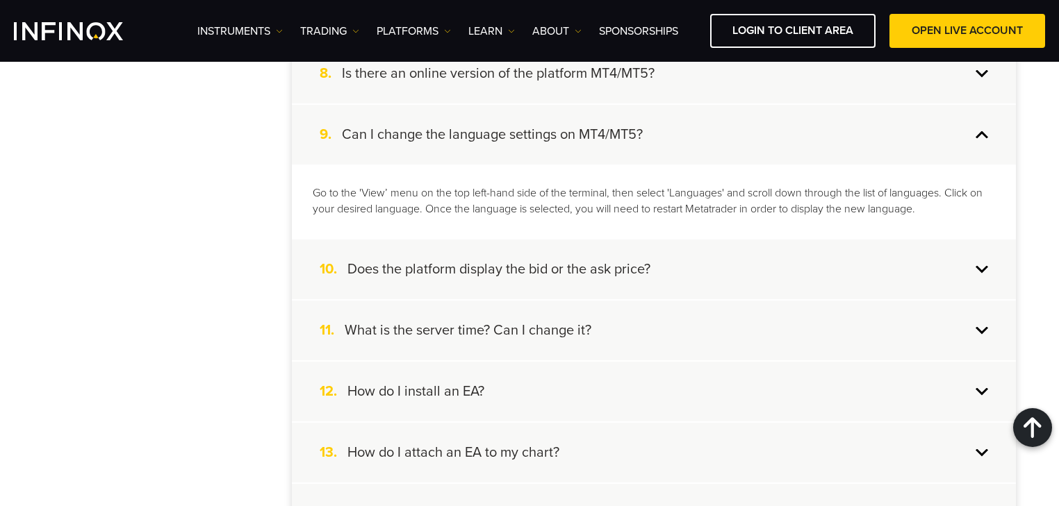
click at [649, 267] on h4 "Does the platform display the bid or the ask price?" at bounding box center [498, 269] width 303 height 18
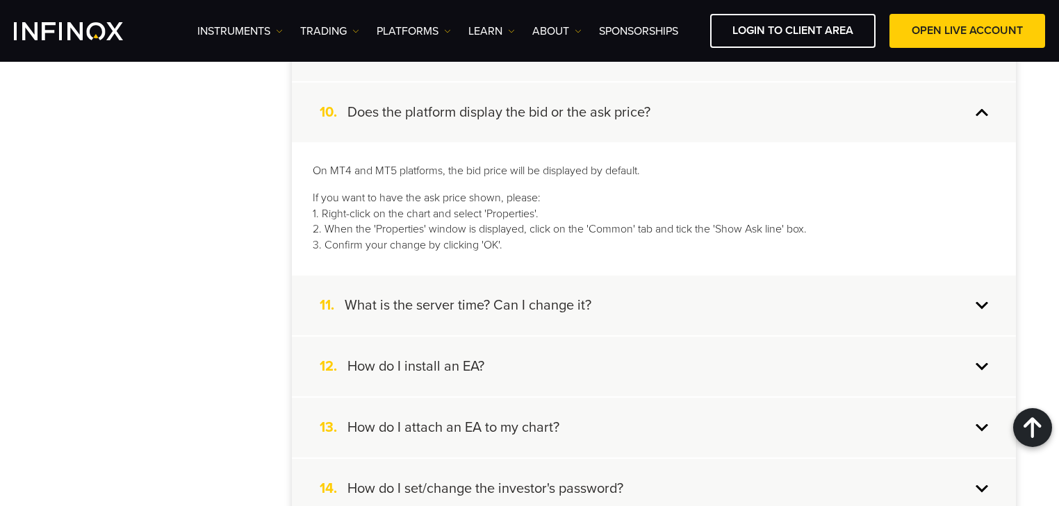
scroll to position [889, 0]
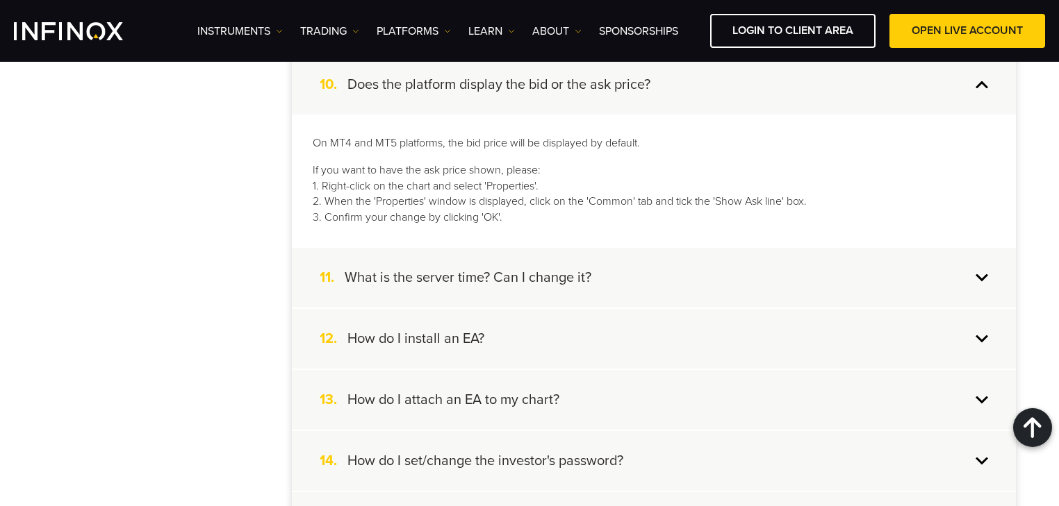
click at [422, 272] on h4 "What is the server time? Can I change it?" at bounding box center [468, 278] width 247 height 18
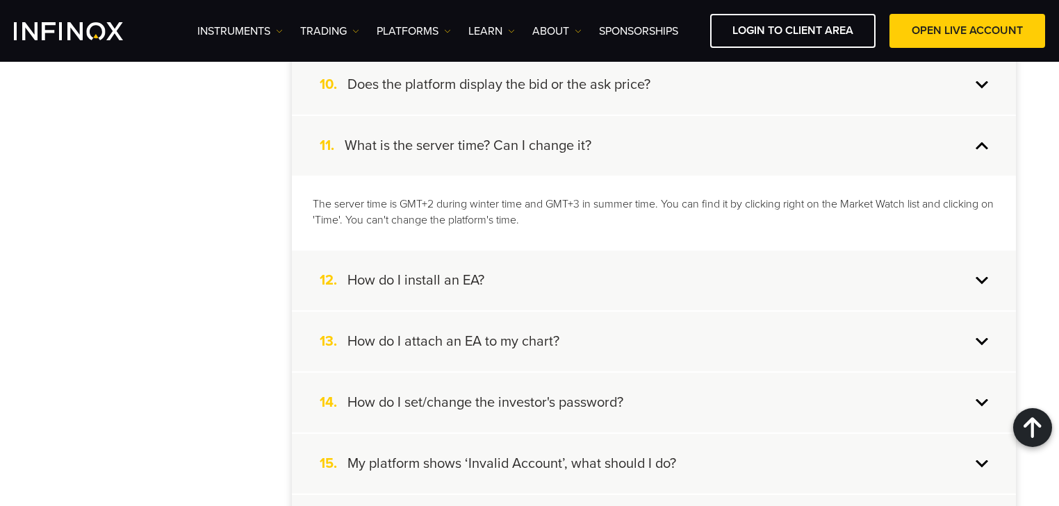
click at [567, 256] on div "12. How do I install an EA?" at bounding box center [654, 281] width 724 height 60
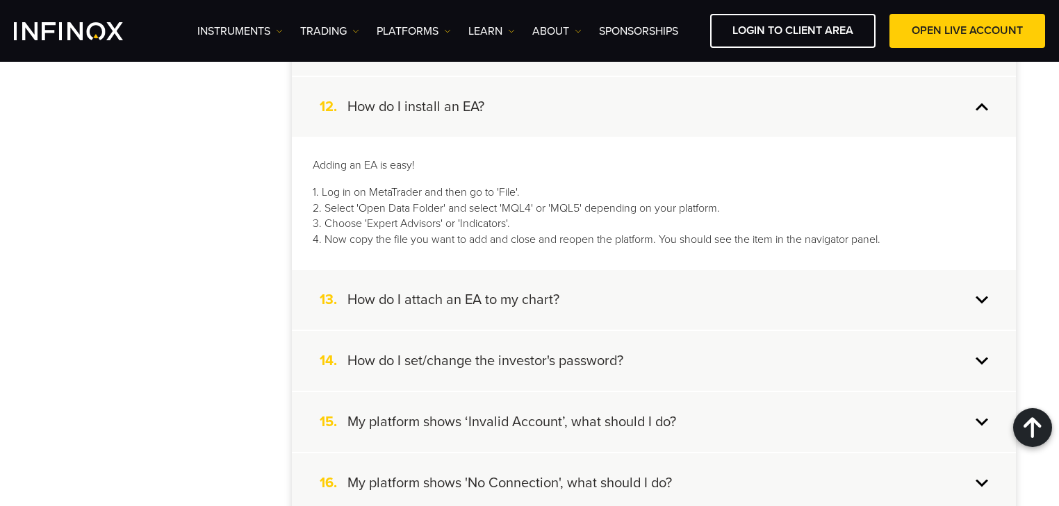
scroll to position [1000, 0]
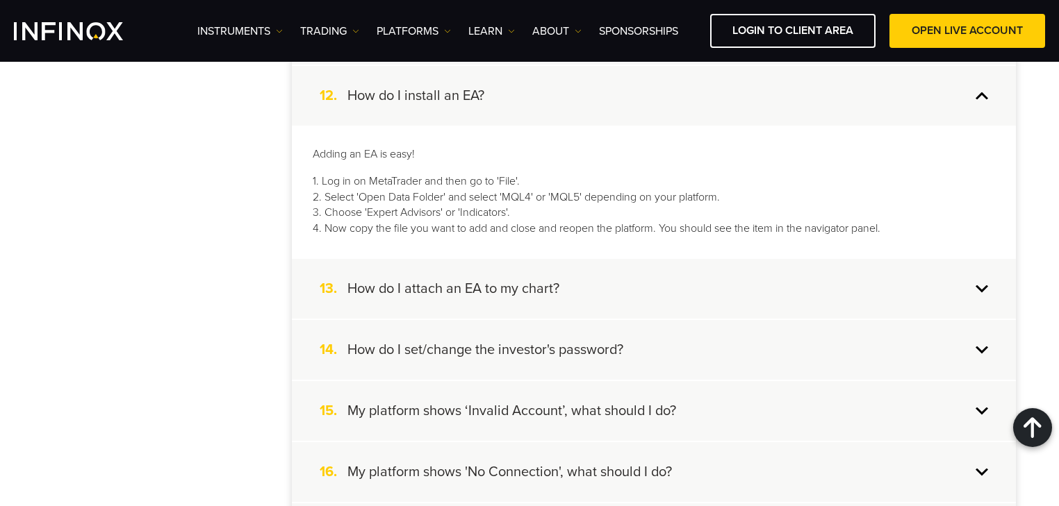
click at [576, 284] on div "13. How do I attach an EA to my chart?" at bounding box center [654, 289] width 724 height 60
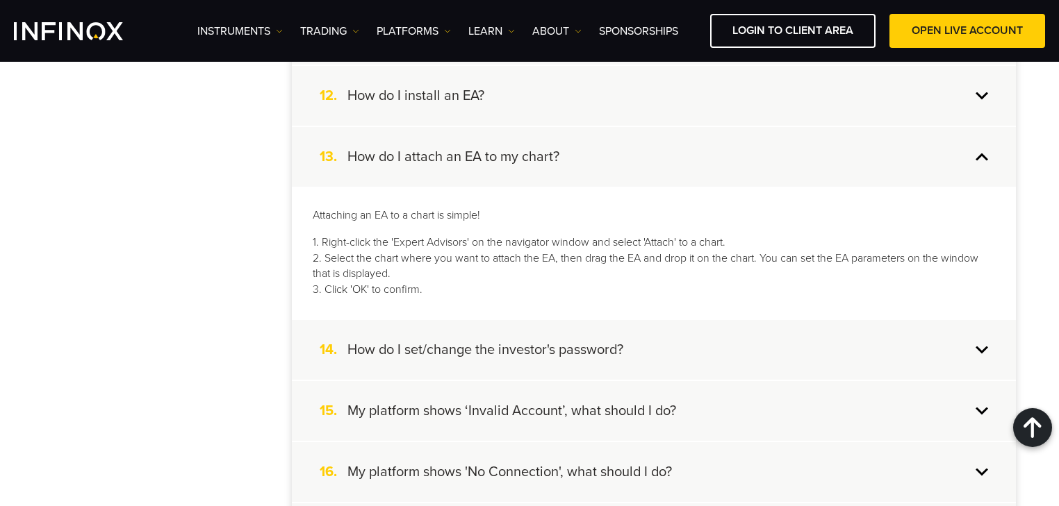
click at [572, 350] on h4 "How do I set/change the investor's password?" at bounding box center [485, 350] width 276 height 18
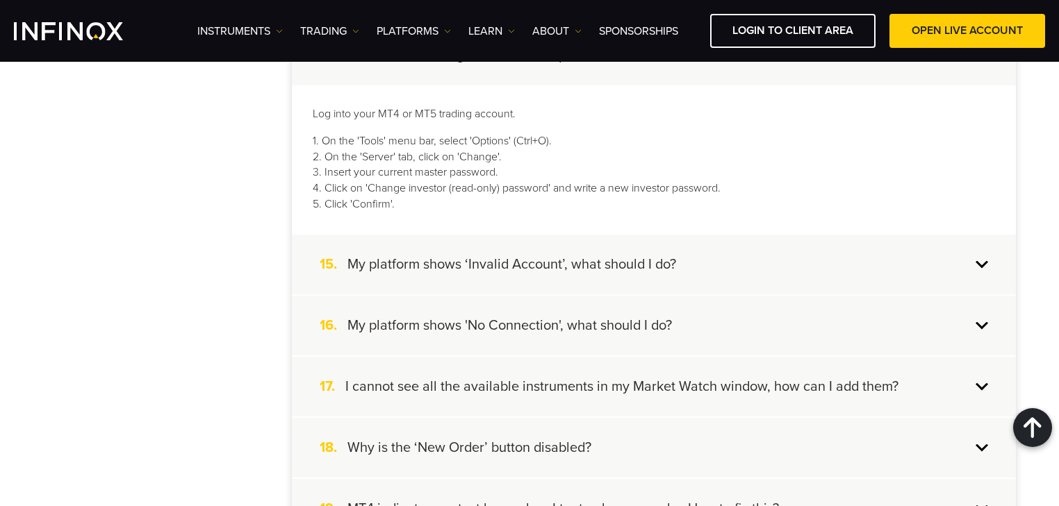
scroll to position [1167, 0]
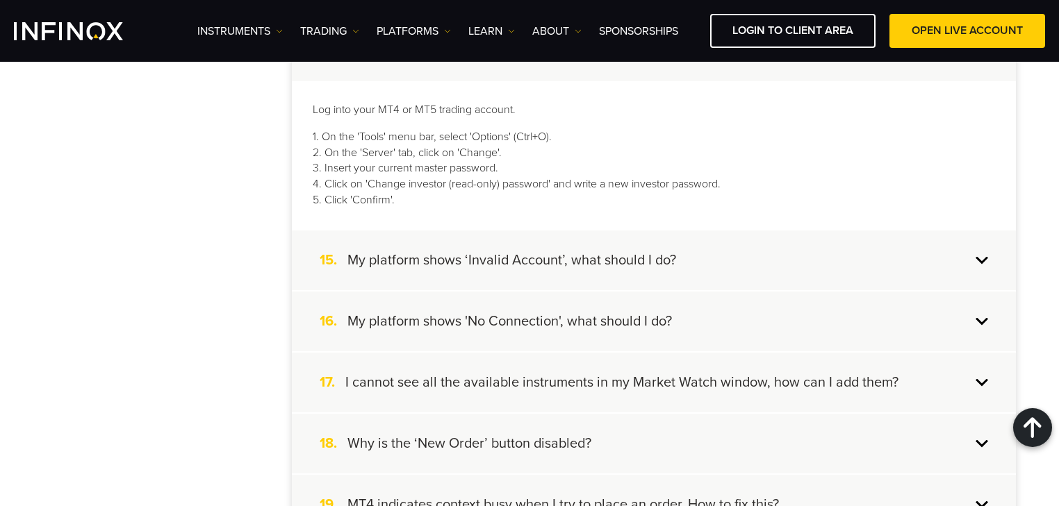
click at [613, 251] on h4 "My platform shows ‘Invalid Account’, what should I do?" at bounding box center [511, 260] width 329 height 18
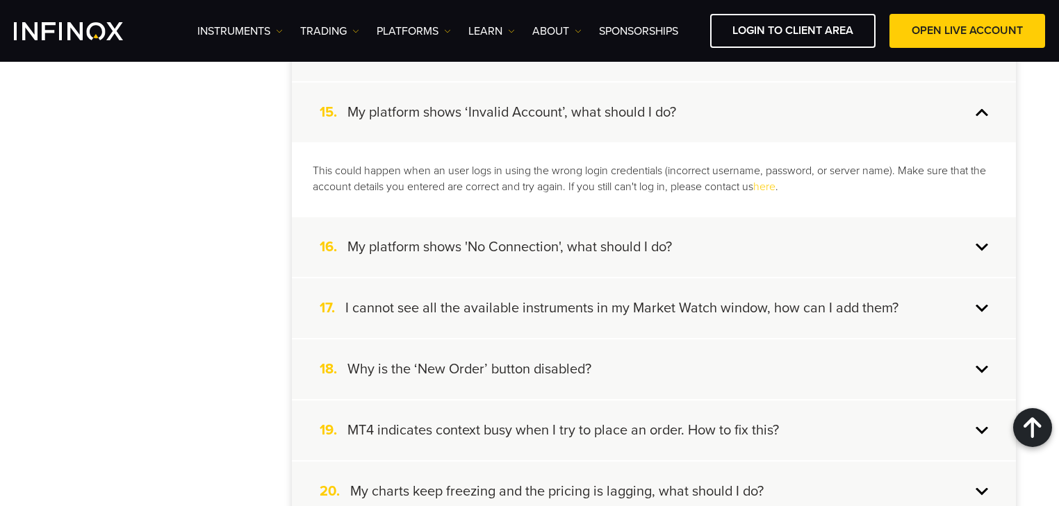
click at [697, 249] on div "16. My platform shows 'No Connection', what should I do?" at bounding box center [654, 247] width 724 height 60
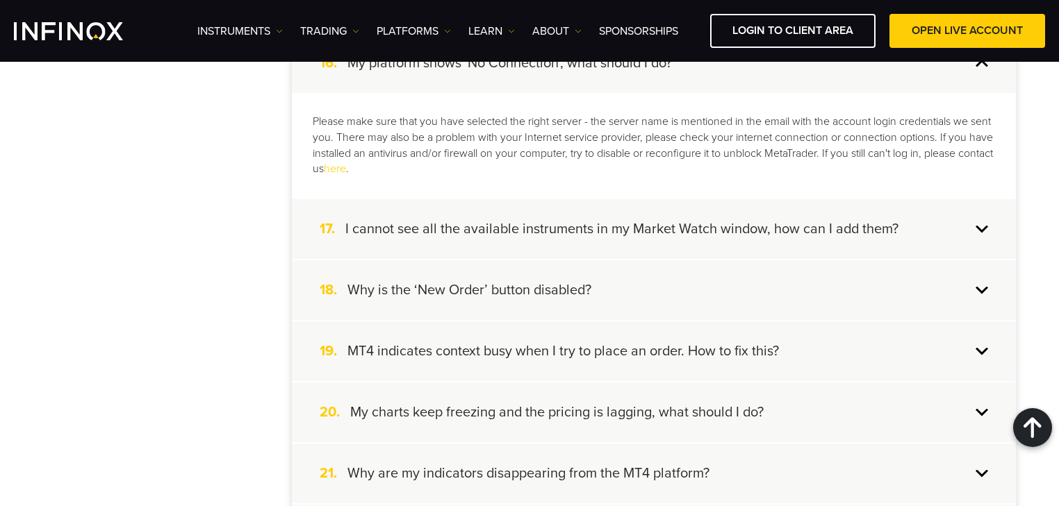
scroll to position [1278, 0]
click at [674, 227] on h4 "I cannot see all the available instruments in my Market Watch window, how can I…" at bounding box center [621, 228] width 553 height 18
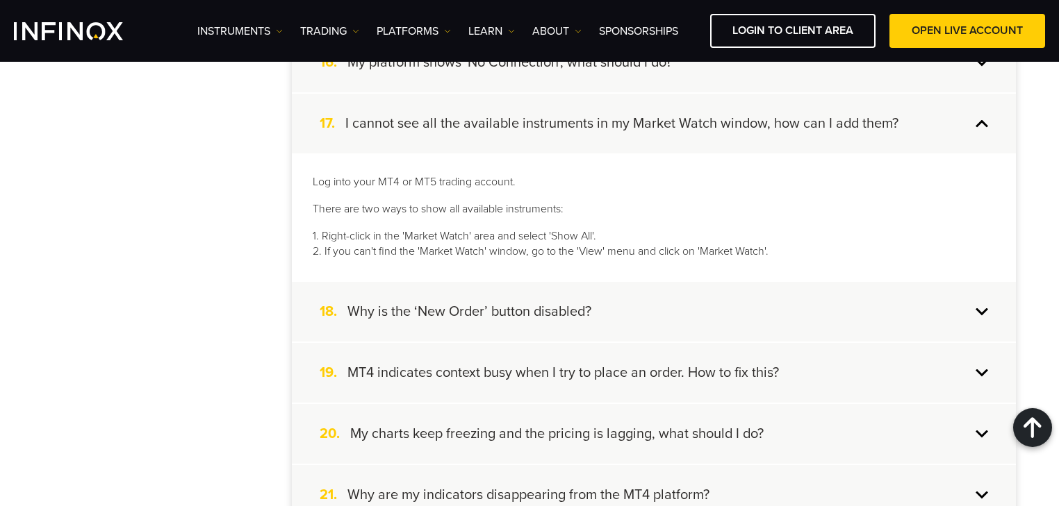
click at [645, 300] on div "18. Why is the ‘New Order’ button disabled?" at bounding box center [654, 312] width 724 height 60
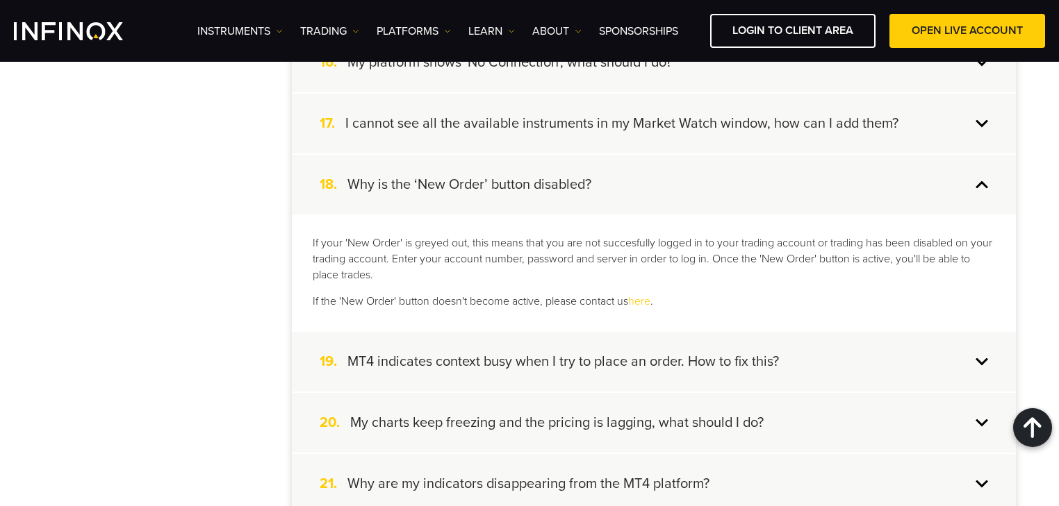
click at [650, 353] on h4 "MT4 indicates context busy when I try to place an order. How to fix this?" at bounding box center [562, 362] width 431 height 18
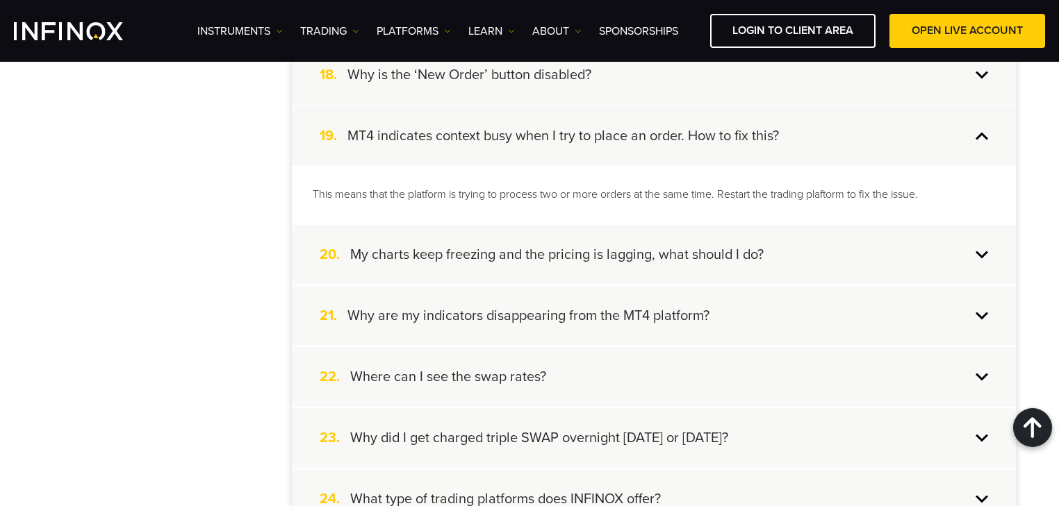
scroll to position [1389, 0]
click at [644, 251] on h4 "My charts keep freezing and the pricing is lagging, what should I do?" at bounding box center [556, 254] width 413 height 18
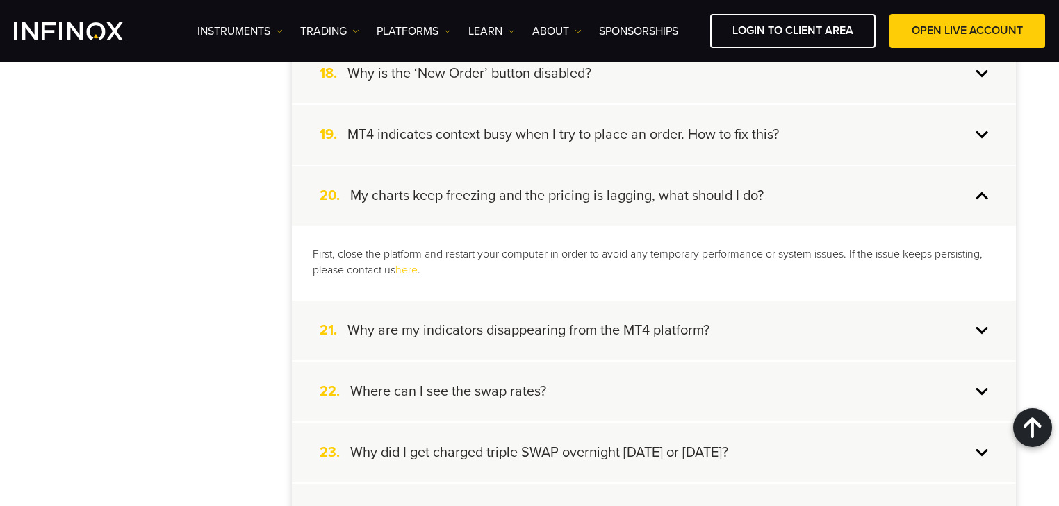
click at [654, 322] on h4 "Why are my indicators disappearing from the MT4 platform?" at bounding box center [528, 331] width 362 height 18
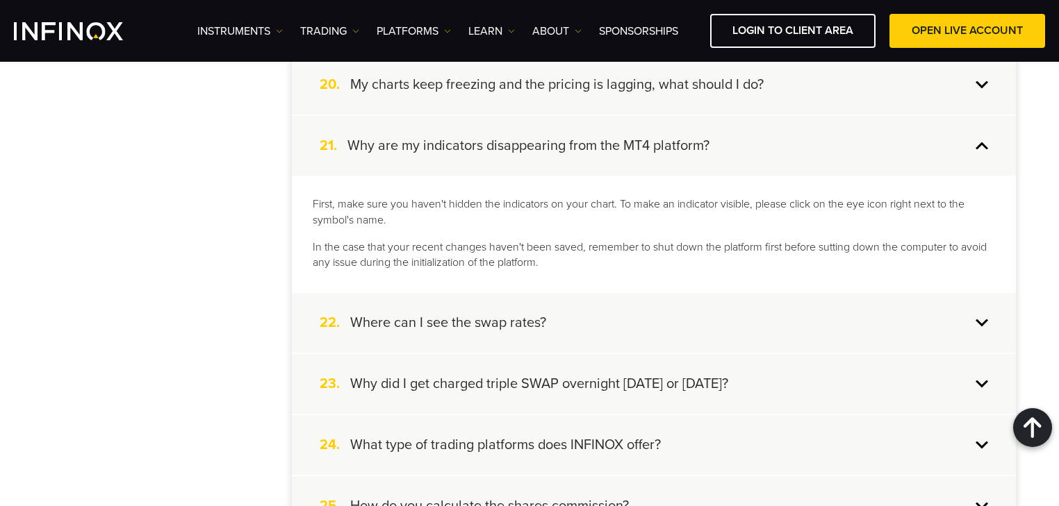
click at [592, 317] on div "22. Where can I see the swap rates?" at bounding box center [654, 323] width 724 height 60
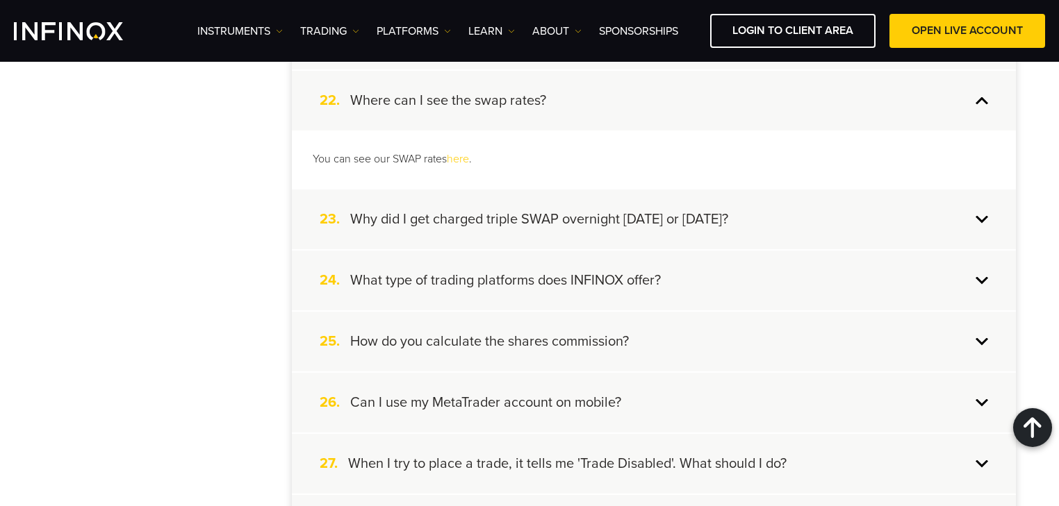
scroll to position [1611, 0]
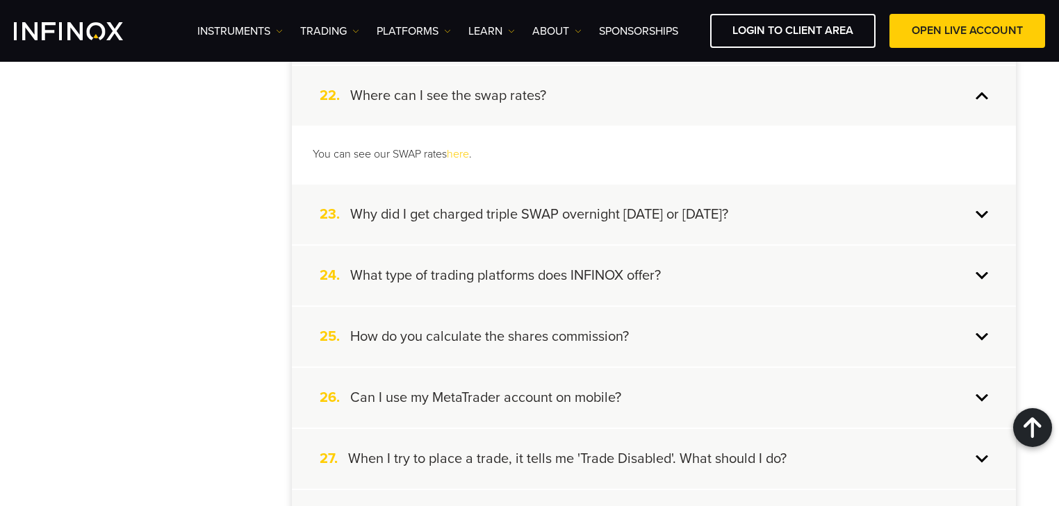
click at [587, 206] on h4 "Why did I get charged triple SWAP overnight on Wednesday or Friday?" at bounding box center [539, 215] width 378 height 18
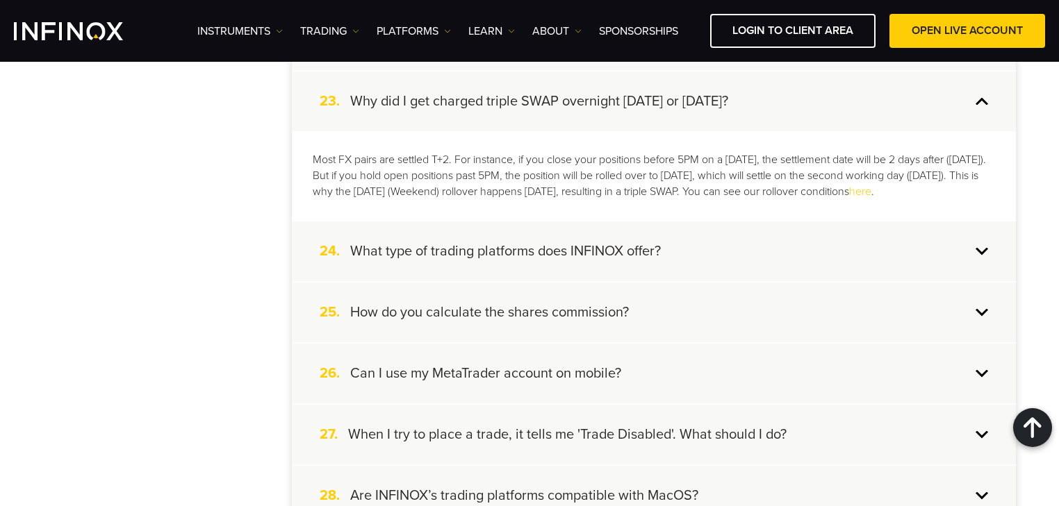
click at [601, 256] on h4 "What type of trading platforms does INFINOX offer?" at bounding box center [505, 251] width 310 height 18
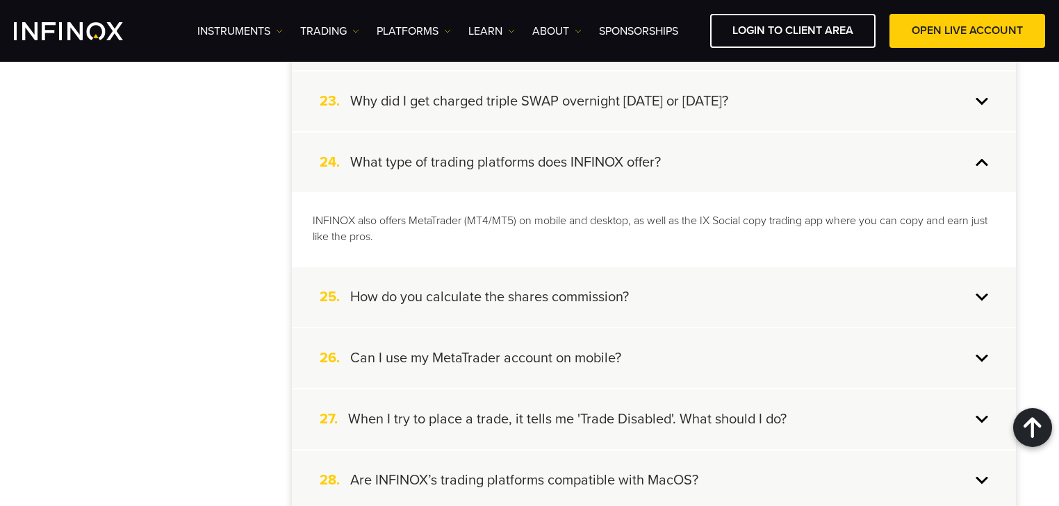
scroll to position [1723, 0]
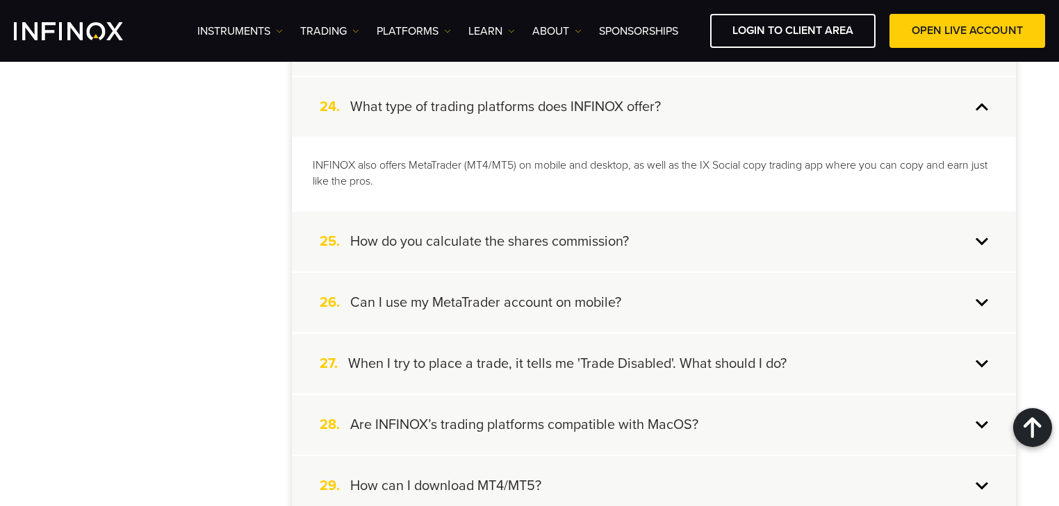
click at [604, 242] on h4 "How do you calculate the shares commission?" at bounding box center [489, 242] width 279 height 18
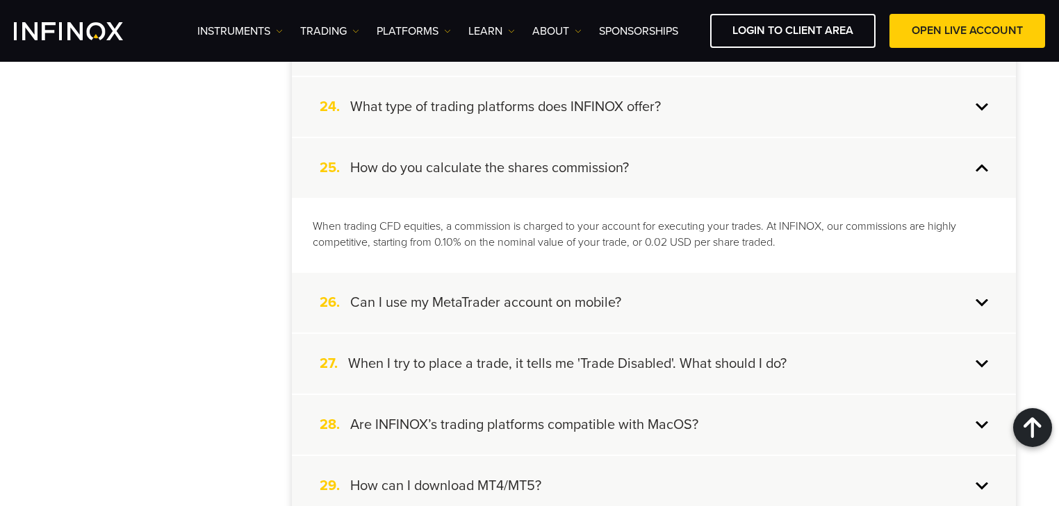
click at [640, 288] on div "26. Can I use my MetaTrader account on mobile?" at bounding box center [654, 303] width 724 height 60
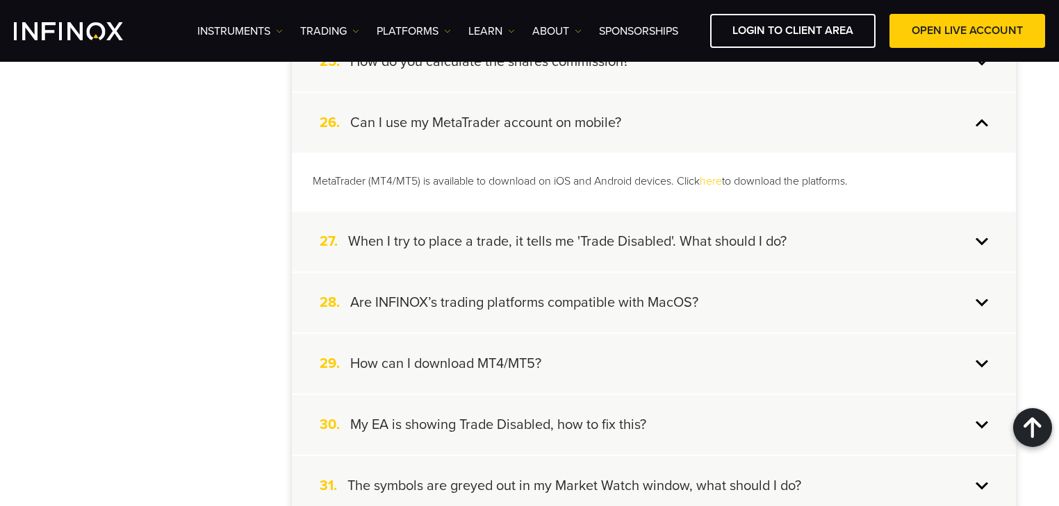
scroll to position [1834, 0]
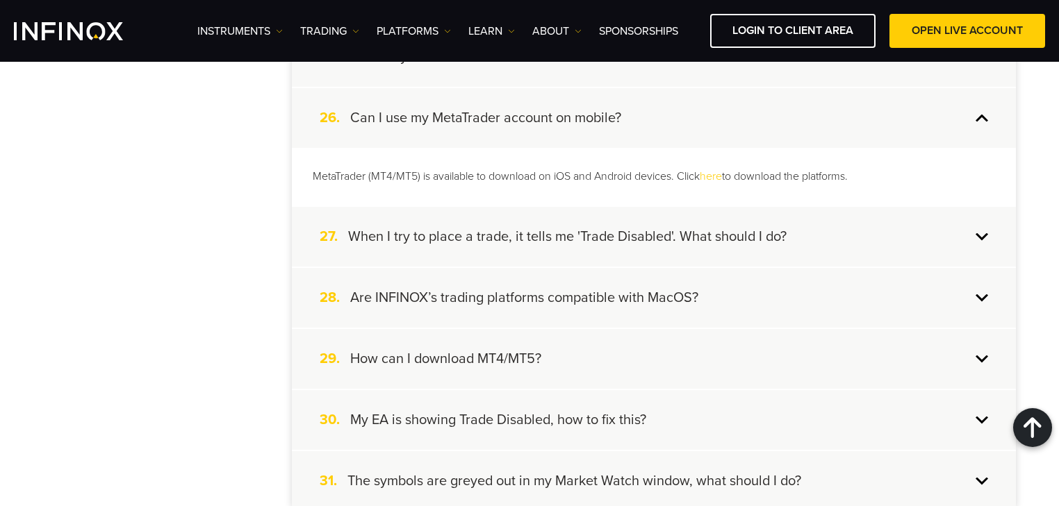
click at [629, 229] on h4 "When I try to place a trade, it tells me 'Trade Disabled'. What should I do?" at bounding box center [567, 237] width 438 height 18
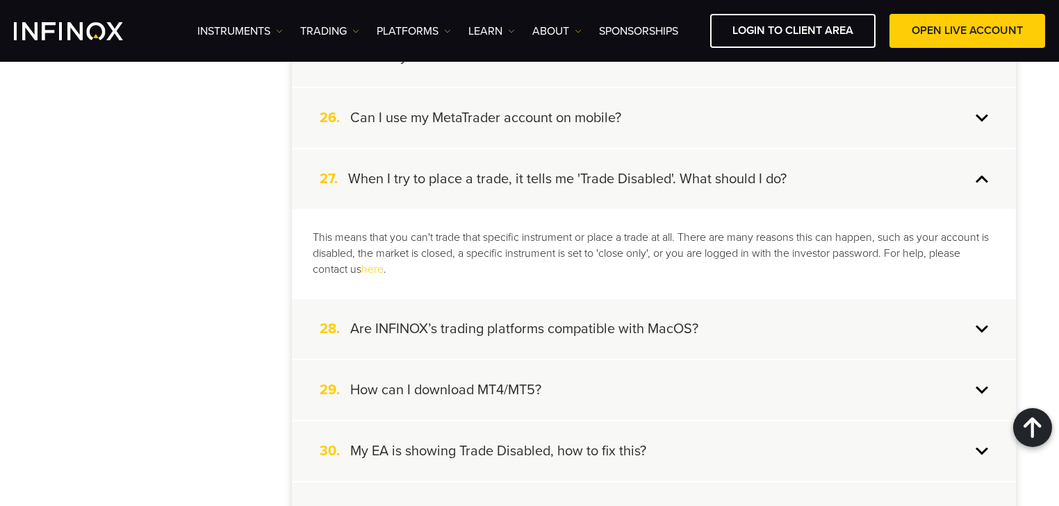
drag, startPoint x: 623, startPoint y: 295, endPoint x: 623, endPoint y: 311, distance: 16.7
click at [623, 299] on div "28. Are INFINOX’s trading platforms compatible with MacOS?" at bounding box center [654, 329] width 724 height 60
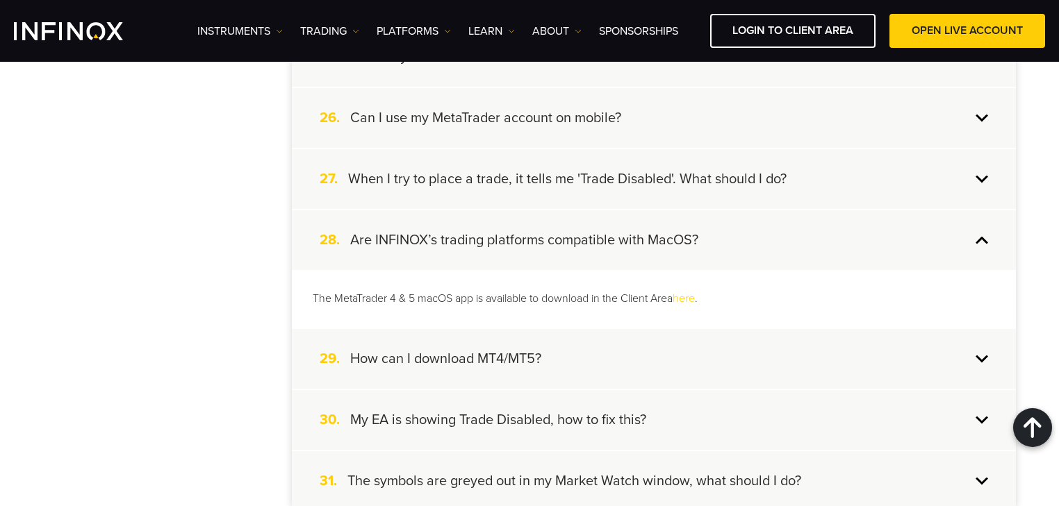
click at [608, 343] on div "29. How can I download MT4/MT5?" at bounding box center [654, 359] width 724 height 60
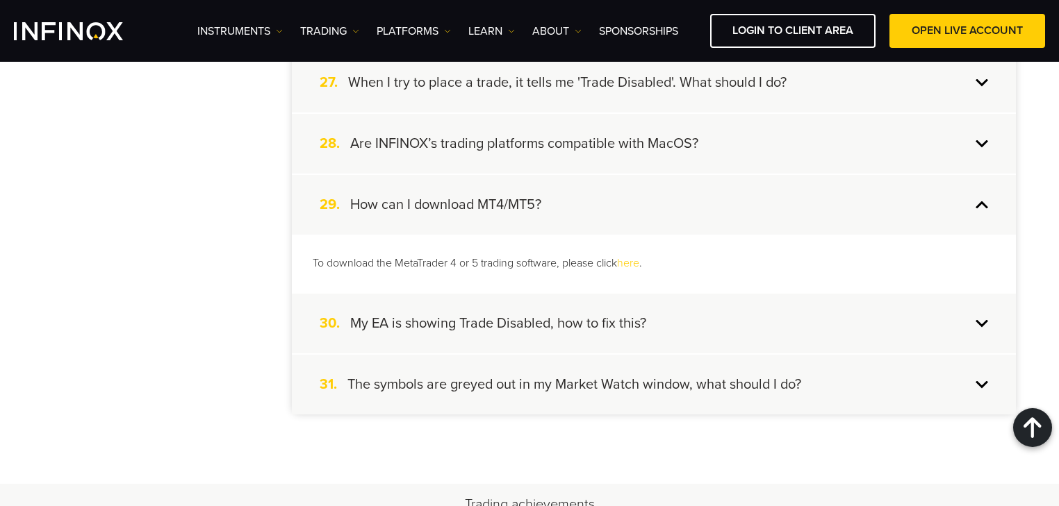
scroll to position [1945, 0]
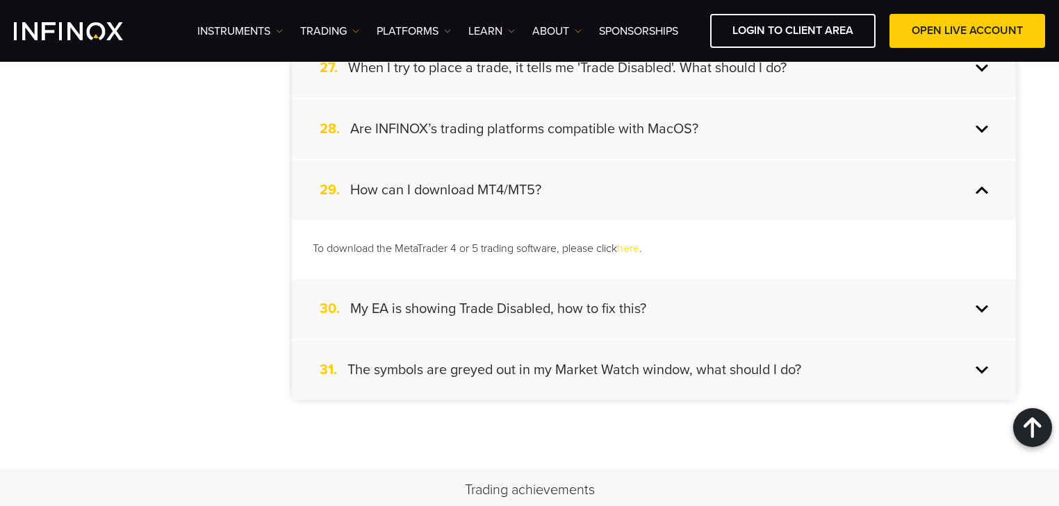
click at [614, 301] on h4 "My EA is showing Trade Disabled, how to fix this?" at bounding box center [498, 309] width 296 height 18
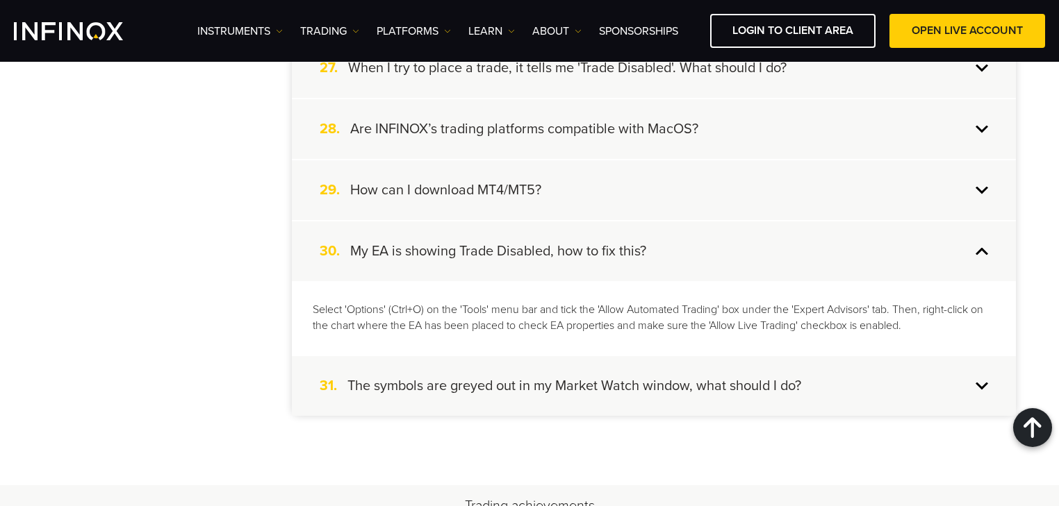
click at [633, 378] on h4 "The symbols are greyed out in my Market Watch window, what should I do?" at bounding box center [574, 386] width 454 height 18
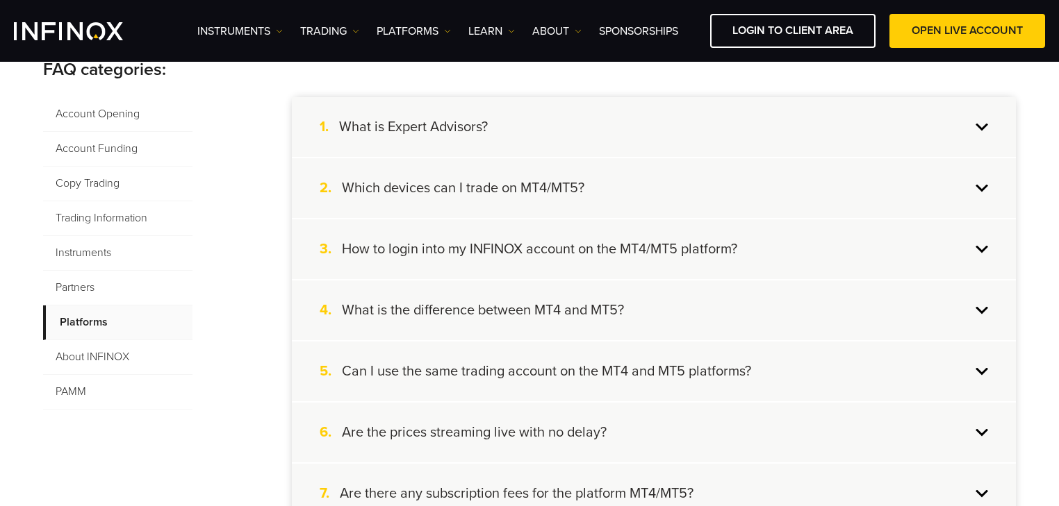
scroll to position [333, 0]
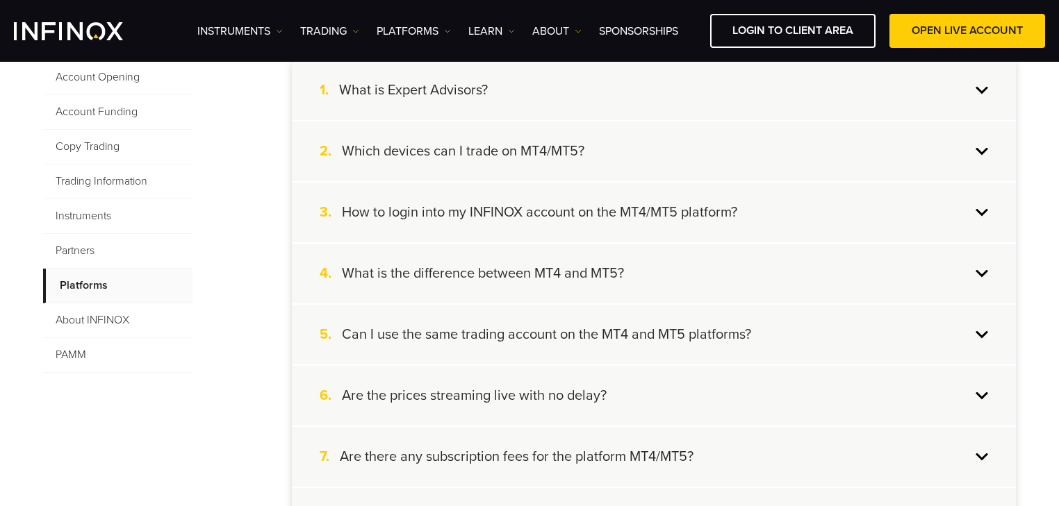
click at [117, 315] on span "About INFINOX" at bounding box center [117, 321] width 149 height 35
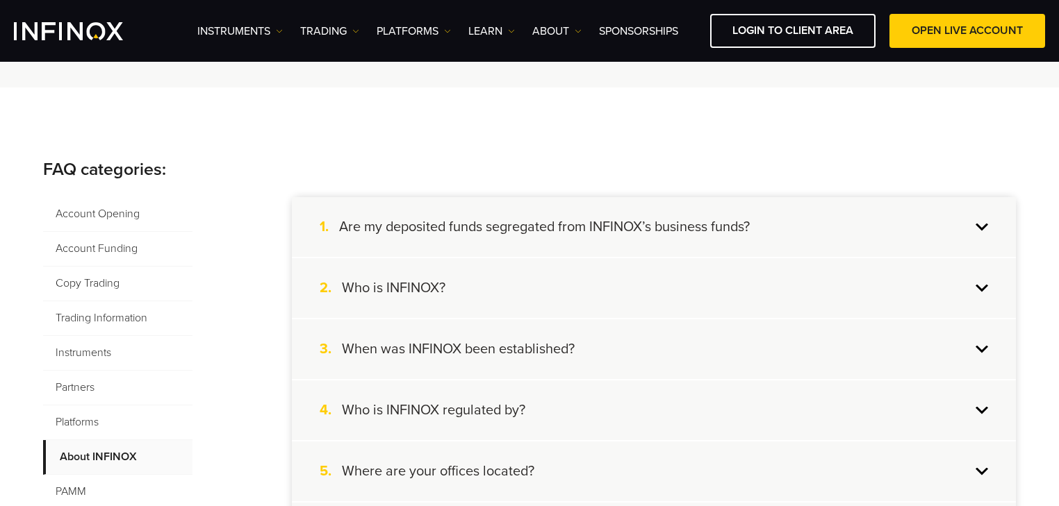
scroll to position [278, 0]
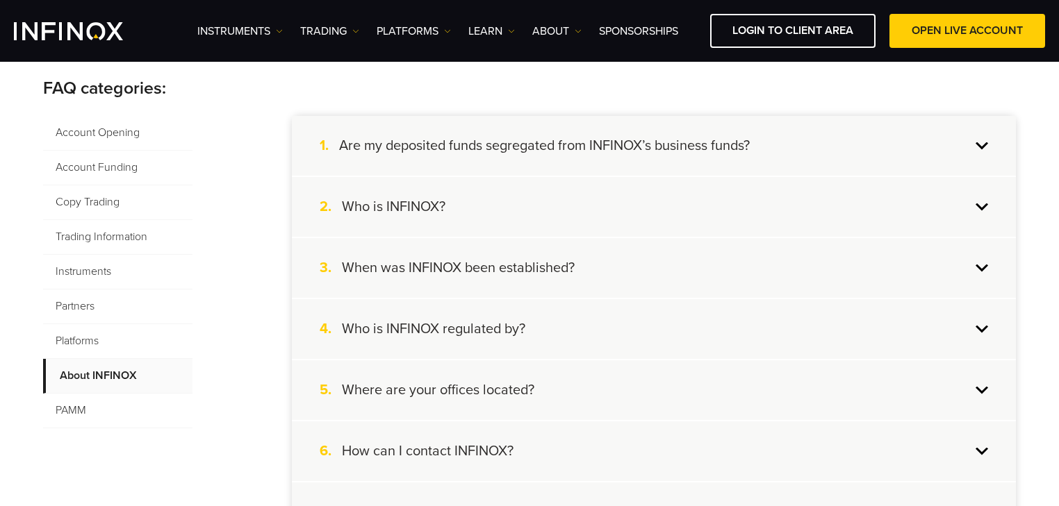
click at [574, 137] on h4 "Are my deposited funds segregated from INFINOX’s business funds?" at bounding box center [544, 146] width 411 height 18
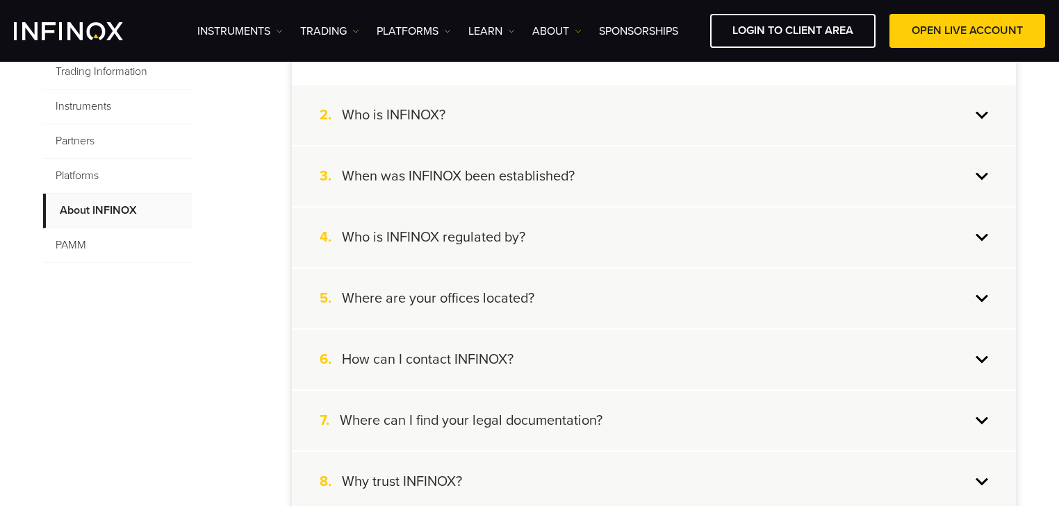
scroll to position [445, 0]
click at [511, 131] on div "2. Who is INFINOX?" at bounding box center [654, 114] width 724 height 60
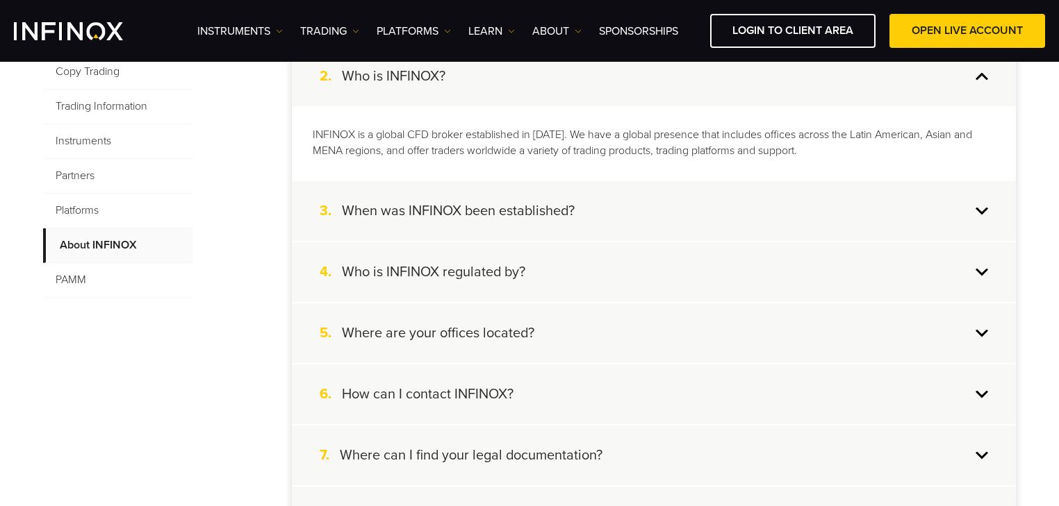
scroll to position [389, 0]
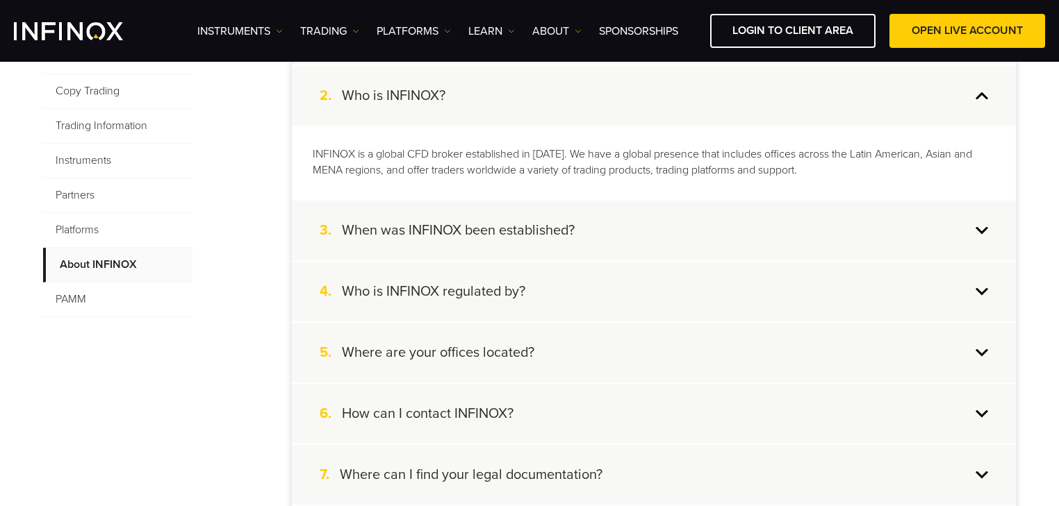
click at [617, 224] on div "3. When was INFINOX been established?" at bounding box center [654, 231] width 724 height 60
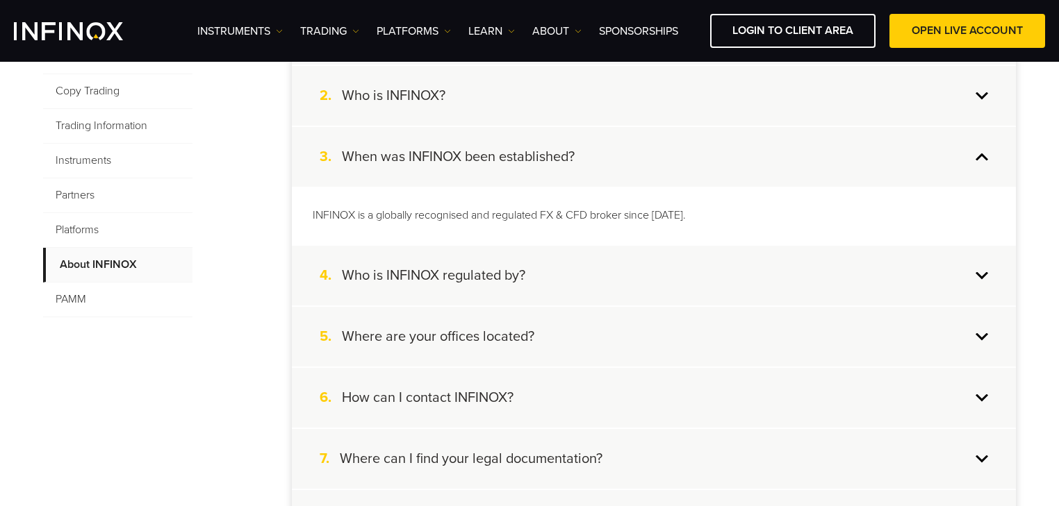
click at [612, 276] on div "4. Who is INFINOX regulated by?" at bounding box center [654, 276] width 724 height 60
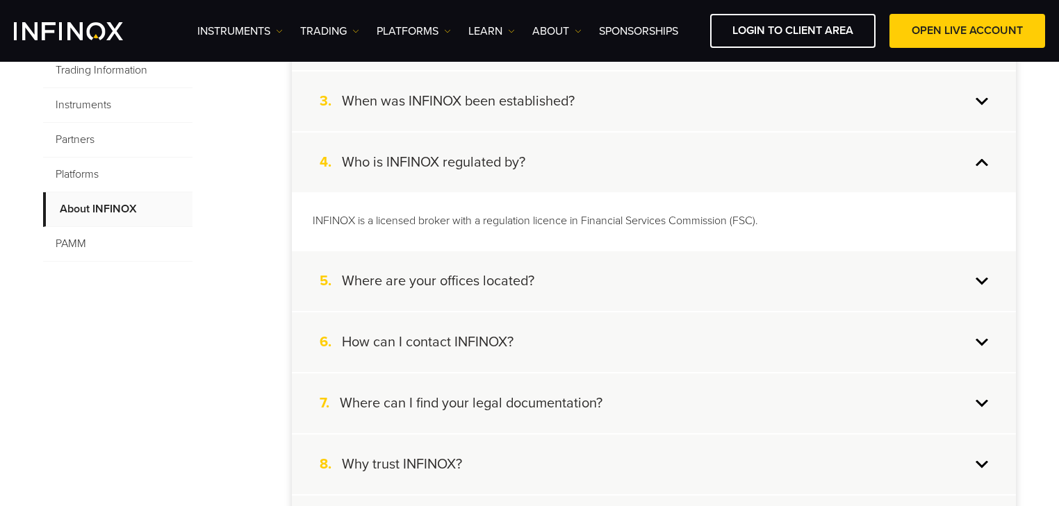
click at [616, 288] on div "5. Where are your offices located?" at bounding box center [654, 281] width 724 height 60
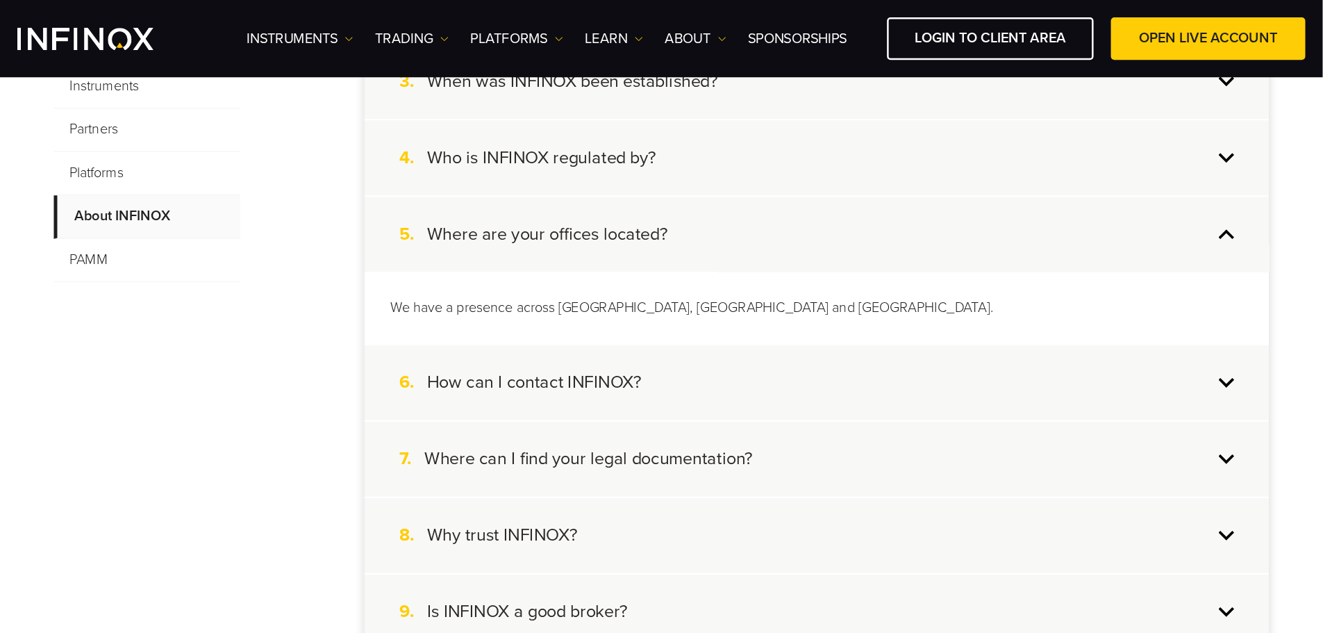
scroll to position [500, 0]
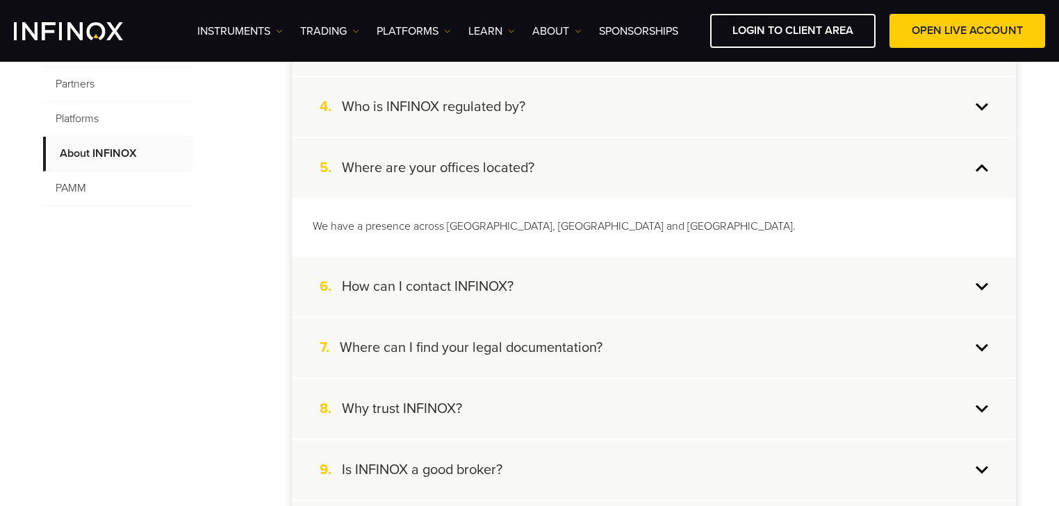
click at [608, 326] on div "7. Where can I find your legal documentation?" at bounding box center [654, 348] width 724 height 60
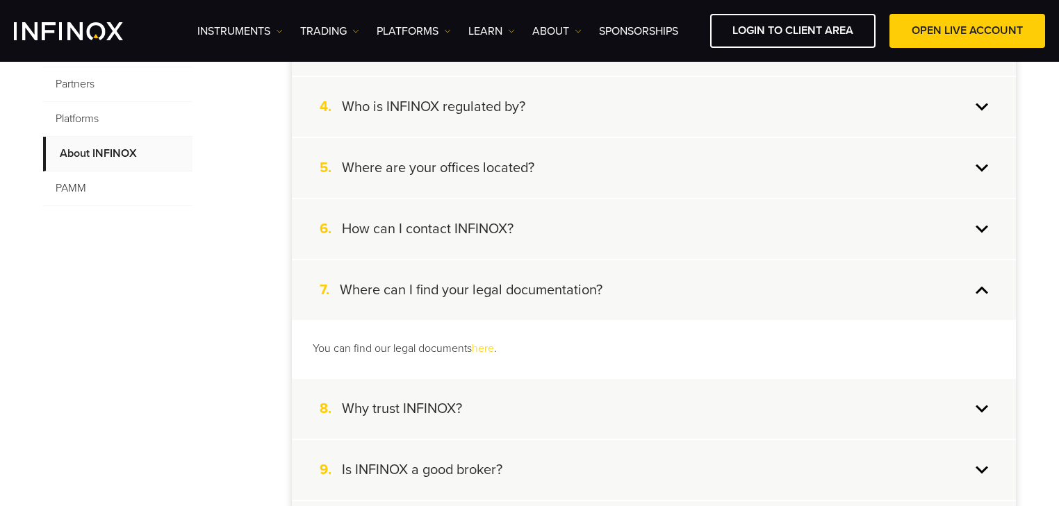
click at [604, 240] on div "6. How can I contact INFINOX?" at bounding box center [654, 229] width 724 height 60
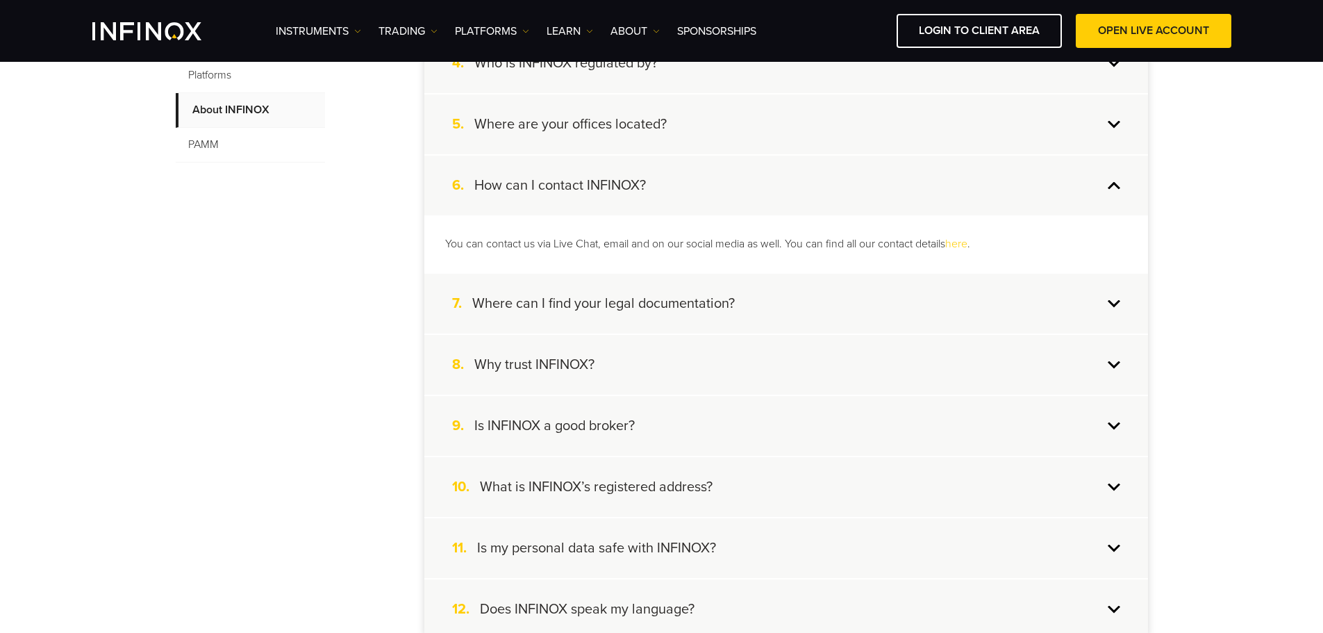
scroll to position [570, 0]
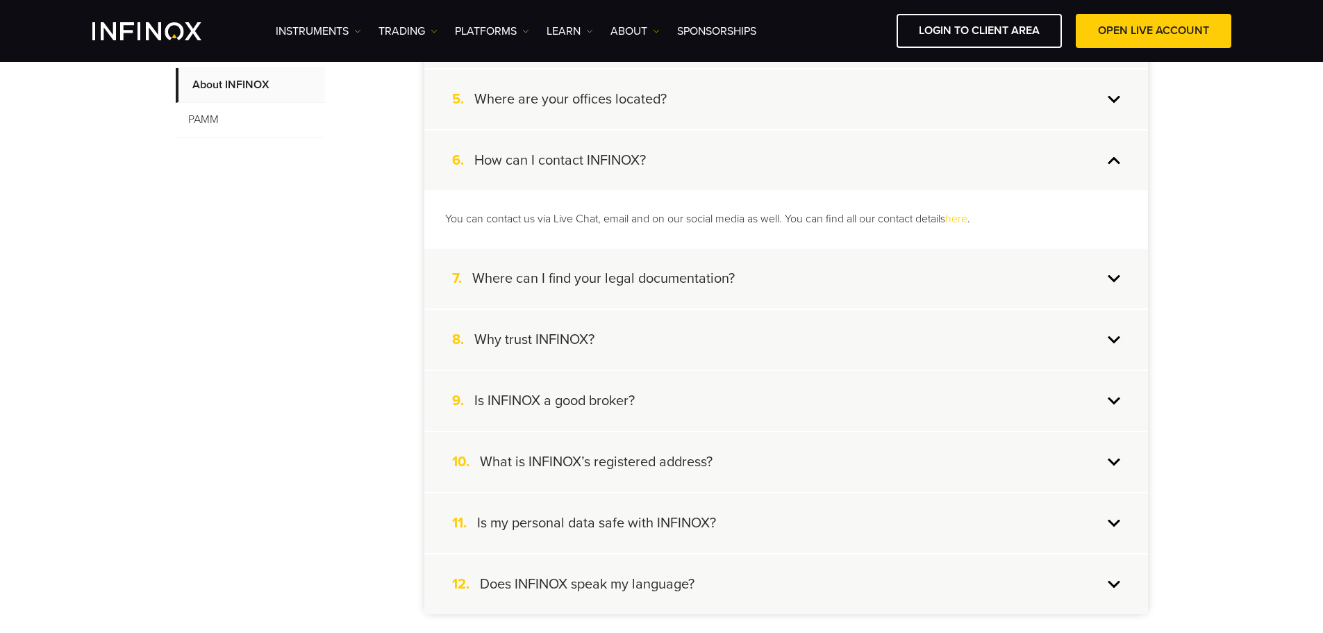
click at [793, 267] on div "7. Where can I find your legal documentation?" at bounding box center [786, 279] width 724 height 60
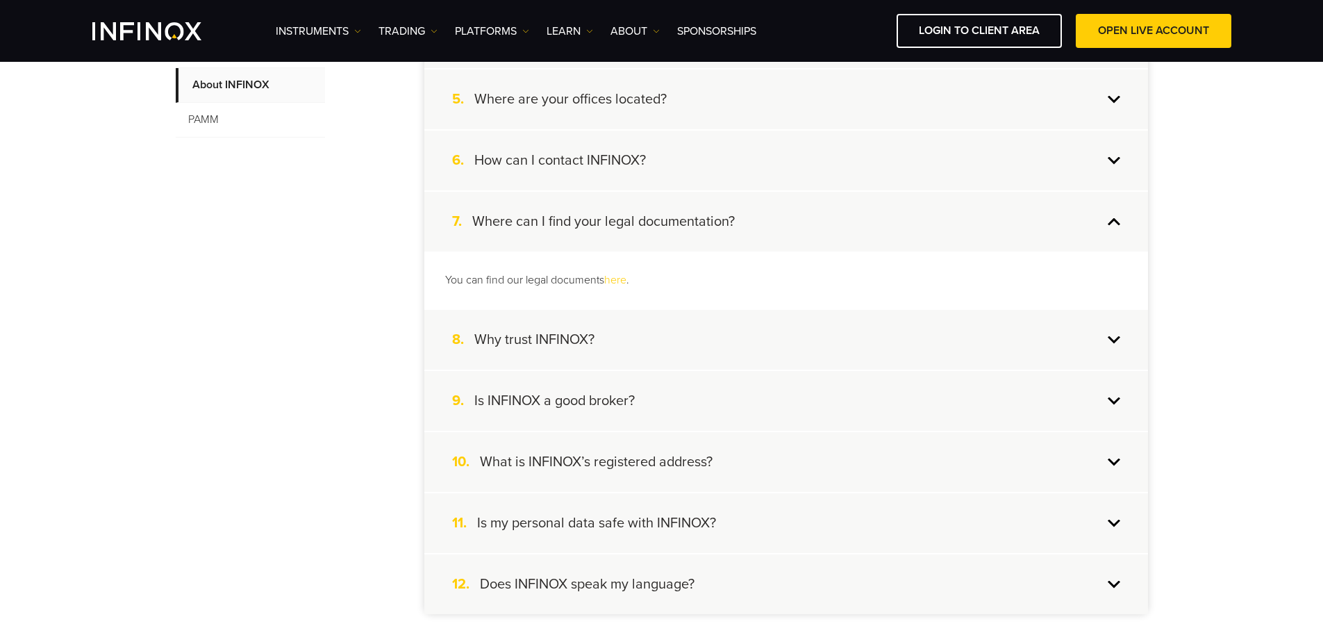
click at [776, 326] on div "8. Why trust INFINOX?" at bounding box center [786, 340] width 724 height 60
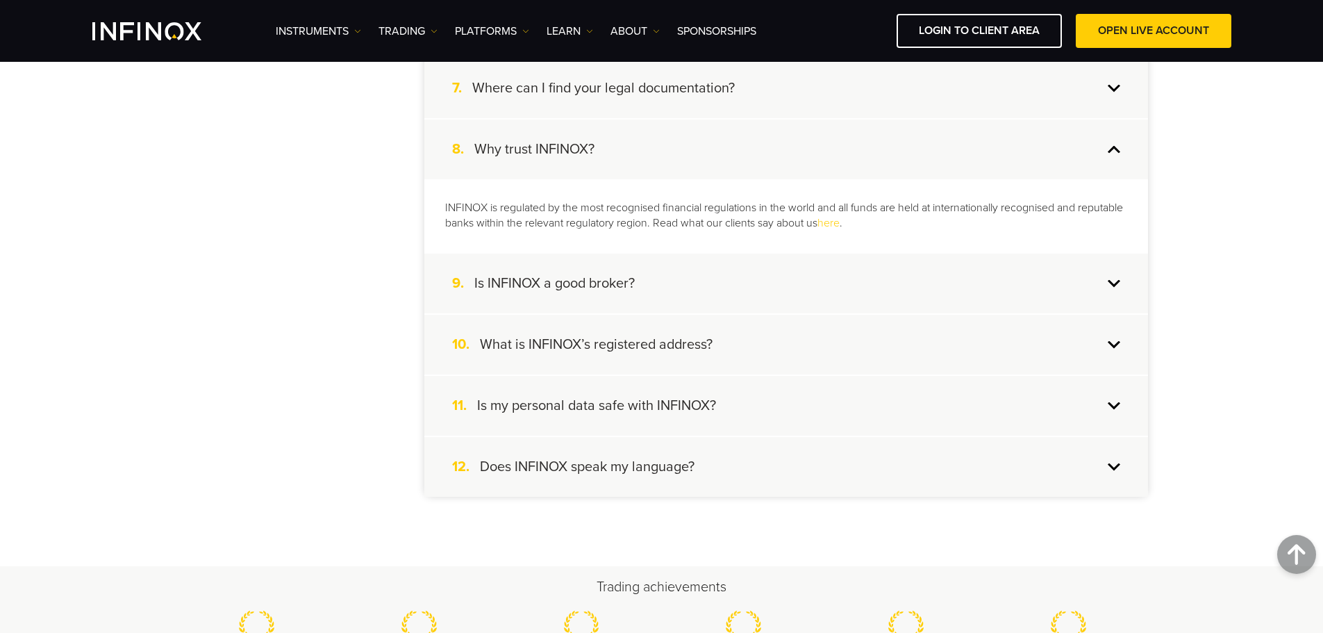
scroll to position [709, 0]
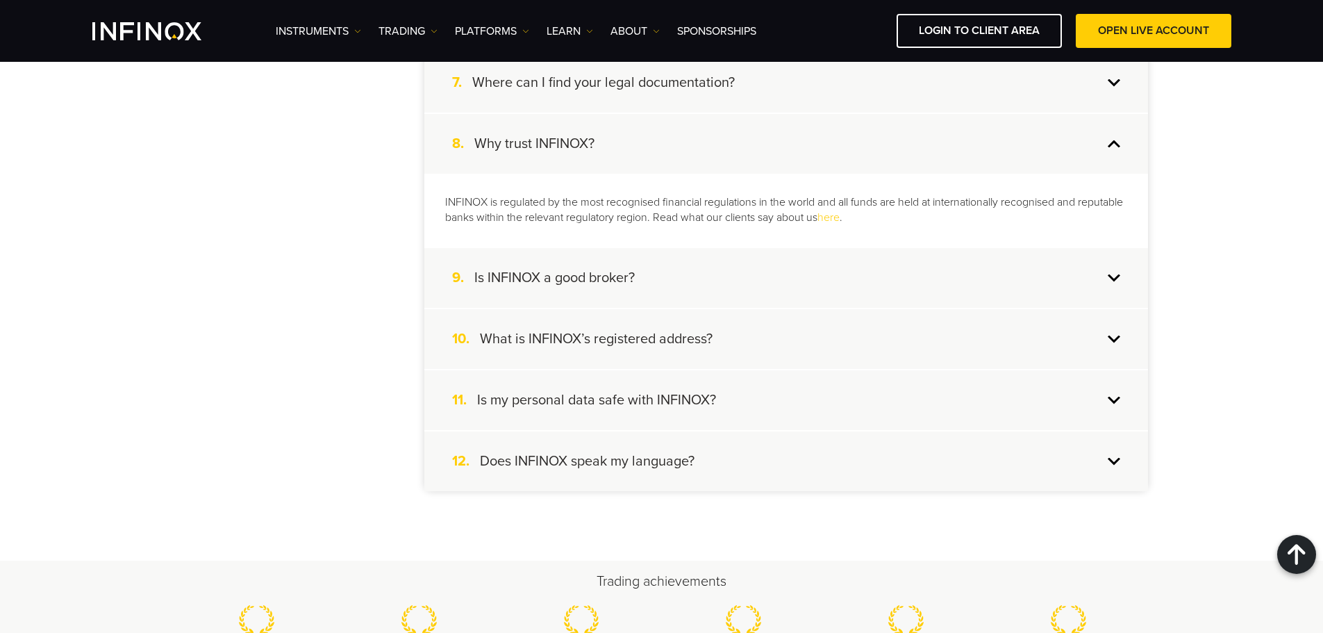
click at [749, 272] on div "9. Is INFINOX a good broker?" at bounding box center [786, 278] width 724 height 60
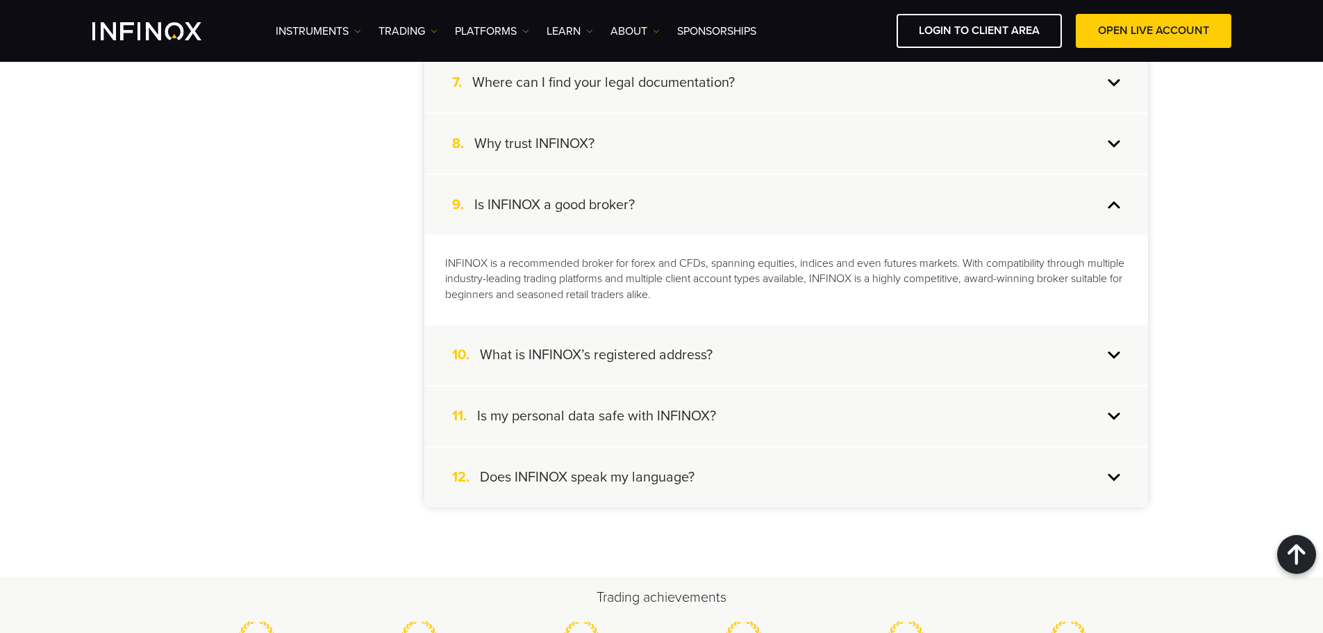
click at [748, 344] on div "10. What is INFINOX’s registered address?" at bounding box center [786, 355] width 724 height 60
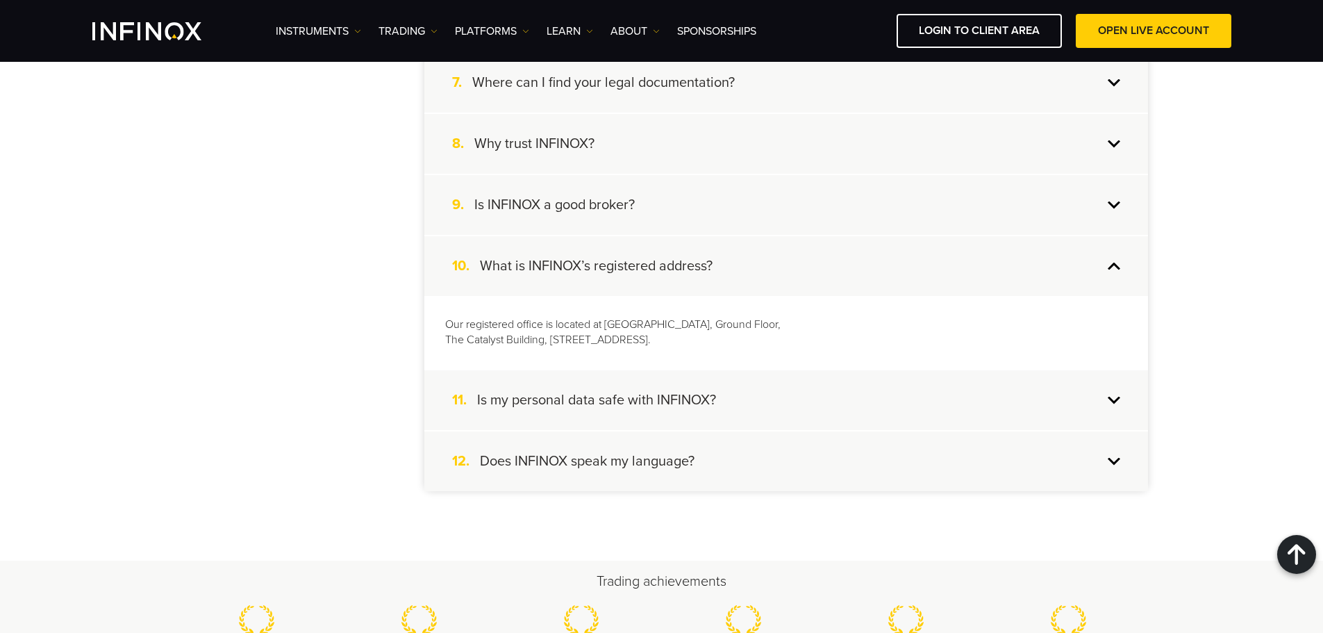
drag, startPoint x: 751, startPoint y: 391, endPoint x: 763, endPoint y: 411, distance: 23.7
click at [751, 392] on div "11. Is my personal data safe with INFINOX?" at bounding box center [786, 400] width 724 height 60
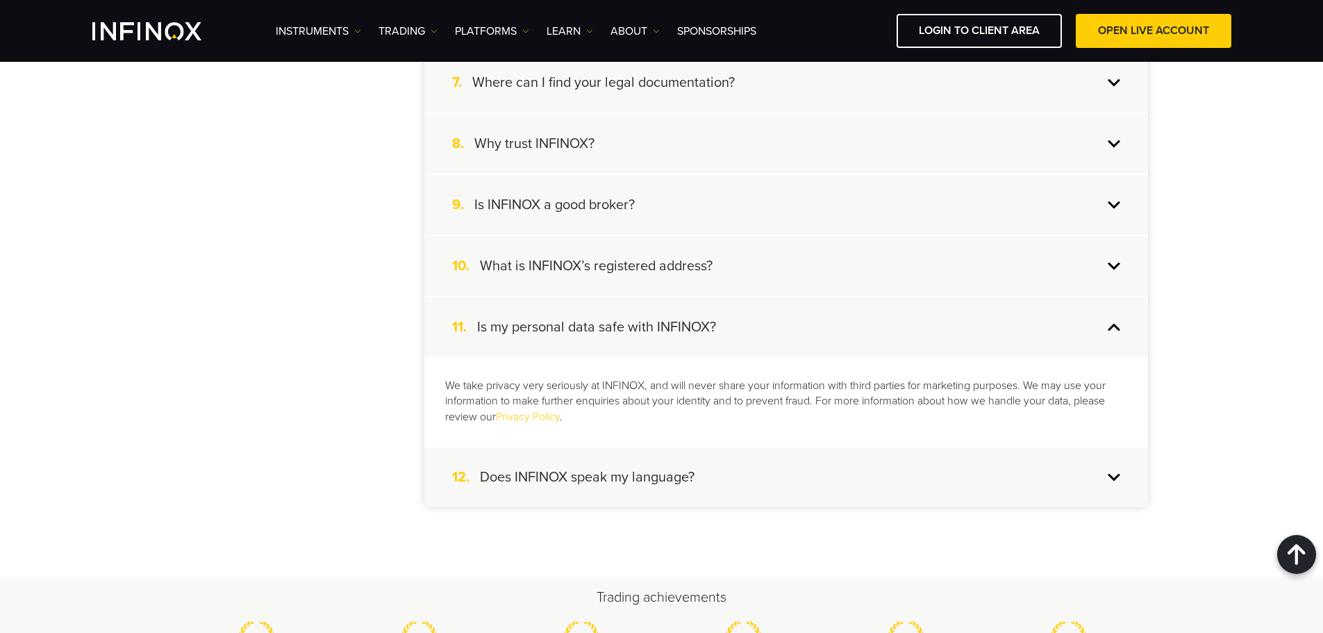
click at [720, 487] on div "12. Does INFINOX speak my language?" at bounding box center [786, 477] width 724 height 60
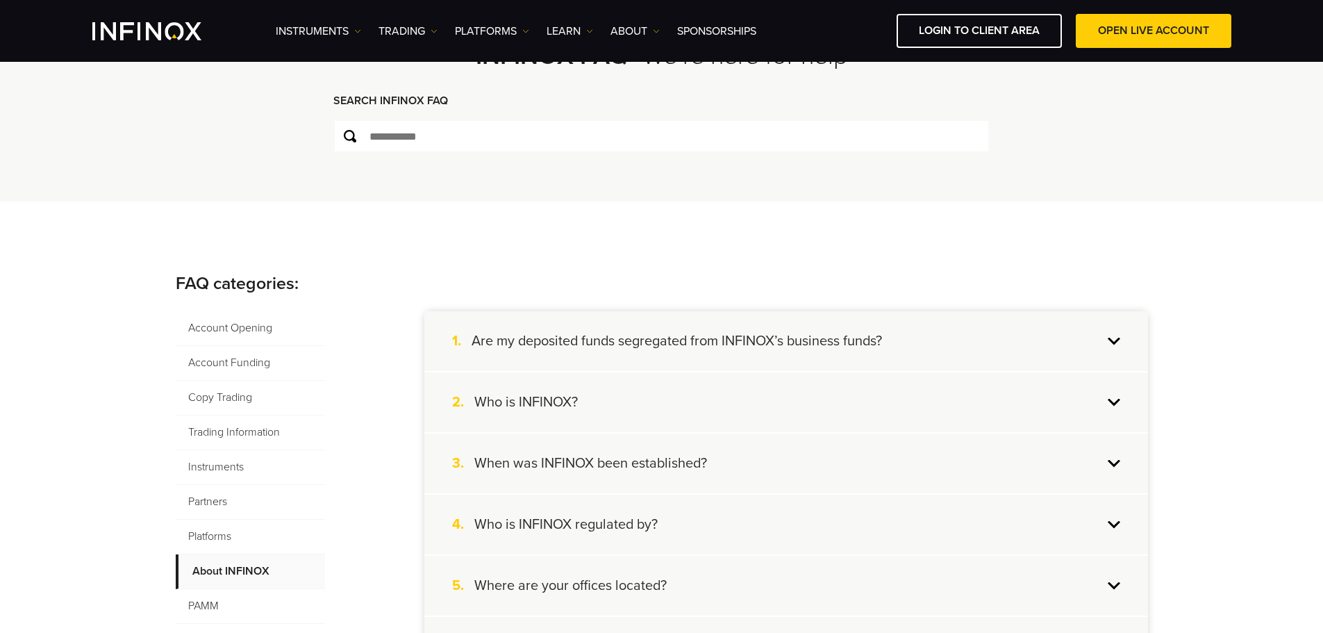
scroll to position [431, 0]
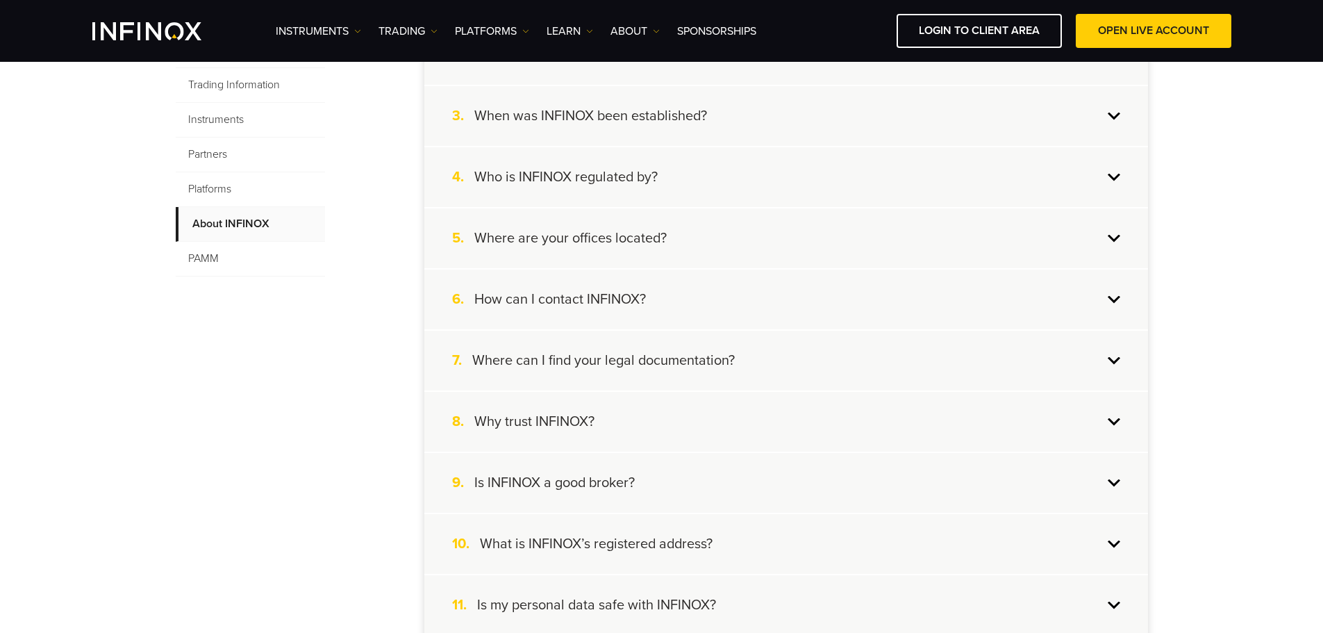
click at [212, 260] on span "PAMM" at bounding box center [250, 259] width 149 height 35
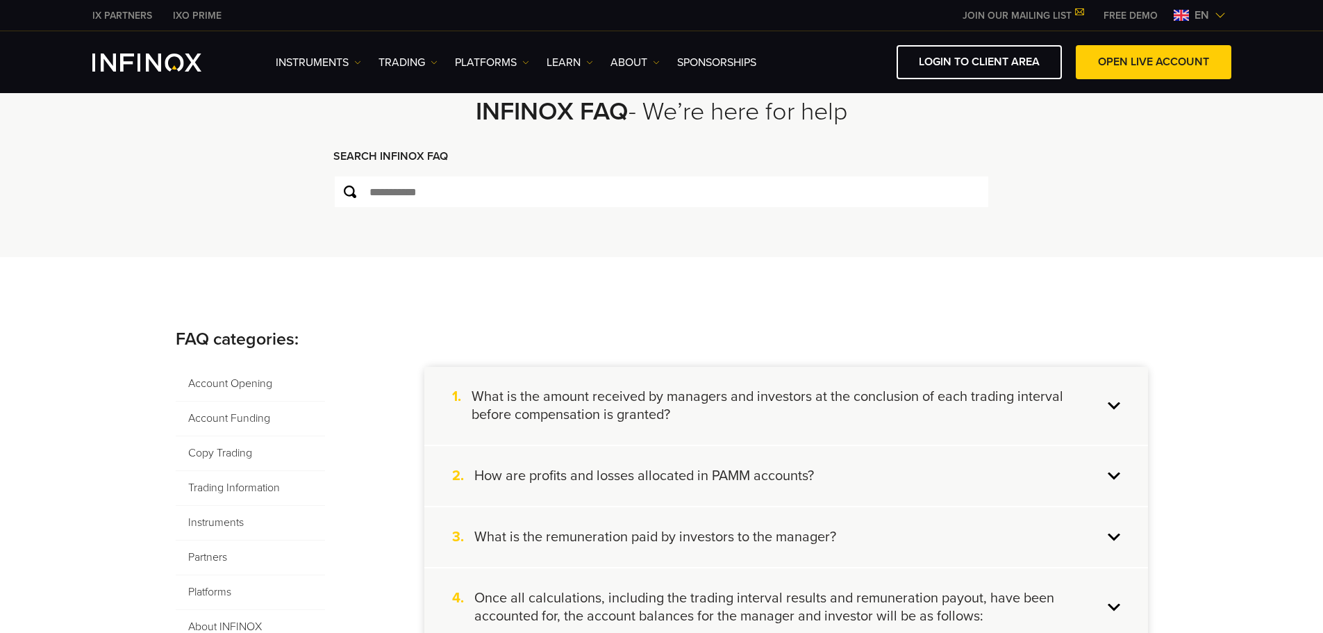
scroll to position [139, 0]
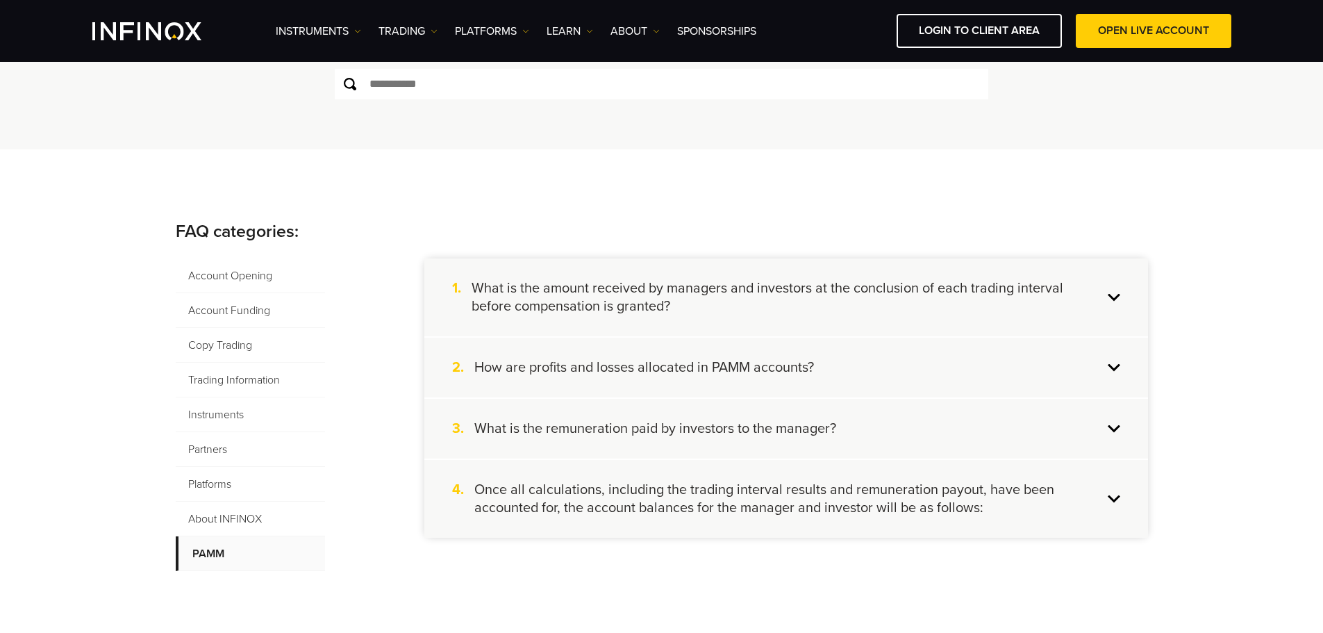
click at [831, 296] on h4 "What is the amount received by managers and investors at the conclusion of each…" at bounding box center [787, 297] width 631 height 36
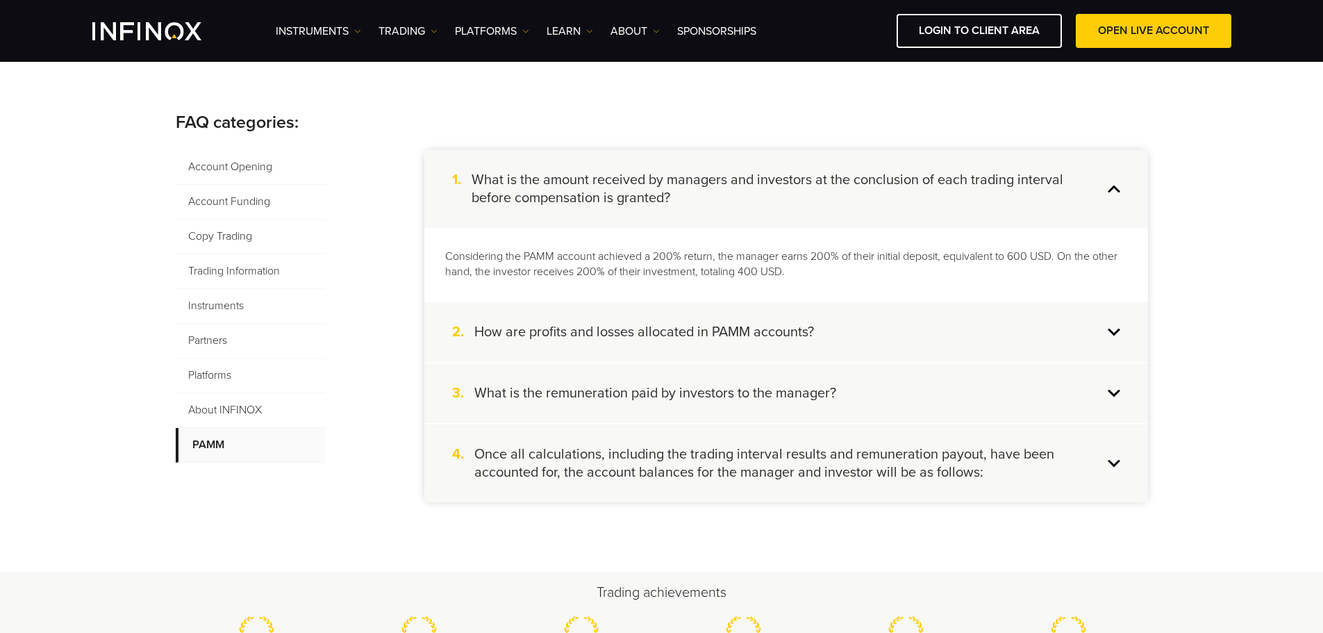
scroll to position [278, 0]
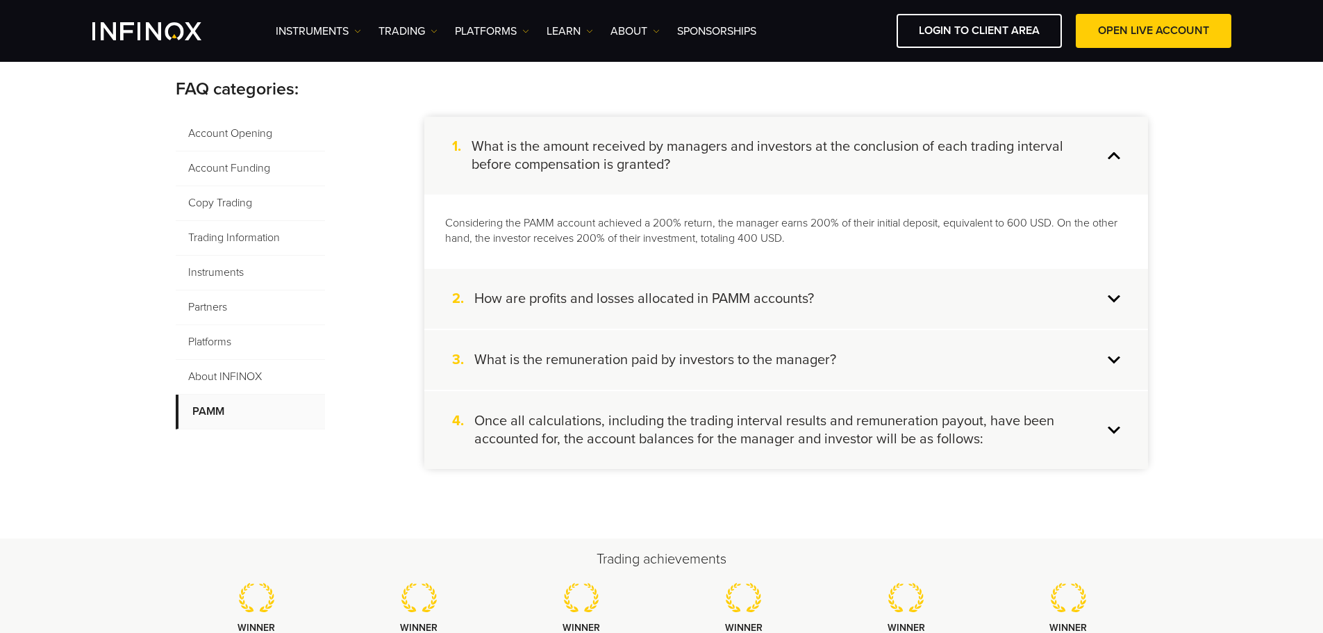
click at [830, 273] on div "2. How are profits and losses allocated in PAMM accounts?" at bounding box center [786, 299] width 724 height 60
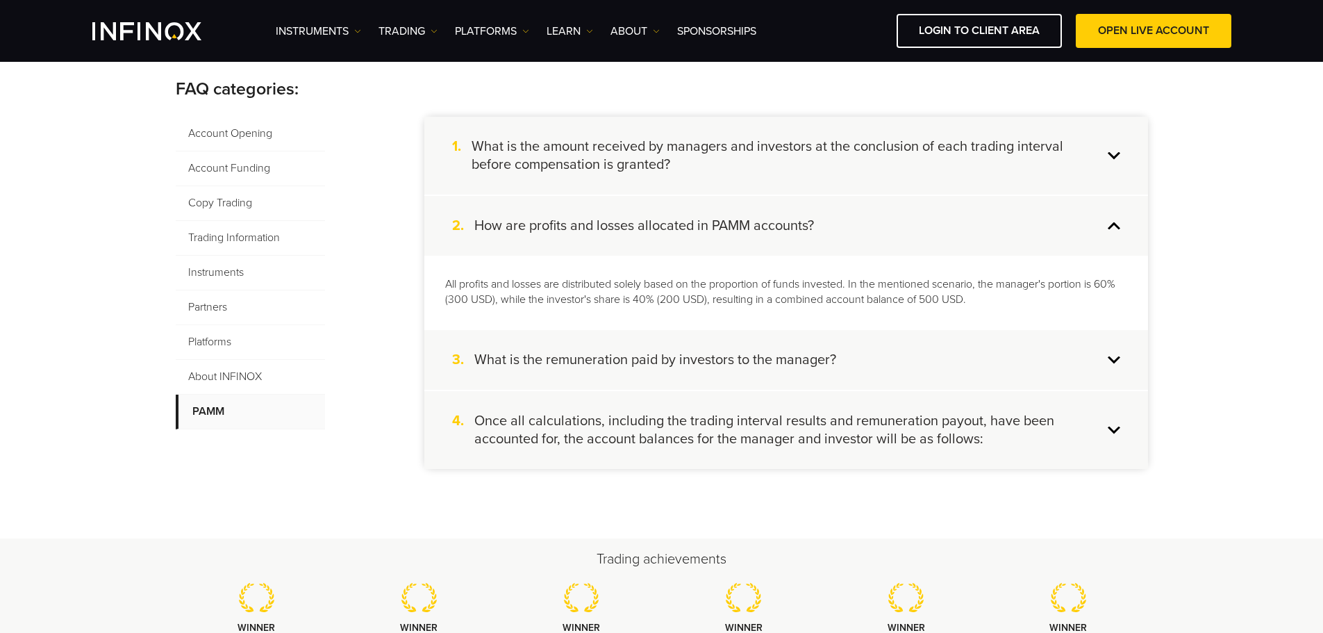
click at [825, 361] on h4 "What is the remuneration paid by investors to the manager?" at bounding box center [655, 360] width 362 height 18
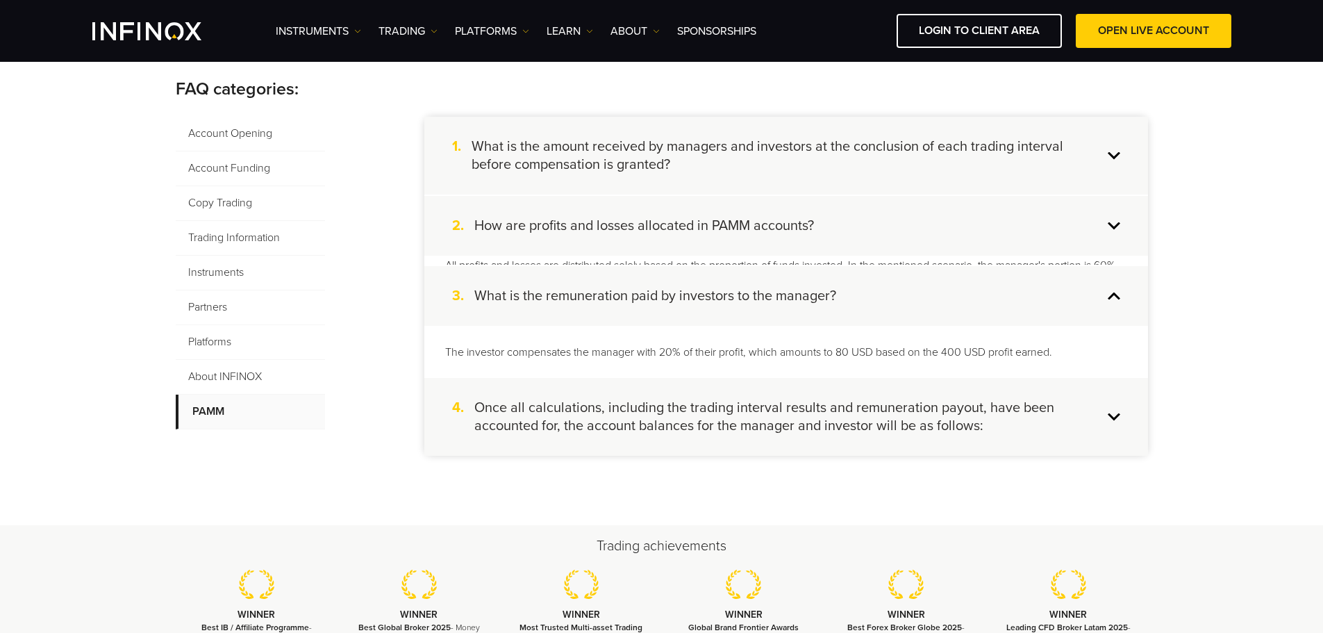
click at [840, 422] on h4 "Once all calculations, including the trading interval results and remuneration …" at bounding box center [788, 417] width 629 height 36
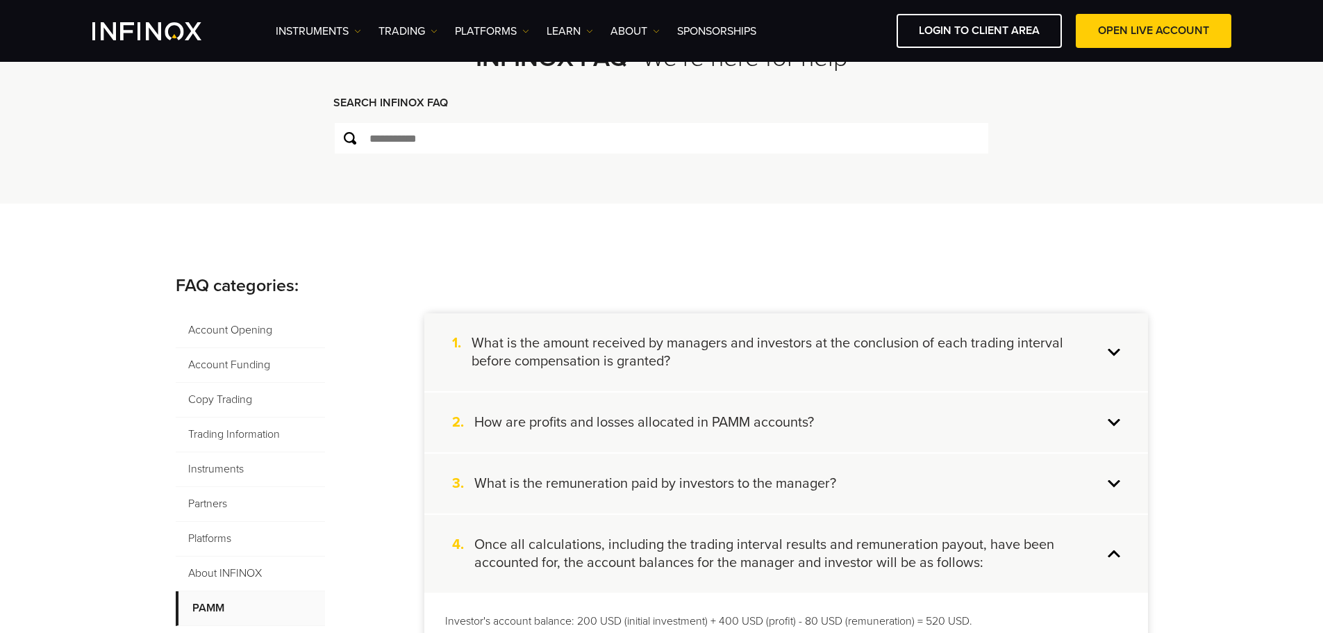
scroll to position [0, 0]
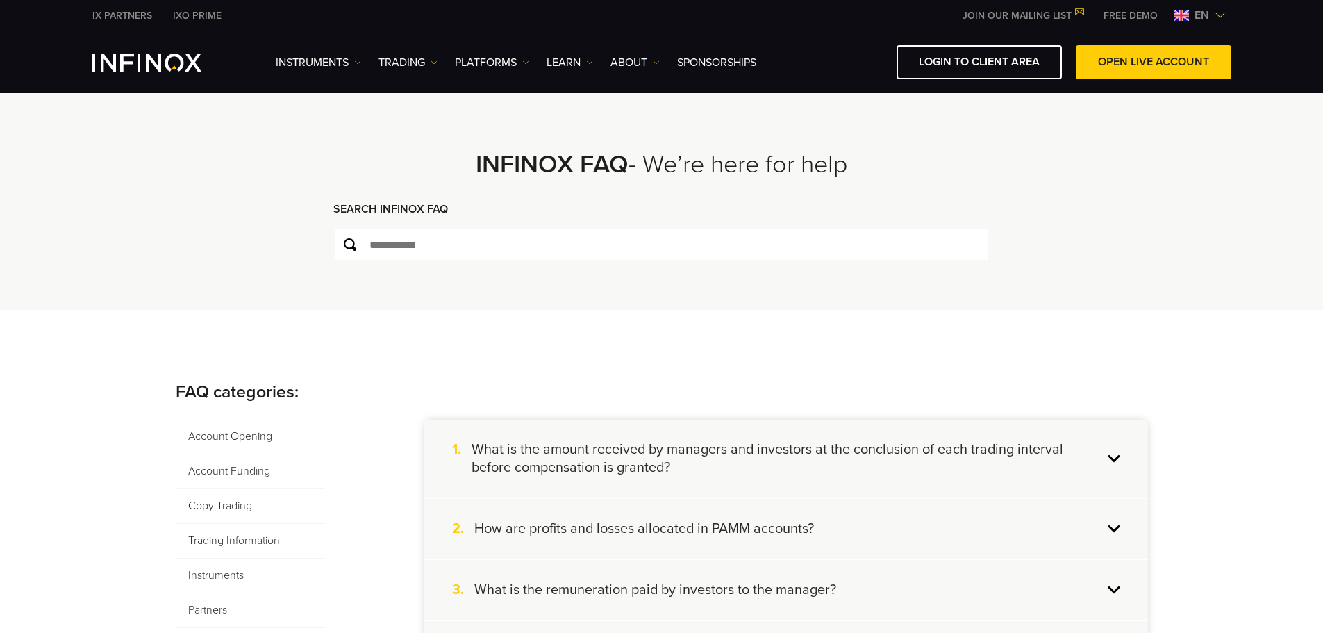
click at [238, 436] on span "Account Opening" at bounding box center [250, 437] width 149 height 35
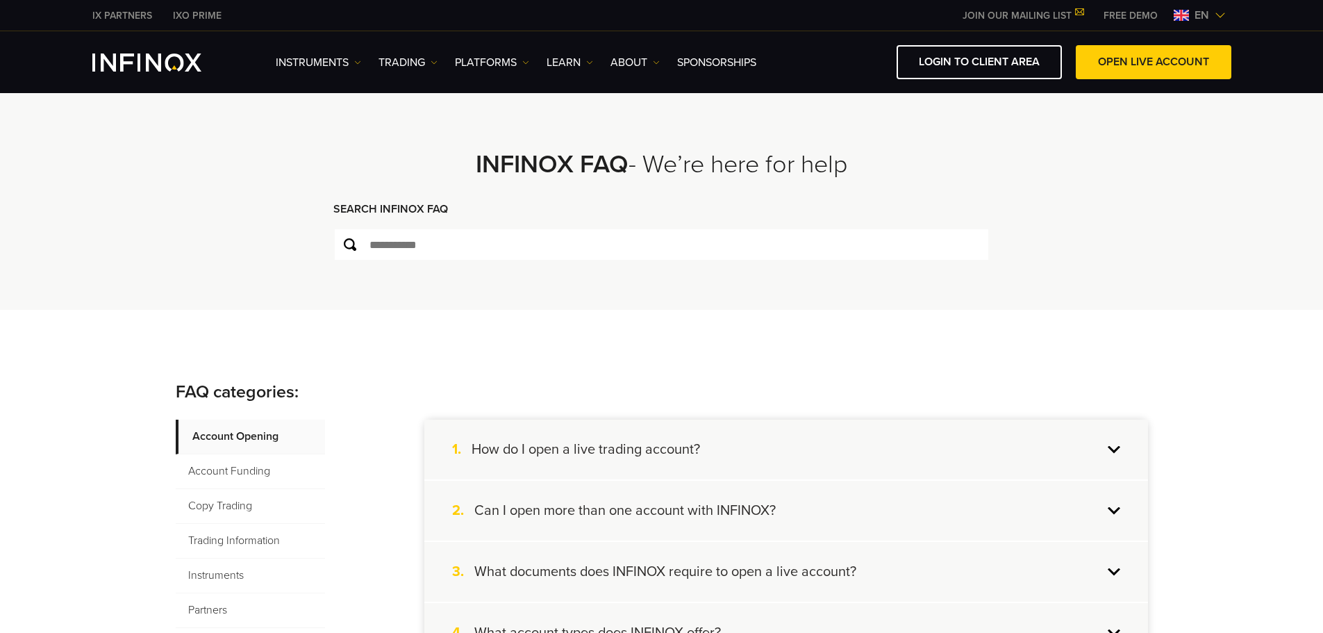
click at [1139, 15] on img at bounding box center [1220, 15] width 11 height 11
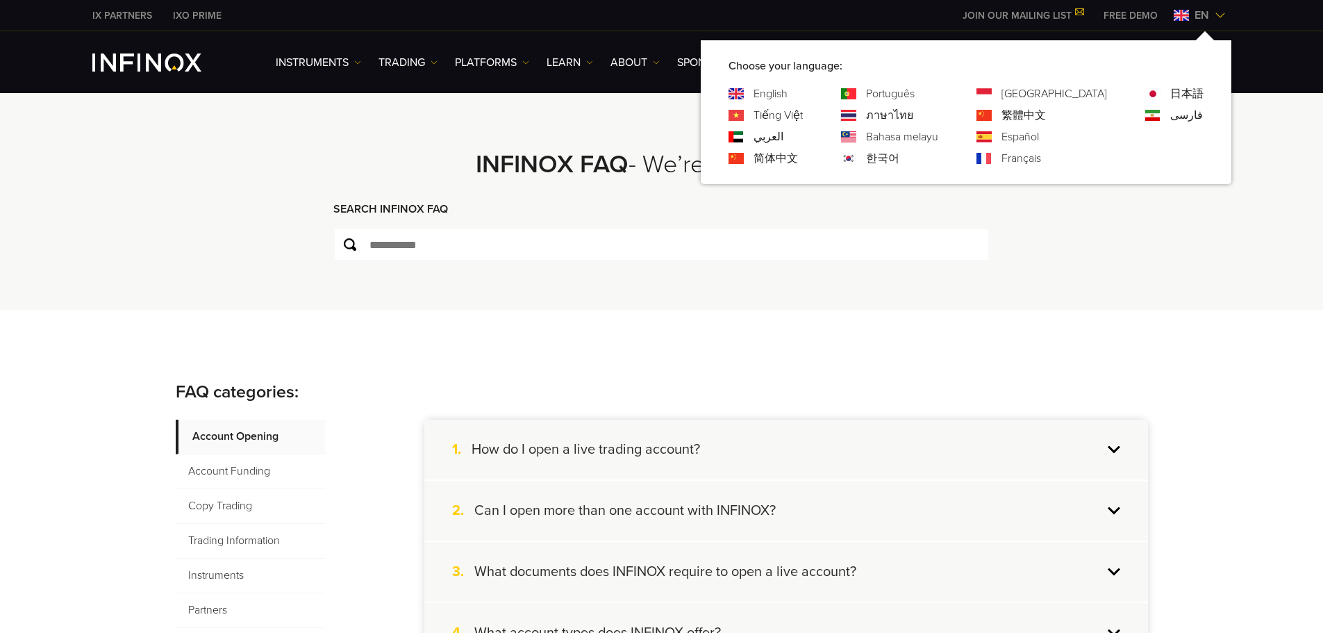
click at [915, 93] on link "Português" at bounding box center [890, 93] width 49 height 17
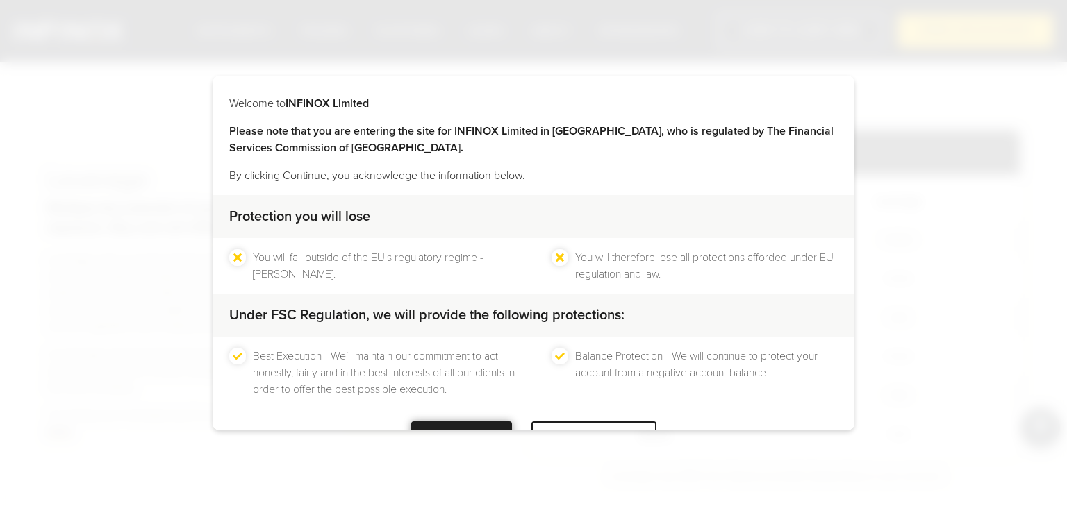
click at [461, 439] on div at bounding box center [461, 439] width 0 height 0
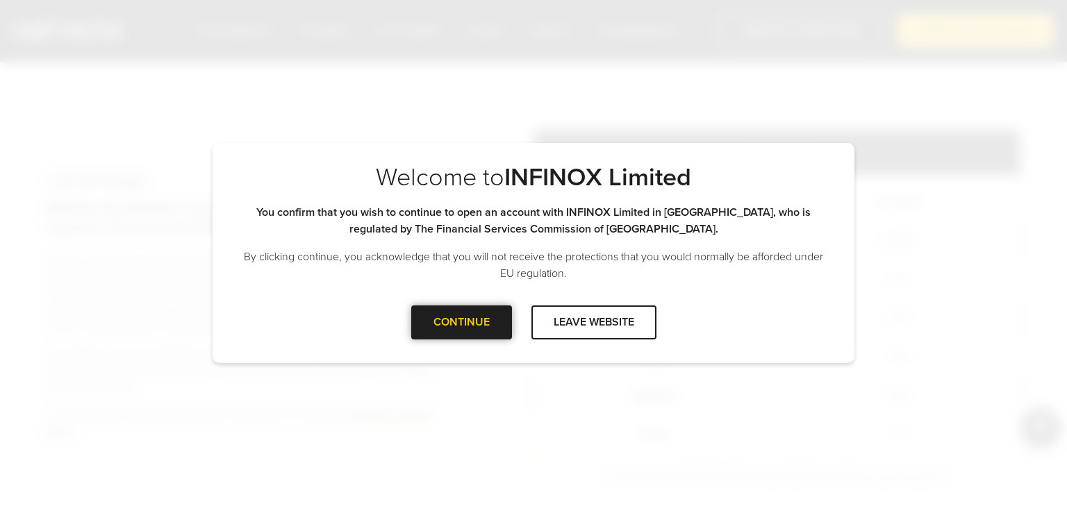
click at [461, 322] on div at bounding box center [461, 322] width 0 height 0
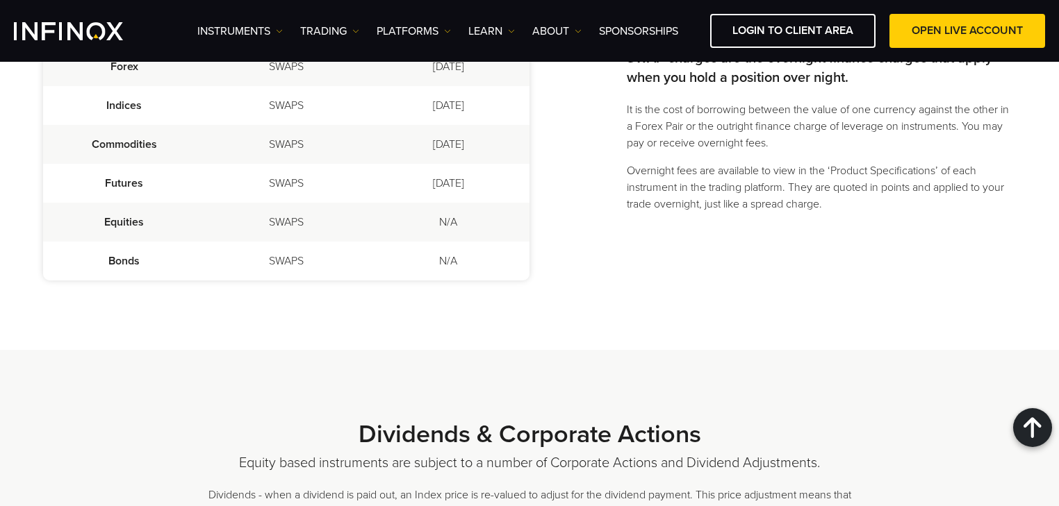
click at [286, 222] on td "SWAPS" at bounding box center [286, 222] width 162 height 39
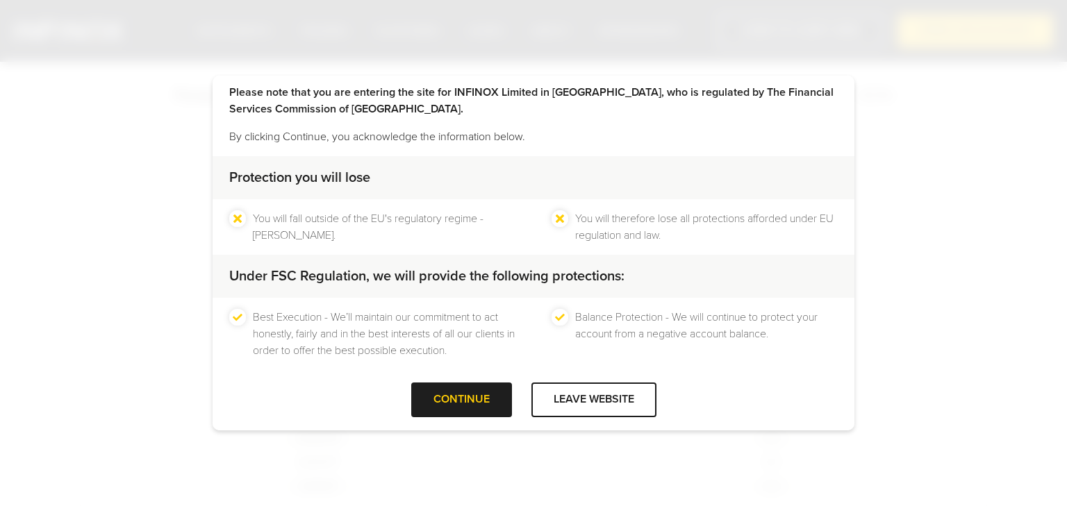
scroll to position [49, 0]
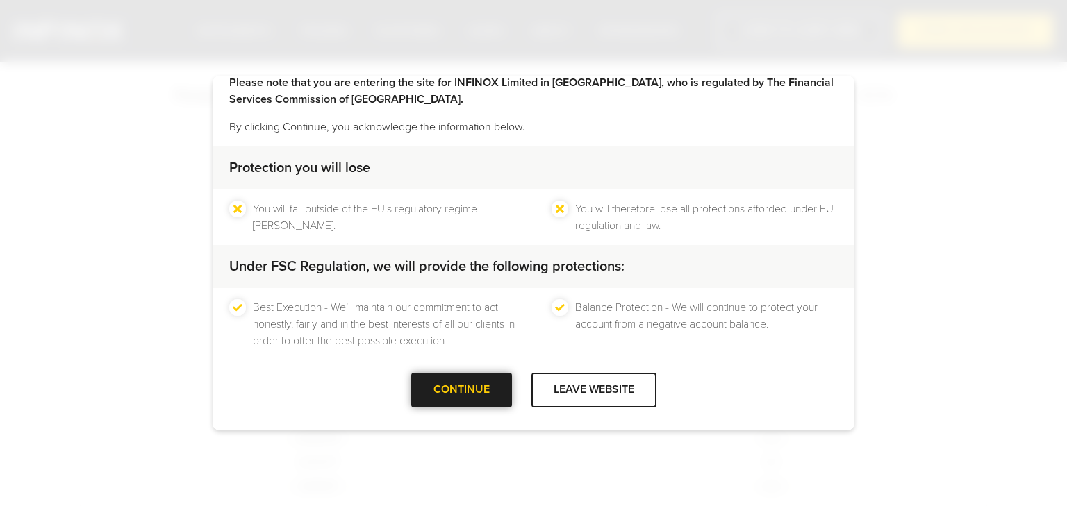
click at [461, 390] on div at bounding box center [461, 390] width 0 height 0
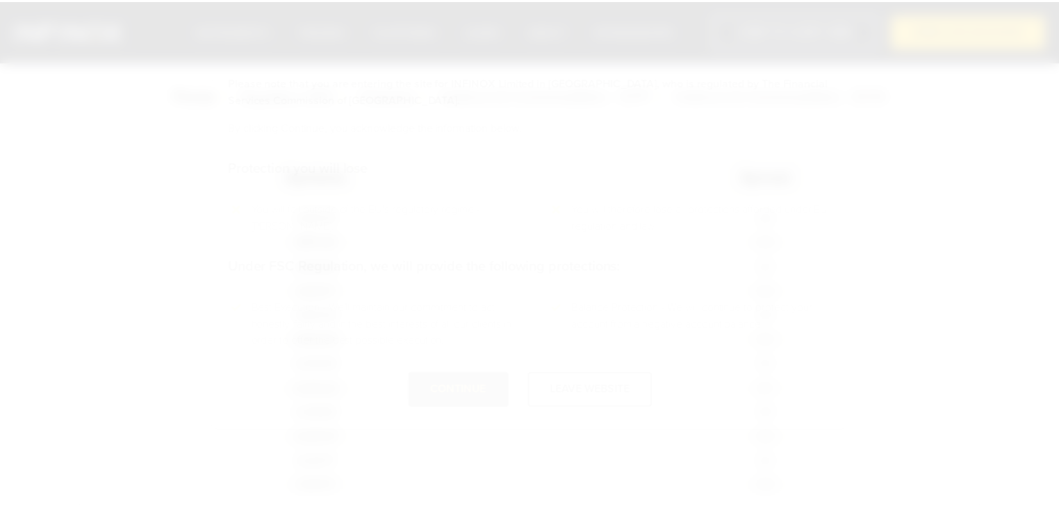
scroll to position [0, 0]
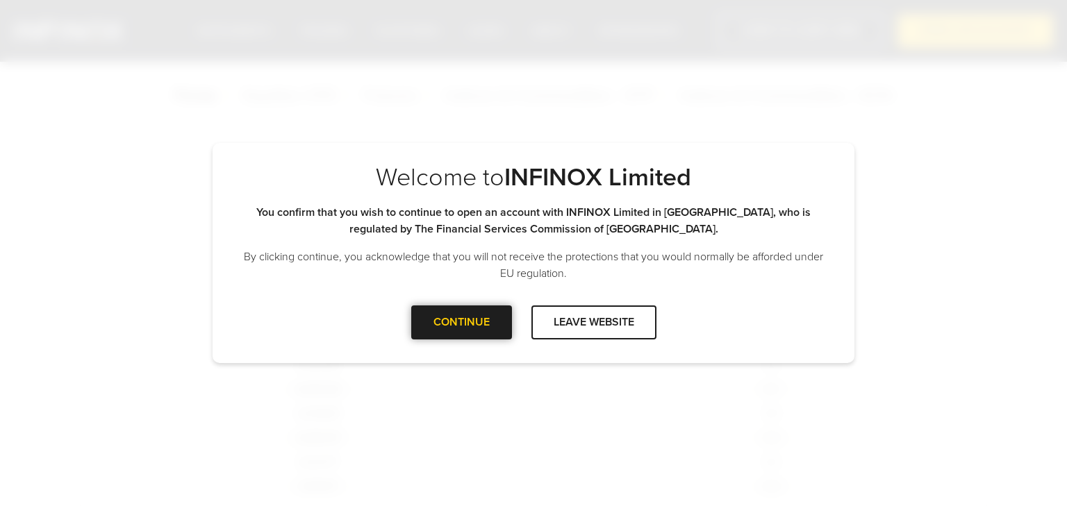
drag, startPoint x: 466, startPoint y: 326, endPoint x: 483, endPoint y: 313, distance: 21.3
click at [461, 322] on div at bounding box center [461, 322] width 0 height 0
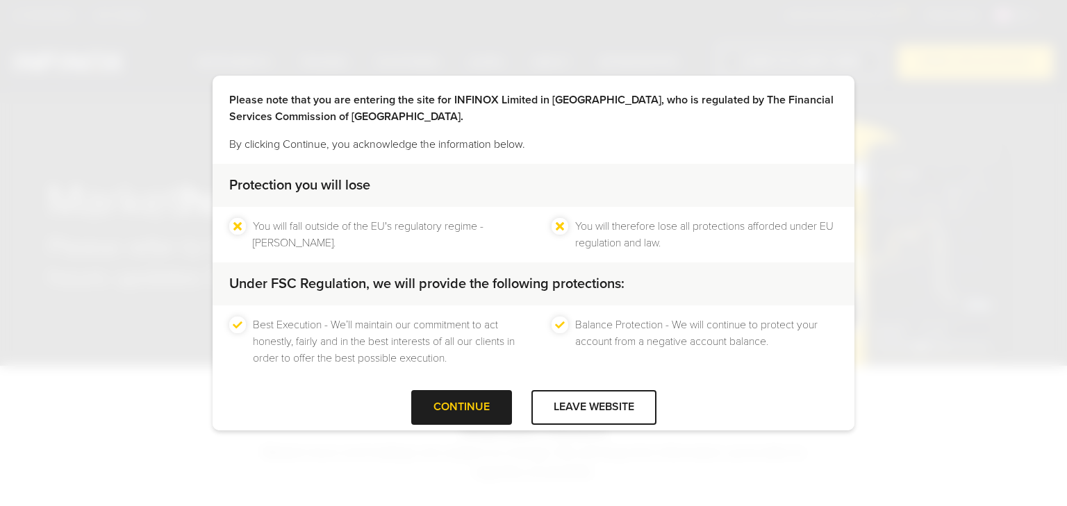
scroll to position [49, 0]
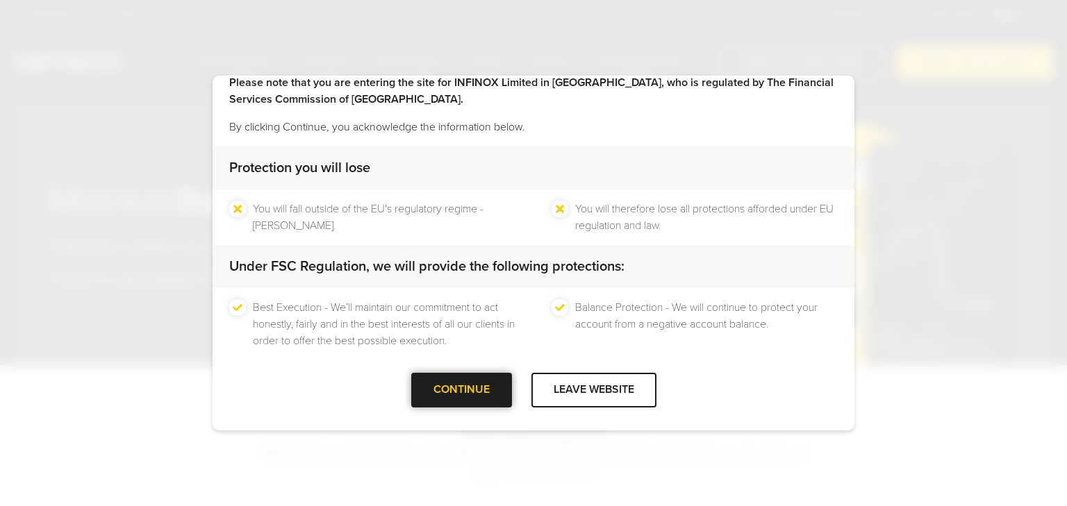
click at [461, 390] on div at bounding box center [461, 390] width 0 height 0
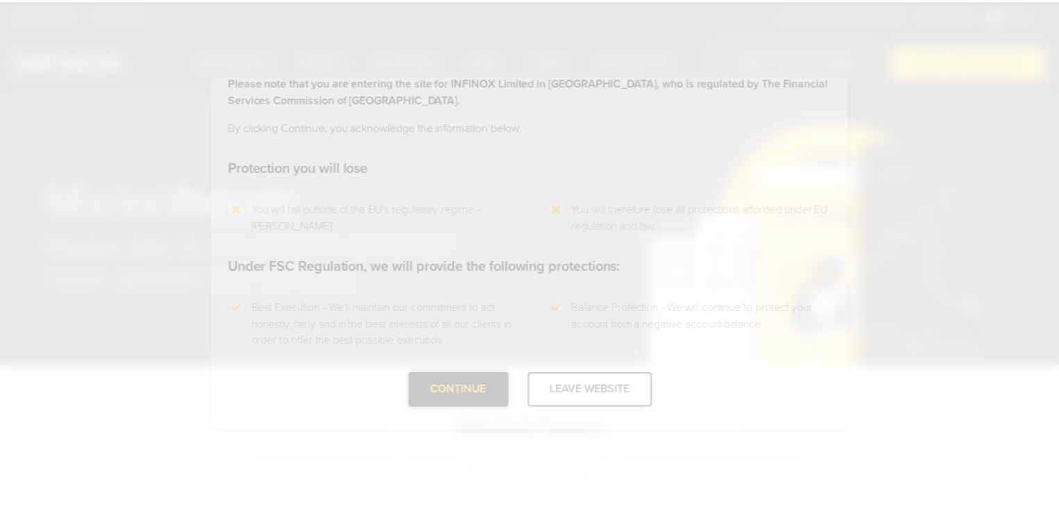
scroll to position [0, 0]
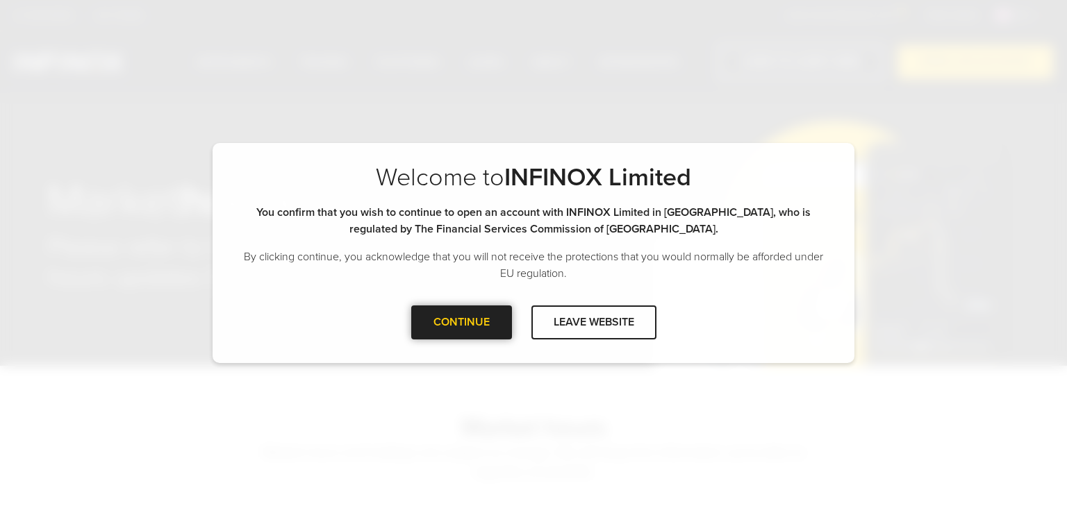
click at [461, 322] on div at bounding box center [461, 322] width 0 height 0
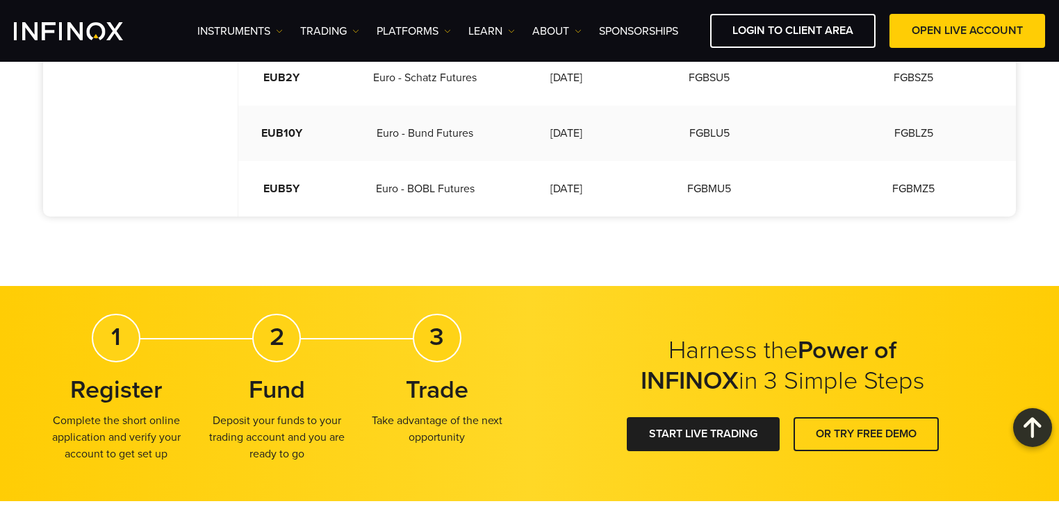
scroll to position [1223, 0]
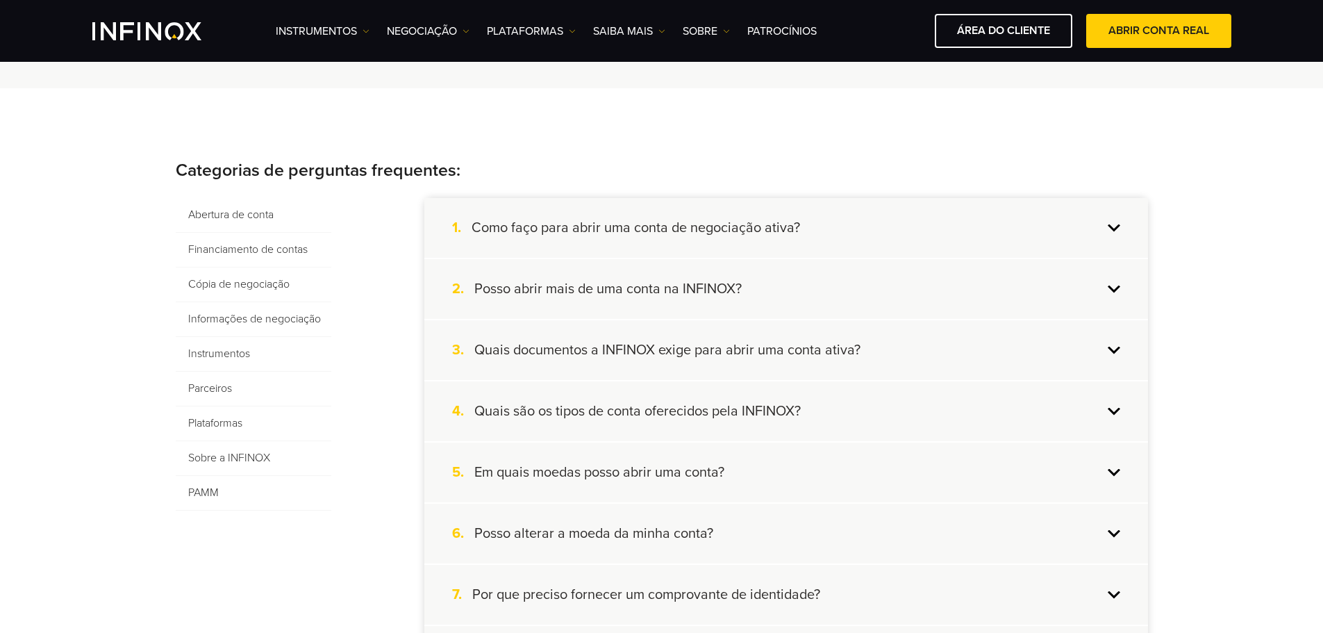
scroll to position [278, 0]
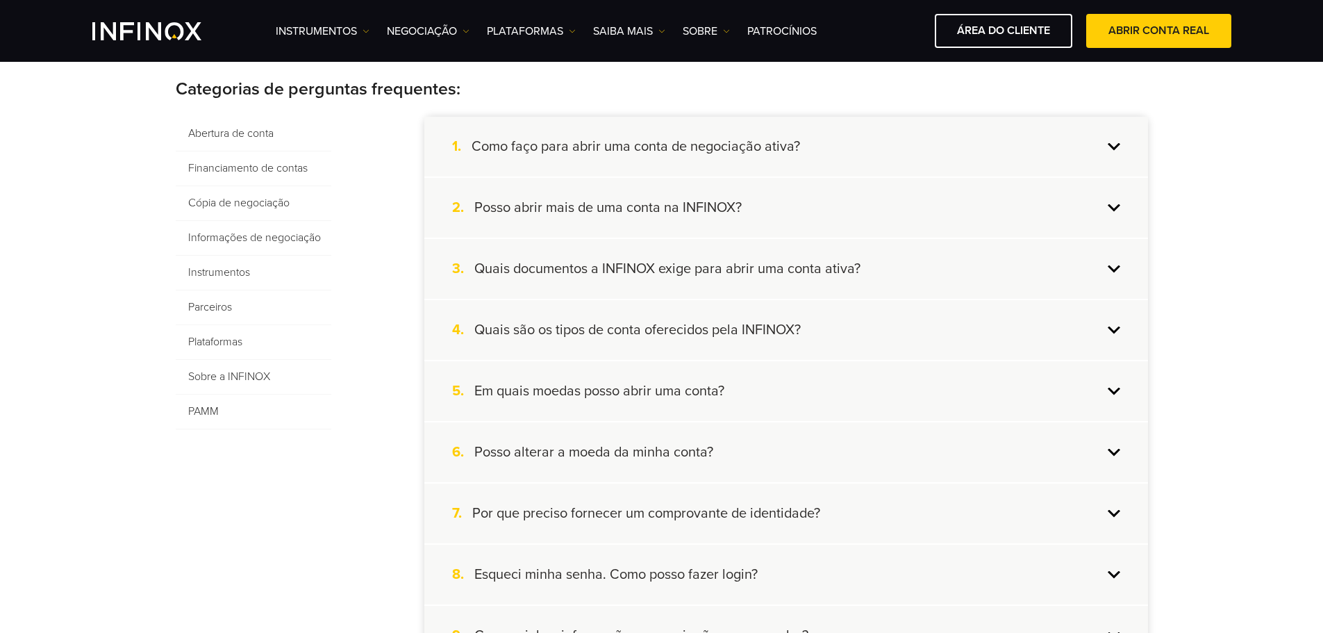
click at [822, 144] on div "1. Como faço para abrir uma conta de negociação ativa?" at bounding box center [786, 147] width 724 height 60
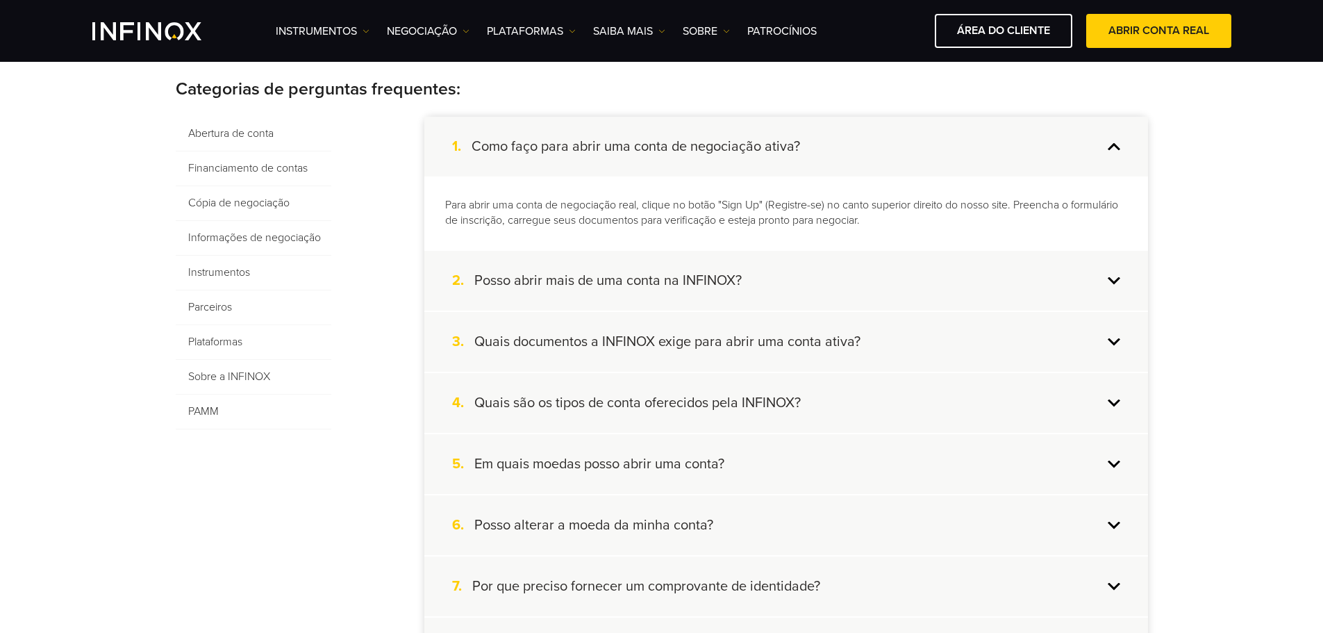
click at [874, 265] on div "2. Posso abrir mais de uma conta na INFINOX?" at bounding box center [786, 281] width 724 height 60
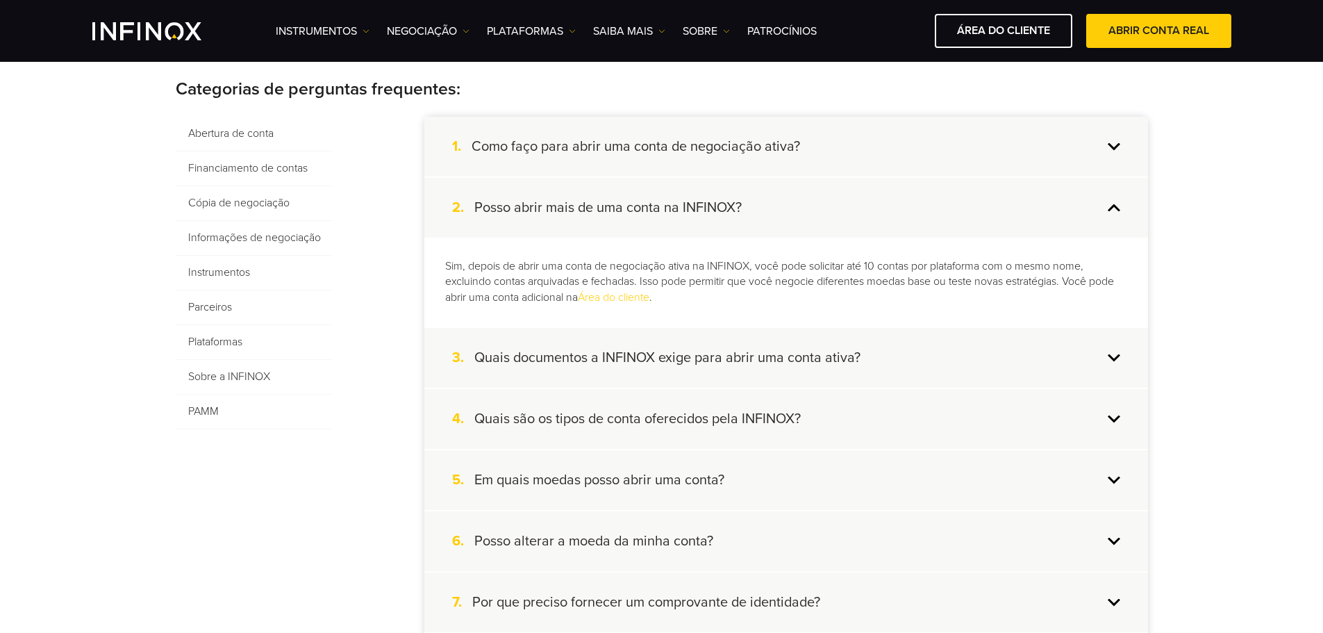
click at [918, 351] on div "3. Quais documentos a INFINOX exige para abrir uma conta ativa?" at bounding box center [786, 358] width 724 height 60
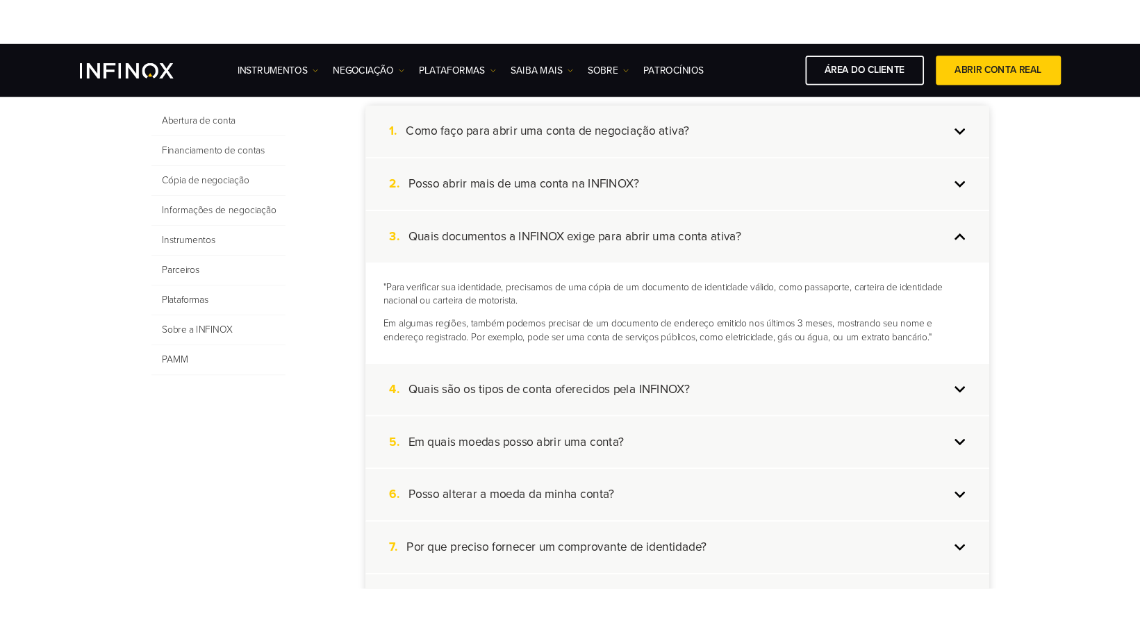
scroll to position [347, 0]
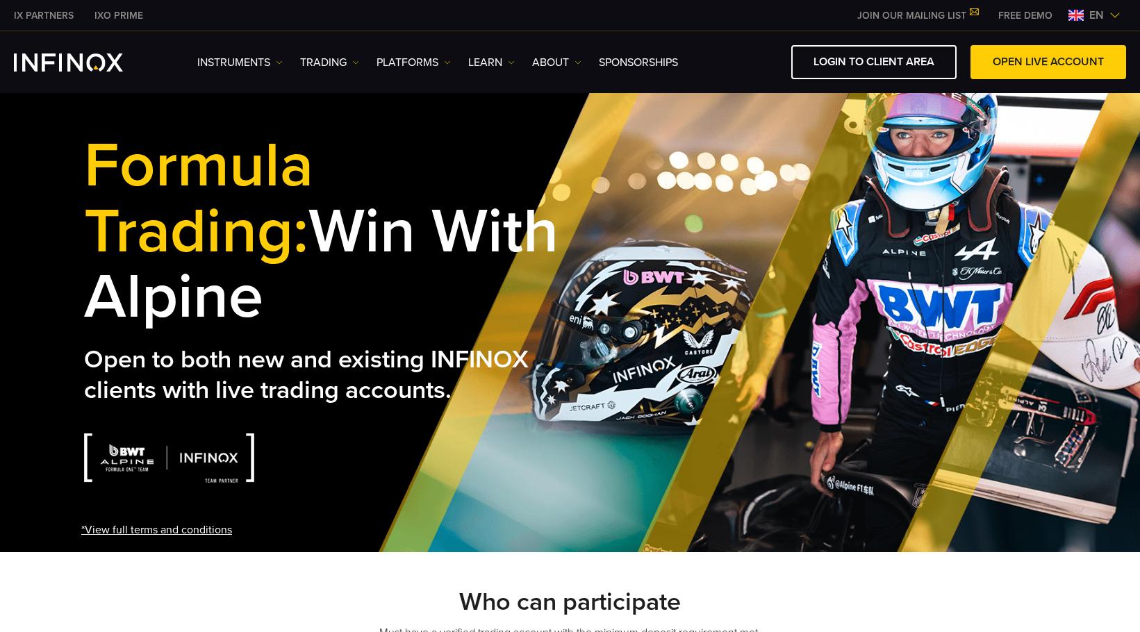
click at [1080, 17] on img at bounding box center [1075, 15] width 15 height 11
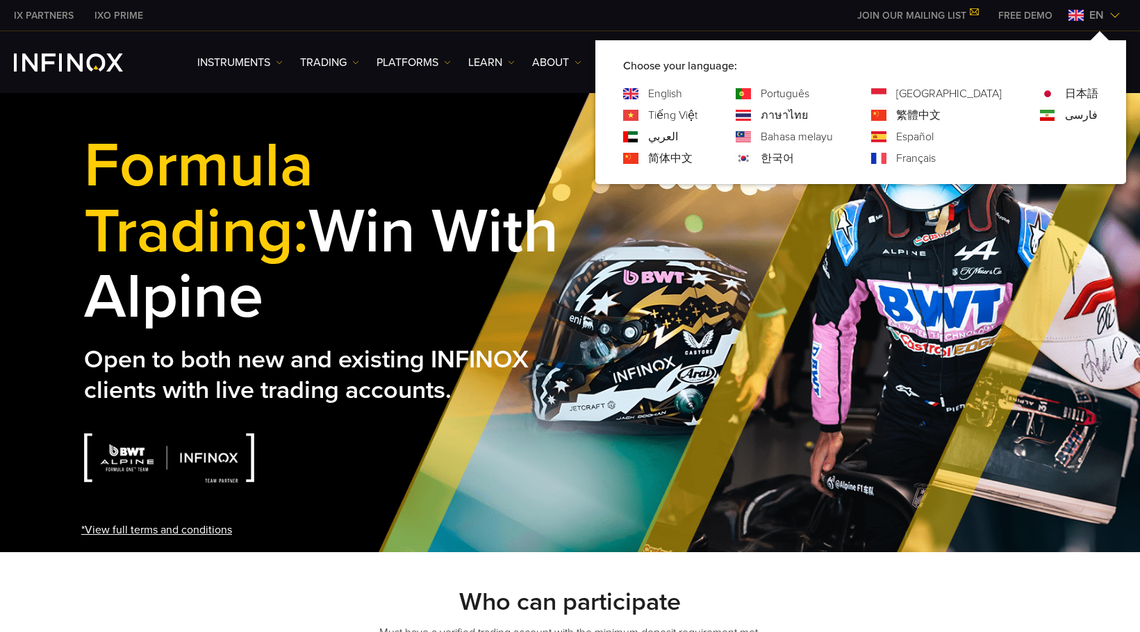
click at [809, 90] on link "Português" at bounding box center [785, 93] width 49 height 17
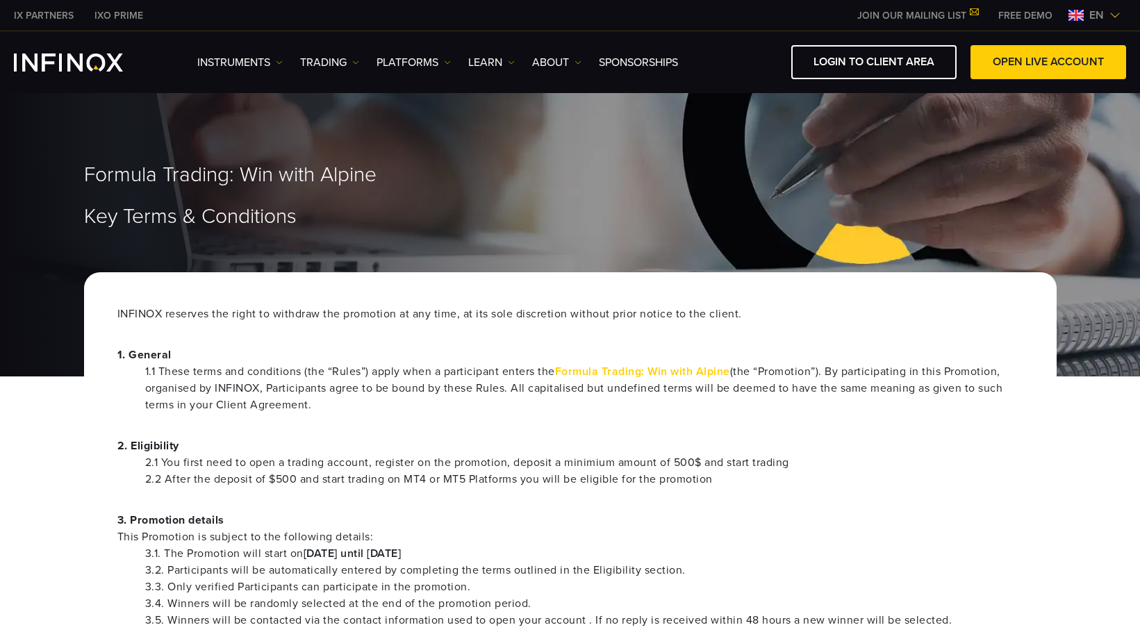
click at [1104, 10] on span "en" at bounding box center [1097, 15] width 26 height 17
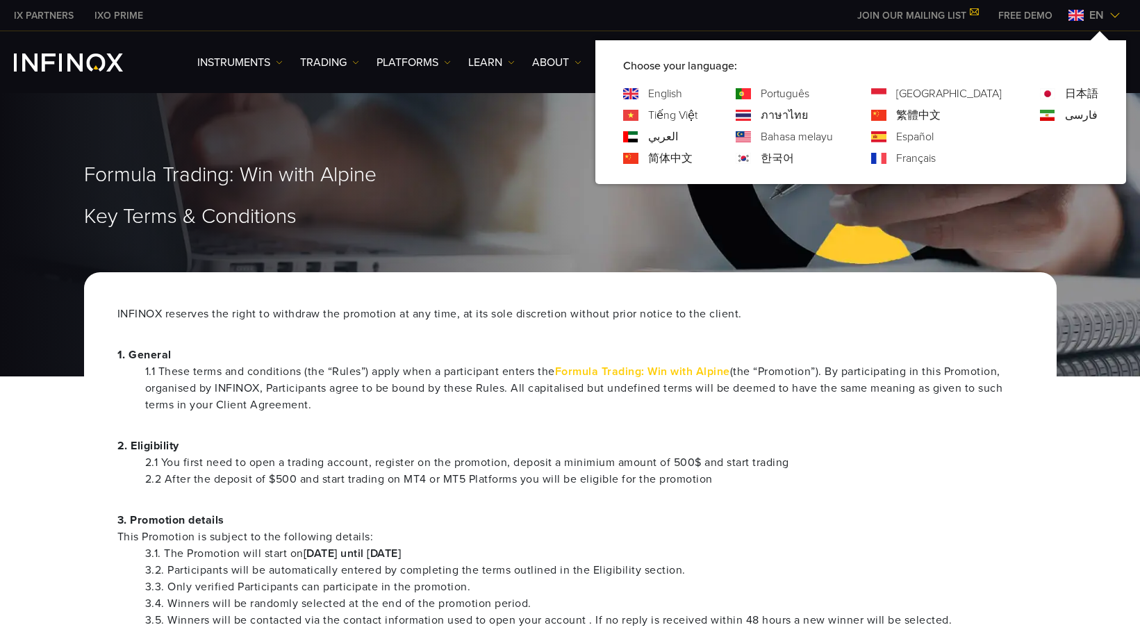
click at [809, 93] on link "Português" at bounding box center [785, 93] width 49 height 17
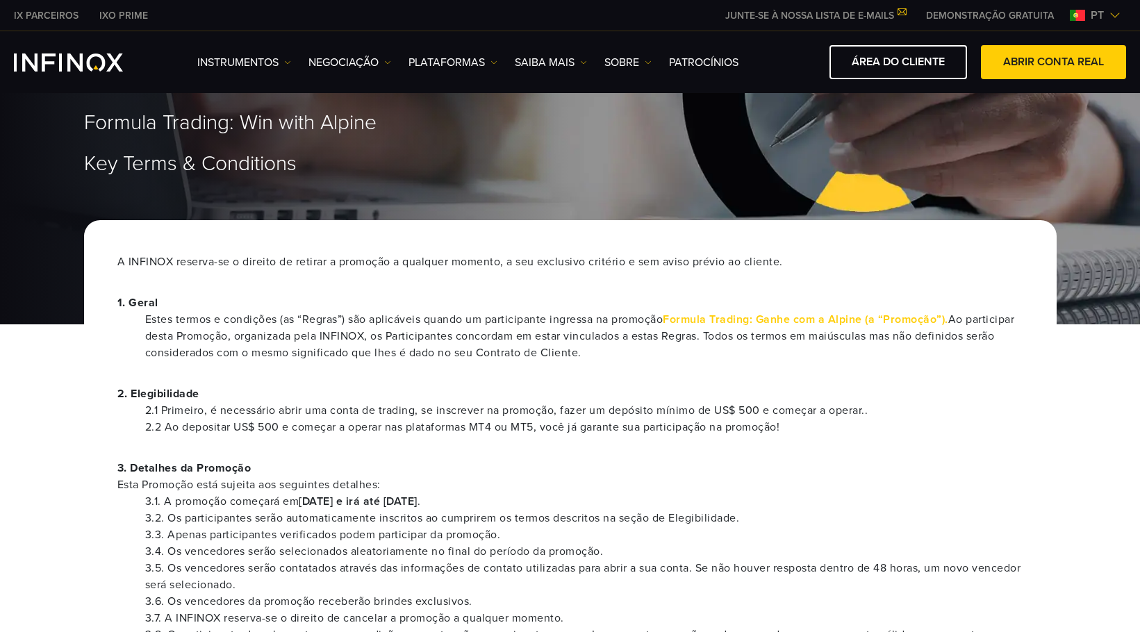
scroll to position [69, 0]
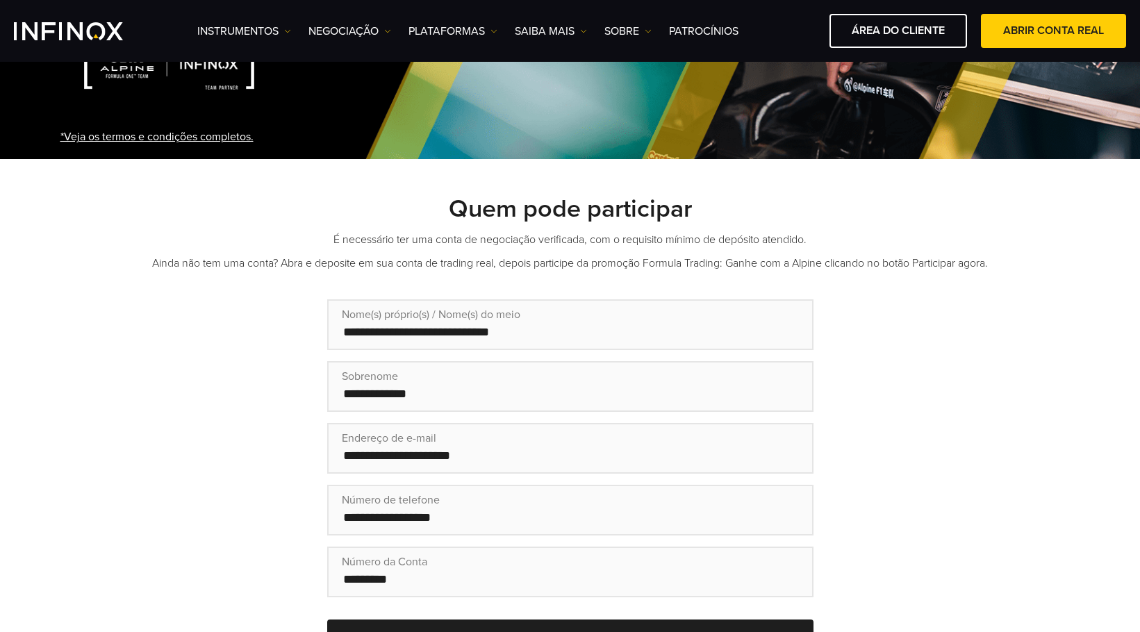
scroll to position [417, 0]
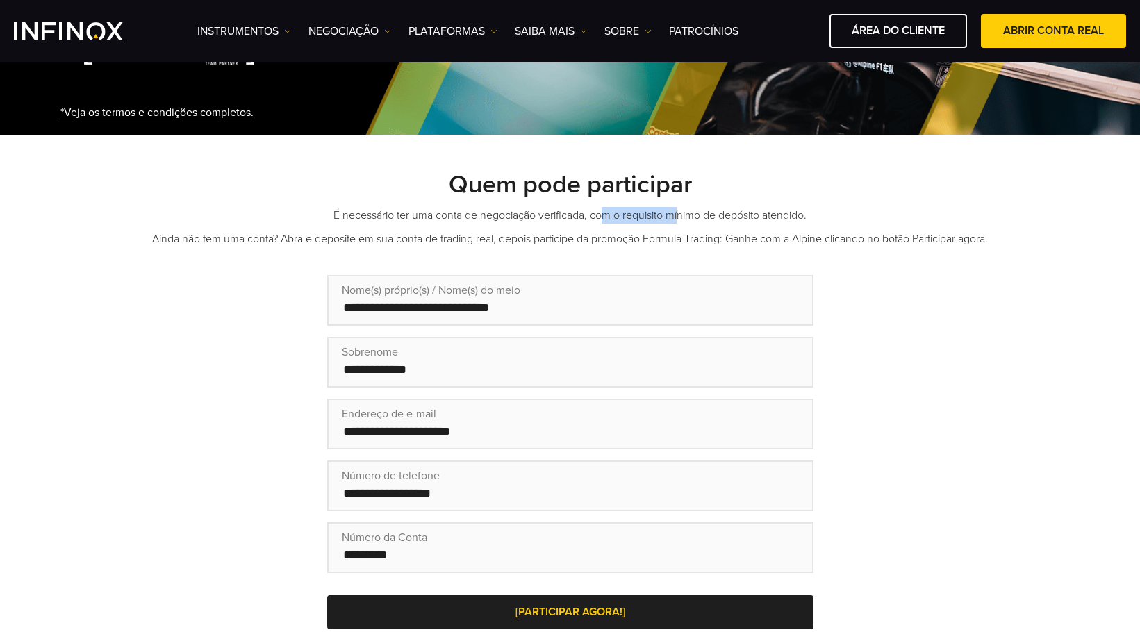
click at [683, 215] on p "É necessário ter uma conta de negociação verificada, com o requisito mínimo de …" at bounding box center [570, 215] width 972 height 17
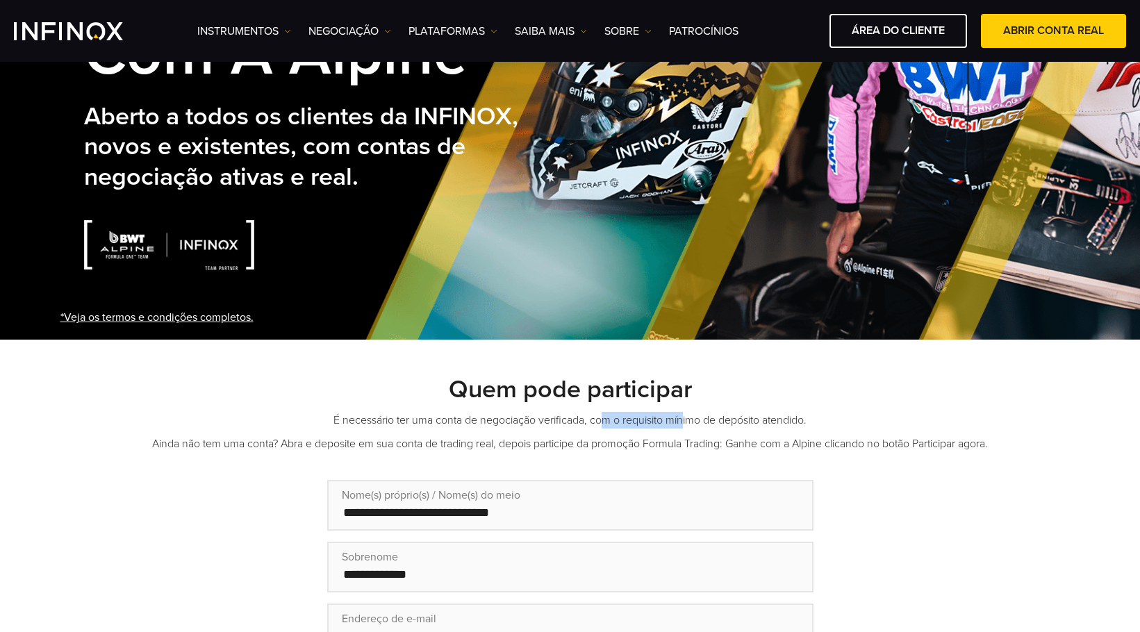
scroll to position [347, 0]
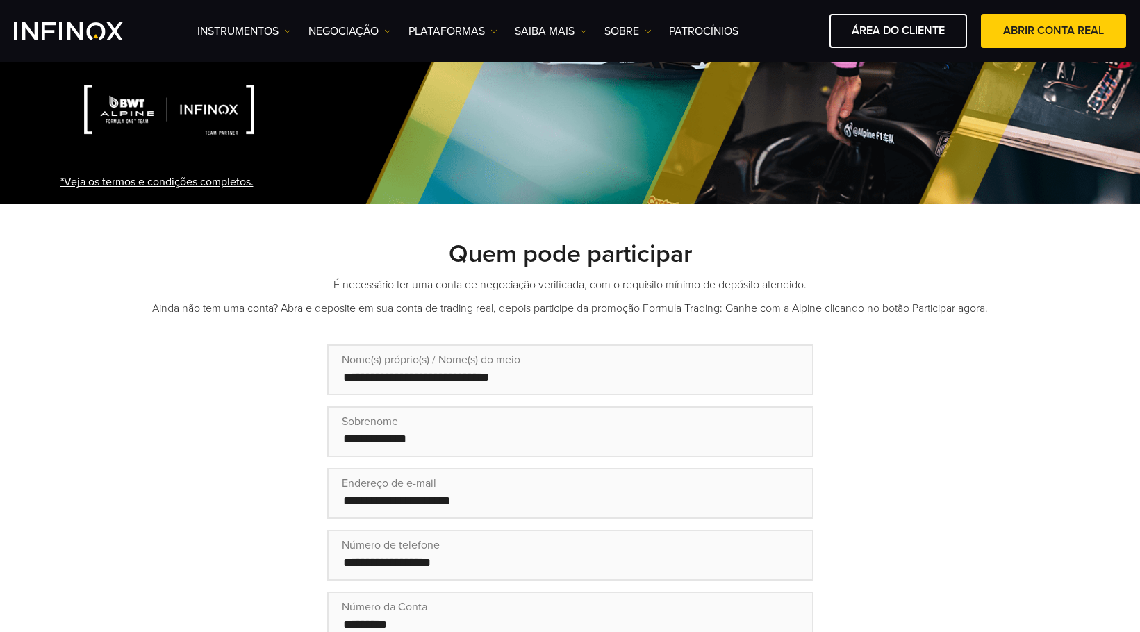
click at [326, 320] on div "Quem pode participar É necessário ter uma conta de negociação verificada, com o…" at bounding box center [570, 628] width 1000 height 779
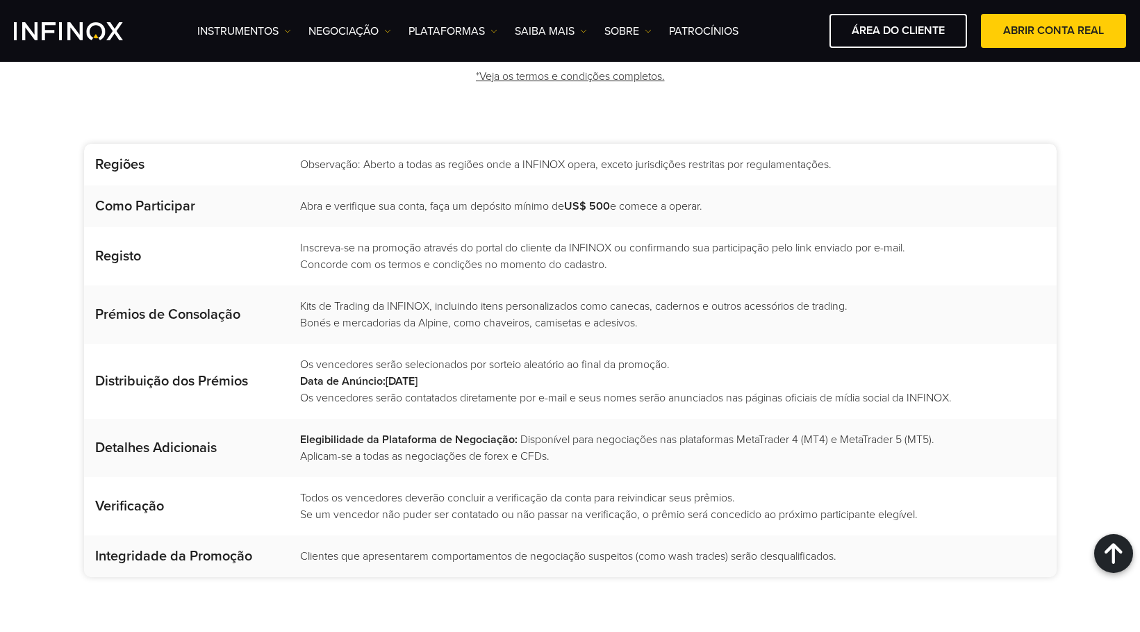
scroll to position [1875, 0]
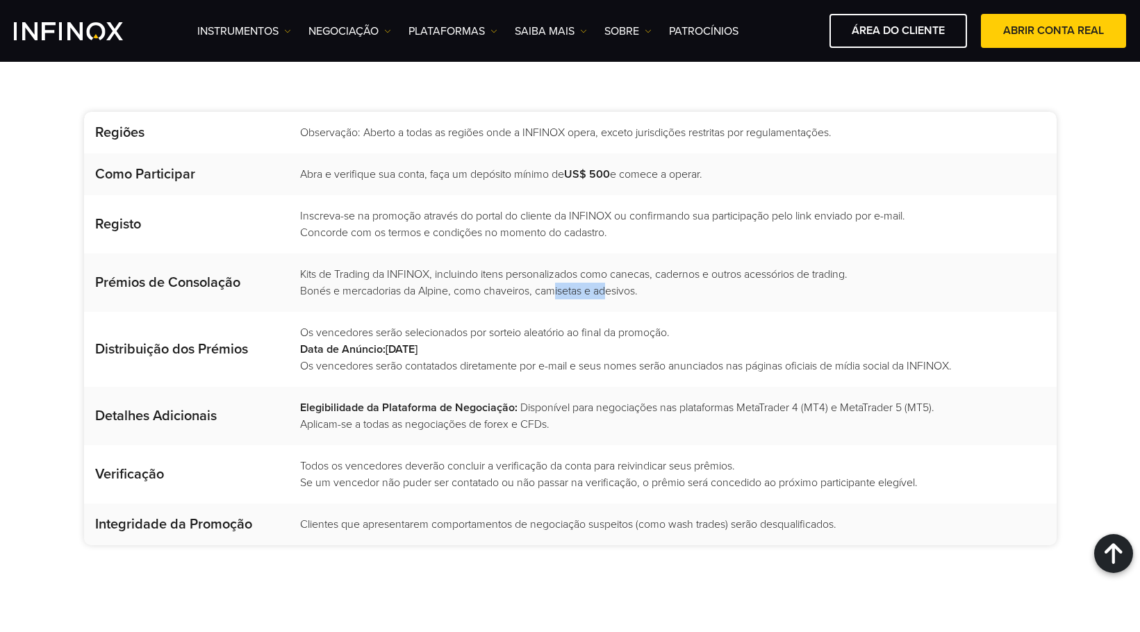
drag, startPoint x: 554, startPoint y: 294, endPoint x: 644, endPoint y: 292, distance: 89.6
click at [613, 292] on span "Bonés e mercadorias da Alpine, como chaveiros, camisetas e adesivos." at bounding box center [469, 291] width 338 height 14
click at [644, 292] on td "Kits de Trading da INFINOX, incluindo itens personalizados como canecas, cadern…" at bounding box center [672, 283] width 769 height 58
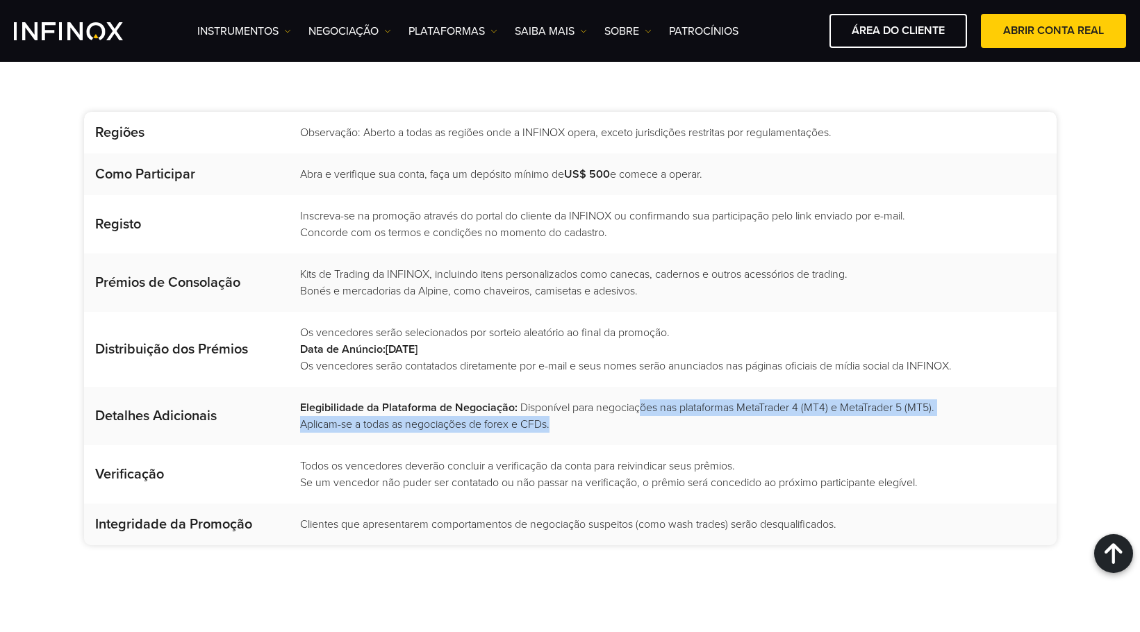
drag, startPoint x: 639, startPoint y: 406, endPoint x: 639, endPoint y: 423, distance: 16.7
click at [639, 423] on td "Elegibilidade da Plataforma de Negociação: Disponível para negociações nas plat…" at bounding box center [672, 416] width 769 height 58
click at [454, 428] on span "Aplicam-se a todas as negociações de forex e CFDs." at bounding box center [424, 424] width 249 height 14
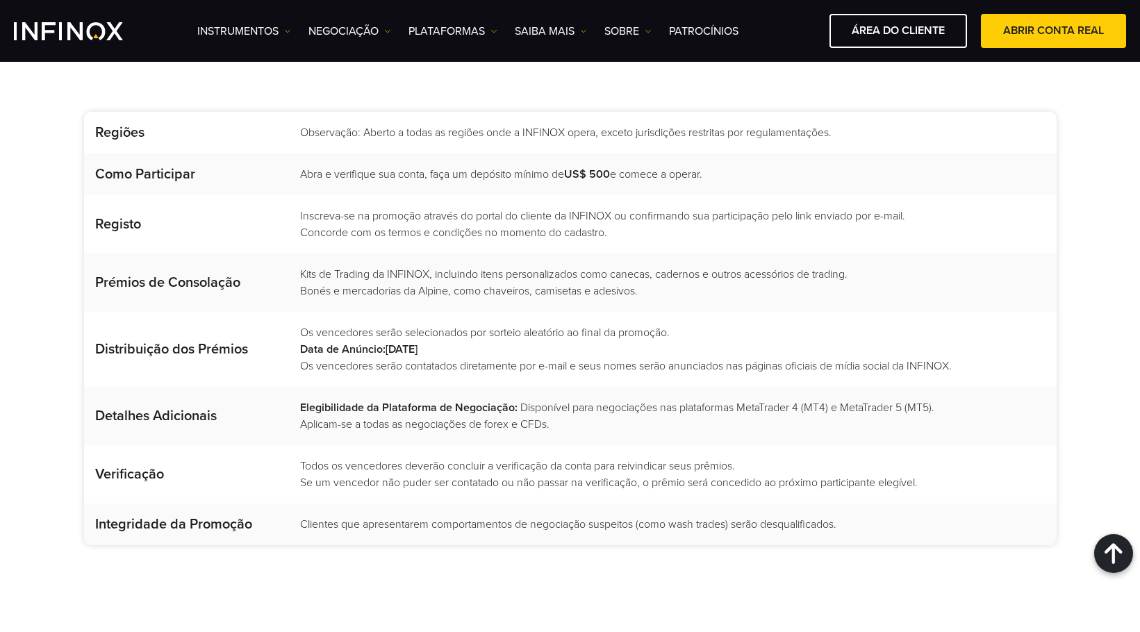
click at [488, 468] on span "Todos os vencedores deverão concluir a verificação da conta para reivindicar se…" at bounding box center [517, 466] width 435 height 14
drag, startPoint x: 487, startPoint y: 472, endPoint x: 510, endPoint y: 472, distance: 22.9
click at [507, 473] on td "Todos os vencedores deverão concluir a verificação da conta para reivindicar se…" at bounding box center [672, 474] width 769 height 58
drag, startPoint x: 510, startPoint y: 472, endPoint x: 488, endPoint y: 476, distance: 22.5
click at [511, 472] on span "Todos os vencedores deverão concluir a verificação da conta para reivindicar se…" at bounding box center [517, 466] width 435 height 14
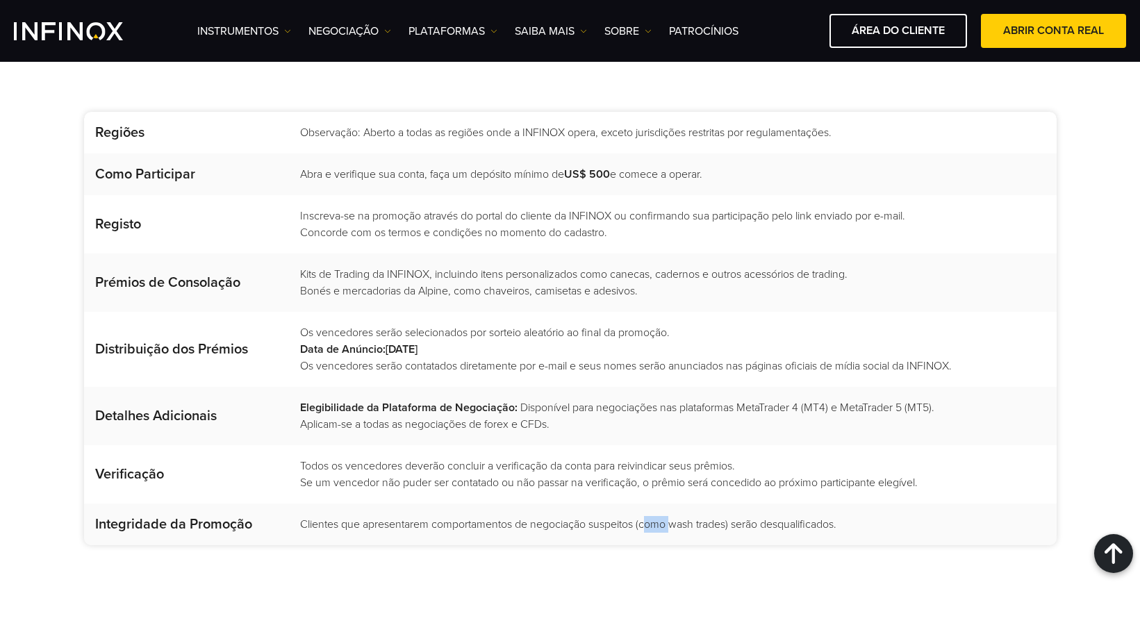
drag, startPoint x: 647, startPoint y: 528, endPoint x: 681, endPoint y: 528, distance: 34.7
click at [672, 528] on span "Clientes que apresentarem comportamentos de negociação suspeitos (como wash tra…" at bounding box center [568, 524] width 536 height 14
click at [683, 528] on span "Clientes que apresentarem comportamentos de negociação suspeitos (como wash tra…" at bounding box center [568, 524] width 536 height 14
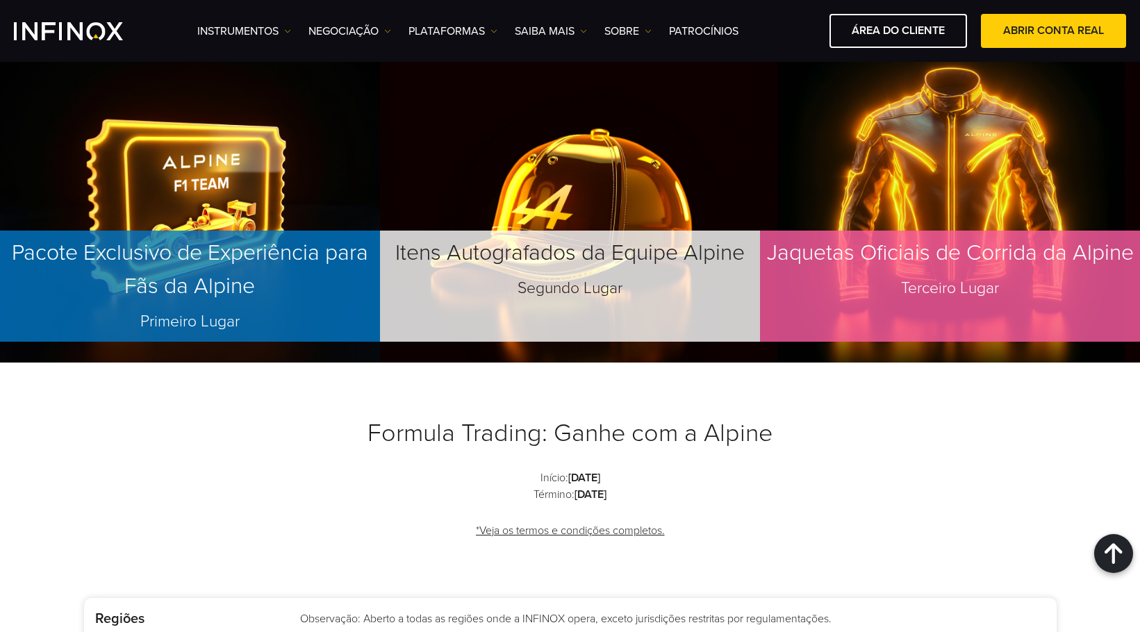
scroll to position [1459, 0]
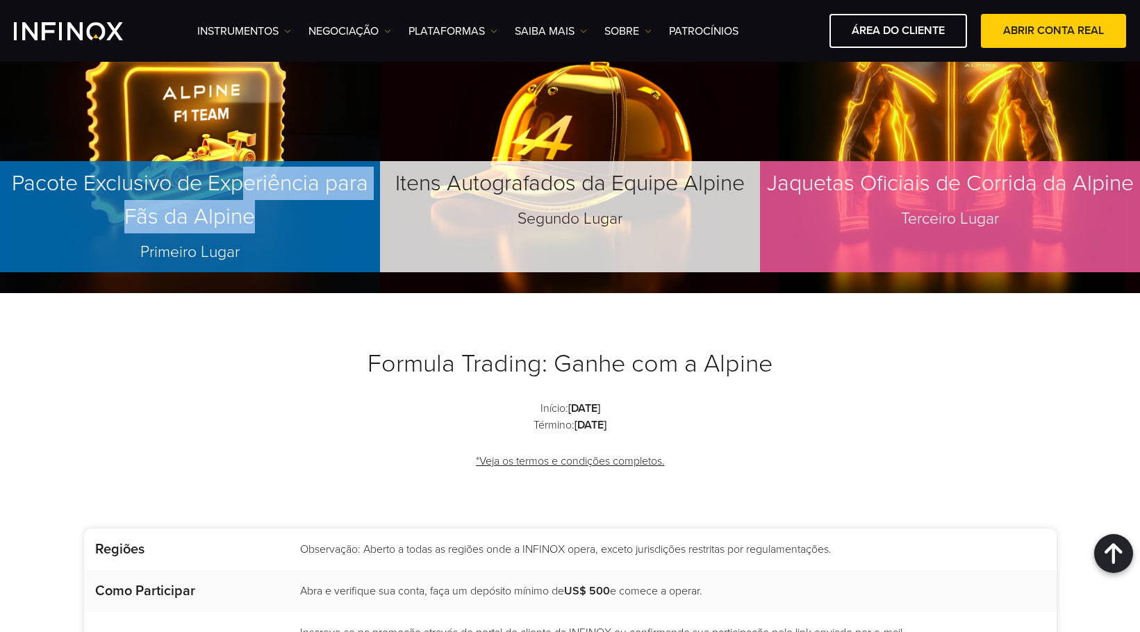
drag, startPoint x: 248, startPoint y: 188, endPoint x: 364, endPoint y: 219, distance: 120.1
click at [276, 229] on p "Pacote Exclusivo de Experiência para Fãs da Alpine Primeiro Lugar" at bounding box center [190, 216] width 380 height 111
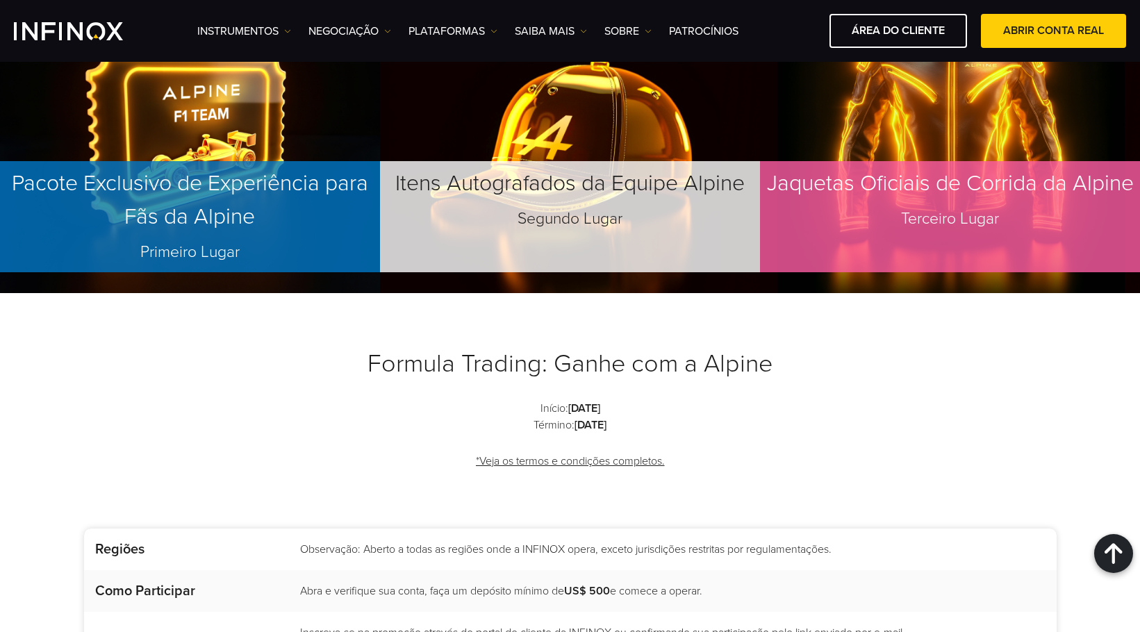
drag, startPoint x: 536, startPoint y: 192, endPoint x: 574, endPoint y: 181, distance: 39.8
click at [536, 192] on p "Itens Autografados da Equipe Alpine Segundo Lugar" at bounding box center [570, 216] width 380 height 111
drag, startPoint x: 597, startPoint y: 178, endPoint x: 741, endPoint y: 203, distance: 145.9
click at [627, 219] on p "Itens Autografados da Equipe Alpine Segundo Lugar" at bounding box center [570, 216] width 380 height 111
drag, startPoint x: 974, startPoint y: 199, endPoint x: 909, endPoint y: 189, distance: 65.3
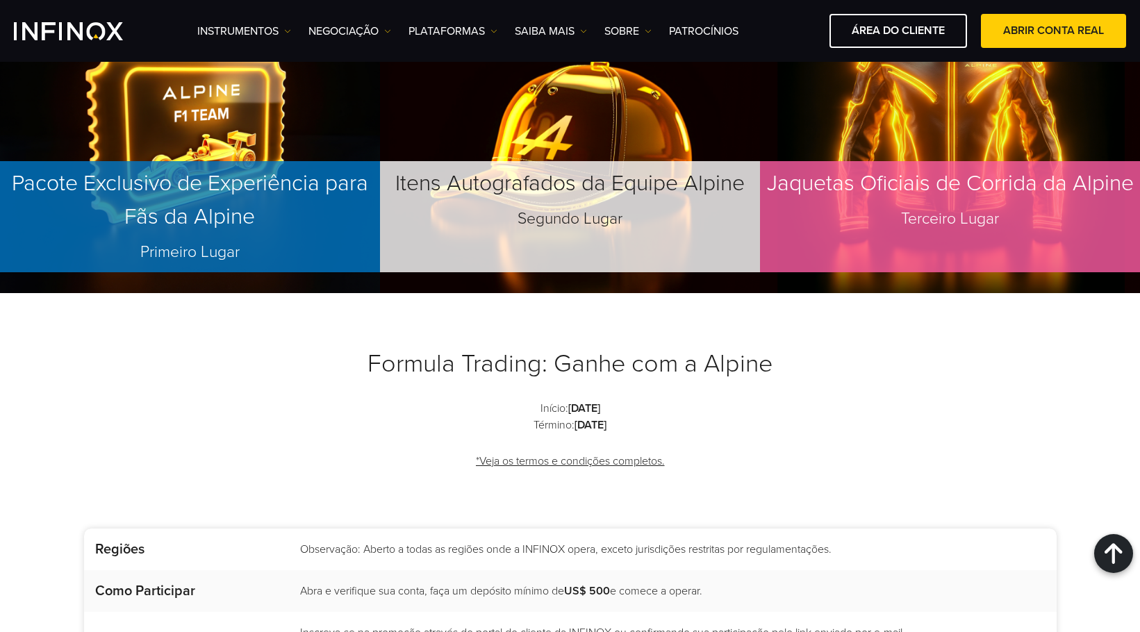
click at [974, 199] on p "Jaquetas Oficiais de Corrida da Alpine Terceiro Lugar" at bounding box center [950, 216] width 380 height 111
drag, startPoint x: 823, startPoint y: 184, endPoint x: 865, endPoint y: 209, distance: 49.2
click at [832, 194] on p "Jaquetas Oficiais de Corrida da Alpine Terceiro Lugar" at bounding box center [950, 216] width 380 height 111
click at [906, 226] on span "Terceiro Lugar" at bounding box center [950, 218] width 98 height 19
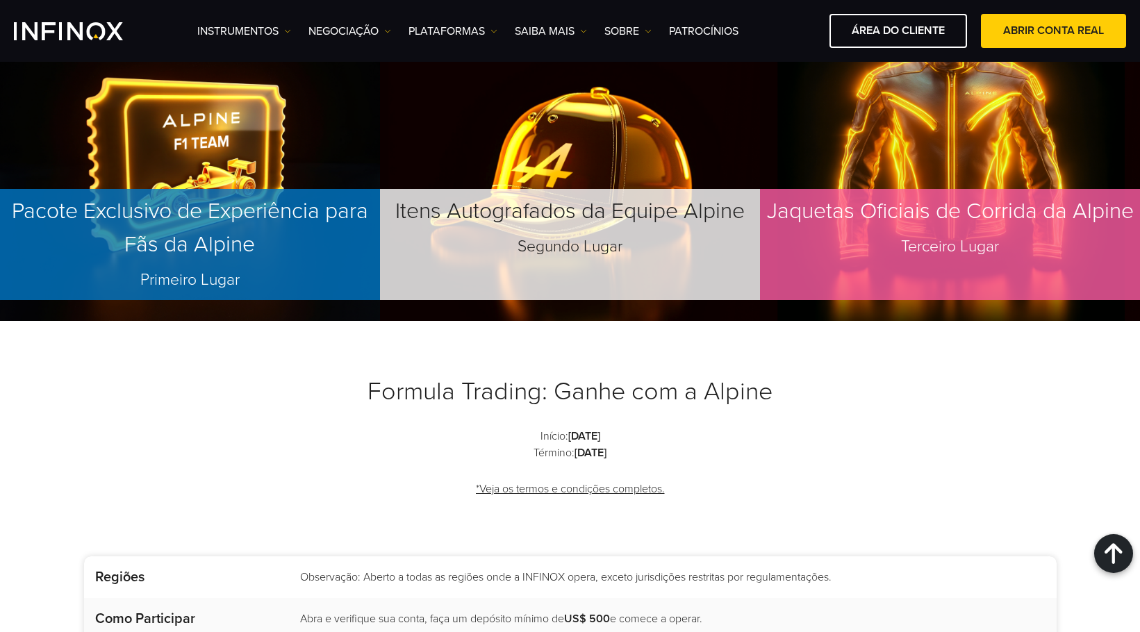
scroll to position [1389, 0]
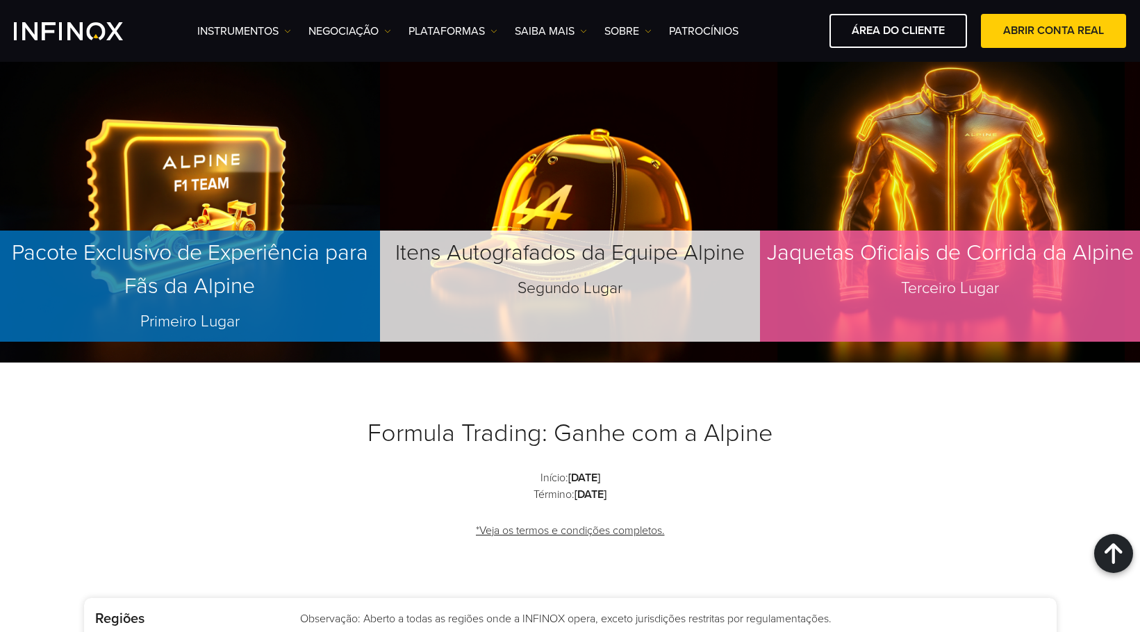
click at [240, 324] on p "Pacote Exclusivo de Experiência para Fãs da Alpine Primeiro Lugar" at bounding box center [190, 286] width 380 height 111
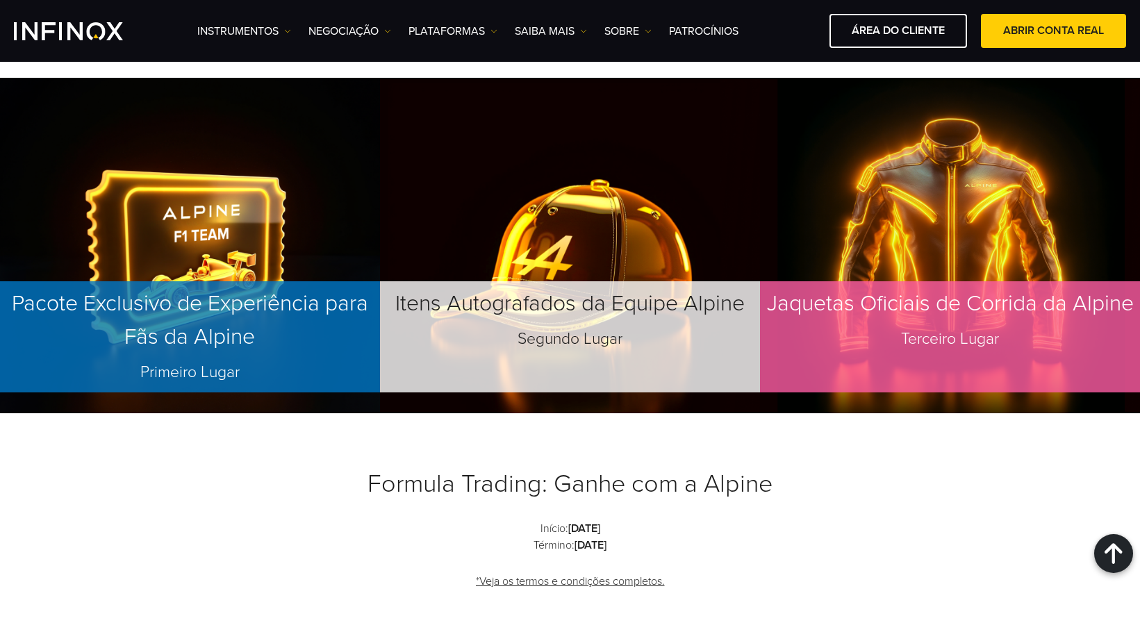
scroll to position [1320, 0]
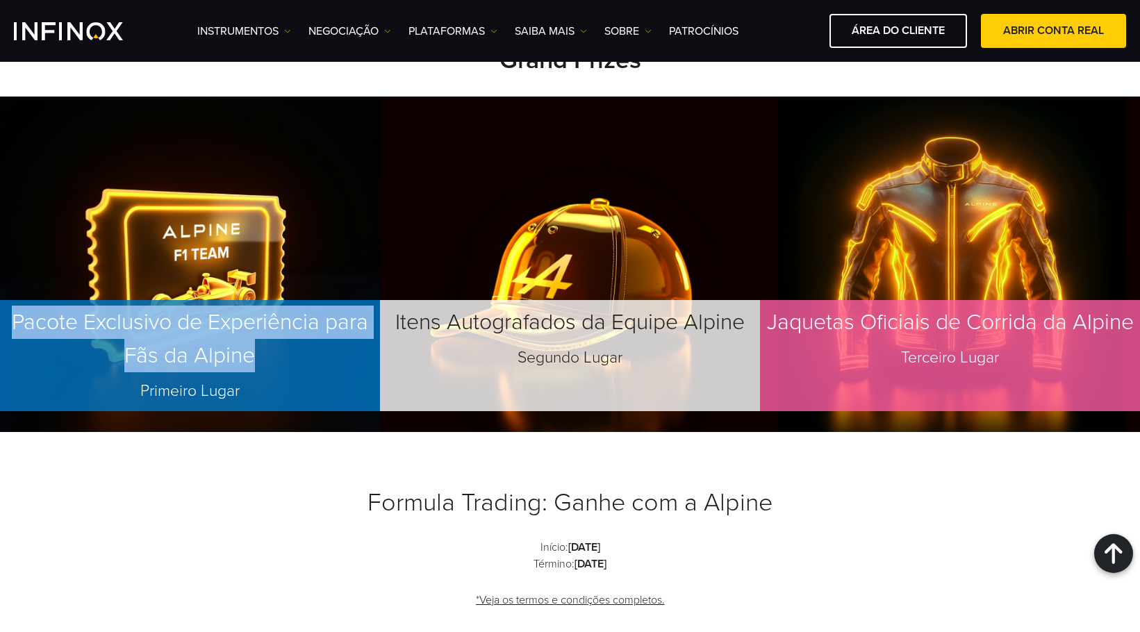
drag, startPoint x: 11, startPoint y: 317, endPoint x: 271, endPoint y: 359, distance: 263.1
click at [271, 361] on p "Pacote Exclusivo de Experiência para Fãs da Alpine Primeiro Lugar" at bounding box center [190, 355] width 380 height 111
copy p "Pacote Exclusivo de Experiência para Fãs da Alpine"
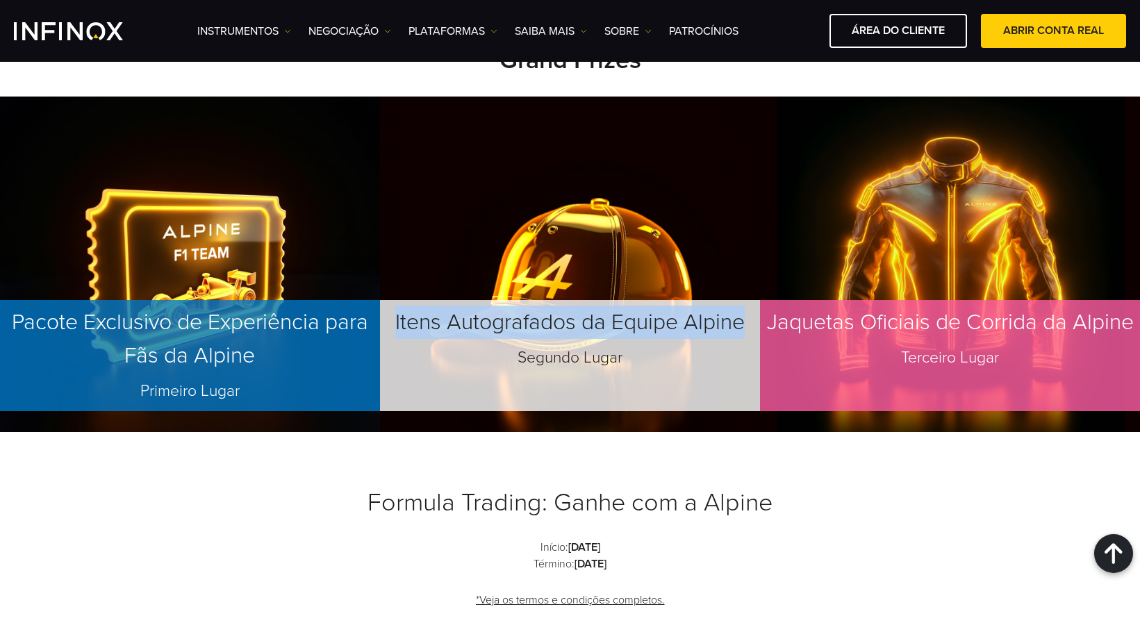
drag, startPoint x: 392, startPoint y: 322, endPoint x: 747, endPoint y: 331, distance: 355.8
click at [747, 331] on p "Itens Autografados da Equipe Alpine Segundo Lugar" at bounding box center [570, 355] width 380 height 111
copy p "Itens Autografados da Equipe Alpine"
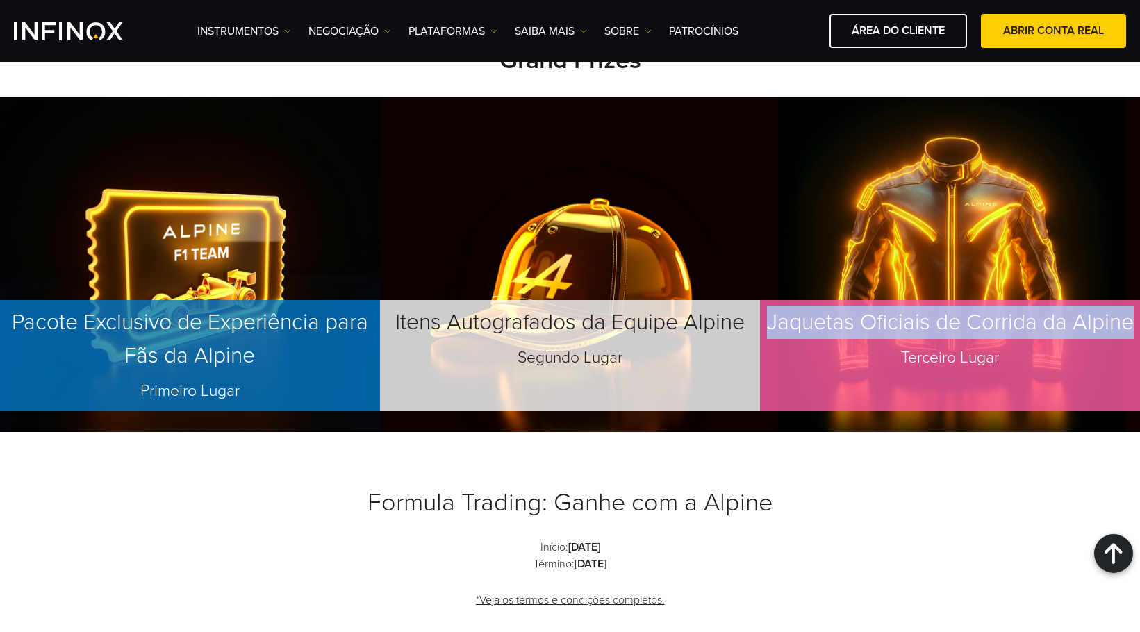
drag, startPoint x: 769, startPoint y: 322, endPoint x: 1128, endPoint y: 317, distance: 359.2
click at [1130, 317] on p "Jaquetas Oficiais de Corrida da Alpine Terceiro Lugar" at bounding box center [950, 355] width 380 height 111
copy p "Jaquetas Oficiais de Corrida da Alpine"
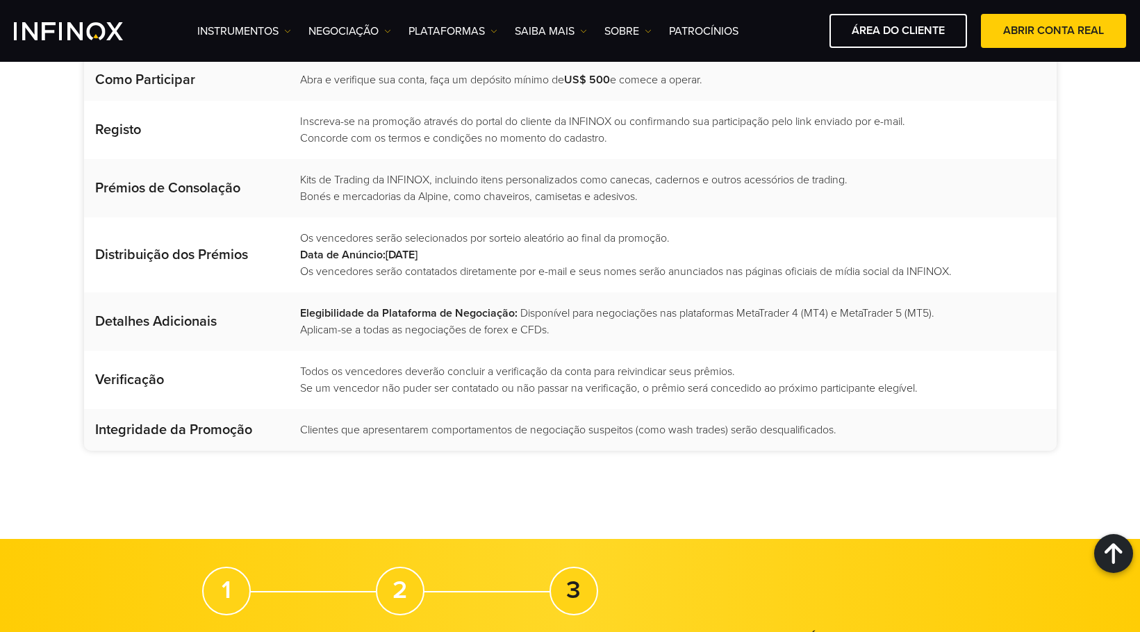
scroll to position [1945, 0]
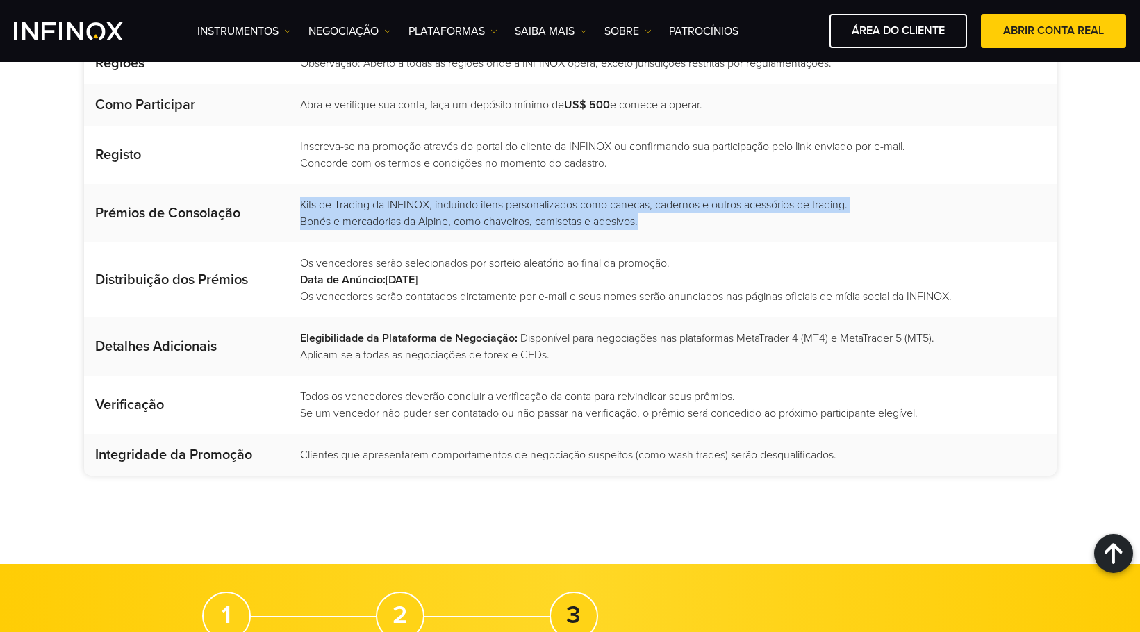
drag, startPoint x: 296, startPoint y: 201, endPoint x: 648, endPoint y: 235, distance: 353.8
click at [648, 235] on td "Kits de Trading da INFINOX, incluindo itens personalizados como canecas, cadern…" at bounding box center [672, 213] width 769 height 58
copy td "Kits de Trading da INFINOX, incluindo itens personalizados como canecas, cadern…"
click at [756, 220] on td "Kits de Trading da INFINOX, incluindo itens personalizados como canecas, cadern…" at bounding box center [672, 213] width 769 height 58
